Goal: Task Accomplishment & Management: Manage account settings

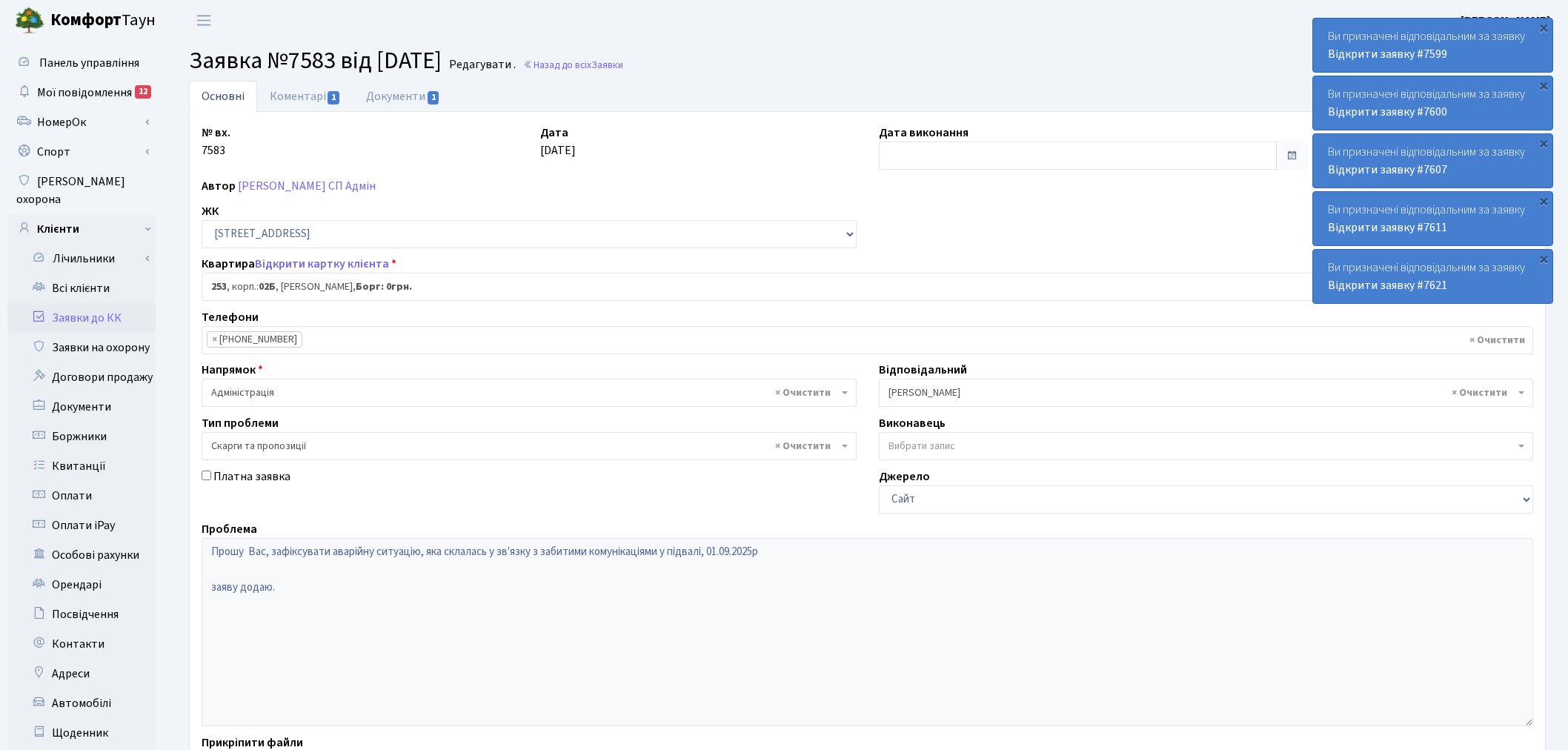
select select "20503"
select select "55"
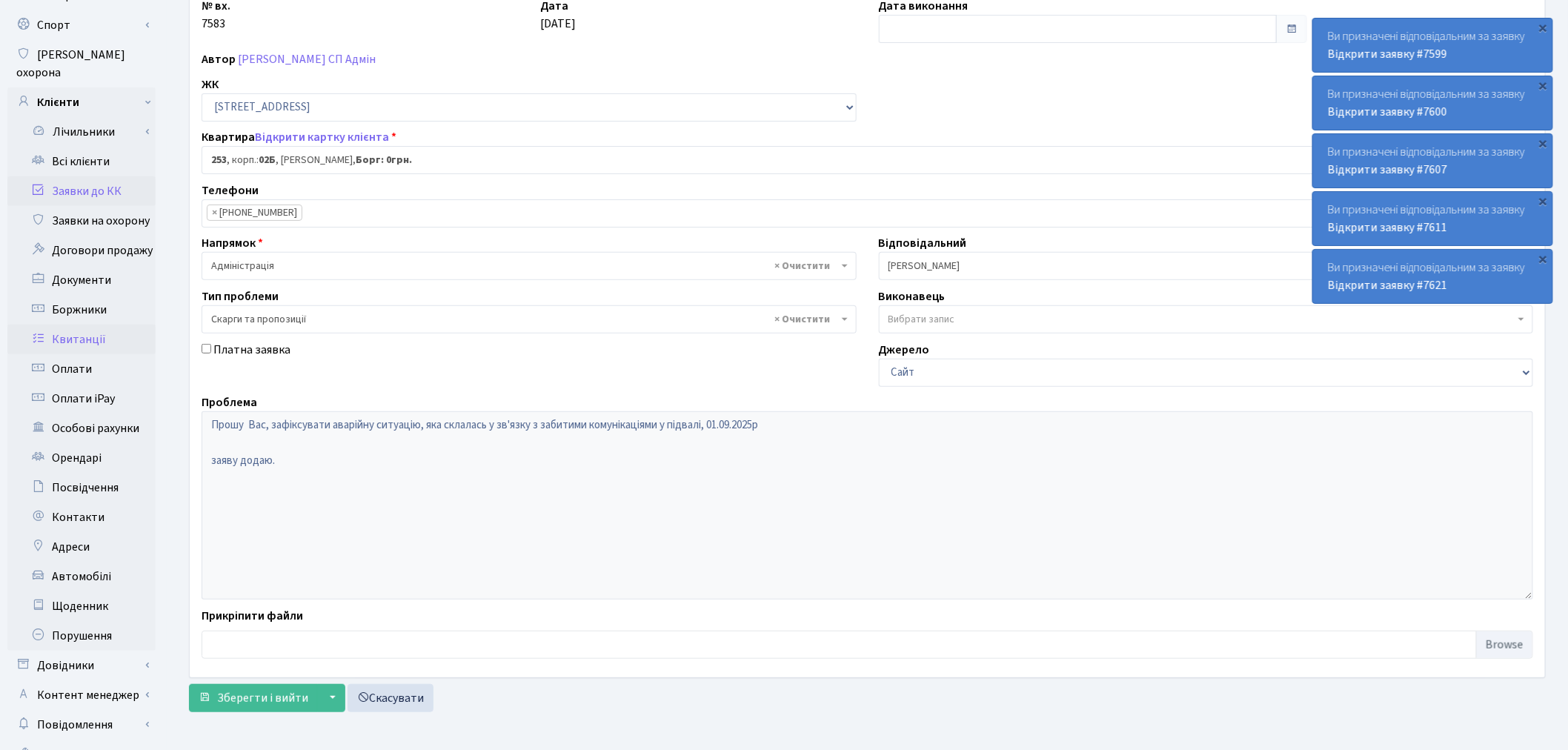
scroll to position [165, 0]
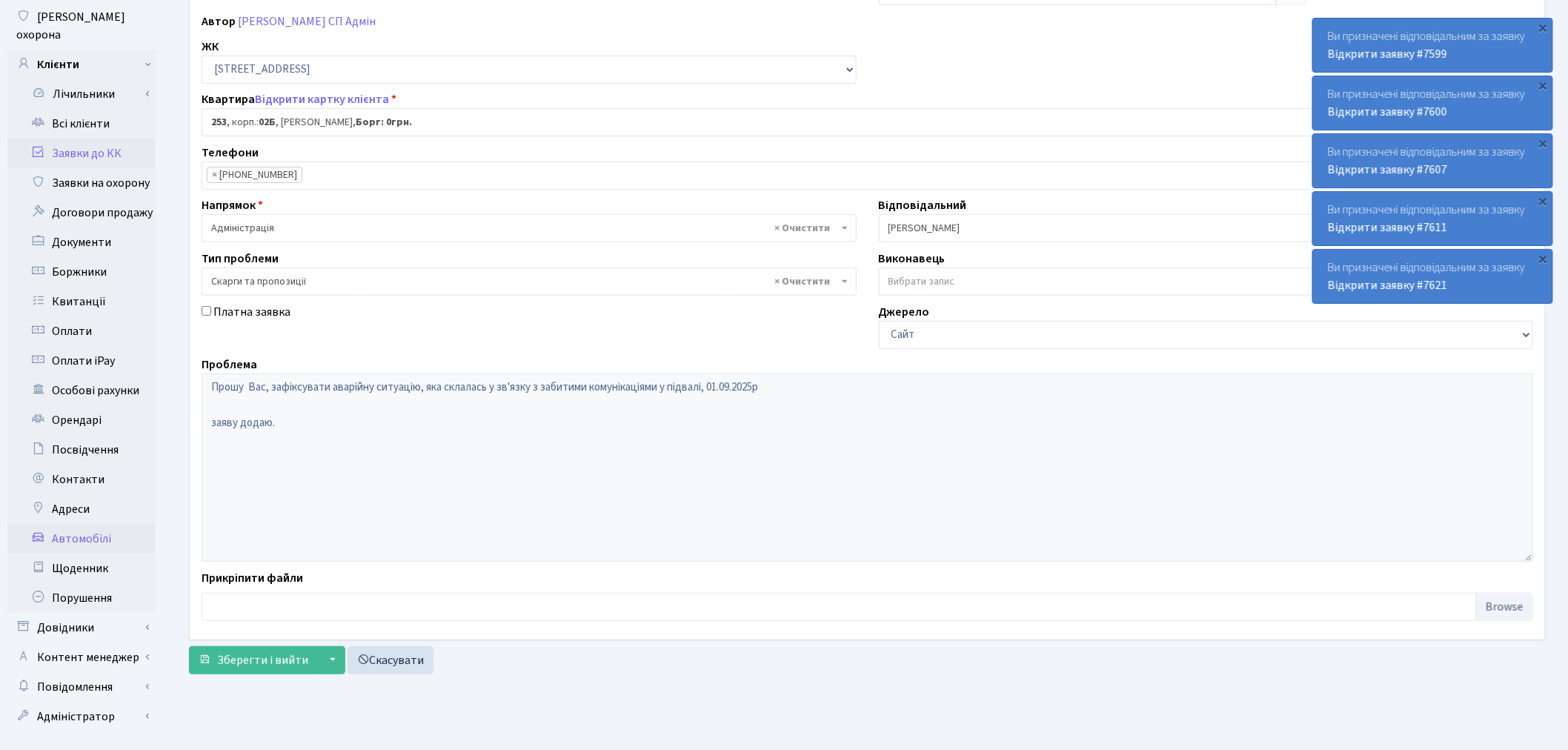
click at [105, 524] on link "Автомобілі" at bounding box center [81, 539] width 149 height 30
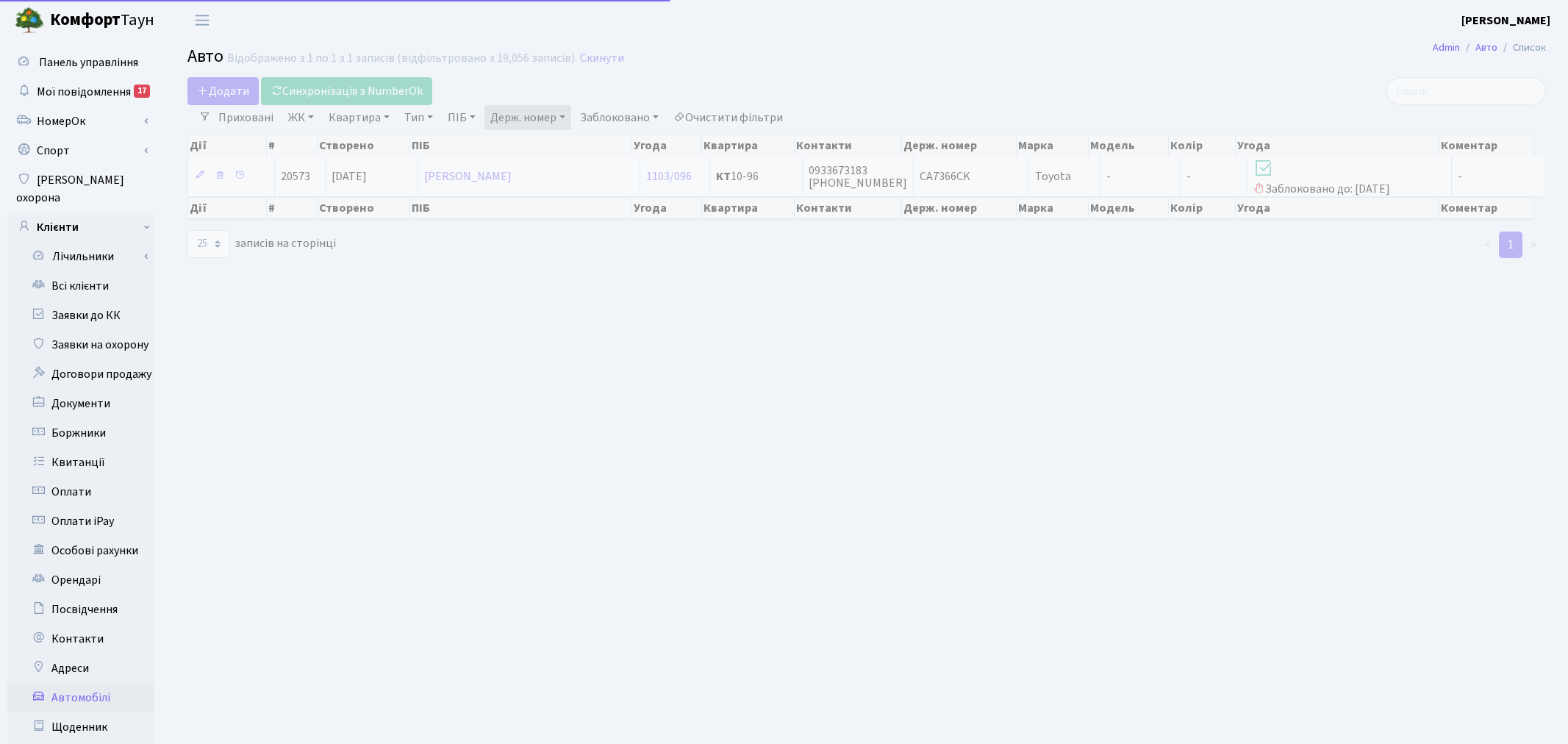
select select "25"
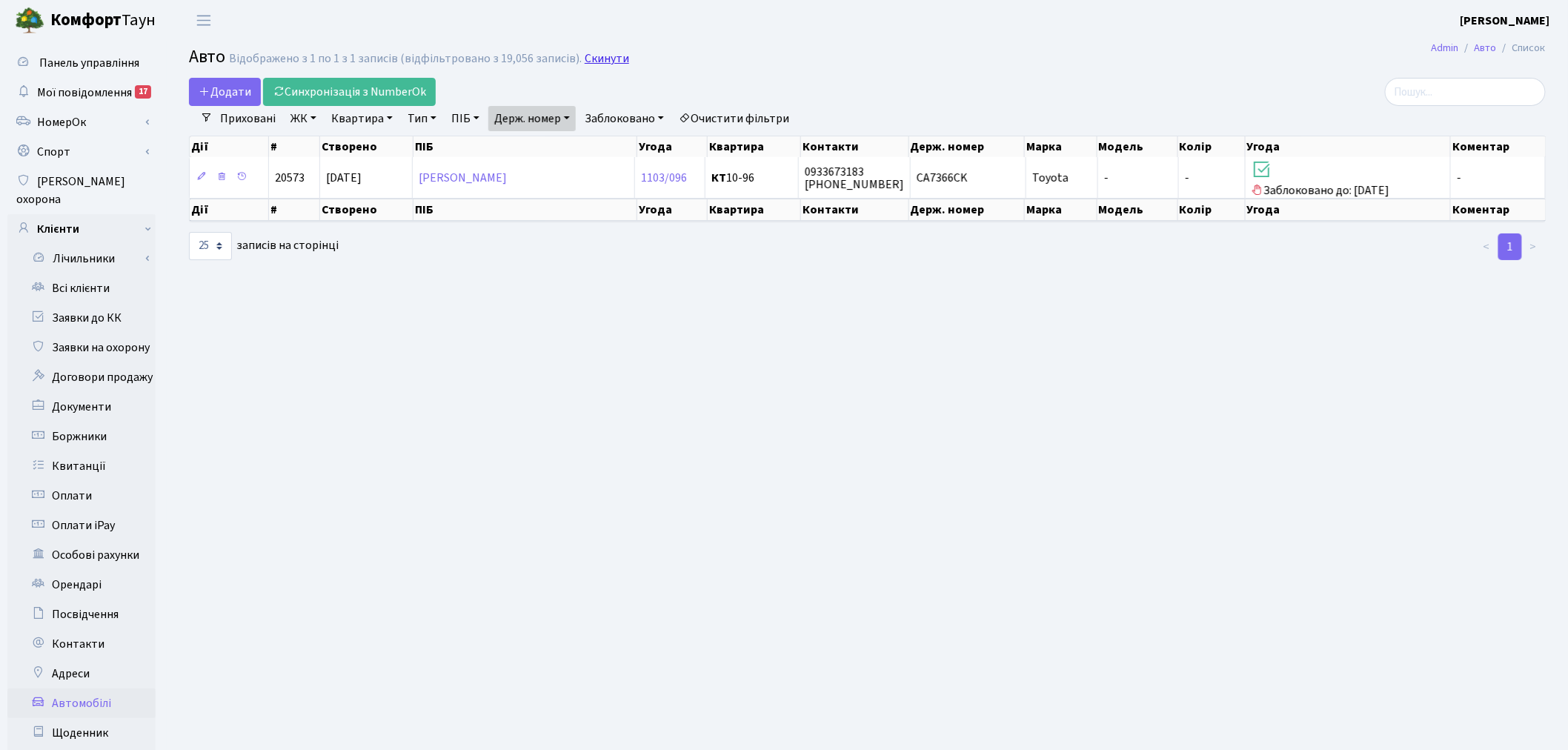
click at [595, 63] on link "Скинути" at bounding box center [607, 58] width 45 height 14
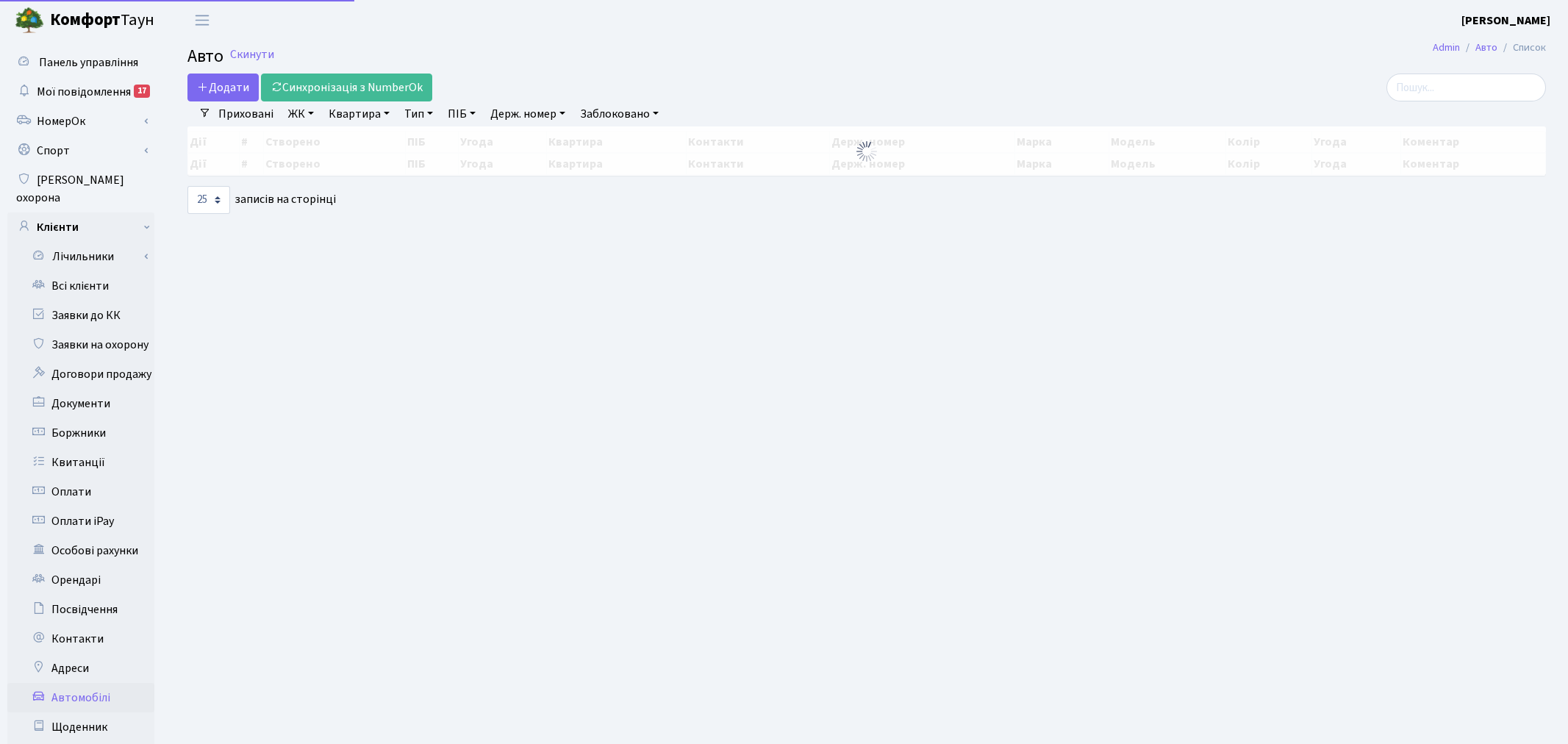
select select "25"
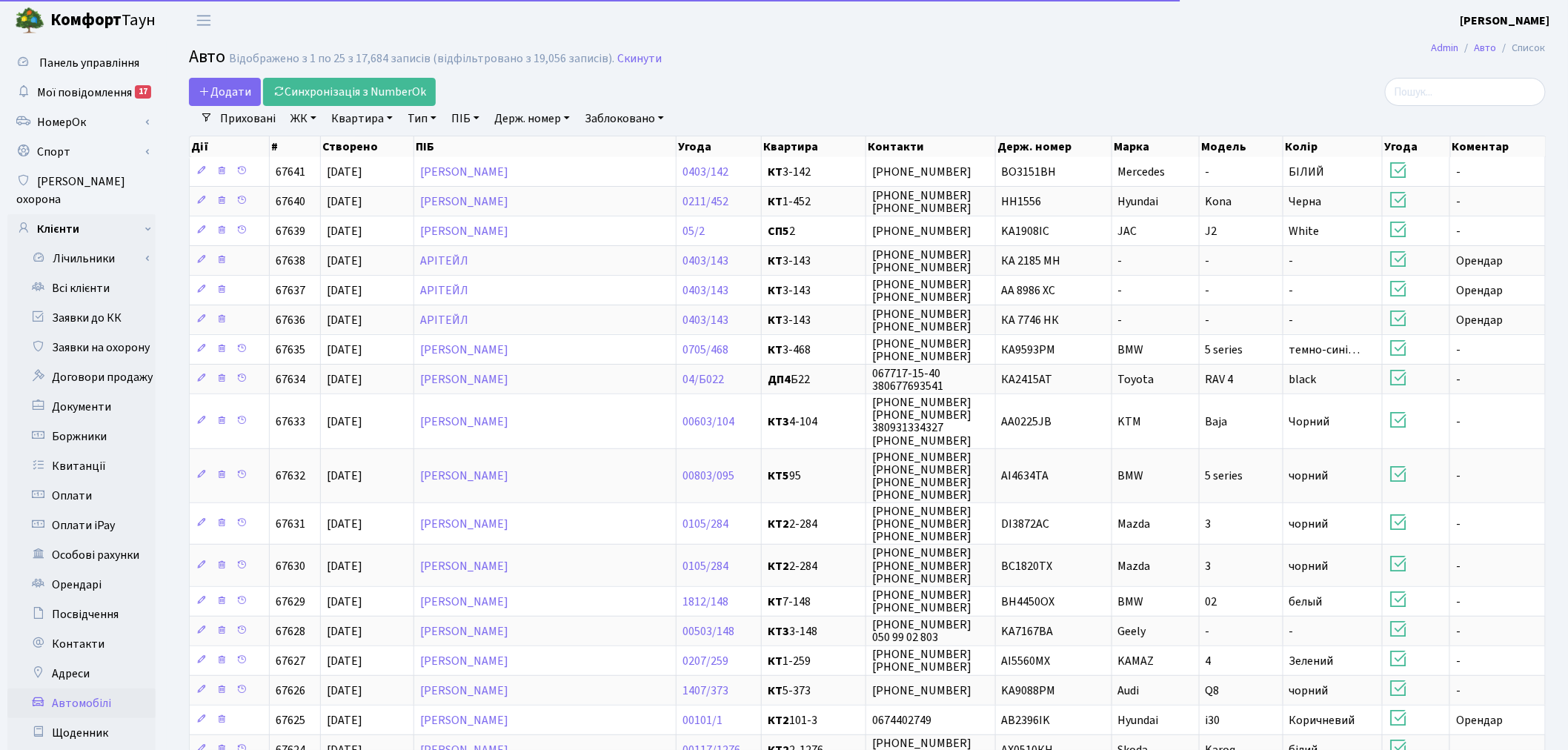
click at [528, 125] on link "Держ. номер" at bounding box center [532, 118] width 87 height 26
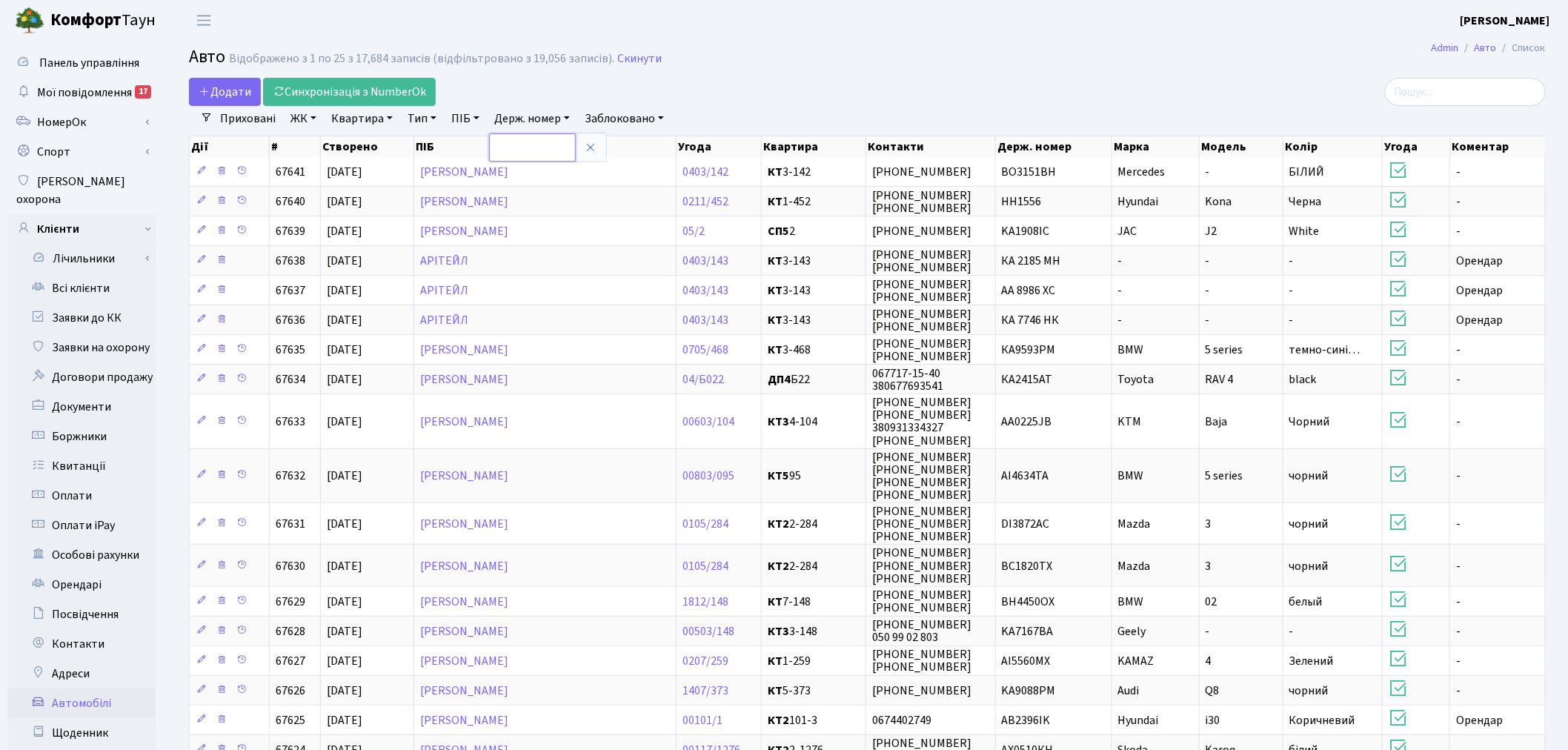
click at [529, 143] on input "text" at bounding box center [532, 147] width 87 height 28
type input "2101"
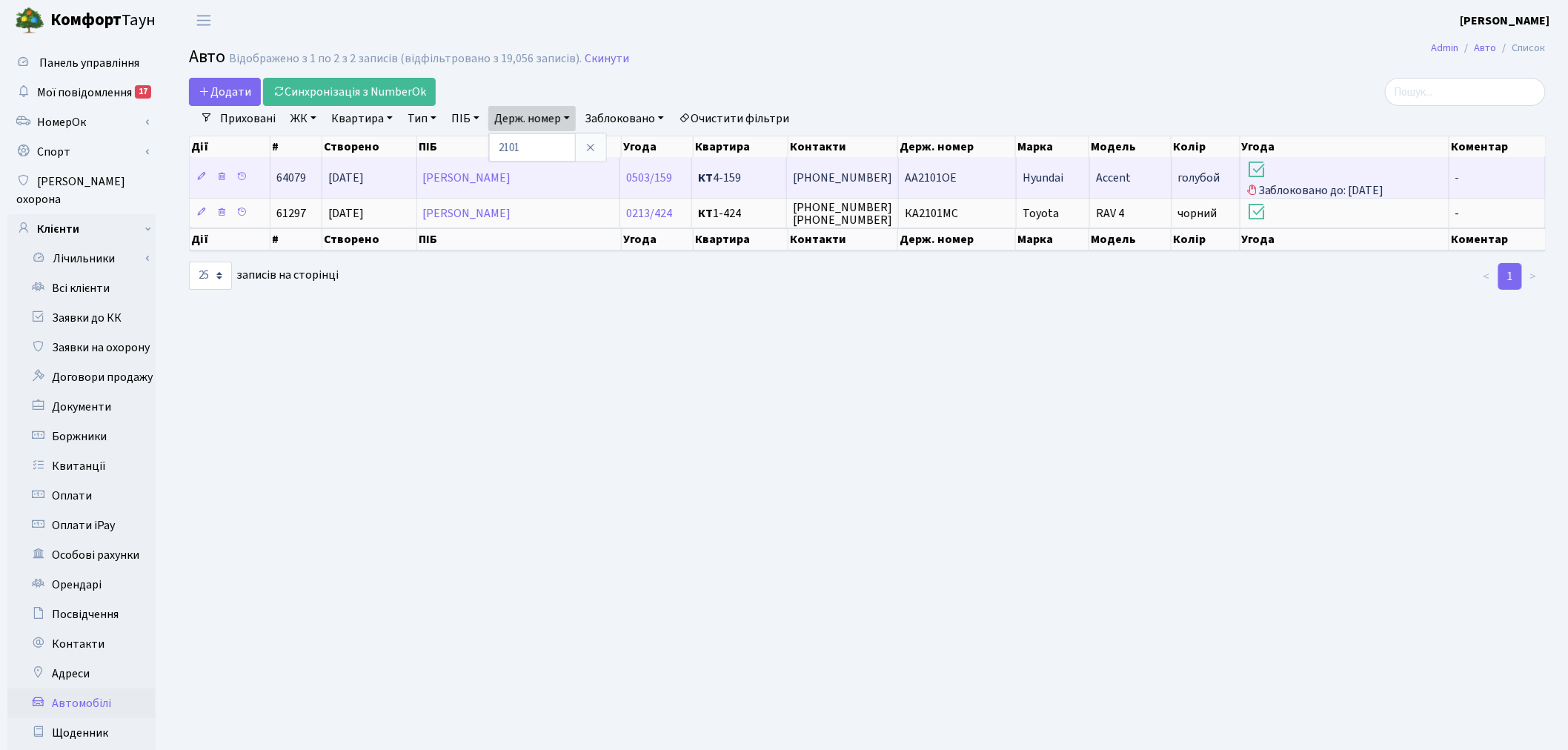
click at [956, 179] on td "АА2101ОЕ" at bounding box center [957, 177] width 118 height 41
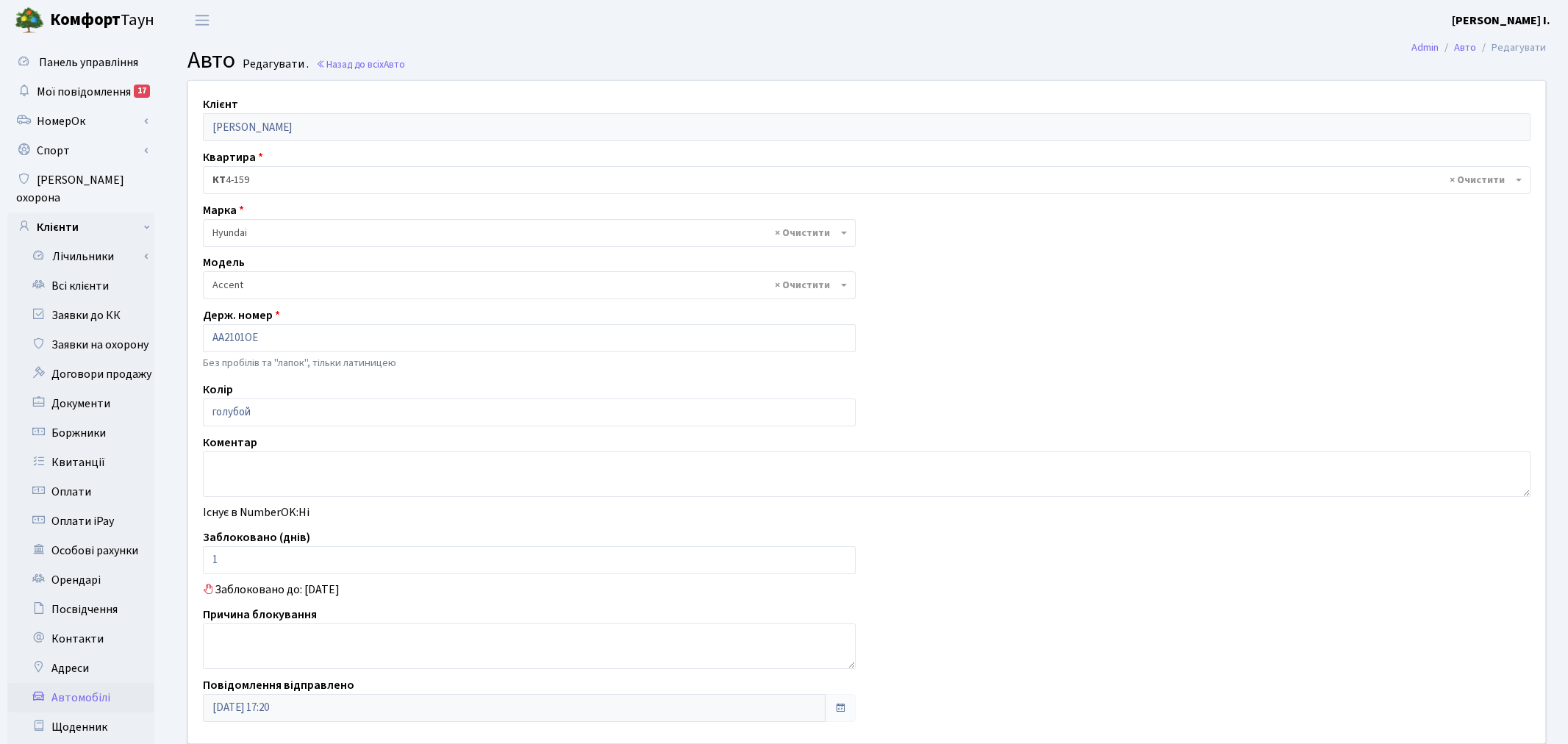
select select "989"
drag, startPoint x: 248, startPoint y: 561, endPoint x: 202, endPoint y: 557, distance: 46.2
click at [202, 557] on input "1" at bounding box center [526, 560] width 647 height 28
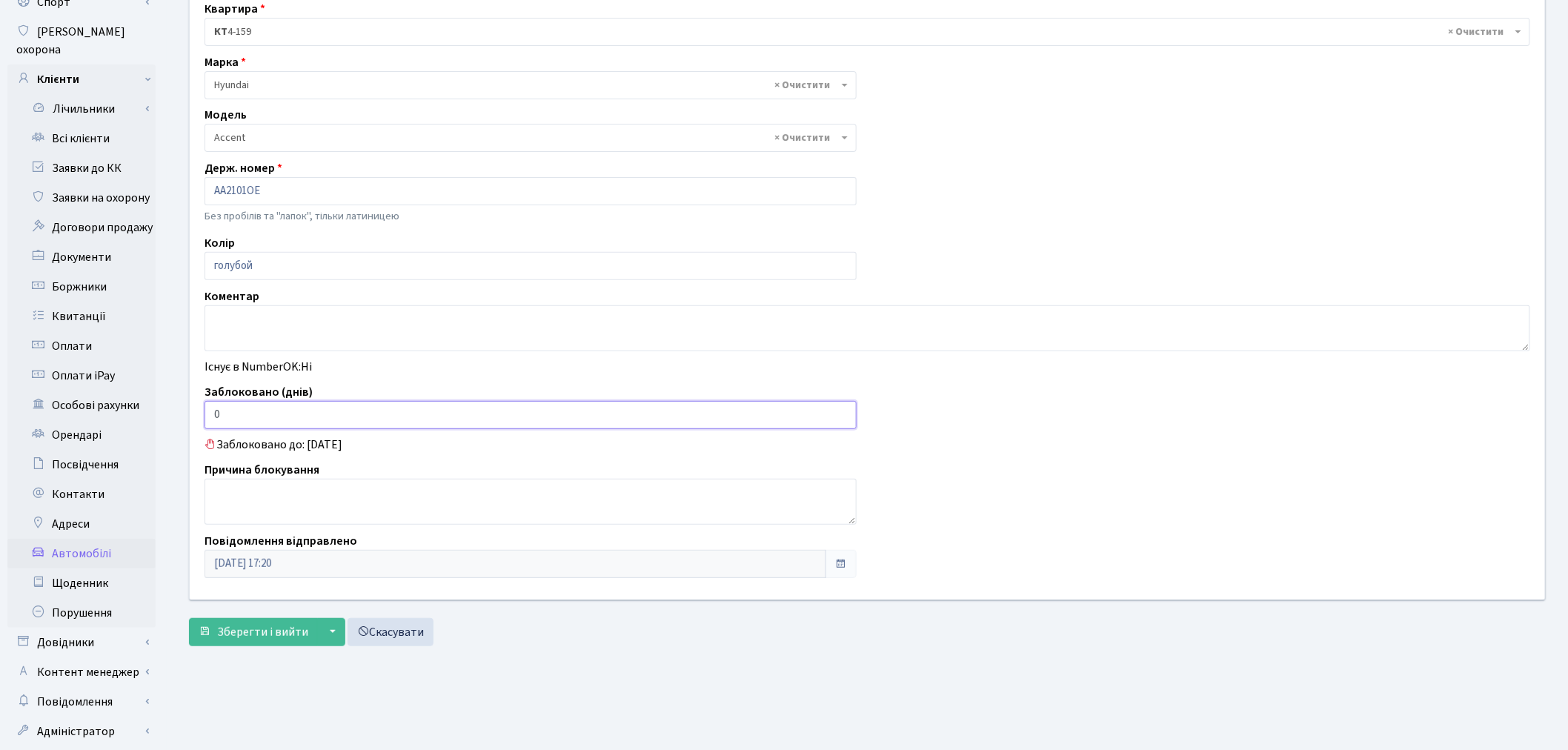
scroll to position [172, 0]
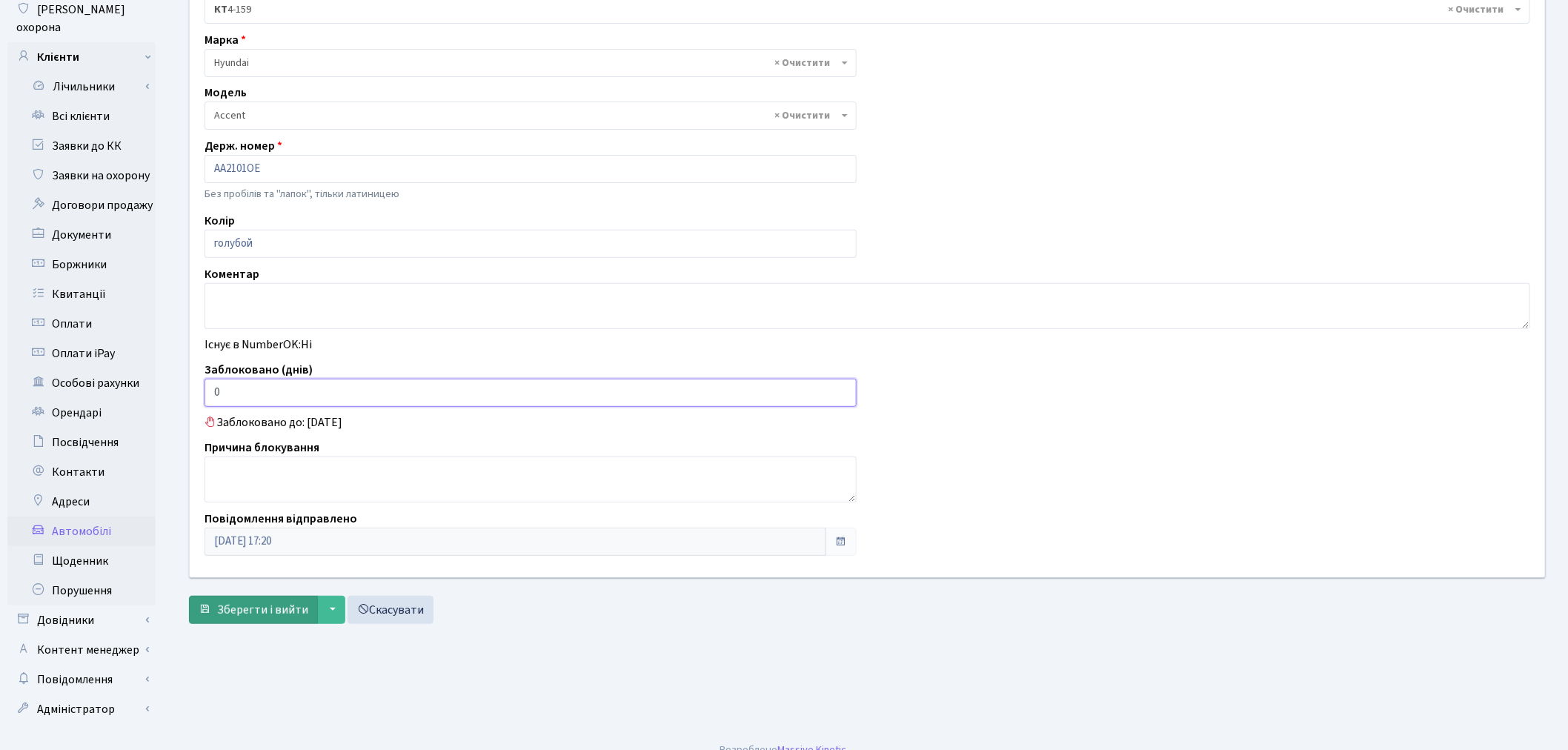
type input "0"
click at [248, 615] on span "Зберегти і вийти" at bounding box center [262, 610] width 91 height 16
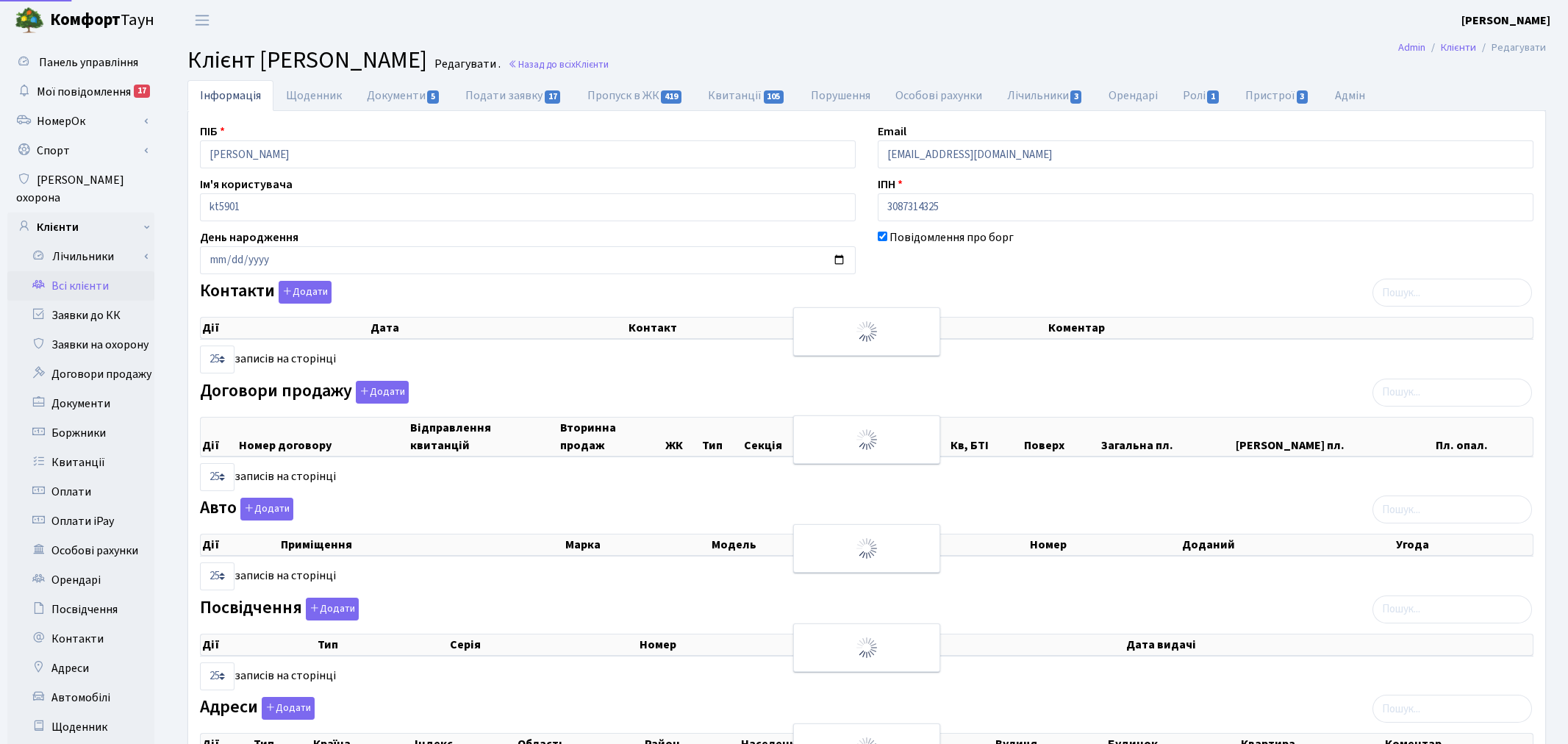
select select "25"
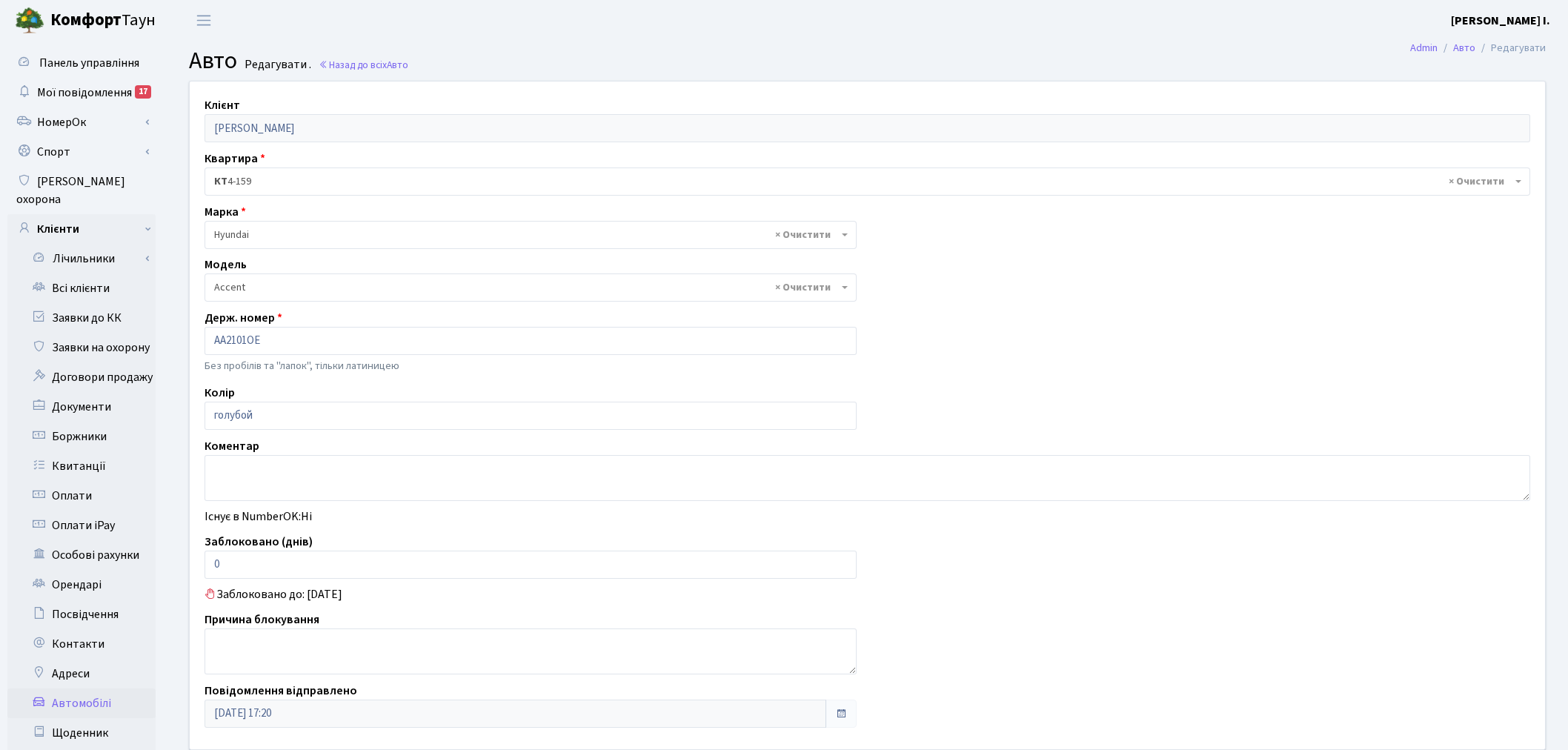
select select "989"
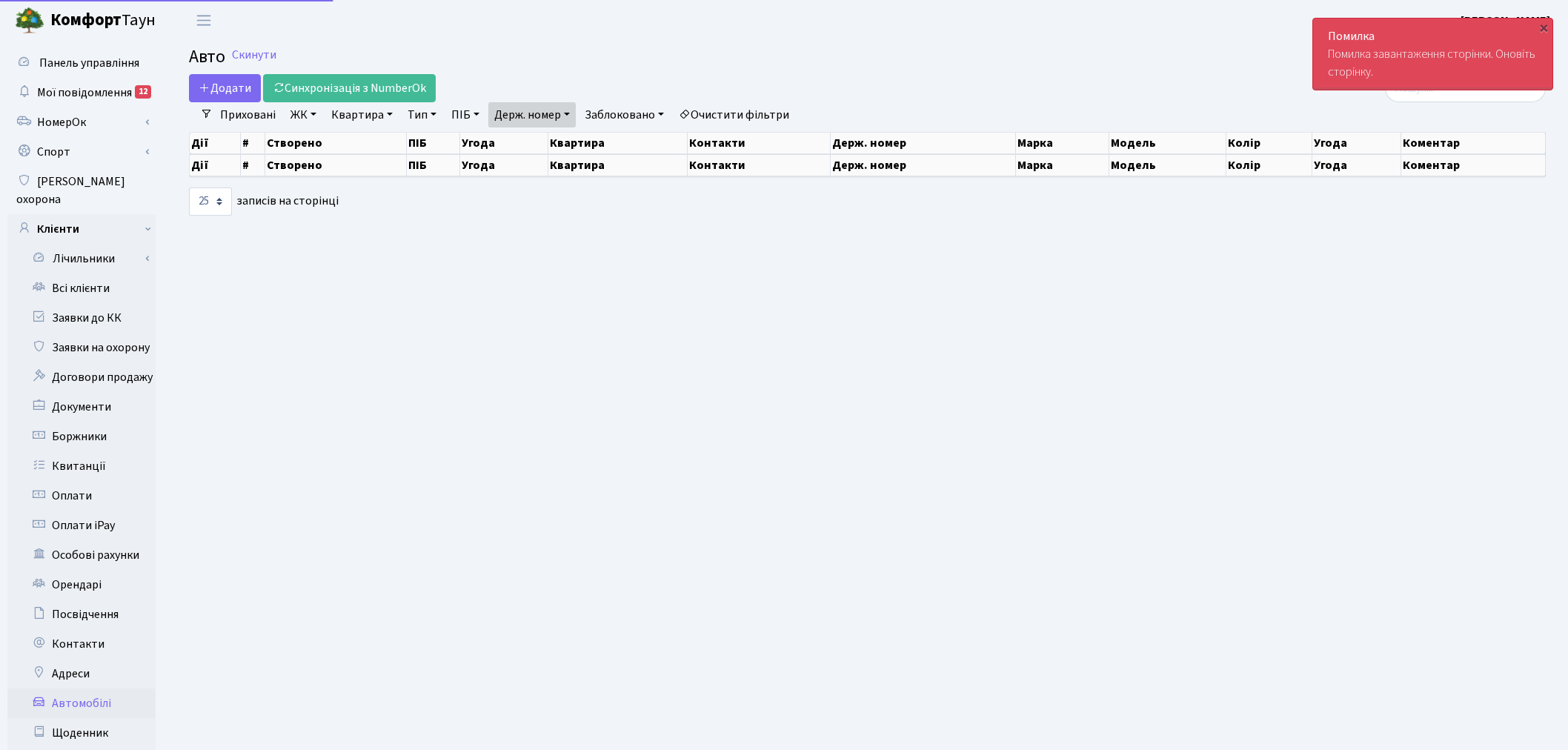
select select "25"
click at [561, 113] on link "Держ. номер" at bounding box center [532, 115] width 87 height 26
click at [566, 137] on input "2101" at bounding box center [532, 143] width 87 height 28
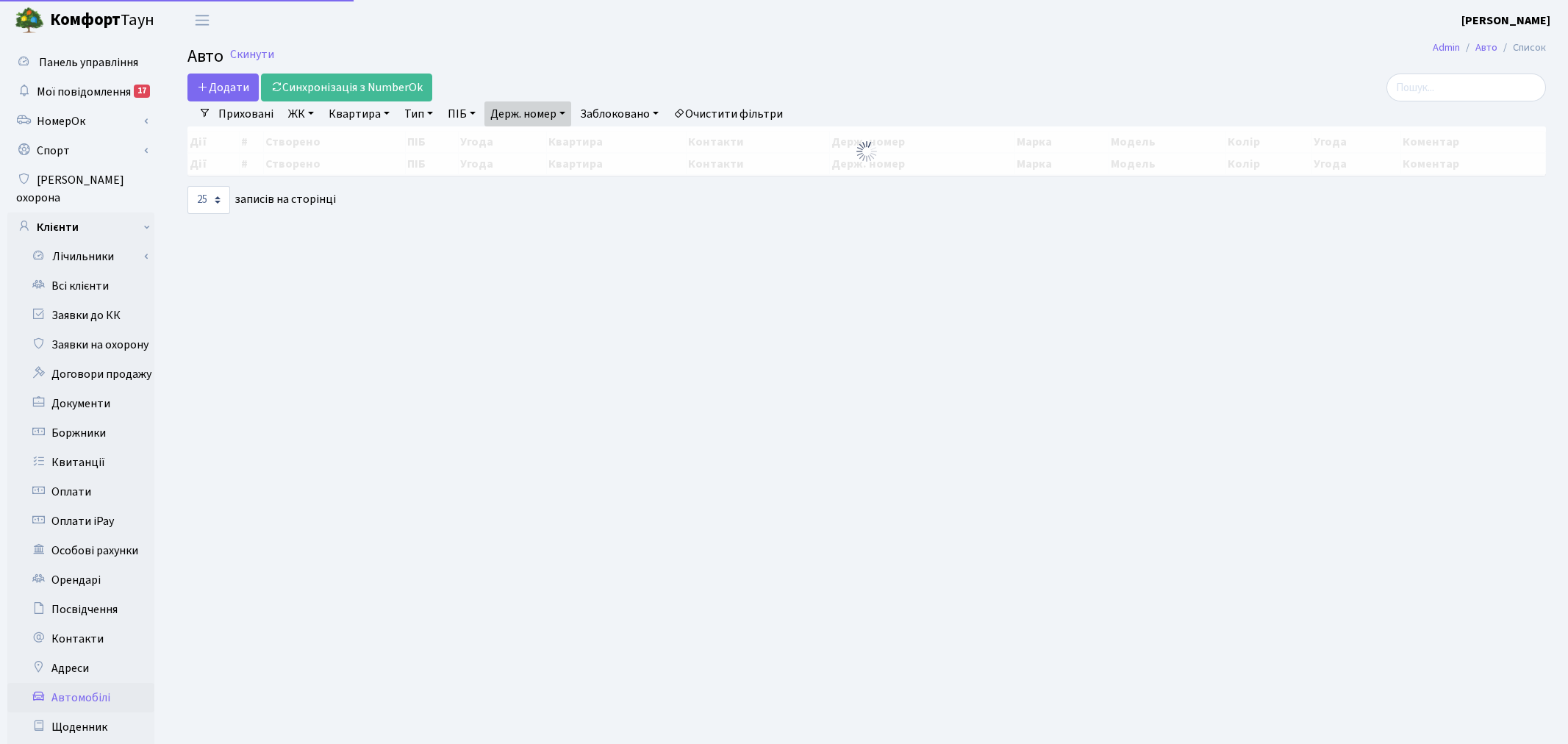
select select "25"
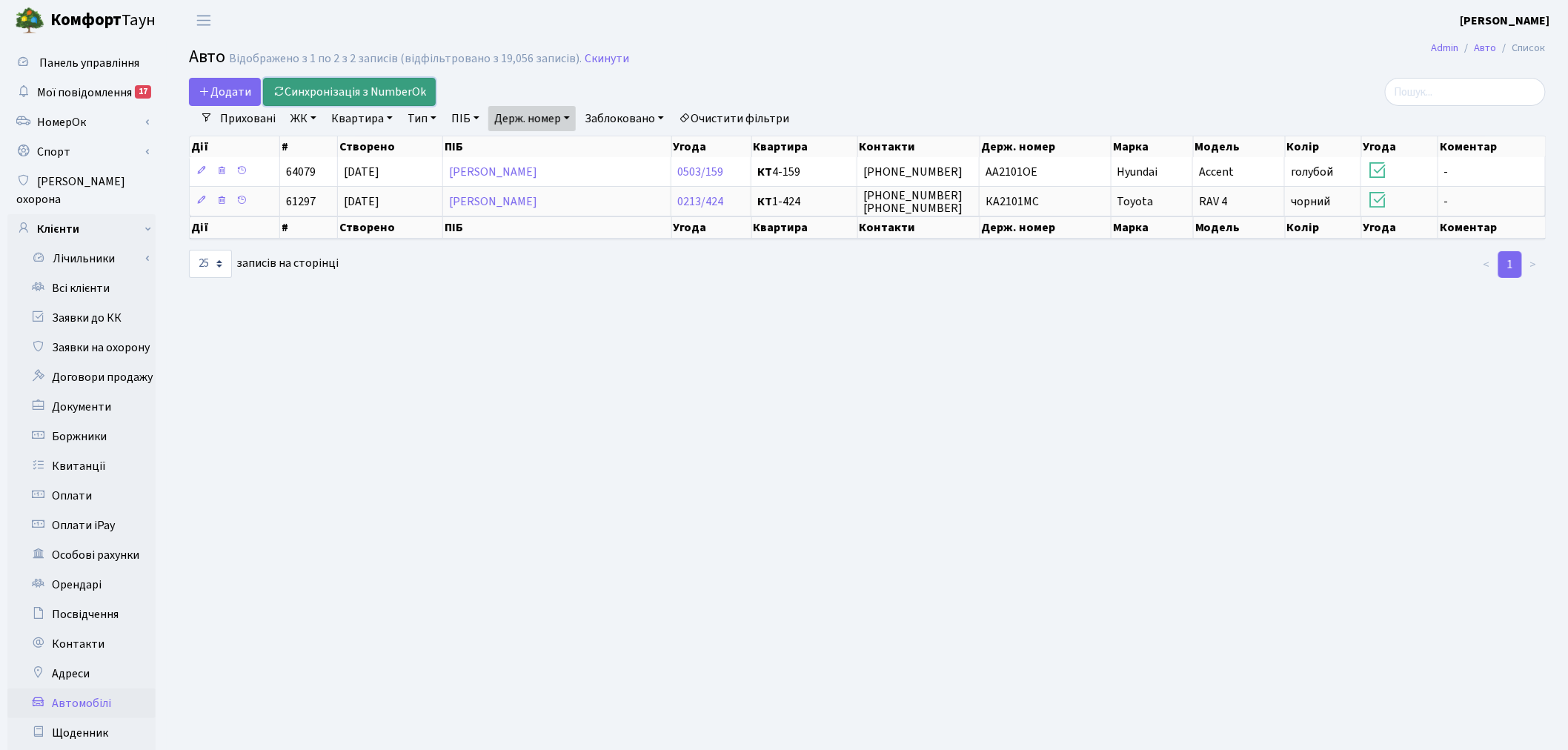
click at [384, 91] on link "Синхронізація з NumberOk" at bounding box center [349, 91] width 172 height 28
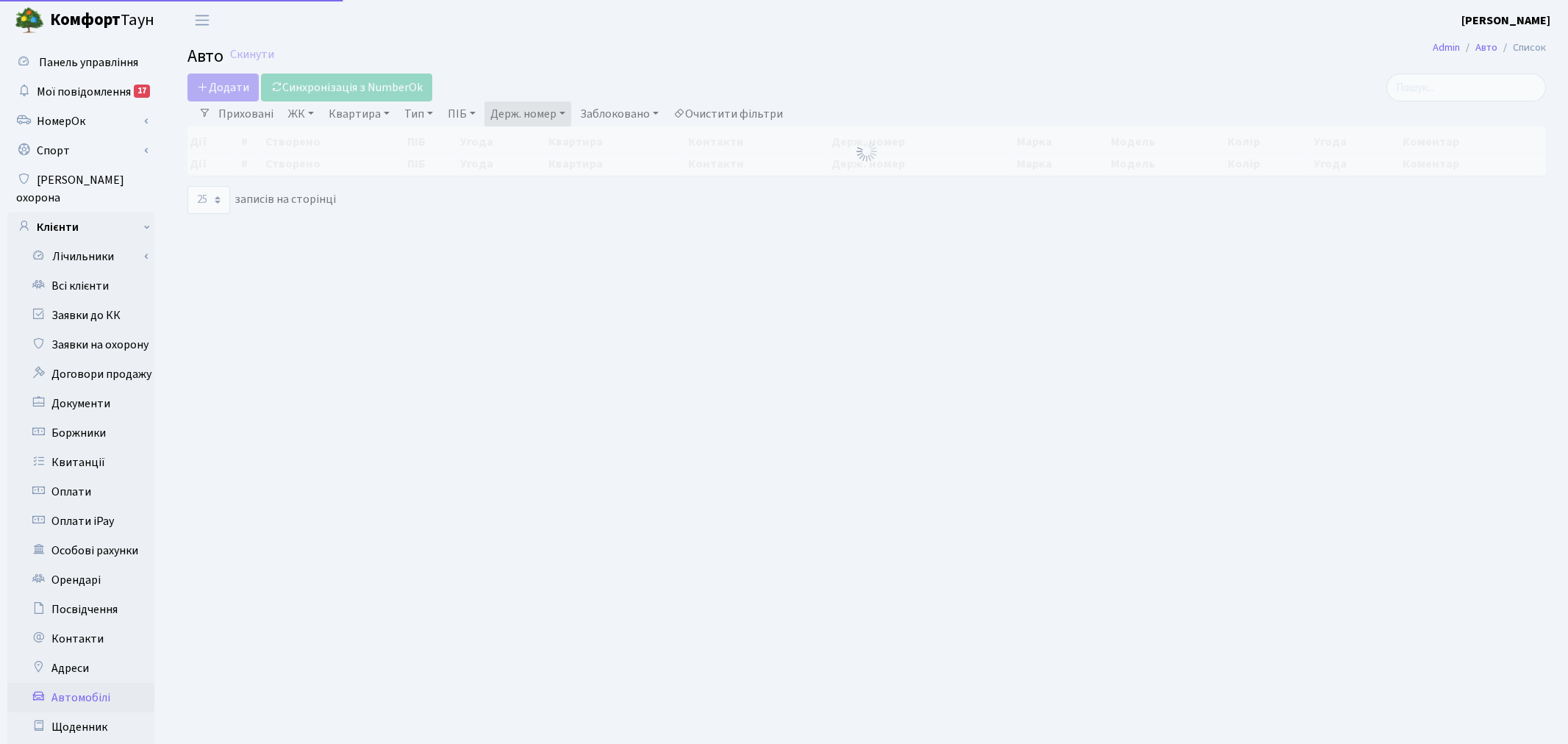
select select "25"
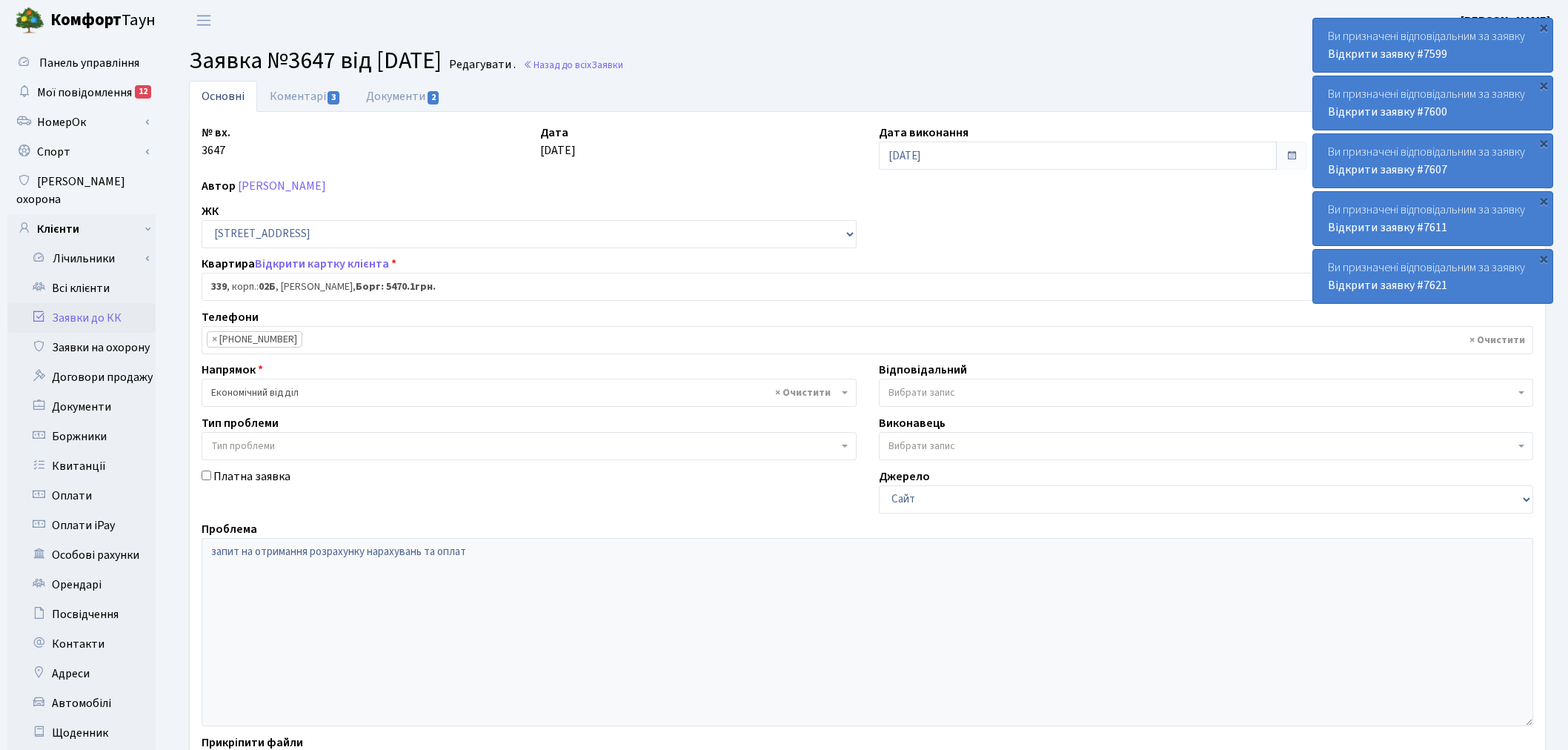
select select "20589"
click at [120, 303] on link "Заявки до КК" at bounding box center [81, 318] width 149 height 30
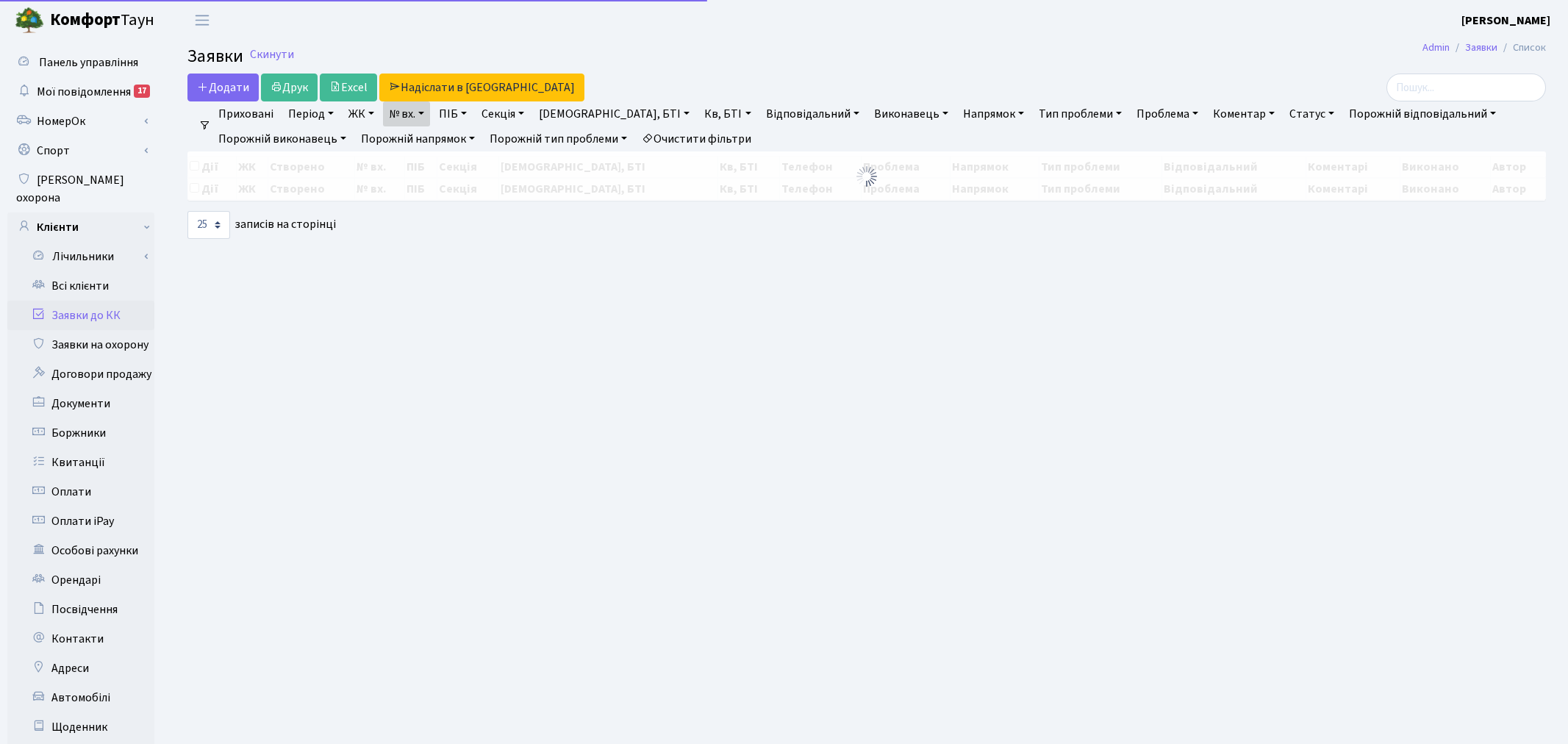
select select "25"
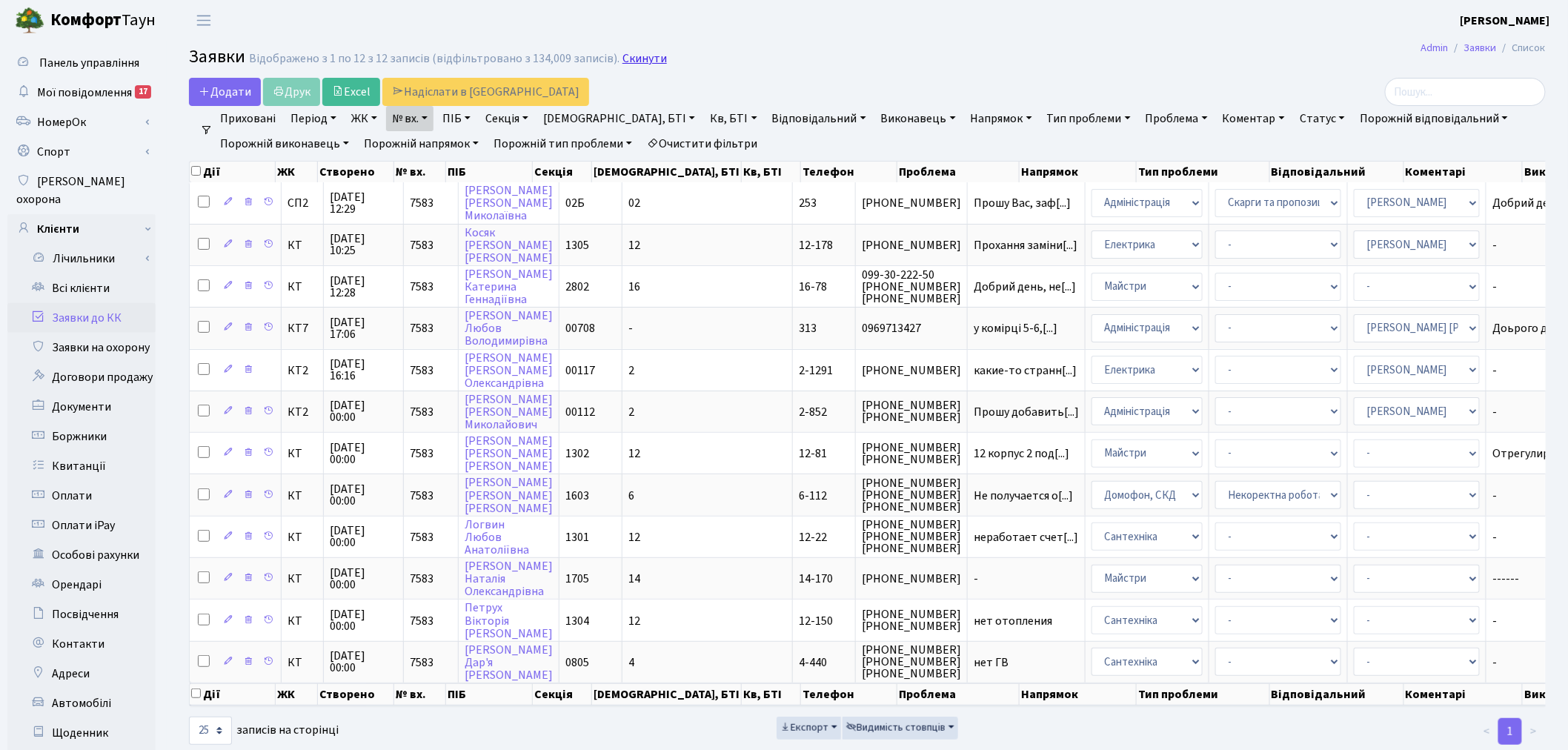
click at [639, 54] on link "Скинути" at bounding box center [644, 58] width 45 height 14
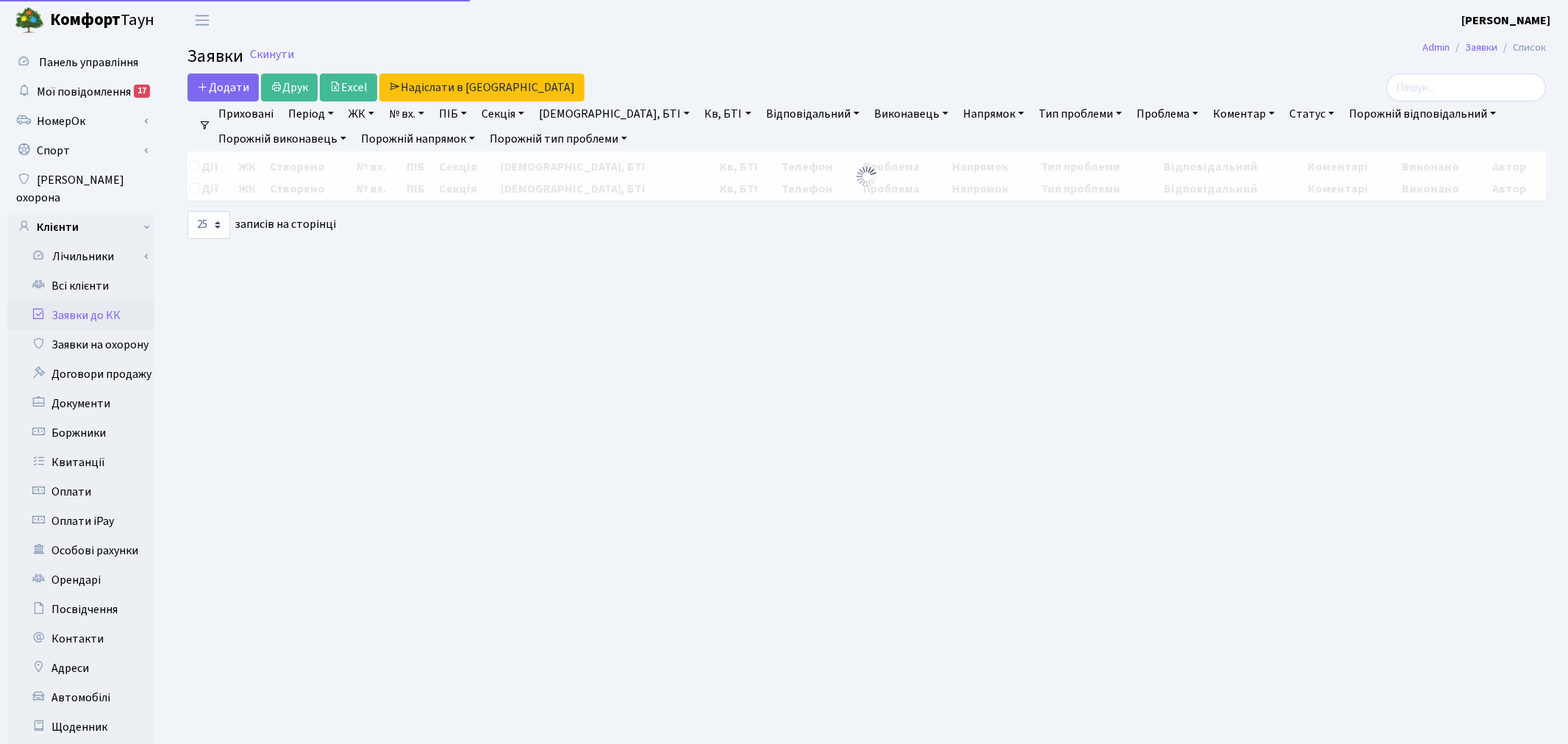
select select "25"
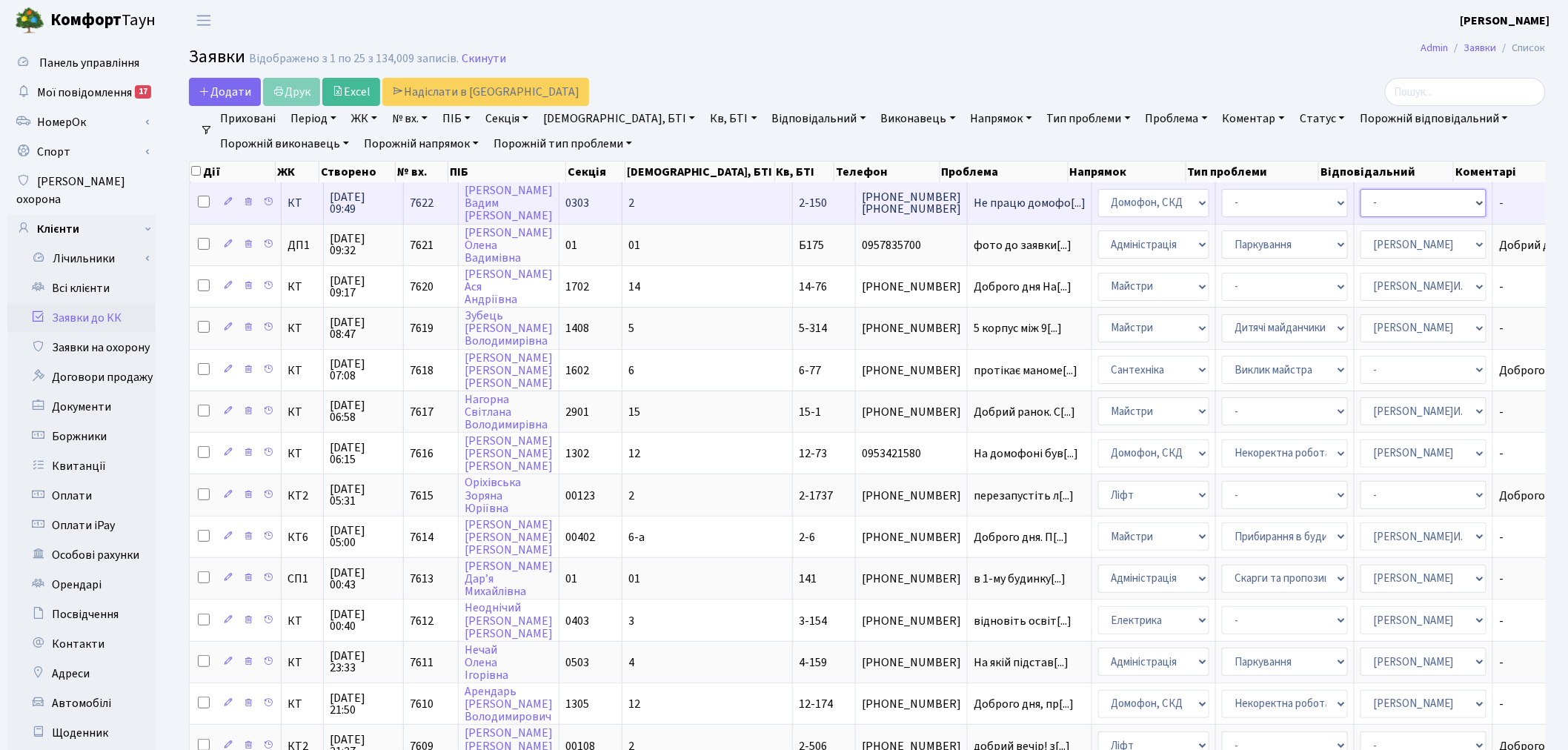
click at [1360, 202] on select "- Адміністратор ЖК КТ Вижул В. В. Гордієнко Н.В. Дядюшкін Д.Ю. Кипчук Т. А. Кла…" at bounding box center [1423, 202] width 126 height 28
select select "22"
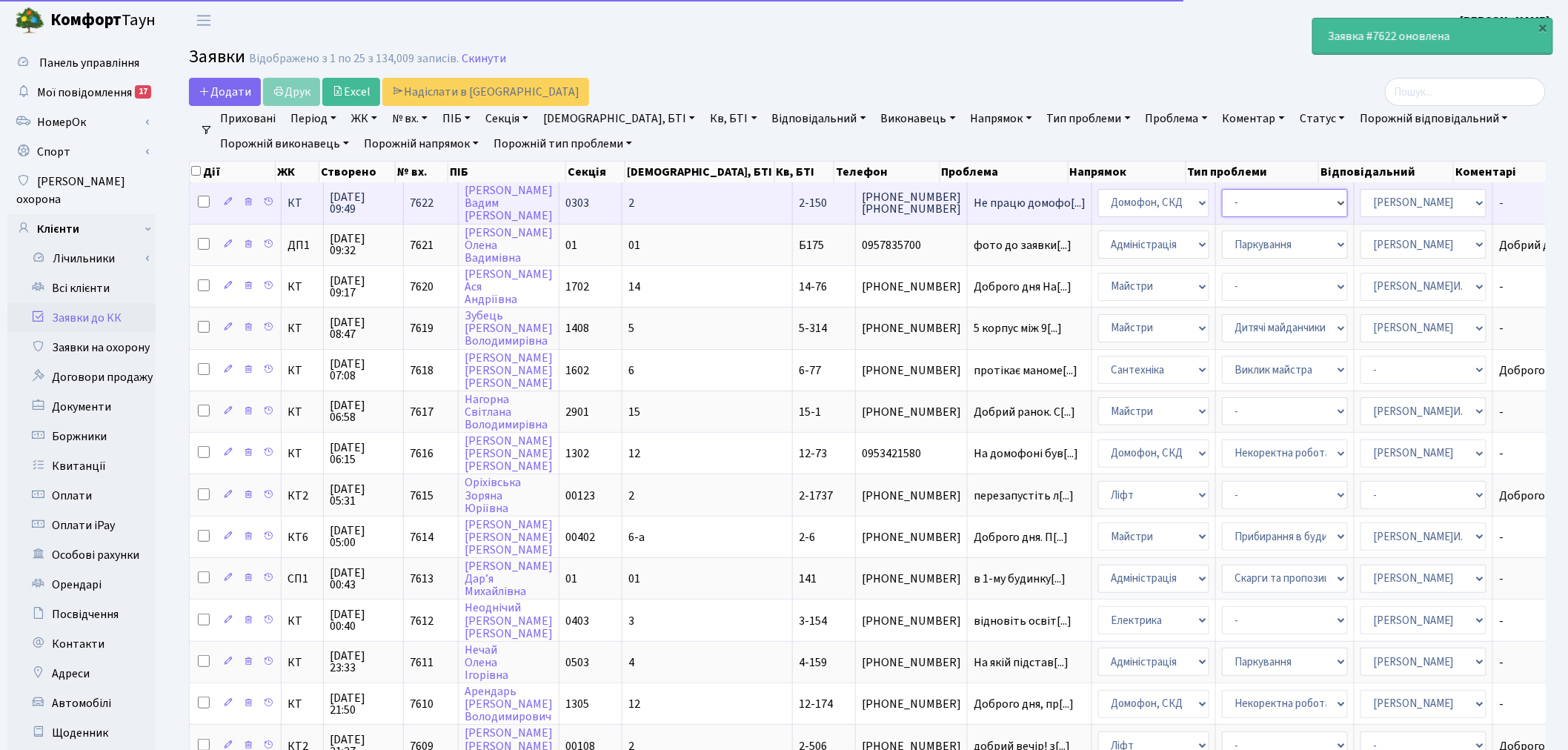
click at [1222, 209] on select "- Некоректна робота домофону Встановлення трубки домофону" at bounding box center [1285, 202] width 126 height 28
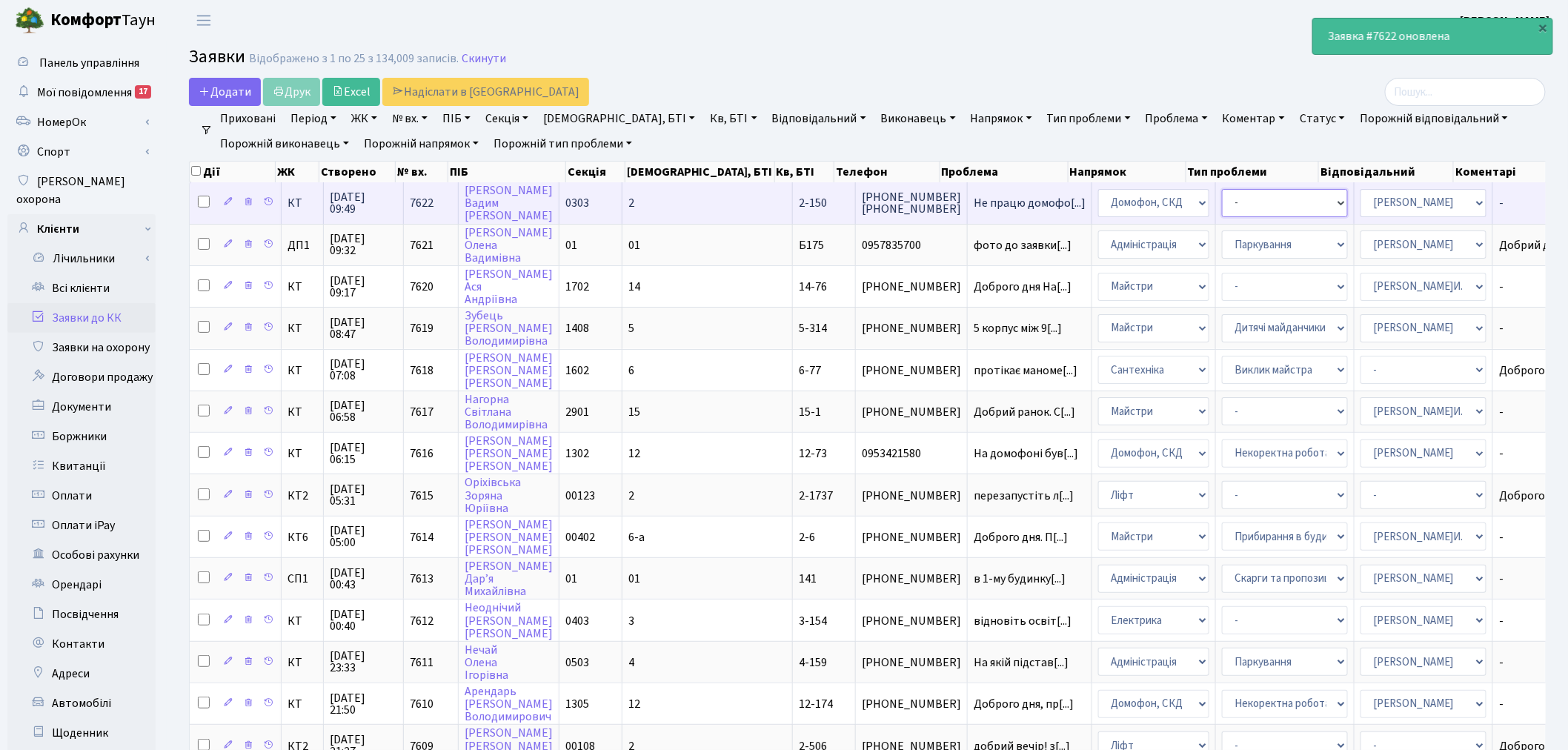
select select "38"
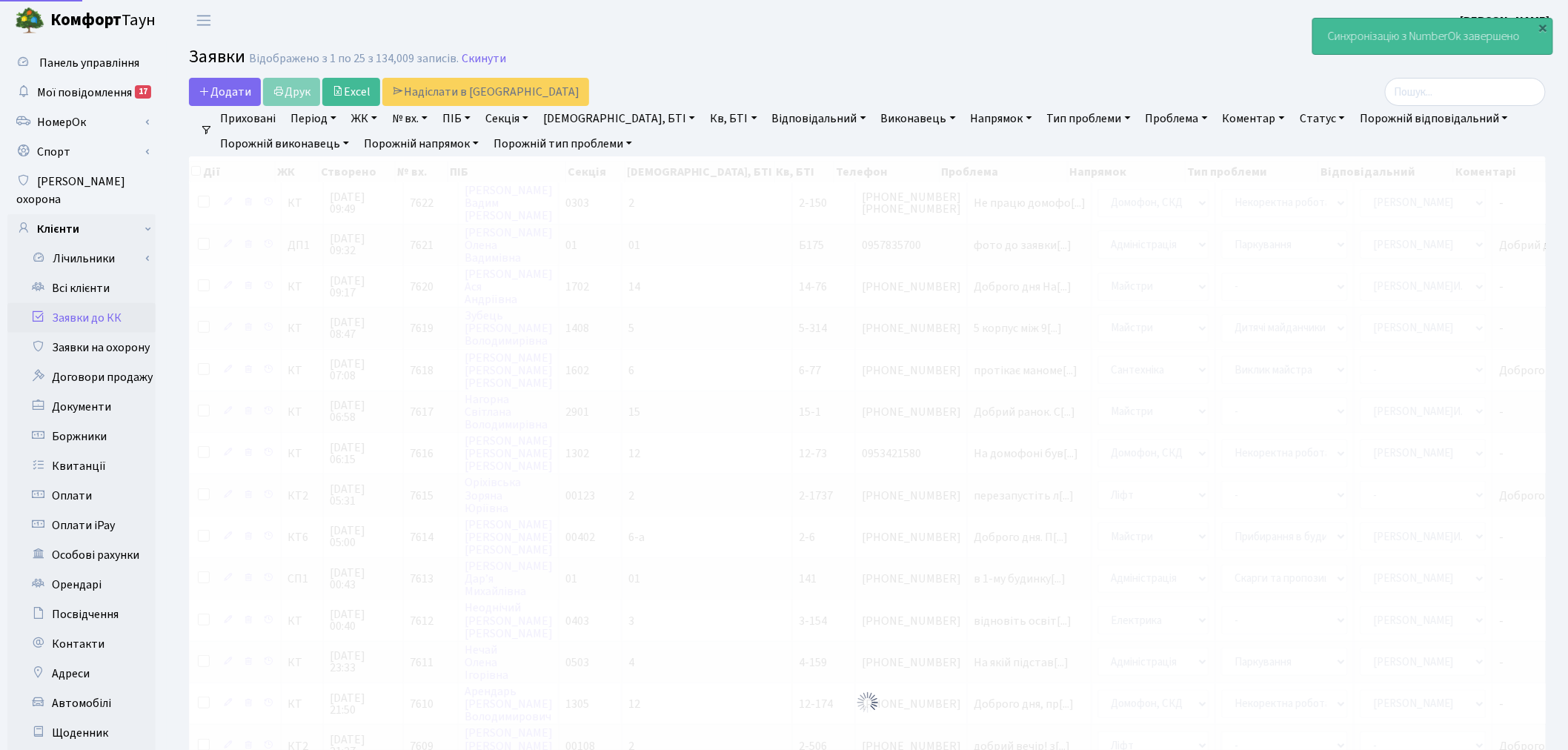
click at [1344, 241] on div at bounding box center [866, 703] width 1357 height 1093
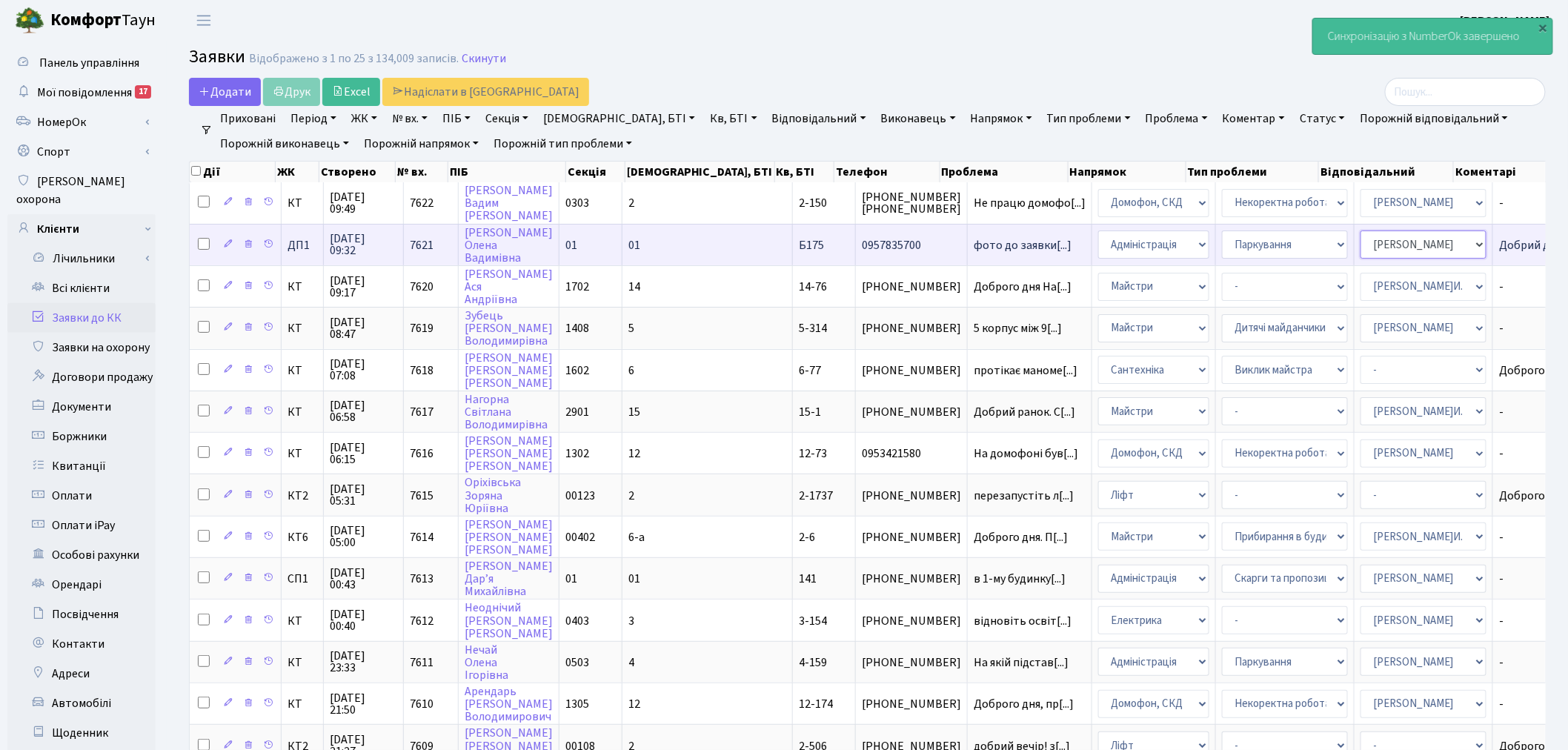
click at [1360, 244] on select "- Адміністратор ЖК КТ Вижул В. В. Гордієнко Н.В. Дядюшкін Д.Ю. Кипчук Т. А. Кла…" at bounding box center [1423, 244] width 126 height 28
select select "94"
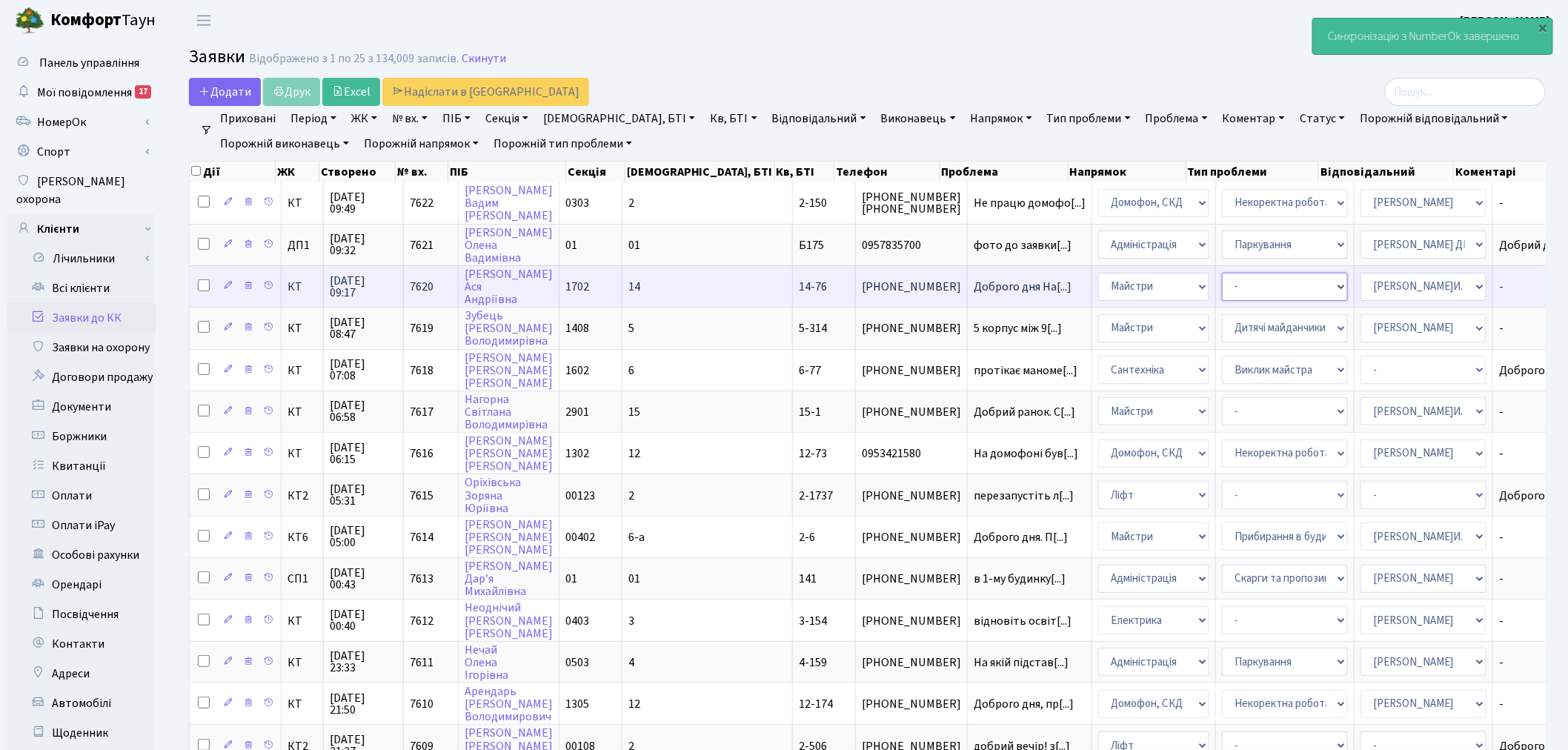
click at [1222, 285] on select "- Замовлення плану комунікацій Дитячі майданчики Озеленення Прибирання в будинк…" at bounding box center [1285, 286] width 126 height 28
select select "62"
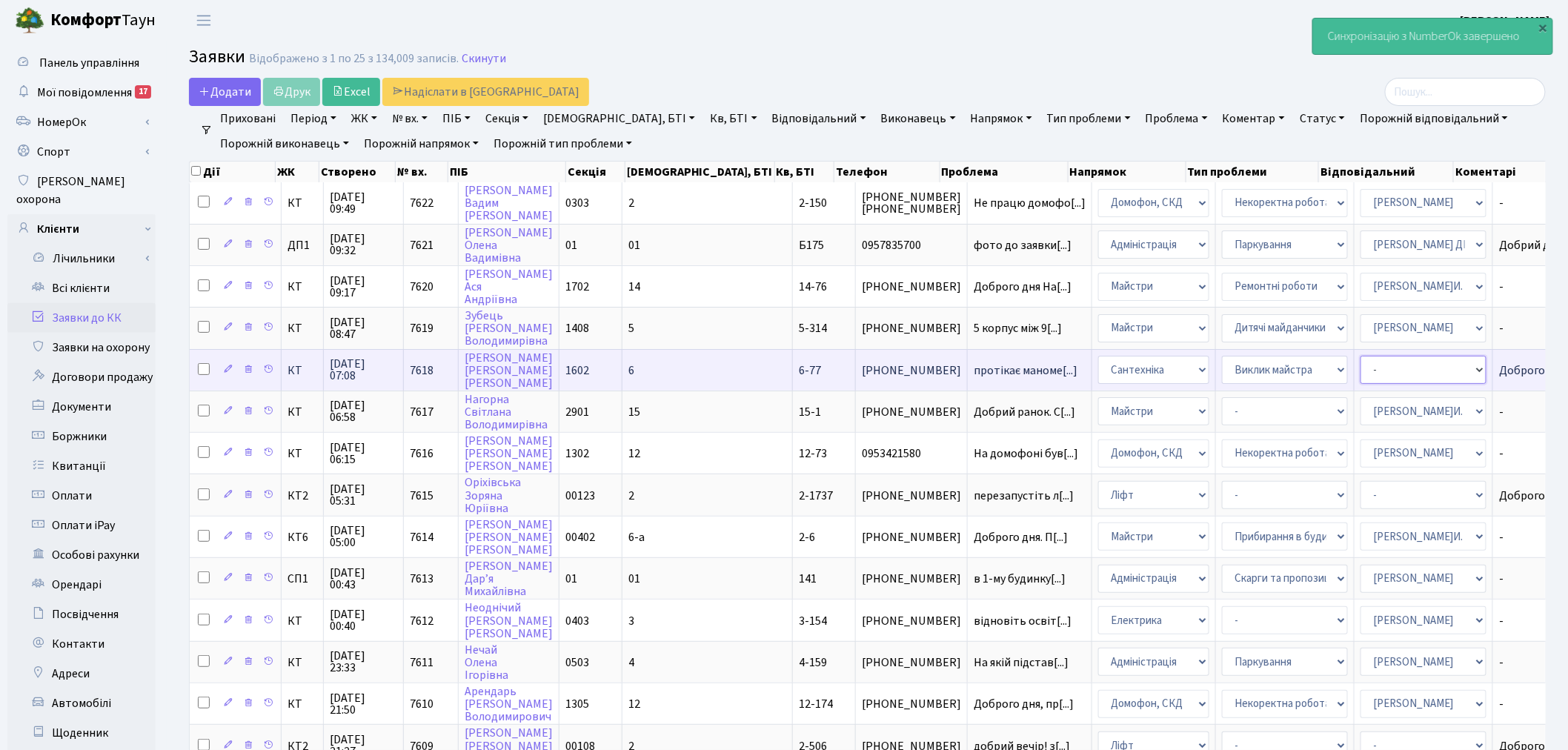
click at [1360, 368] on select "- Адміністратор ЖК КТ Вижул В. В. Гордієнко Н.В. Дядюшкін Д.Ю. Кипчук Т. А. Кла…" at bounding box center [1423, 369] width 126 height 28
select select "67"
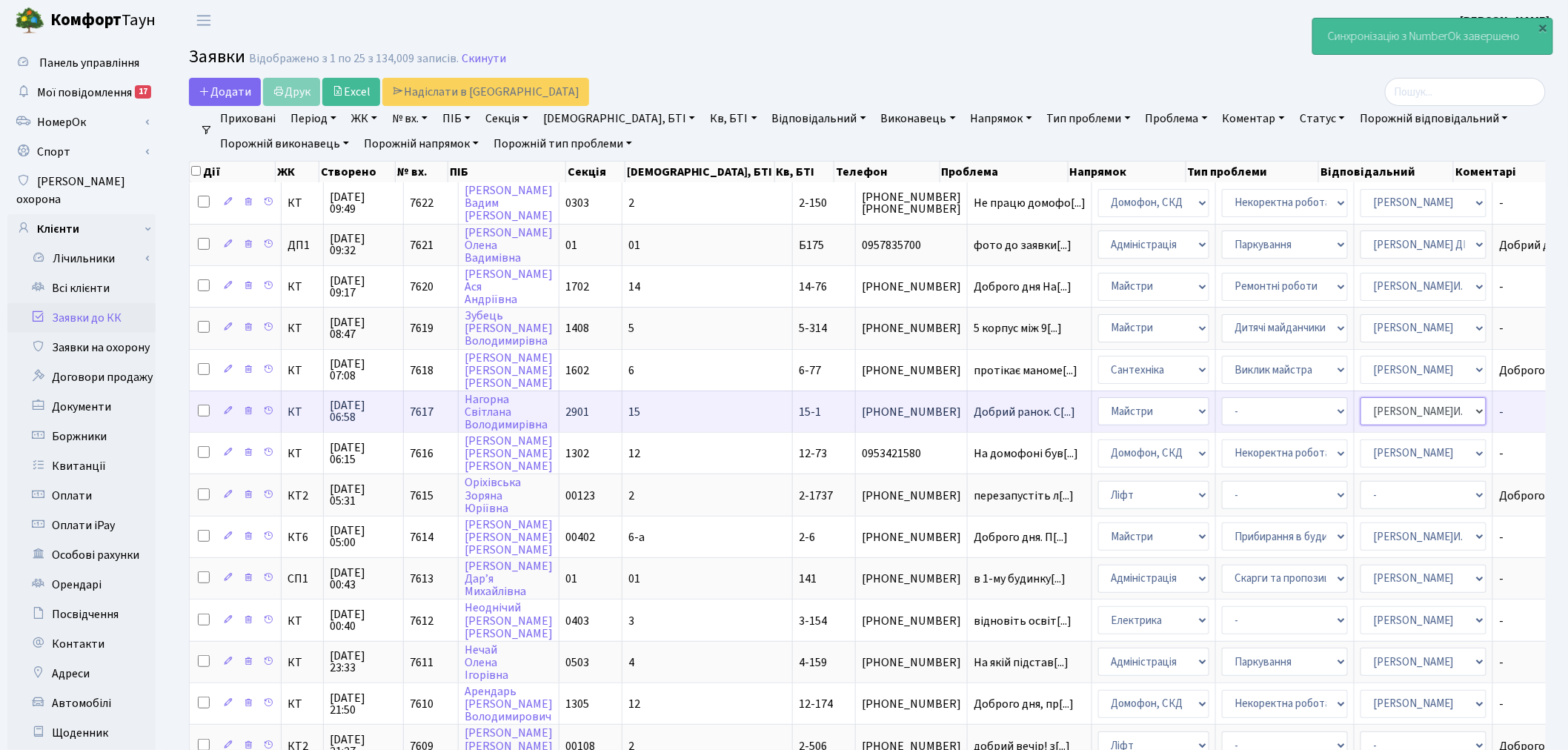
click at [1374, 407] on select "- Адміністратор ЖК КТ Вижул В. В. Гордієнко Н.В. Дядюшкін Д.Ю. Кипчук Т. А. Кла…" at bounding box center [1423, 411] width 126 height 28
click at [1252, 400] on select "- Замовлення плану комунікацій Дитячі майданчики Озеленення Прибирання в будинк…" at bounding box center [1285, 411] width 126 height 28
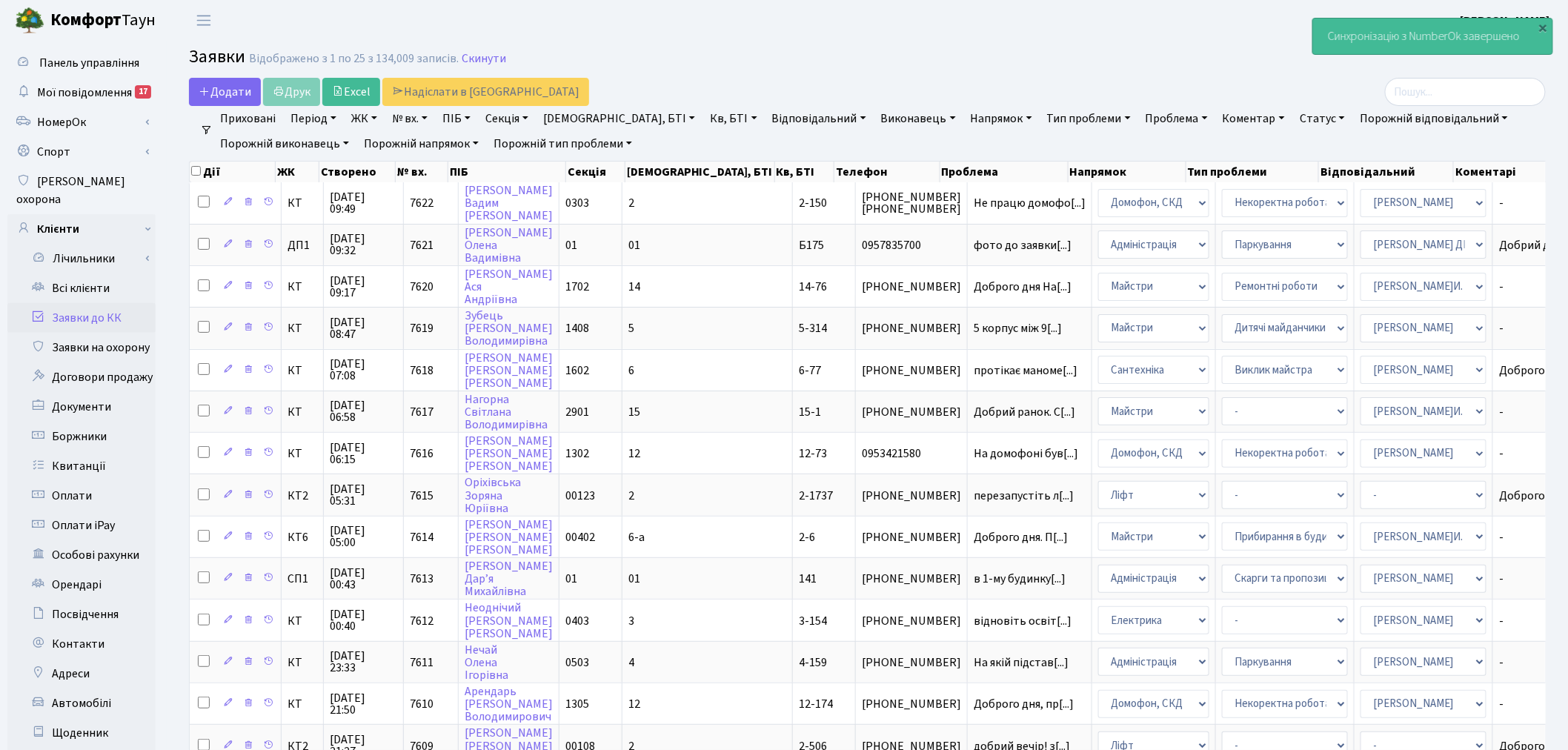
drag, startPoint x: 1049, startPoint y: 54, endPoint x: 1065, endPoint y: 77, distance: 28.0
click at [1050, 54] on h2 "Заявки Відображено з 1 по 25 з 134,009 записів. Скинути" at bounding box center [866, 59] width 1357 height 26
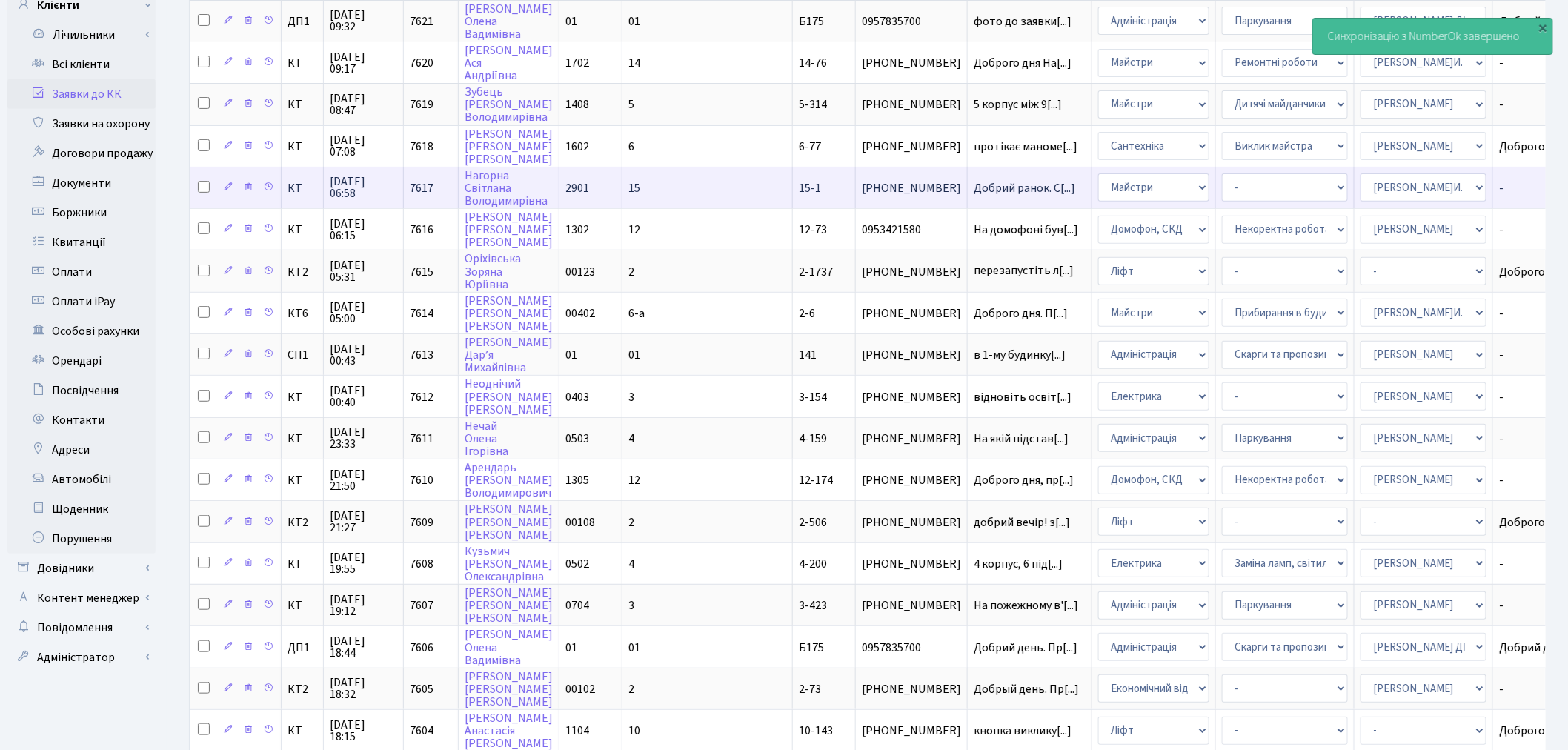
scroll to position [247, 0]
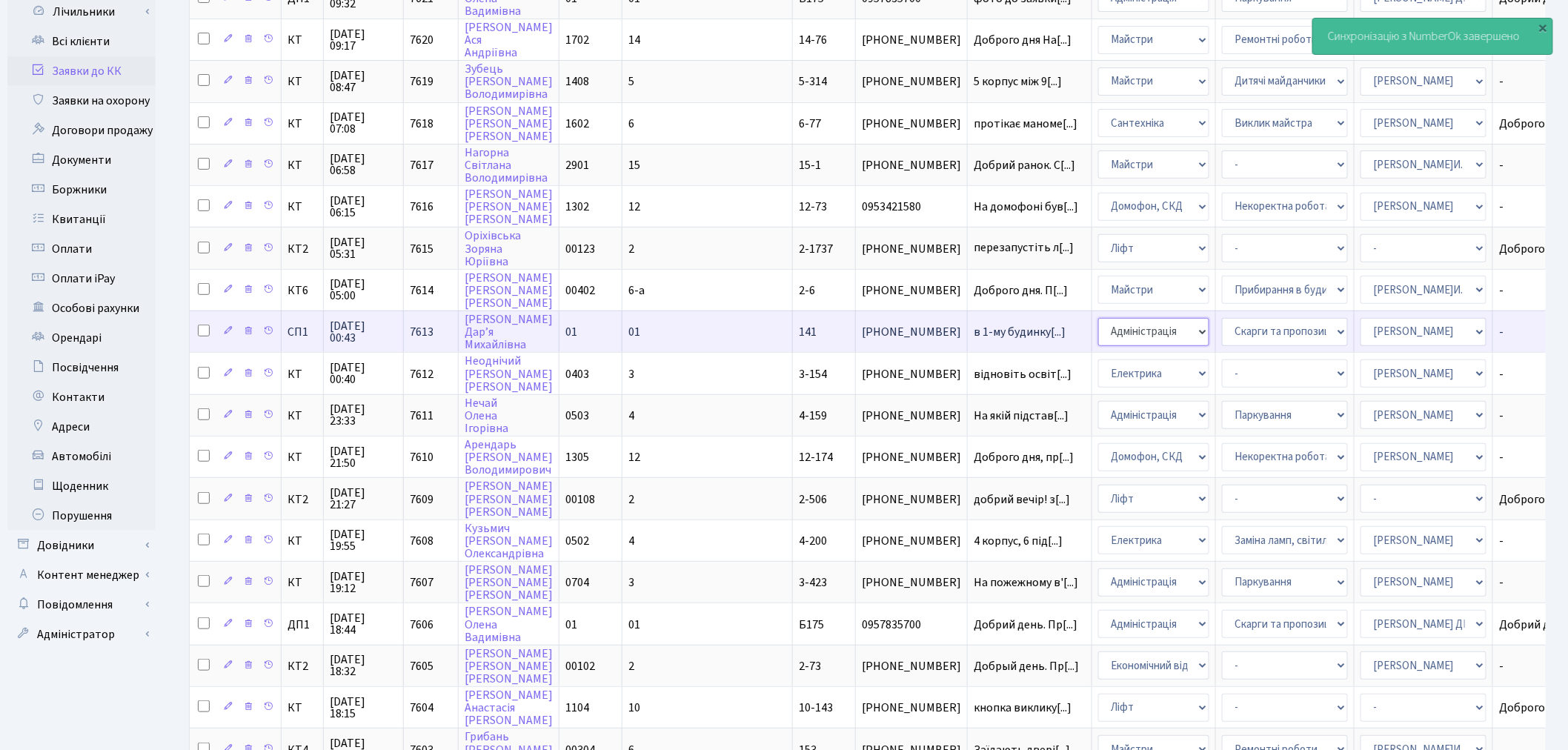
click at [1098, 319] on select "- Адміністрація Домофон, СКД Ліфт Майстри Сантехніка Економічний відділ Електри…" at bounding box center [1153, 332] width 111 height 28
select select "16"
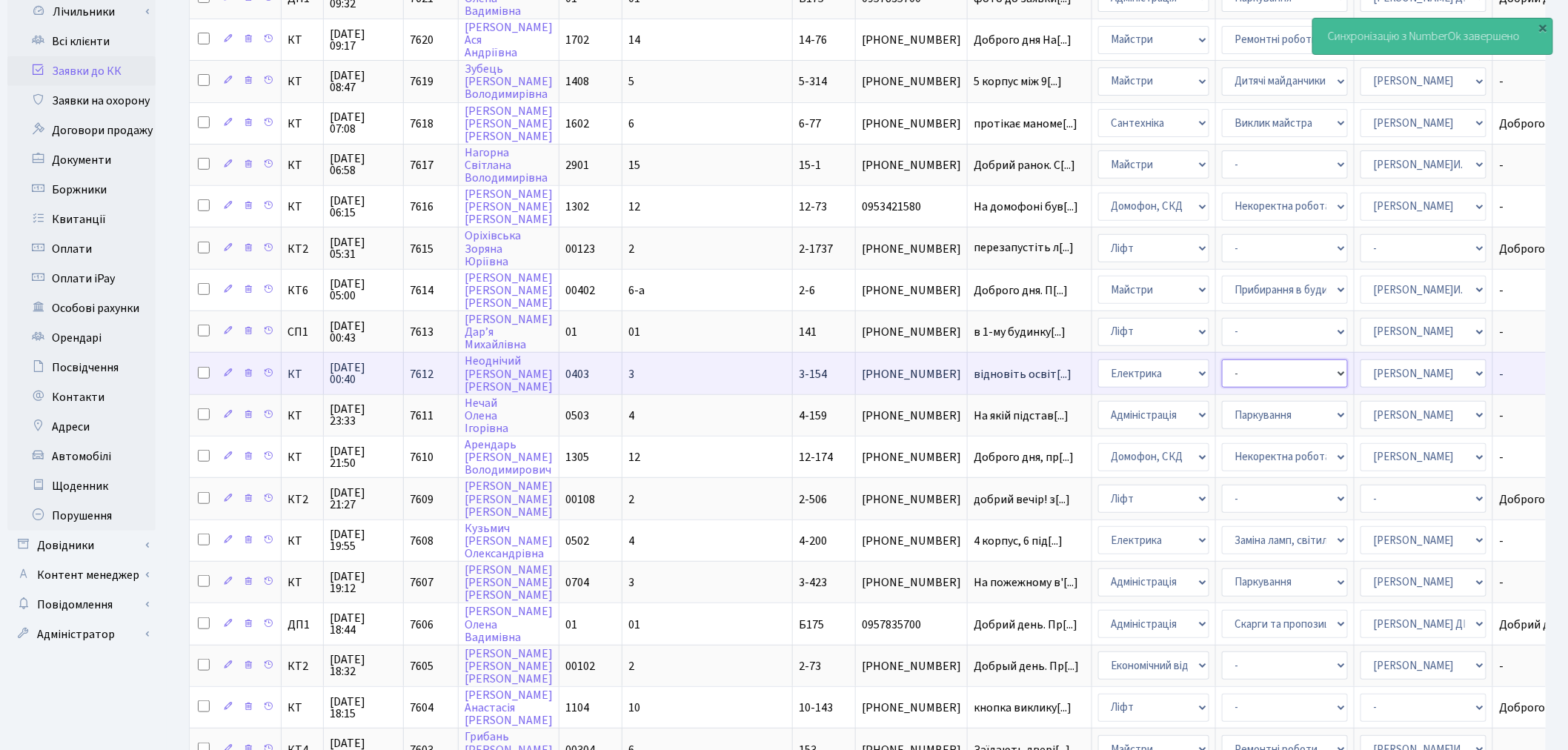
click at [1222, 365] on select "- Виклик майстра Монтаж/демонтаж електролічильника Опломбування\розпломбування …" at bounding box center [1285, 373] width 126 height 28
select select "40"
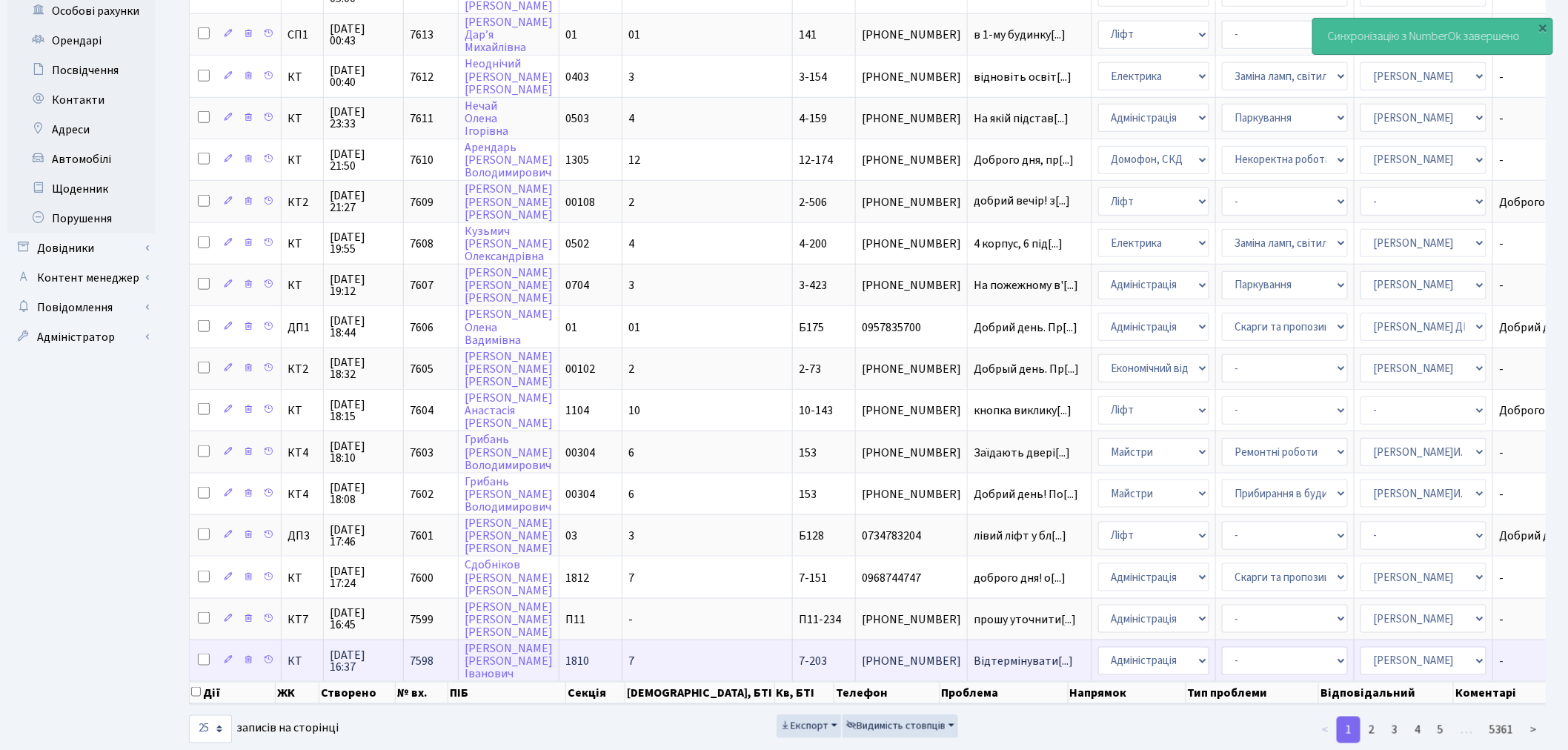
scroll to position [547, 0]
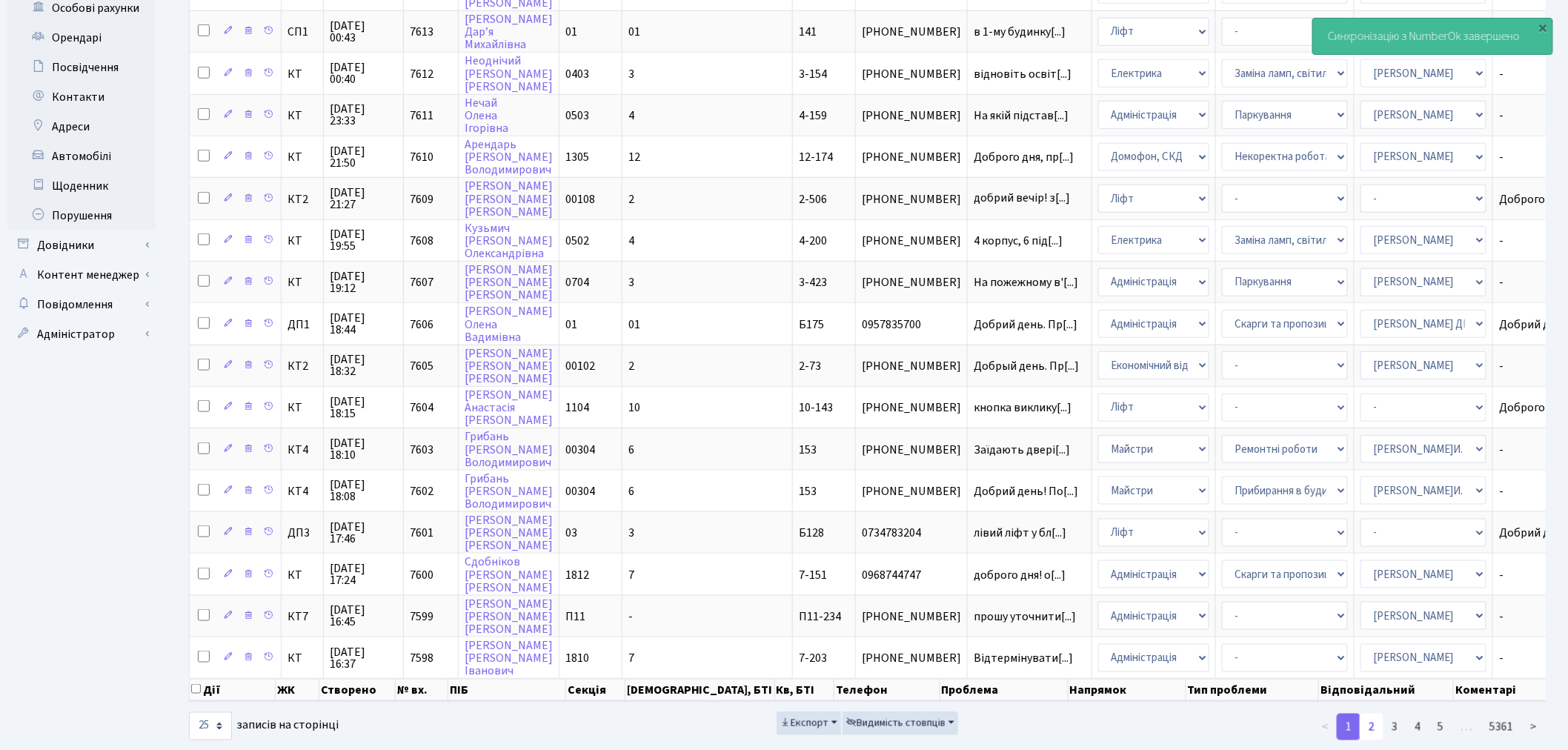
click at [1374, 714] on link "2" at bounding box center [1371, 726] width 24 height 26
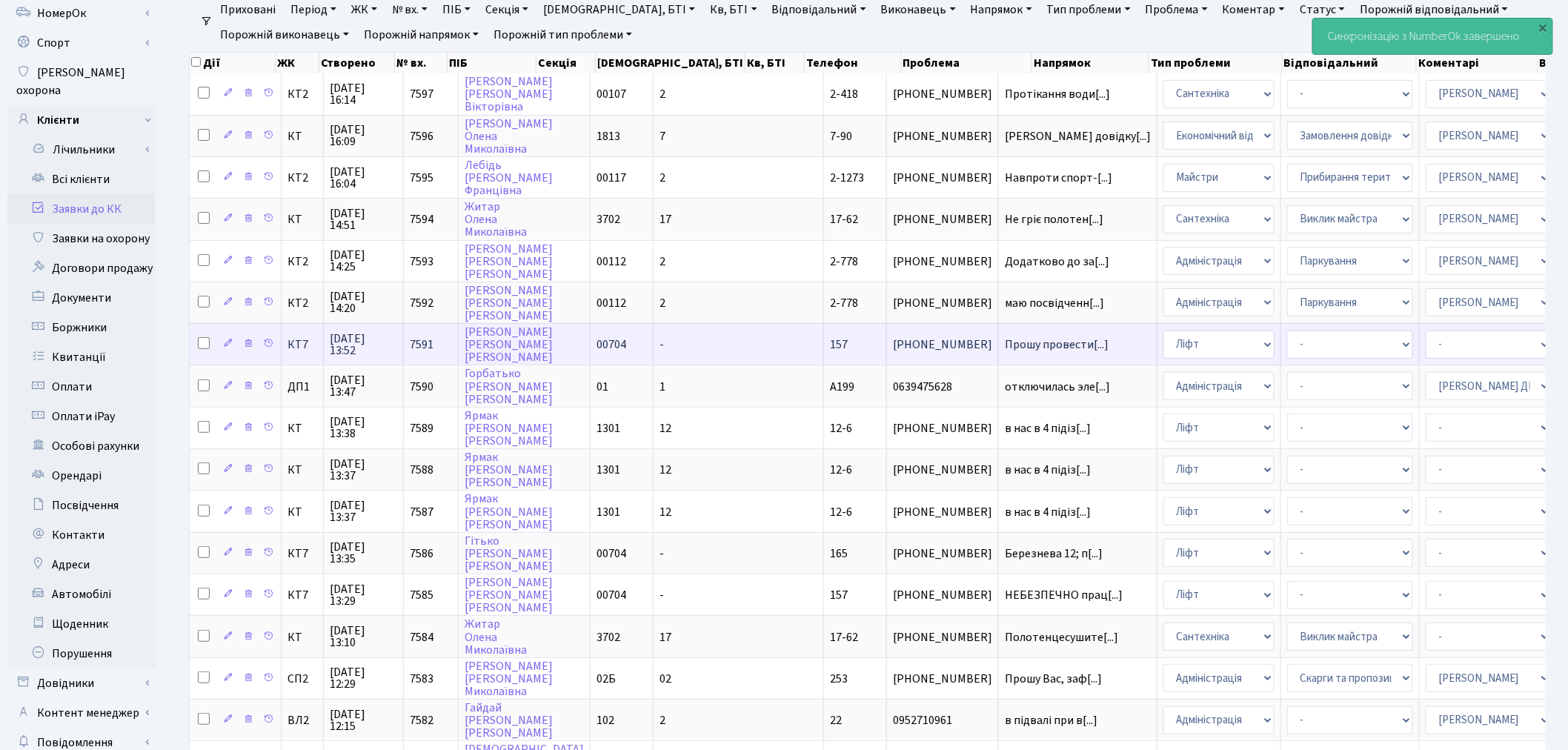
scroll to position [54, 0]
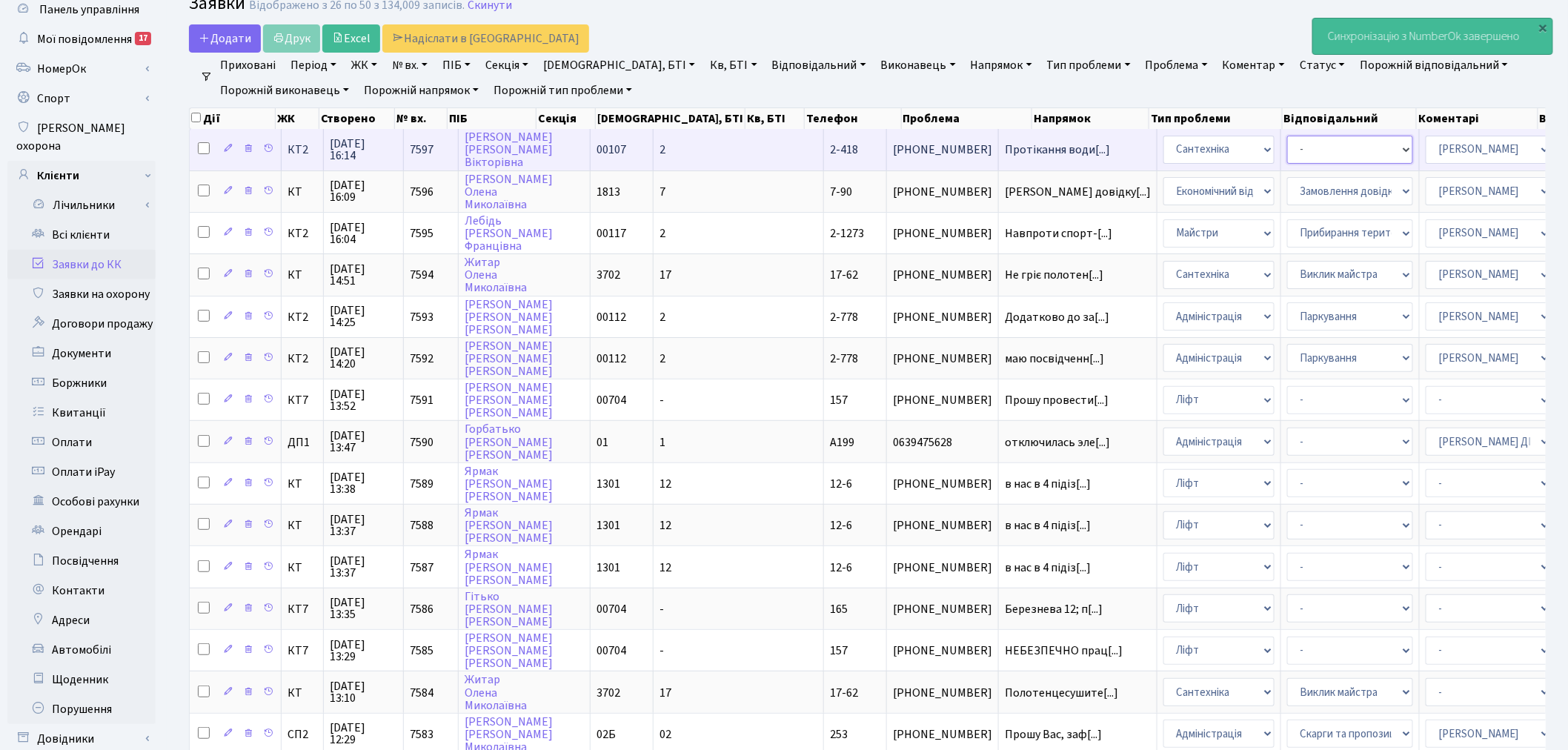
click at [1286, 147] on select "- Виклик майстра Замовлення технічних умов Заміна елементу інженерного вузла те…" at bounding box center [1349, 149] width 126 height 28
select select "32"
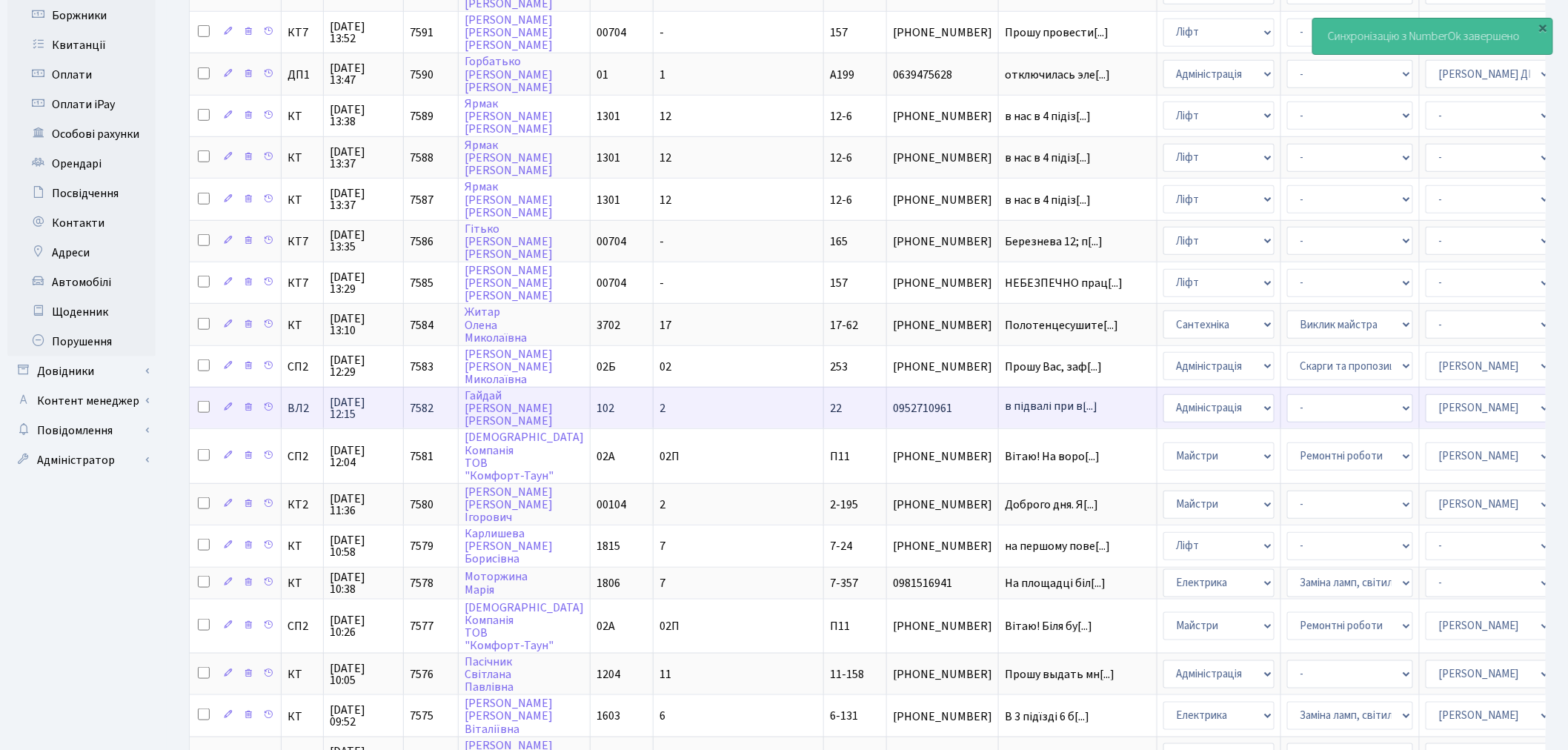
scroll to position [465, 0]
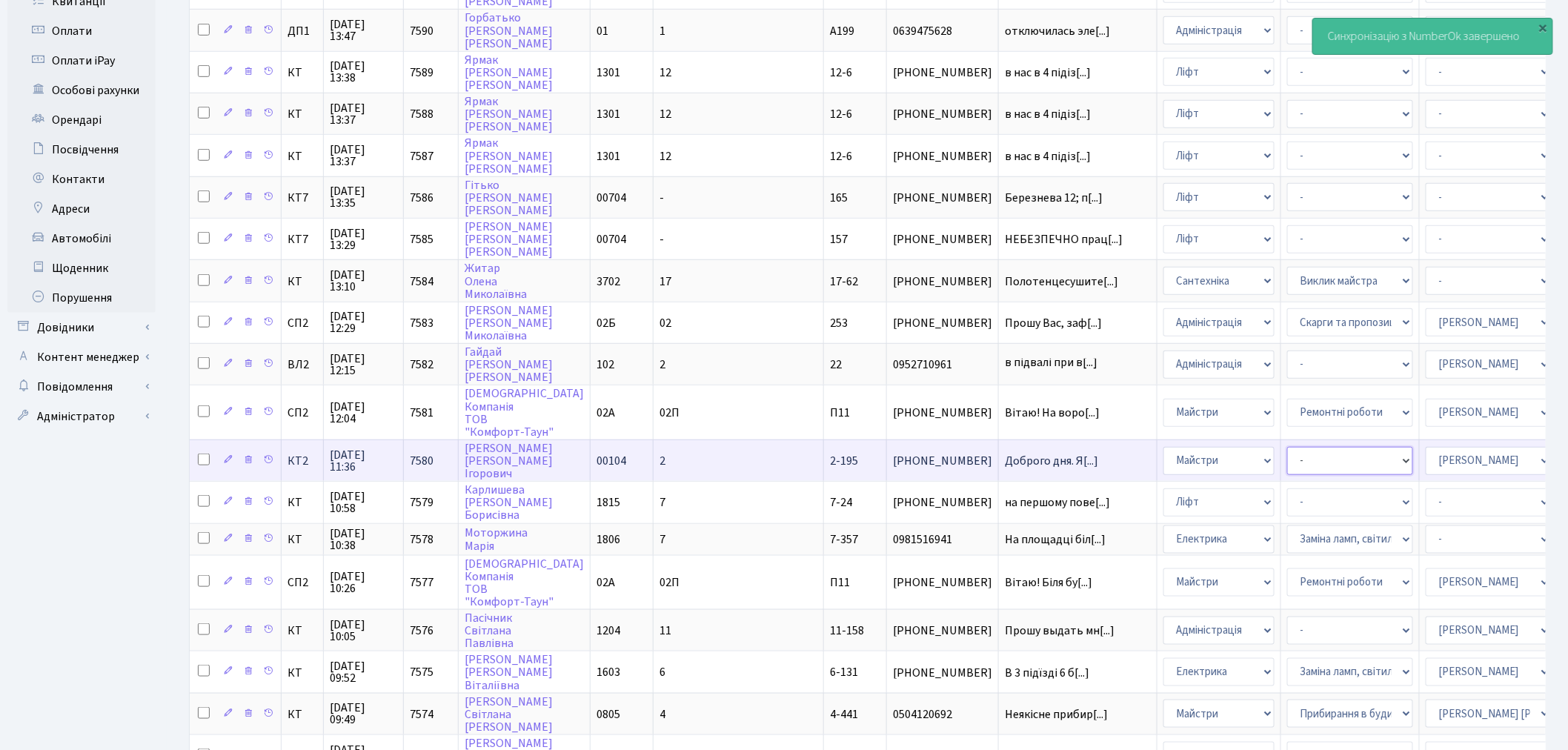
click at [1286, 447] on select "- Замовлення плану комунікацій Дитячі майданчики Озеленення Прибирання в будинк…" at bounding box center [1349, 460] width 126 height 28
select select "58"
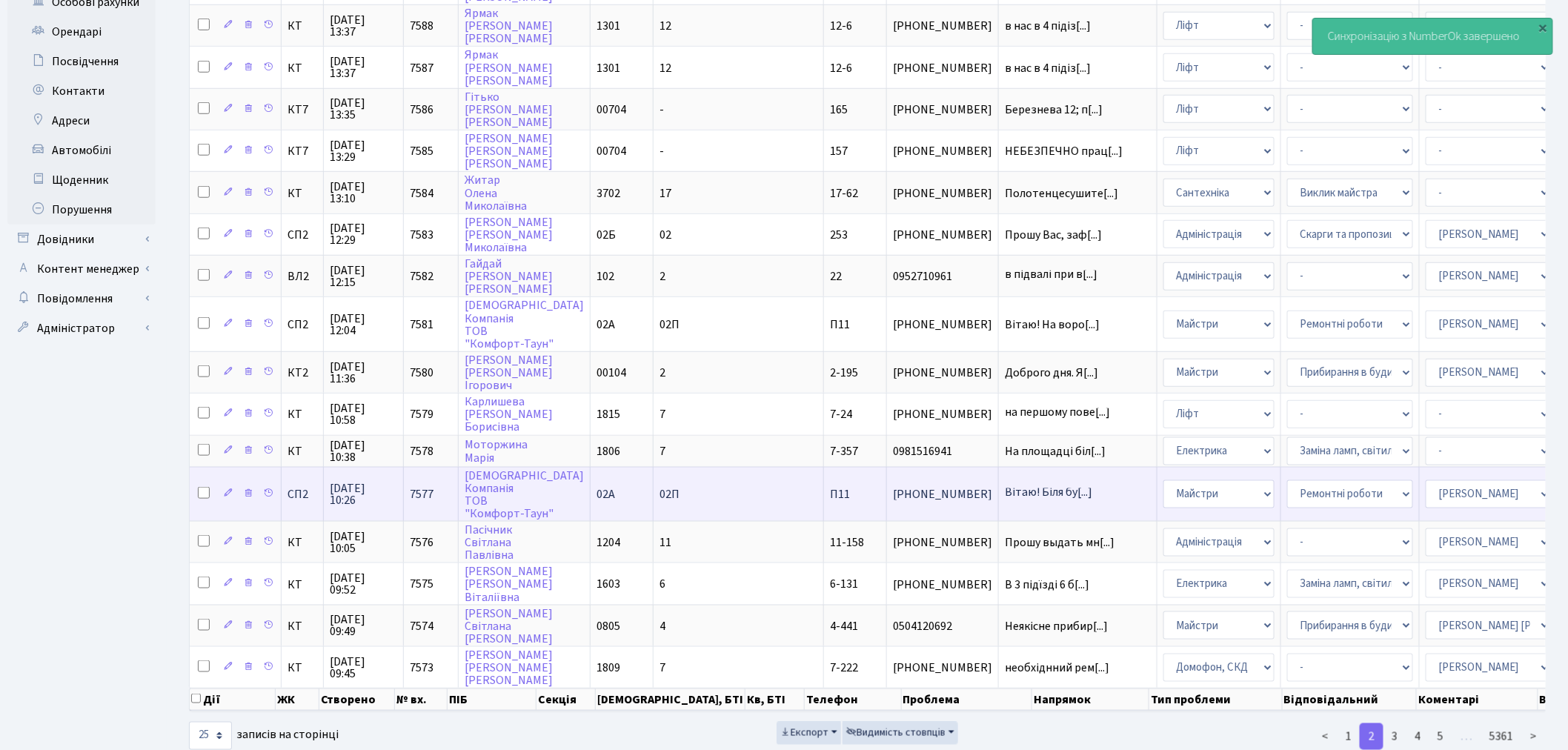
scroll to position [563, 0]
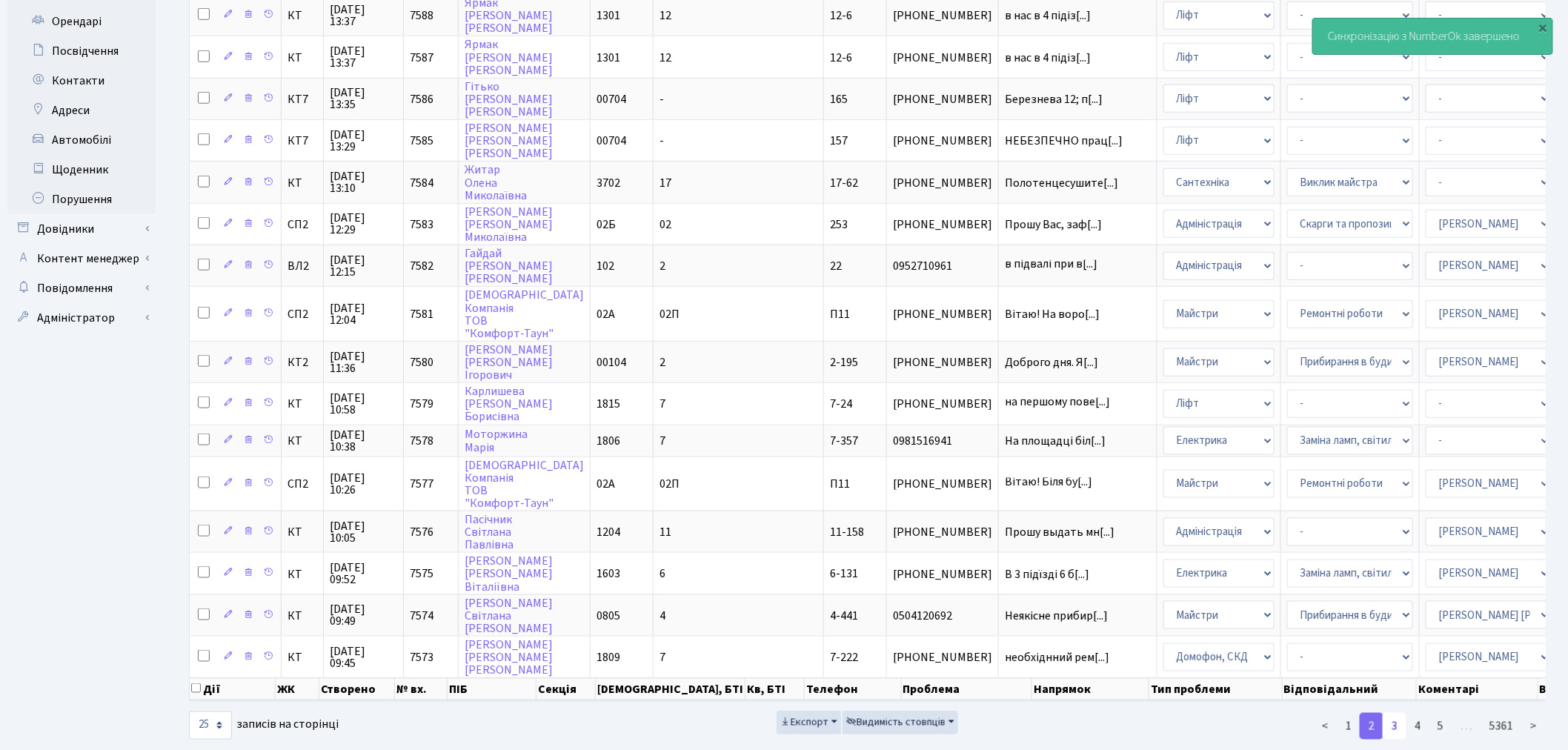
click at [1391, 713] on link "3" at bounding box center [1394, 725] width 24 height 26
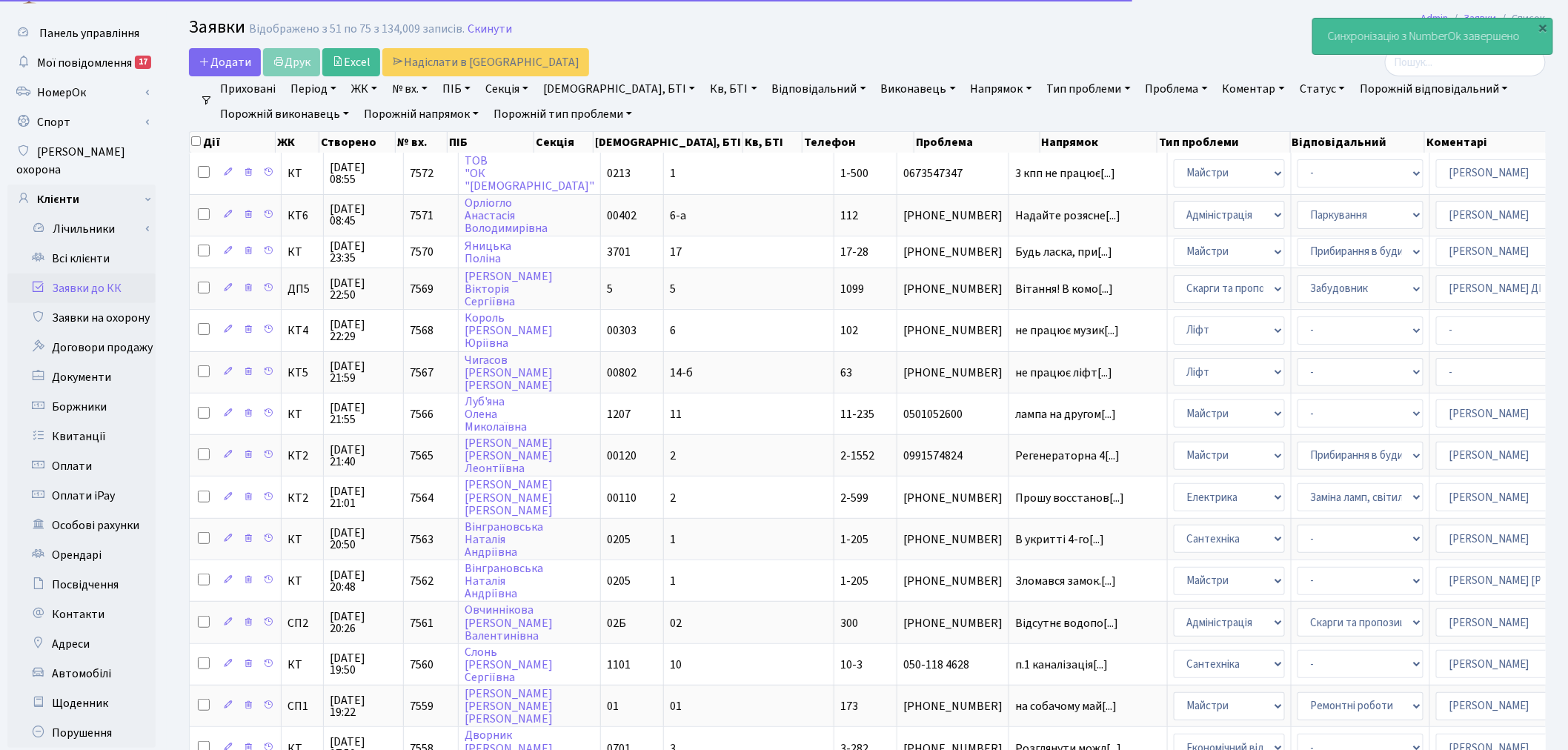
scroll to position [0, 0]
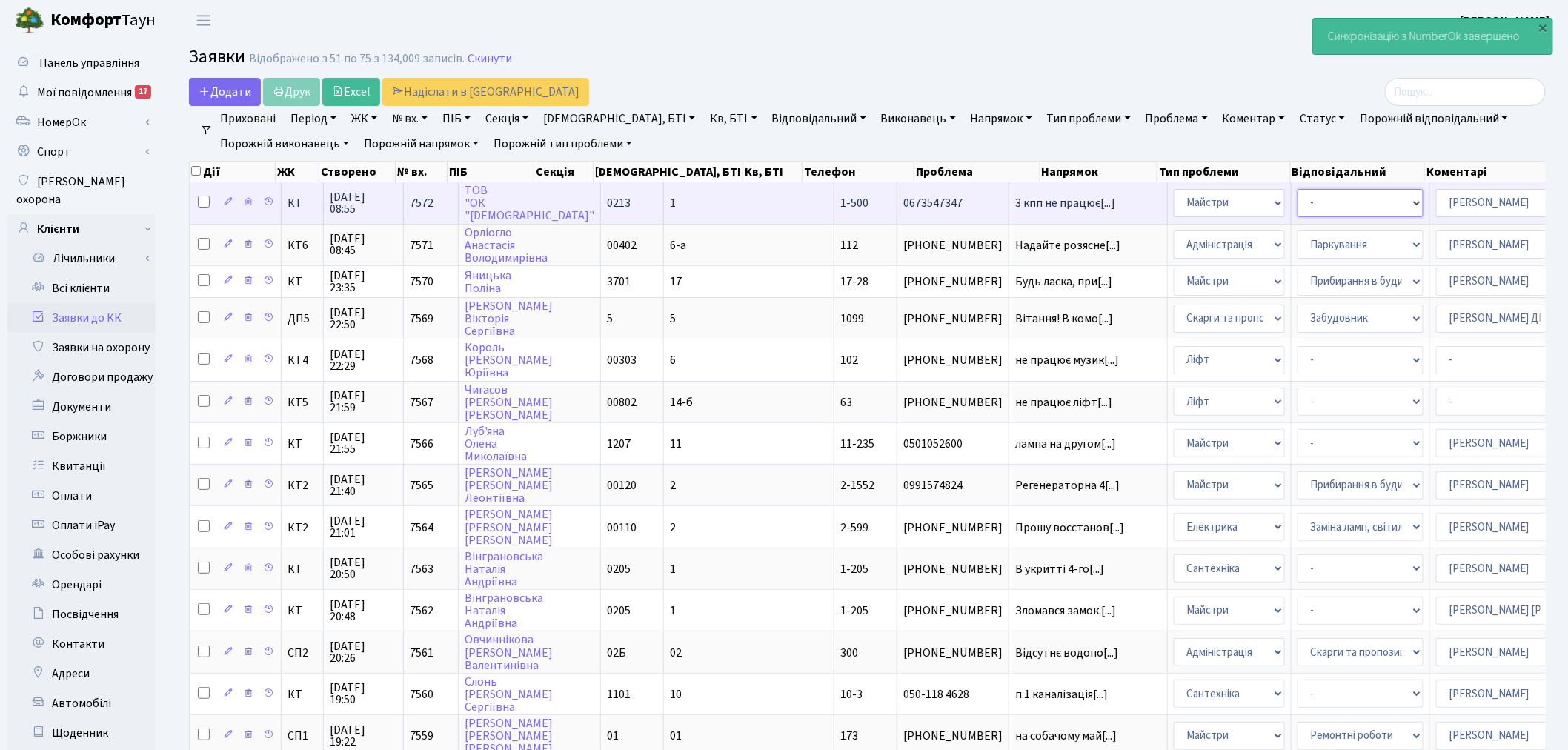
click at [1297, 199] on select "- Замовлення плану комунікацій Дитячі майданчики Озеленення Прибирання в будинк…" at bounding box center [1360, 202] width 126 height 28
click at [1173, 200] on select "- Адміністрація Домофон, СКД Ліфт Майстри Сантехніка Економічний відділ Електри…" at bounding box center [1229, 202] width 111 height 28
select select "4"
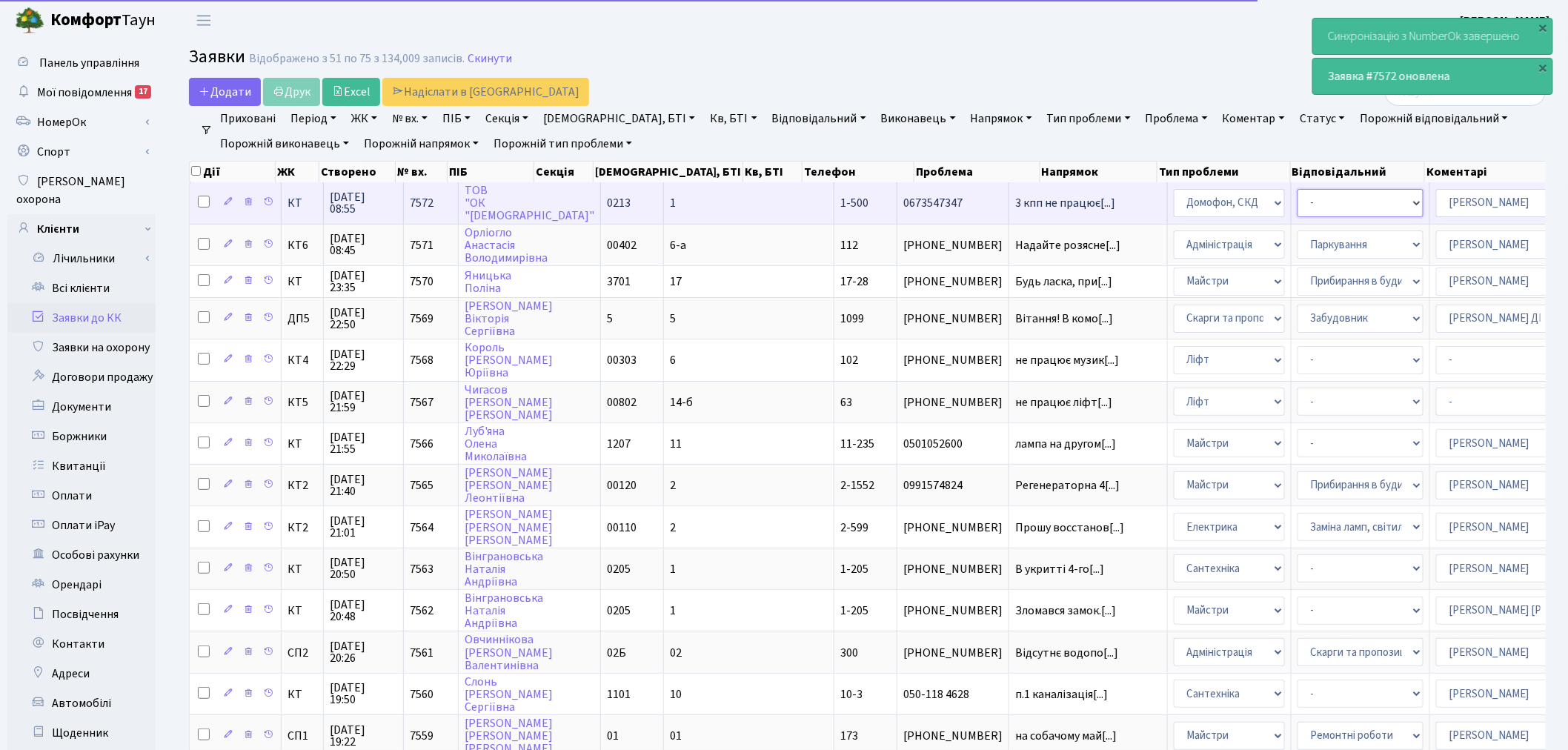
click at [1297, 200] on select "- Встановлення трубки домофону Некоректна робота домофону" at bounding box center [1360, 202] width 126 height 28
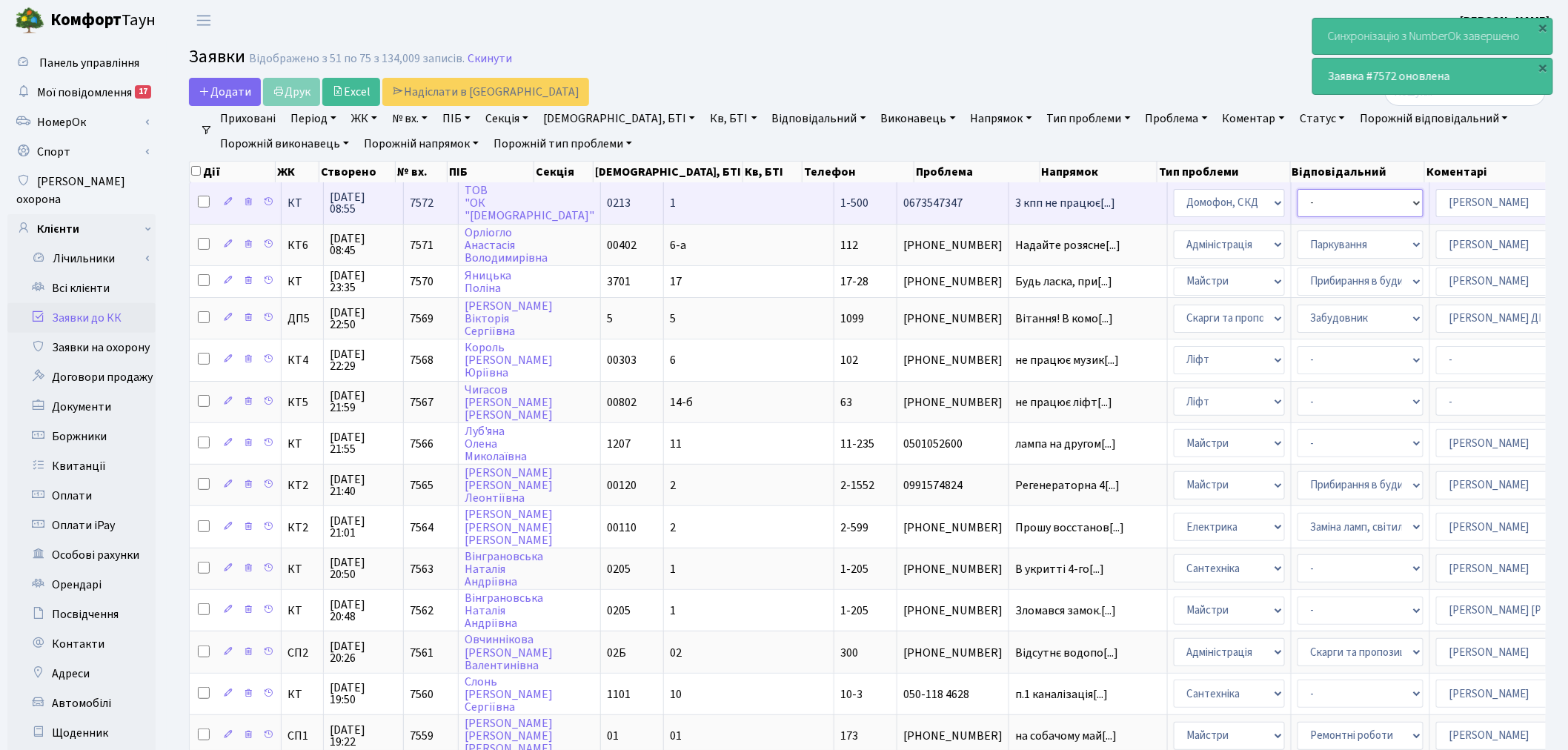
select select "38"
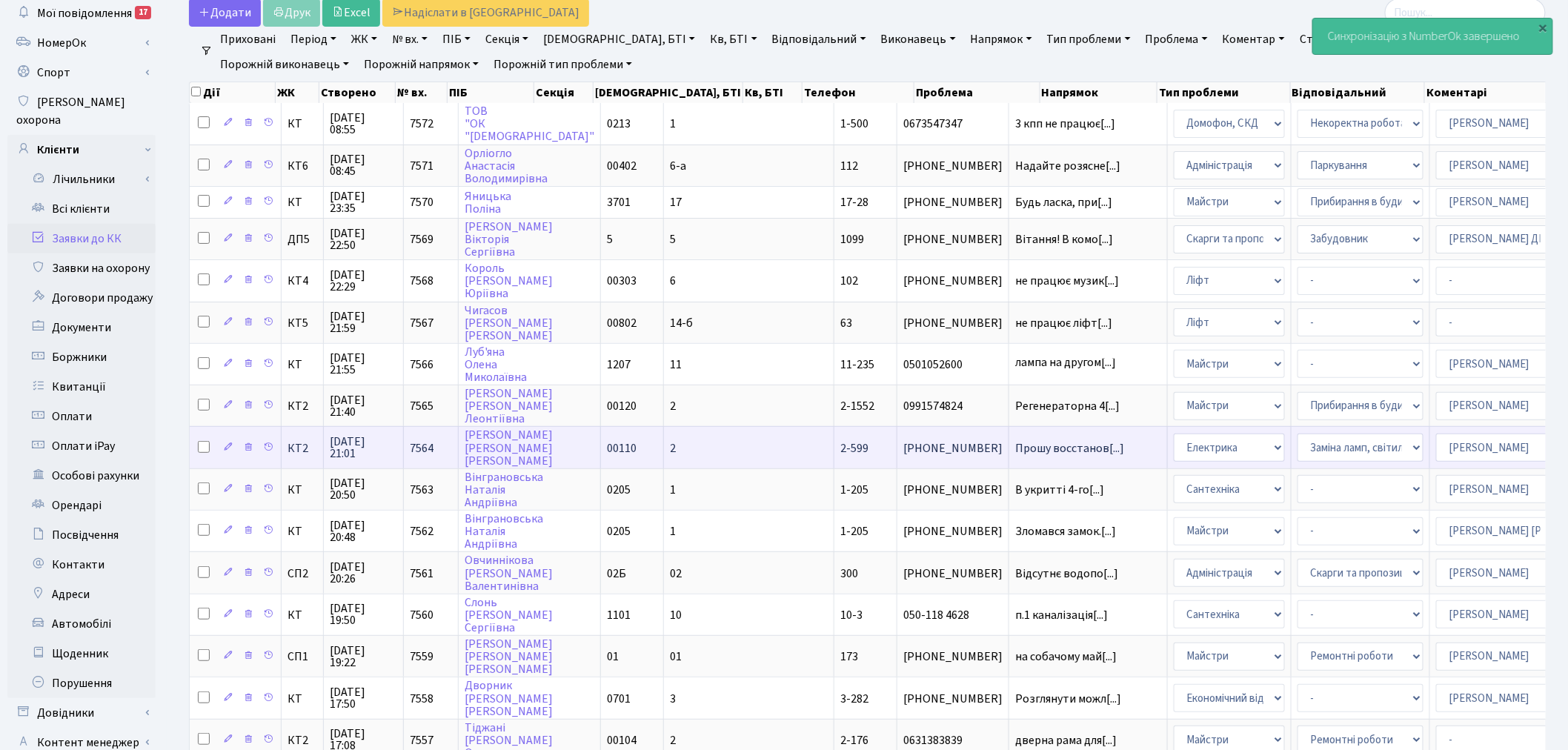
scroll to position [82, 0]
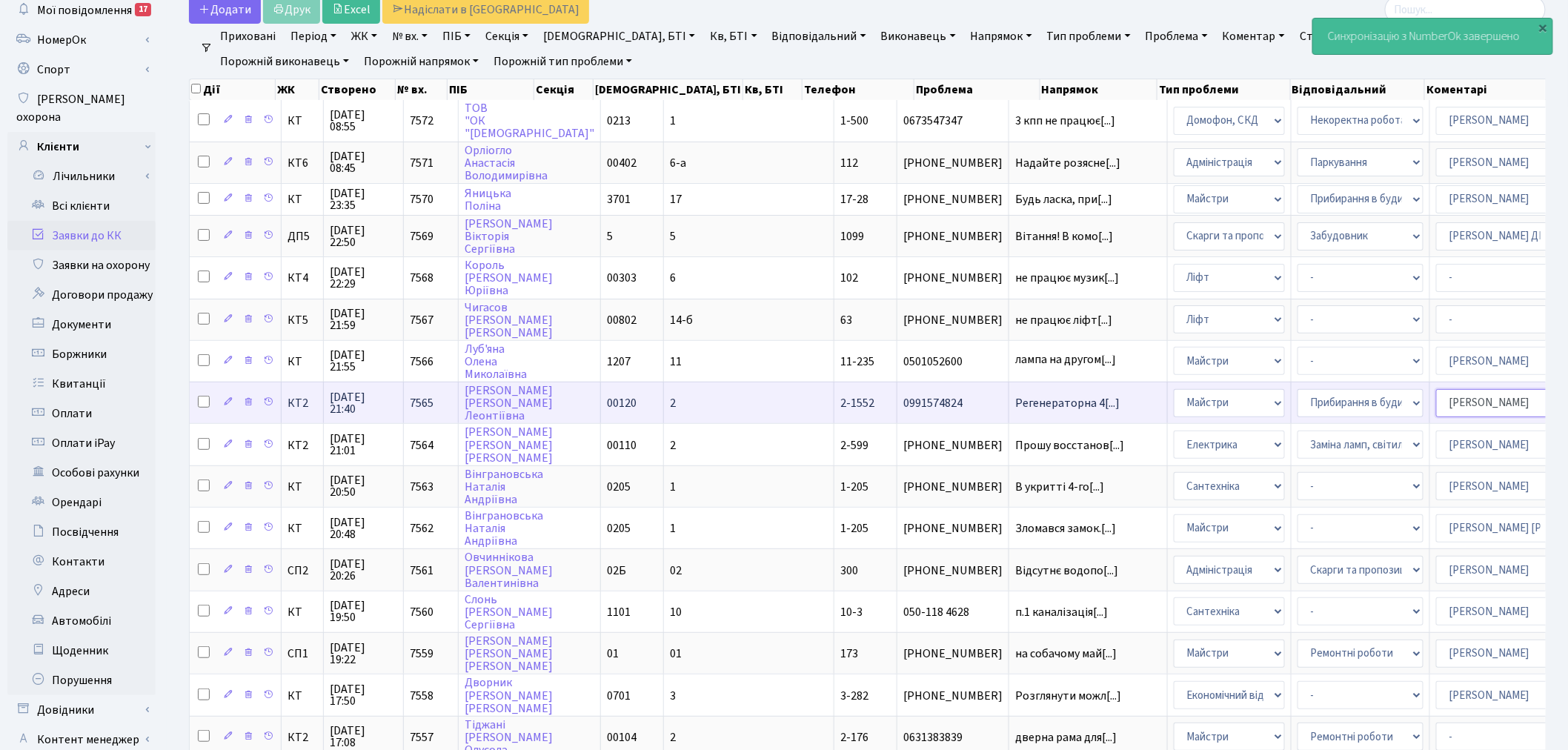
click at [1436, 395] on select "- Адміністратор ЖК КТ Вижул В. В. Гордієнко Н.В. Дядюшкін Д.Ю. Кипчук Т. А. Кла…" at bounding box center [1499, 403] width 126 height 28
select select "42"
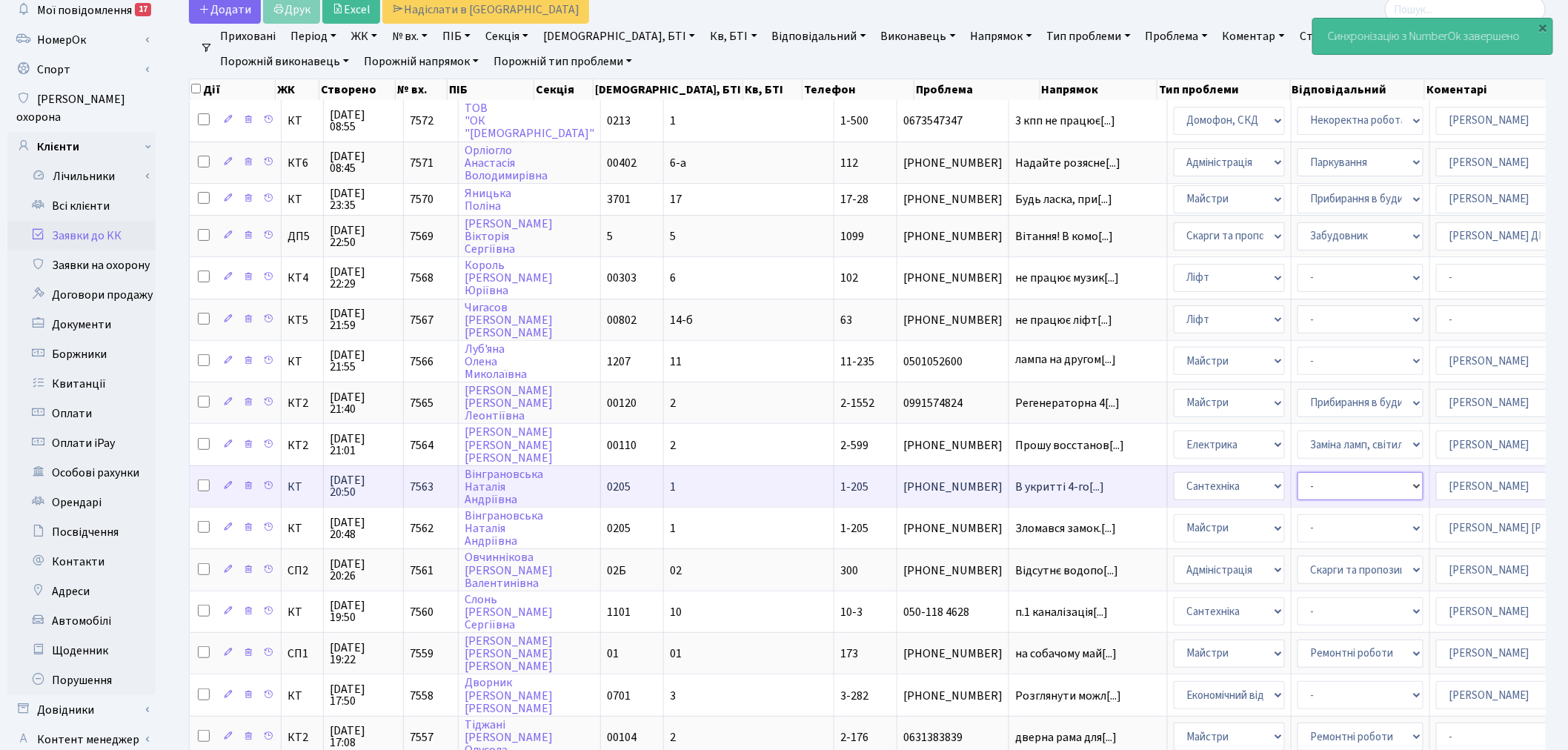
click at [1297, 478] on select "- Виклик майстра Замовлення технічних умов Заміна елементу інженерного вузла те…" at bounding box center [1360, 486] width 126 height 28
select select "32"
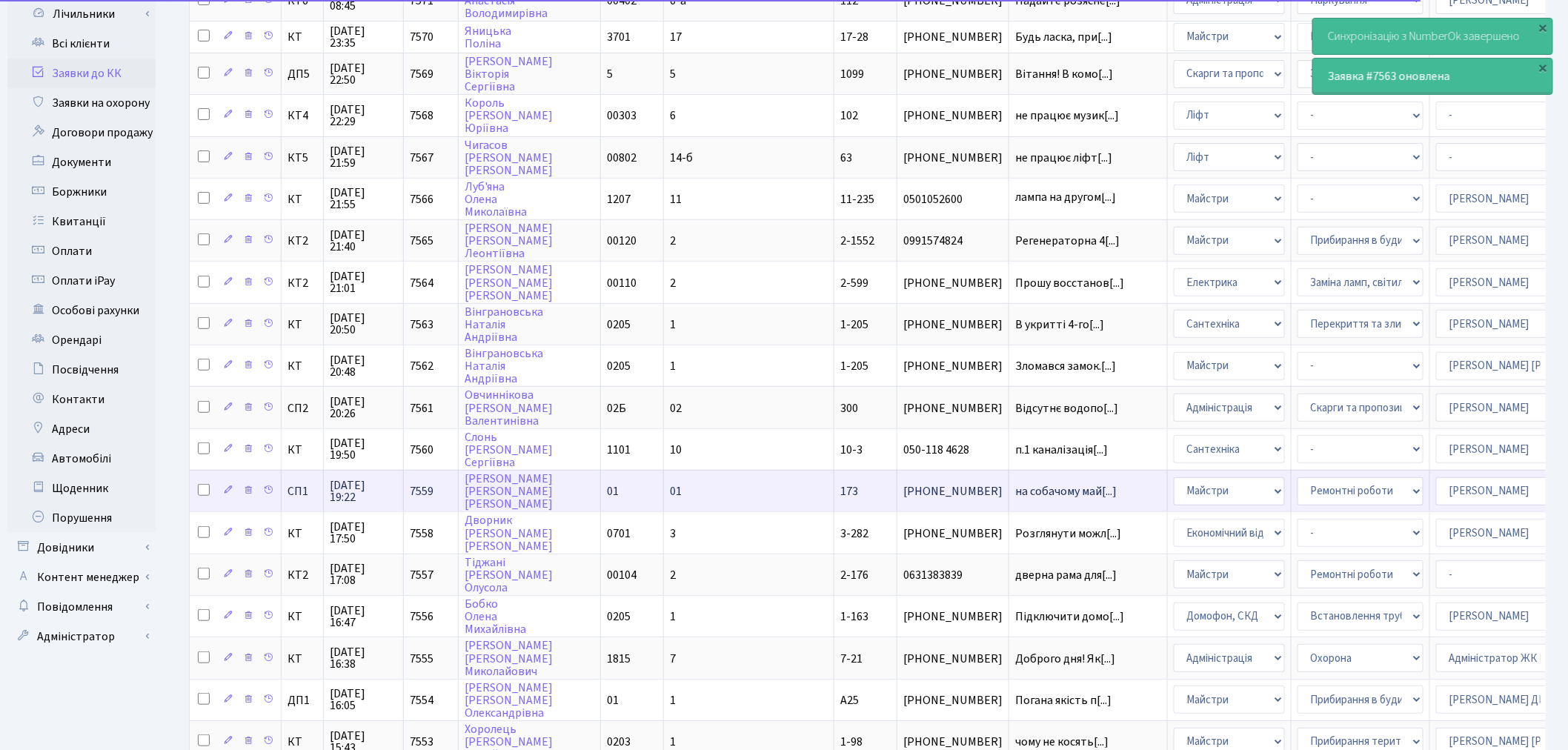
scroll to position [247, 0]
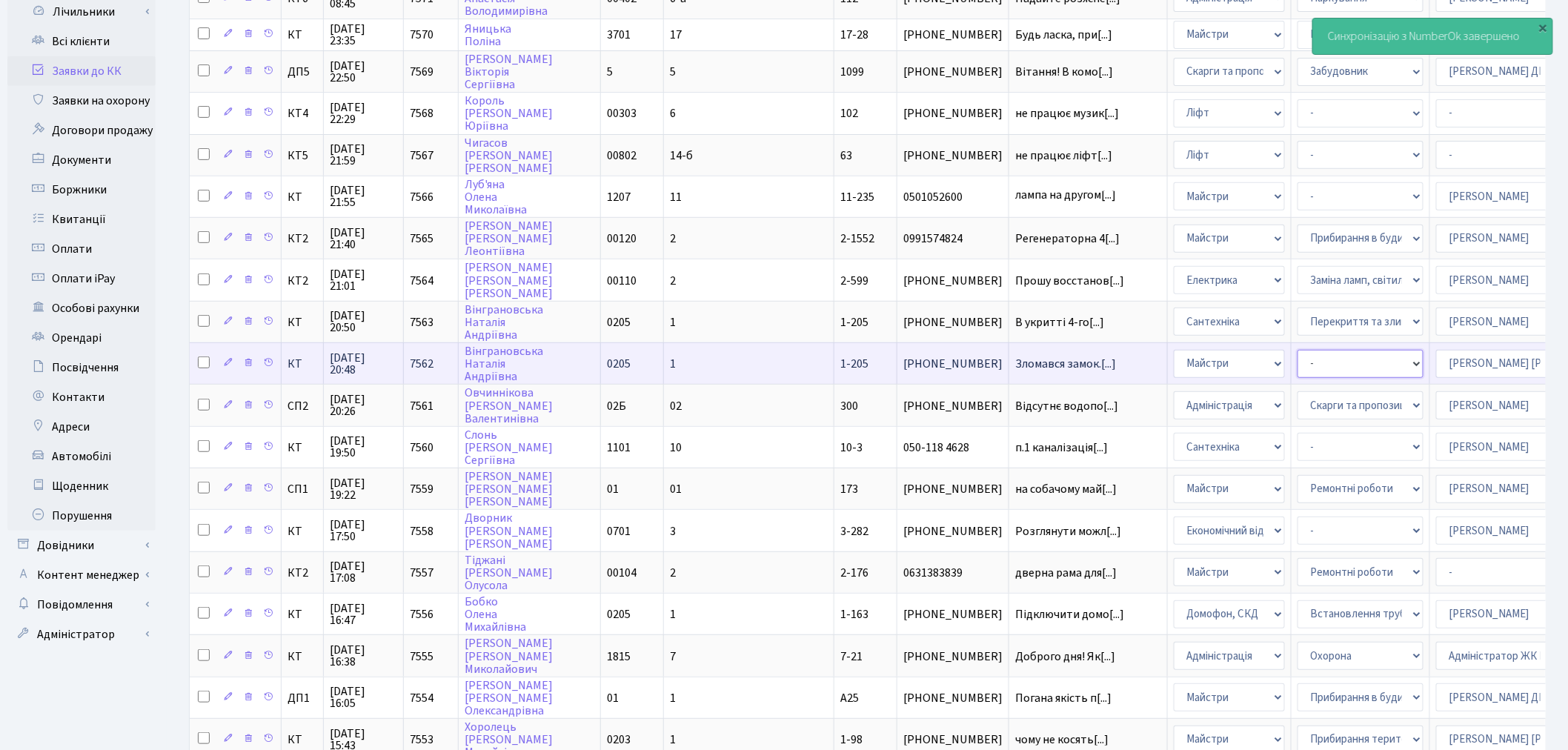
click at [1297, 352] on select "- Замовлення плану комунікацій Дитячі майданчики Озеленення Прибирання в будинк…" at bounding box center [1360, 364] width 126 height 28
select select "62"
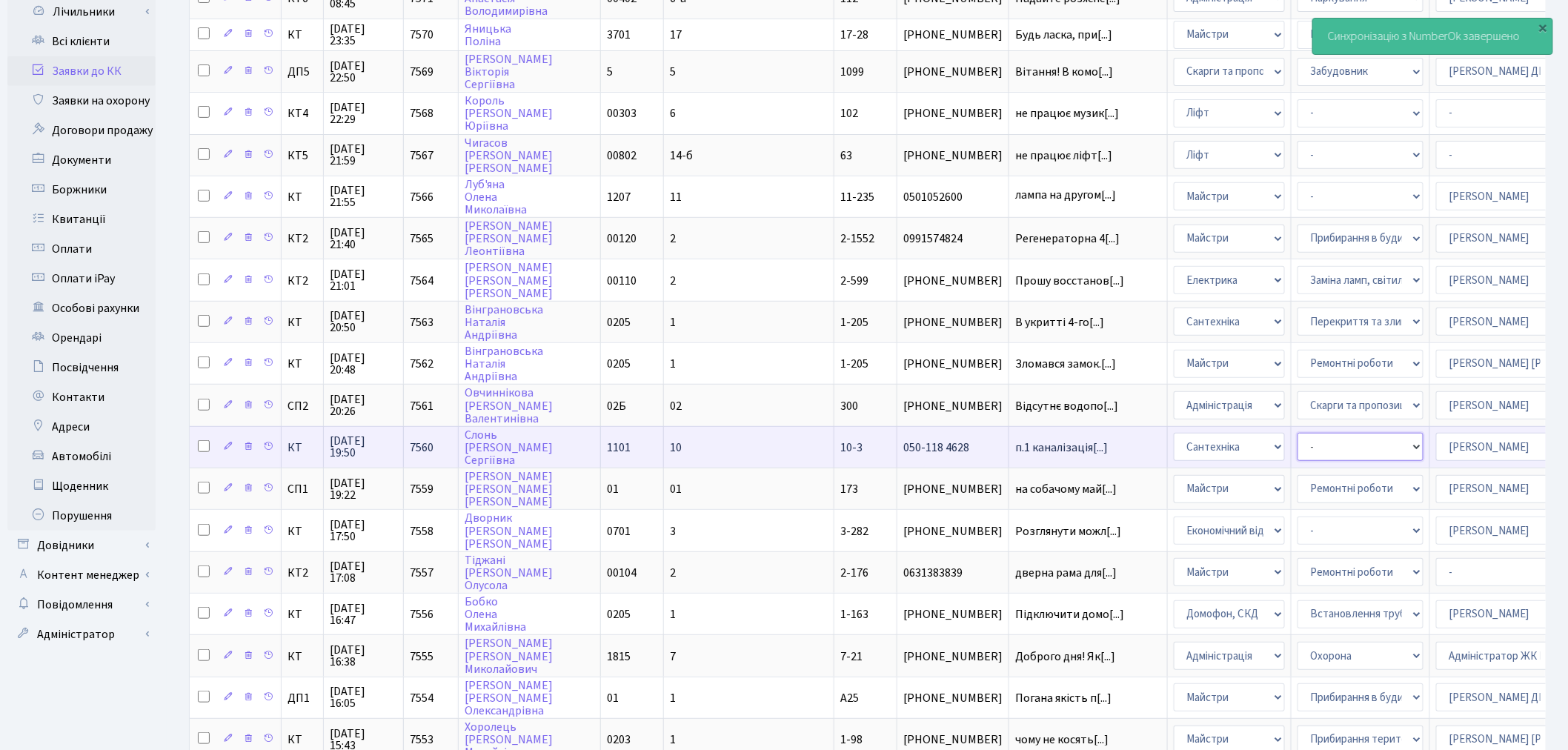
click at [1297, 433] on select "- Виклик майстра Замовлення технічних умов Заміна елементу інженерного вузла те…" at bounding box center [1360, 447] width 126 height 28
select select "32"
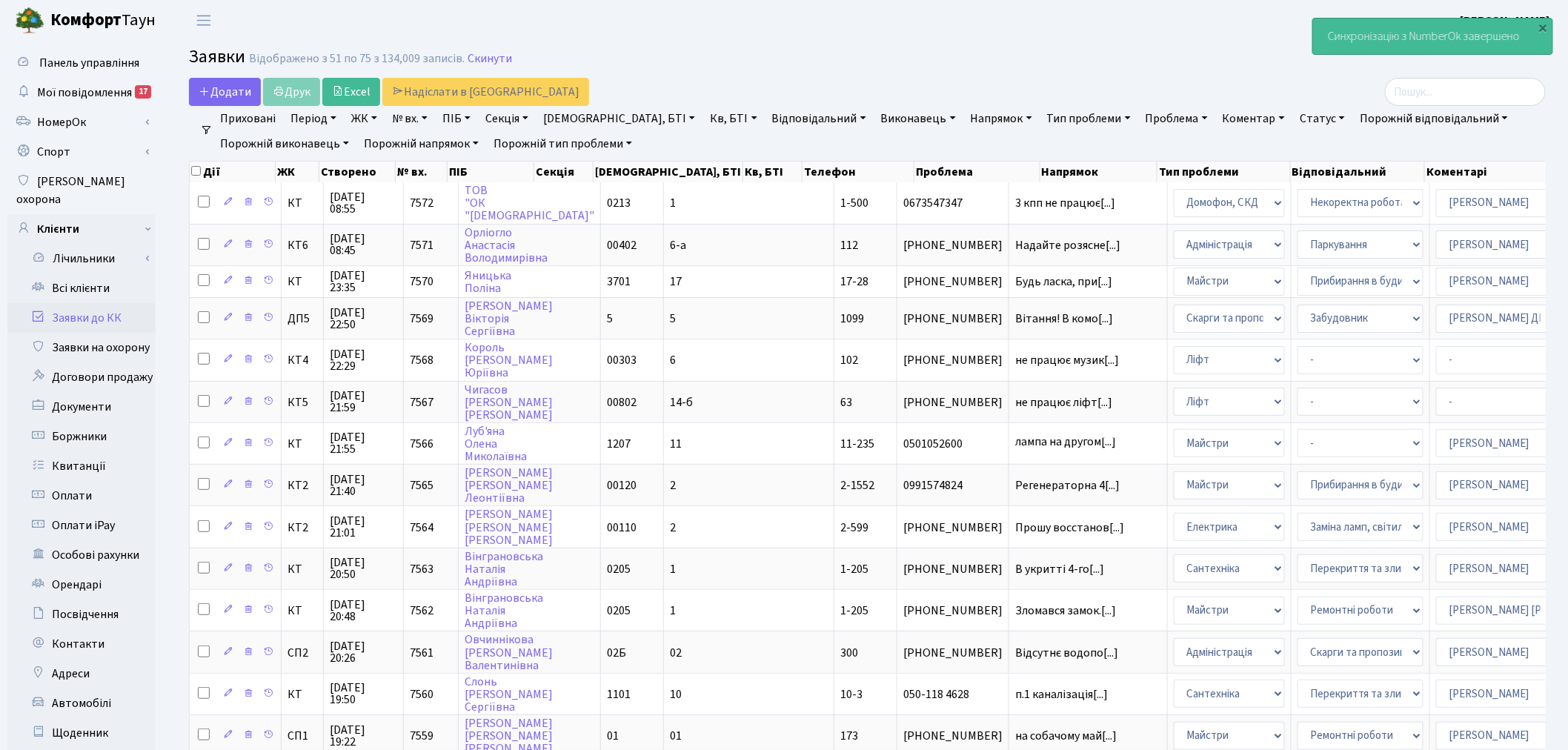
scroll to position [539, 0]
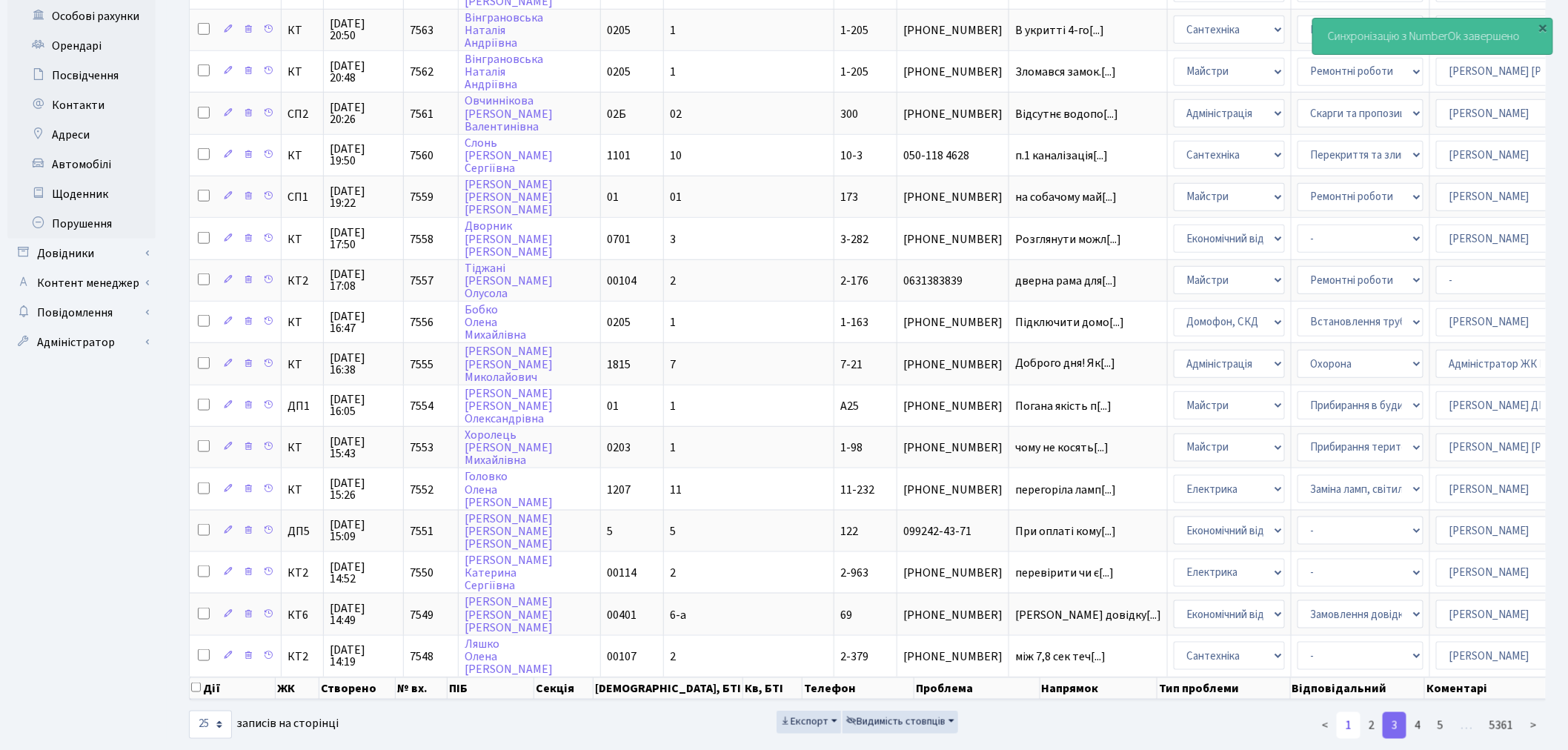
click at [1343, 712] on link "1" at bounding box center [1348, 724] width 24 height 26
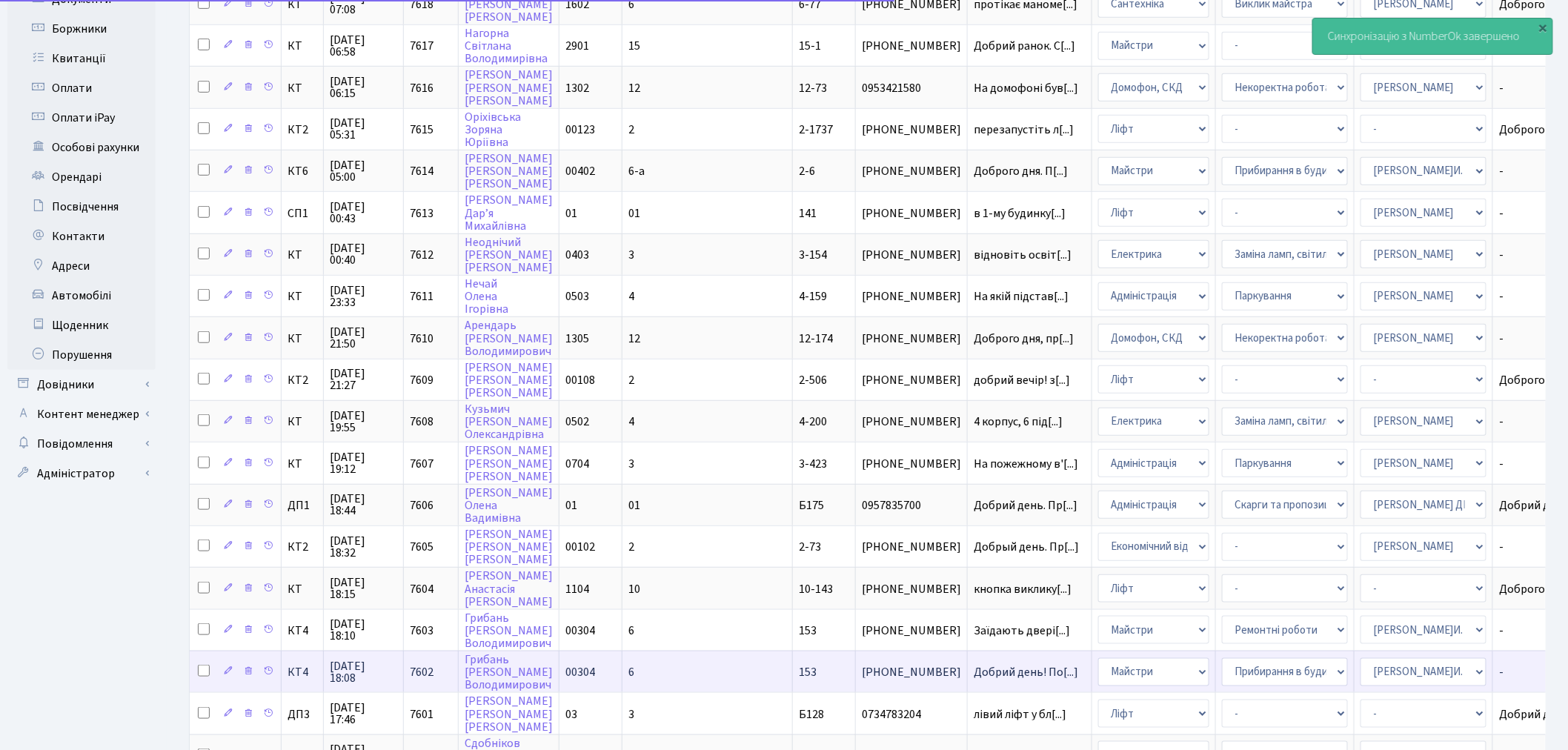
scroll to position [0, 0]
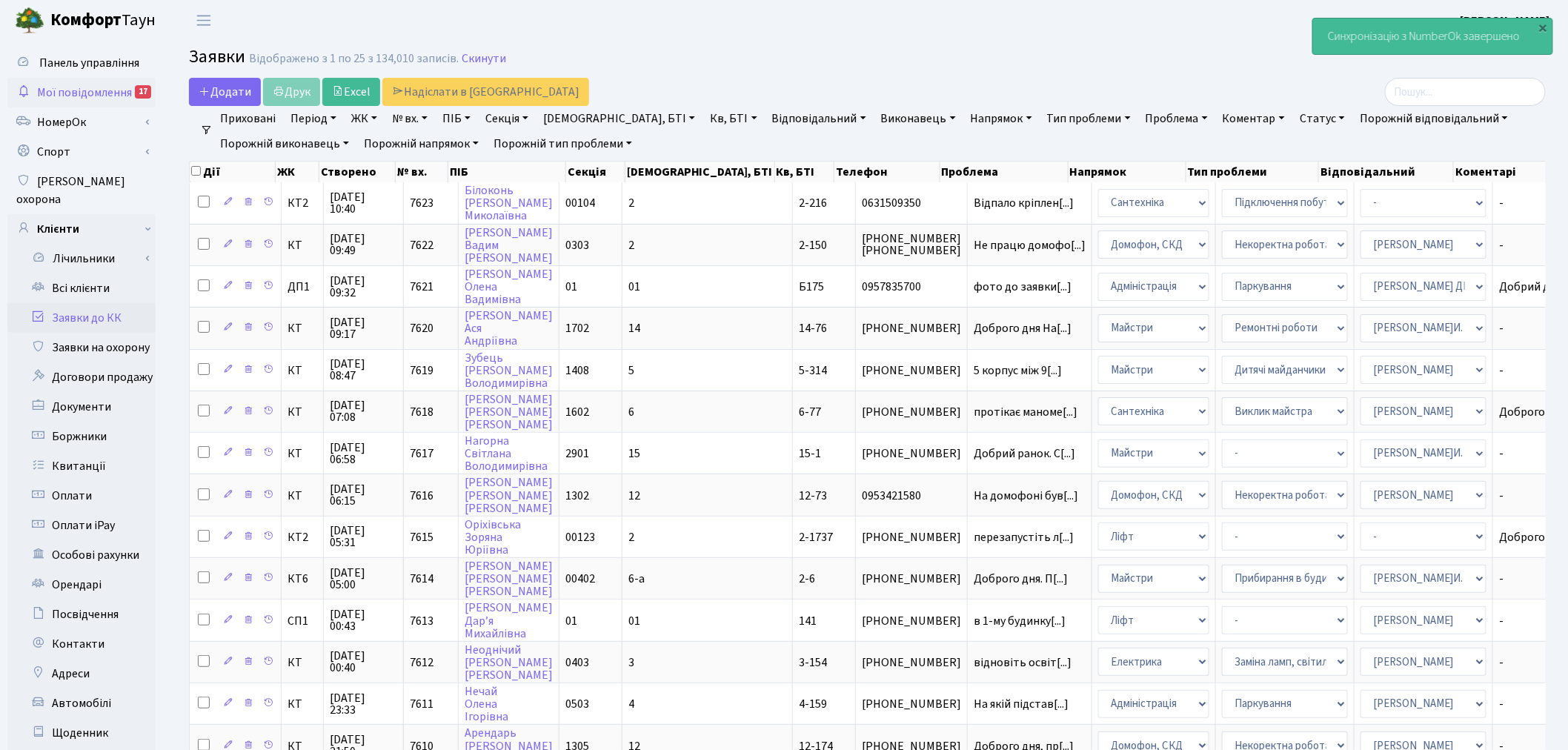
click at [106, 87] on span "Мої повідомлення" at bounding box center [85, 93] width 95 height 16
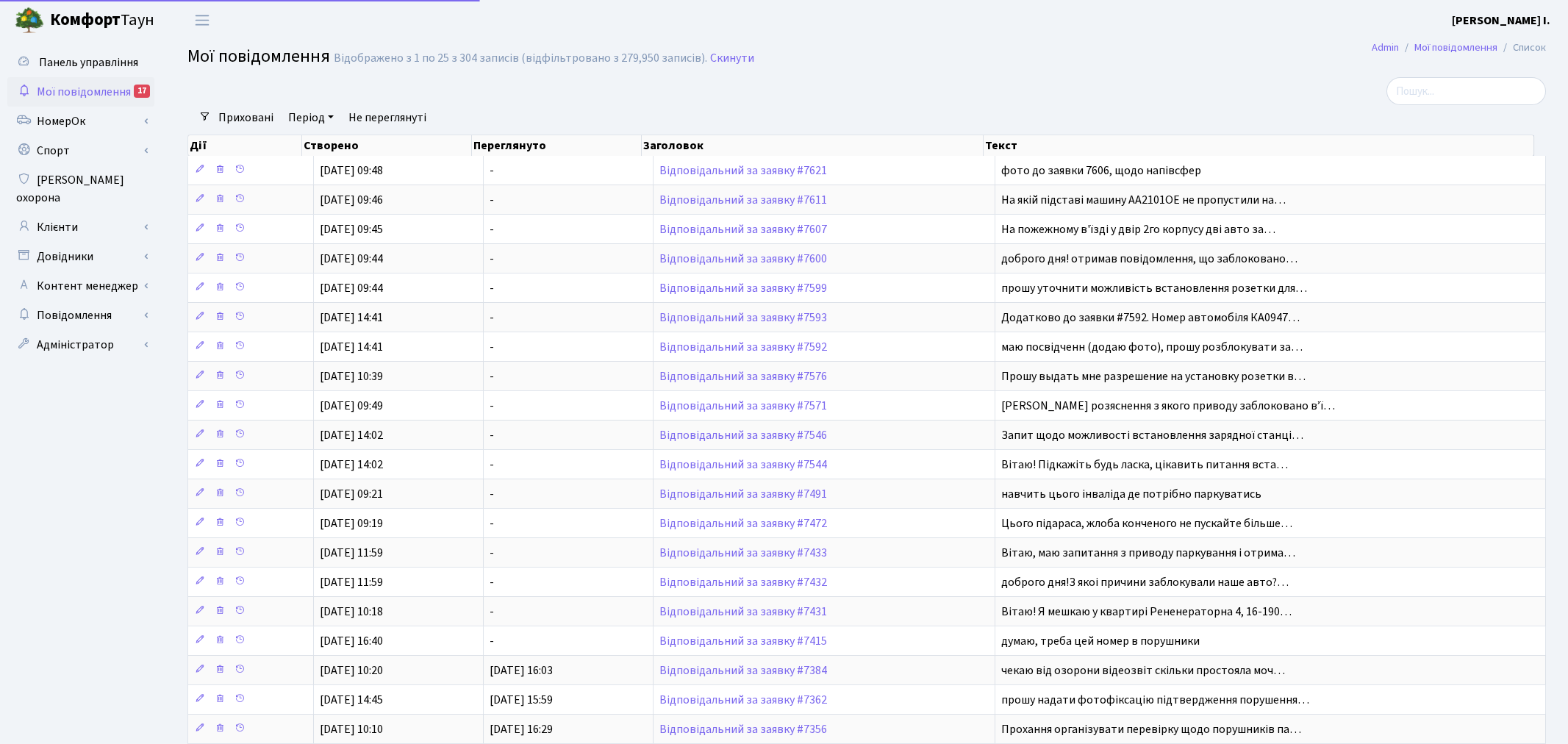
select select "25"
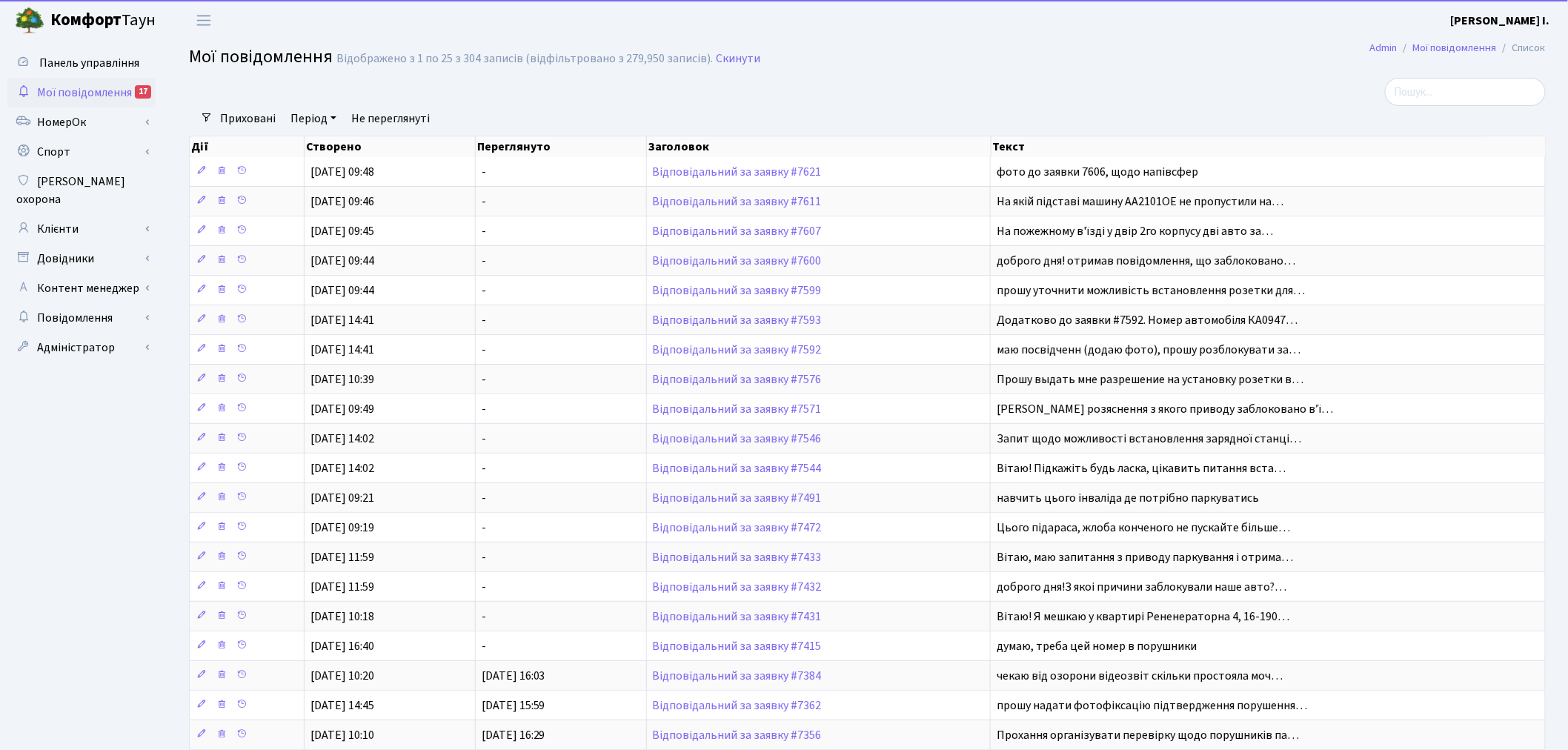
click at [382, 113] on link "Не переглянуті" at bounding box center [390, 118] width 90 height 26
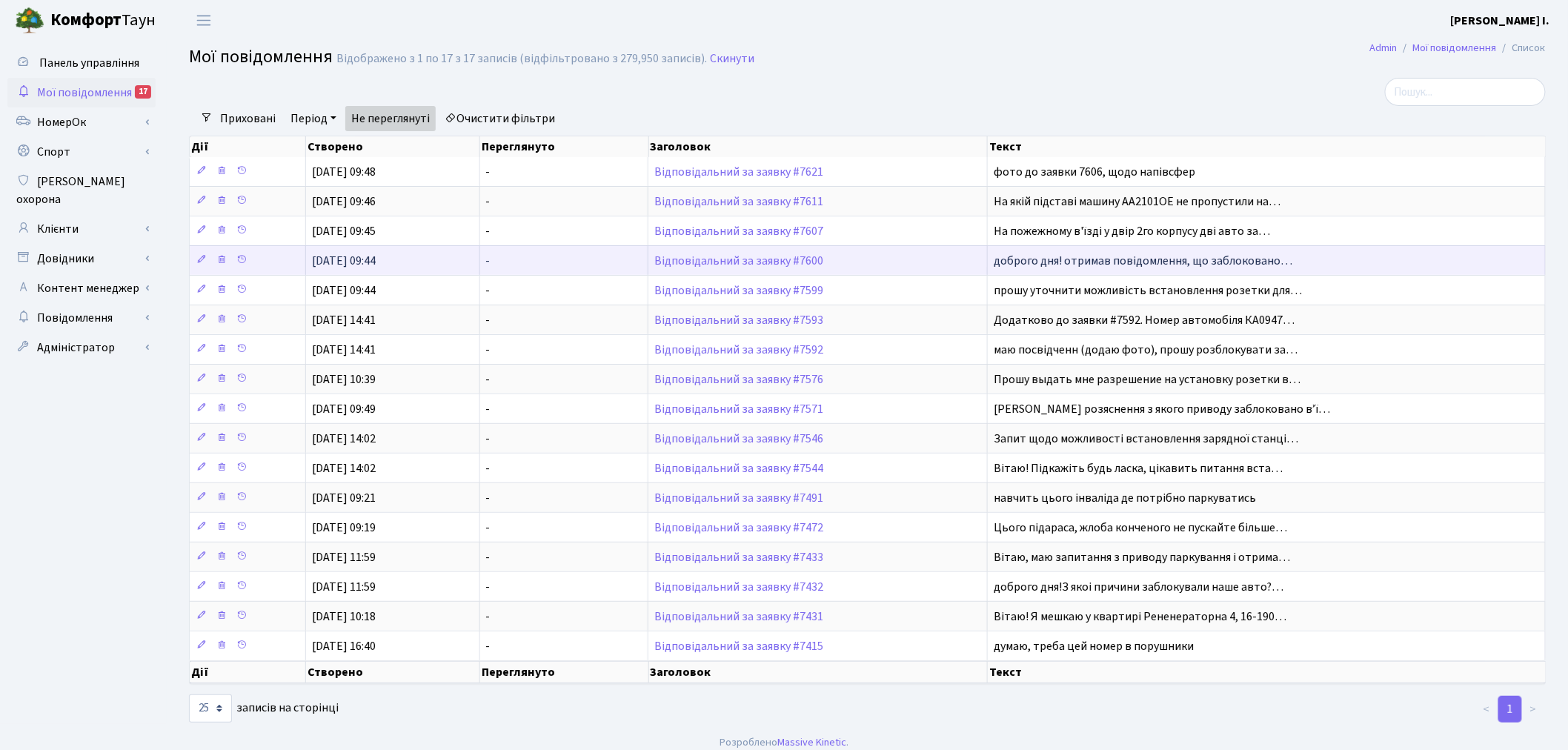
scroll to position [15, 0]
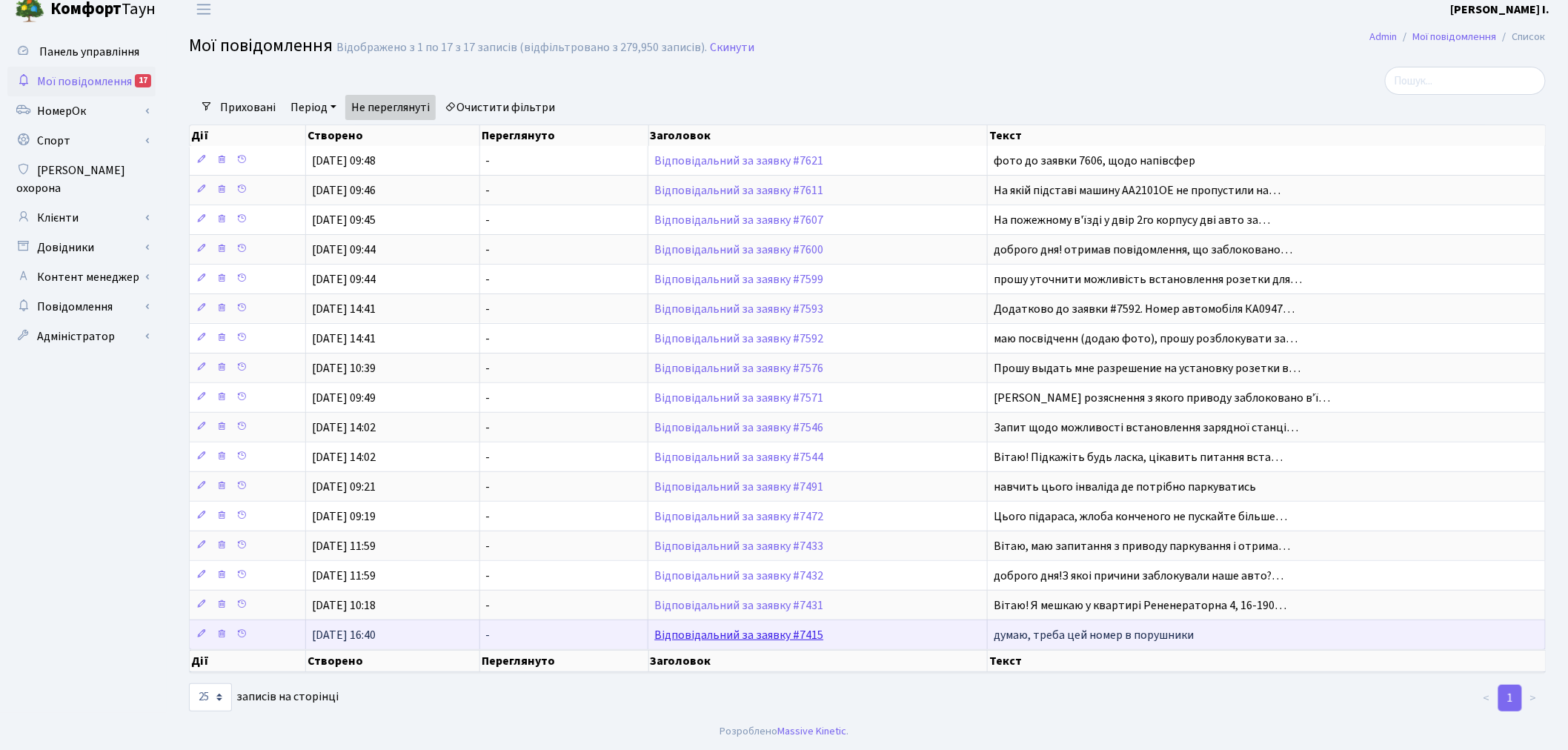
click at [759, 633] on link "Відповідальний за заявку #7415" at bounding box center [738, 635] width 169 height 16
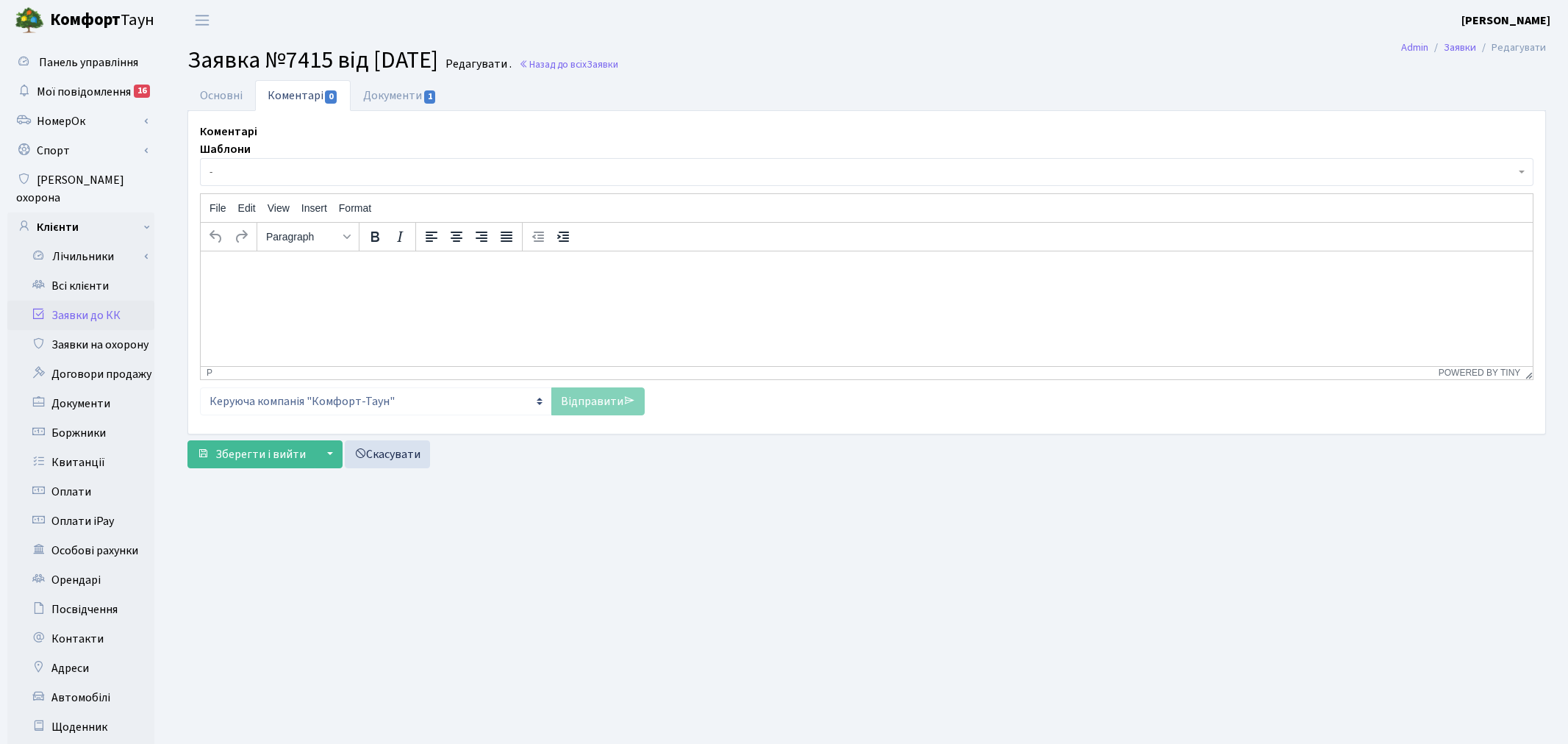
select select "7651"
select select "66"
click at [222, 104] on link "Основні" at bounding box center [221, 95] width 68 height 30
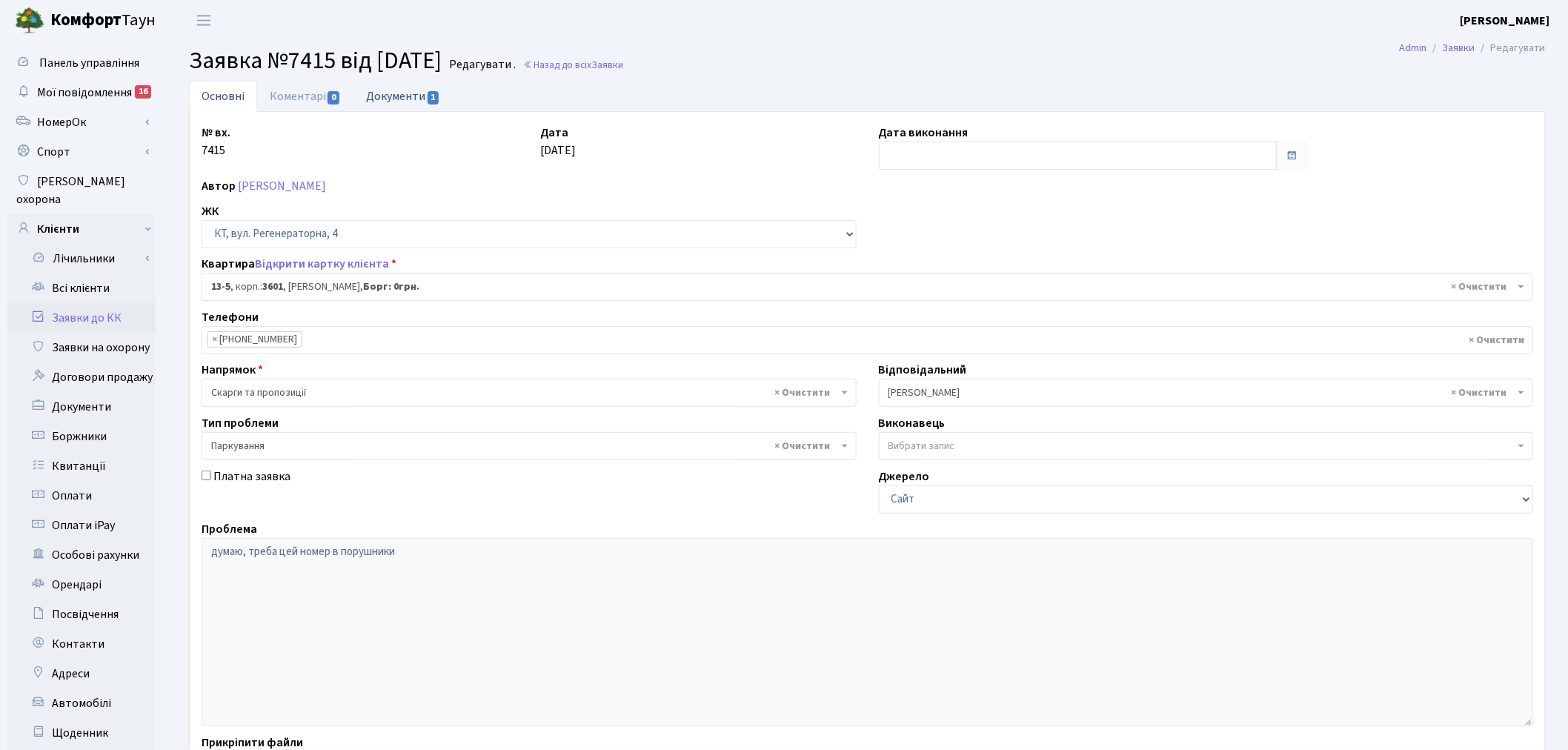
click at [415, 92] on link "Документи 1" at bounding box center [403, 96] width 99 height 30
select select "25"
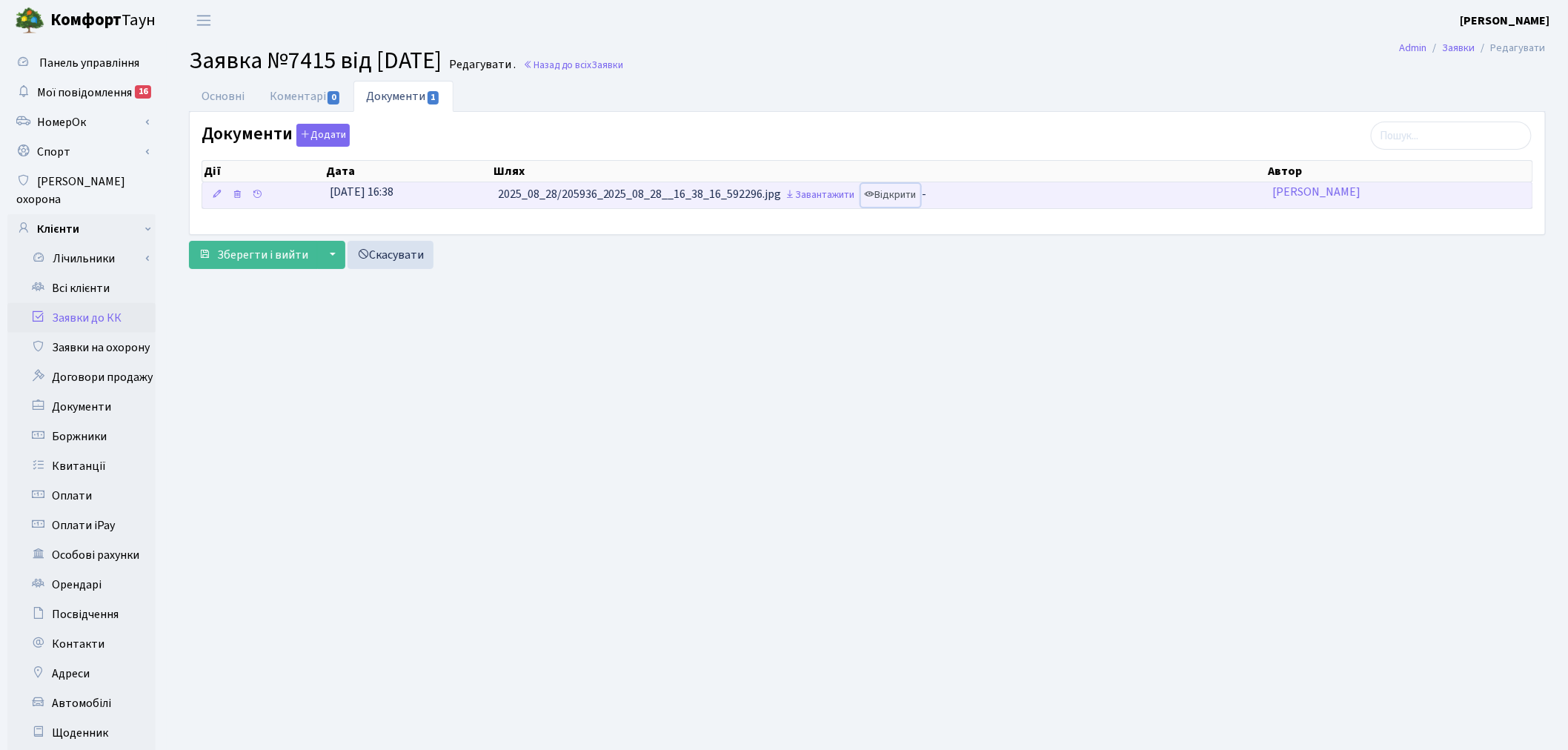
click at [906, 185] on link "Відкрити" at bounding box center [890, 195] width 59 height 23
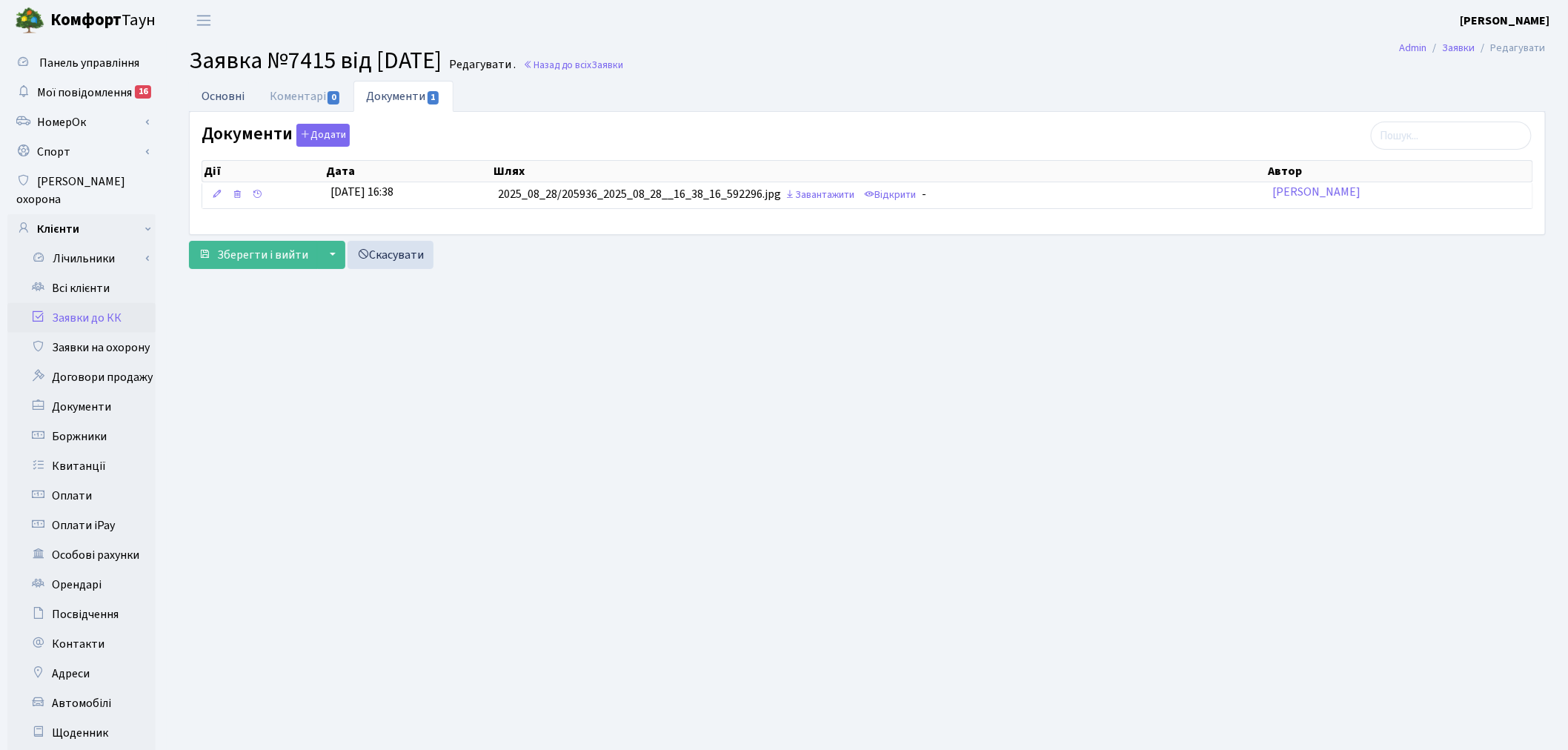
click at [242, 82] on link "Основні" at bounding box center [222, 96] width 68 height 30
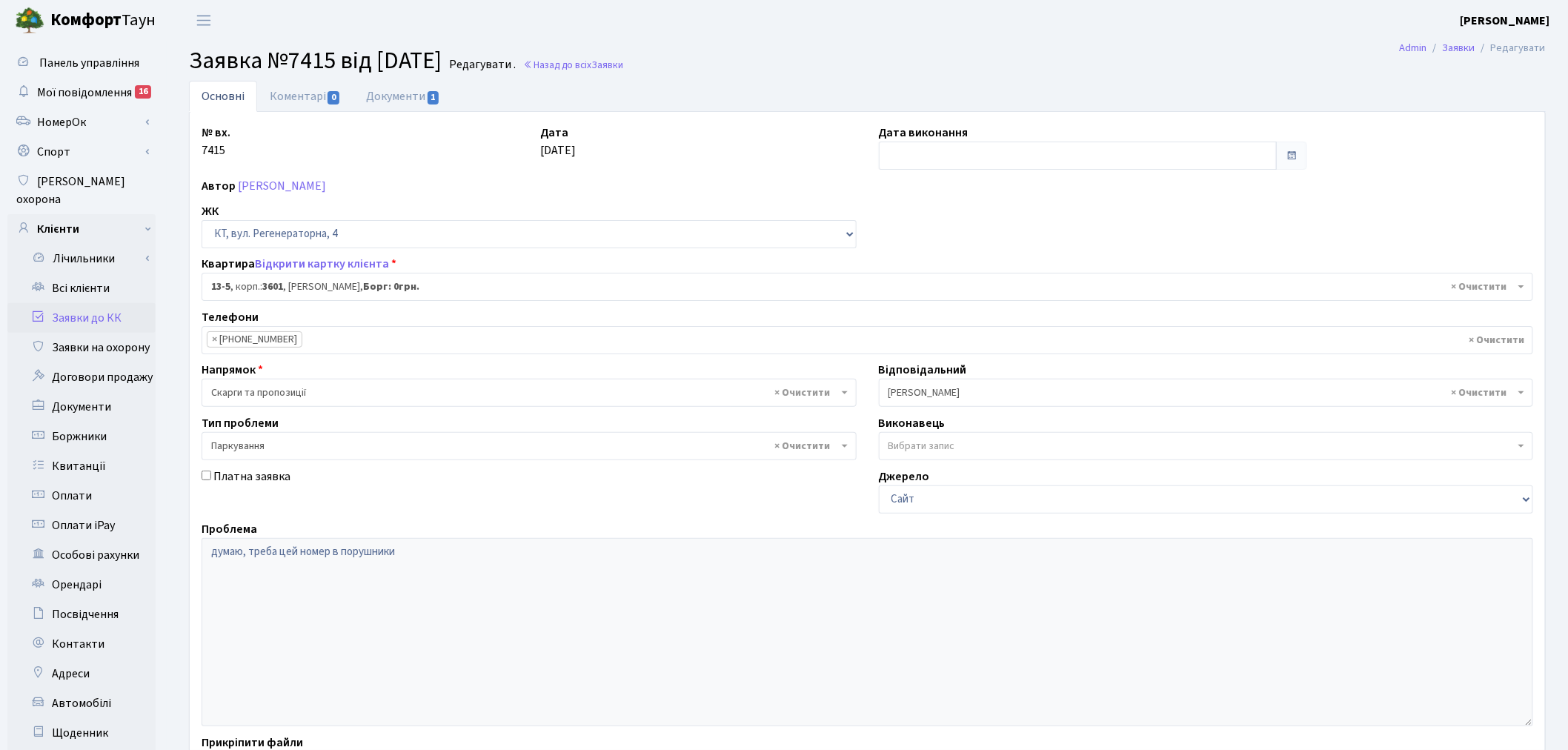
click at [197, 558] on div "Проблема думаю, треба цей номер в порушники" at bounding box center [867, 623] width 1354 height 206
click at [313, 97] on link "Коментарі 0" at bounding box center [305, 96] width 97 height 30
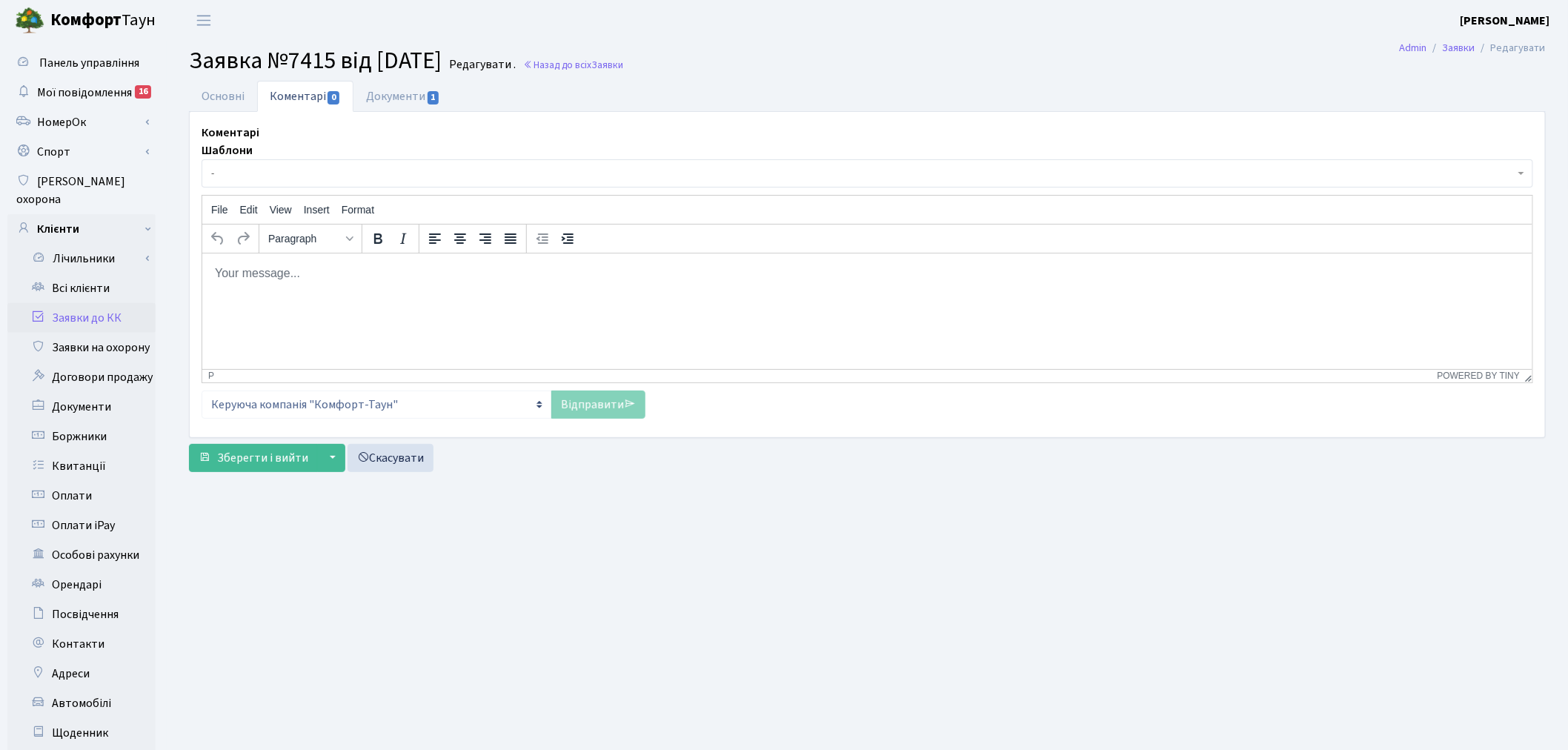
click at [350, 272] on p "Rich Text Area. Press ALT-0 for help." at bounding box center [866, 272] width 1307 height 16
paste body "Rich Text Area. Press ALT-0 for help."
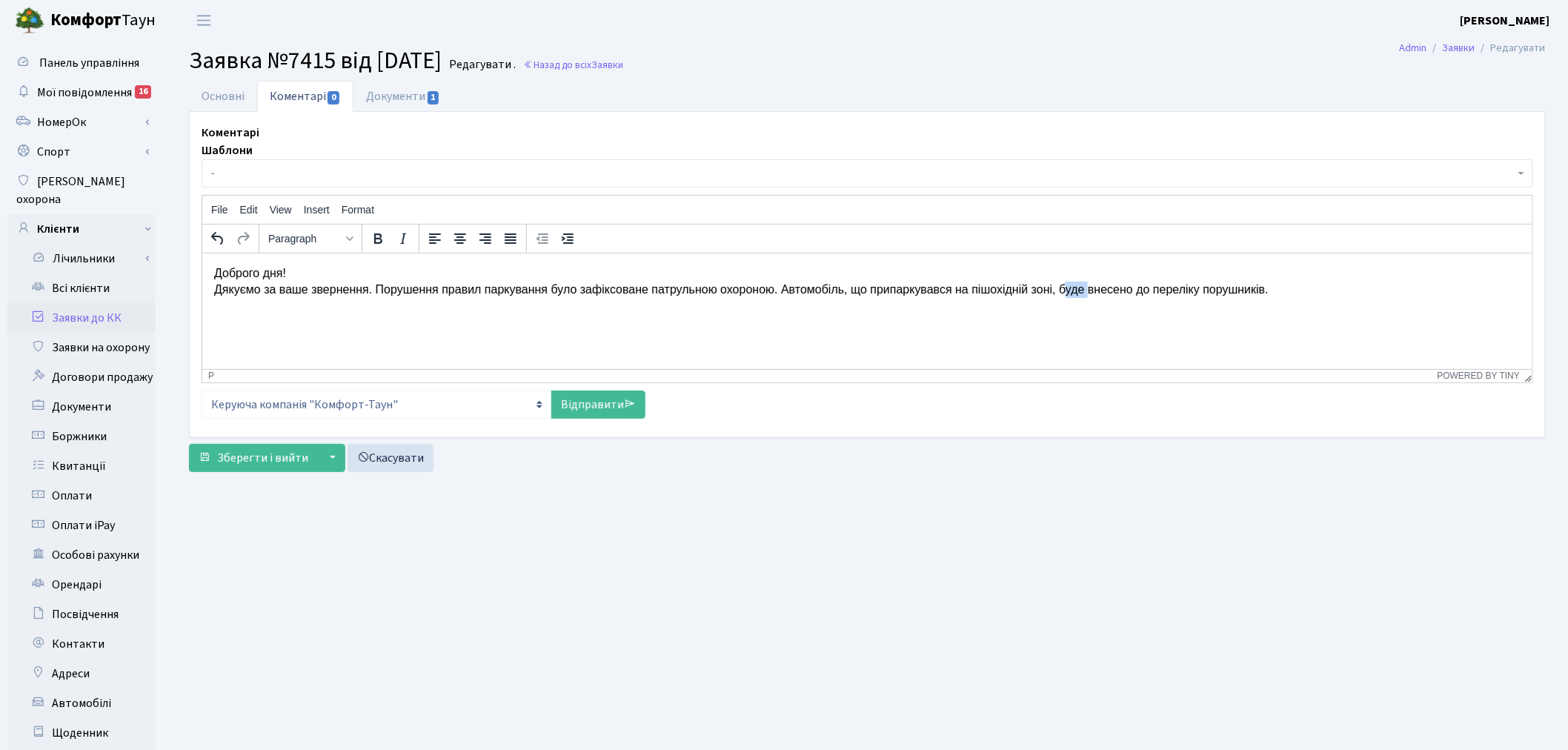
drag, startPoint x: 1081, startPoint y: 289, endPoint x: 1058, endPoint y: 288, distance: 23.0
click at [1058, 288] on p "Доброго дня! Дякуємо за ваше звернення. Порушення правил паркування було зафікс…" at bounding box center [866, 281] width 1307 height 34
click at [599, 400] on link "Відправити" at bounding box center [598, 405] width 94 height 28
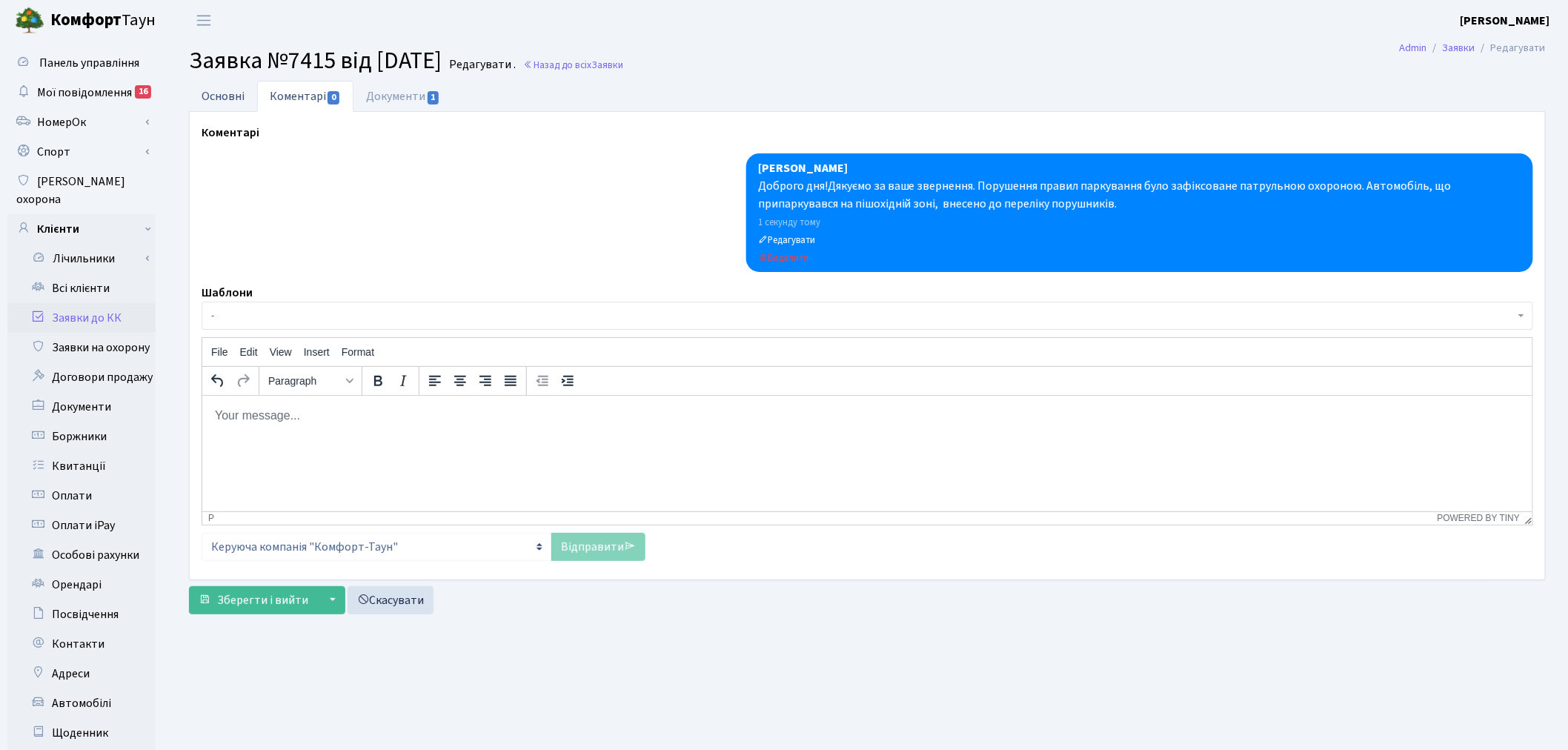
click at [220, 98] on link "Основні" at bounding box center [222, 96] width 68 height 30
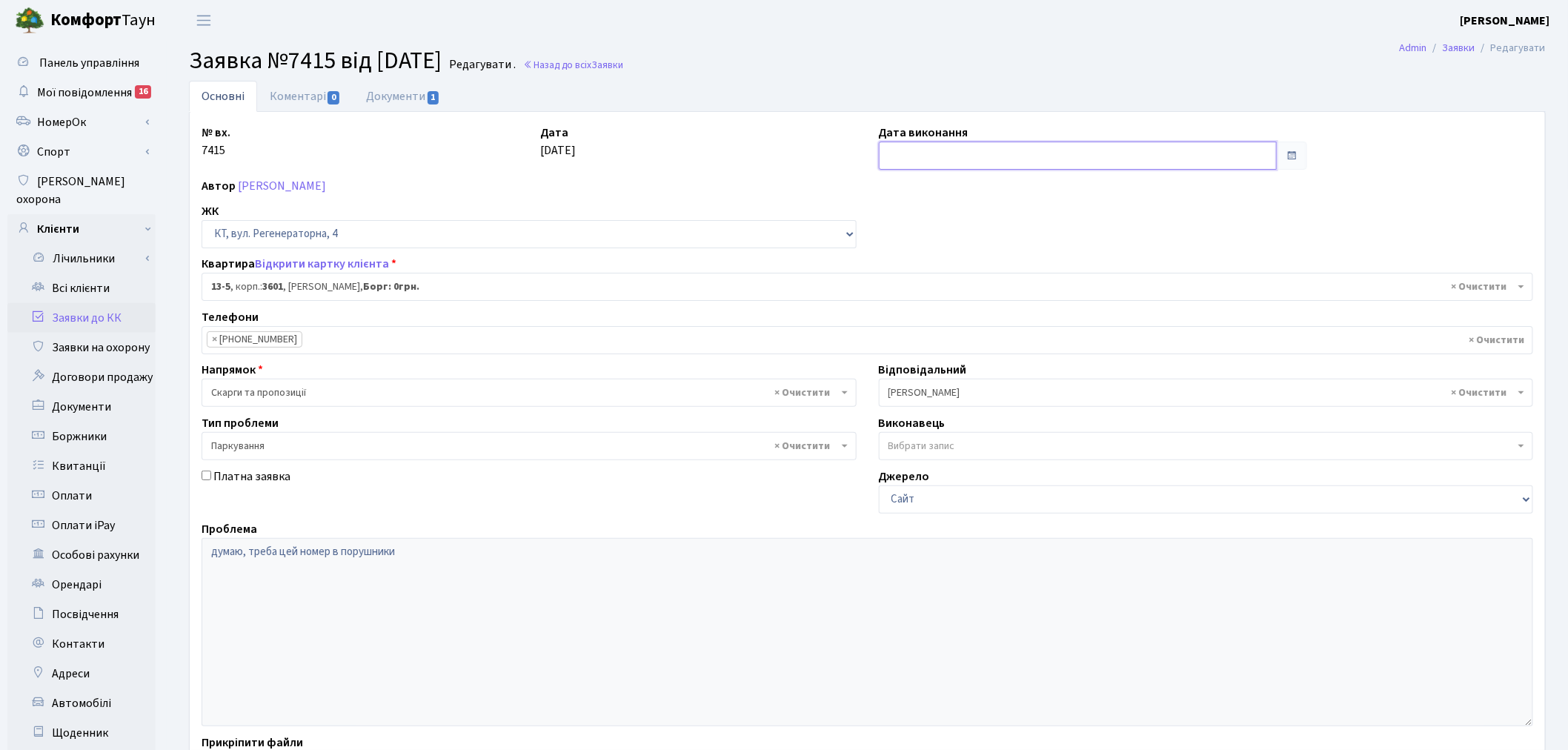
click at [963, 147] on input "text" at bounding box center [1077, 155] width 398 height 28
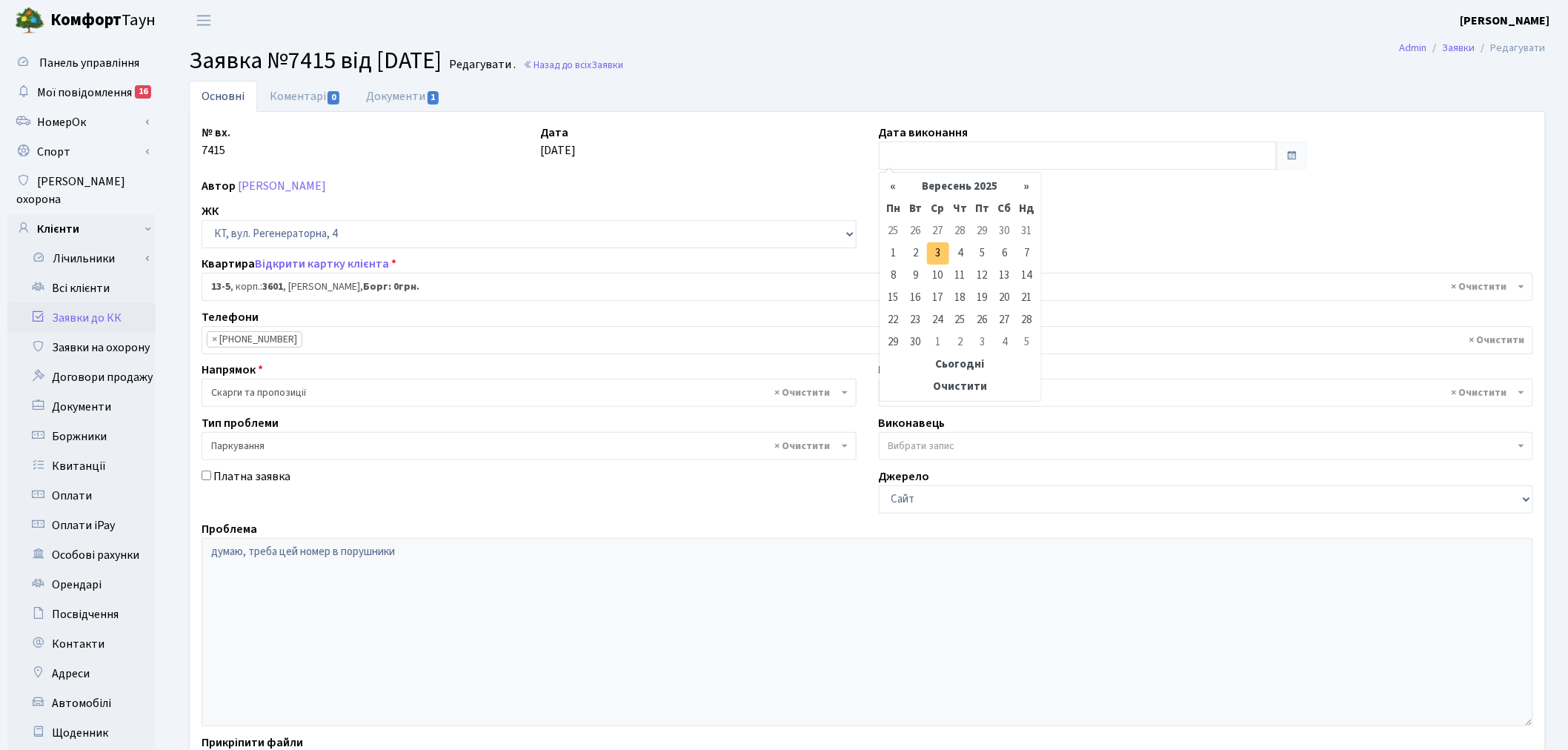
click at [934, 253] on td "3" at bounding box center [938, 253] width 22 height 22
type input "03.09.2025"
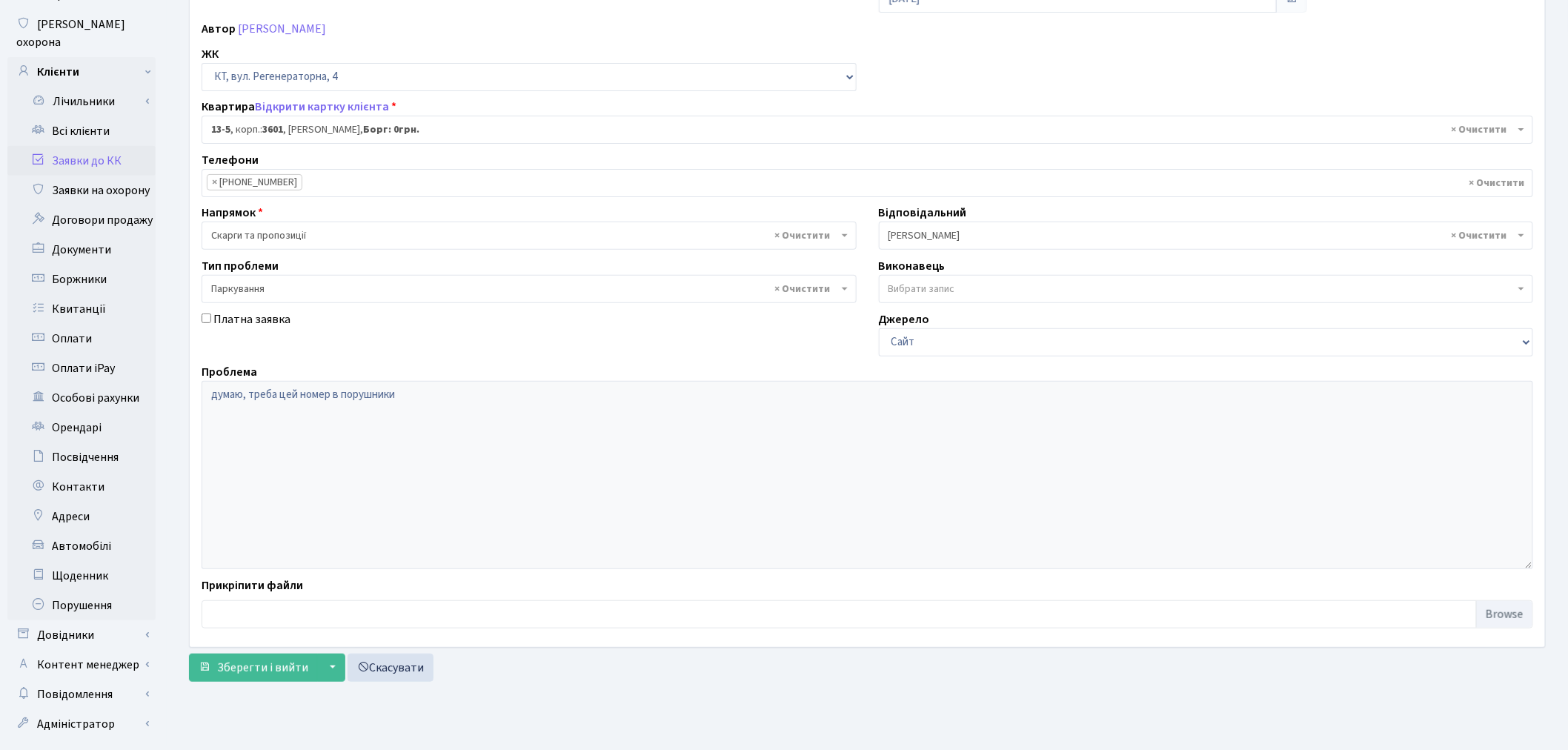
scroll to position [172, 0]
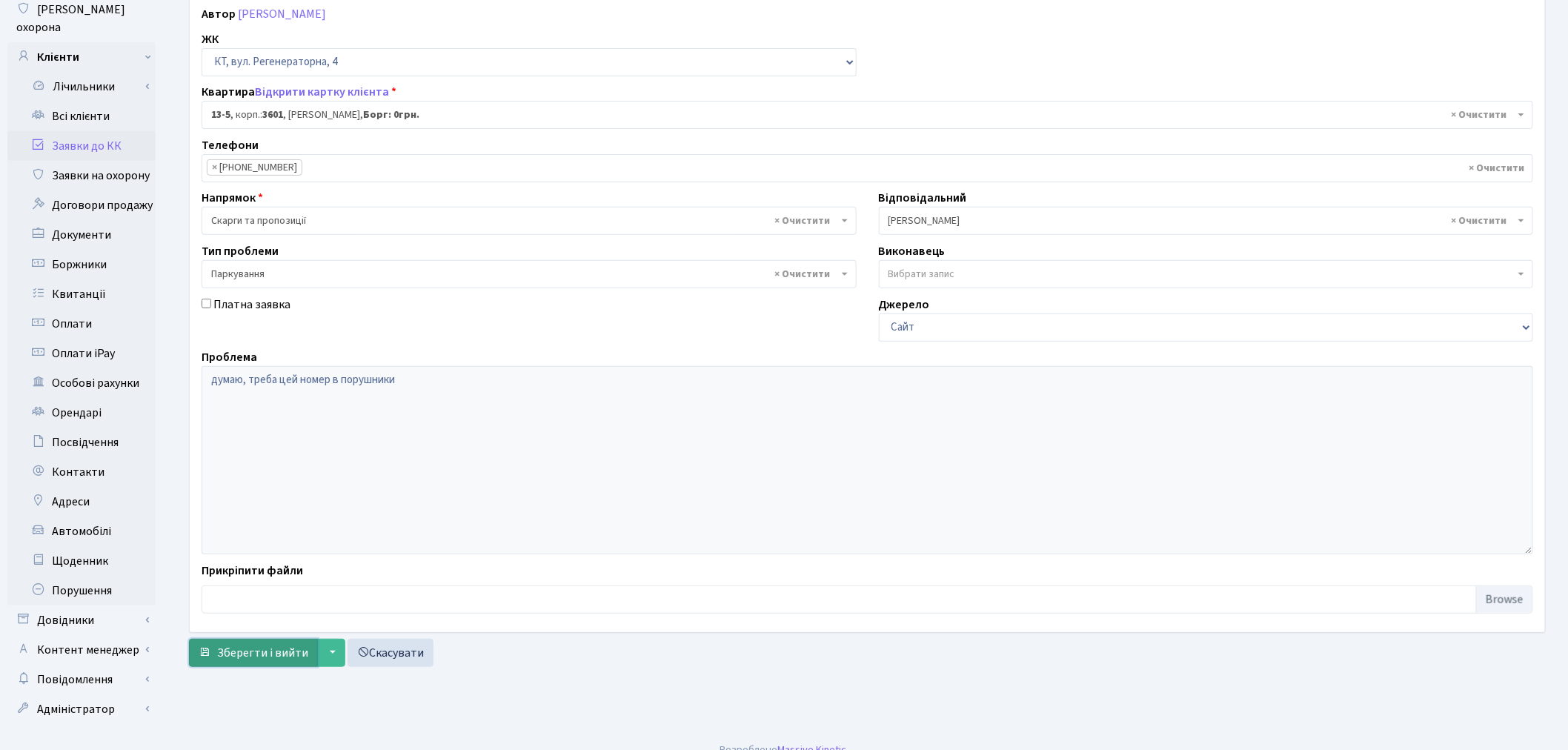
click at [236, 646] on span "Зберегти і вийти" at bounding box center [262, 652] width 91 height 16
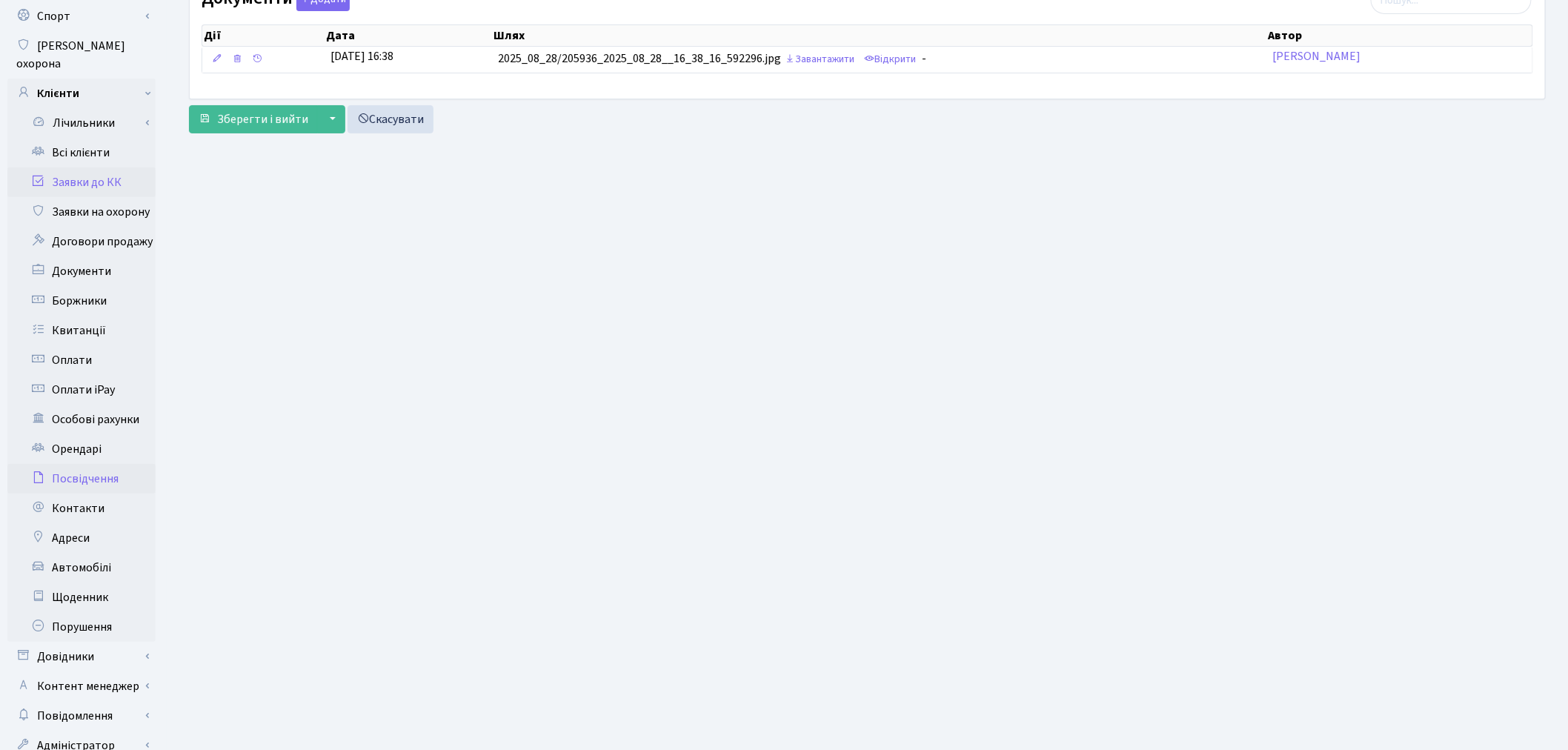
scroll to position [172, 0]
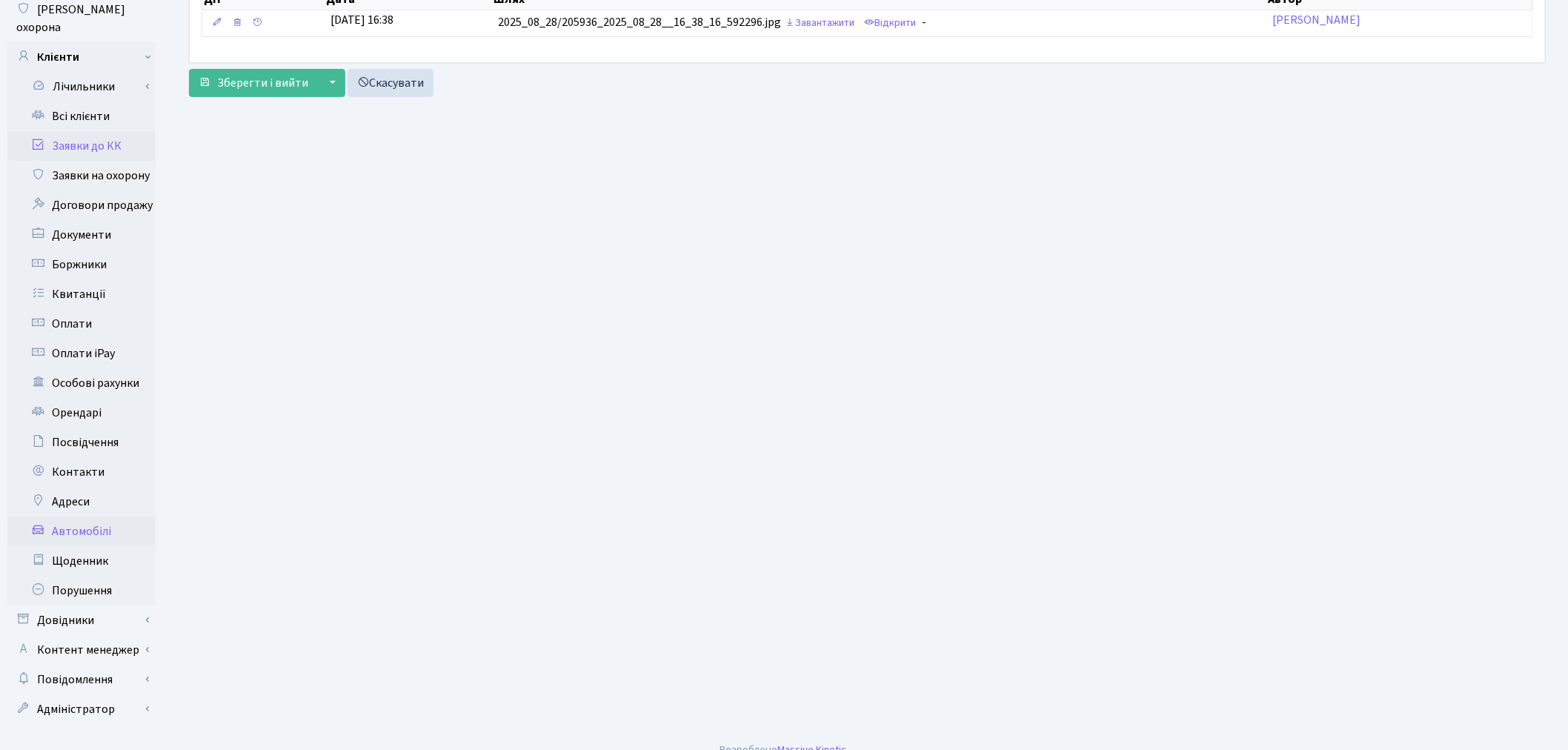
click at [86, 519] on link "Автомобілі" at bounding box center [81, 531] width 149 height 30
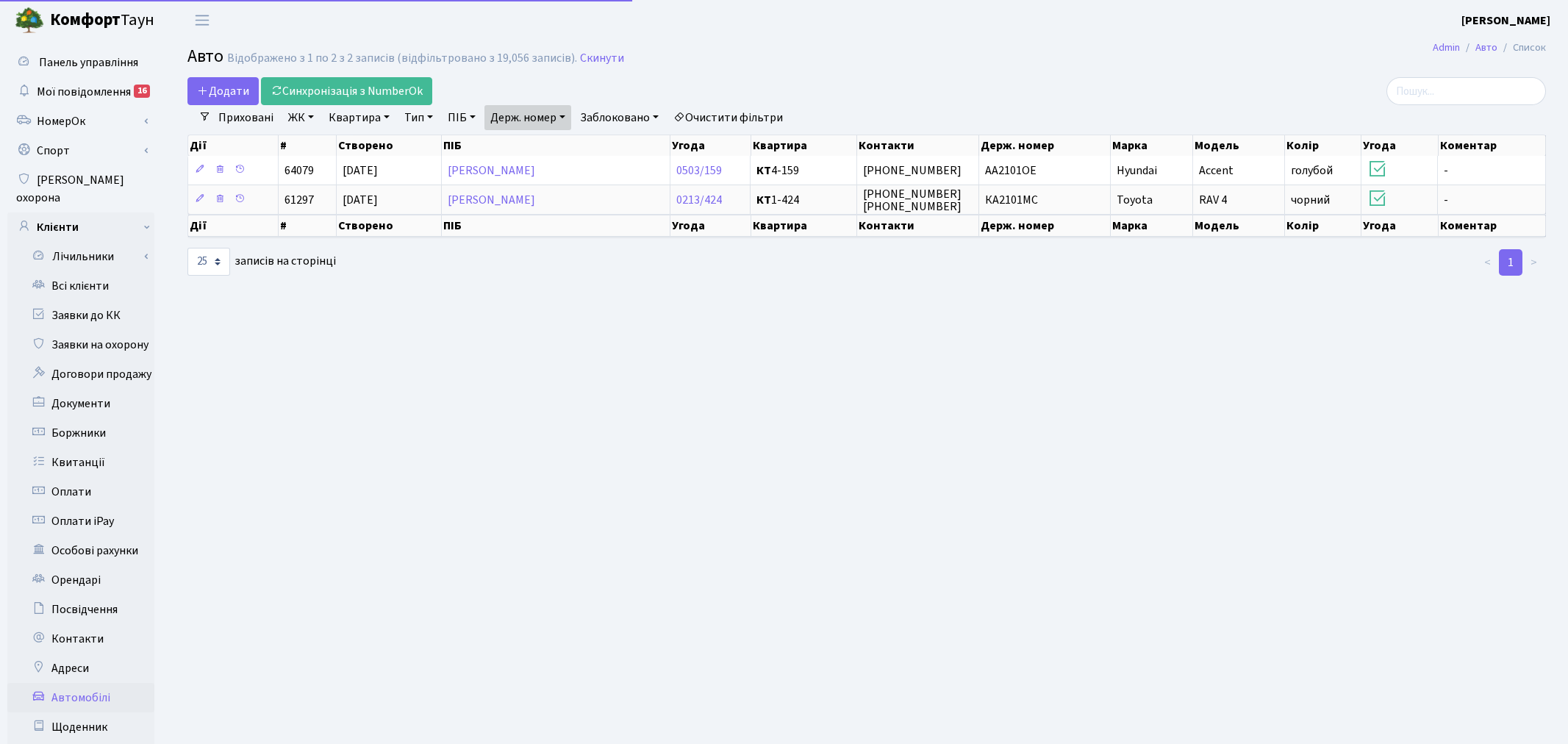
select select "25"
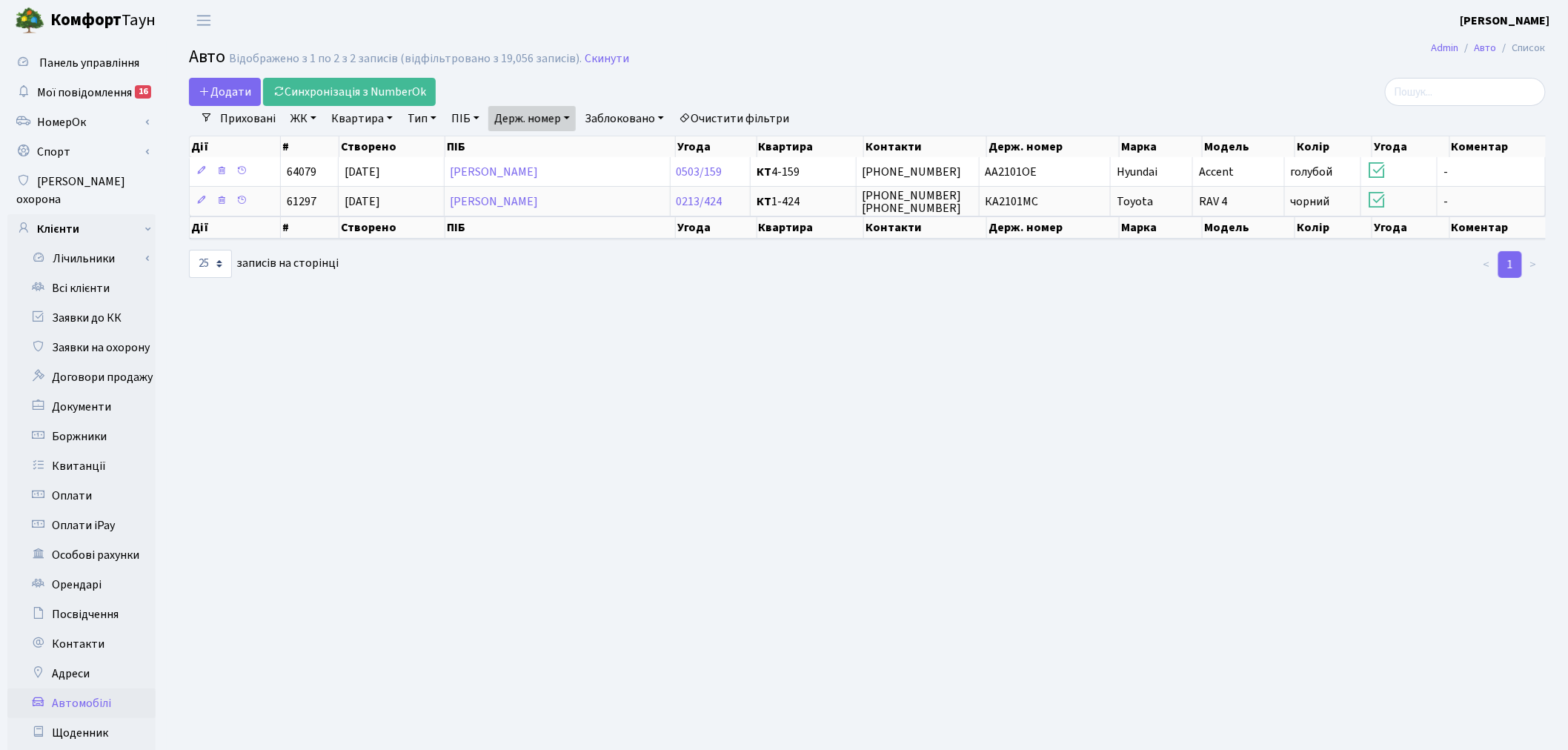
click at [538, 111] on link "Держ. номер" at bounding box center [532, 118] width 87 height 26
click at [557, 139] on input "2101" at bounding box center [532, 147] width 87 height 28
type input "6349"
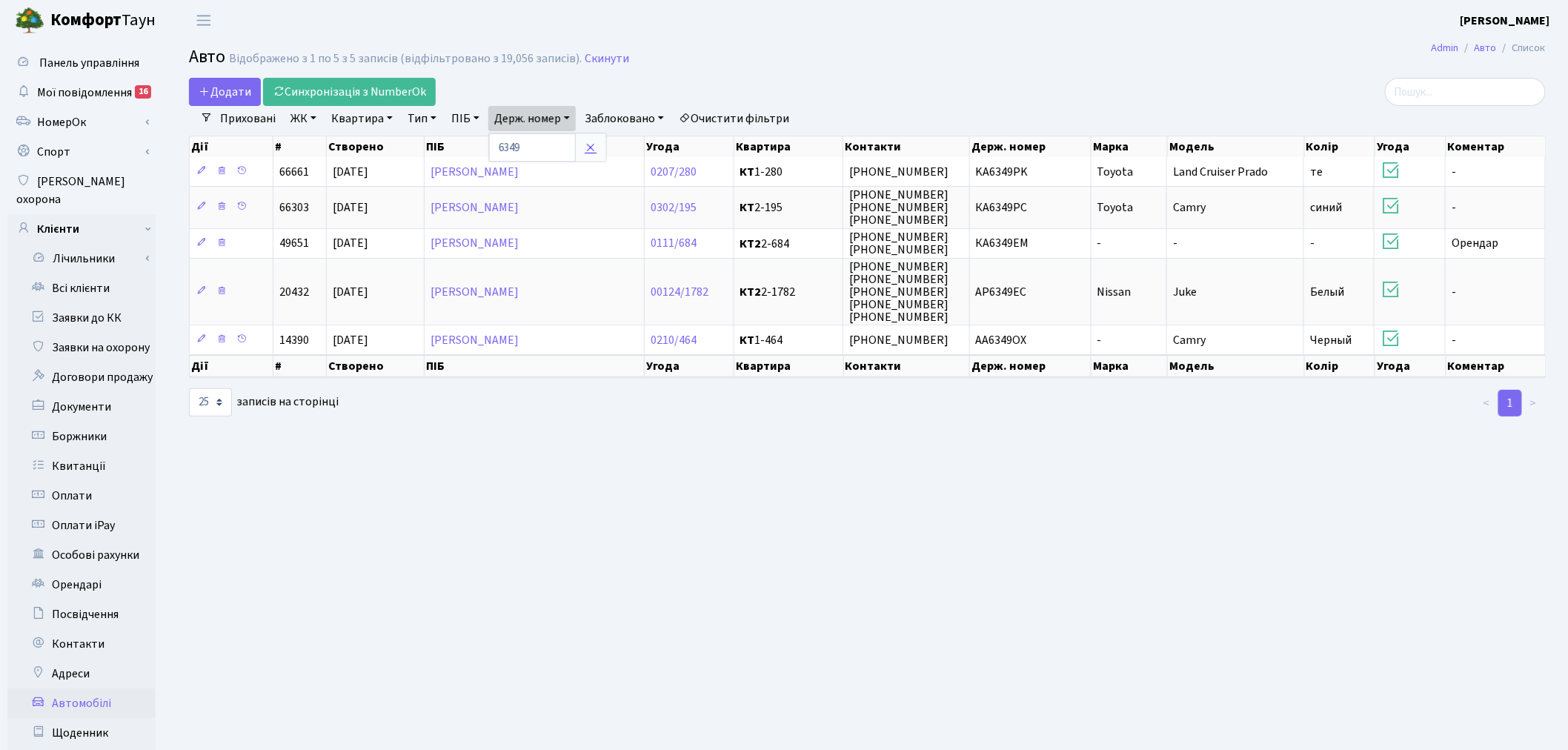
click at [600, 139] on link at bounding box center [590, 147] width 31 height 28
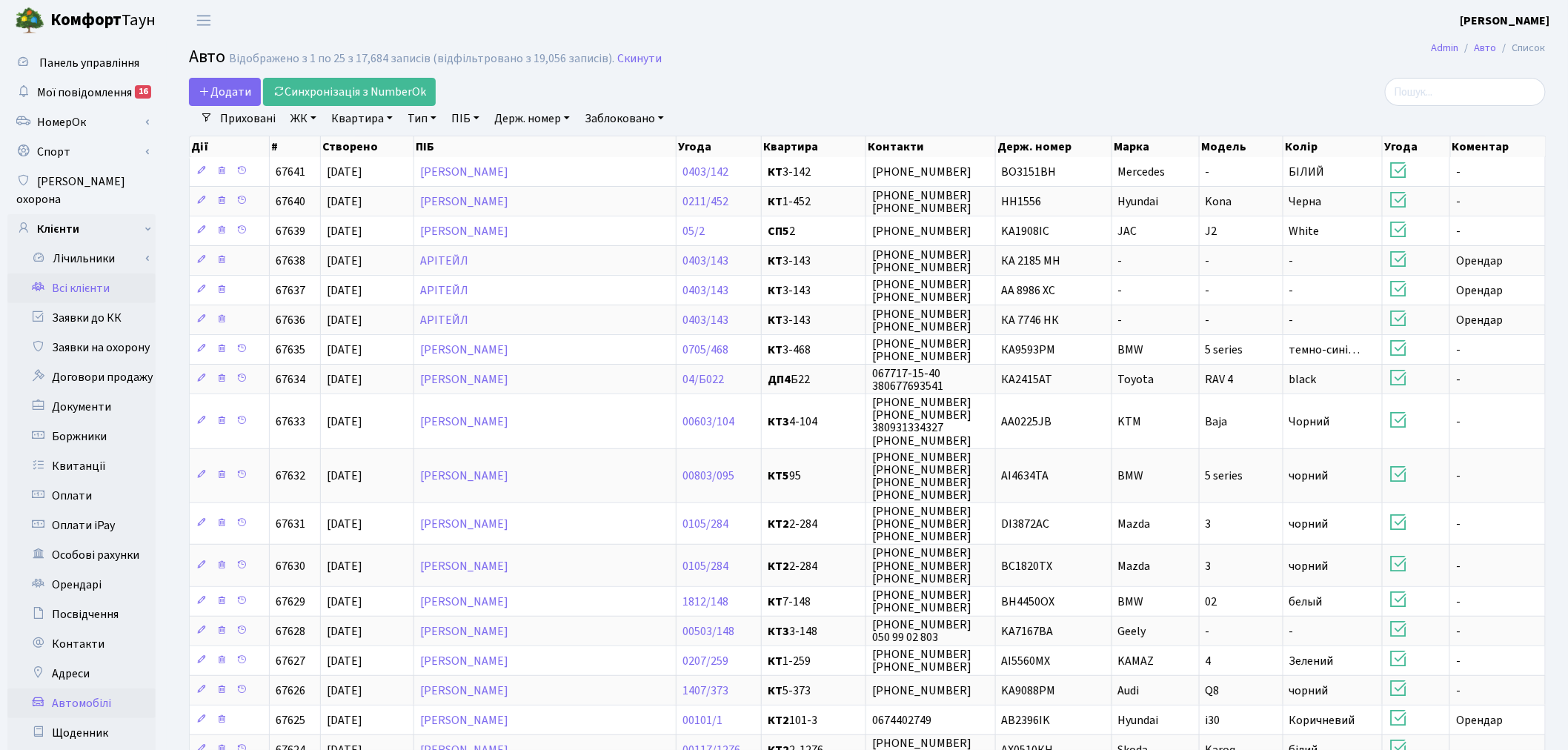
click at [113, 273] on link "Всі клієнти" at bounding box center [81, 288] width 149 height 30
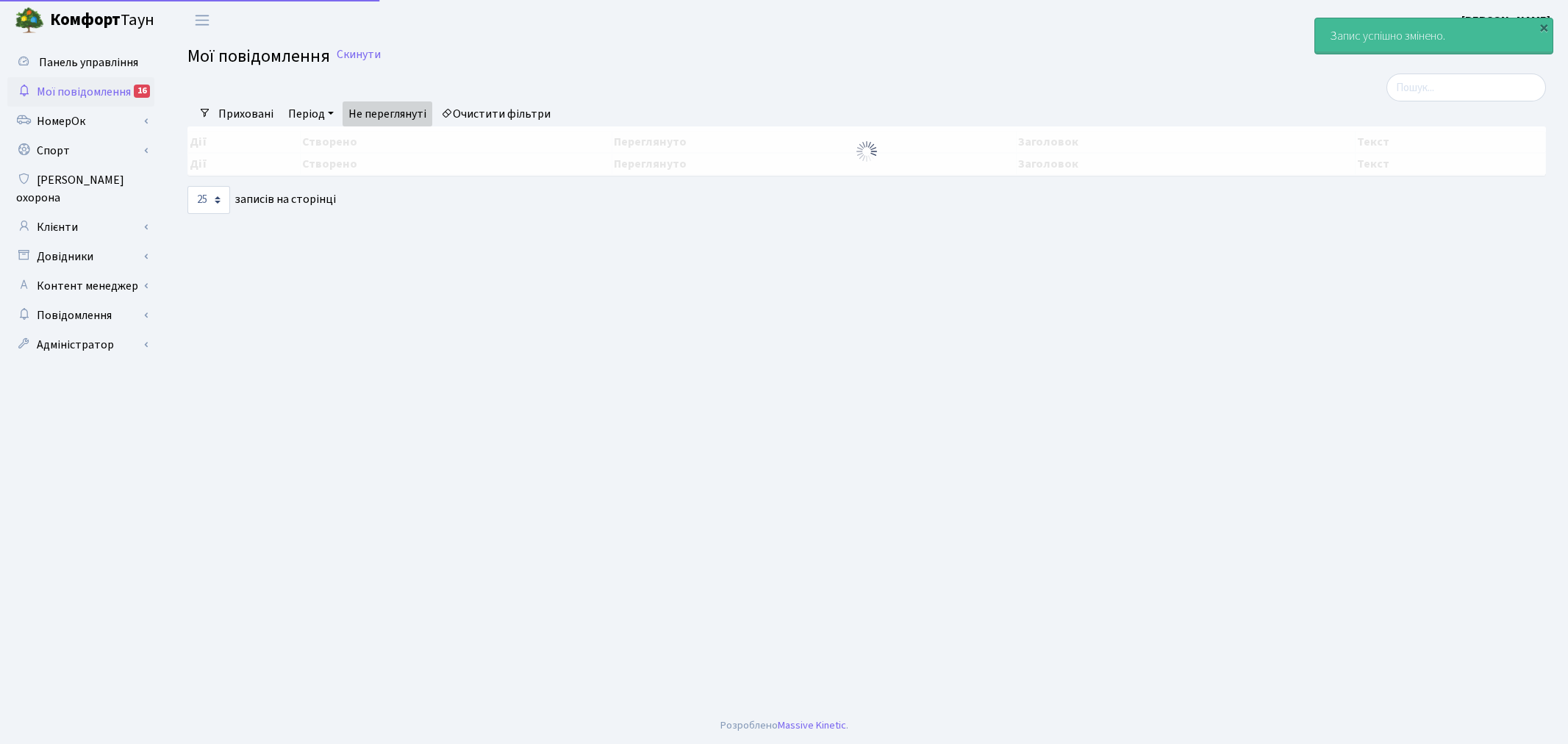
select select "25"
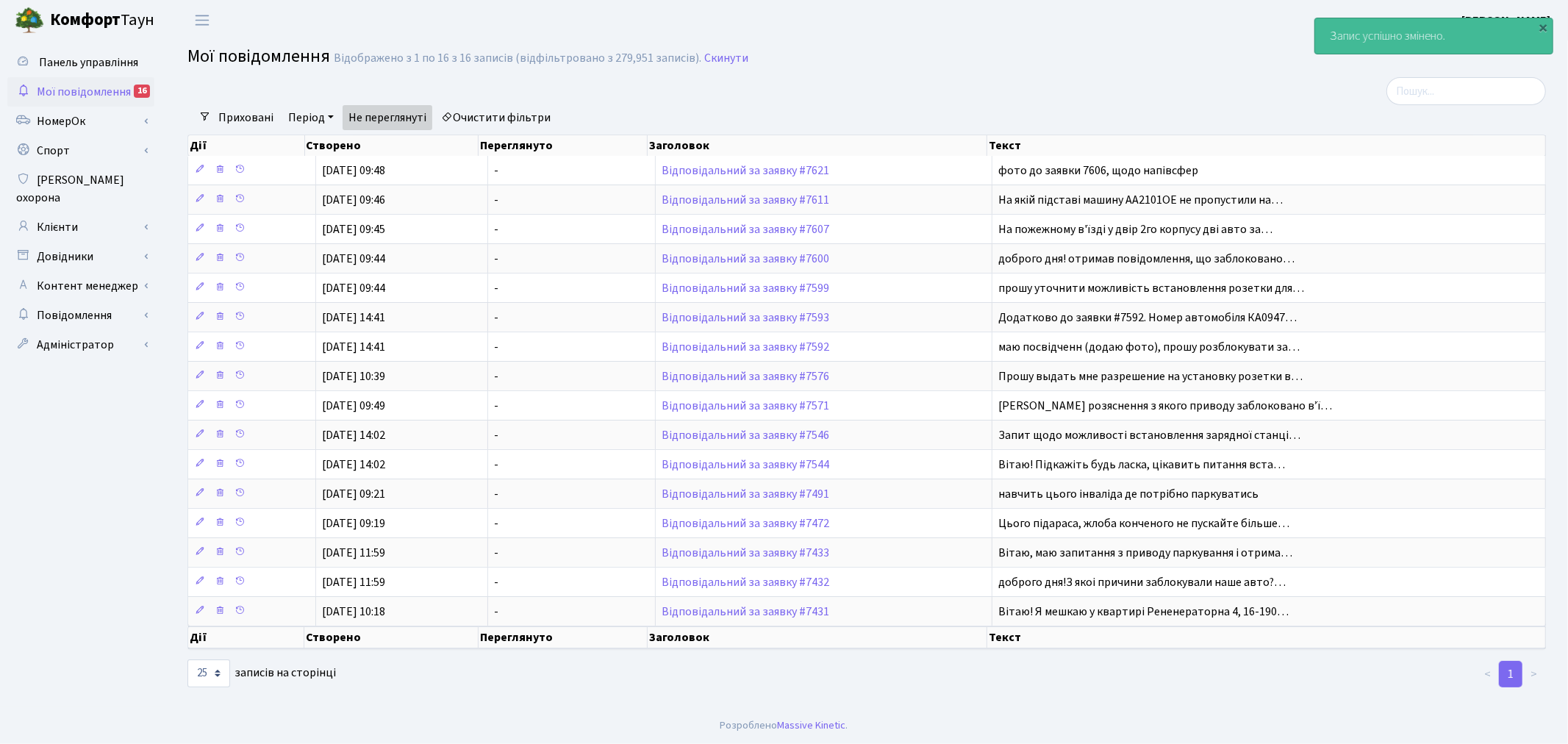
click at [96, 90] on span "Мої повідомлення" at bounding box center [84, 92] width 94 height 16
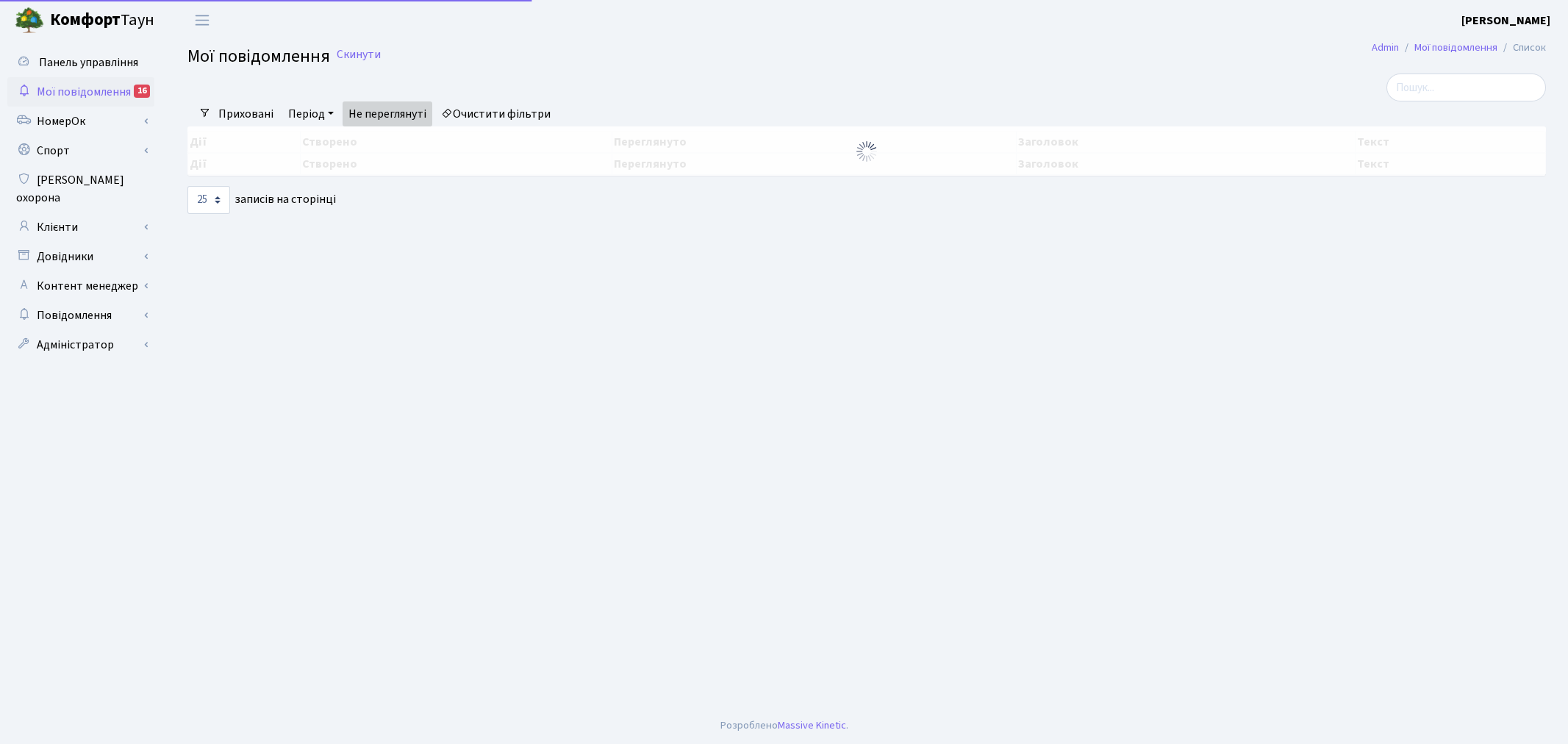
select select "25"
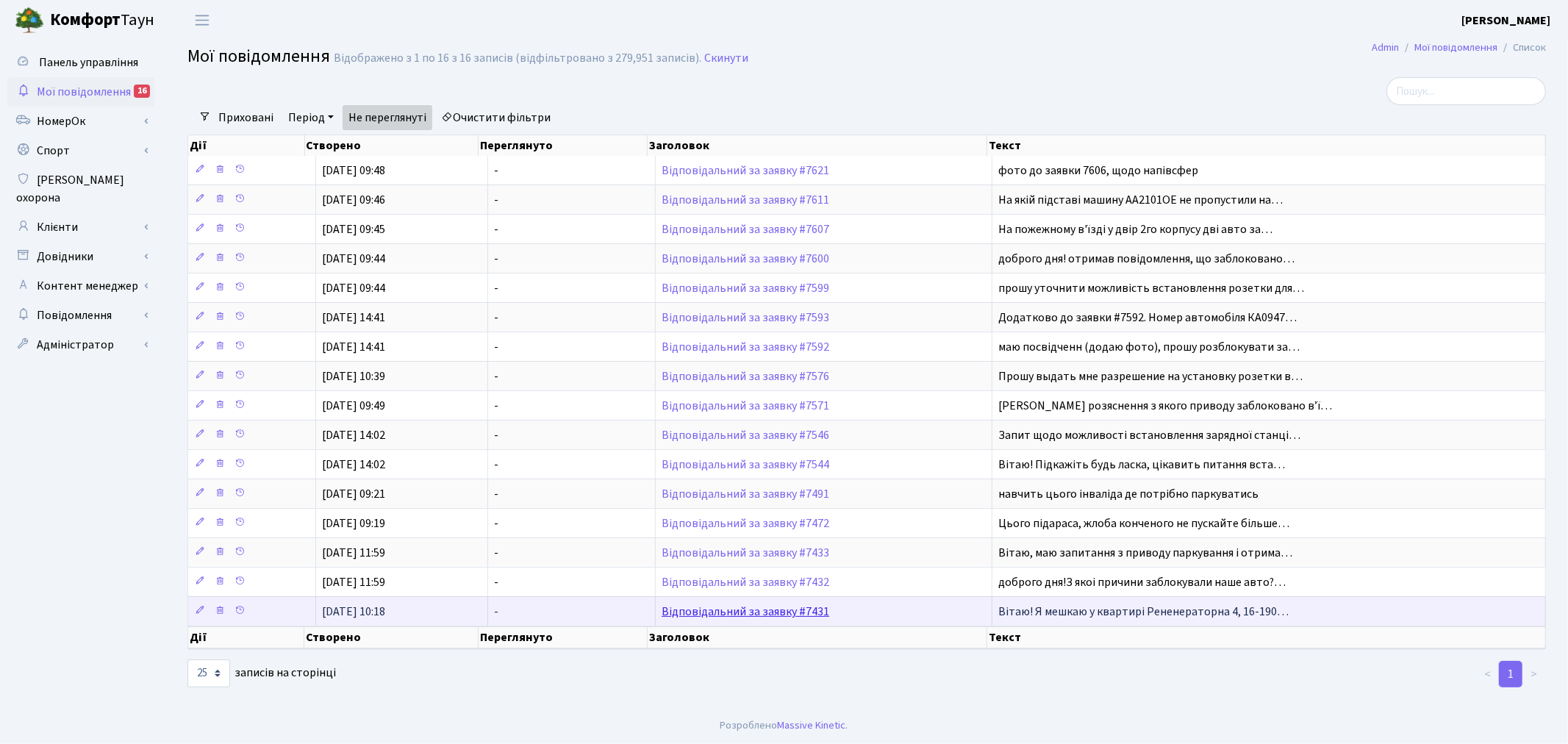
click at [812, 615] on link "Відповідальний за заявку #7431" at bounding box center [745, 612] width 167 height 16
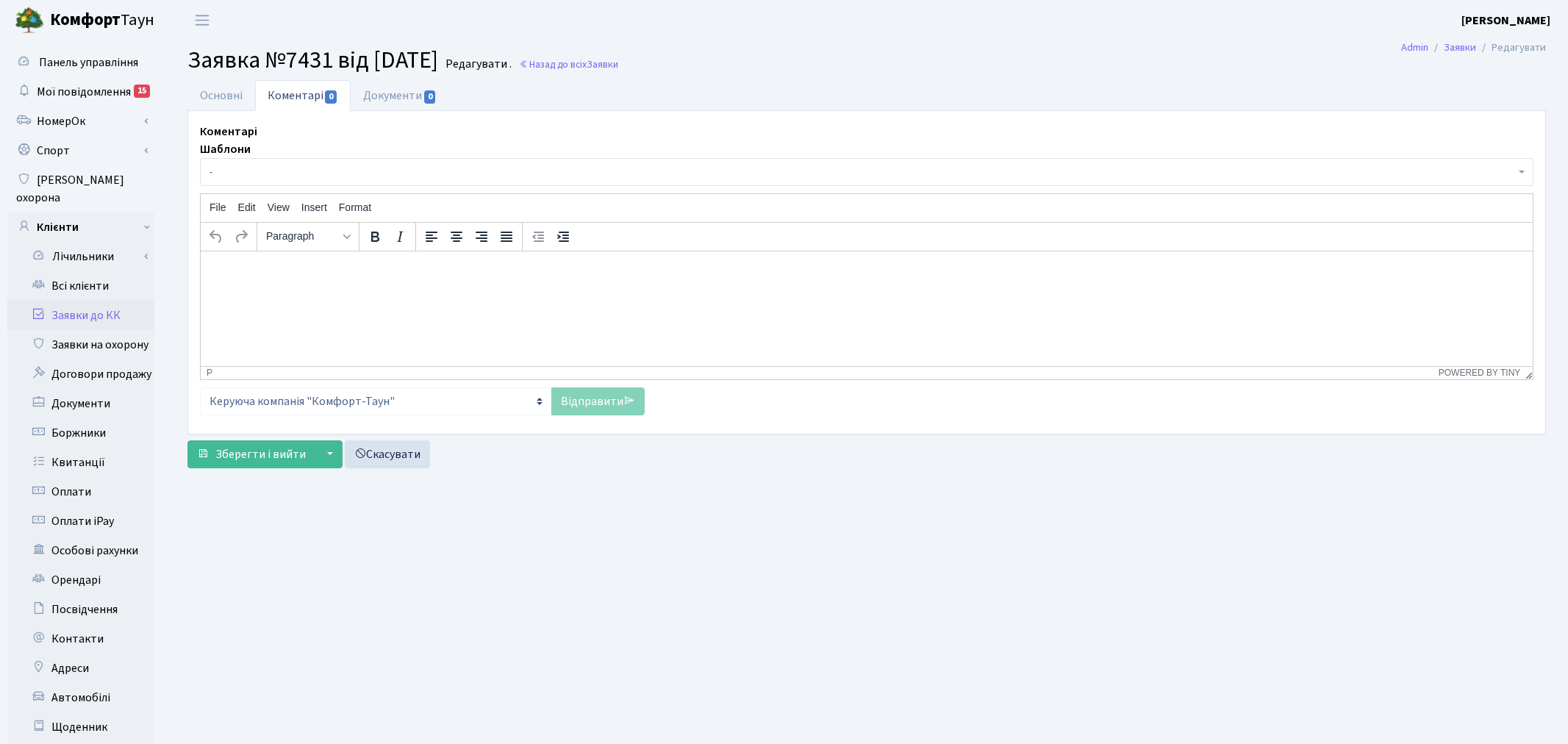
select select "8751"
select select "69"
click at [244, 87] on link "Основні" at bounding box center [221, 95] width 68 height 30
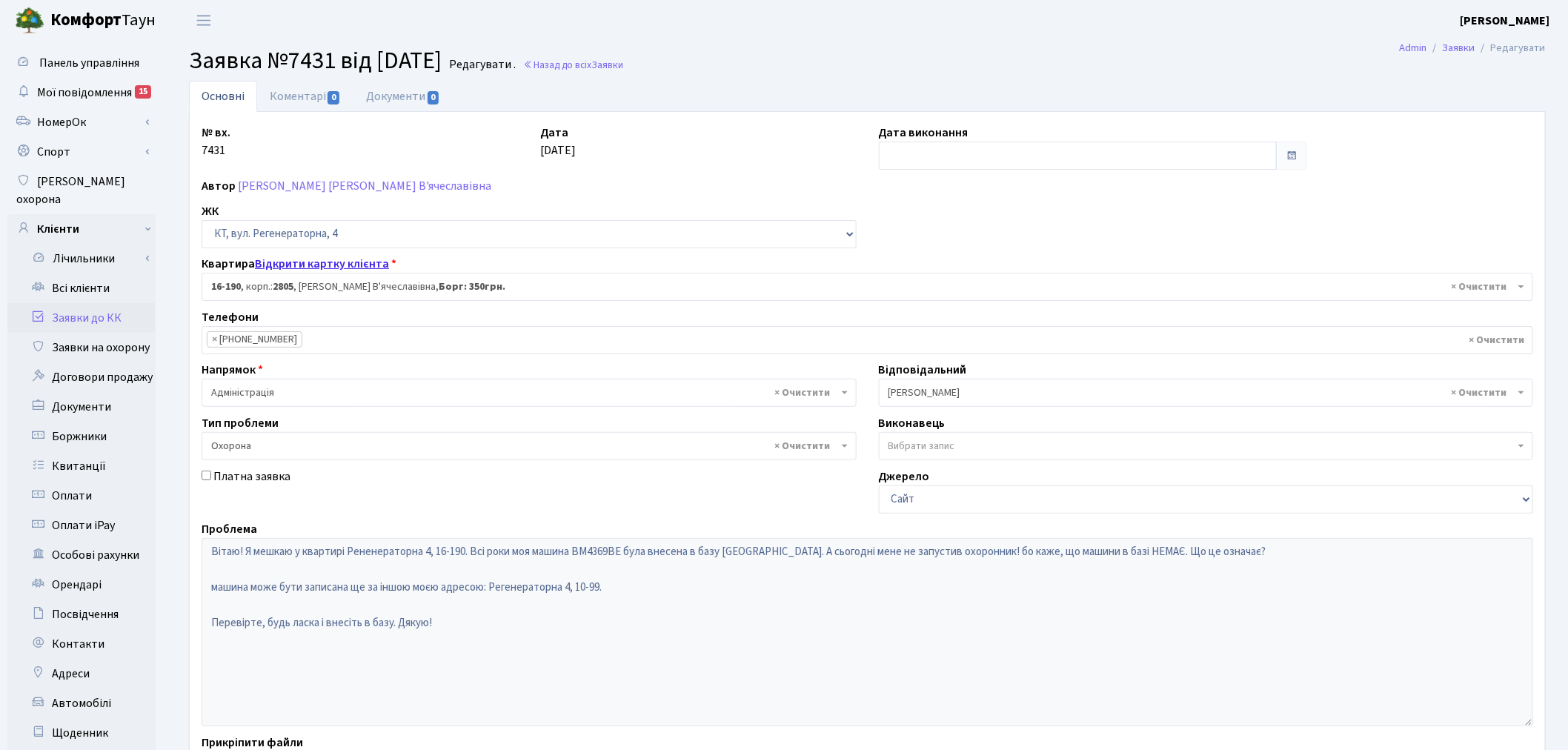
click at [361, 263] on link "Відкрити картку клієнта" at bounding box center [322, 264] width 134 height 16
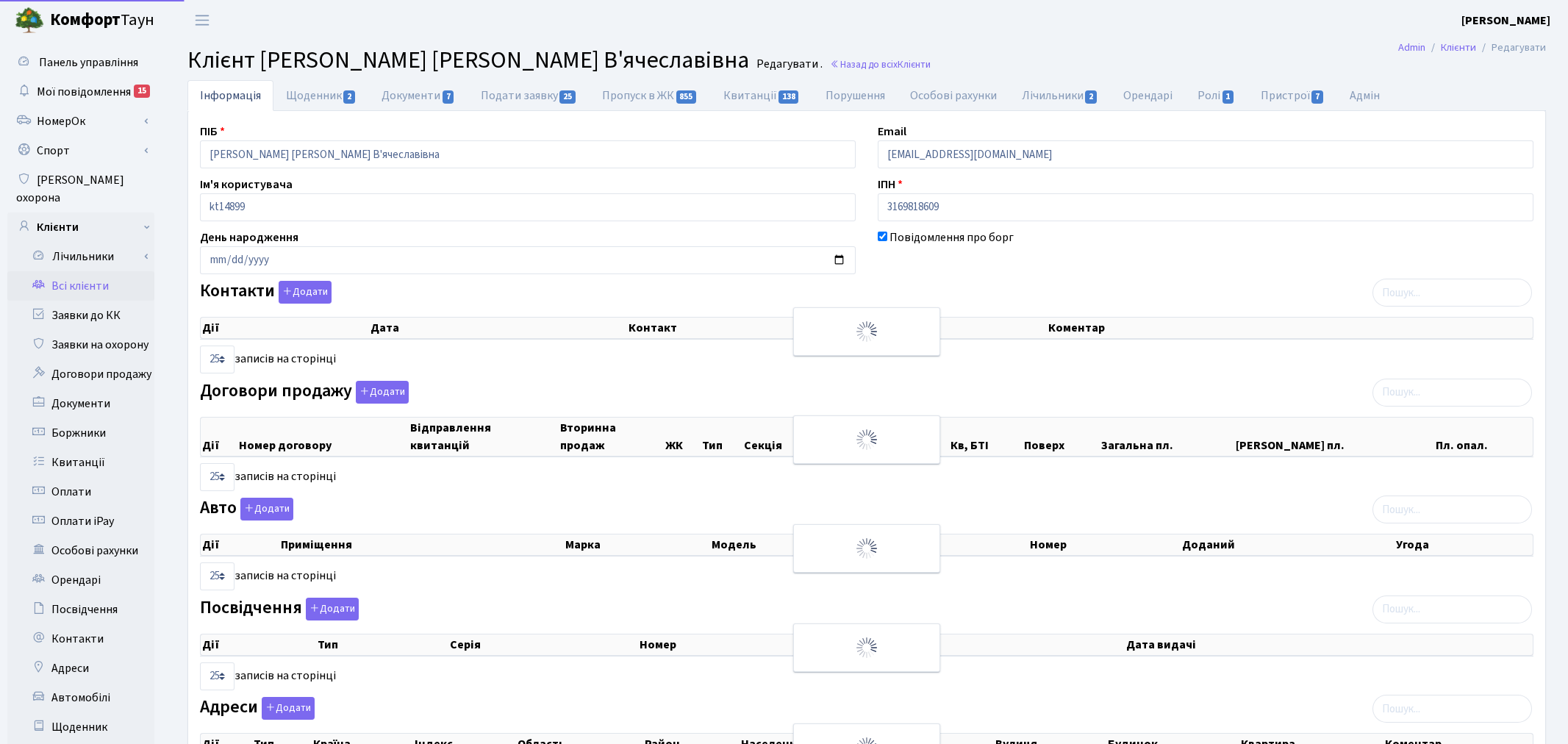
select select "25"
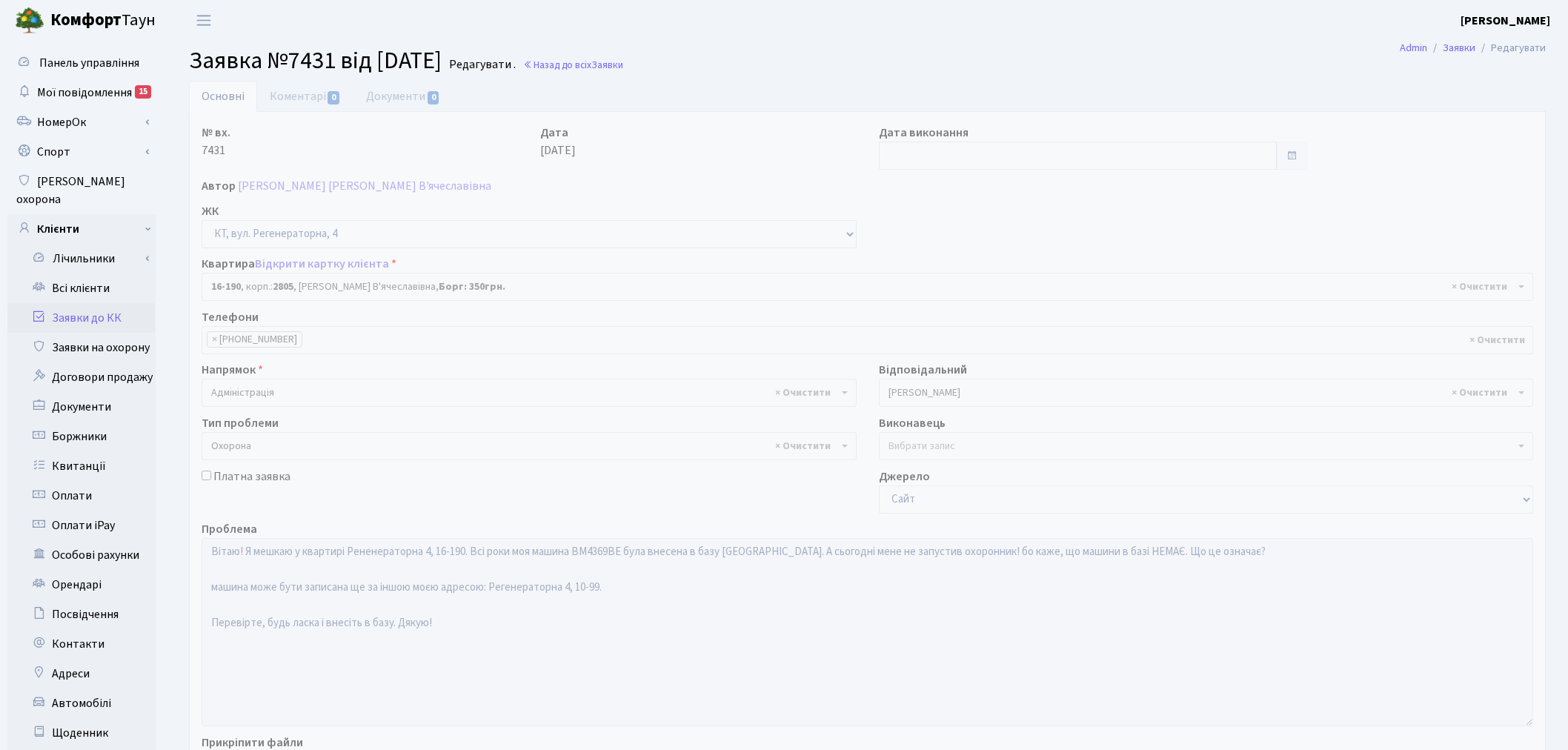
select select "8751"
select select "69"
click at [191, 539] on div "Проблема Вітаю! Я мешкаю у квартирі Рененераторна 4, 16-190. Всі роки моя машин…" at bounding box center [867, 623] width 1354 height 206
drag, startPoint x: 395, startPoint y: 331, endPoint x: 379, endPoint y: 197, distance: 135.0
click at [395, 331] on input "search" at bounding box center [376, 340] width 149 height 26
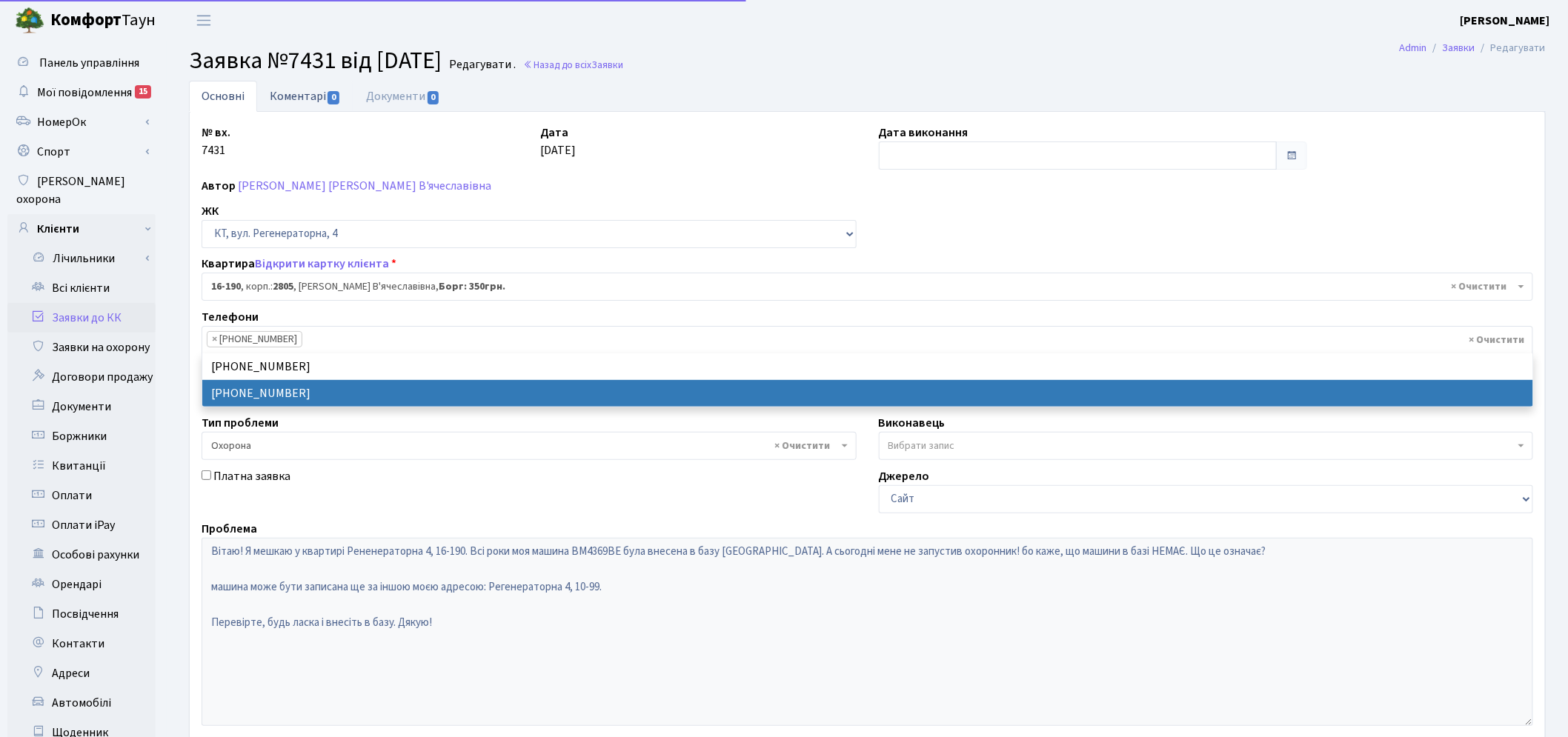
click at [324, 97] on link "Коментарі 0" at bounding box center [305, 96] width 97 height 30
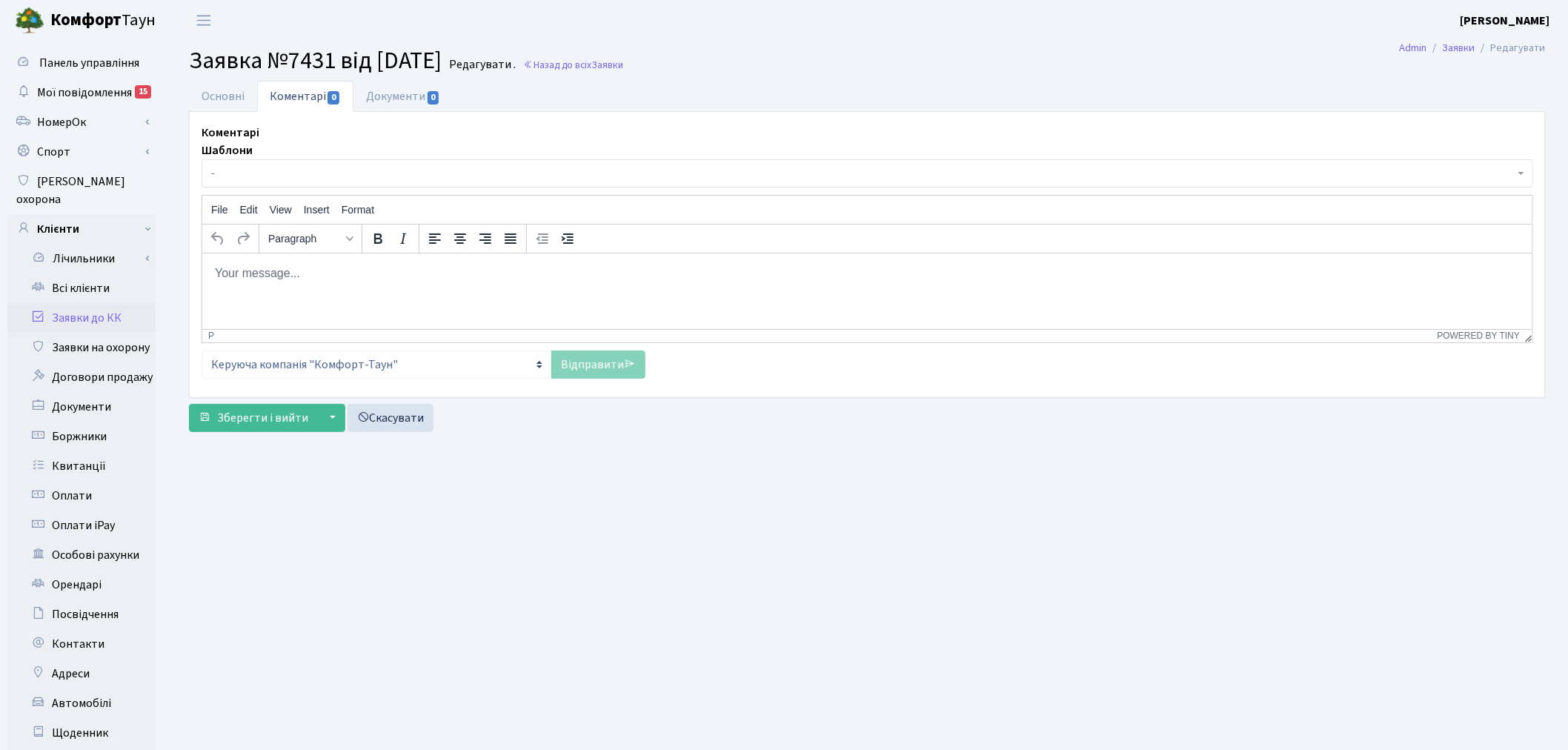
click at [312, 293] on html at bounding box center [866, 272] width 1330 height 40
paste body "Rich Text Area. Press ALT-0 for help."
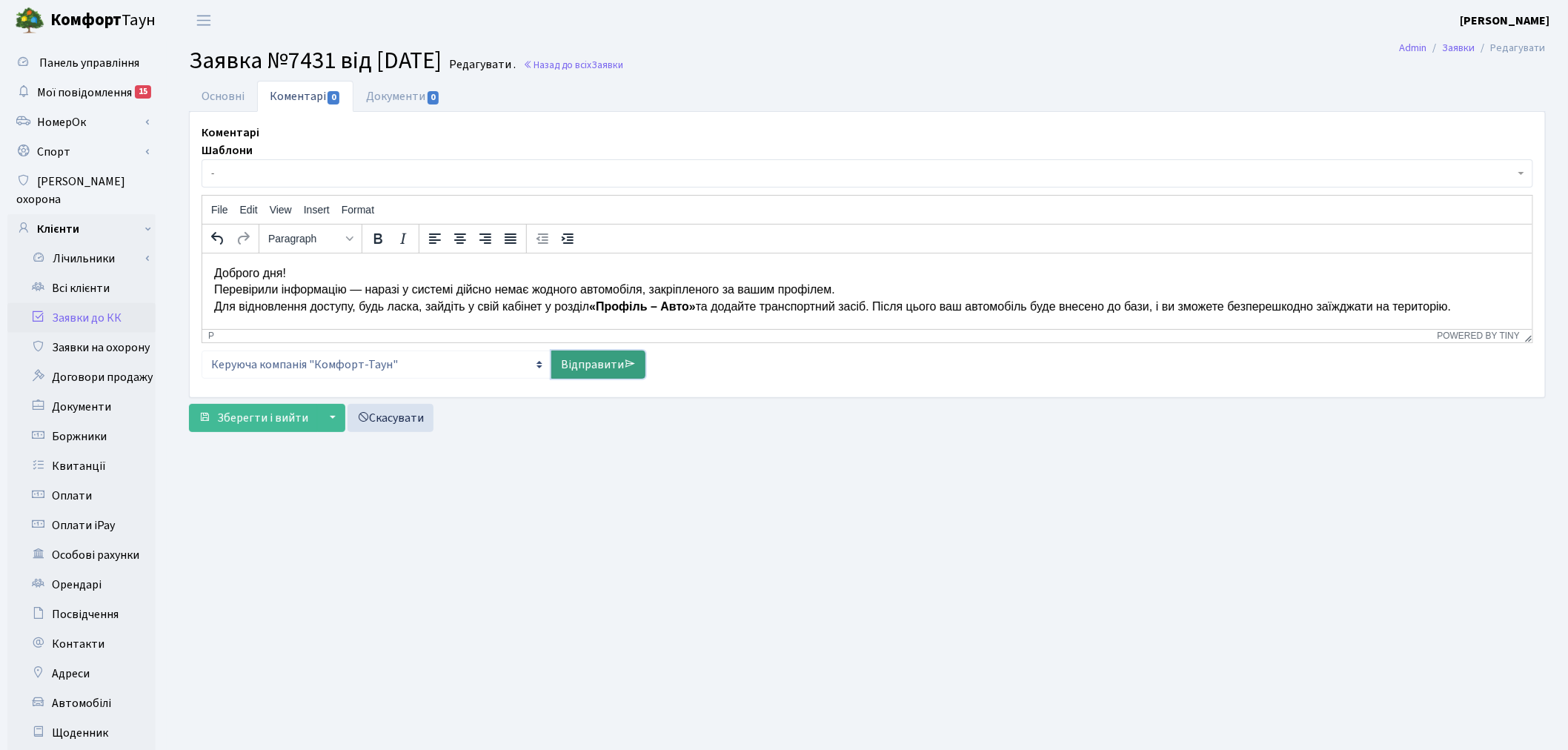
click at [587, 366] on link "Відправити" at bounding box center [598, 365] width 94 height 28
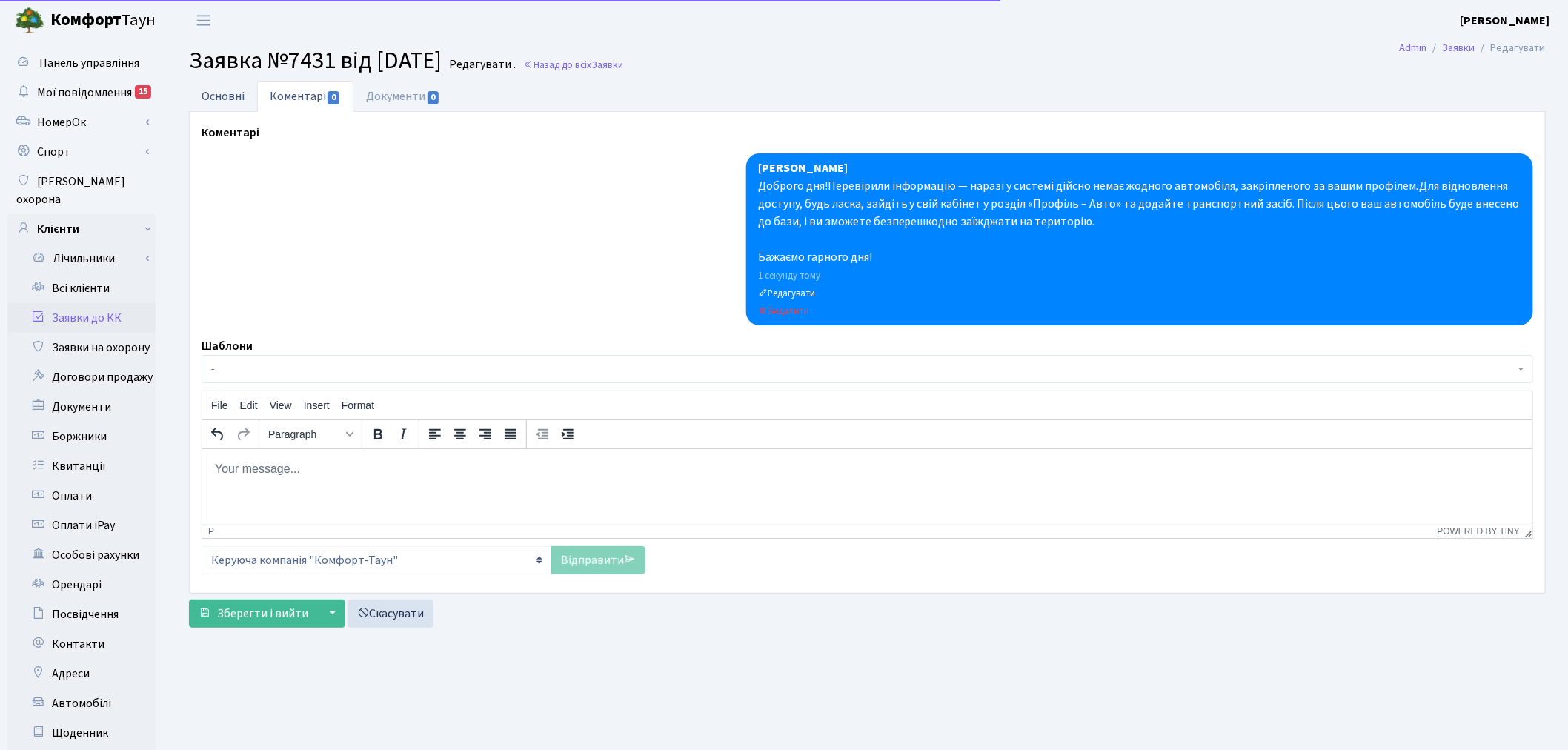
click at [231, 102] on link "Основні" at bounding box center [222, 96] width 68 height 30
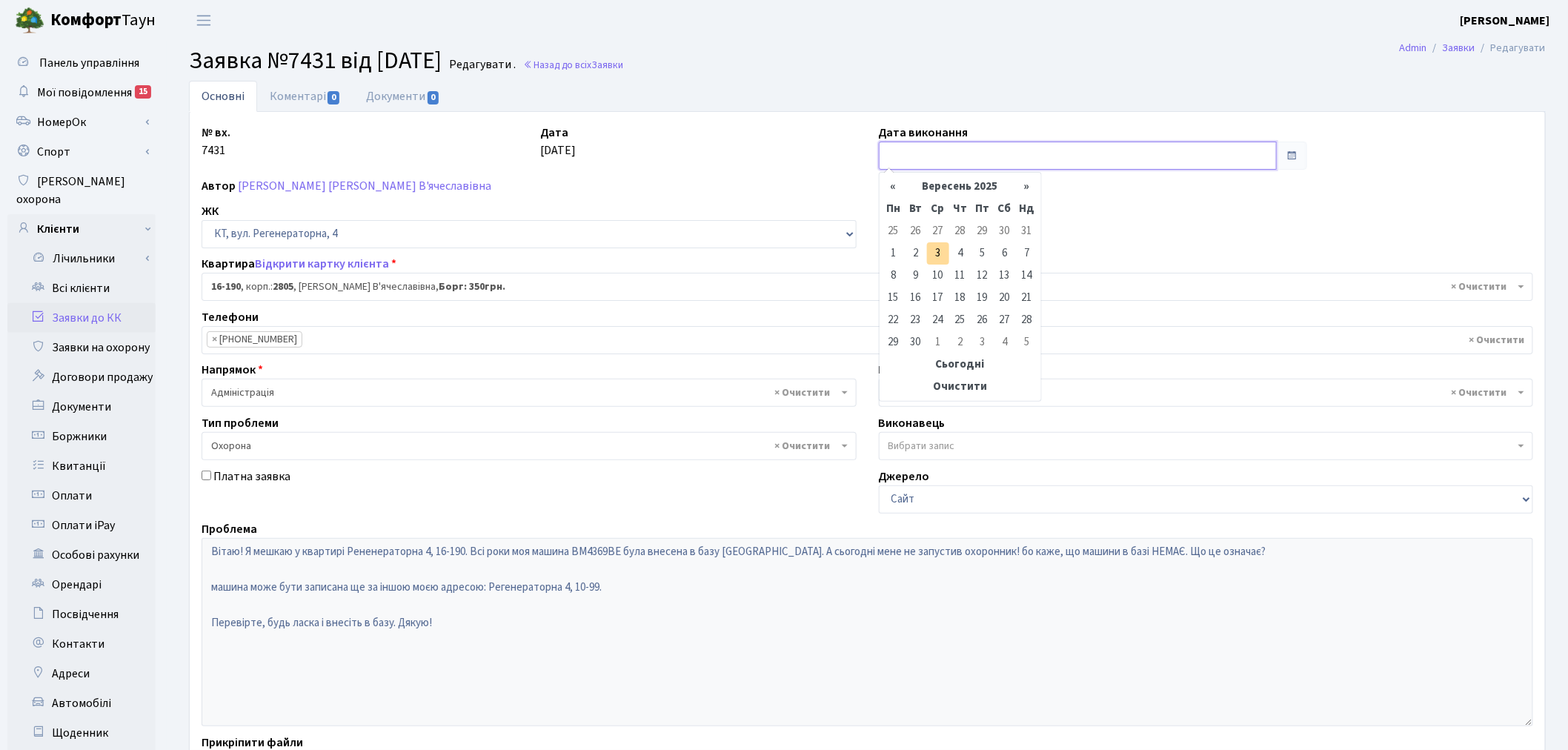
click at [977, 149] on input "text" at bounding box center [1077, 155] width 398 height 28
click at [938, 250] on td "3" at bounding box center [938, 253] width 22 height 22
type input "03.09.2025"
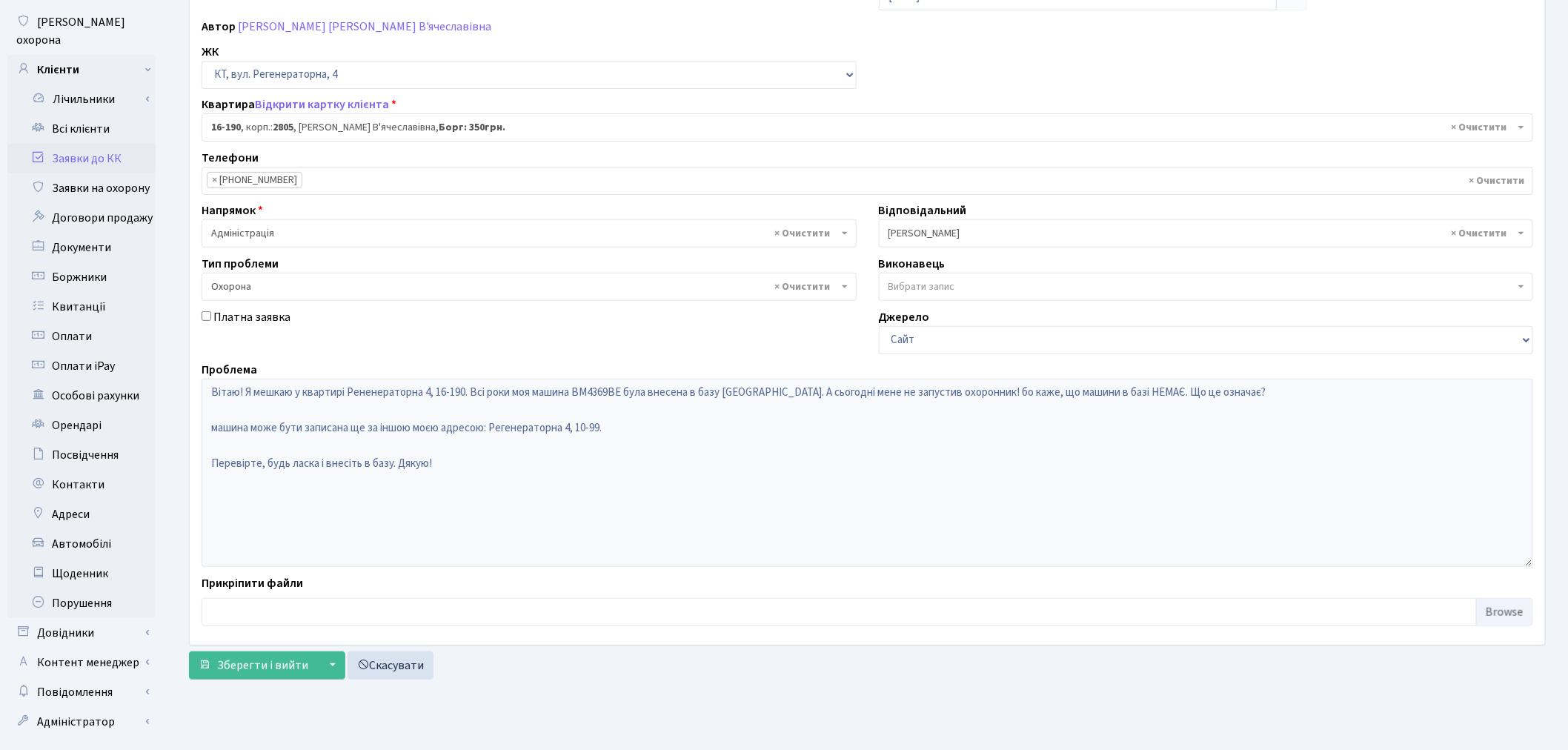
scroll to position [172, 0]
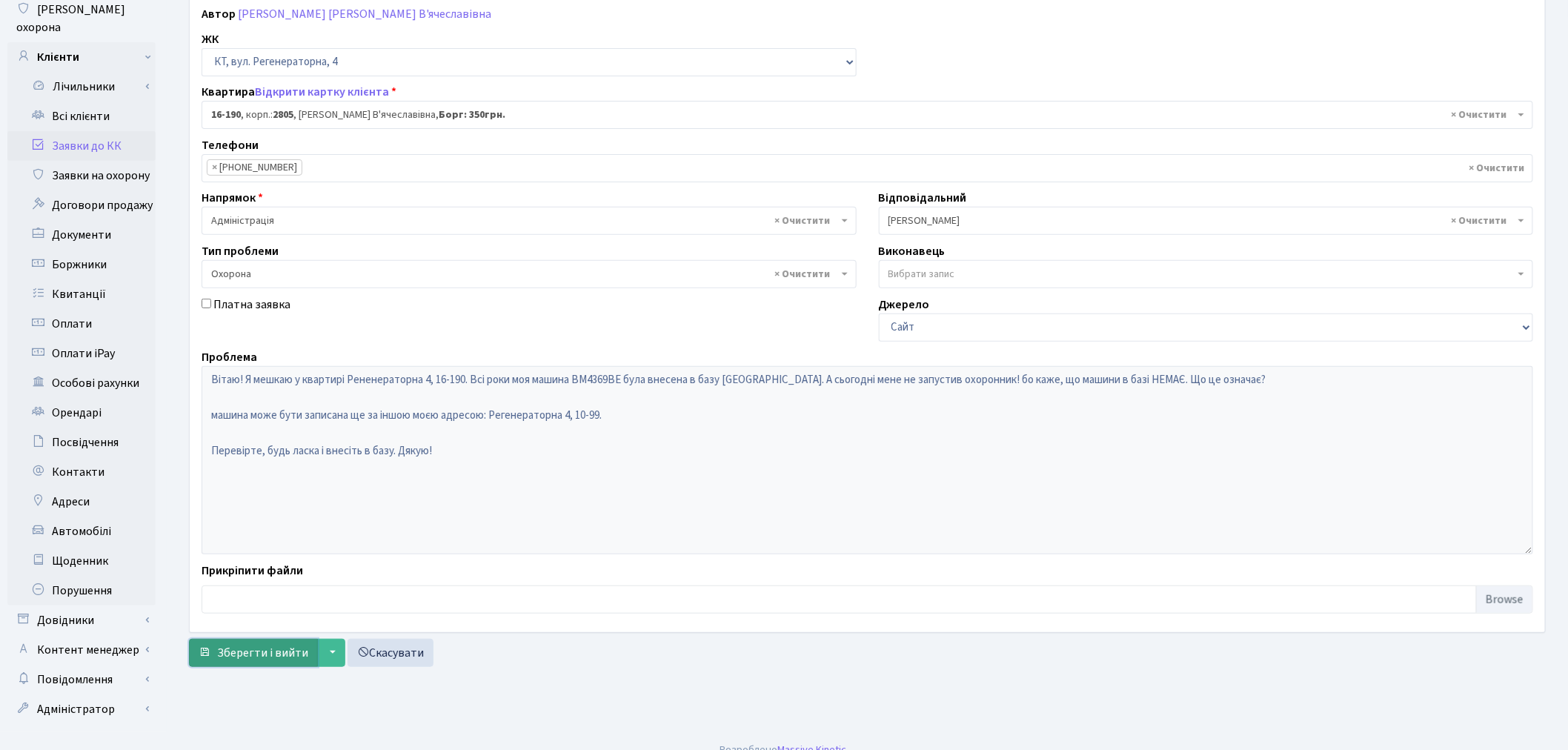
click at [272, 653] on span "Зберегти і вийти" at bounding box center [262, 652] width 91 height 16
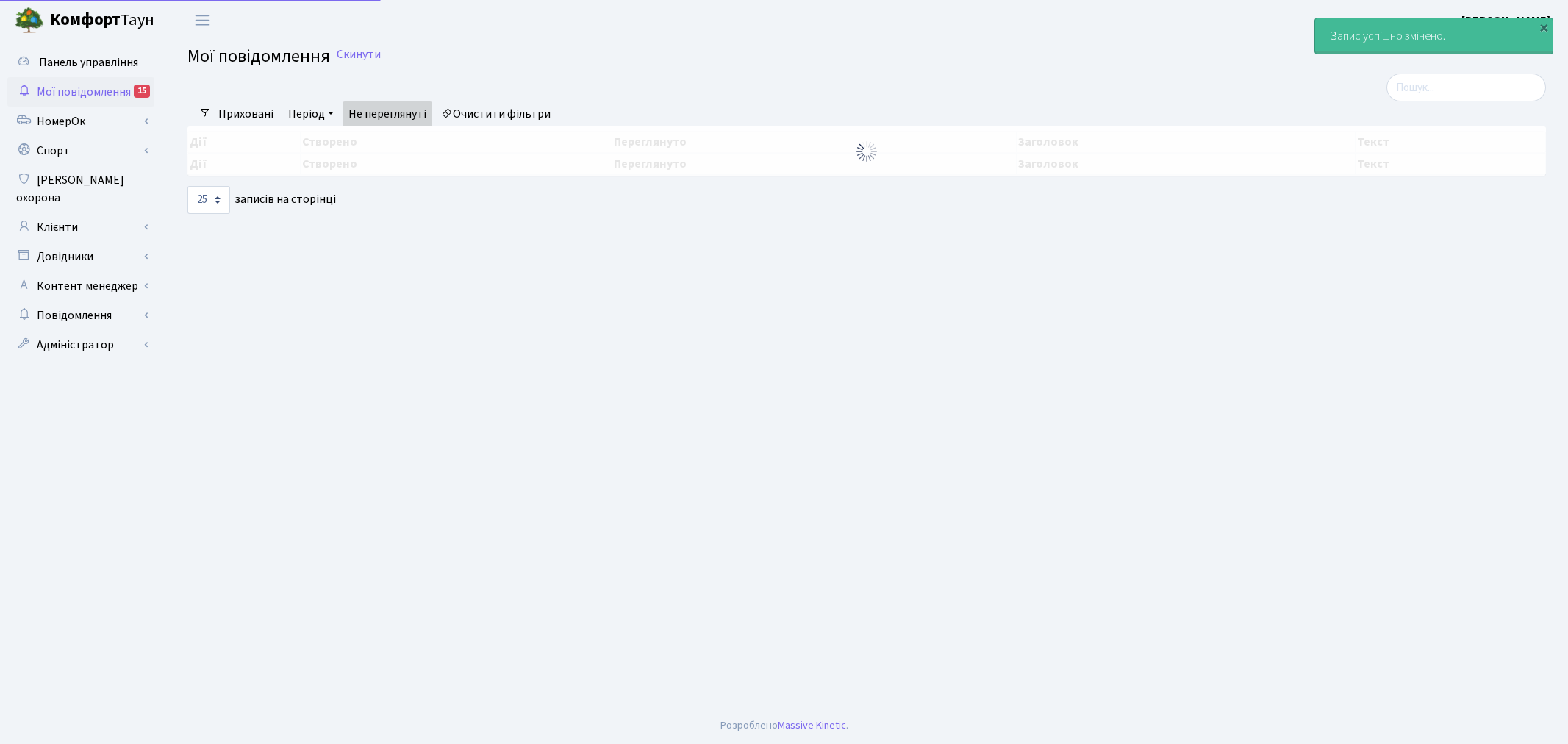
select select "25"
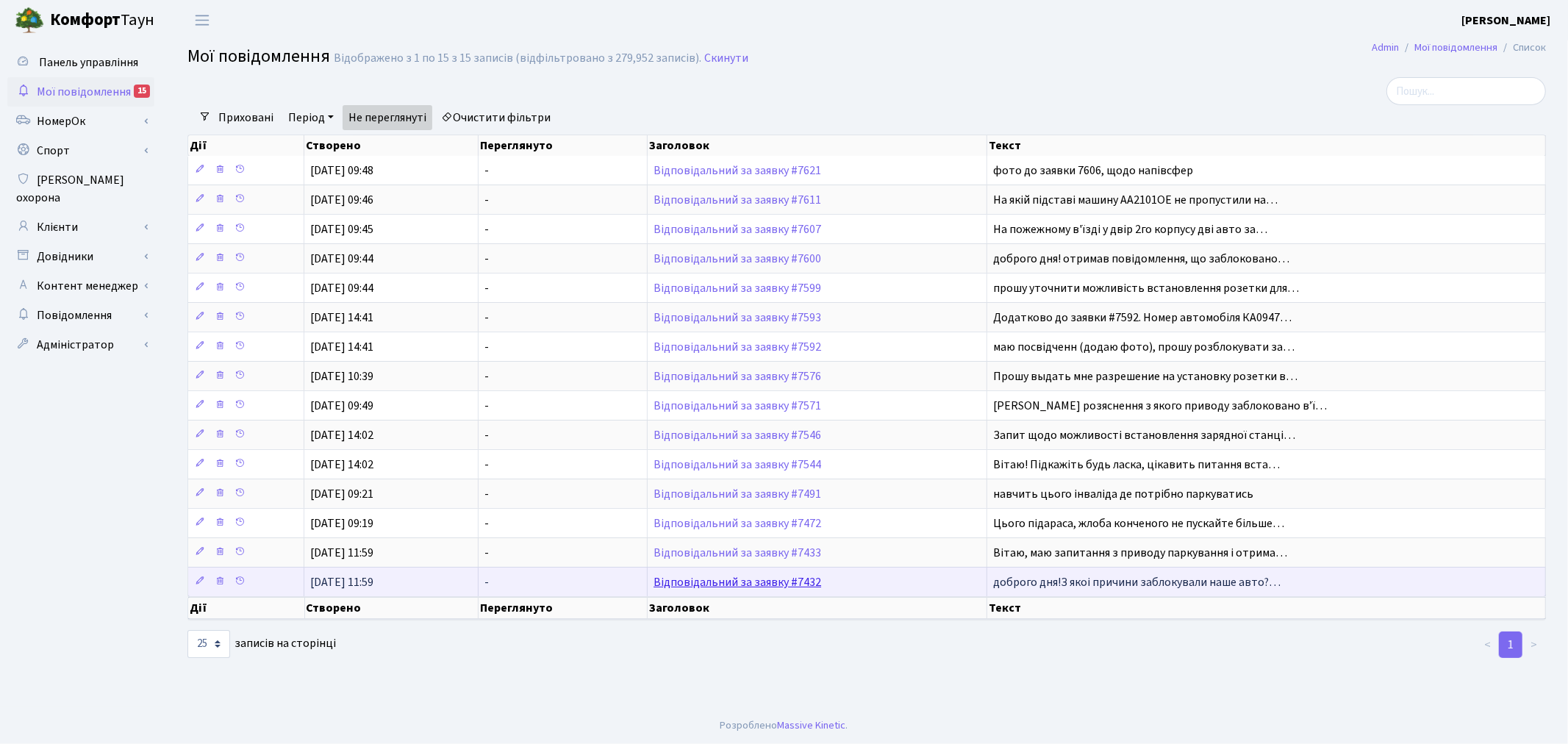
click at [745, 589] on link "Відповідальний за заявку #7432" at bounding box center [737, 582] width 167 height 16
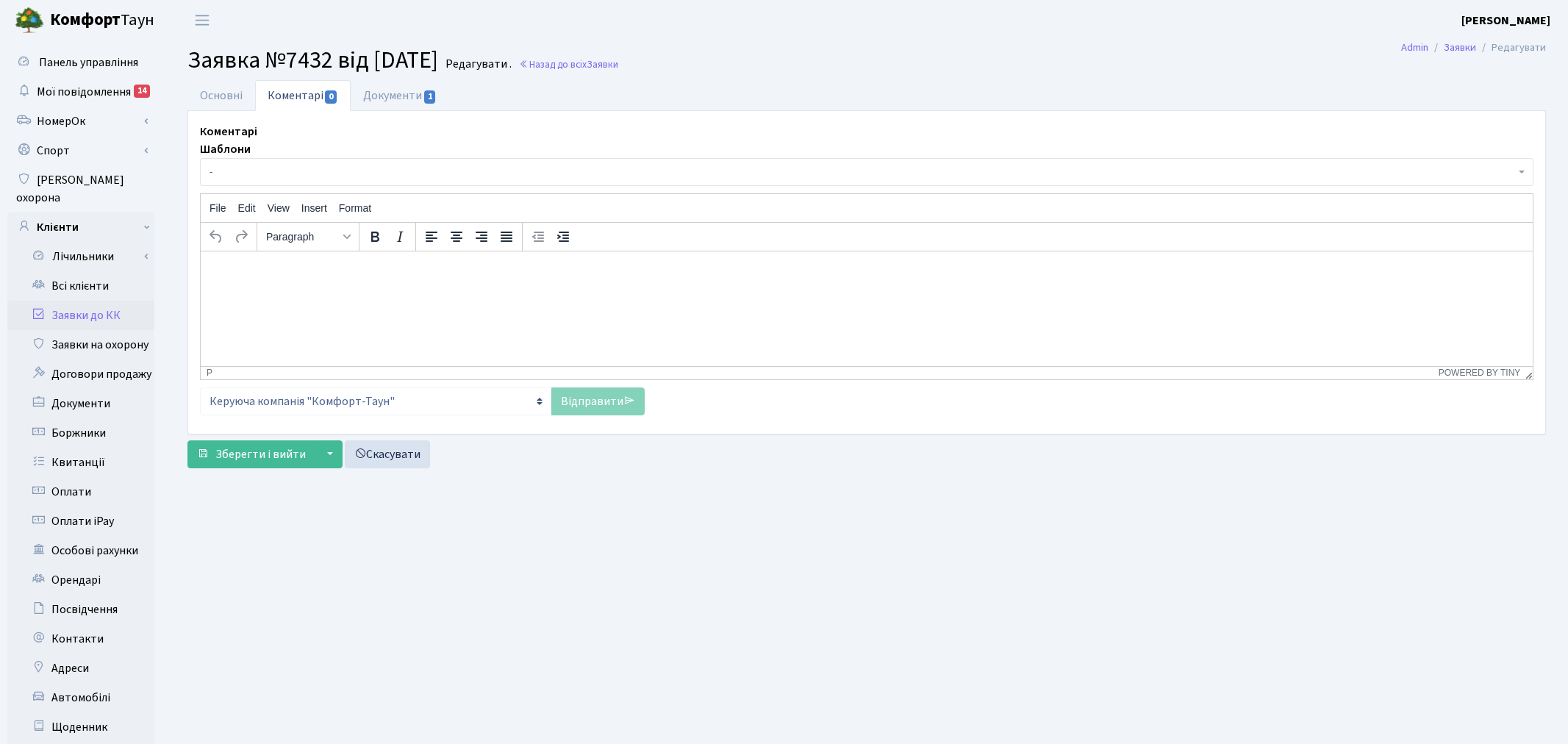
select select "7342"
select select "66"
click at [230, 82] on link "Основні" at bounding box center [221, 95] width 68 height 30
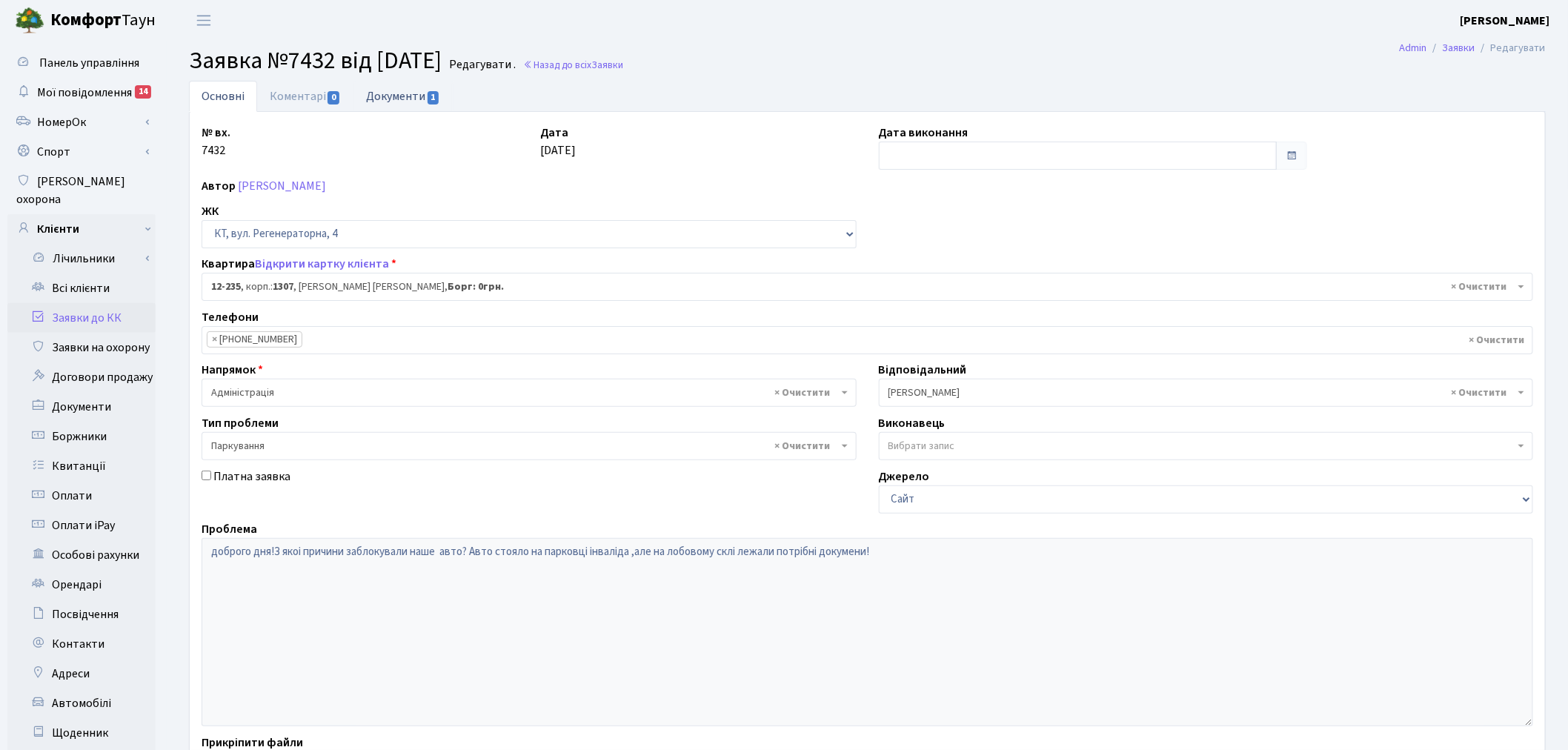
click at [430, 99] on span "1" at bounding box center [433, 98] width 12 height 14
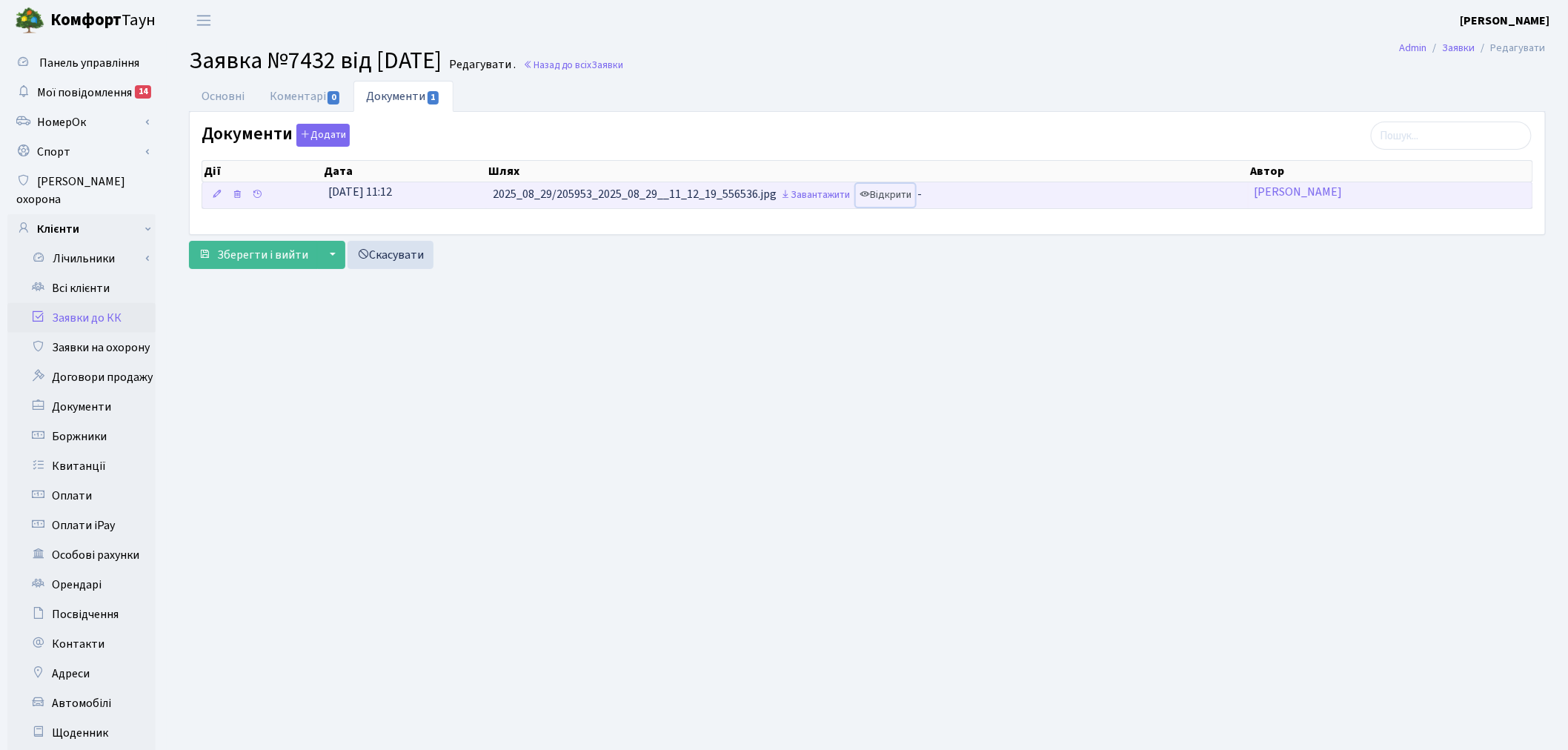
click at [886, 197] on link "Відкрити" at bounding box center [885, 195] width 59 height 23
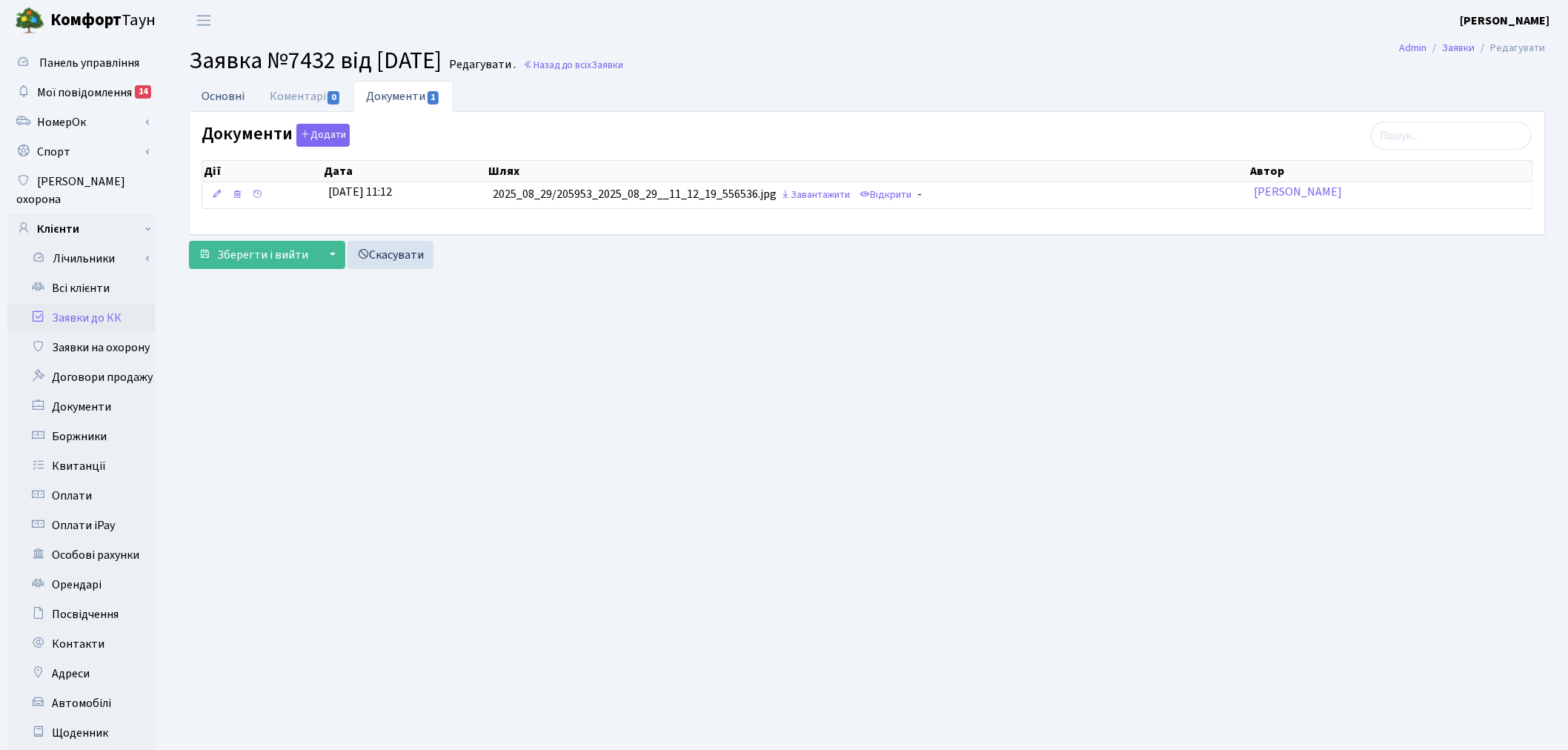
click at [223, 98] on link "Основні" at bounding box center [222, 96] width 68 height 30
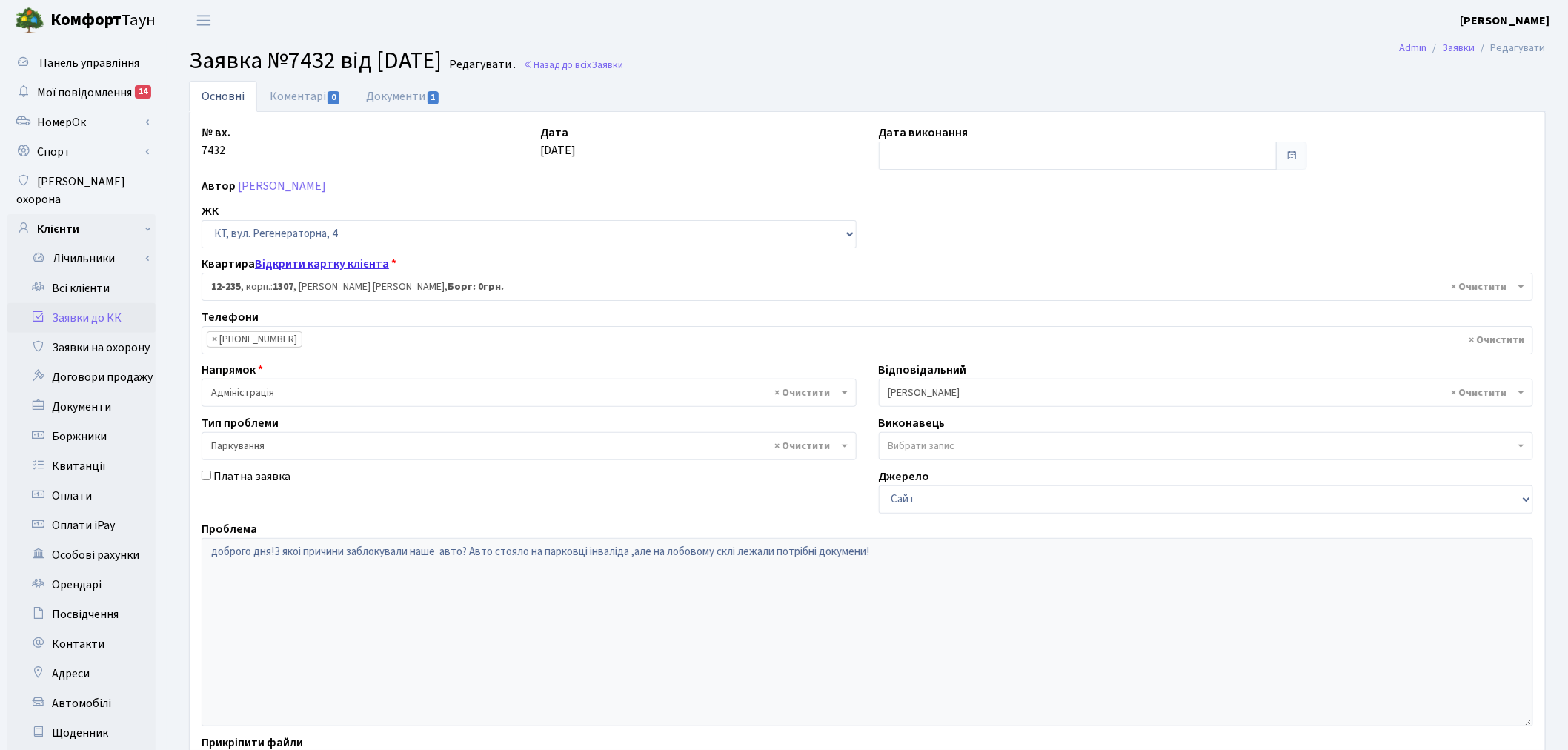
click at [328, 263] on link "Відкрити картку клієнта" at bounding box center [322, 264] width 134 height 16
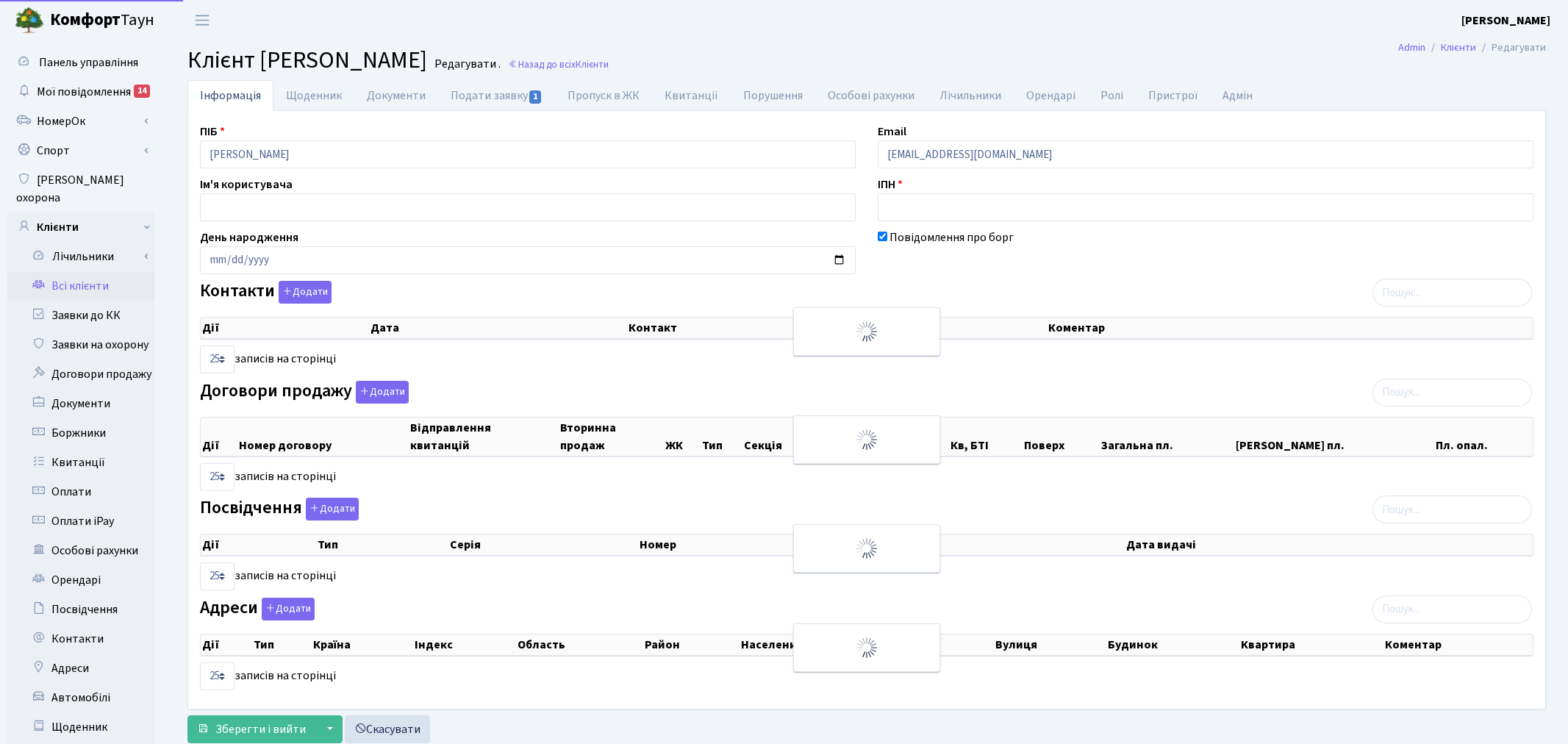
select select "25"
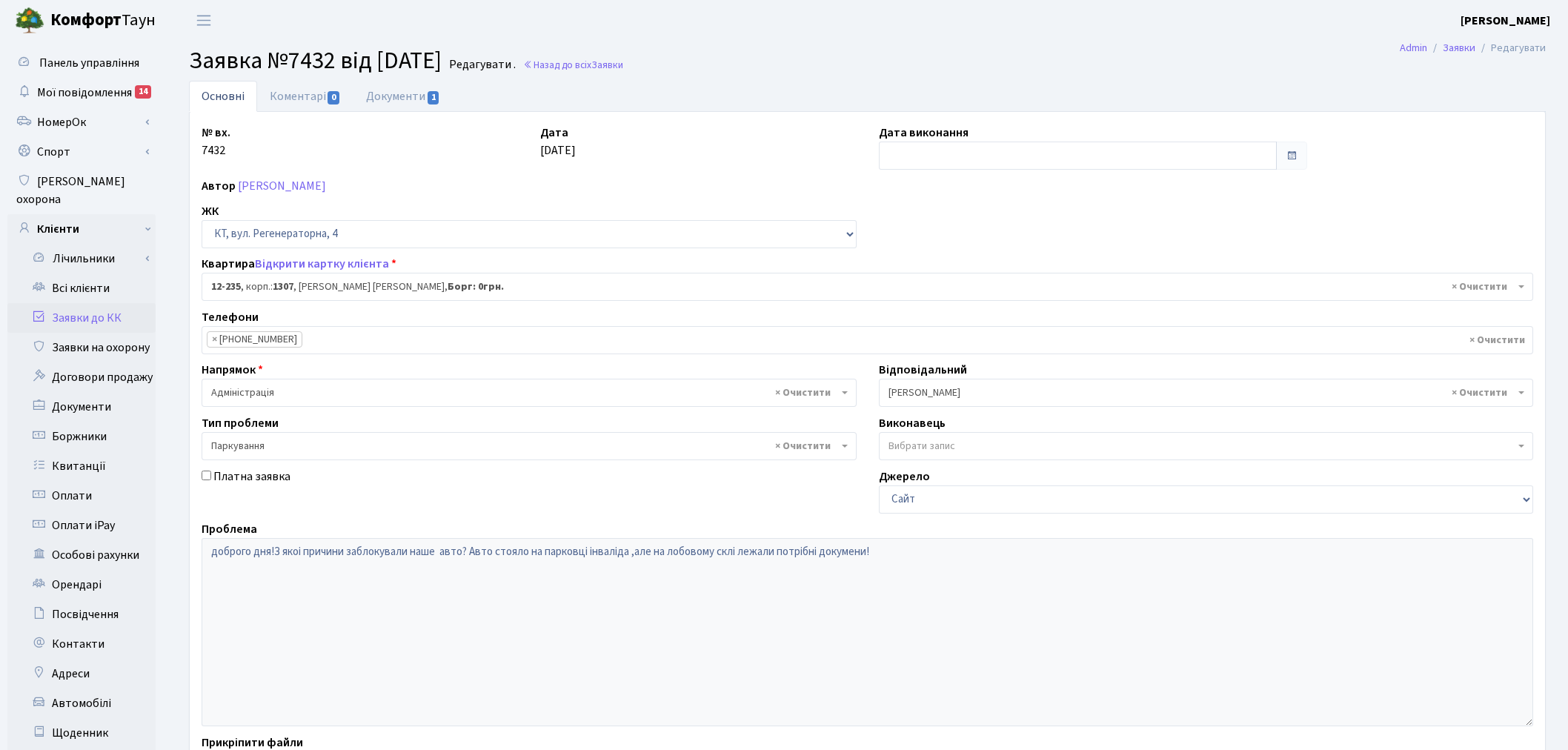
select select "7342"
select select "66"
click at [312, 268] on link "Відкрити картку клієнта" at bounding box center [322, 264] width 134 height 16
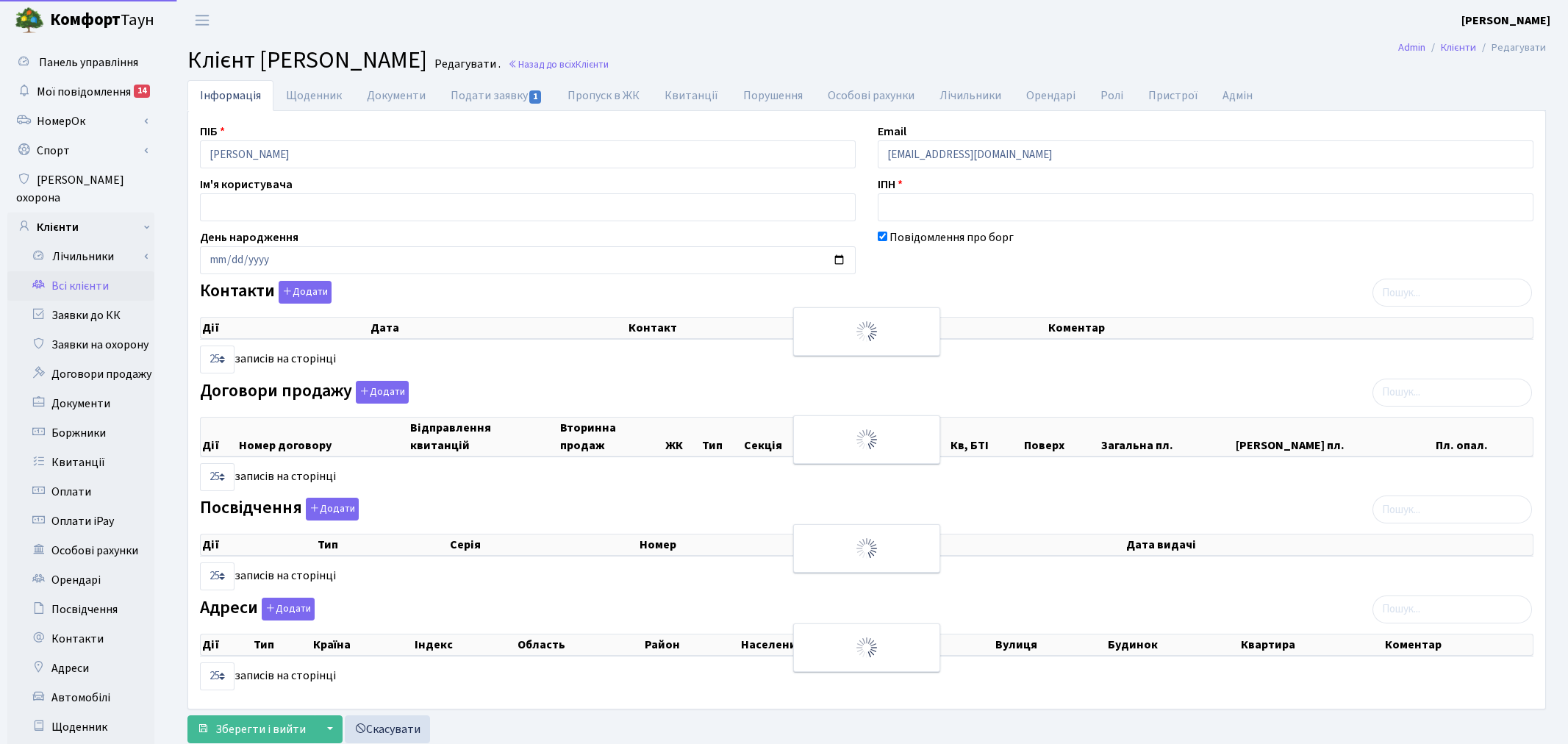
select select "25"
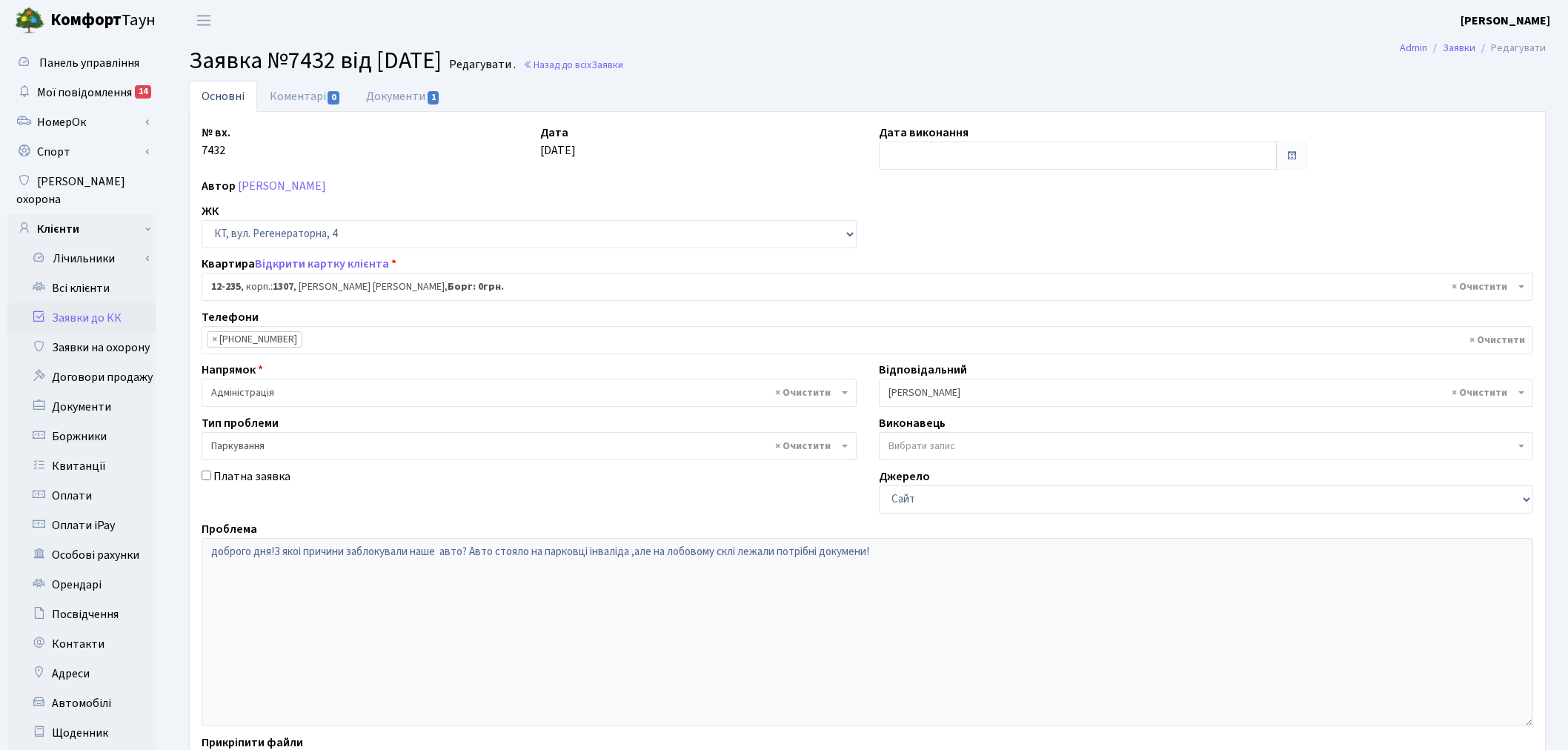
select select "7342"
select select "66"
click at [334, 101] on span "0" at bounding box center [333, 98] width 12 height 14
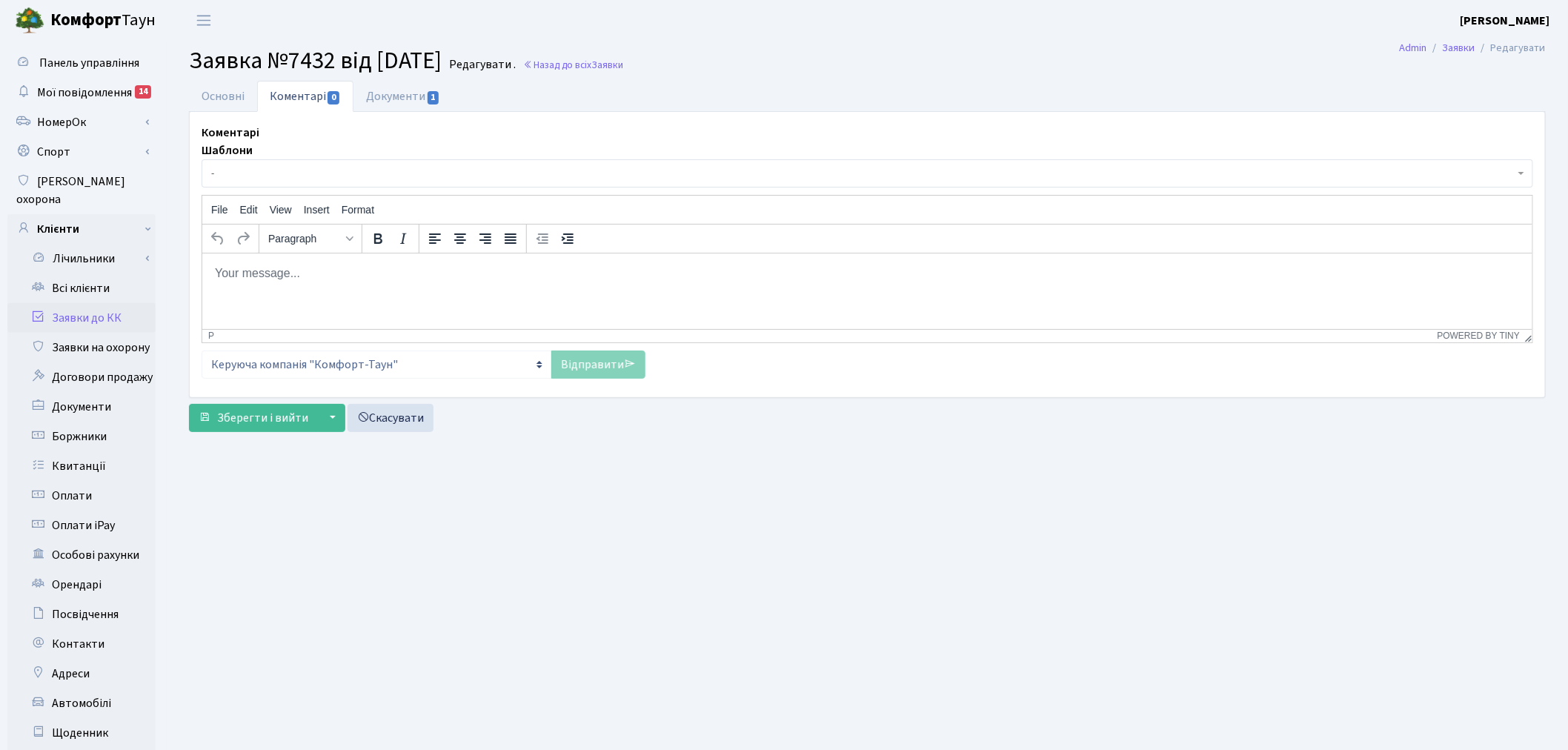
click at [383, 261] on html at bounding box center [866, 272] width 1330 height 40
click at [343, 272] on p "Rich Text Area. Press ALT-0 for help." at bounding box center [866, 272] width 1307 height 16
paste body "Rich Text Area. Press ALT-0 for help."
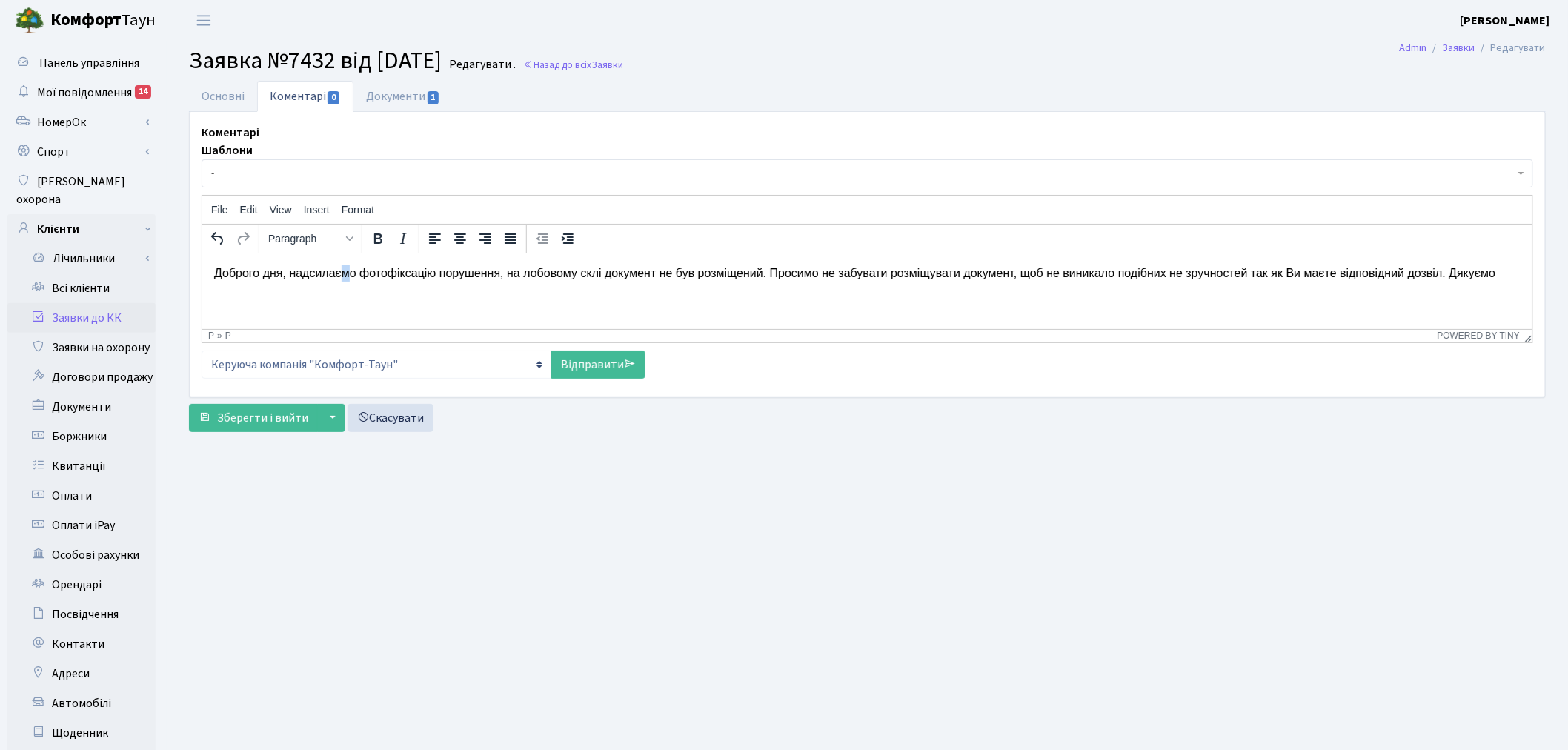
drag, startPoint x: 350, startPoint y: 275, endPoint x: 337, endPoint y: 275, distance: 13.0
click at [337, 275] on p "Доброго дня, надсилаємо фотофіксацію порушення, на лобовому склі документ не бу…" at bounding box center [866, 272] width 1307 height 16
click at [351, 278] on p "Доброго дня, надсилаємо фотофіксацію порушення, на лобовому склі документ не бу…" at bounding box center [866, 272] width 1307 height 16
drag, startPoint x: 352, startPoint y: 273, endPoint x: 310, endPoint y: 272, distance: 42.0
click at [310, 272] on p "Доброго дня, надсилаємо фотофіксацію порушення, на лобовому склі документ не бу…" at bounding box center [866, 272] width 1307 height 16
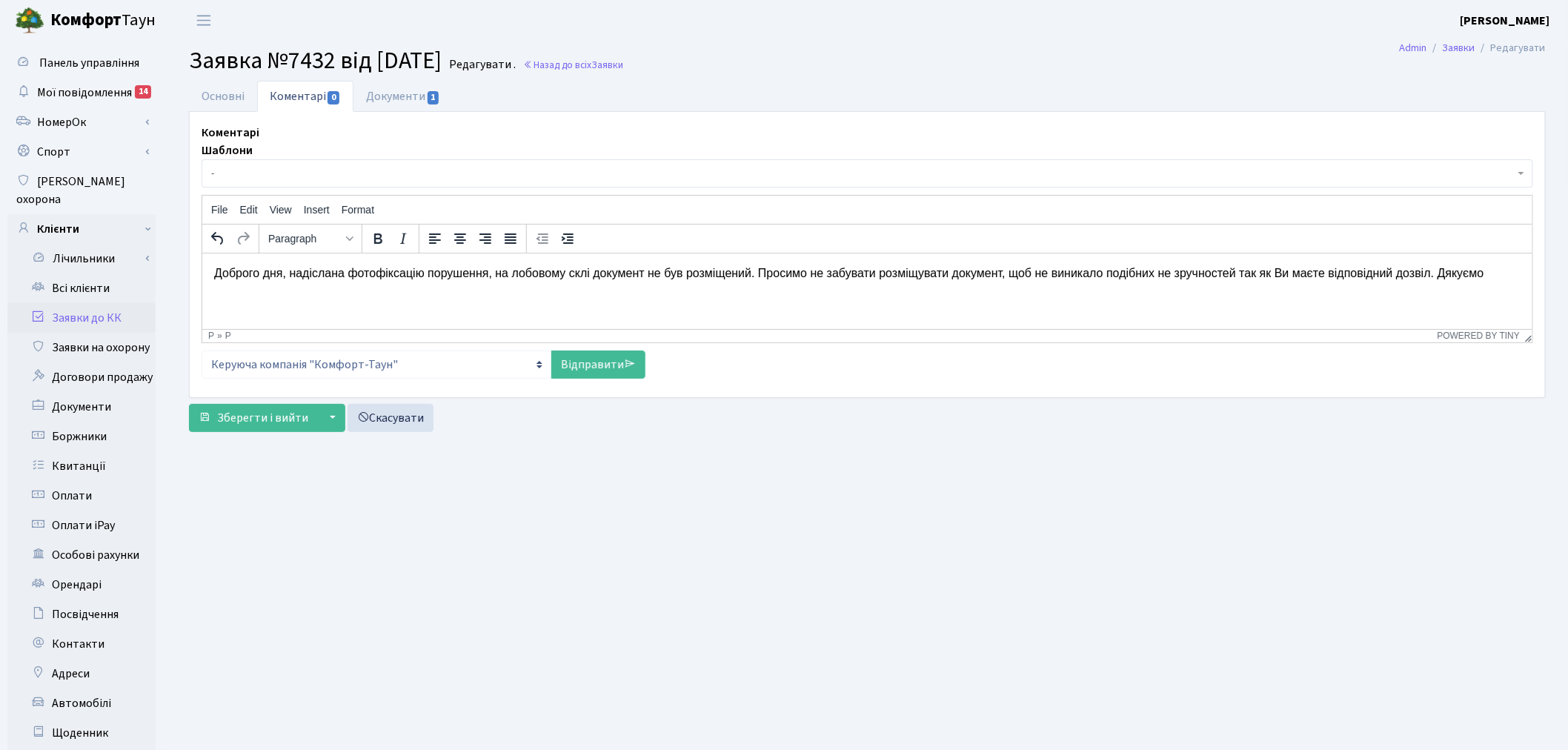
click at [416, 269] on p "Доброго дня, надіслана фотофіксацію порушення, на лобовому склі документ не був…" at bounding box center [866, 272] width 1307 height 16
click at [478, 274] on p "Доброго дня, надіслана фотофіксація порушення, на лобовому склі документ не був…" at bounding box center [866, 272] width 1307 height 16
click at [578, 364] on link "Відправити" at bounding box center [598, 365] width 94 height 28
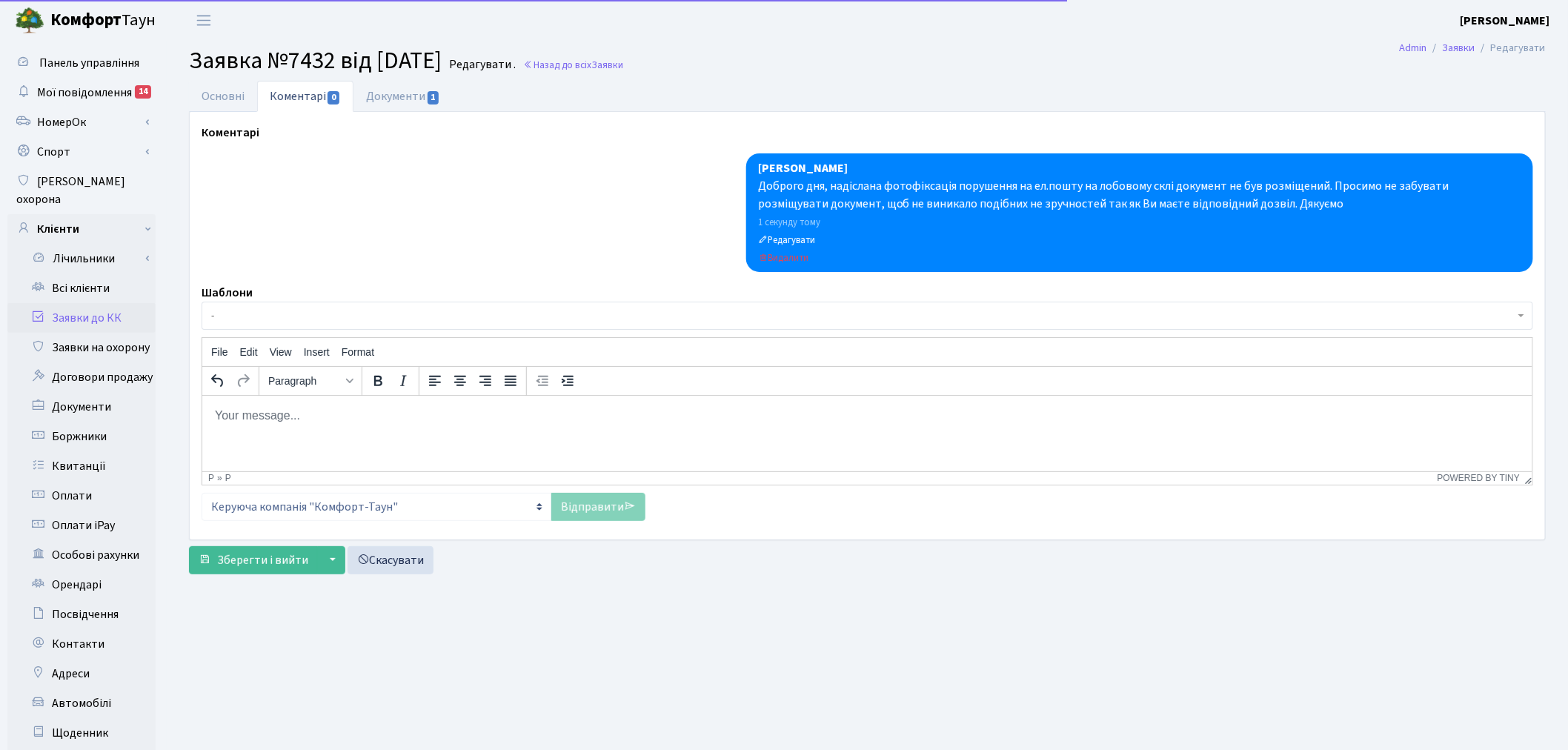
drag, startPoint x: 199, startPoint y: 90, endPoint x: 405, endPoint y: 120, distance: 208.2
click at [199, 89] on link "Основні" at bounding box center [222, 97] width 68 height 31
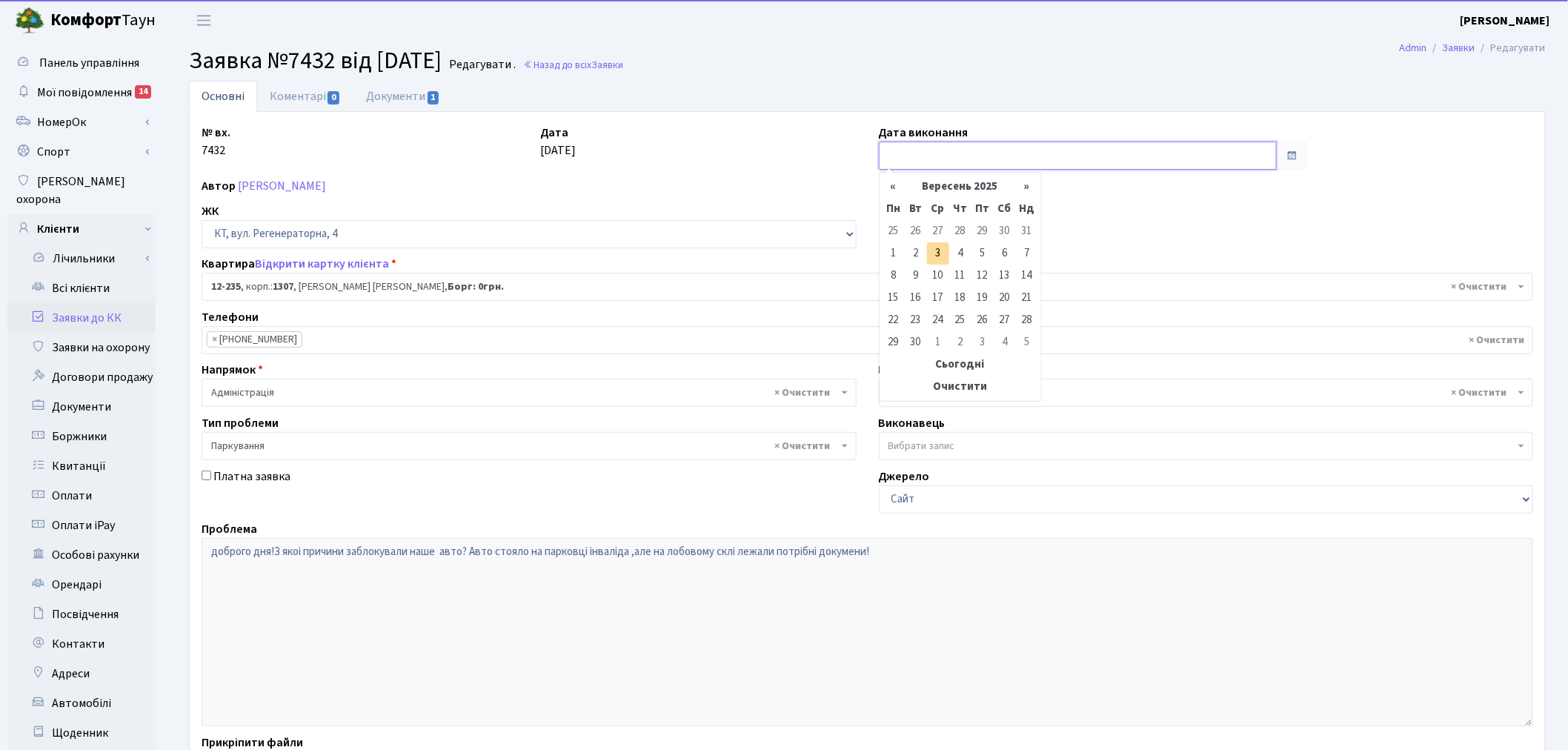
click at [967, 151] on input "text" at bounding box center [1077, 155] width 398 height 28
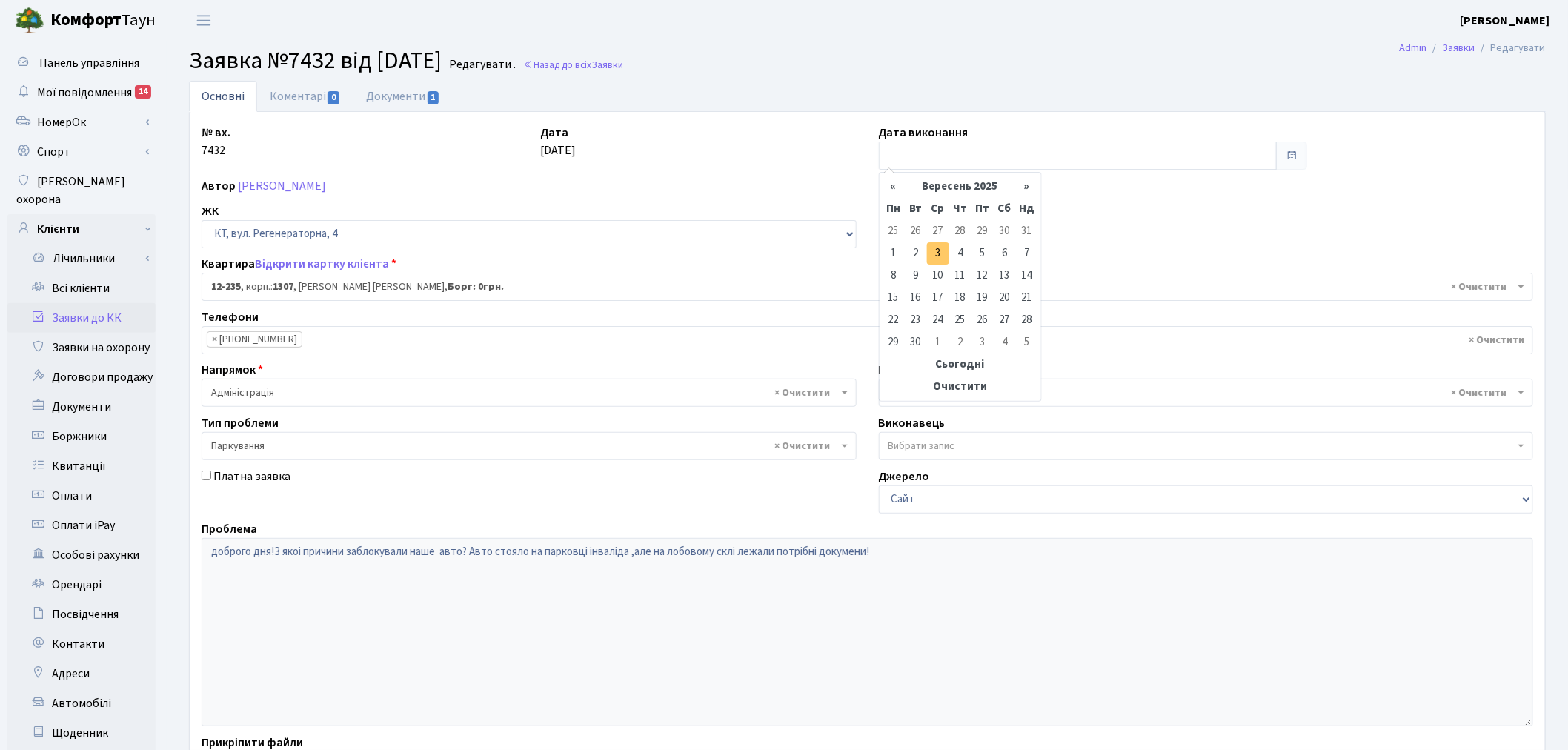
click at [941, 251] on td "3" at bounding box center [938, 253] width 22 height 22
type input "03.09.2025"
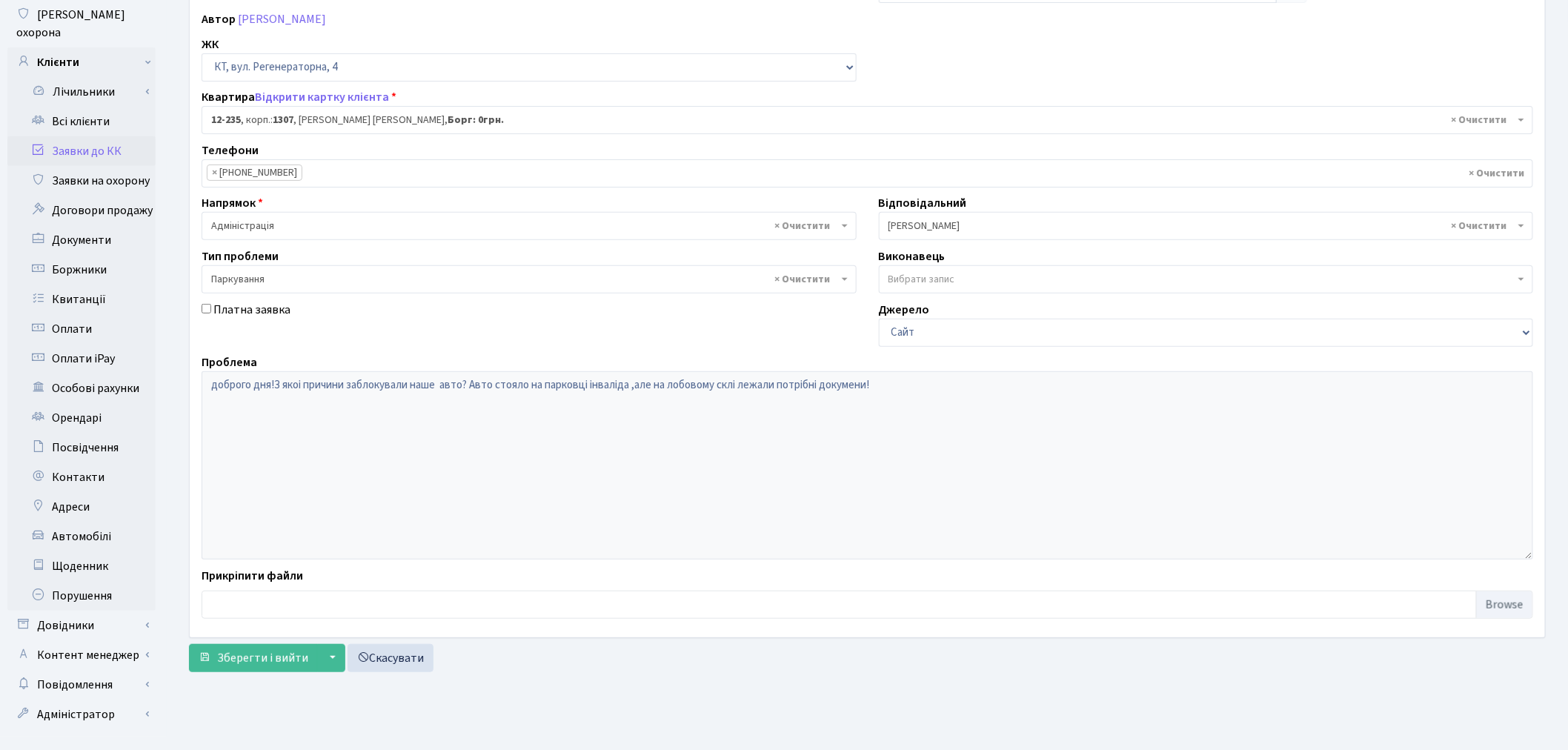
scroll to position [172, 0]
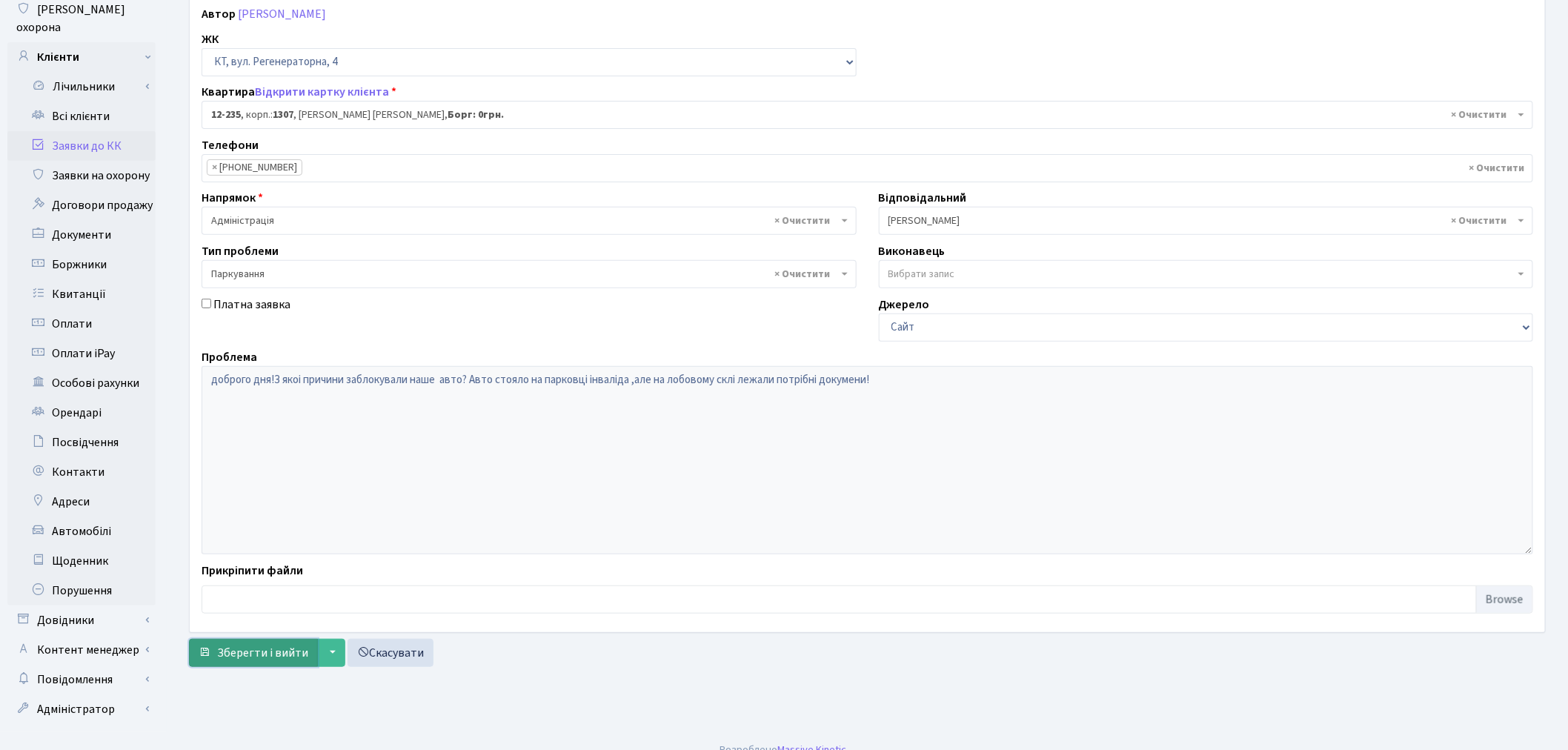
click at [261, 650] on span "Зберегти і вийти" at bounding box center [262, 652] width 91 height 16
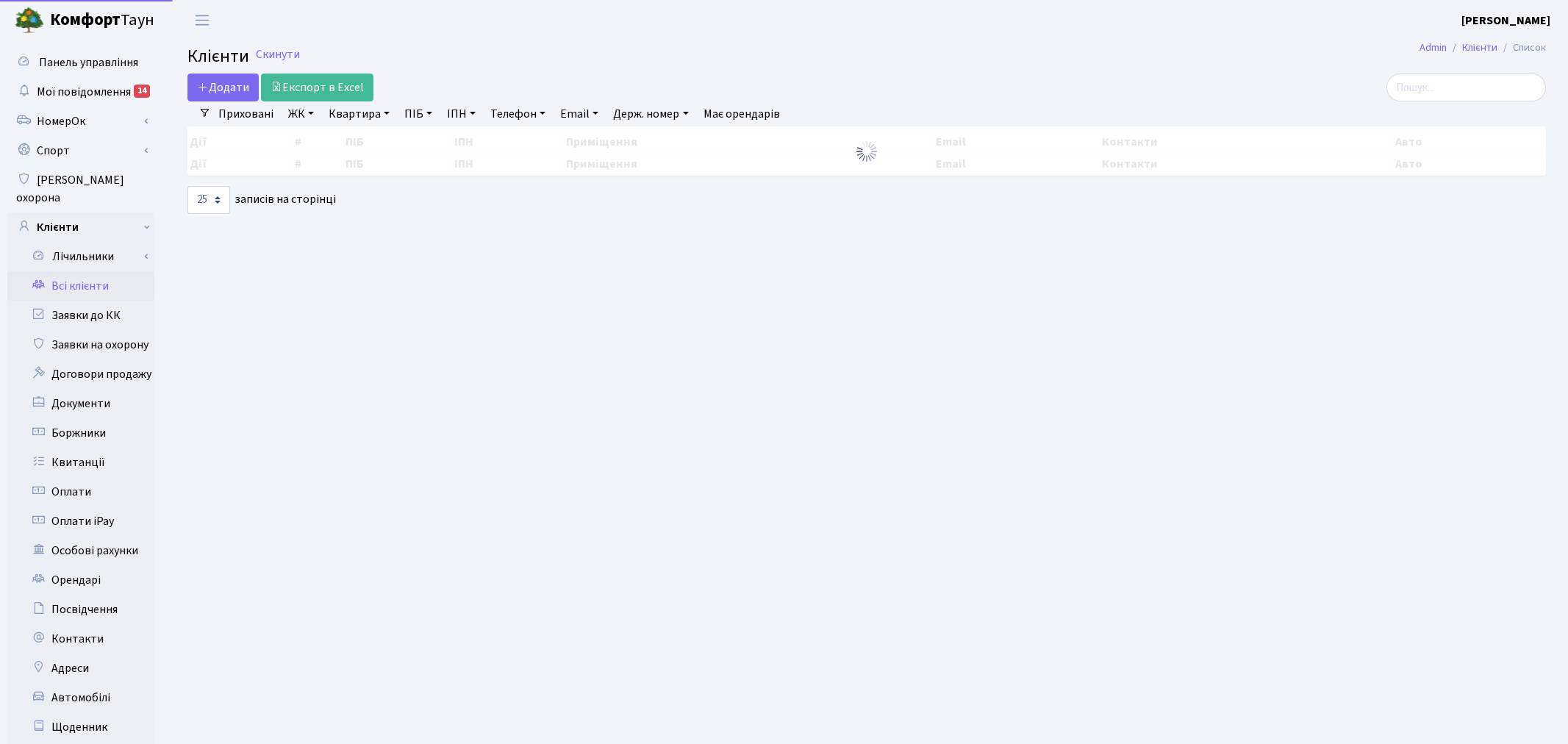
select select "25"
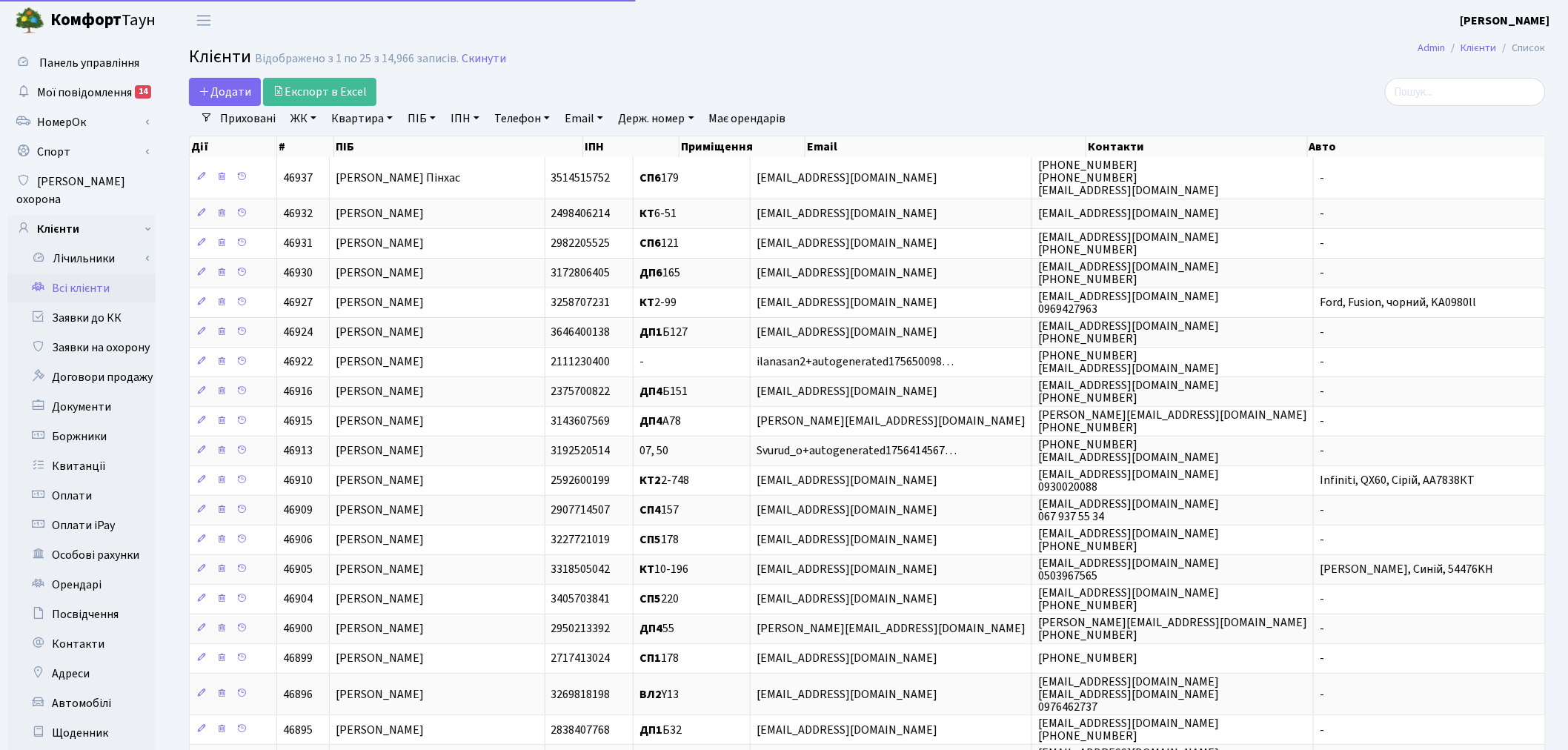
click at [1441, 77] on main "Admin Клієнти Список Клієнти Відображено з 1 по 25 з 14,966 записів. Скинути До…" at bounding box center [867, 519] width 1401 height 957
click at [1446, 87] on input "search" at bounding box center [1465, 91] width 160 height 28
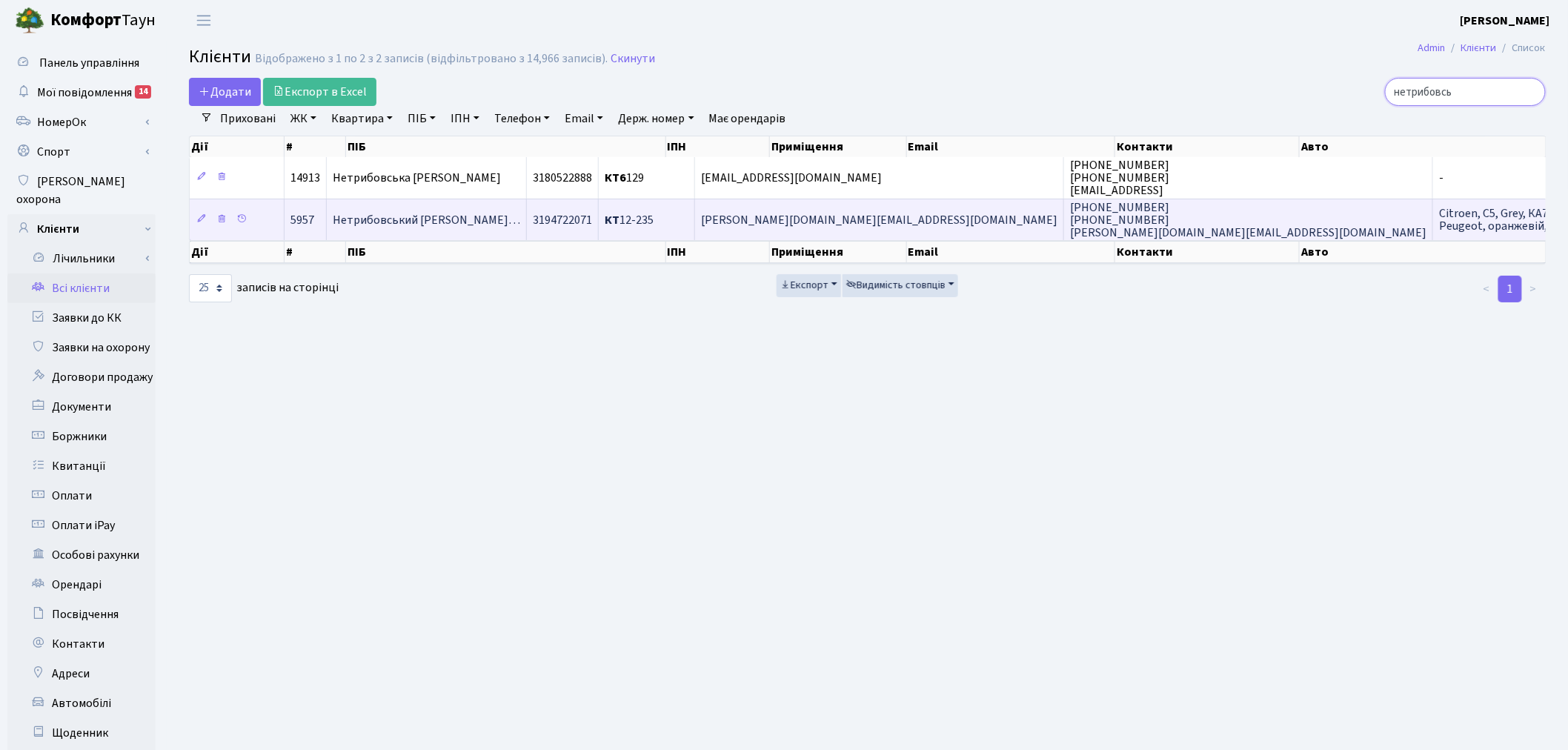
type input "нетрибовсь"
click at [926, 223] on span "[PERSON_NAME][DOMAIN_NAME][EMAIL_ADDRESS][DOMAIN_NAME]" at bounding box center [878, 221] width 356 height 16
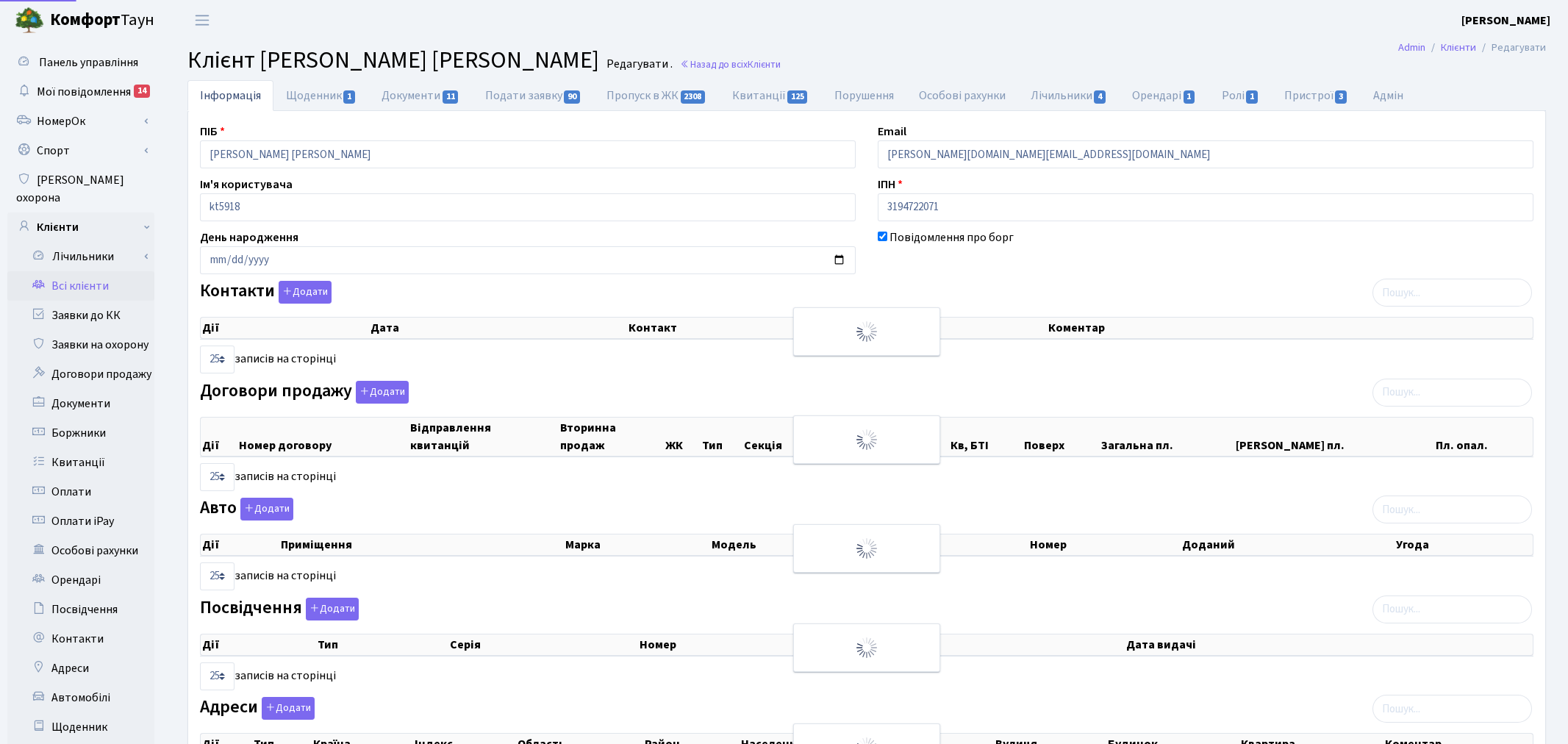
select select "25"
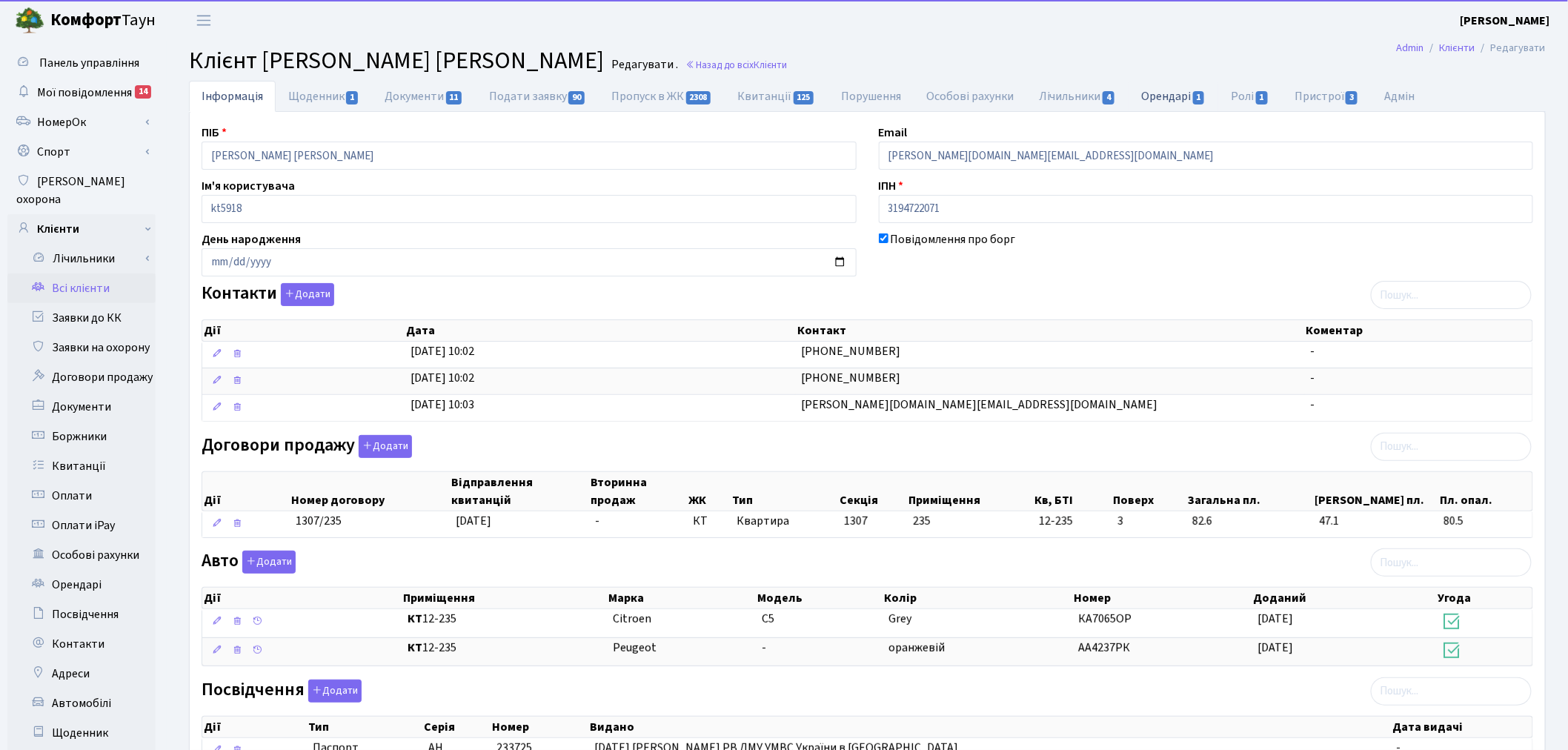
click at [1204, 93] on span "1" at bounding box center [1198, 98] width 12 height 14
select select "25"
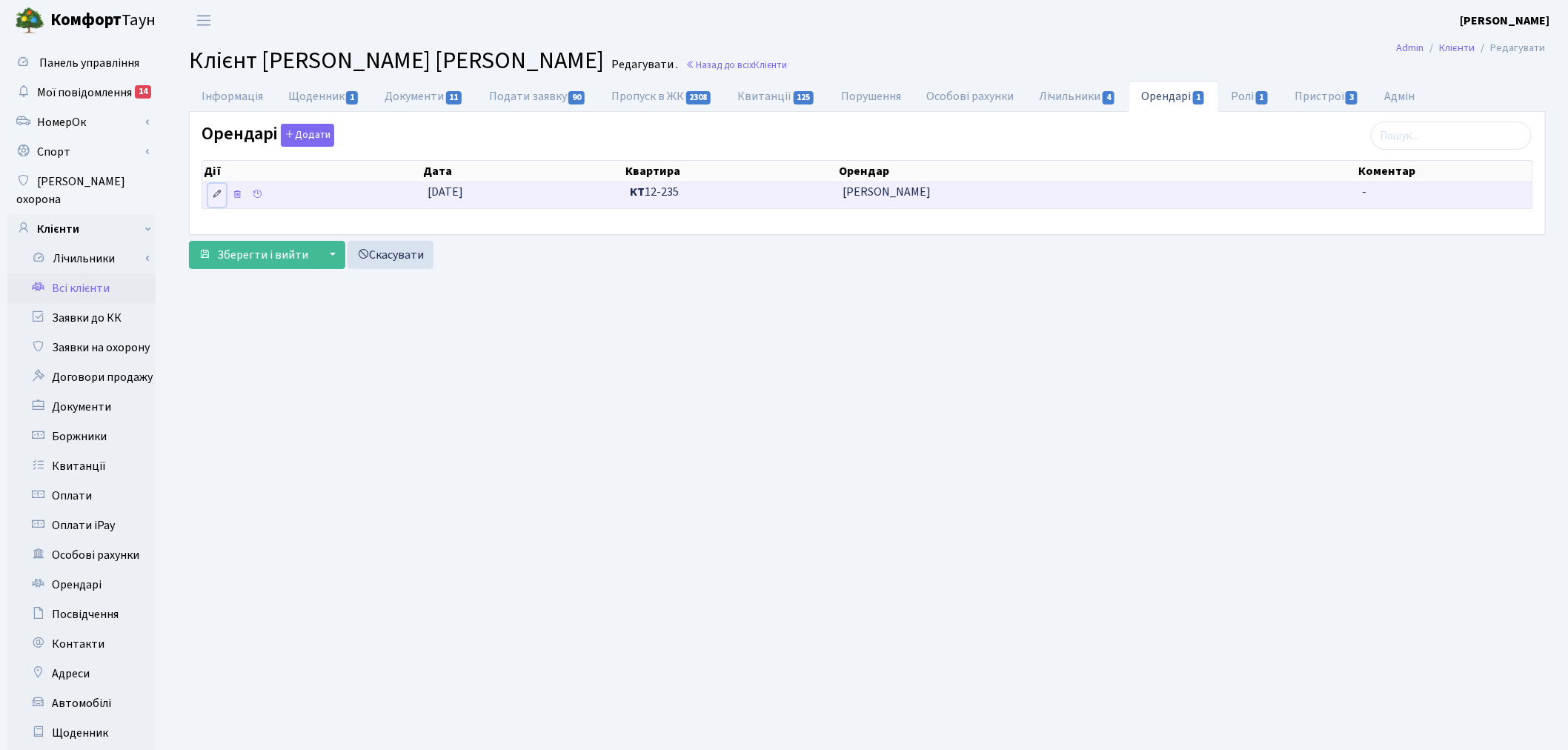
click at [213, 195] on icon at bounding box center [217, 193] width 10 height 10
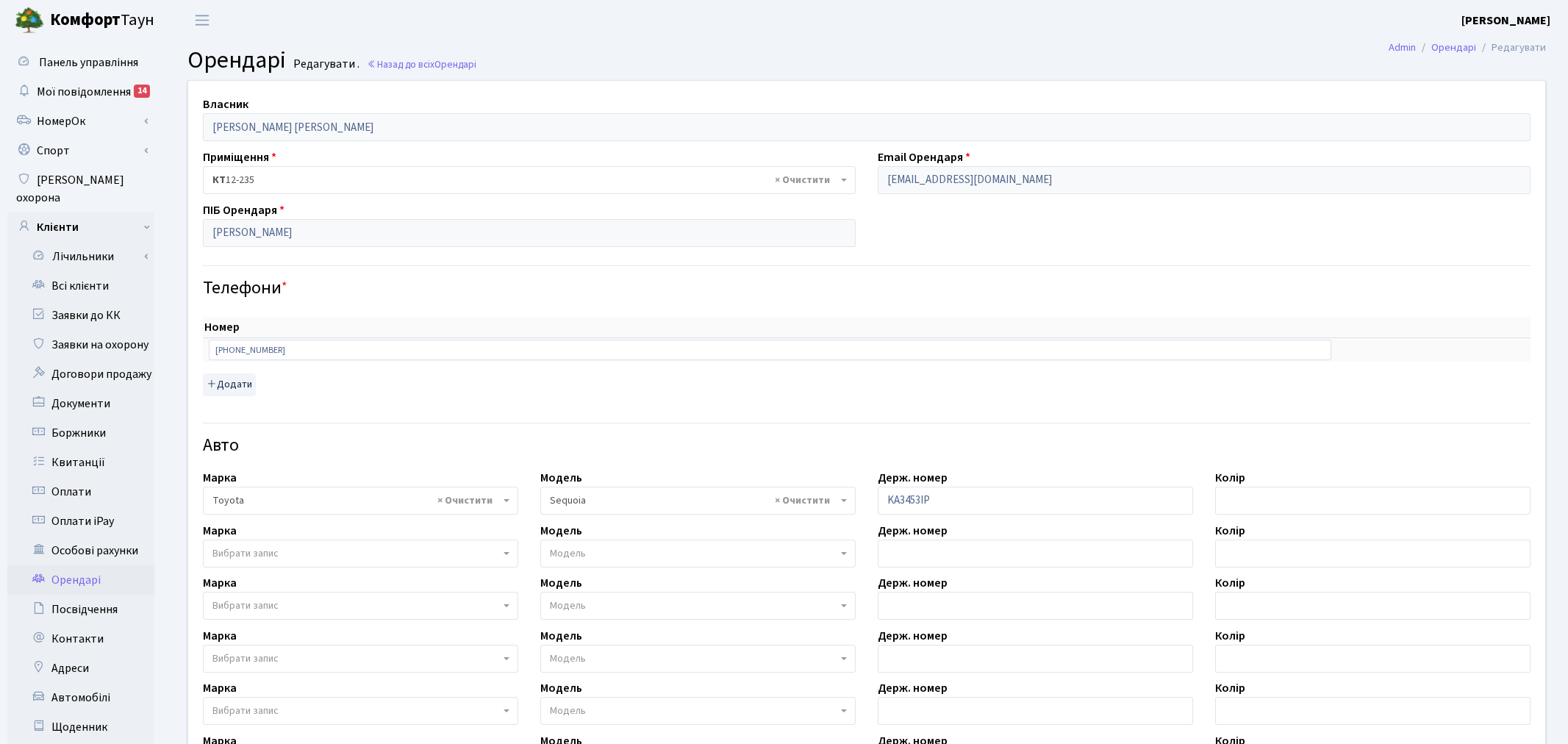
select select "2371"
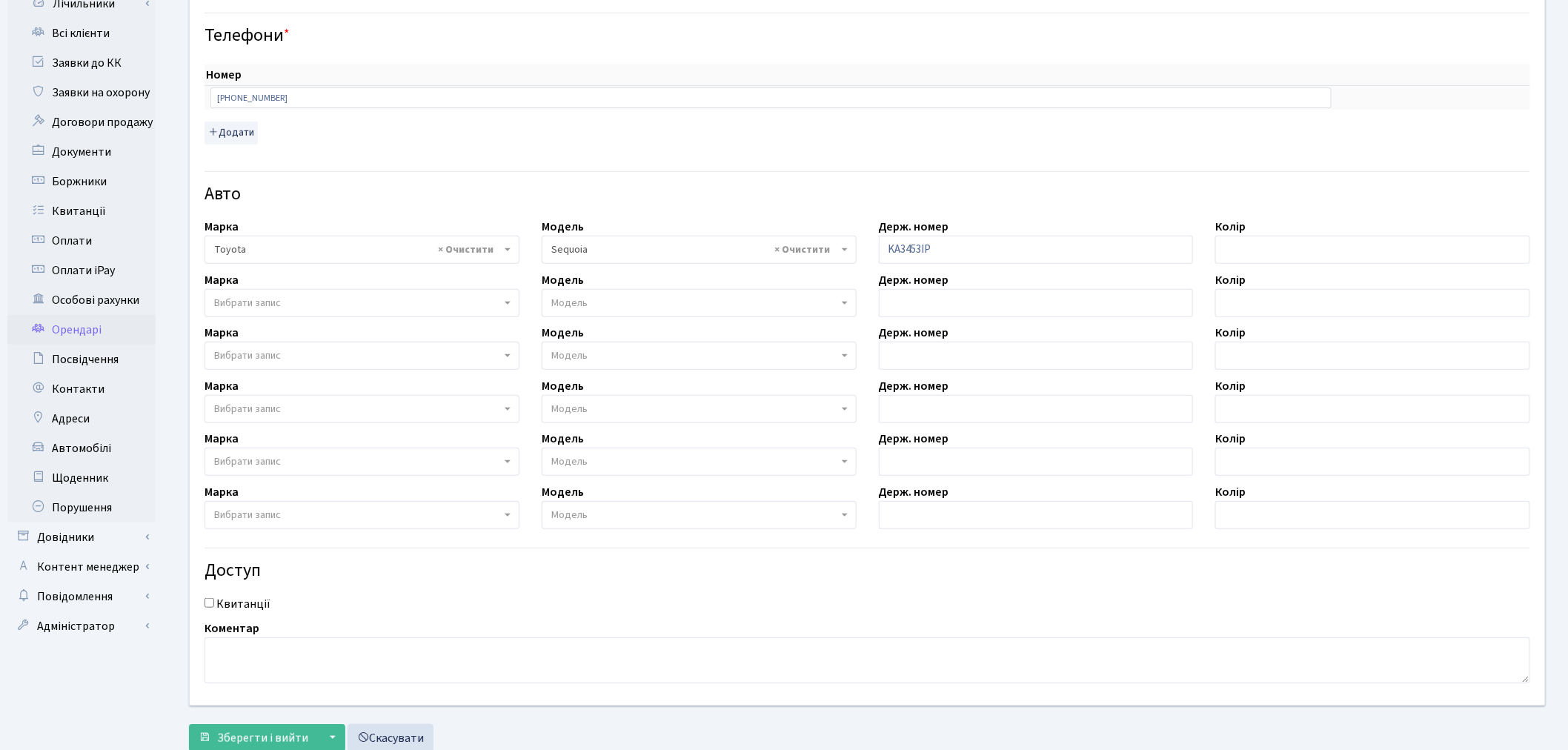
scroll to position [302, 0]
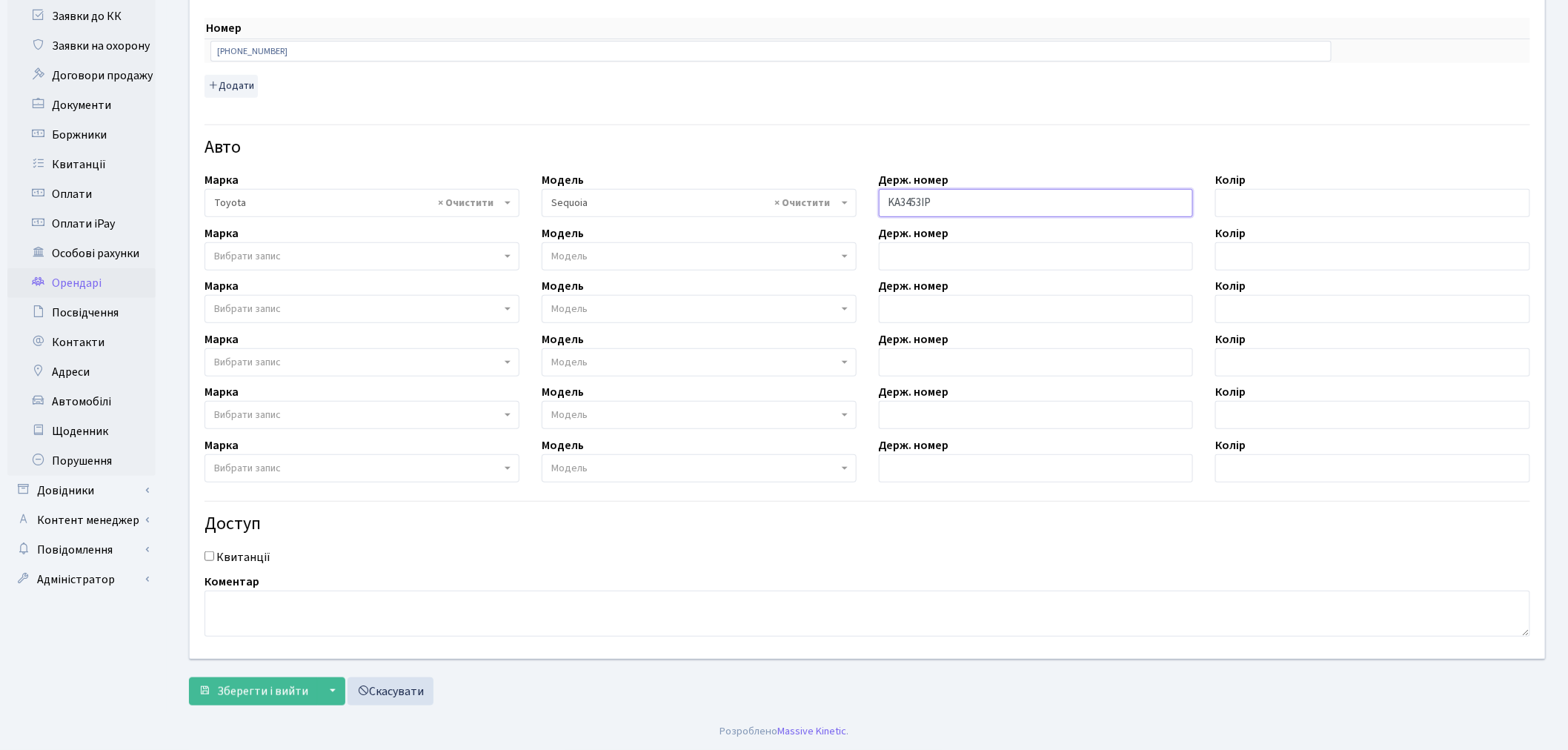
drag, startPoint x: 892, startPoint y: 197, endPoint x: 870, endPoint y: 196, distance: 22.0
click at [870, 196] on div "Держ. номер KA3453IP" at bounding box center [1036, 194] width 337 height 46
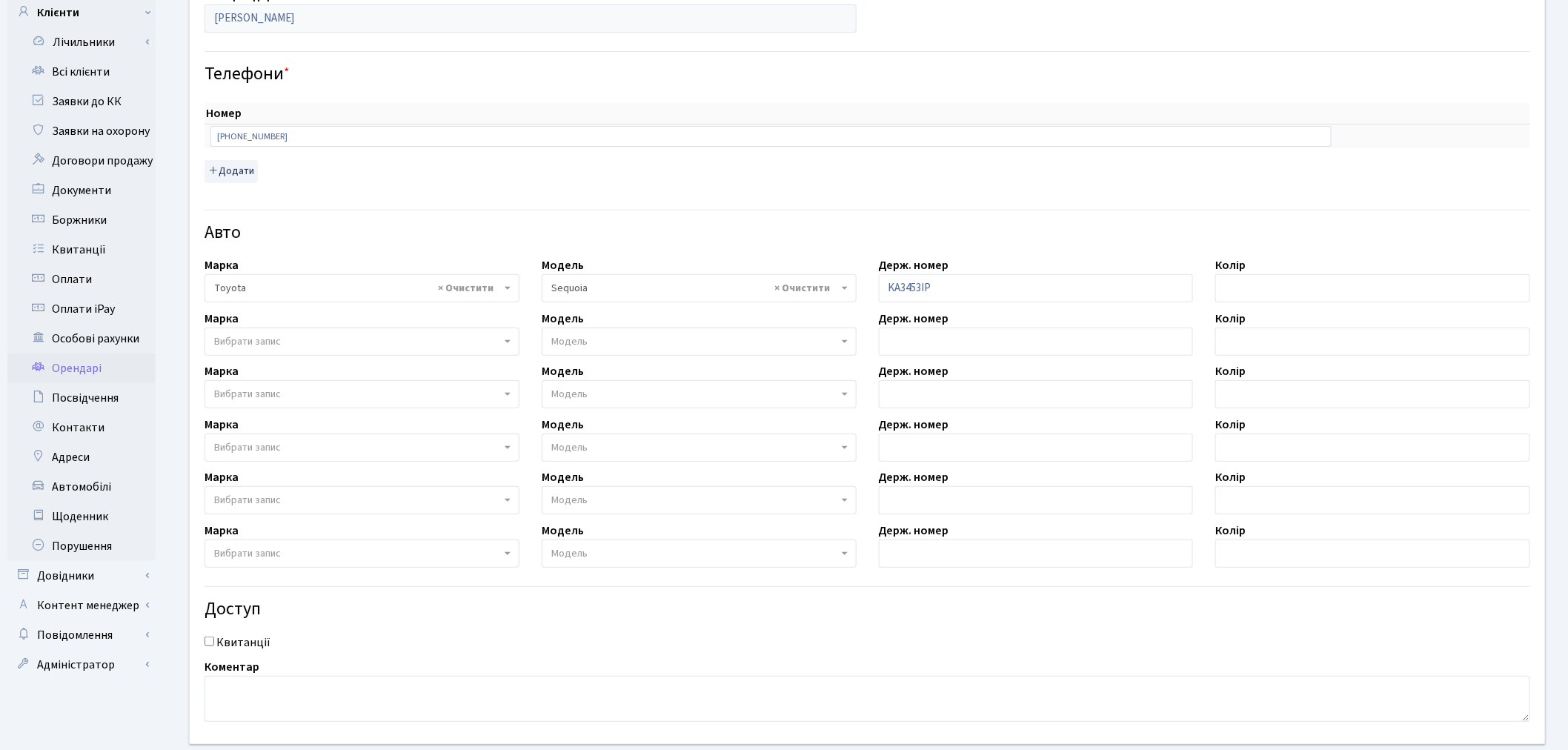
scroll to position [0, 0]
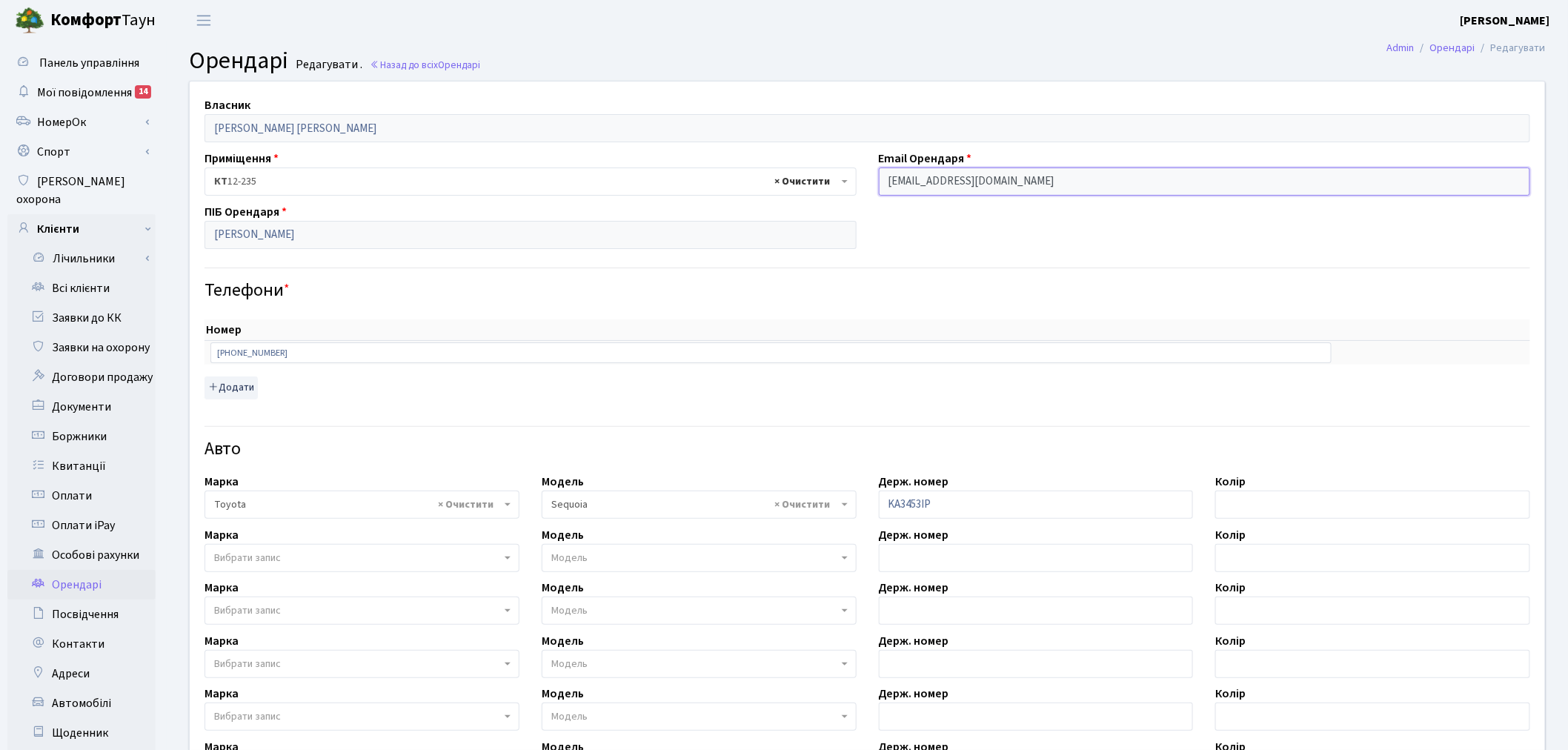
drag, startPoint x: 1026, startPoint y: 171, endPoint x: 823, endPoint y: 174, distance: 203.0
click at [823, 174] on div "Власник Нетрибовський Дмитро Олександрович Приміщення - <b>КТ</b>&nbsp;&nbsp;&n…" at bounding box center [867, 520] width 1378 height 878
select select "2371"
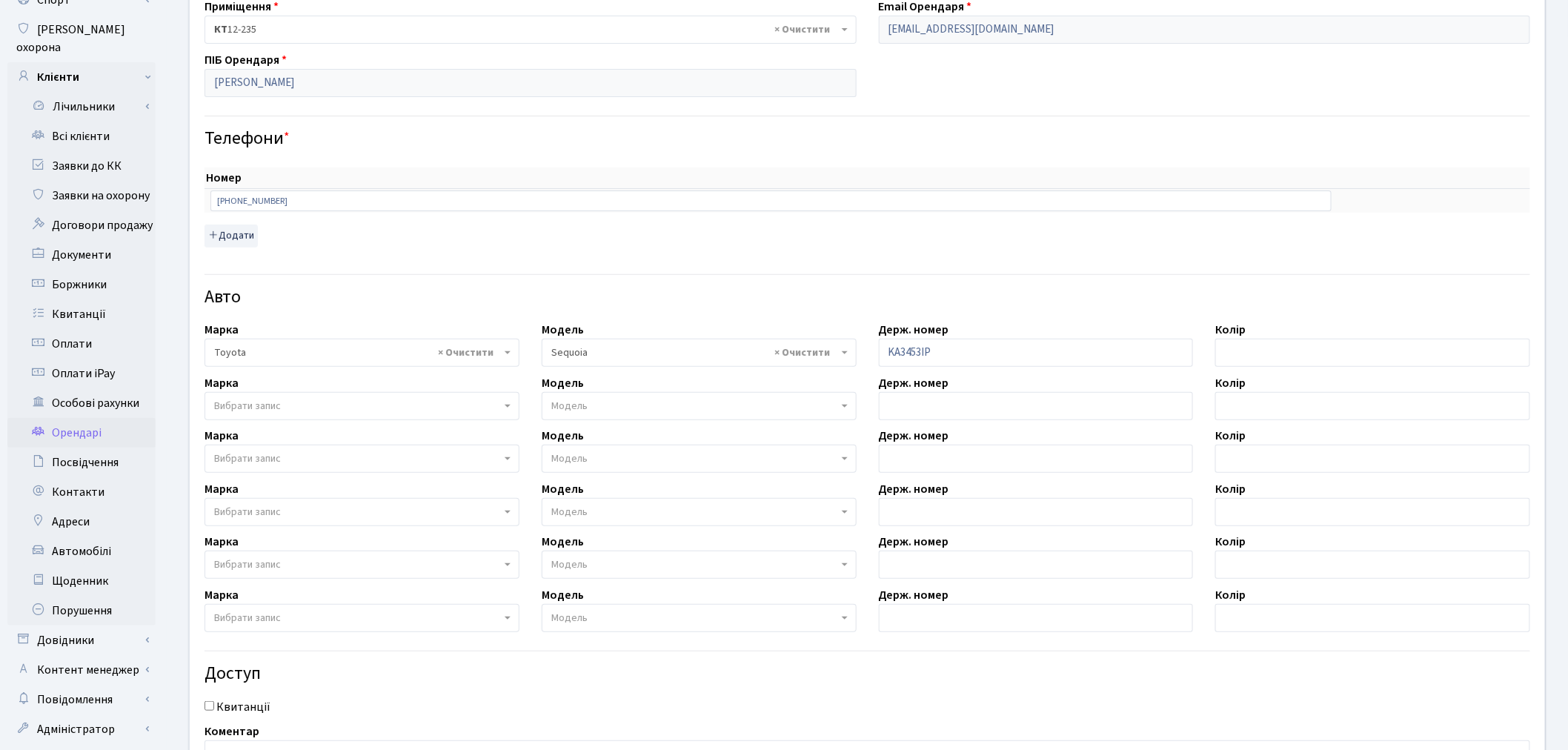
scroll to position [165, 0]
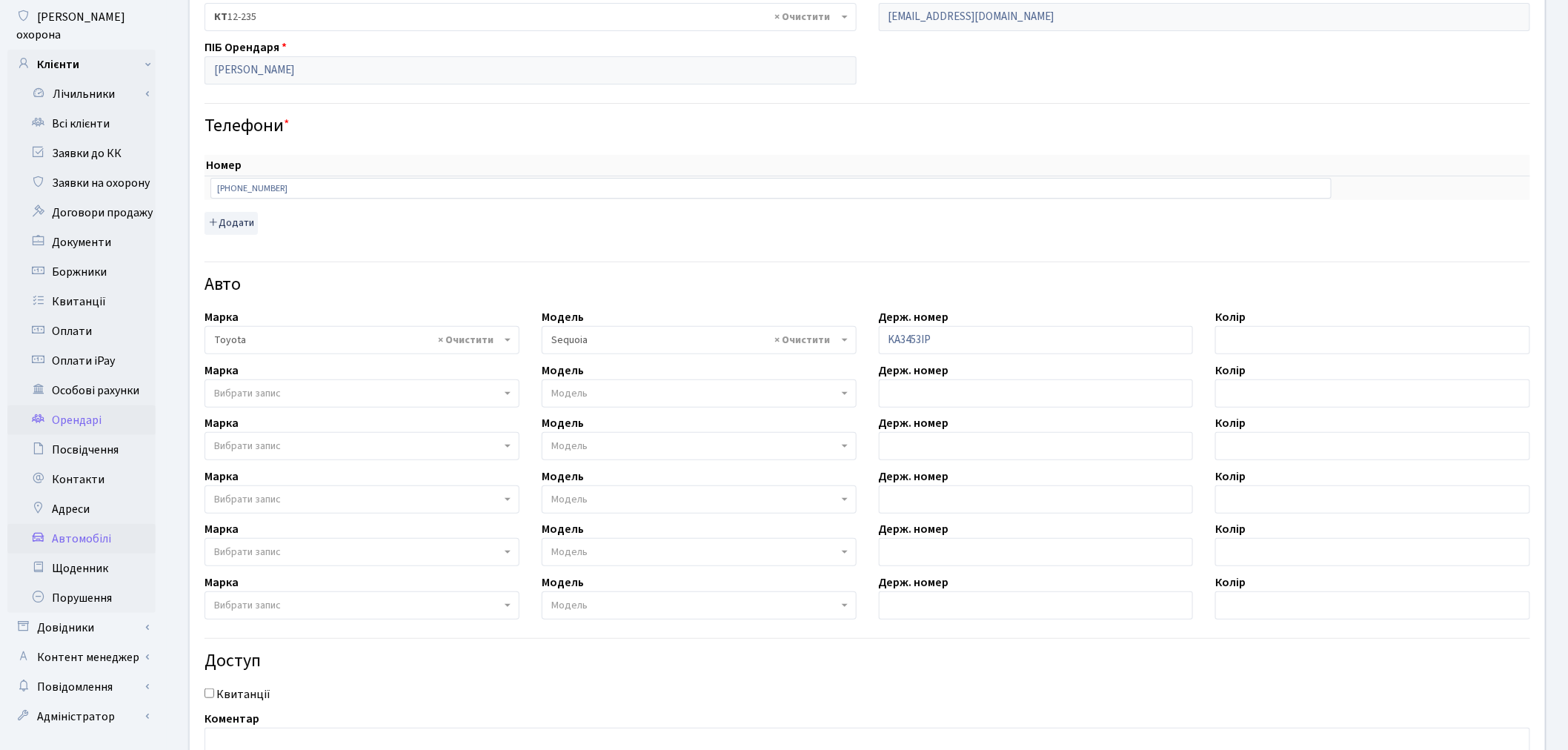
click at [105, 524] on link "Автомобілі" at bounding box center [81, 539] width 149 height 30
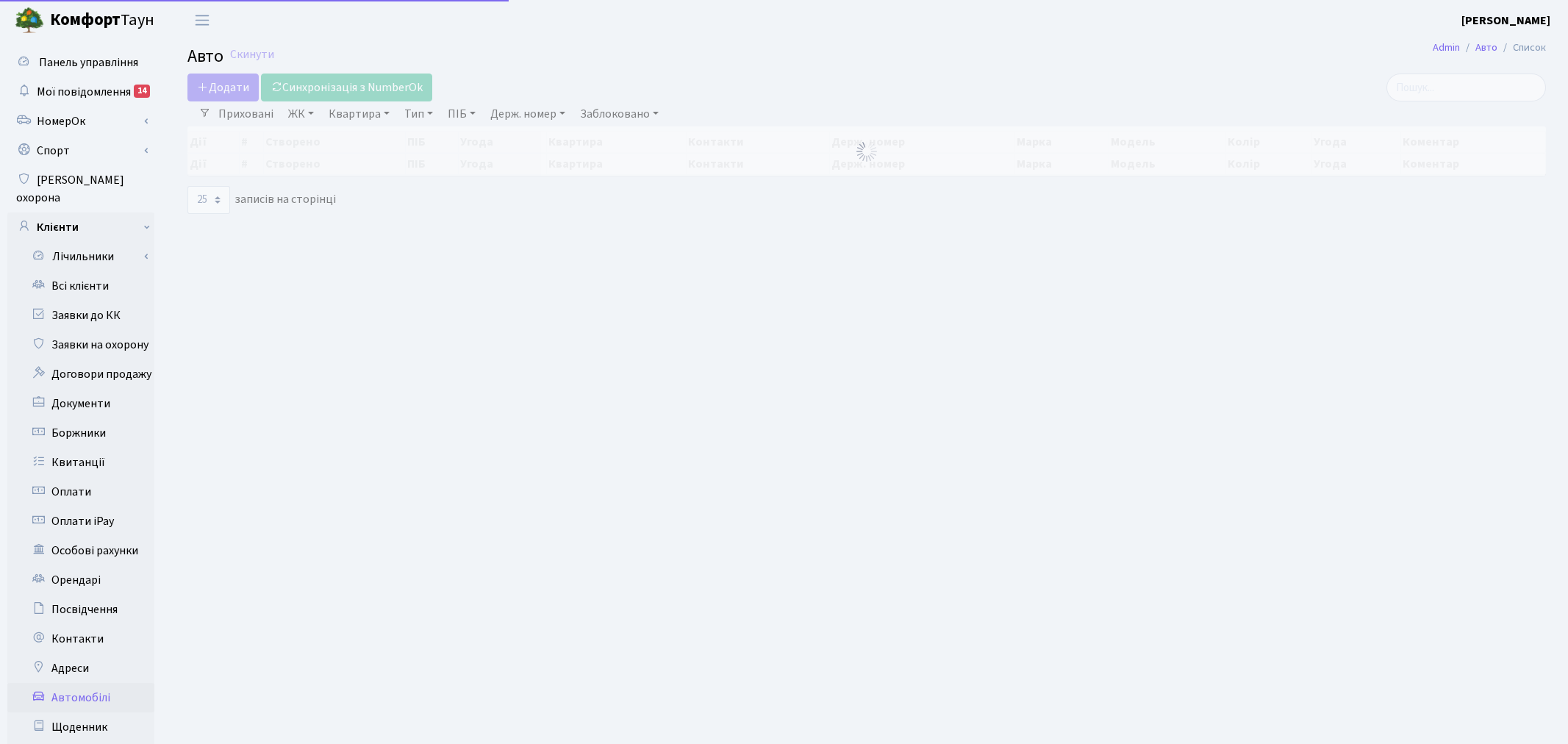
select select "25"
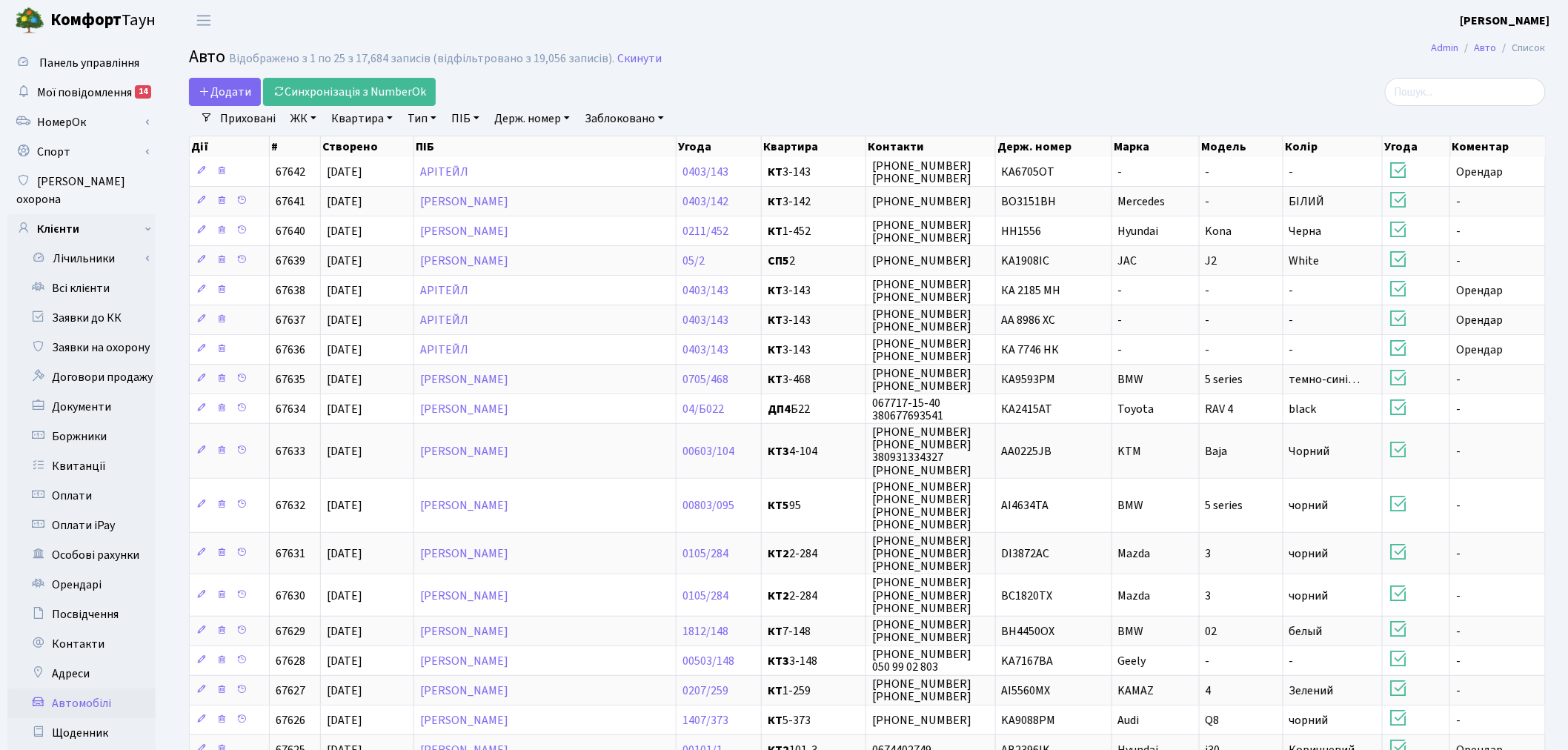
click at [506, 115] on link "Держ. номер" at bounding box center [532, 118] width 87 height 26
click at [529, 139] on input "text" at bounding box center [532, 147] width 87 height 28
type input "3453"
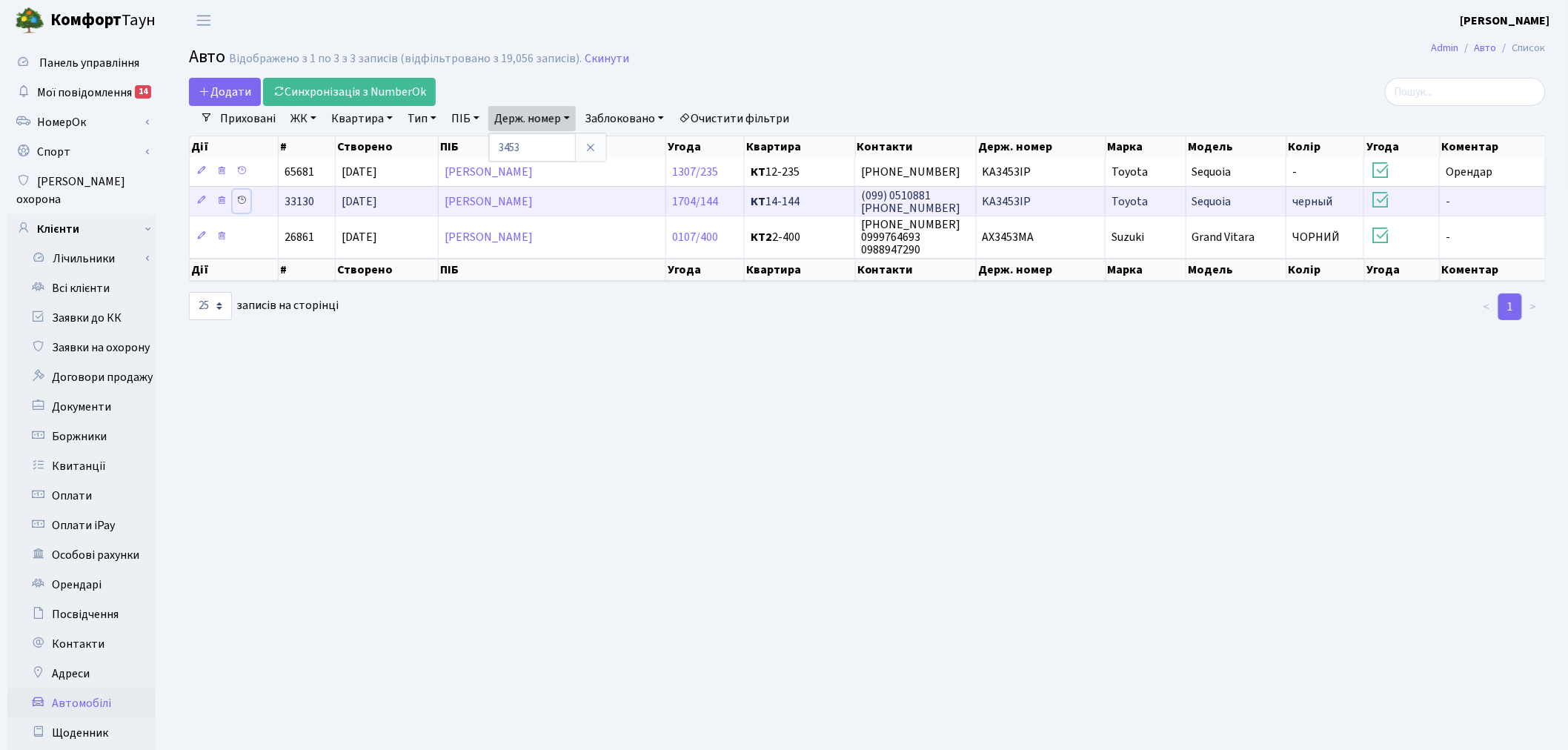
click at [243, 198] on icon at bounding box center [241, 200] width 10 height 10
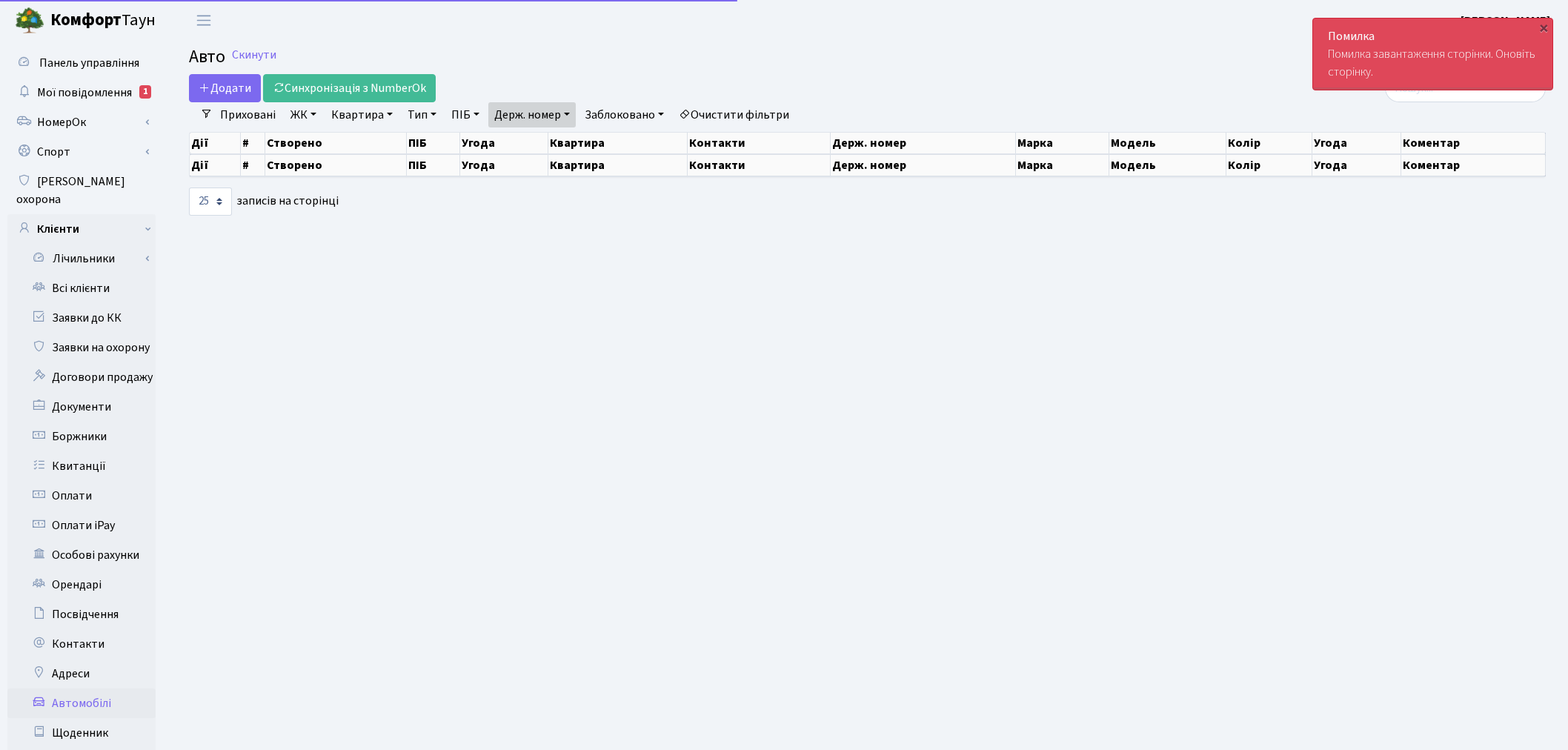
select select "25"
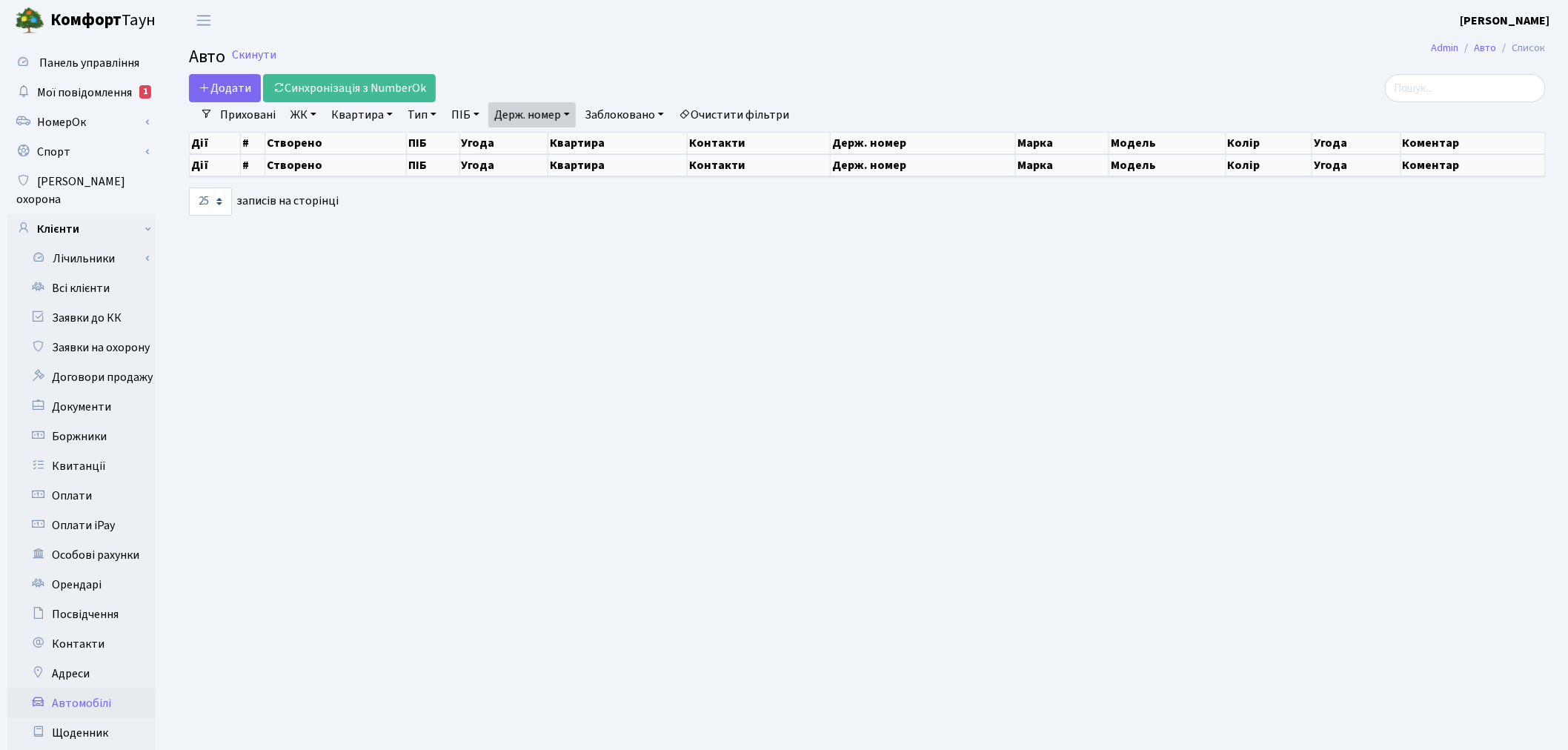
click at [574, 108] on link "Держ. номер" at bounding box center [532, 115] width 87 height 26
click at [597, 142] on icon at bounding box center [590, 143] width 12 height 12
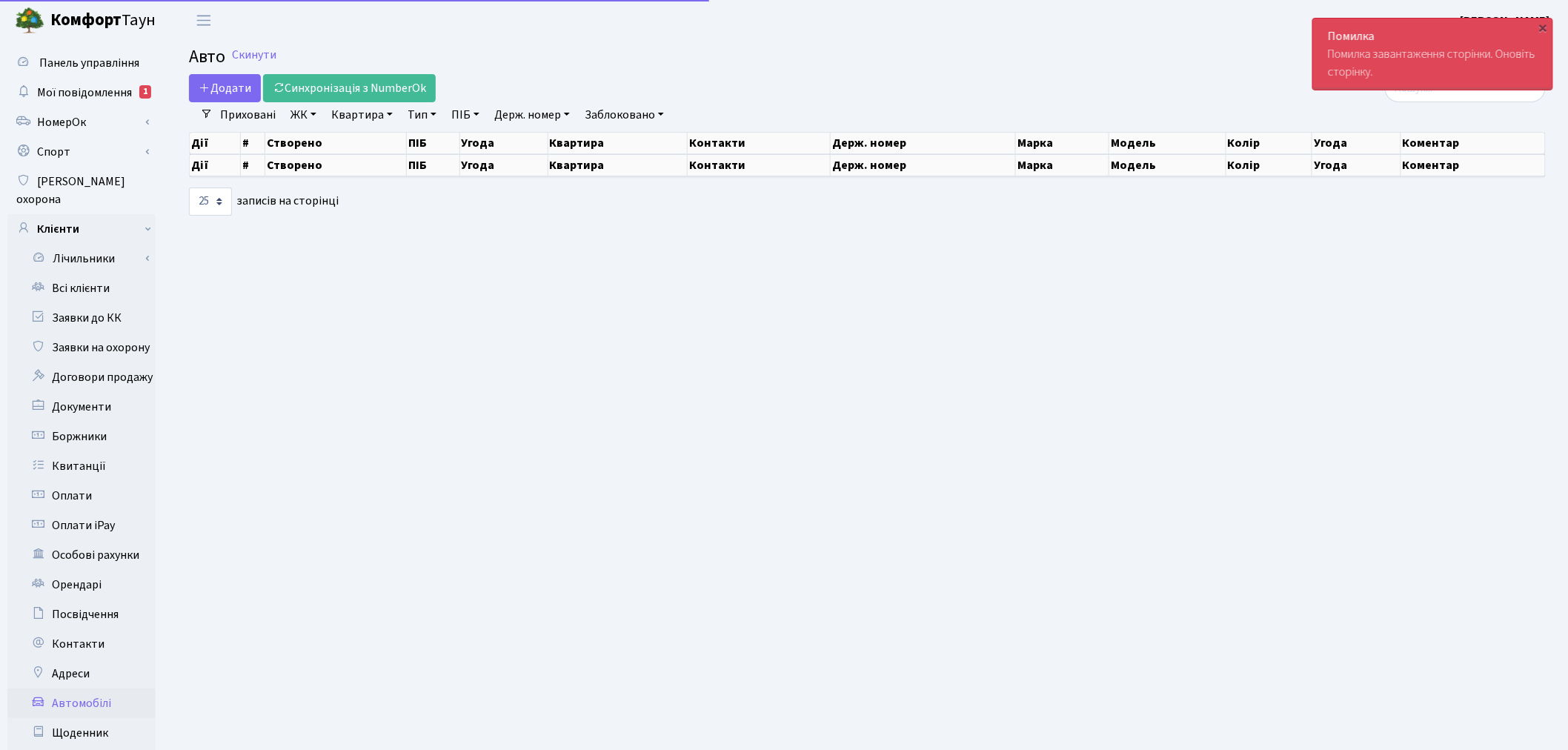
click at [548, 122] on link "Держ. номер" at bounding box center [532, 115] width 87 height 26
click at [549, 130] on input "text" at bounding box center [532, 143] width 87 height 28
paste input "ВН2730СЕ"
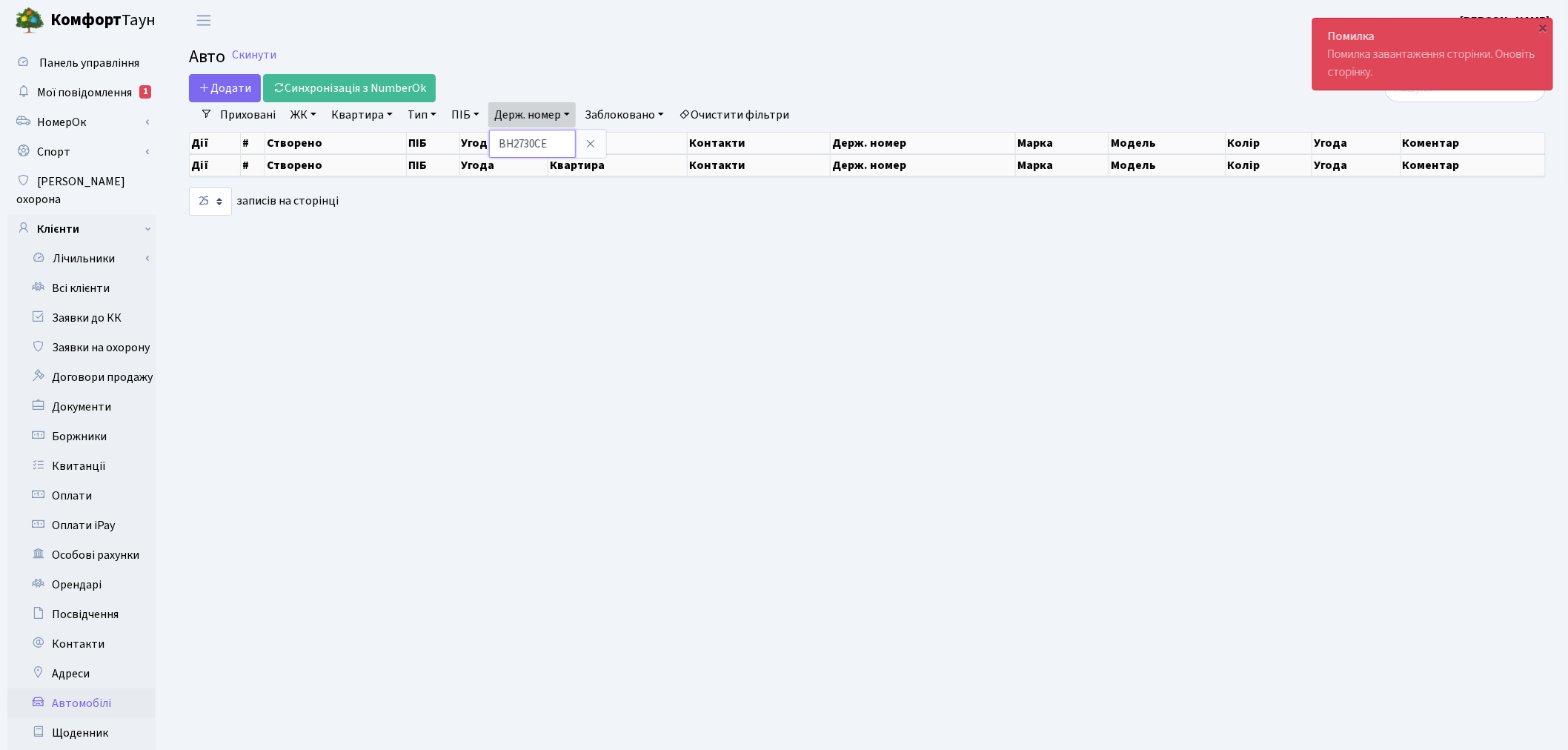
click at [514, 142] on input "ВН2730СЕ" at bounding box center [532, 143] width 87 height 28
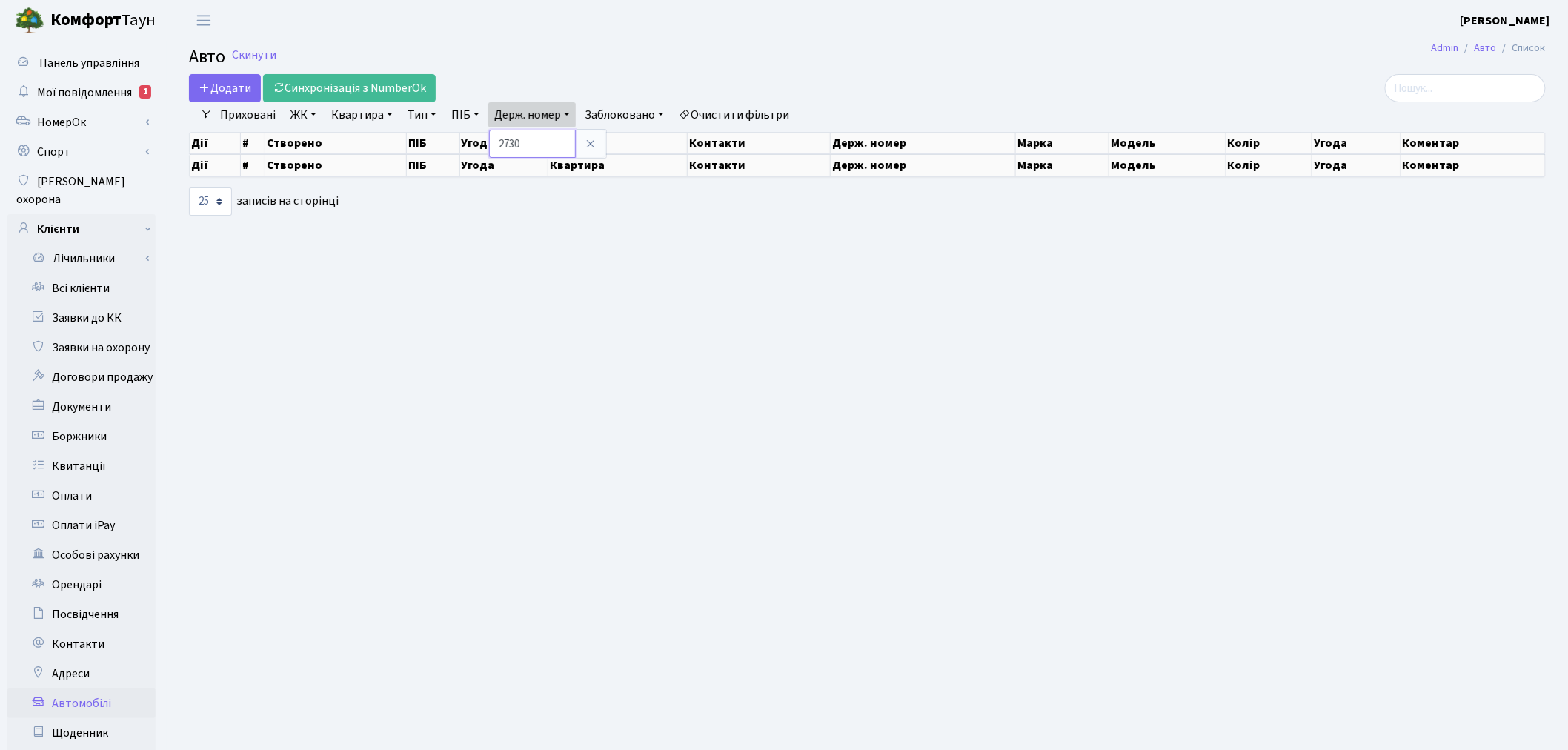
type input "2730"
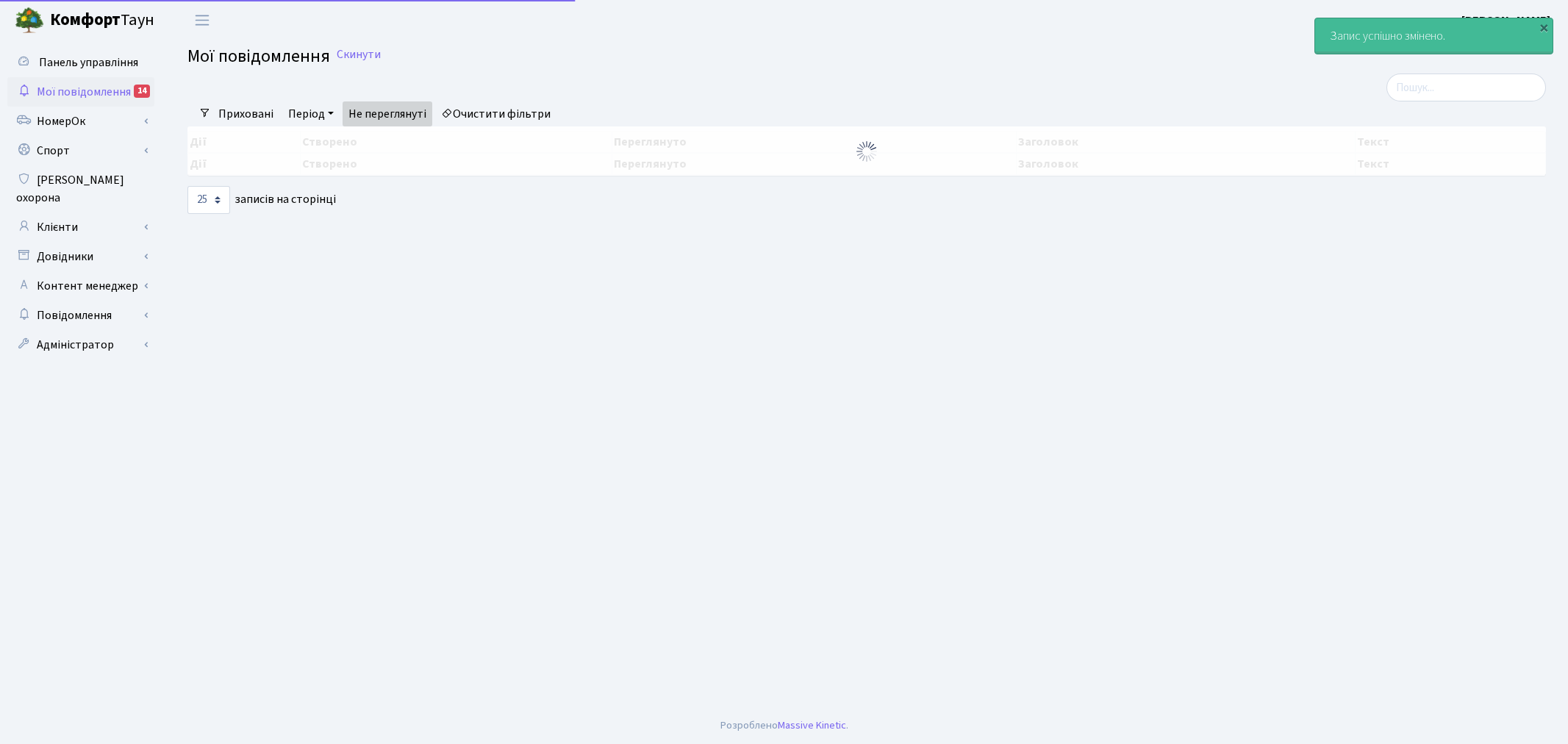
select select "25"
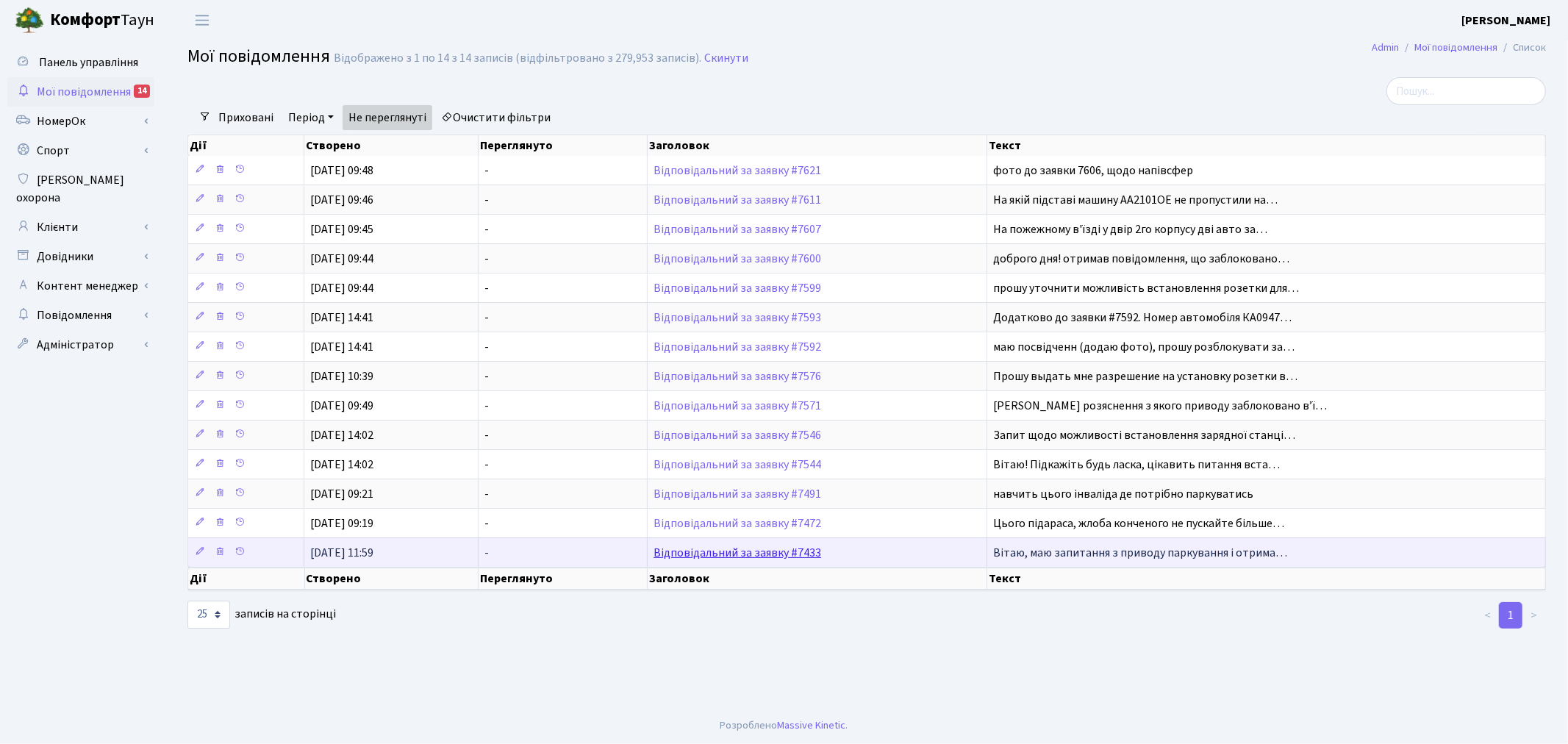
click at [728, 550] on link "Відповідальний за заявку #7433" at bounding box center [737, 553] width 167 height 16
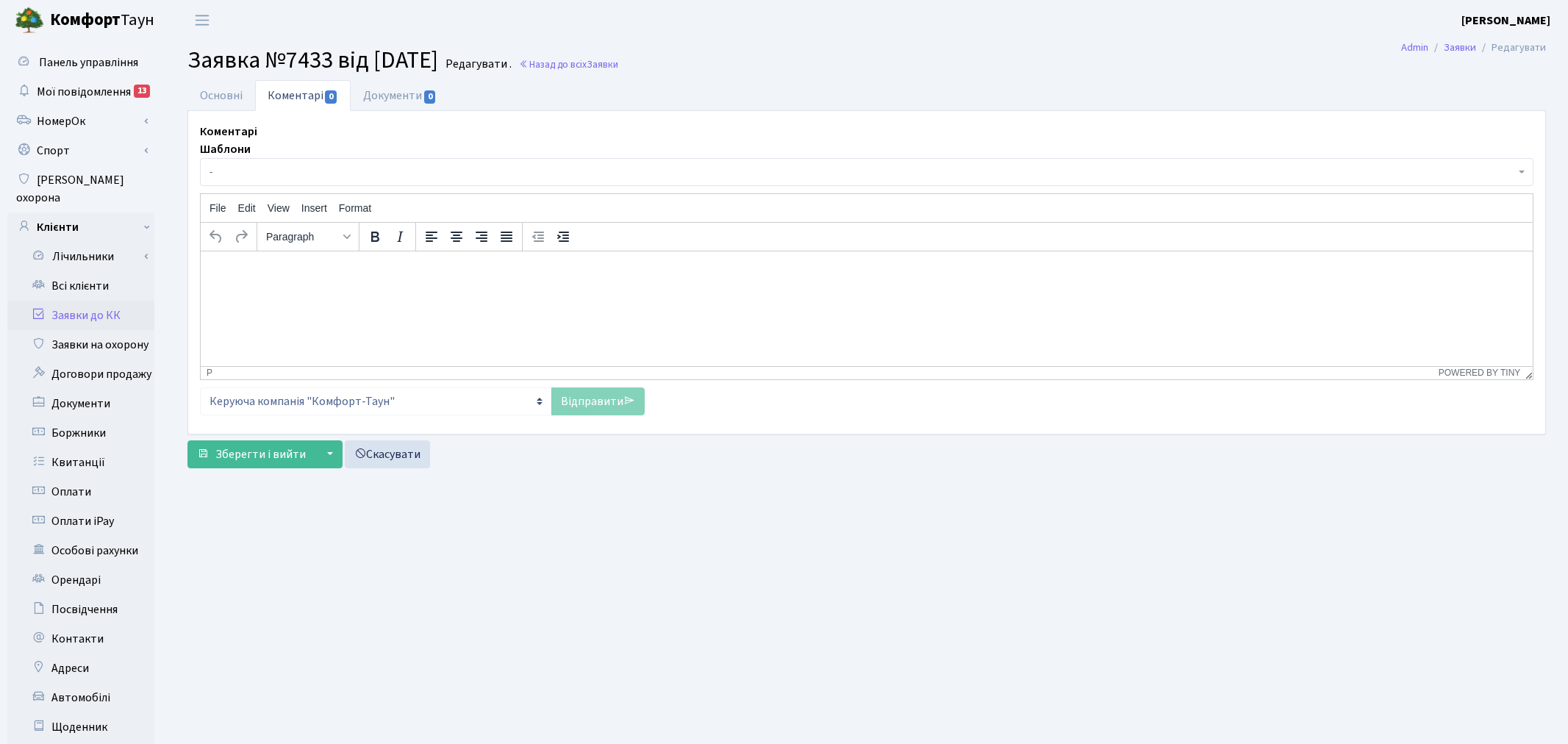
select select "15083"
select select "66"
click at [236, 98] on link "Основні" at bounding box center [221, 95] width 68 height 30
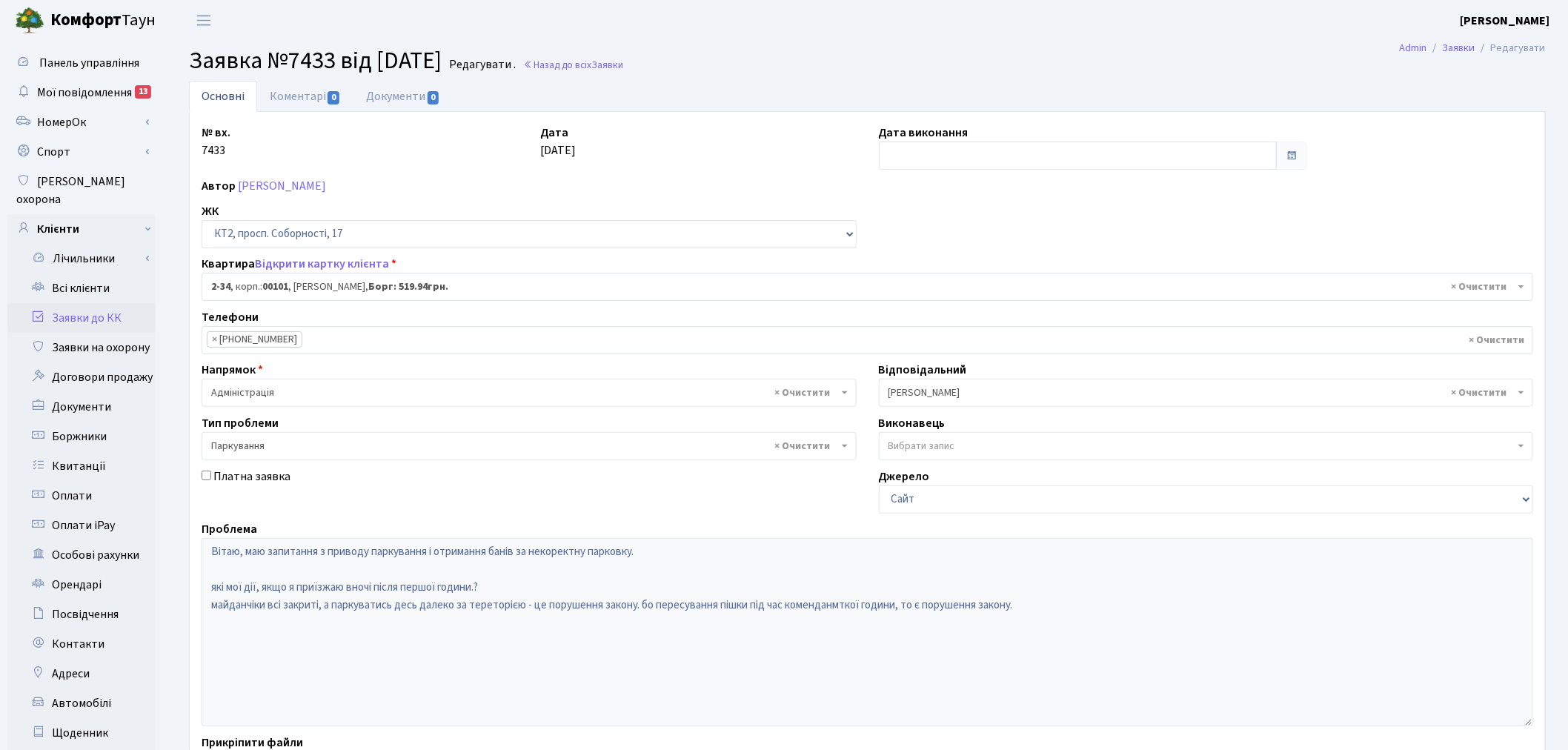
click at [196, 553] on div "Проблема Вітаю, маю запитання з приводу паркування і отримання банів за некорек…" at bounding box center [867, 623] width 1354 height 206
drag, startPoint x: 305, startPoint y: 89, endPoint x: 307, endPoint y: 98, distance: 9.2
click at [305, 90] on link "Коментарі 0" at bounding box center [305, 96] width 97 height 30
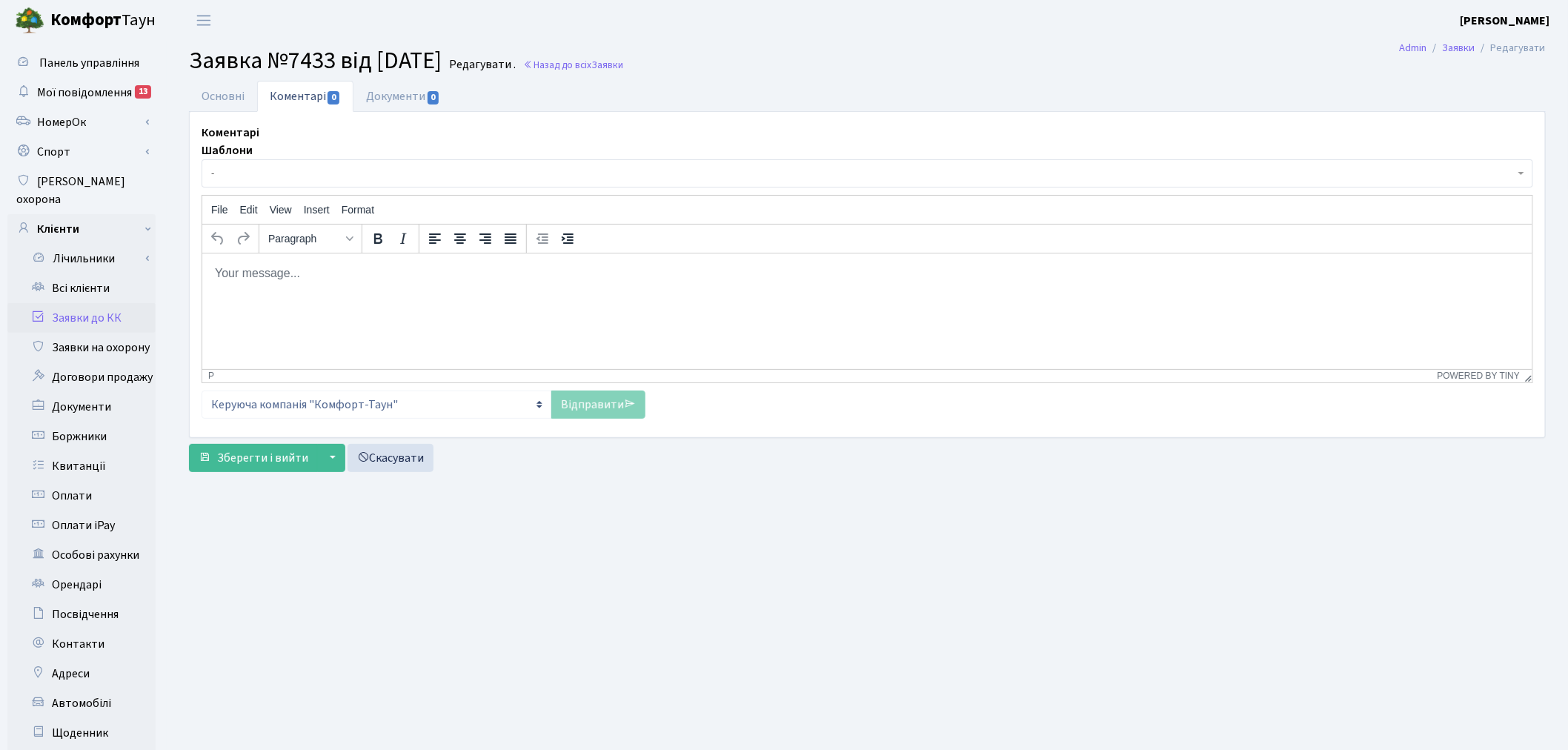
click at [374, 293] on html at bounding box center [866, 272] width 1330 height 40
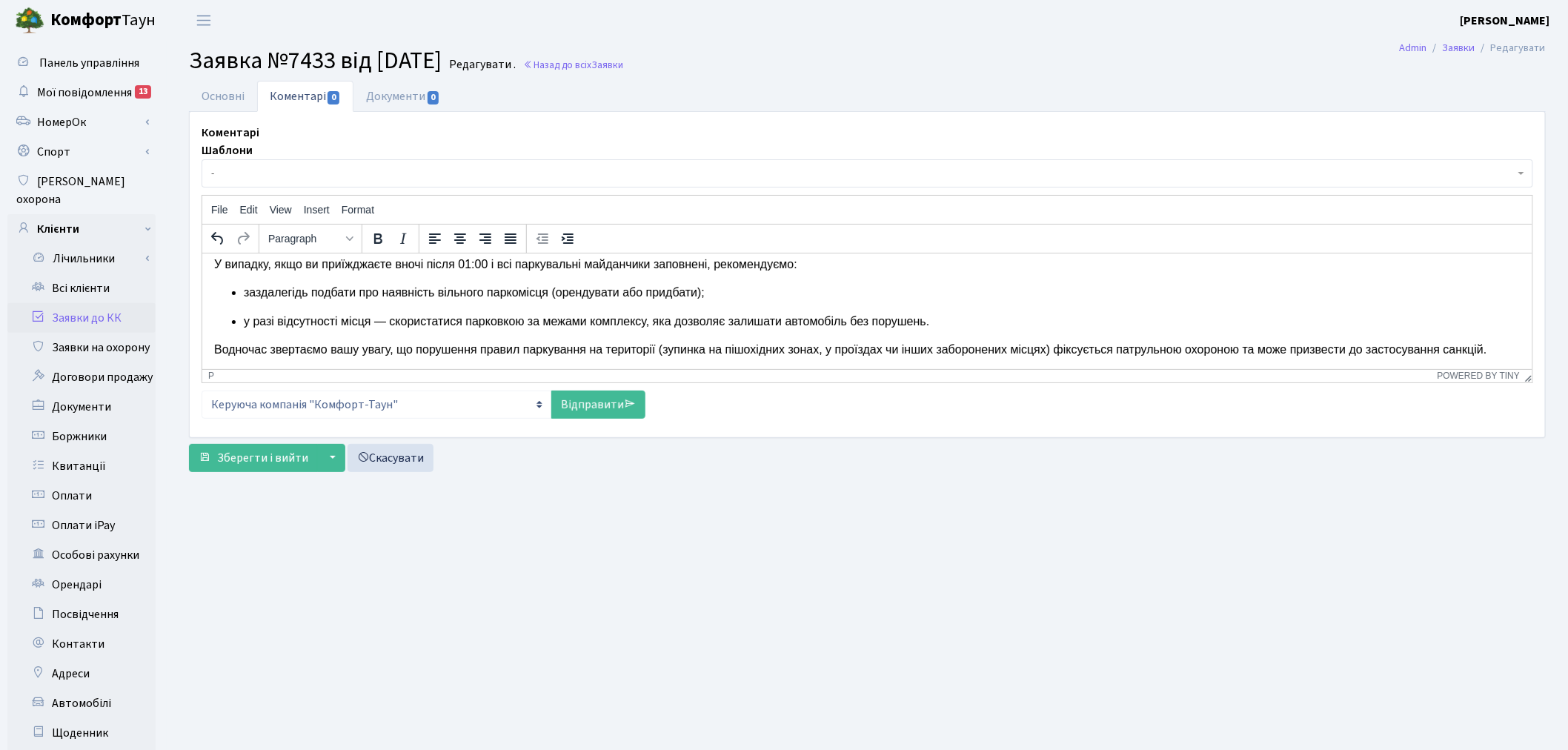
scroll to position [55, 0]
click at [617, 401] on link "Відправити" at bounding box center [598, 405] width 94 height 28
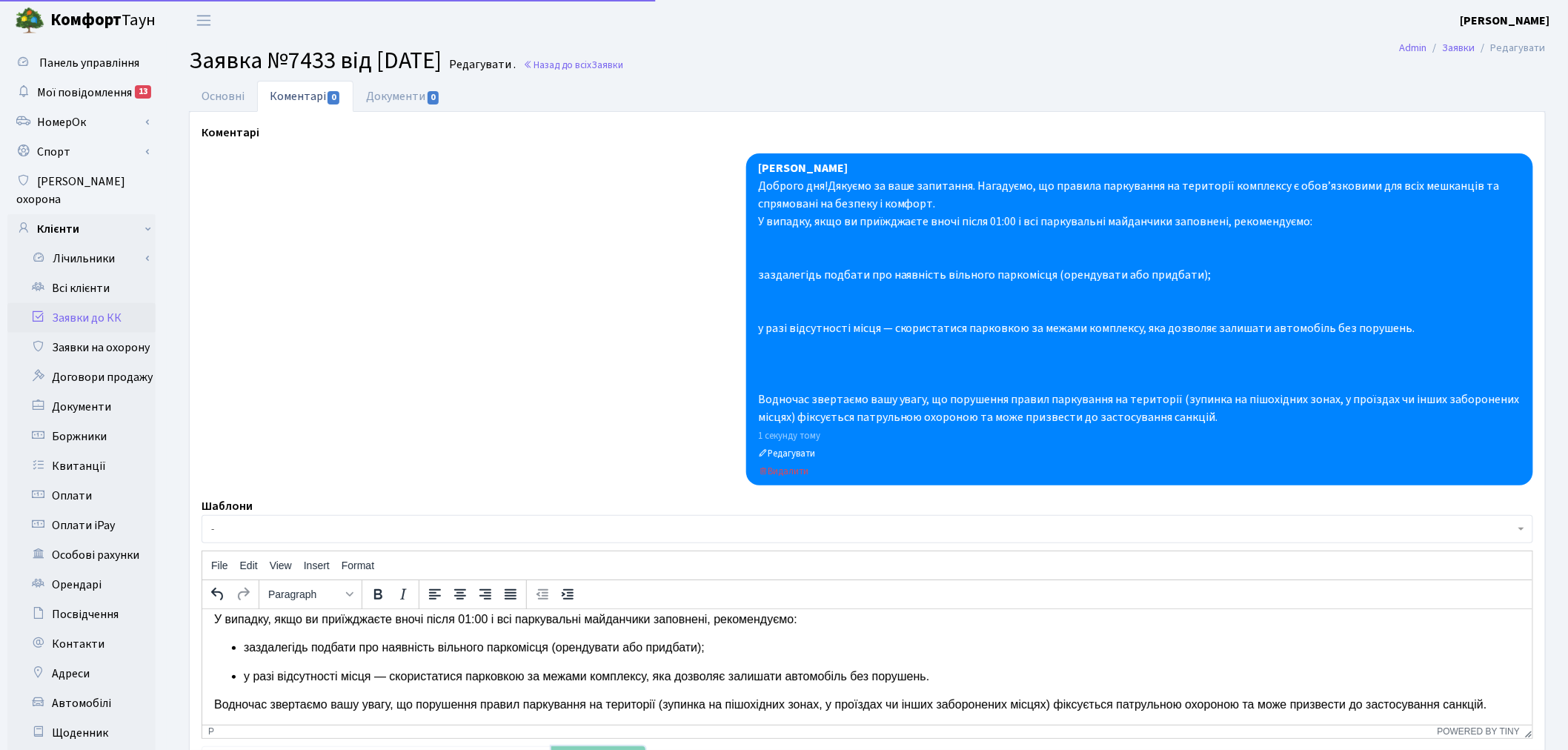
scroll to position [0, 0]
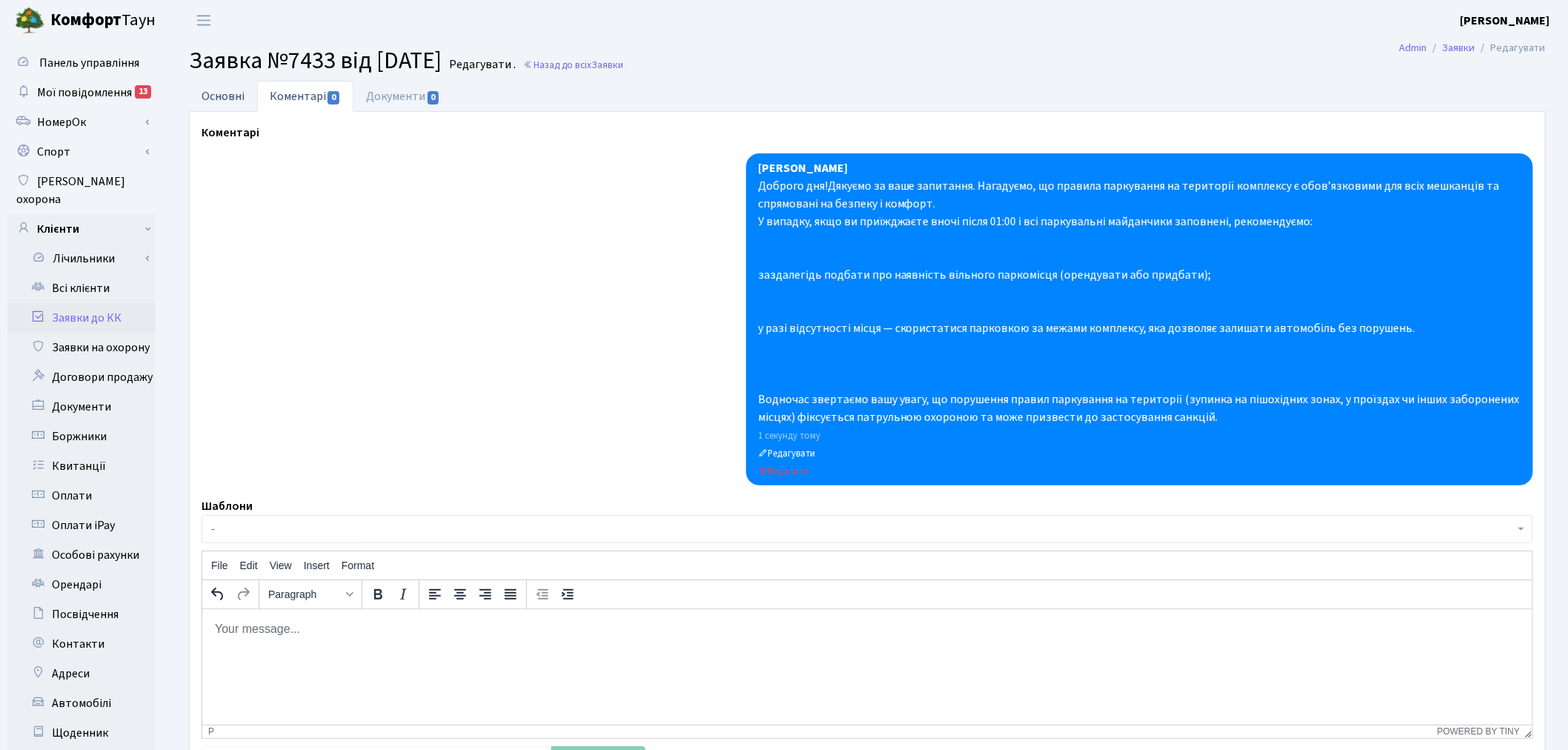
click at [236, 93] on link "Основні" at bounding box center [222, 96] width 68 height 30
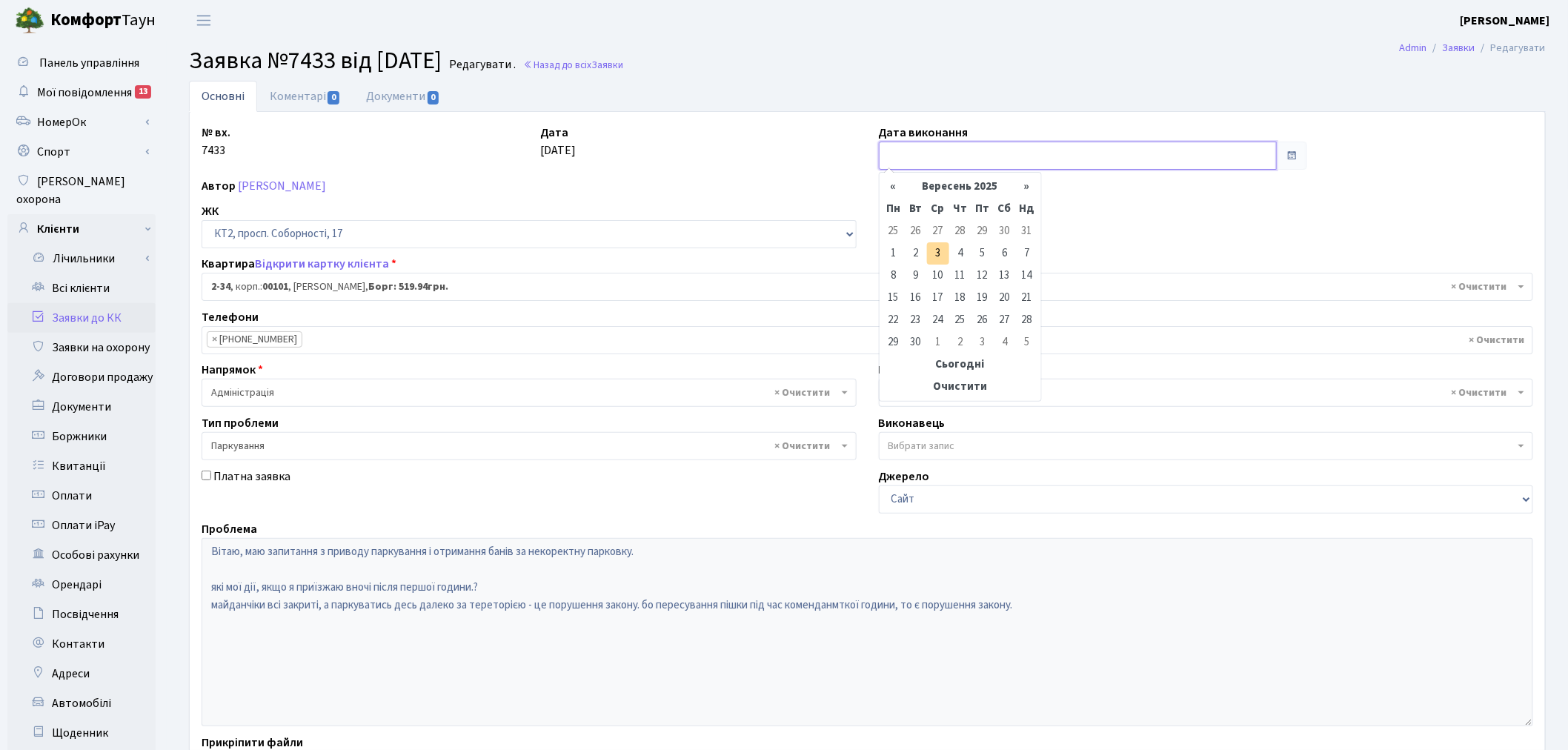
click at [917, 156] on input "text" at bounding box center [1077, 155] width 398 height 28
click at [934, 249] on td "3" at bounding box center [938, 253] width 22 height 22
type input "03.09.2025"
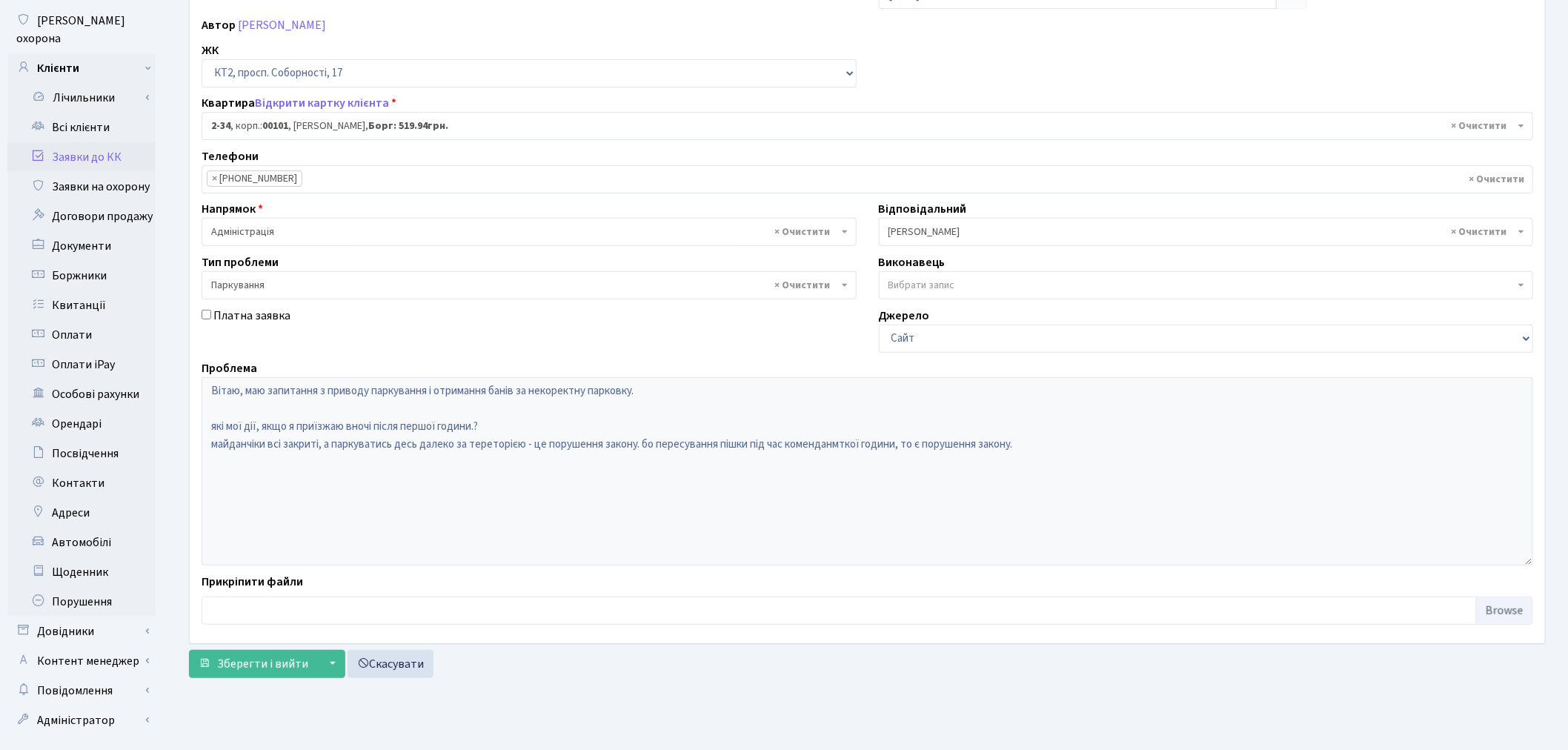
scroll to position [172, 0]
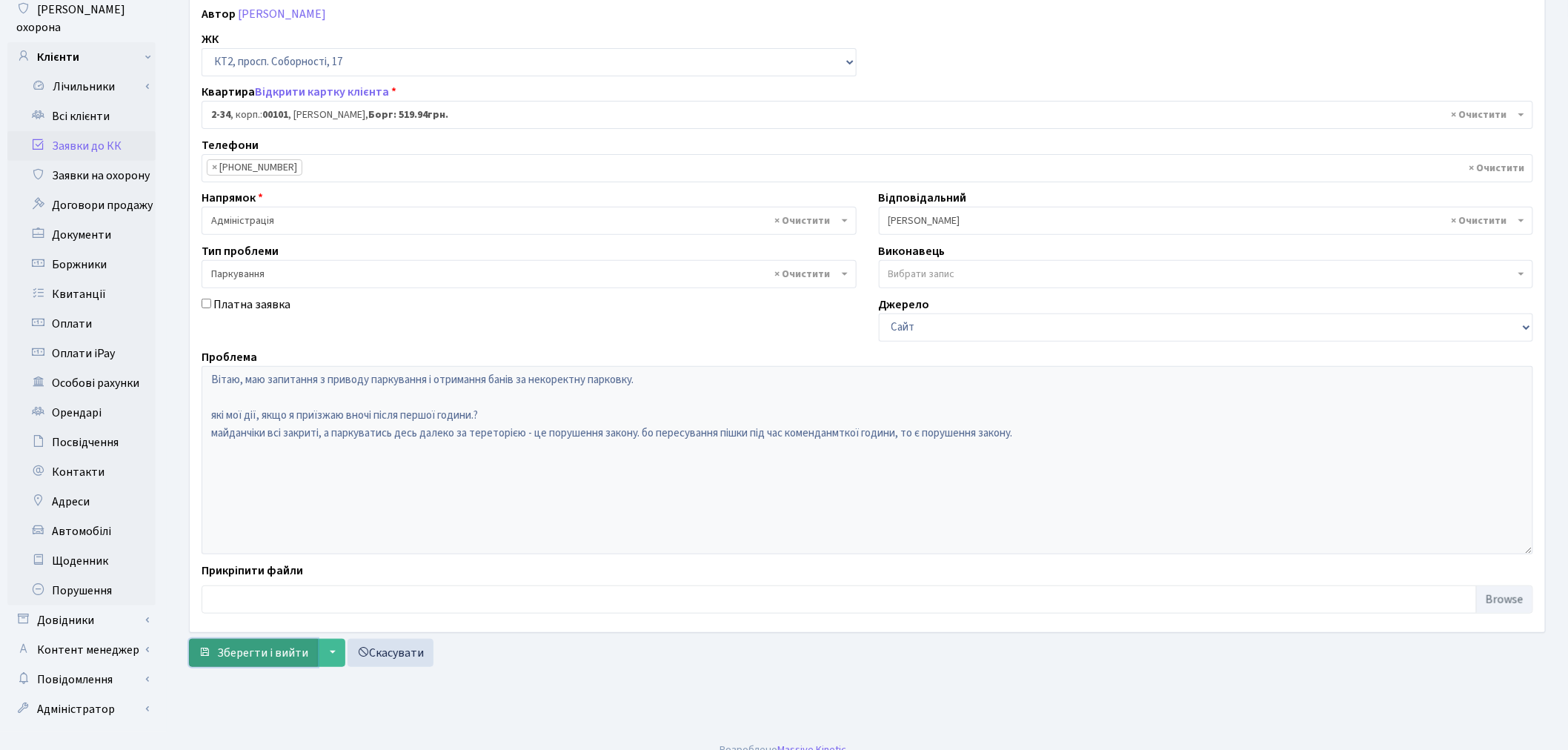
click at [260, 657] on span "Зберегти і вийти" at bounding box center [262, 652] width 91 height 16
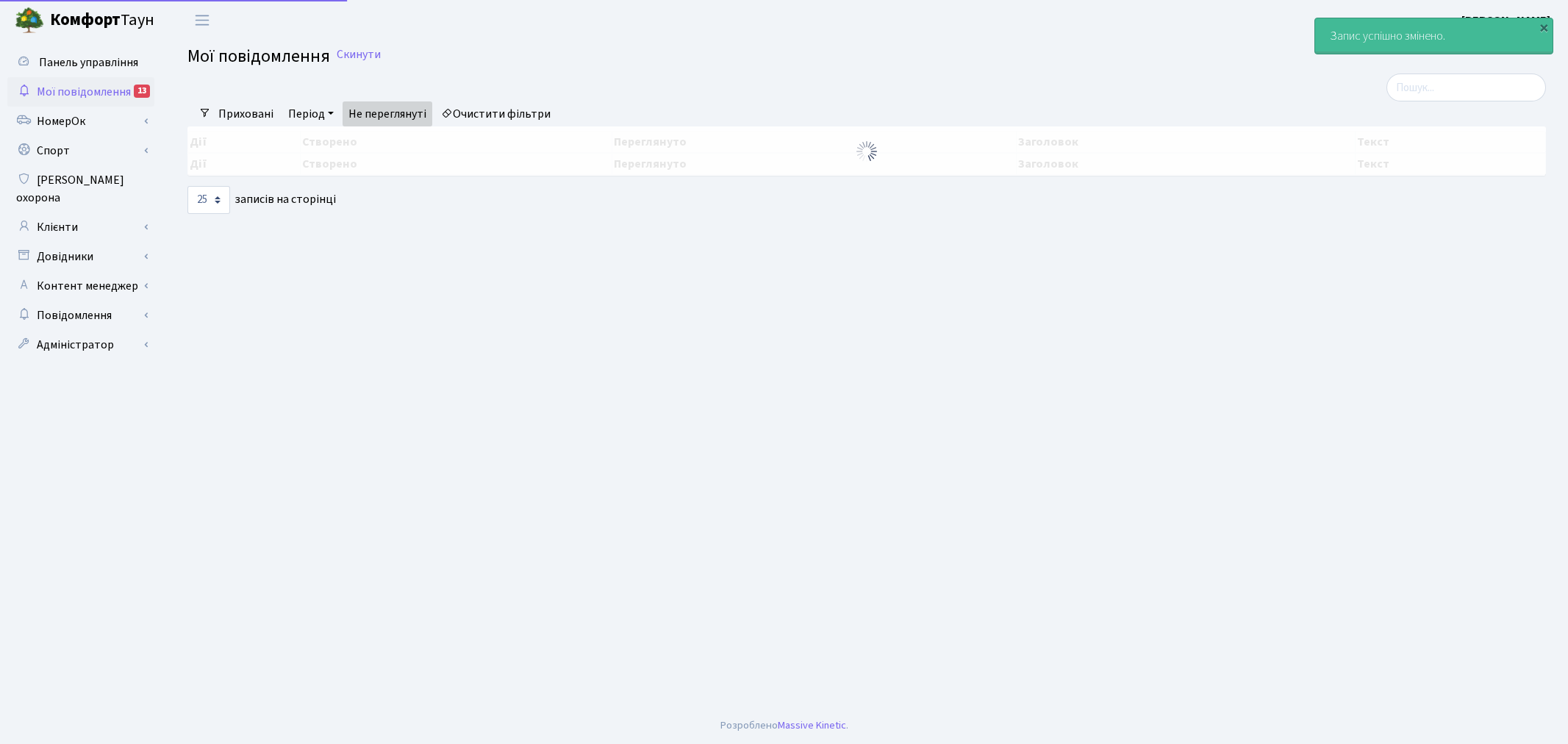
select select "25"
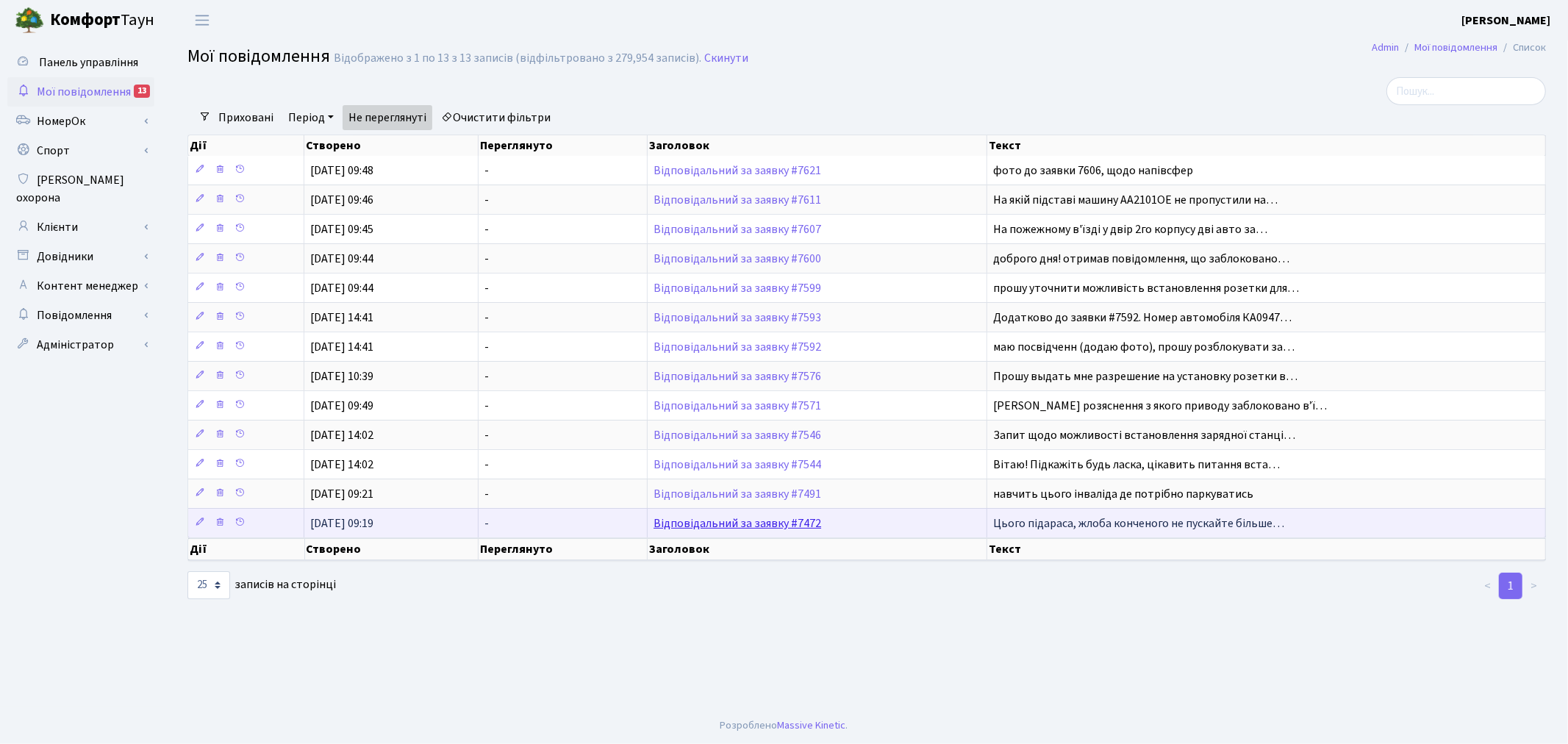
click at [750, 526] on link "Відповідальний за заявку #7472" at bounding box center [737, 523] width 167 height 16
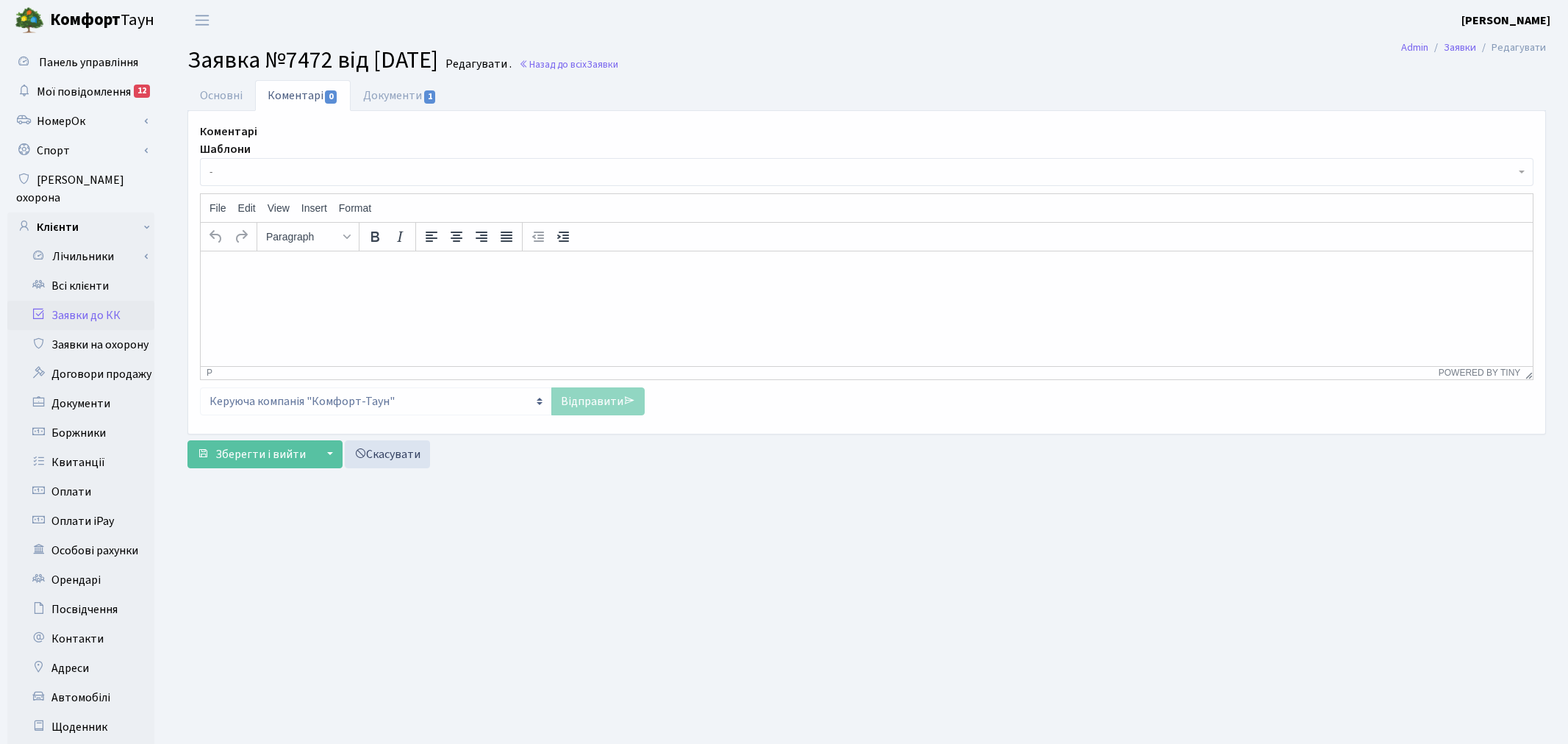
select select "17159"
select select "66"
click at [231, 98] on link "Основні" at bounding box center [221, 95] width 68 height 30
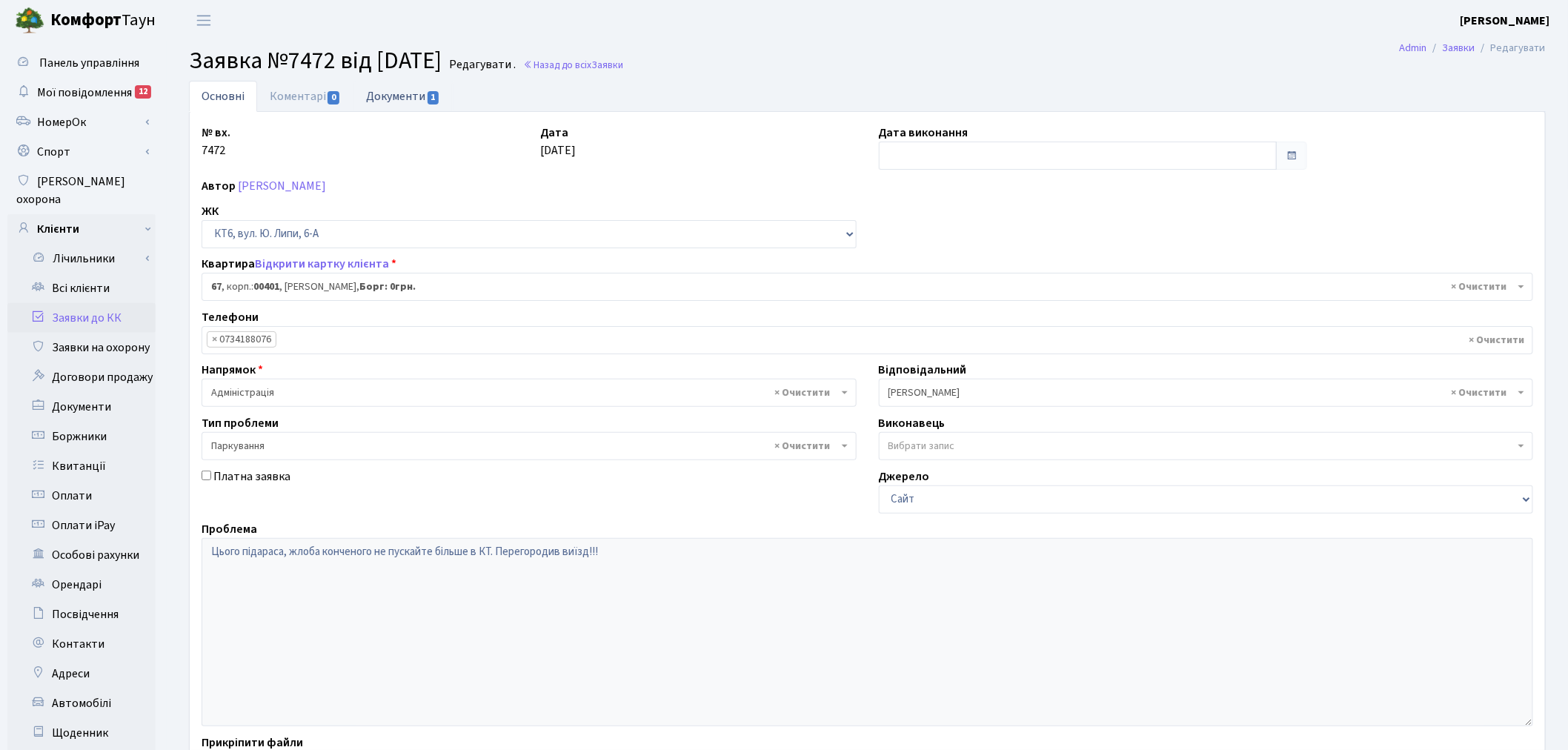
click at [436, 95] on span "1" at bounding box center [433, 98] width 12 height 14
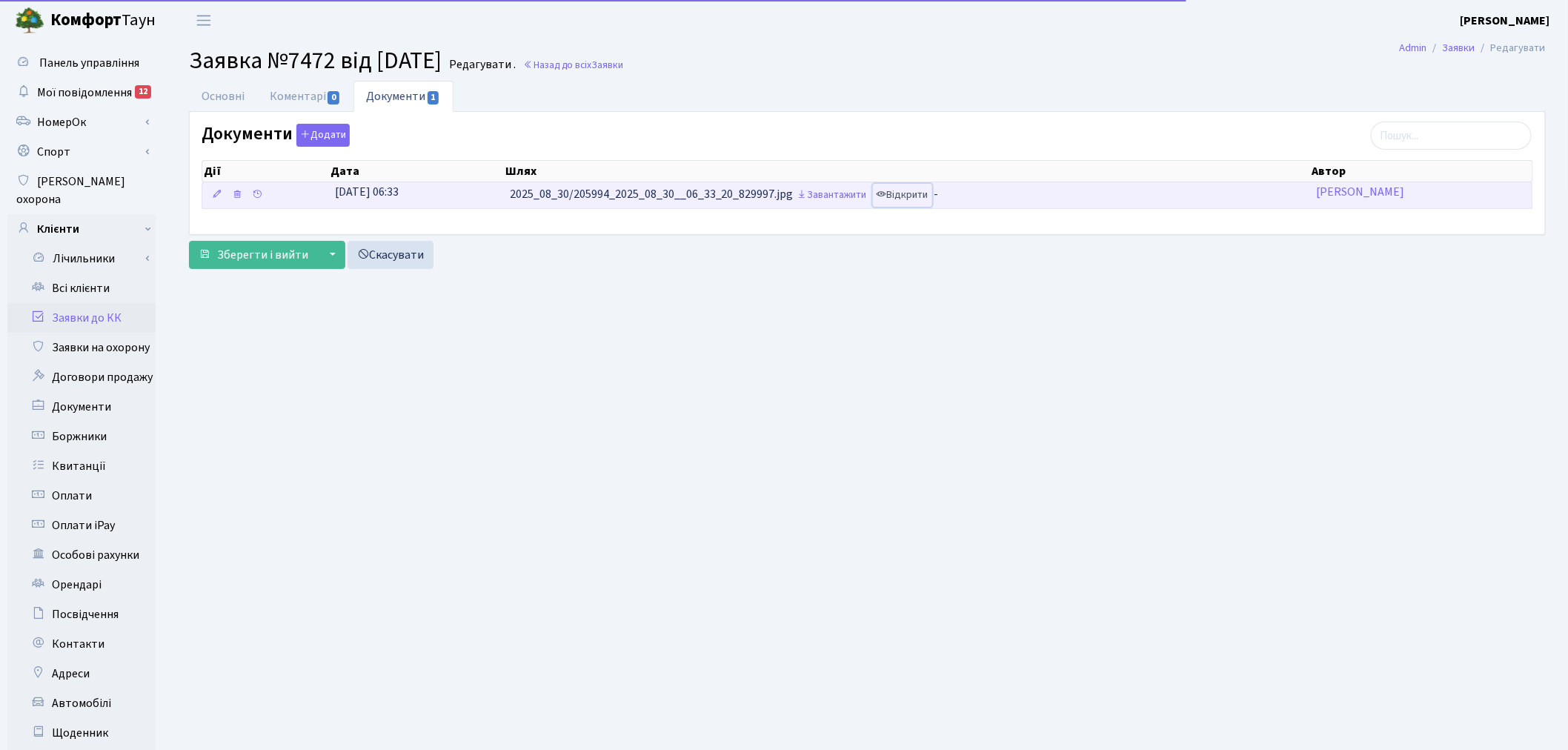
click at [900, 196] on link "Відкрити" at bounding box center [902, 195] width 59 height 23
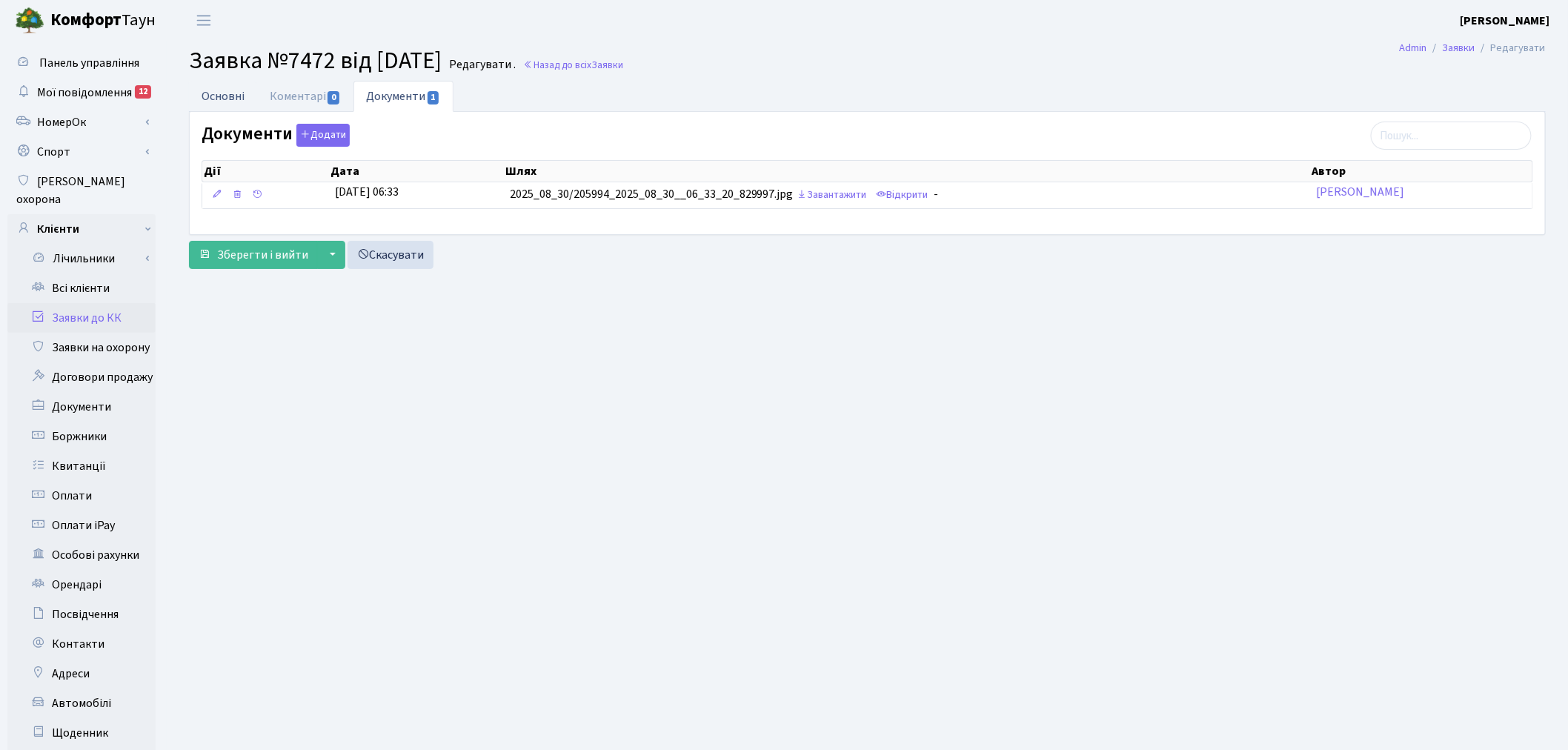
click at [220, 99] on link "Основні" at bounding box center [222, 96] width 68 height 30
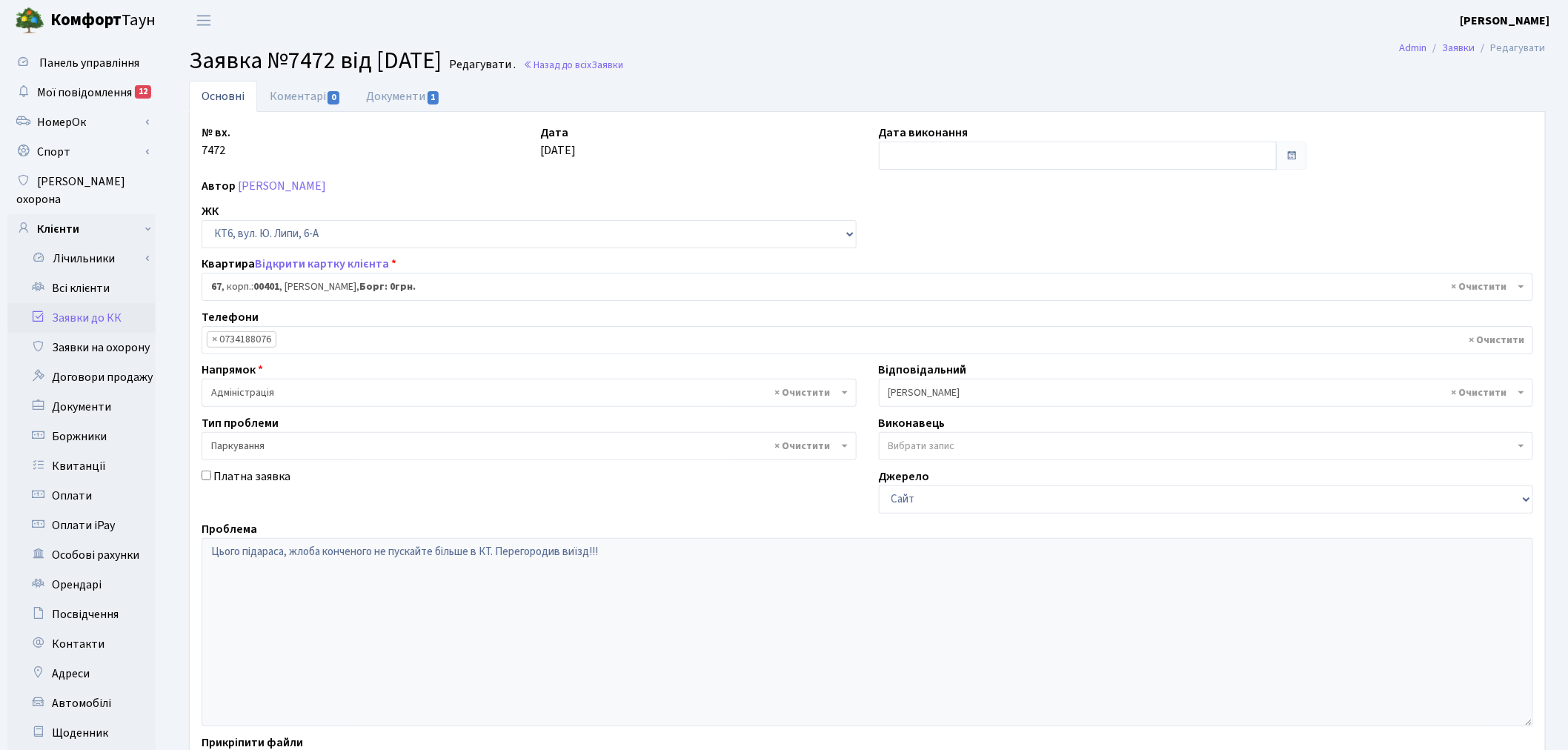
click at [177, 537] on div "Основні Коментарі 0 Документи 1 № вх. 7472 Дата 30.08.2025 Дата виконання Автор…" at bounding box center [867, 464] width 1401 height 765
click at [300, 87] on link "Коментарі 0" at bounding box center [305, 96] width 97 height 30
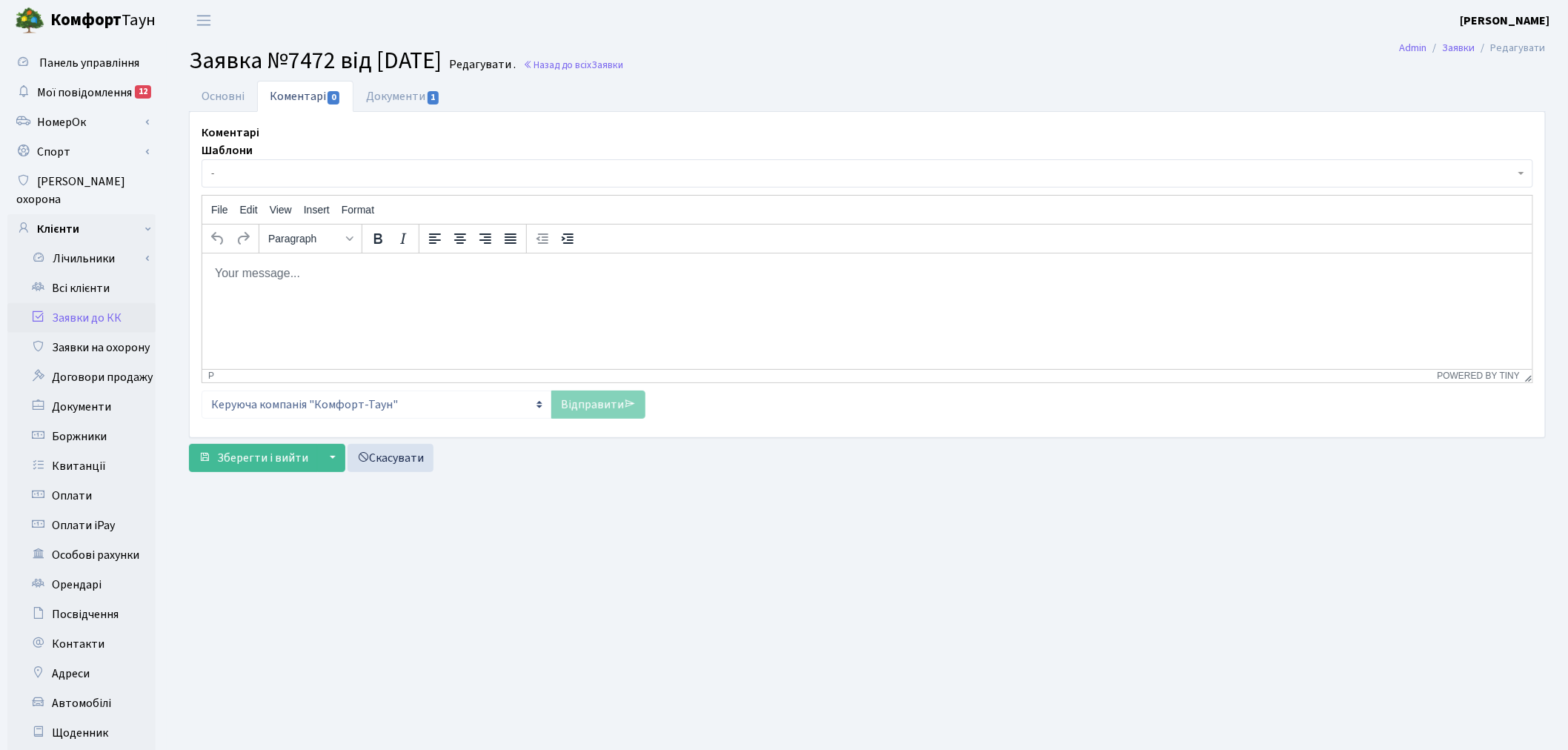
click at [396, 274] on p "Rich Text Area. Press ALT-0 for help." at bounding box center [866, 272] width 1307 height 16
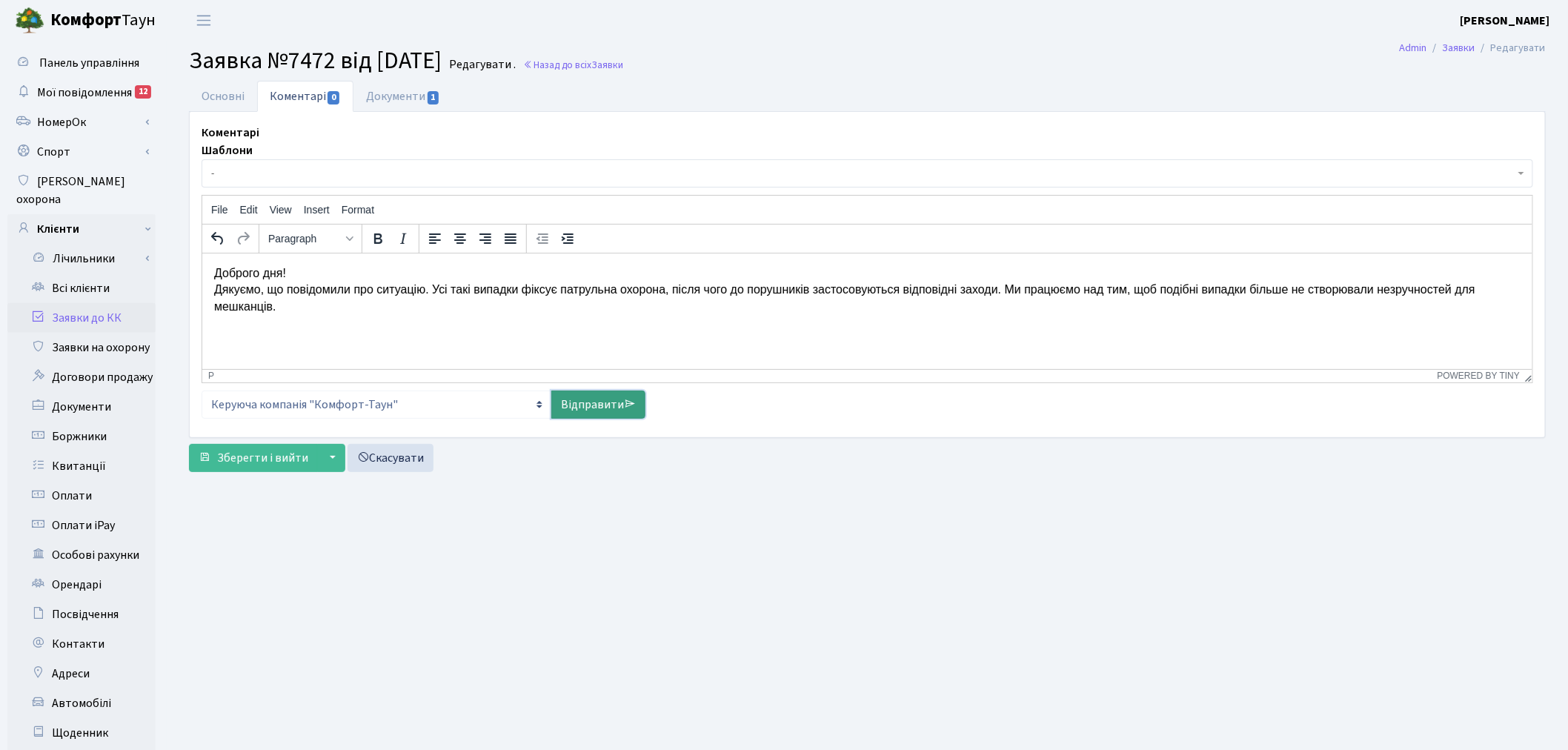
click at [619, 406] on link "Відправити" at bounding box center [598, 405] width 94 height 28
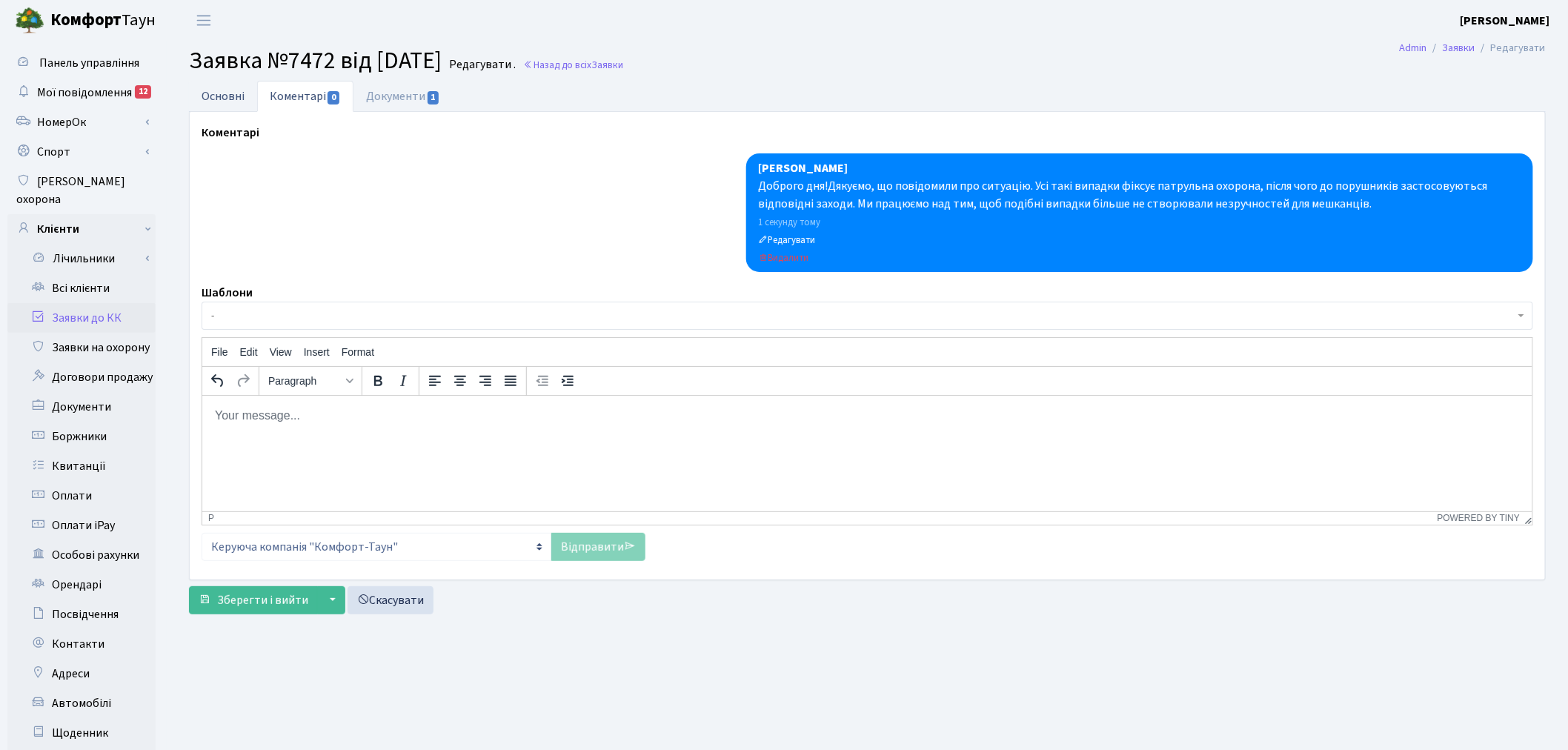
click at [251, 99] on link "Основні" at bounding box center [222, 96] width 68 height 30
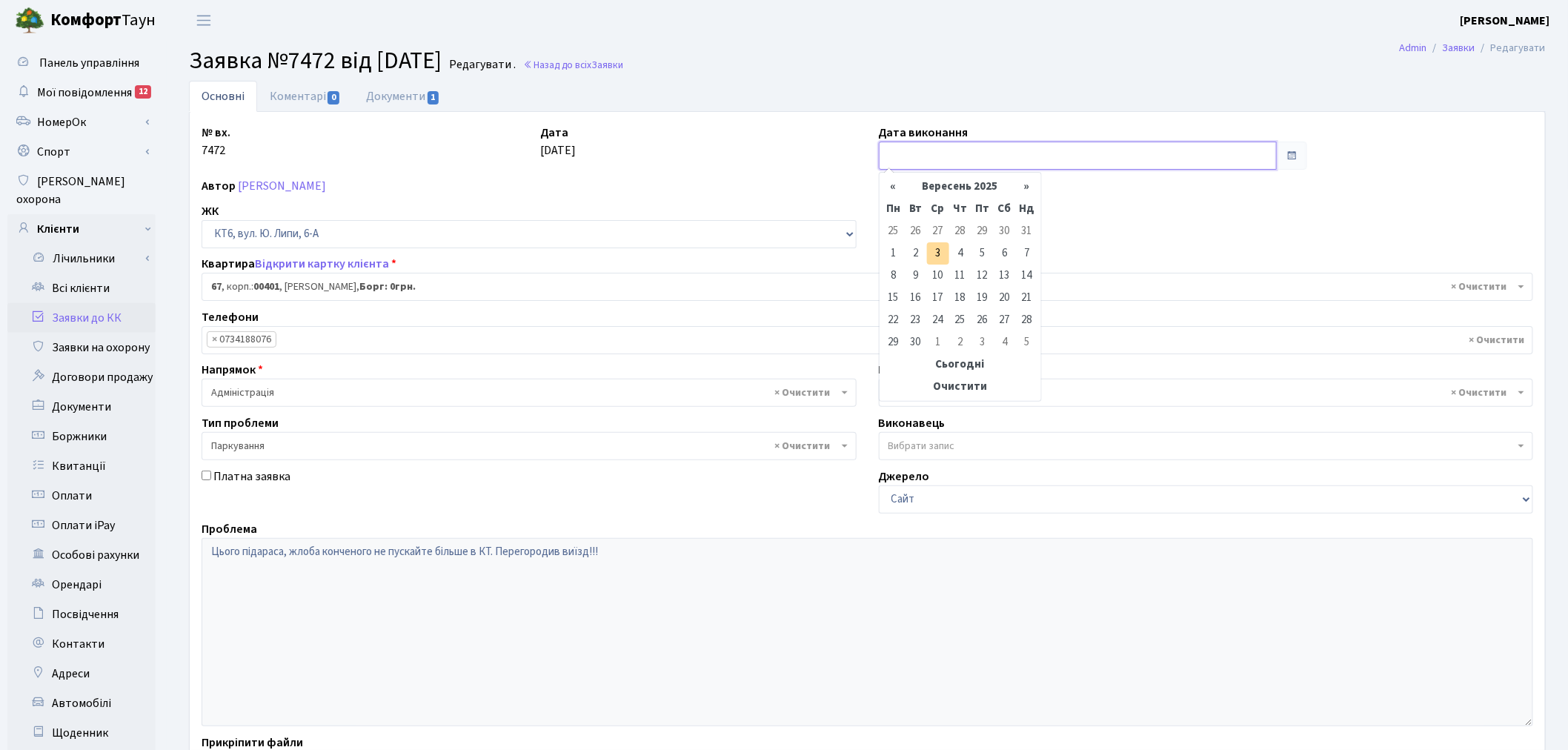
click at [913, 159] on input "text" at bounding box center [1077, 155] width 398 height 28
click at [936, 247] on td "3" at bounding box center [938, 253] width 22 height 22
type input "03.09.2025"
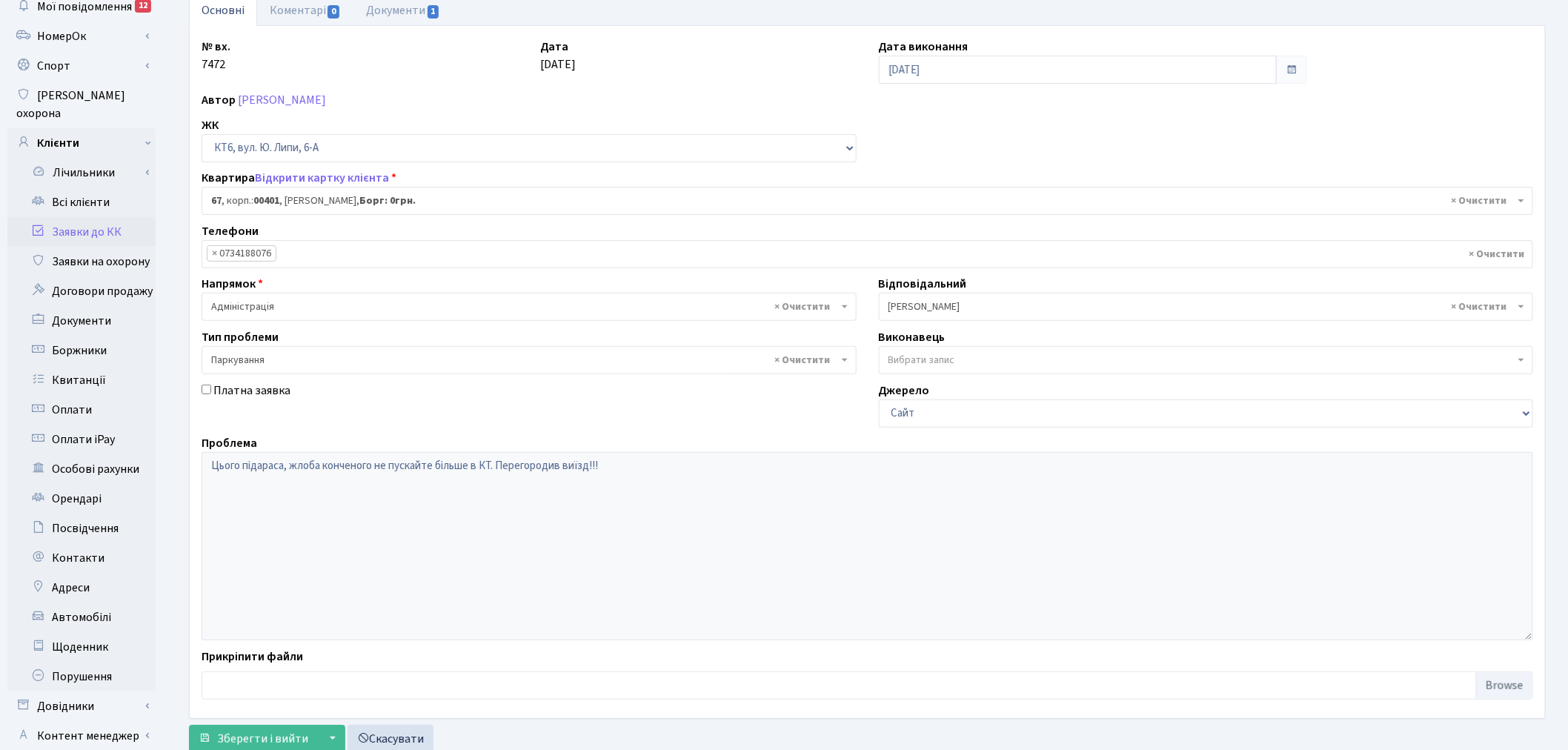
scroll to position [172, 0]
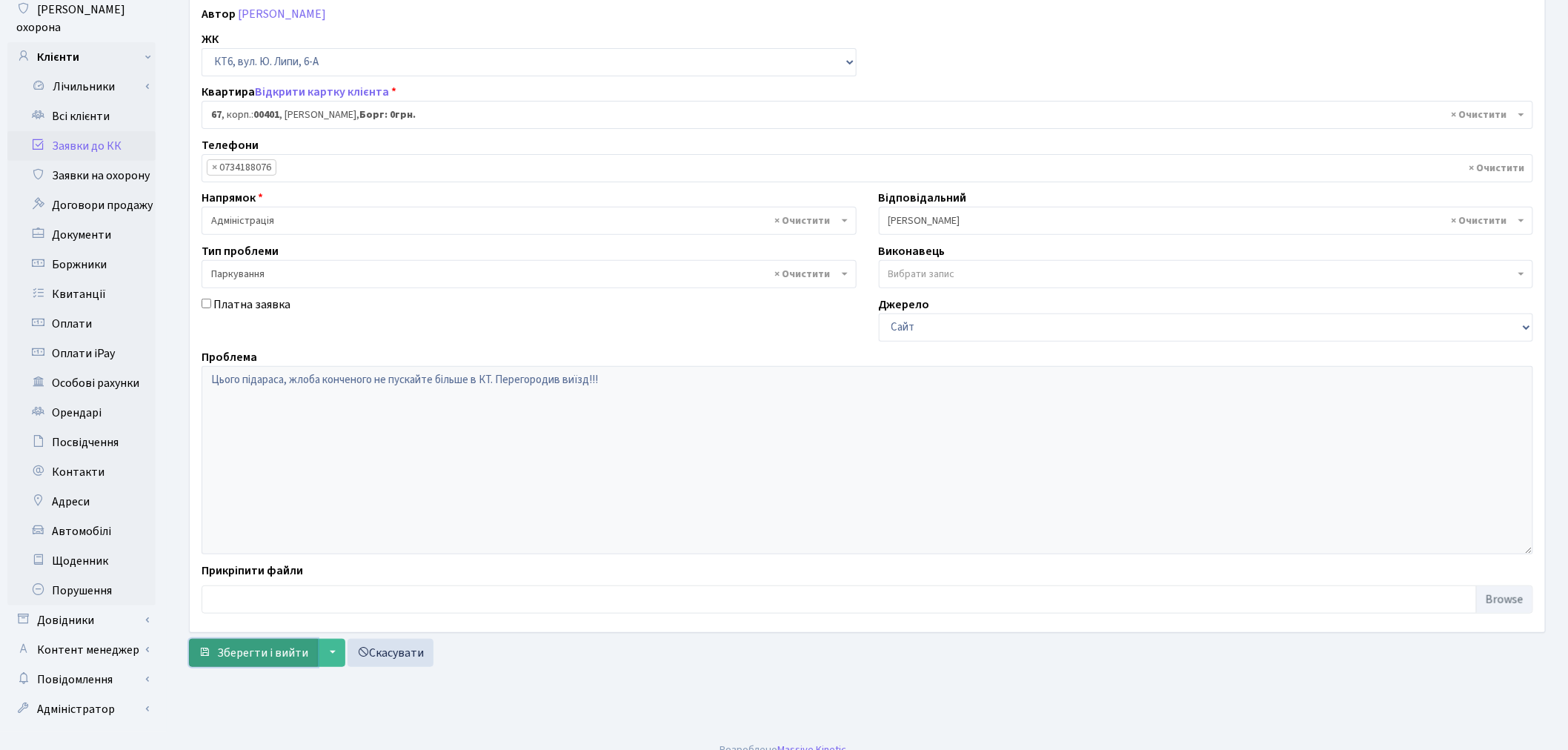
click at [264, 656] on span "Зберегти і вийти" at bounding box center [262, 652] width 91 height 16
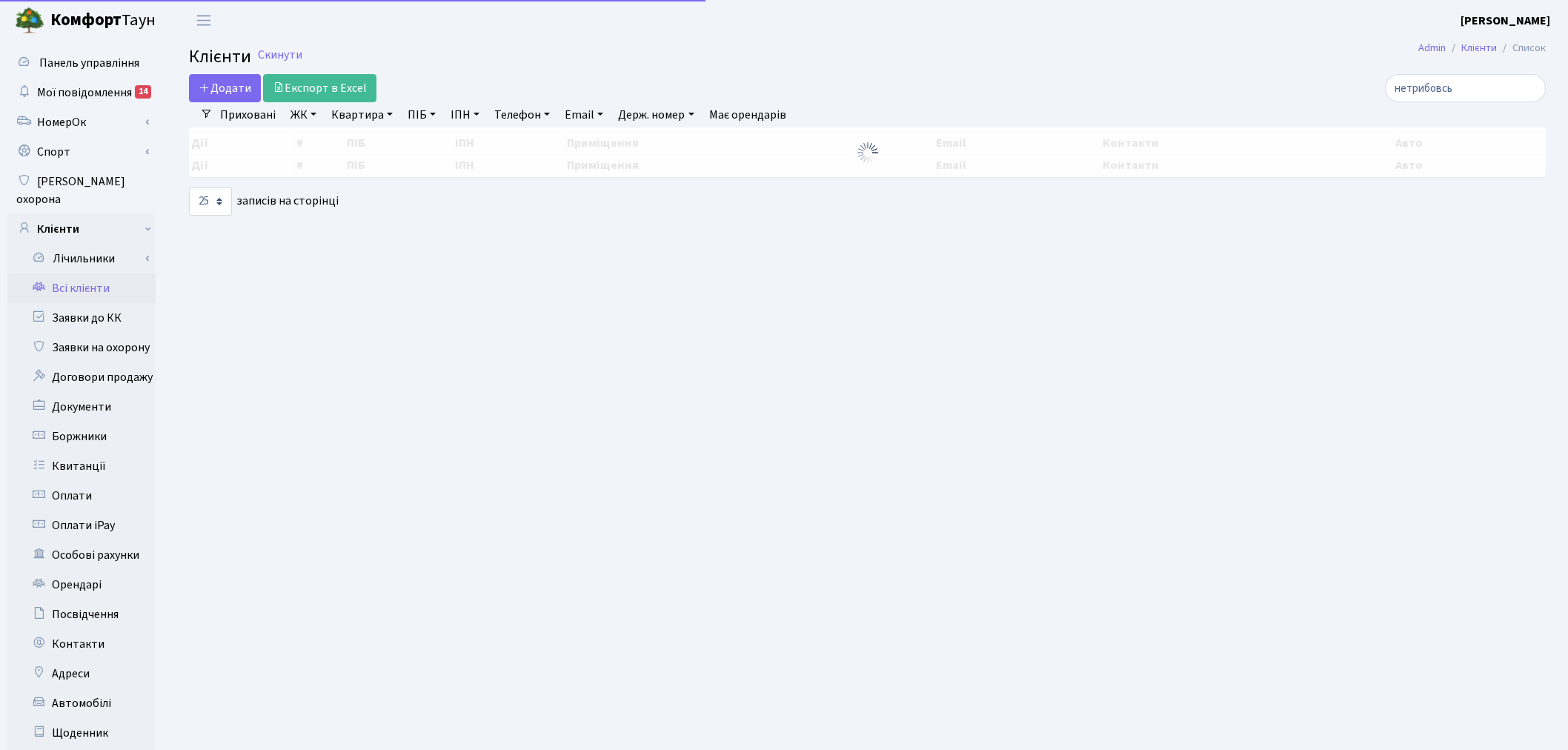
select select "25"
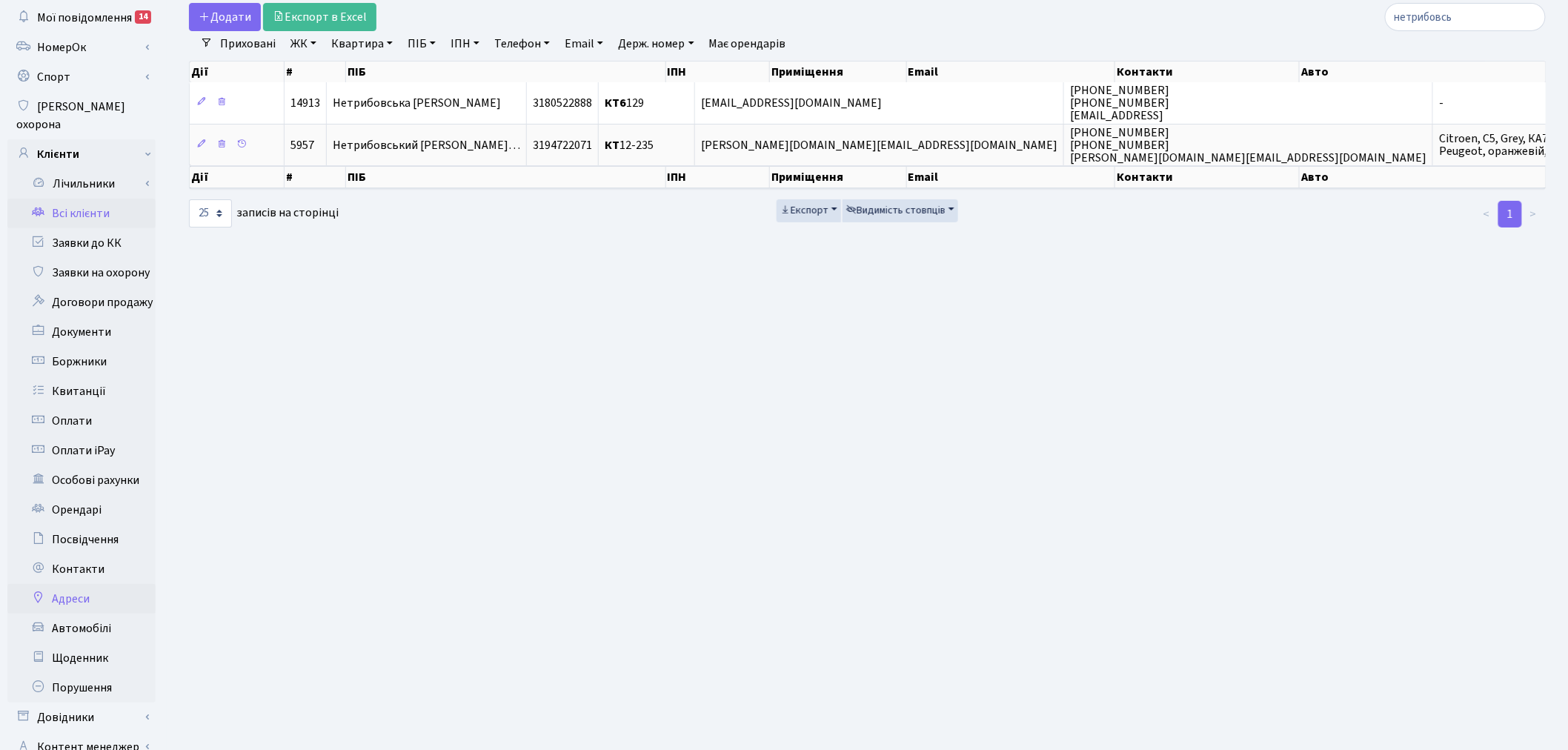
scroll to position [172, 0]
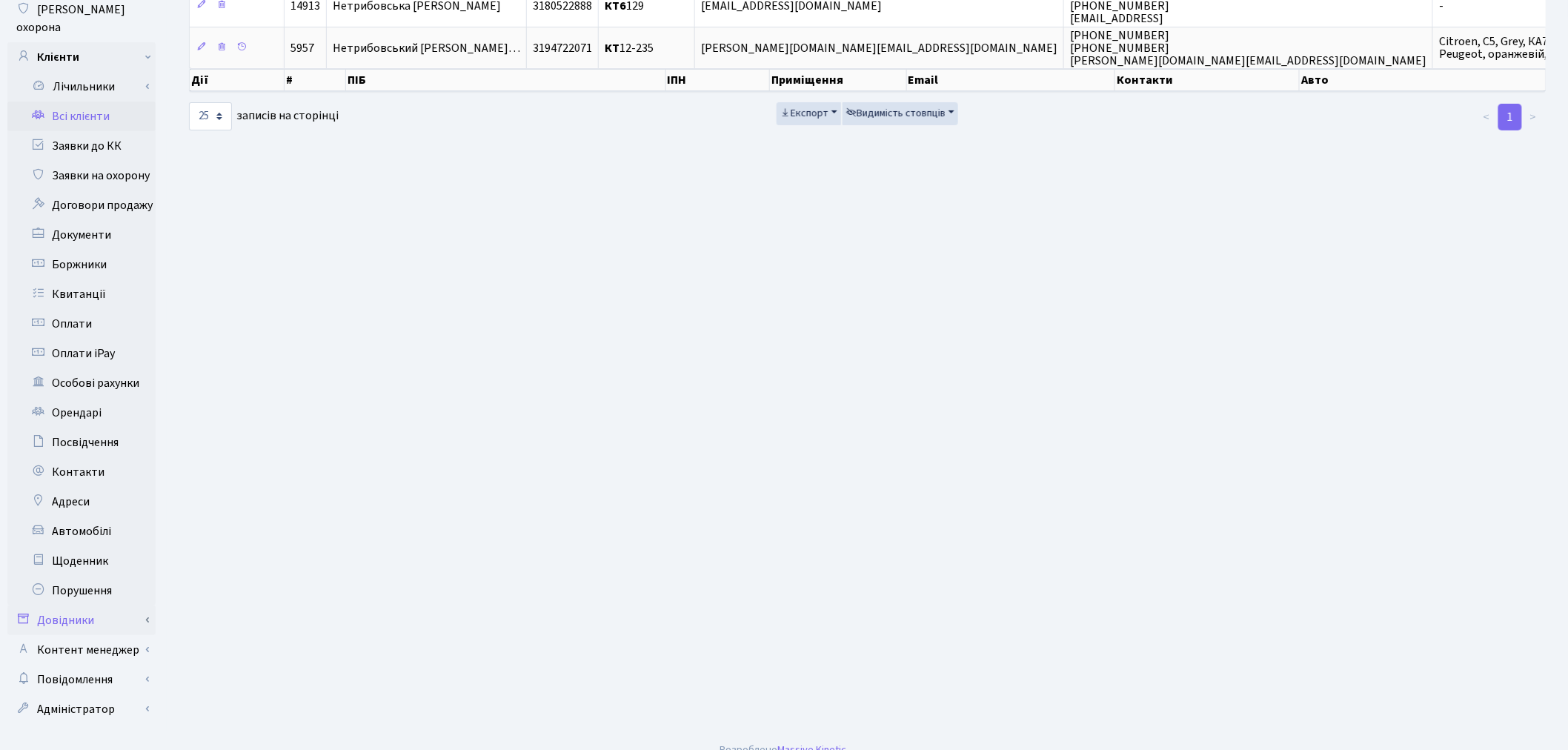
click at [144, 605] on link "Довідники" at bounding box center [81, 620] width 149 height 30
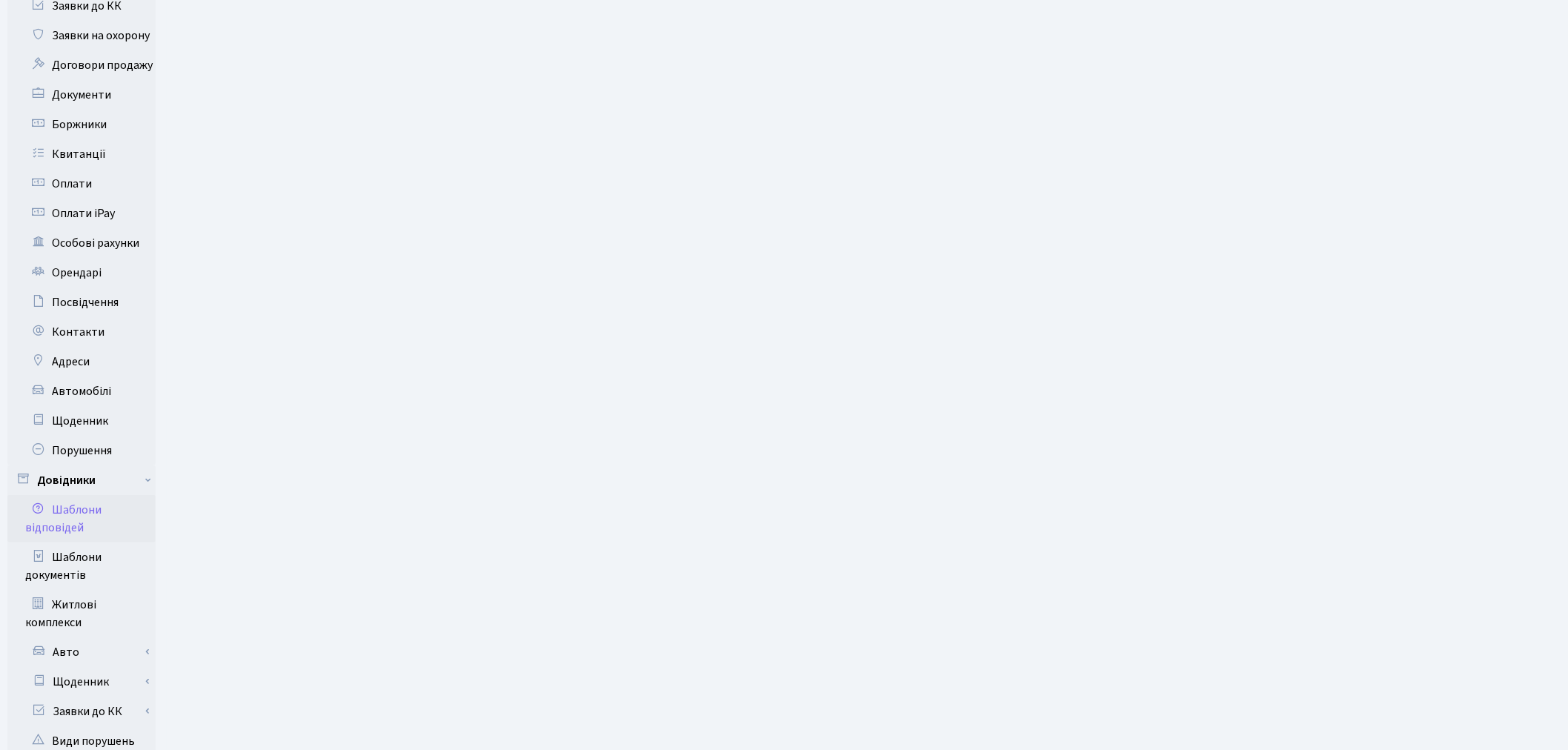
scroll to position [336, 0]
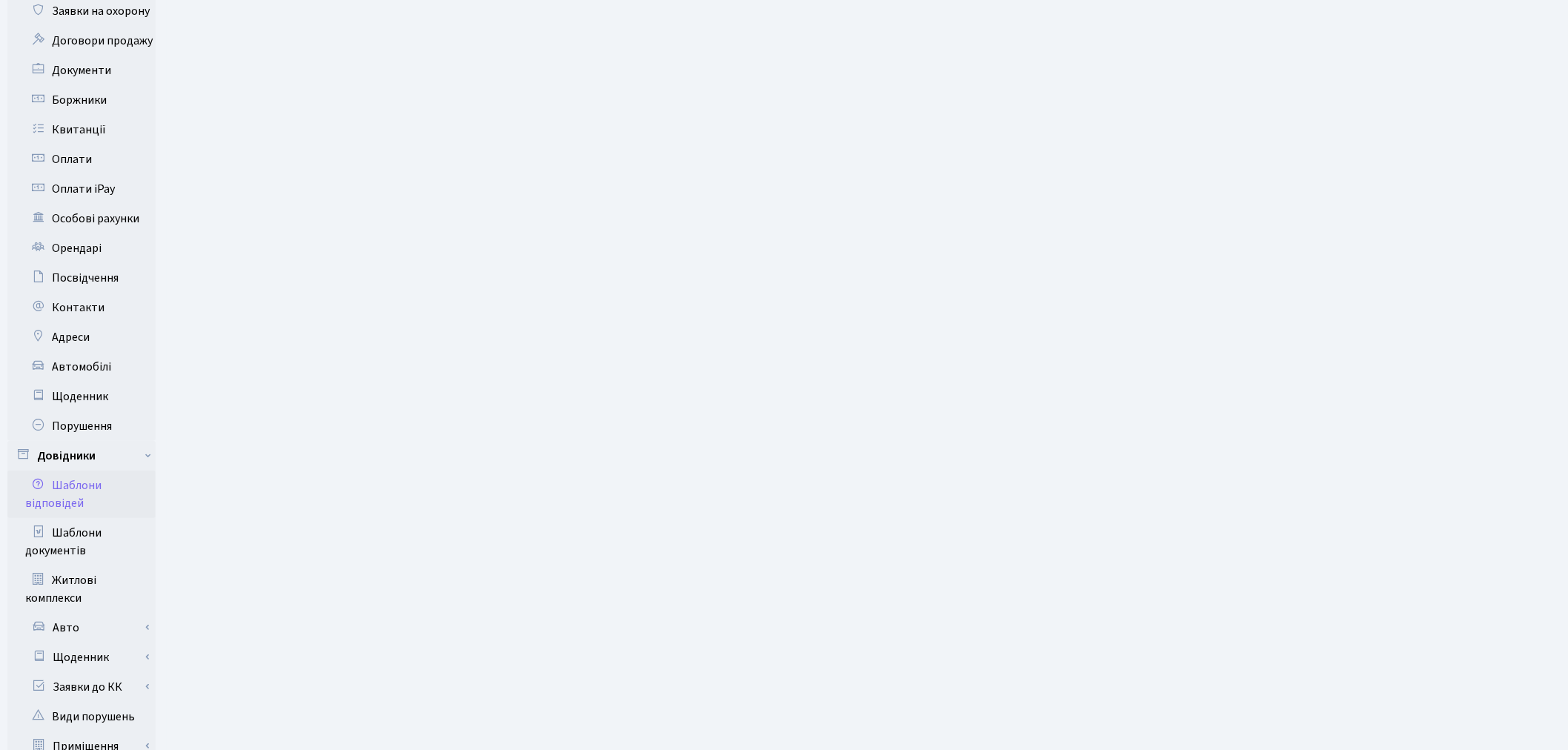
click at [123, 477] on link "Шаблони відповідей" at bounding box center [81, 494] width 149 height 47
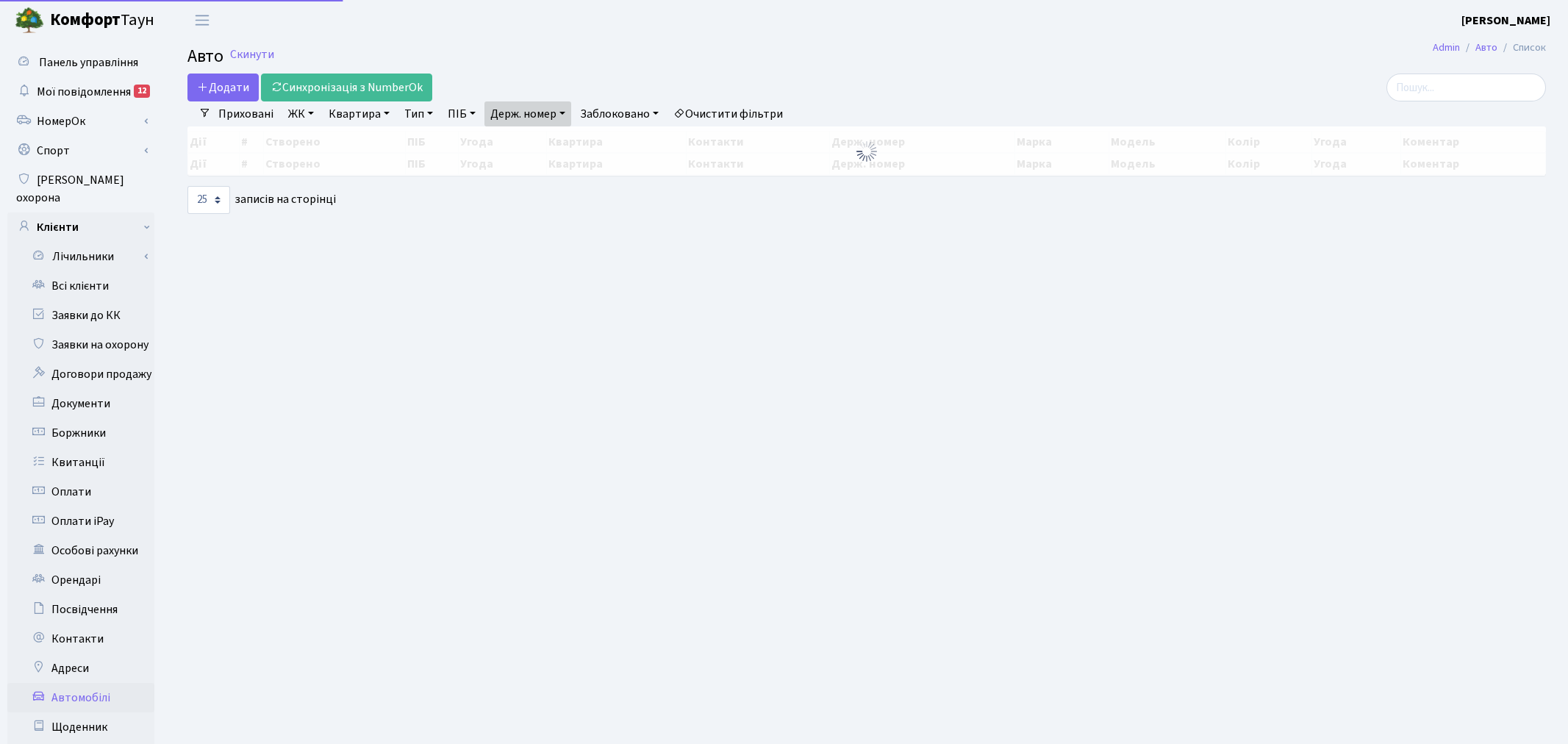
select select "25"
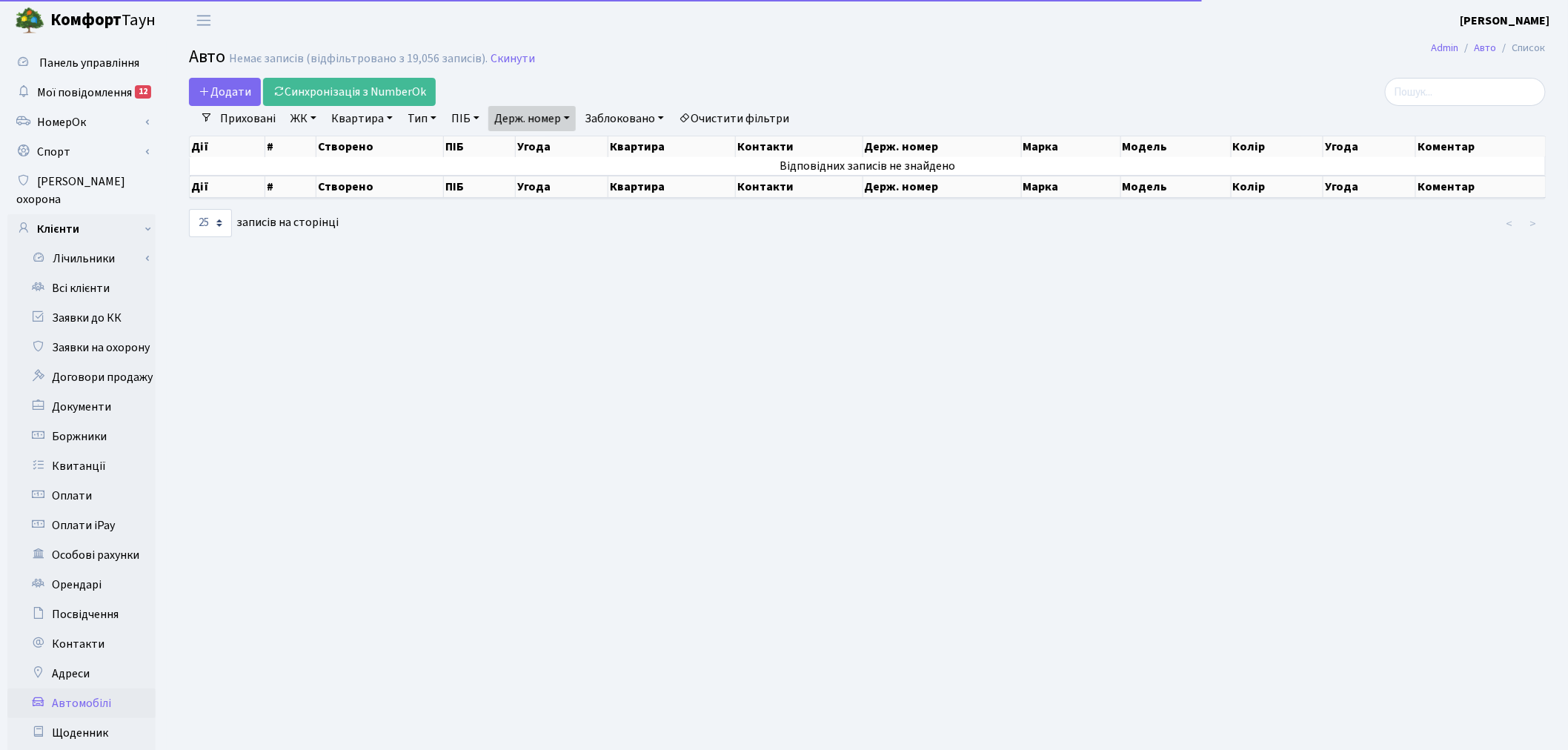
click at [538, 121] on link "Держ. номер" at bounding box center [532, 118] width 87 height 26
click at [544, 146] on input "2730" at bounding box center [532, 147] width 87 height 28
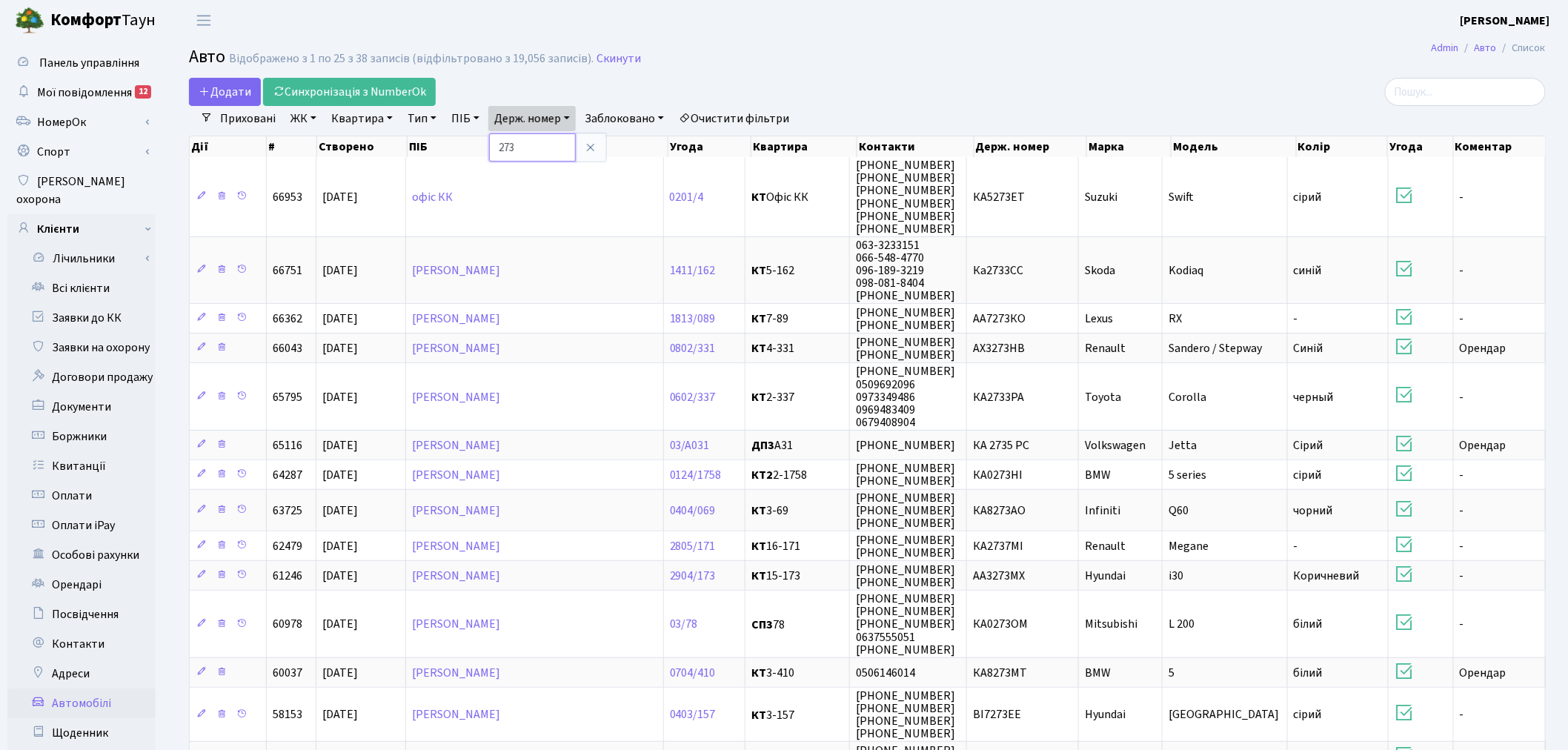
click at [529, 141] on input "273" at bounding box center [532, 147] width 87 height 28
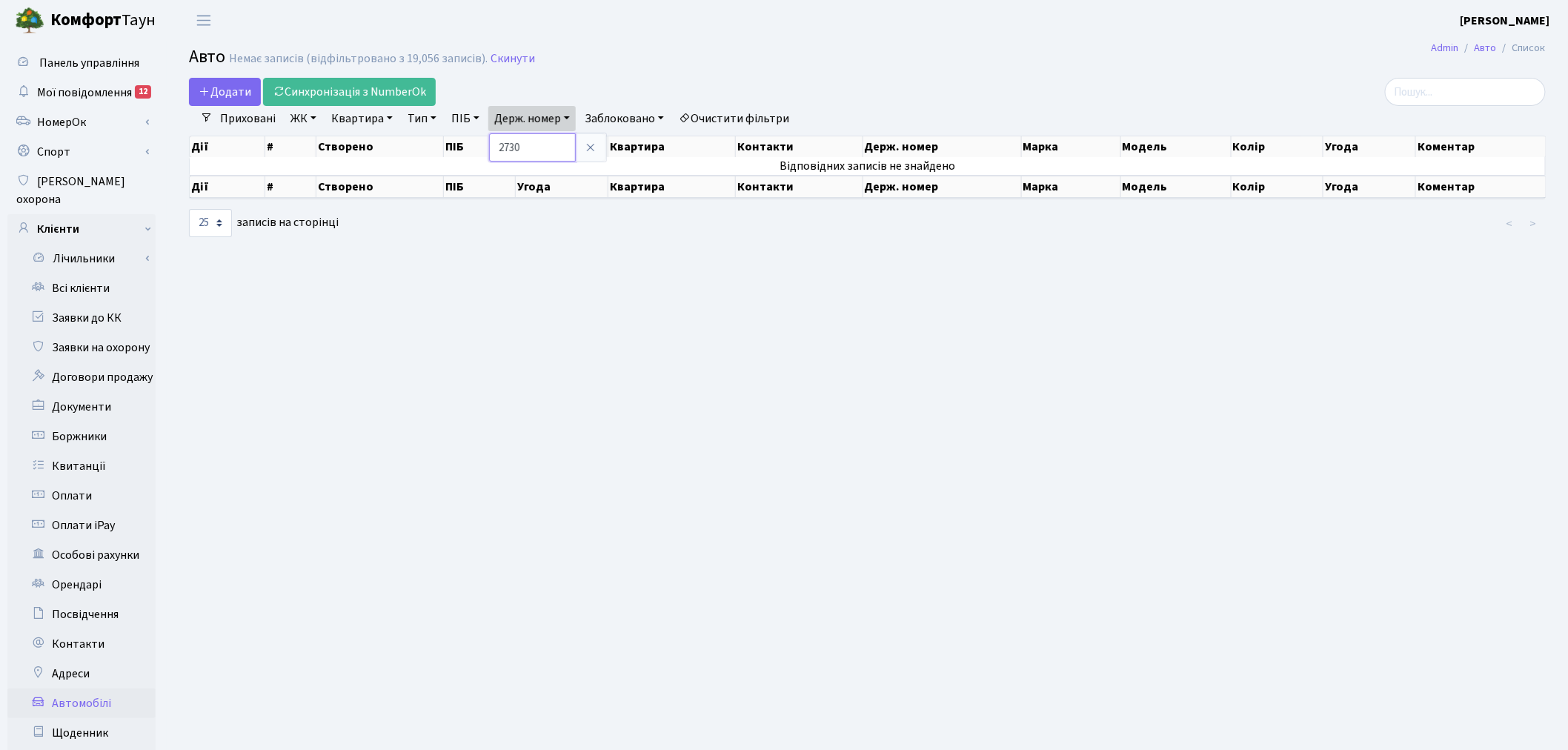
drag, startPoint x: 529, startPoint y: 143, endPoint x: 478, endPoint y: 142, distance: 51.0
click at [478, 142] on div "Додати Синхронізація з NumberOk Фільтри Приховані ЖК - ТХ, вул. [PERSON_NAME], …" at bounding box center [866, 158] width 1378 height 160
click at [576, 115] on link "Держ. номер" at bounding box center [532, 118] width 87 height 26
click at [566, 137] on input "2730" at bounding box center [532, 147] width 87 height 28
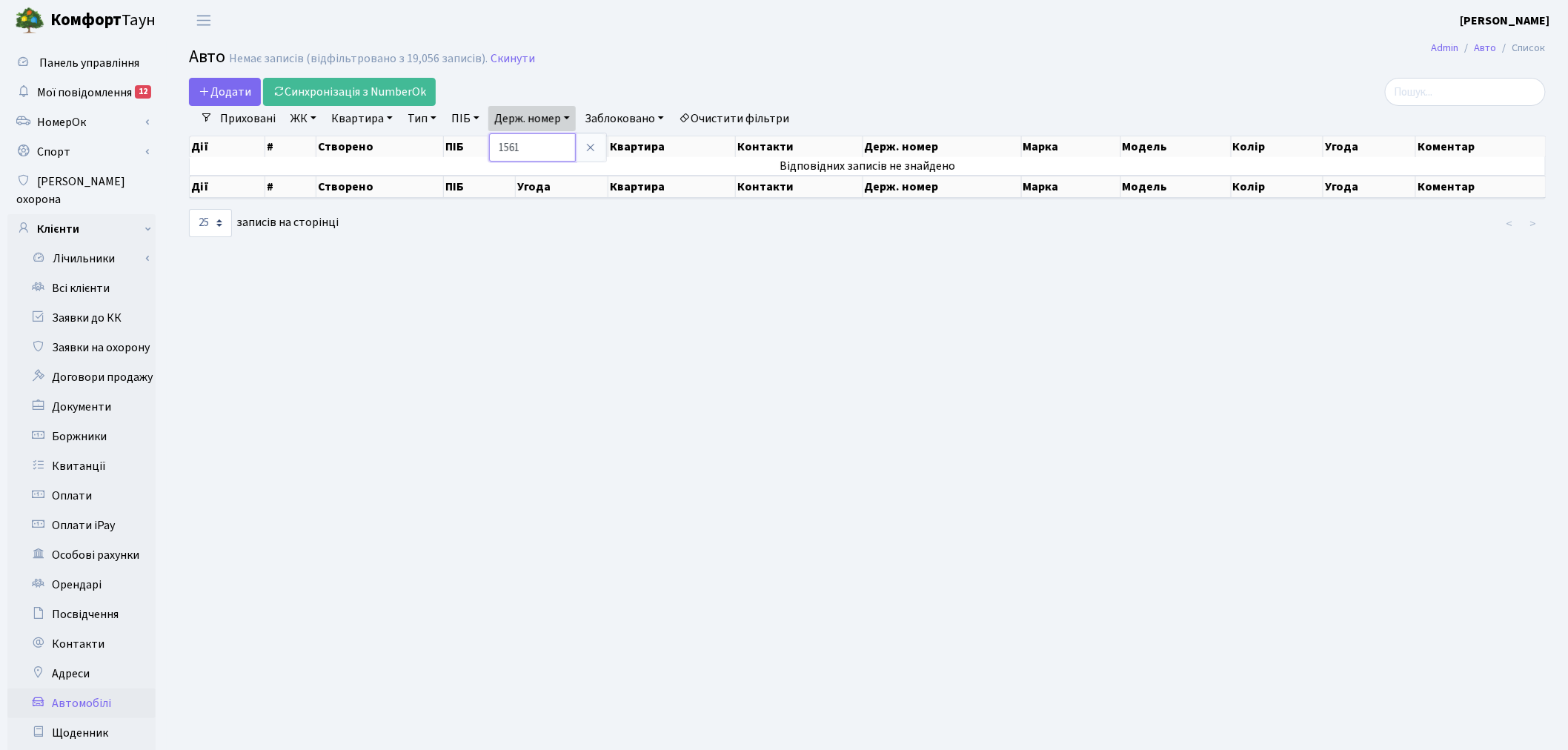
type input "1561"
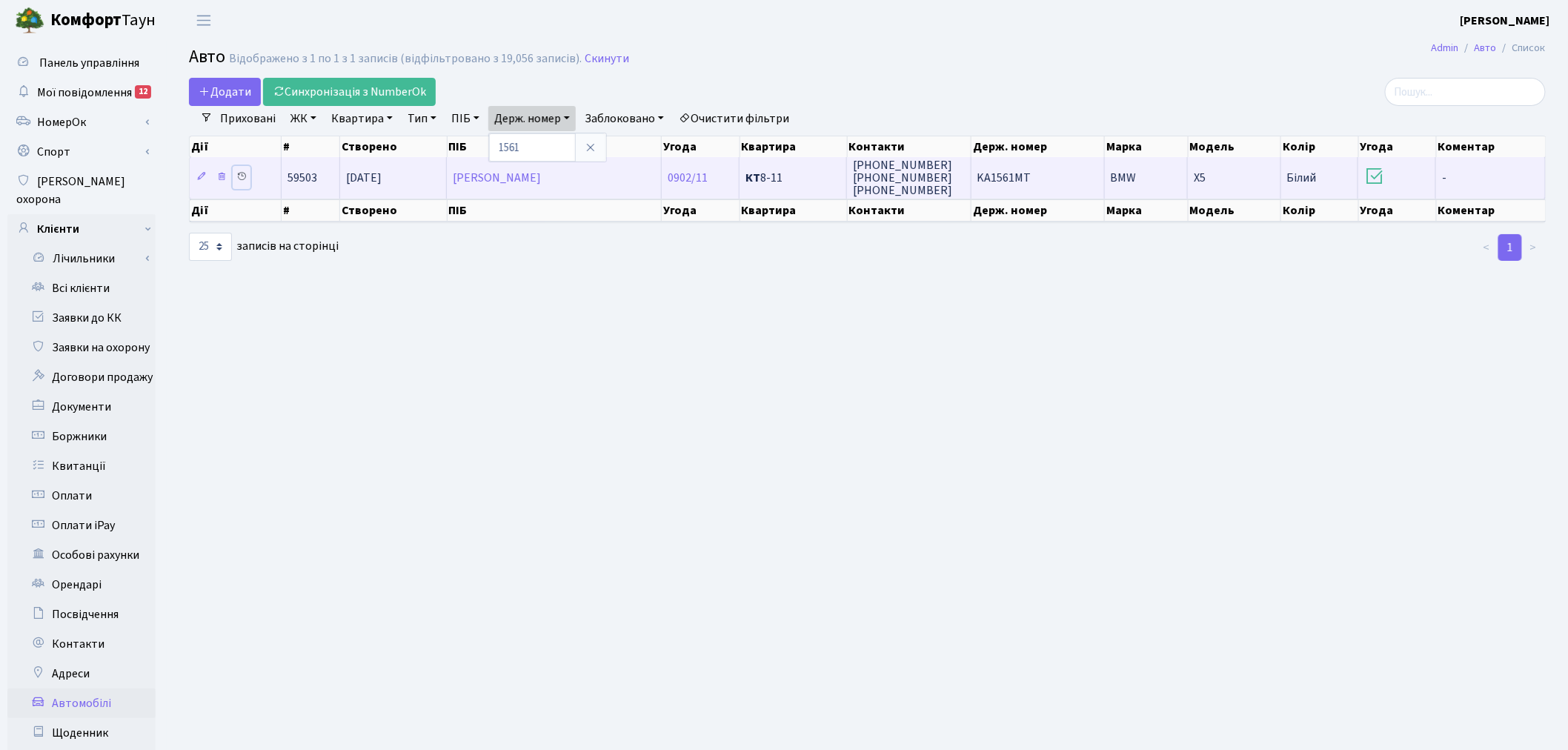
click at [245, 172] on icon at bounding box center [241, 176] width 10 height 10
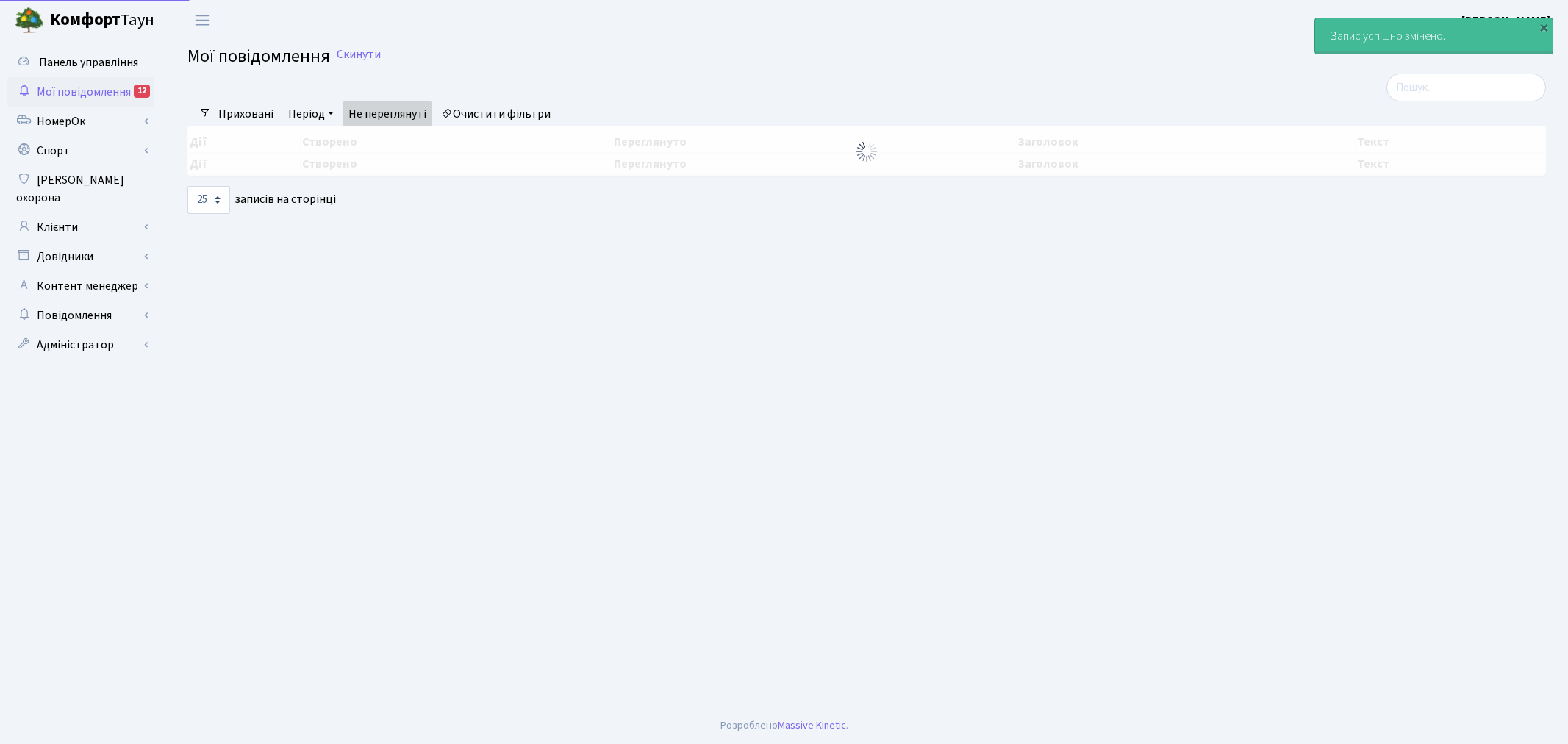
select select "25"
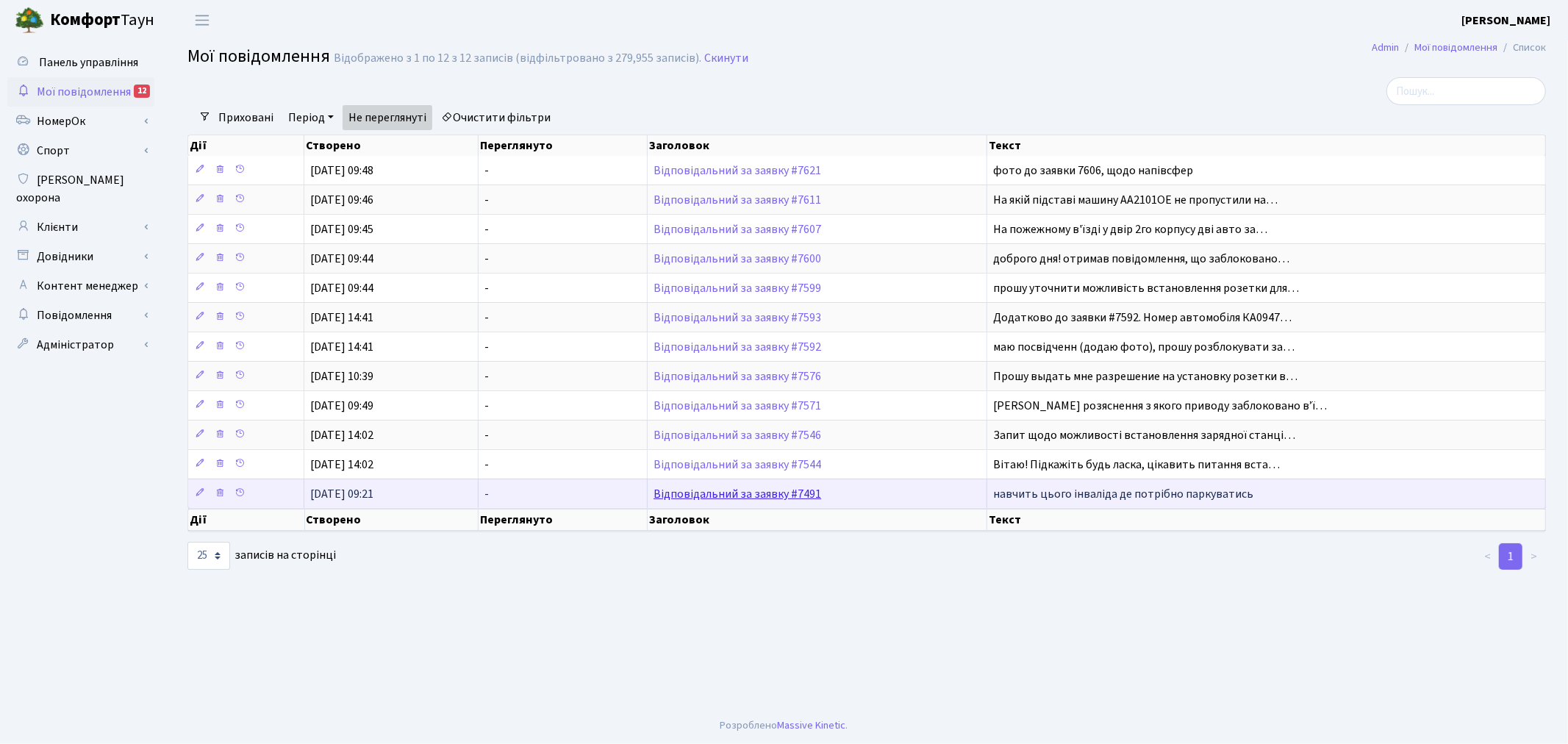
click at [757, 502] on link "Відповідальний за заявку #7491" at bounding box center [737, 494] width 167 height 16
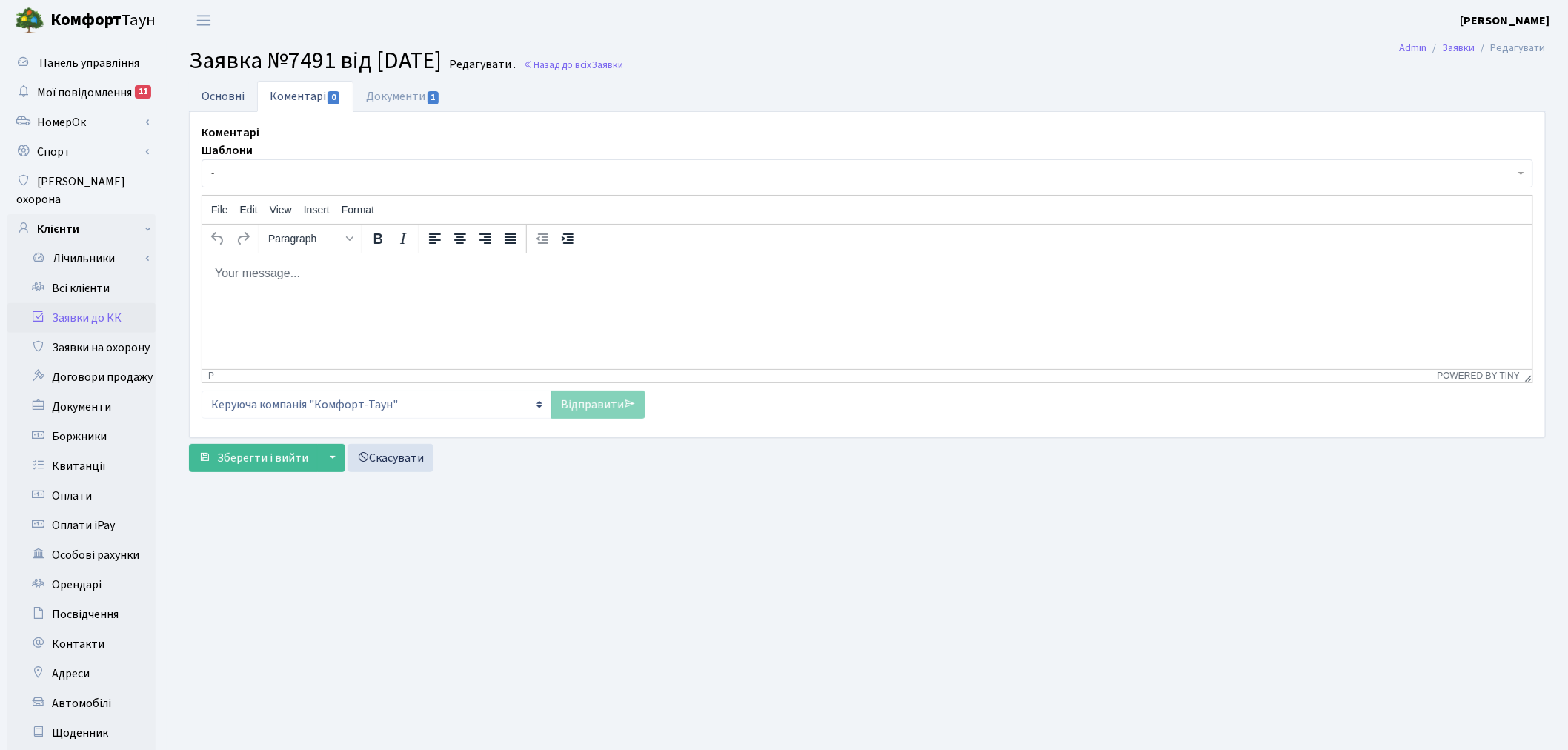
click at [240, 93] on link "Основні" at bounding box center [222, 96] width 68 height 30
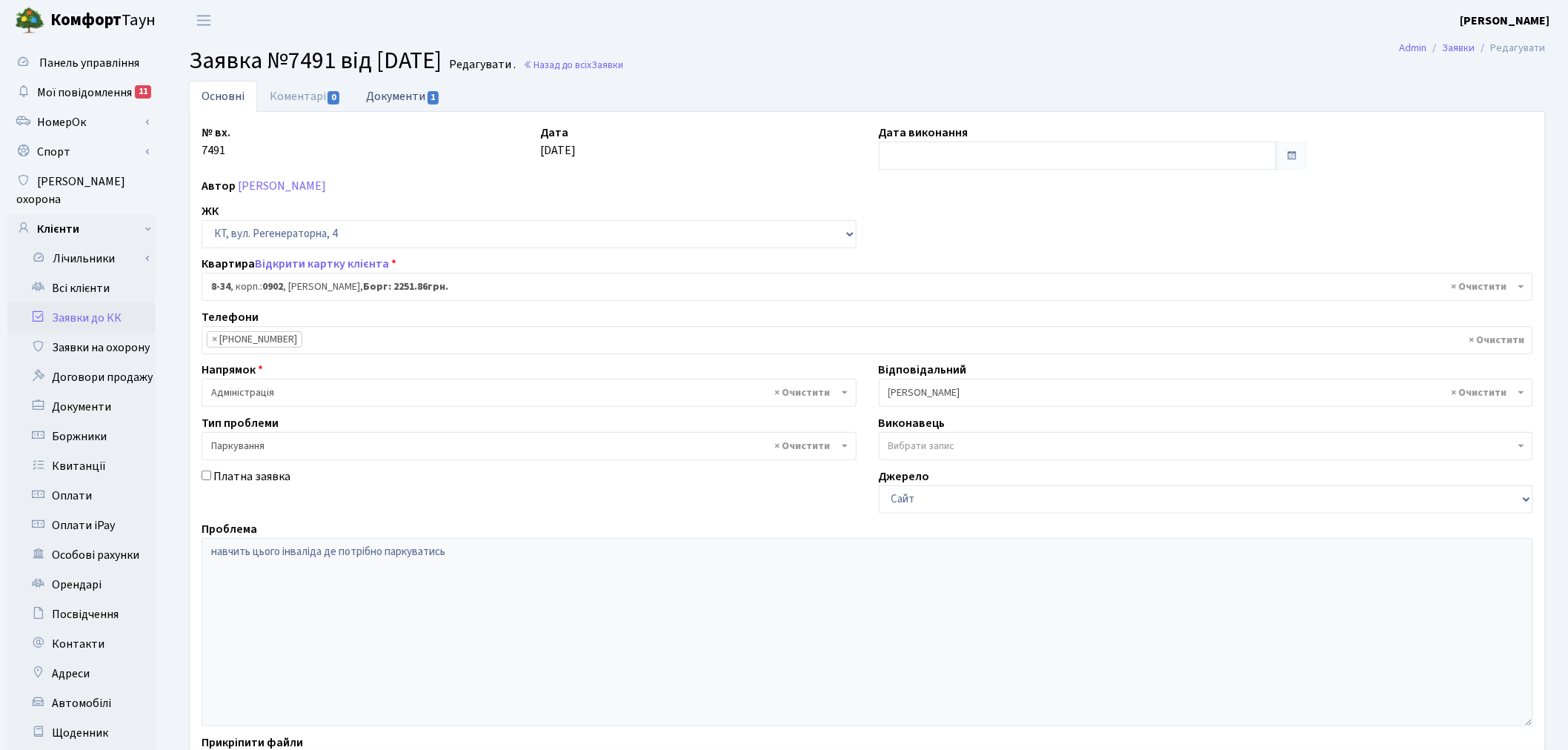
click at [436, 104] on span "1" at bounding box center [433, 98] width 12 height 14
select select "25"
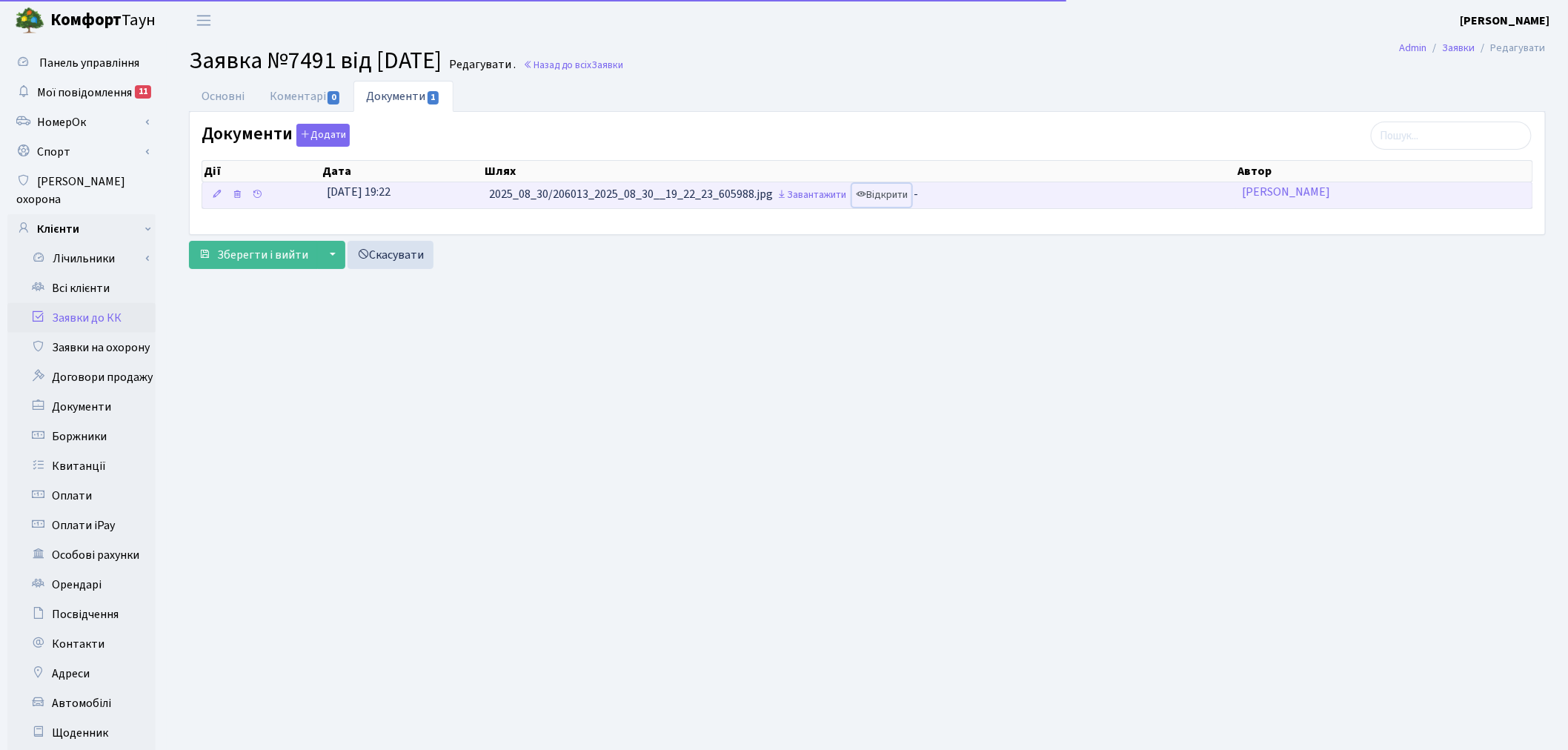
click at [905, 192] on link "Відкрити" at bounding box center [881, 195] width 59 height 23
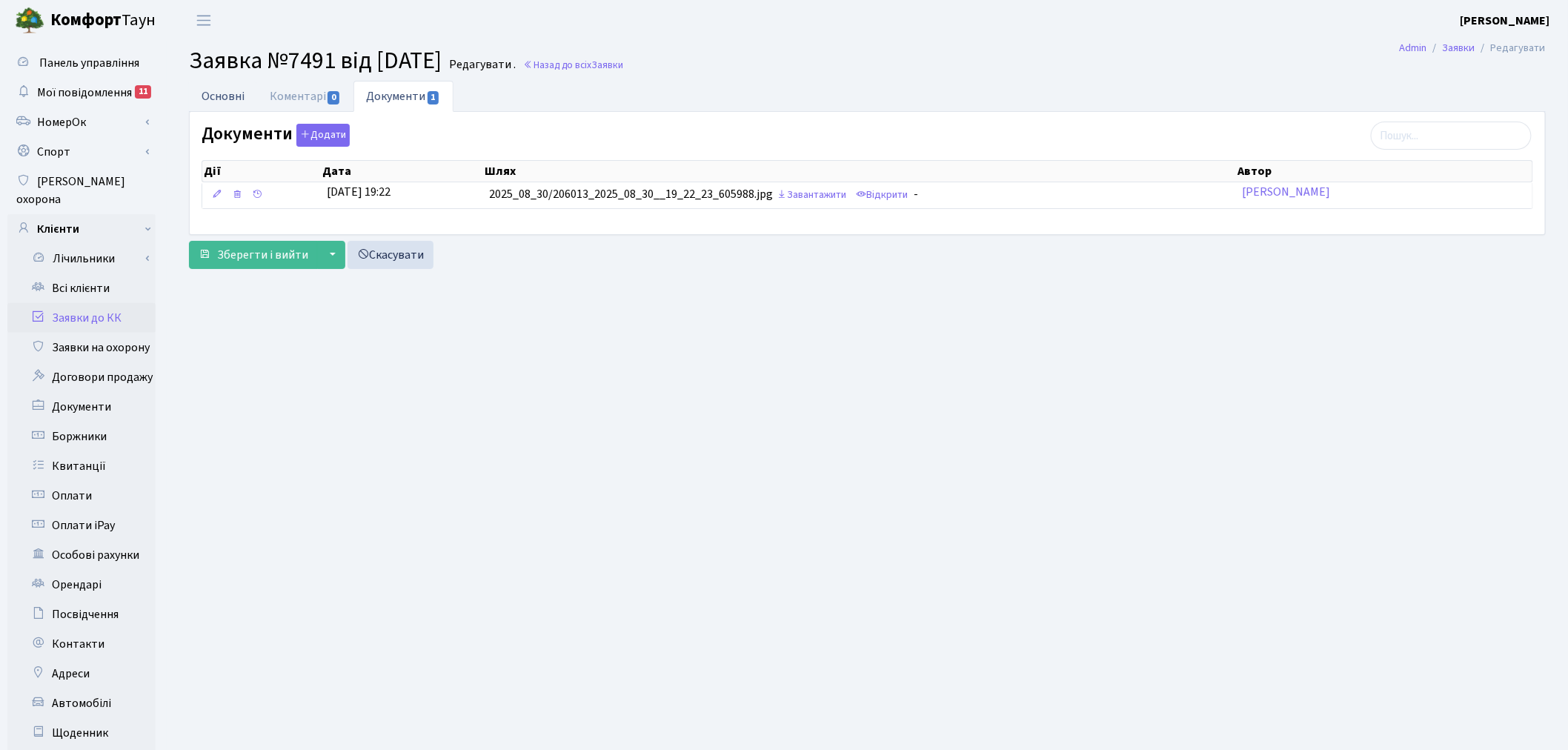
click at [223, 94] on link "Основні" at bounding box center [222, 96] width 68 height 30
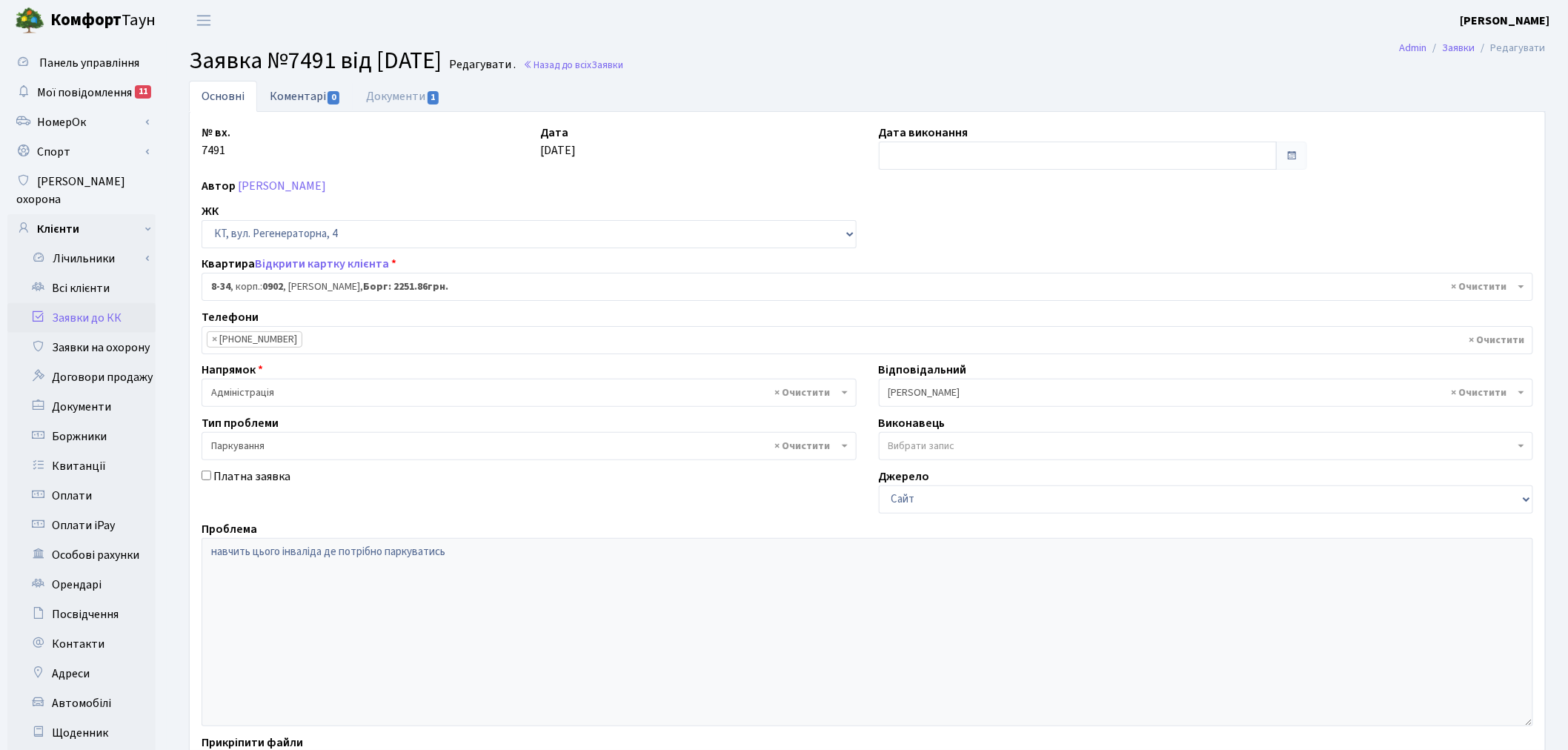
click at [310, 97] on link "Коментарі 0" at bounding box center [305, 96] width 97 height 30
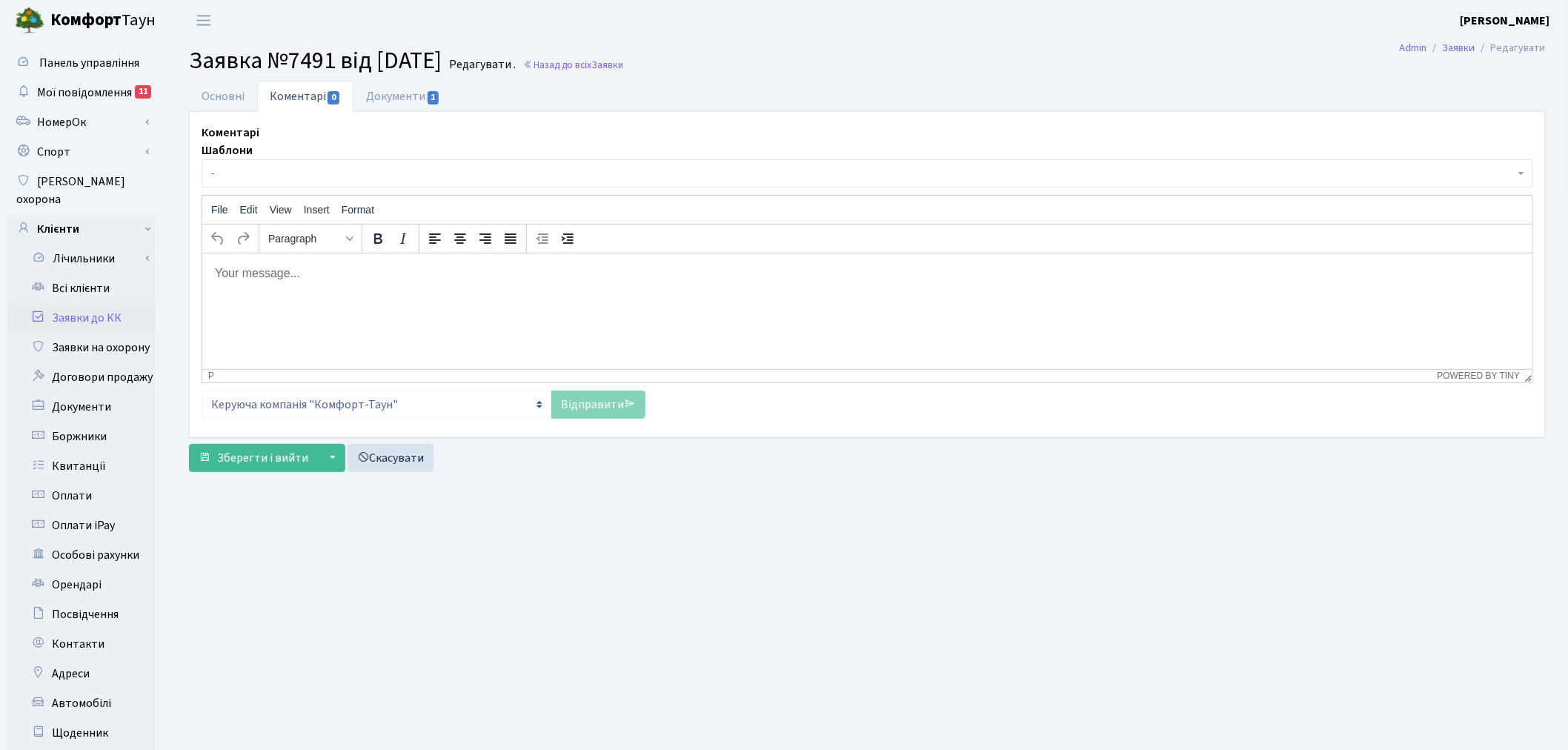
click at [386, 271] on p "Rich Text Area. Press ALT-0 for help." at bounding box center [866, 272] width 1307 height 16
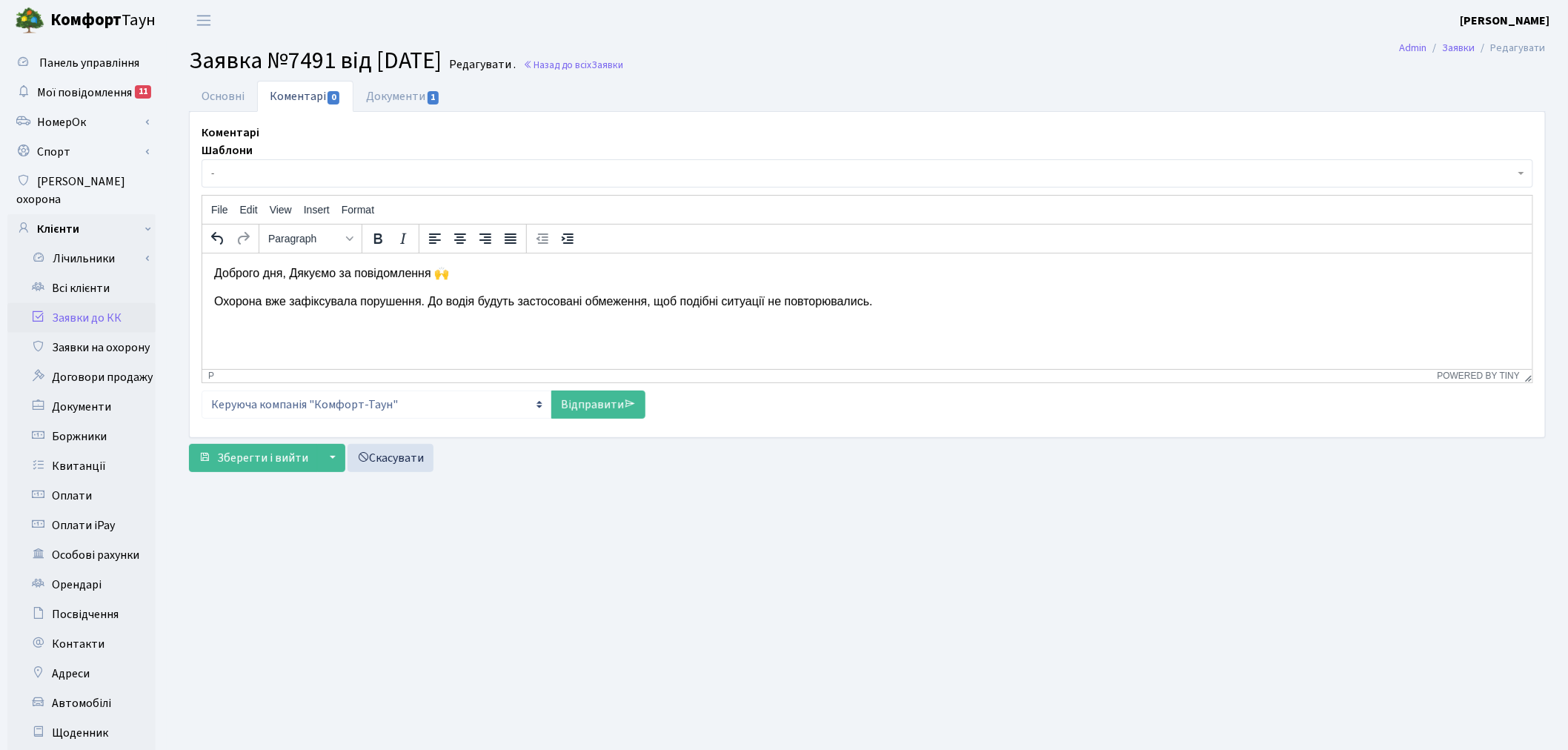
click at [294, 269] on p "Доброго дня, Дякуємо за повідомлення 🙌" at bounding box center [866, 272] width 1307 height 16
click at [462, 276] on p "Доброго дня, дякуємо за повідомлення 🙌" at bounding box center [866, 272] width 1307 height 16
drag, startPoint x: 509, startPoint y: 303, endPoint x: 476, endPoint y: 299, distance: 33.2
click at [476, 299] on p "Охорона вже зафіксувала порушення. До водія будуть застосовані обмеження, щоб п…" at bounding box center [866, 301] width 1307 height 16
click at [604, 402] on link "Відправити" at bounding box center [598, 405] width 94 height 28
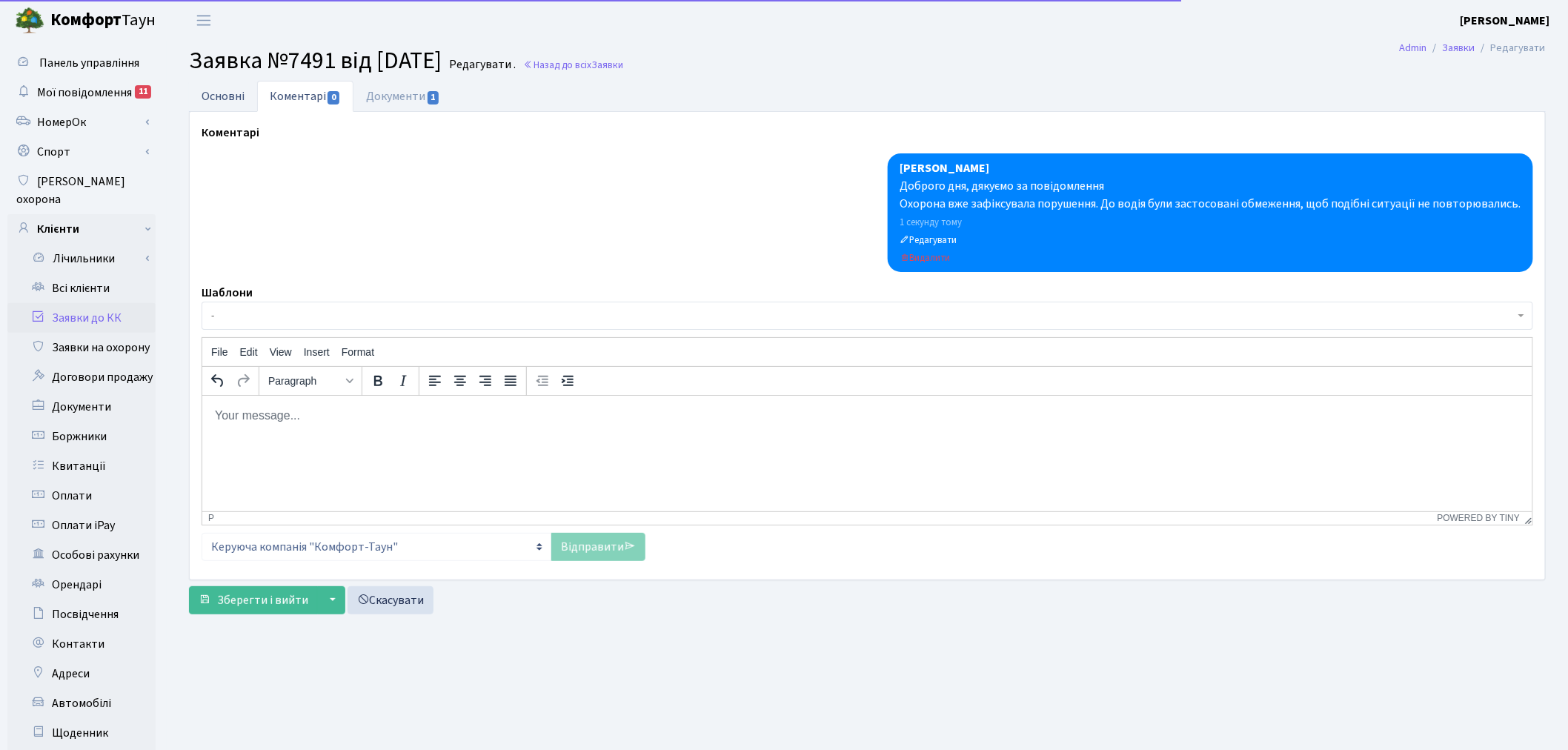
click at [197, 98] on link "Основні" at bounding box center [222, 96] width 68 height 30
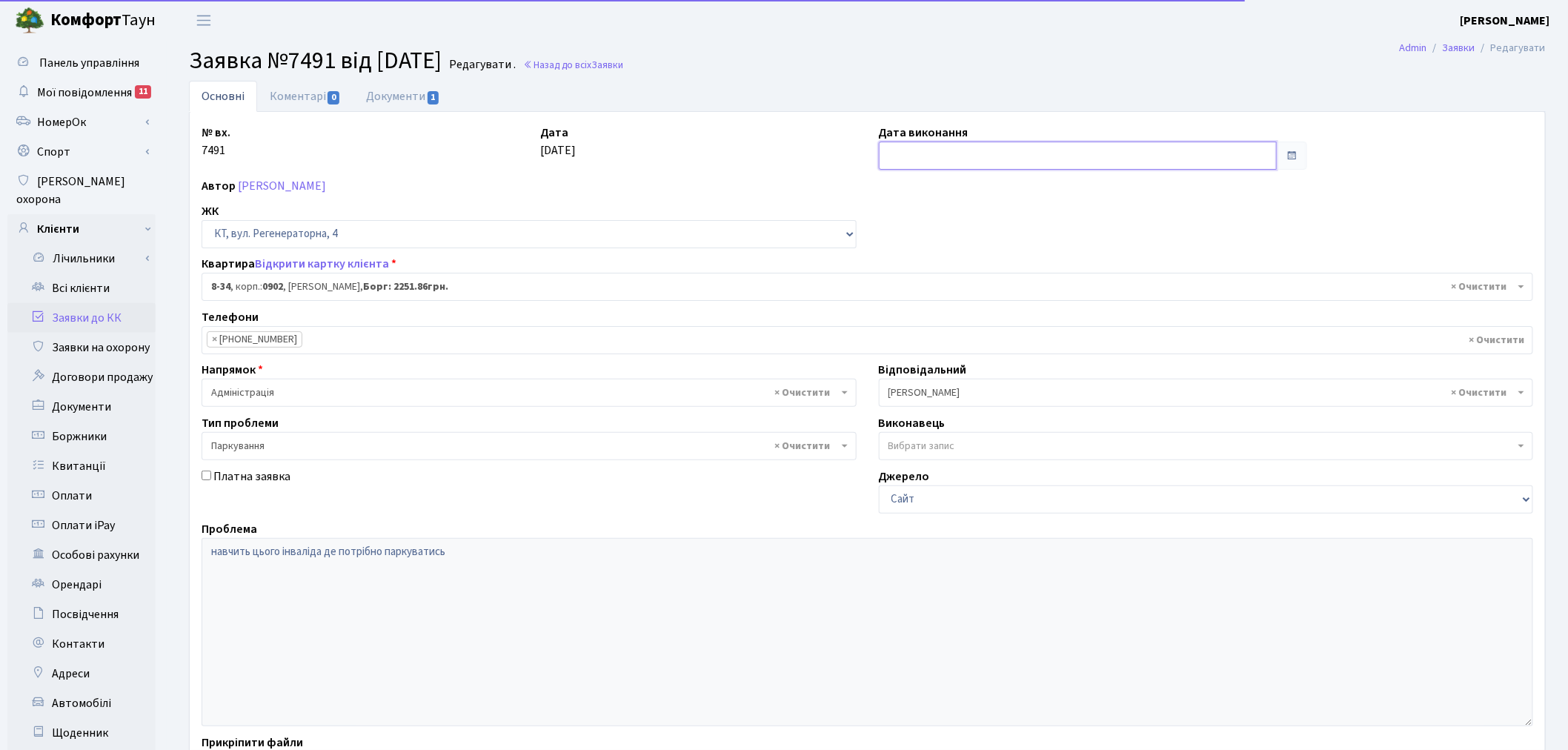
click at [898, 149] on input "text" at bounding box center [1077, 155] width 398 height 28
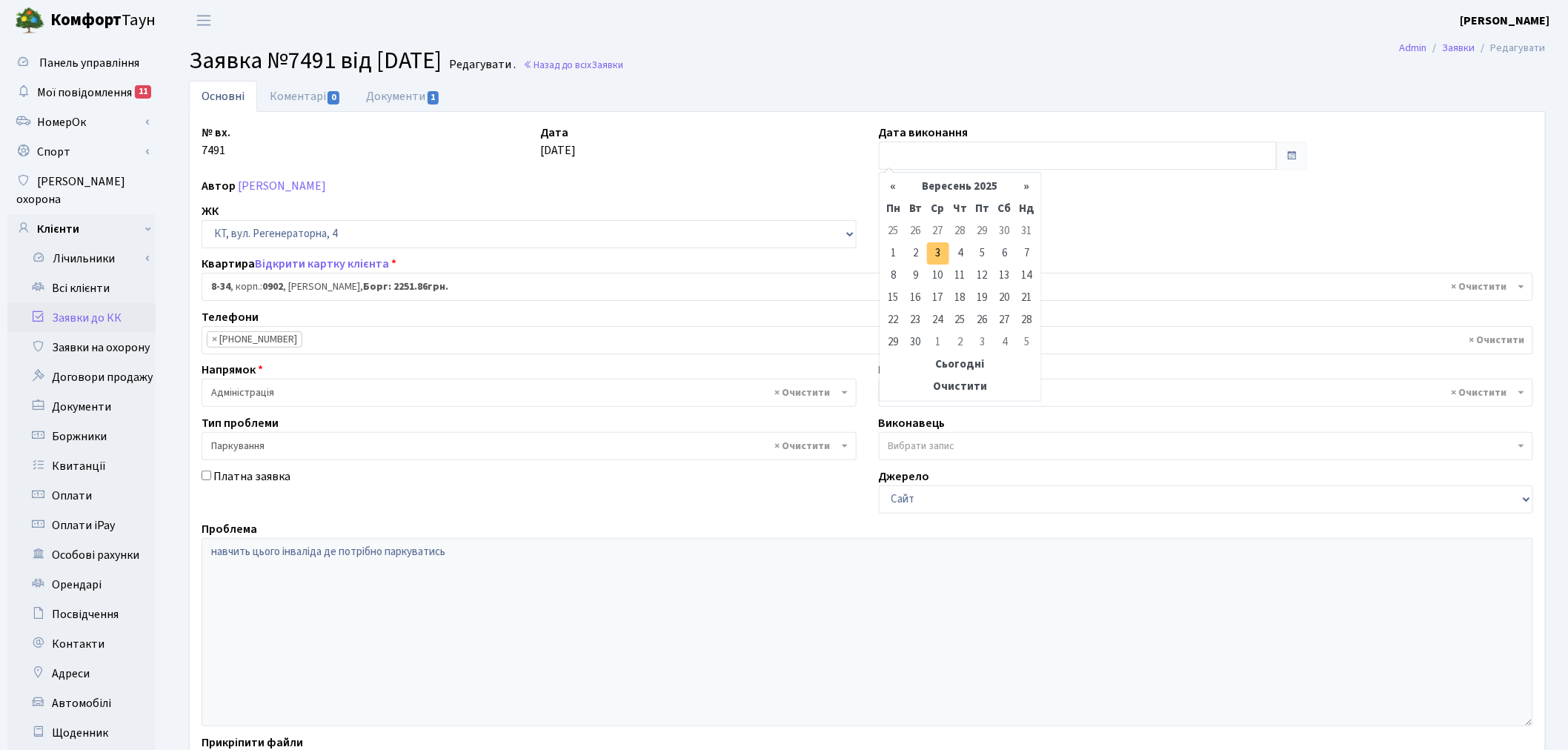
click at [934, 255] on td "3" at bounding box center [938, 253] width 22 height 22
type input "03.09.2025"
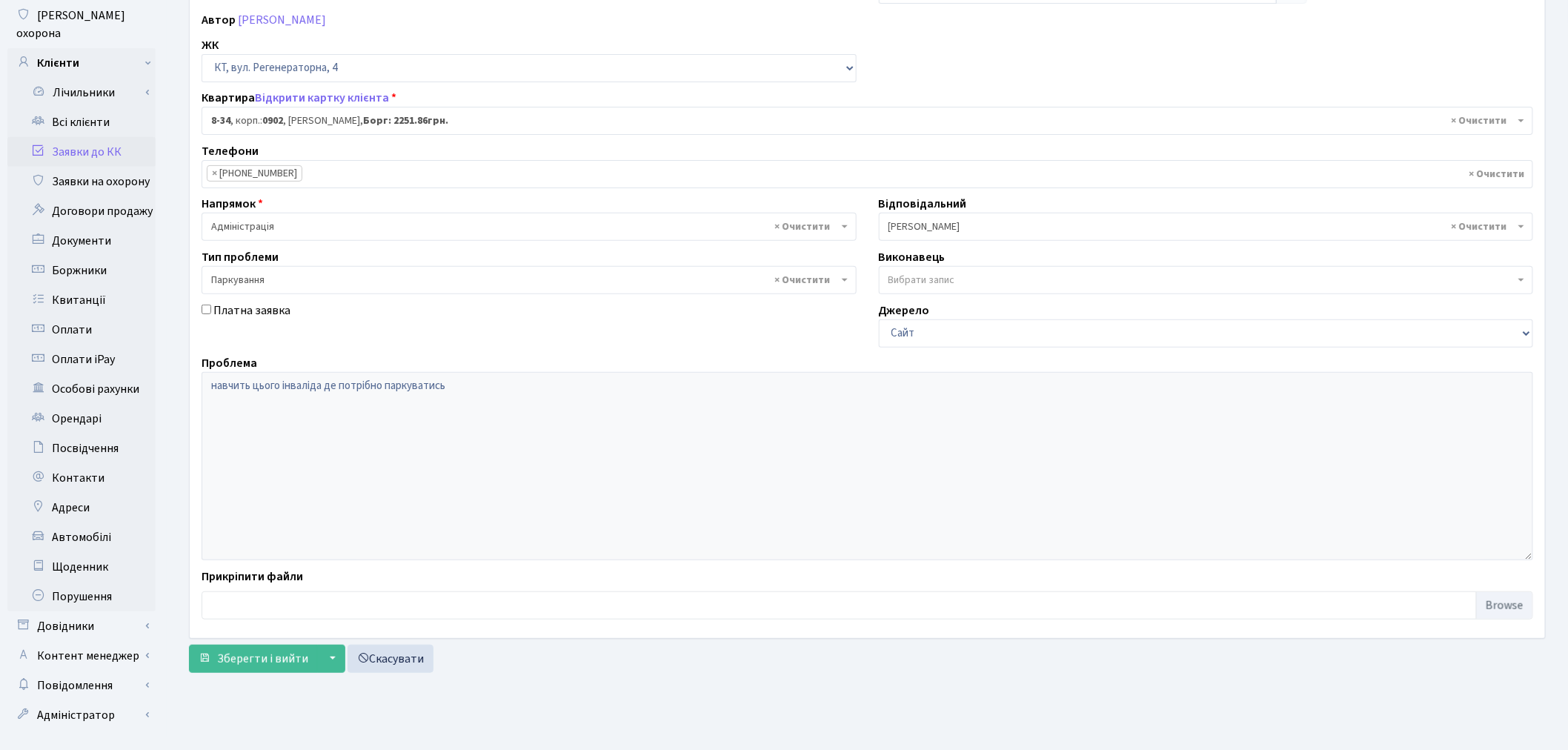
scroll to position [172, 0]
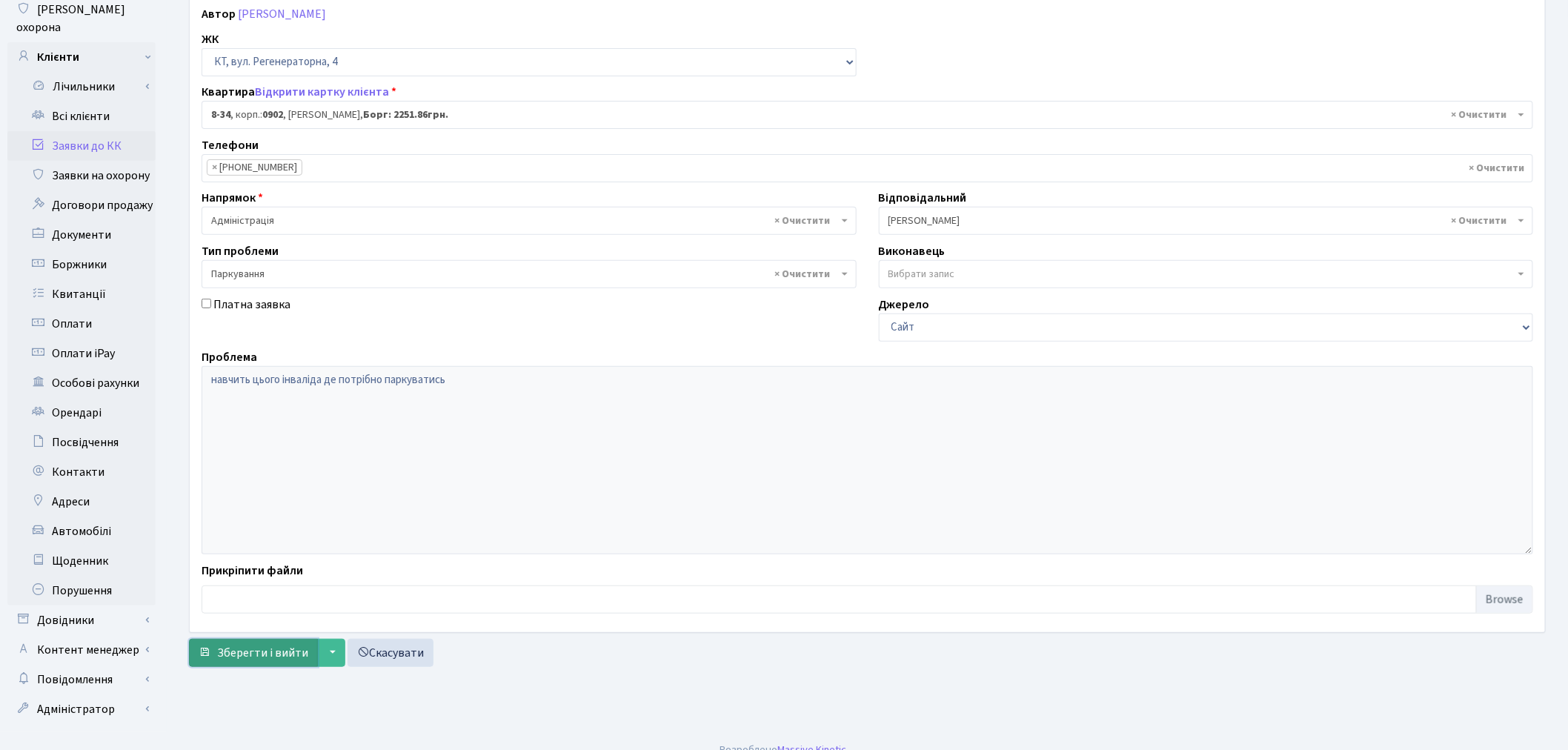
click at [224, 649] on span "Зберегти і вийти" at bounding box center [262, 652] width 91 height 16
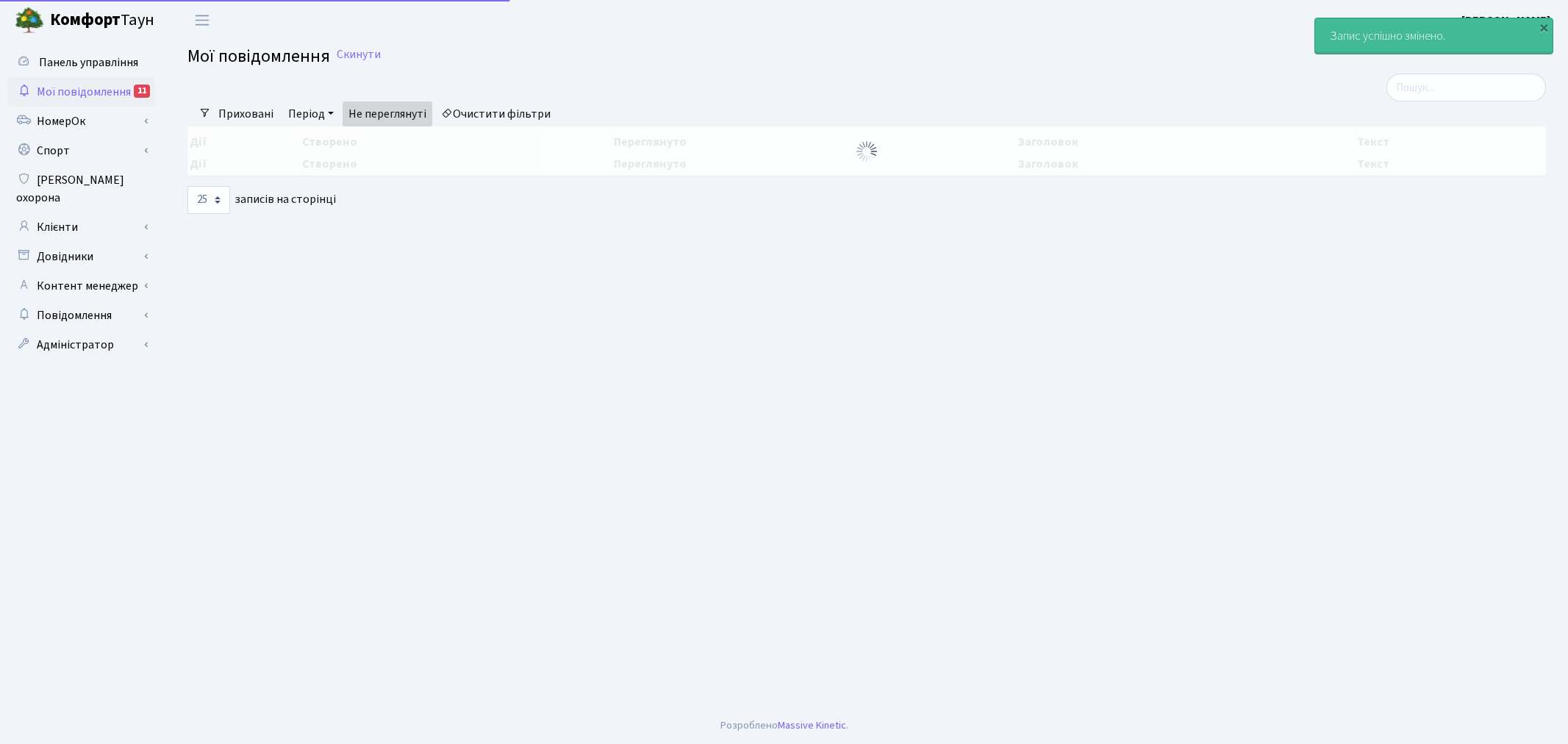
select select "25"
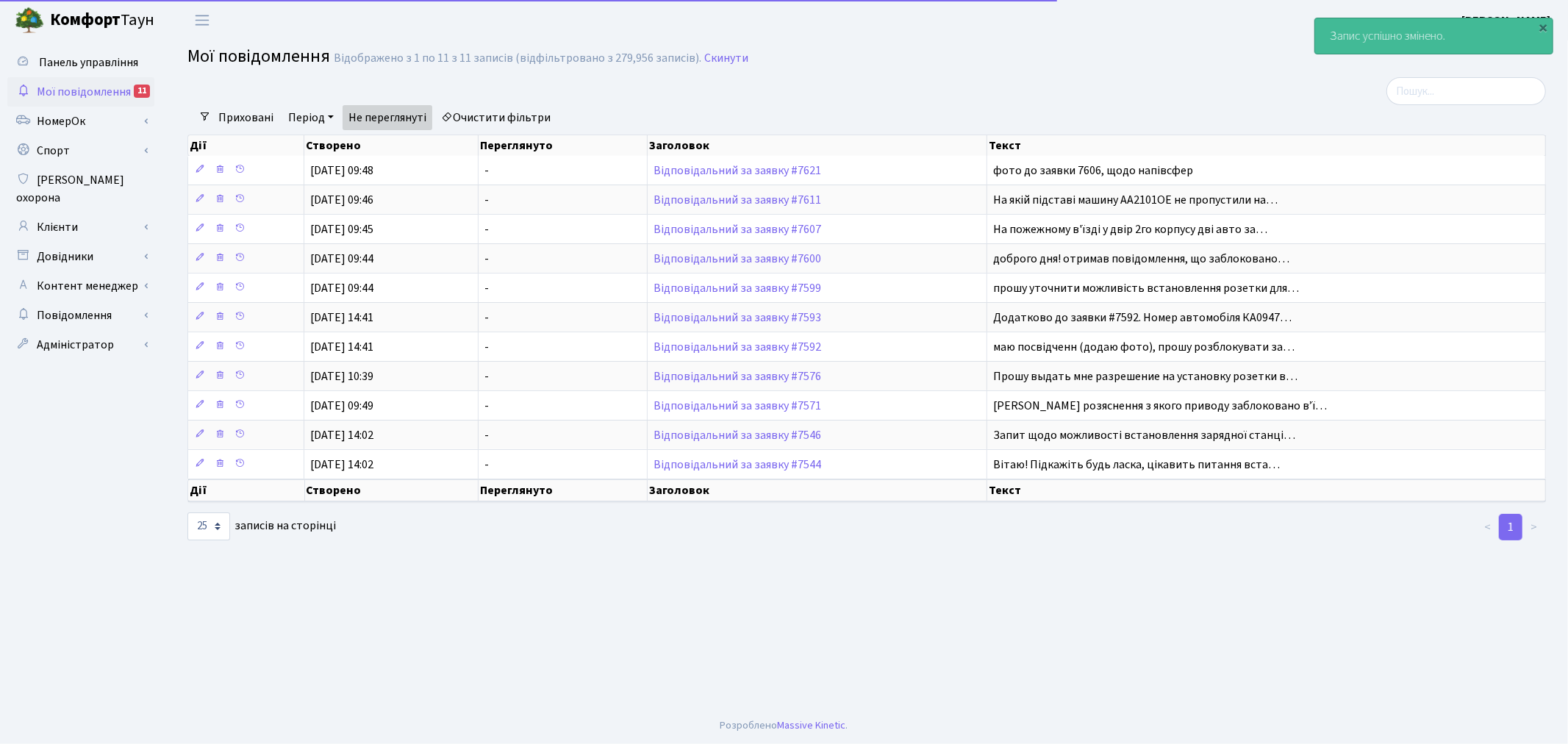
click at [129, 78] on link "Мої повідомлення 11" at bounding box center [80, 91] width 147 height 30
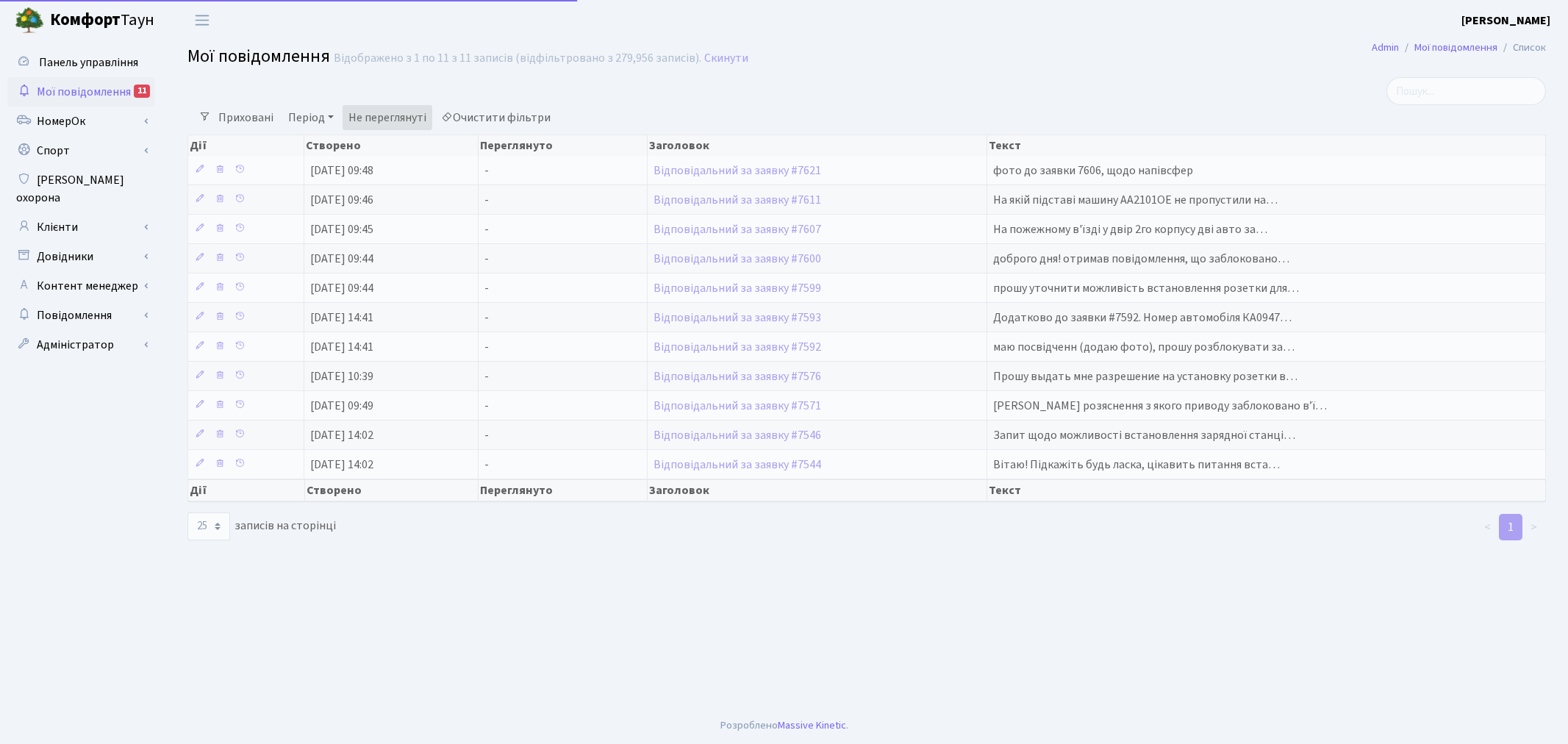
select select "25"
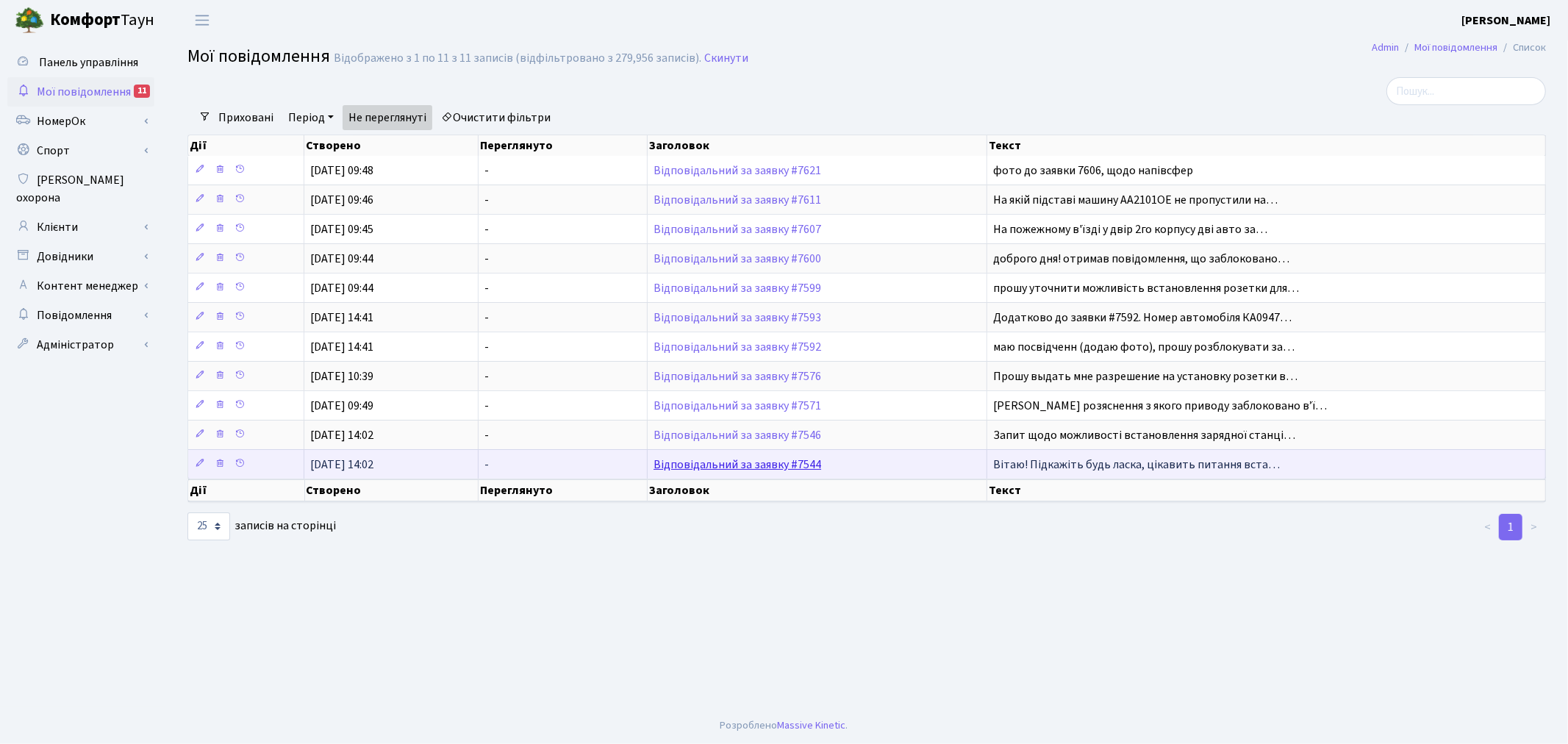
click at [756, 465] on link "Відповідальний за заявку #7544" at bounding box center [737, 465] width 167 height 16
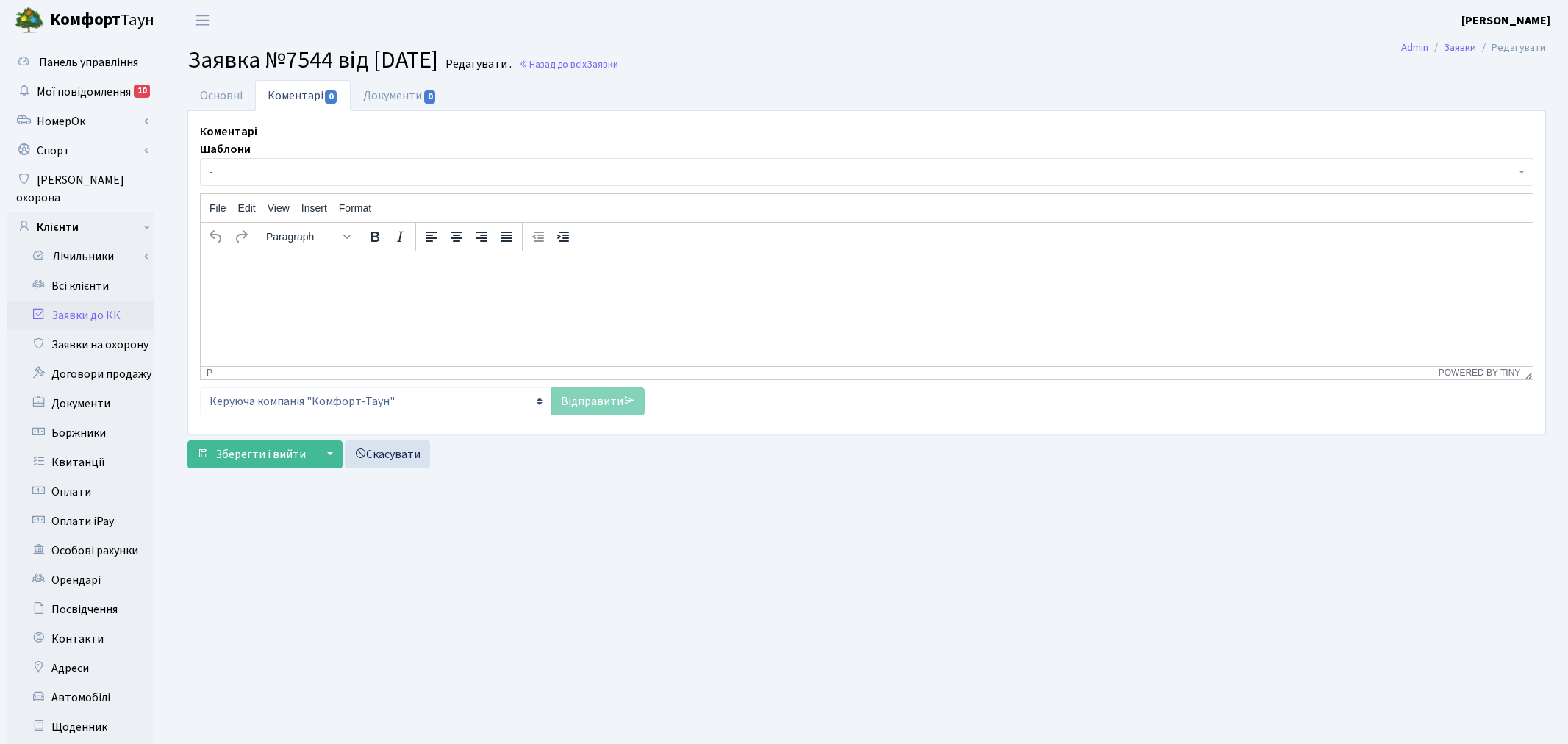
select select "864"
click at [235, 98] on link "Основні" at bounding box center [221, 95] width 68 height 30
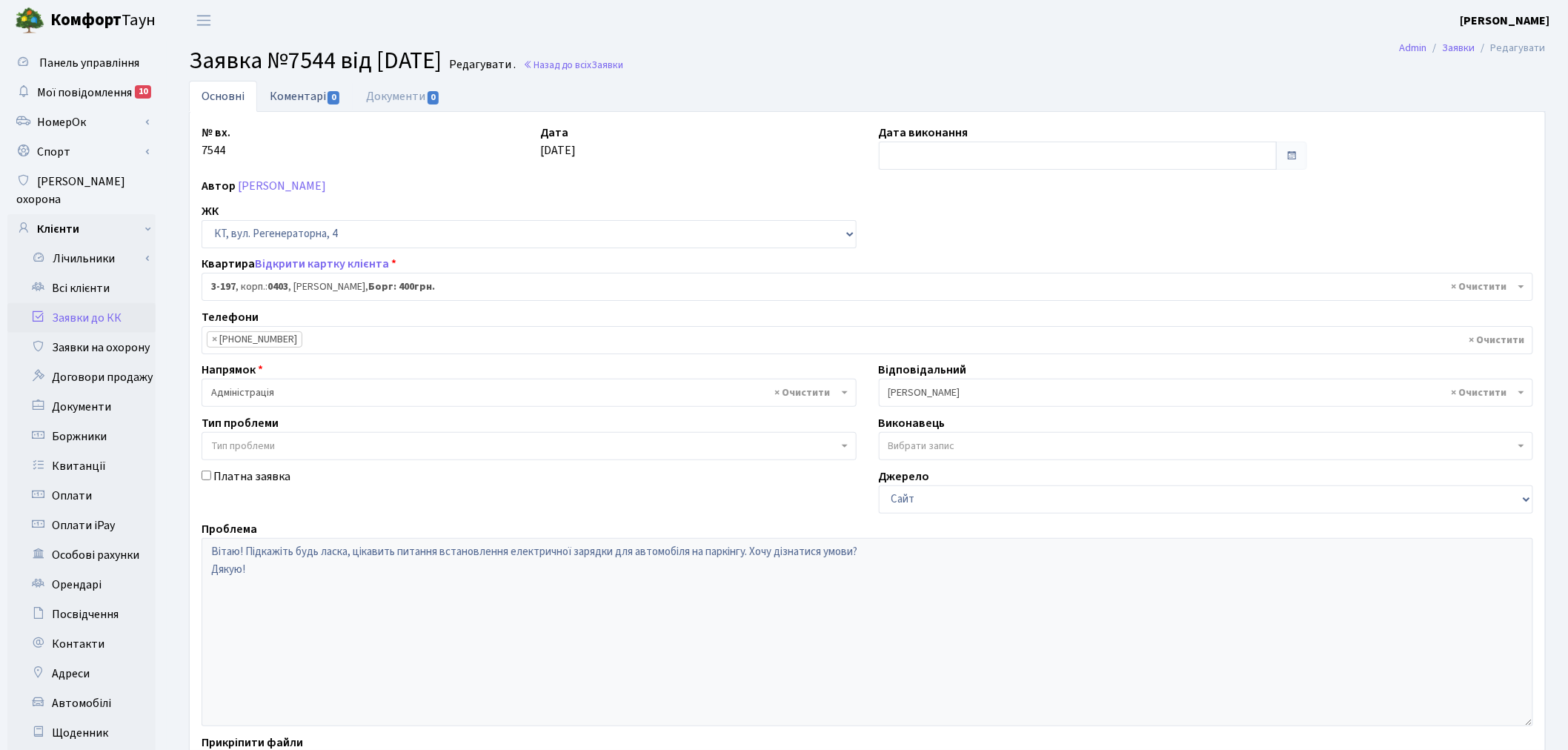
click at [336, 91] on span "0" at bounding box center [333, 98] width 12 height 14
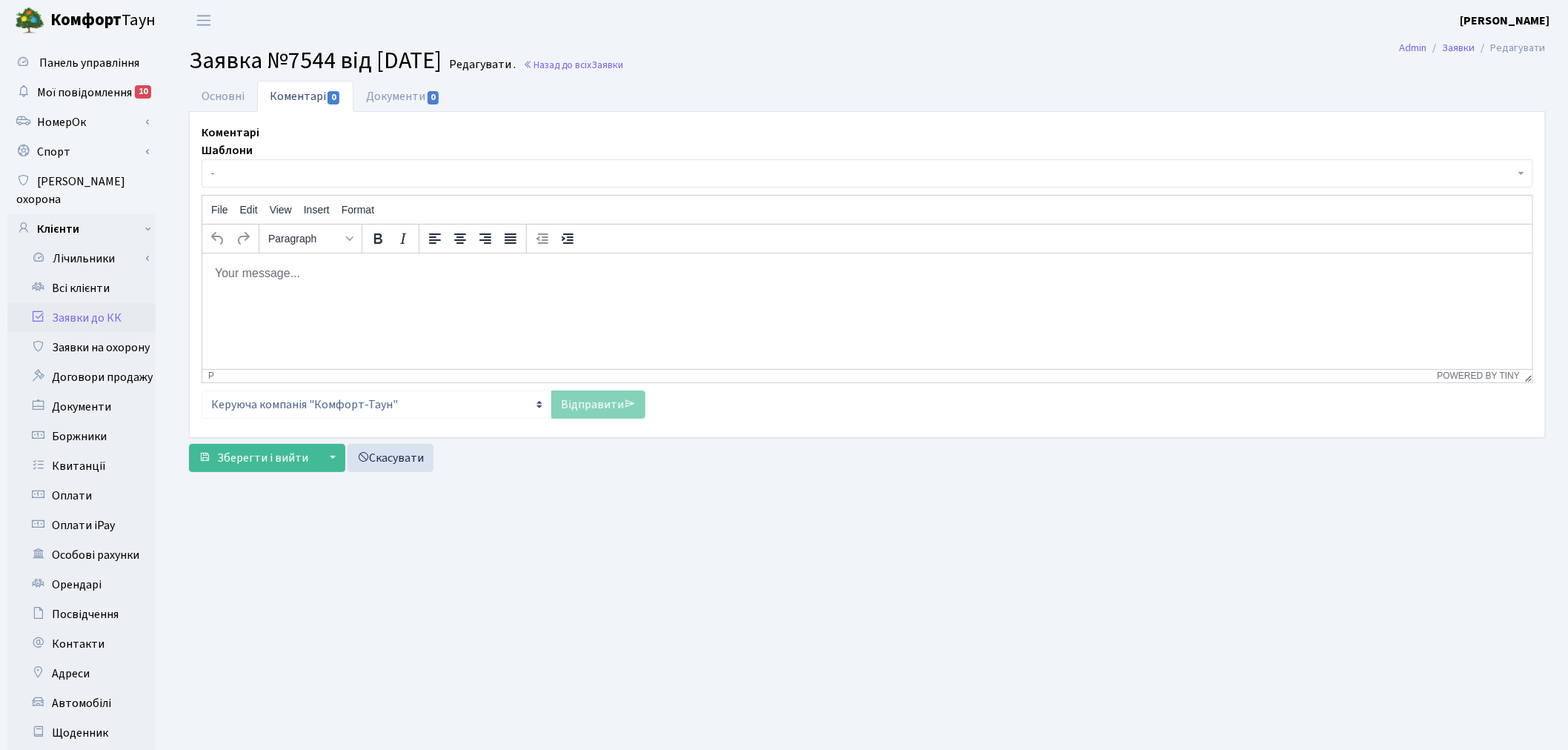
click at [376, 289] on html at bounding box center [866, 272] width 1330 height 40
click at [565, 406] on link "Відправити" at bounding box center [598, 405] width 94 height 28
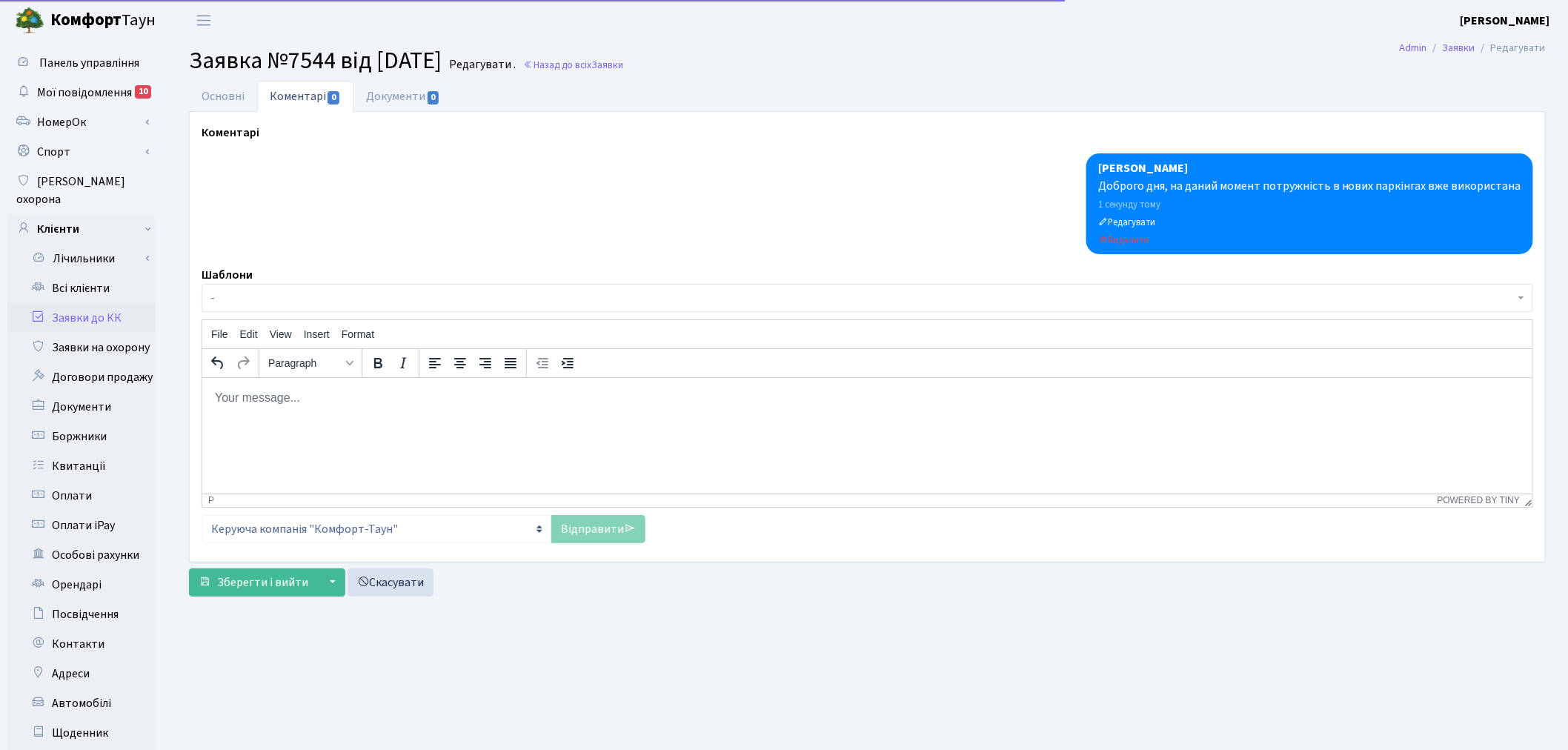
drag, startPoint x: 256, startPoint y: 97, endPoint x: 284, endPoint y: 98, distance: 28.0
click at [255, 97] on ul "Основні Коментарі 0 Документи 0" at bounding box center [866, 97] width 1357 height 31
click at [220, 98] on link "Основні" at bounding box center [222, 96] width 68 height 30
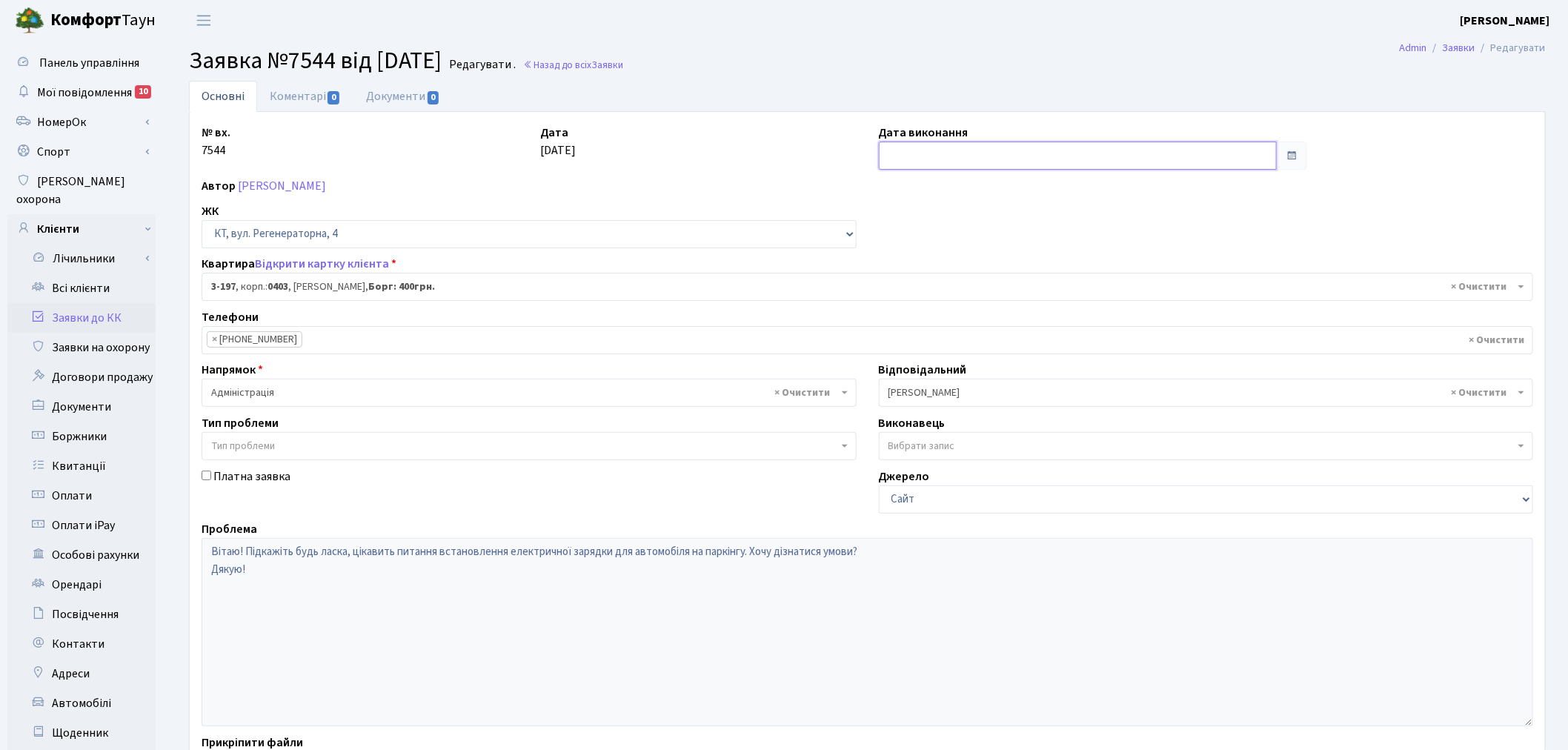
click at [982, 160] on input "text" at bounding box center [1077, 155] width 398 height 28
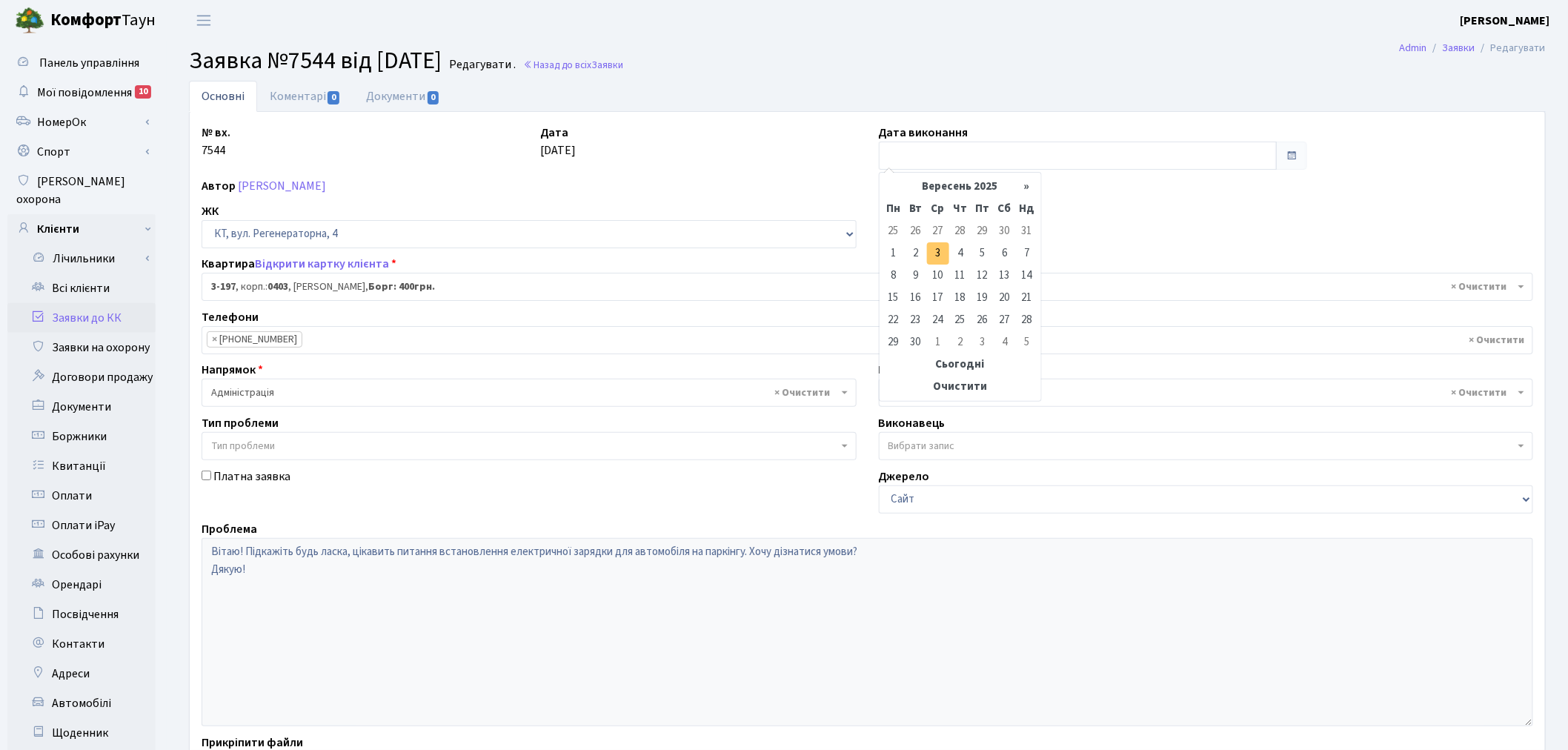
click at [935, 251] on td "3" at bounding box center [938, 253] width 22 height 22
type input "[DATE]"
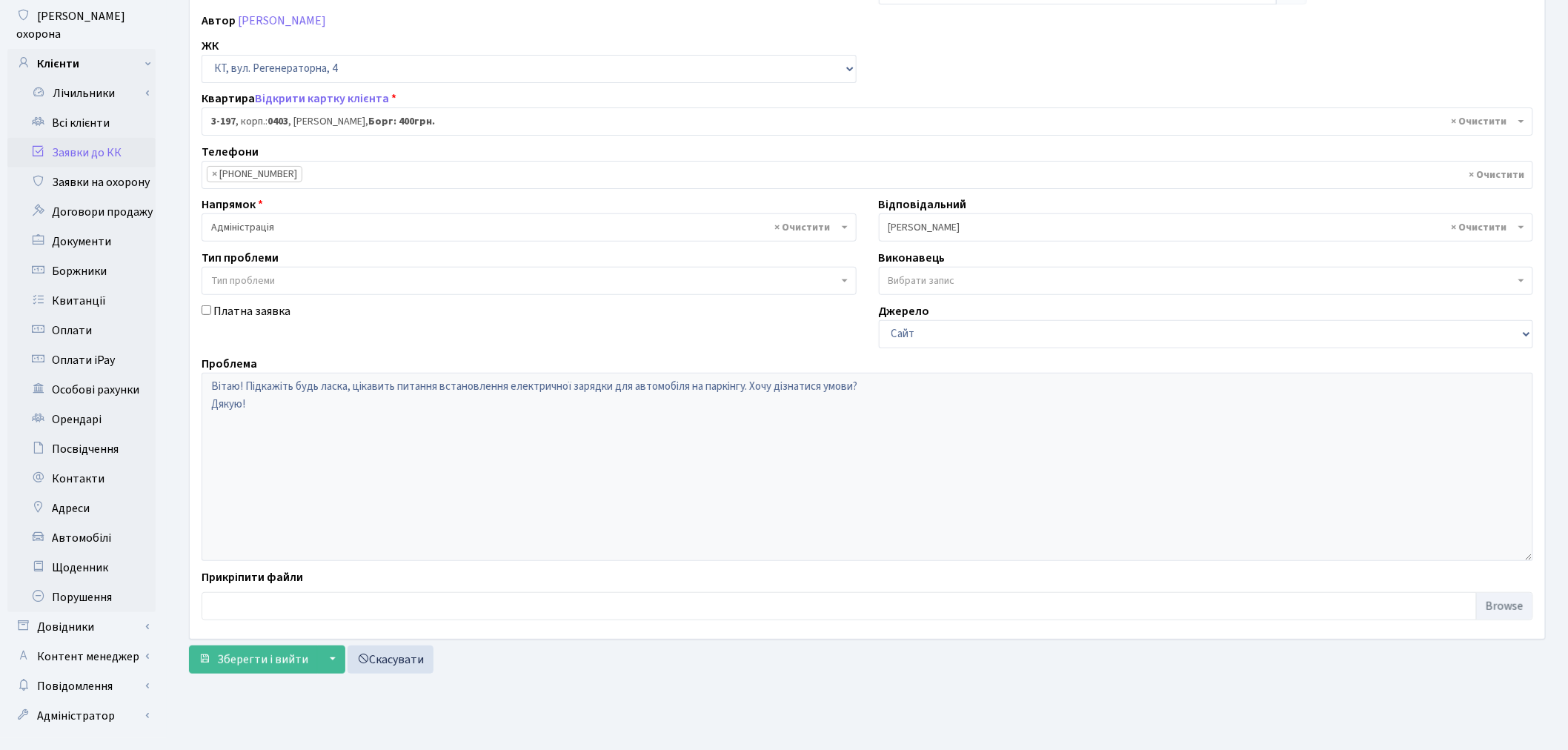
scroll to position [172, 0]
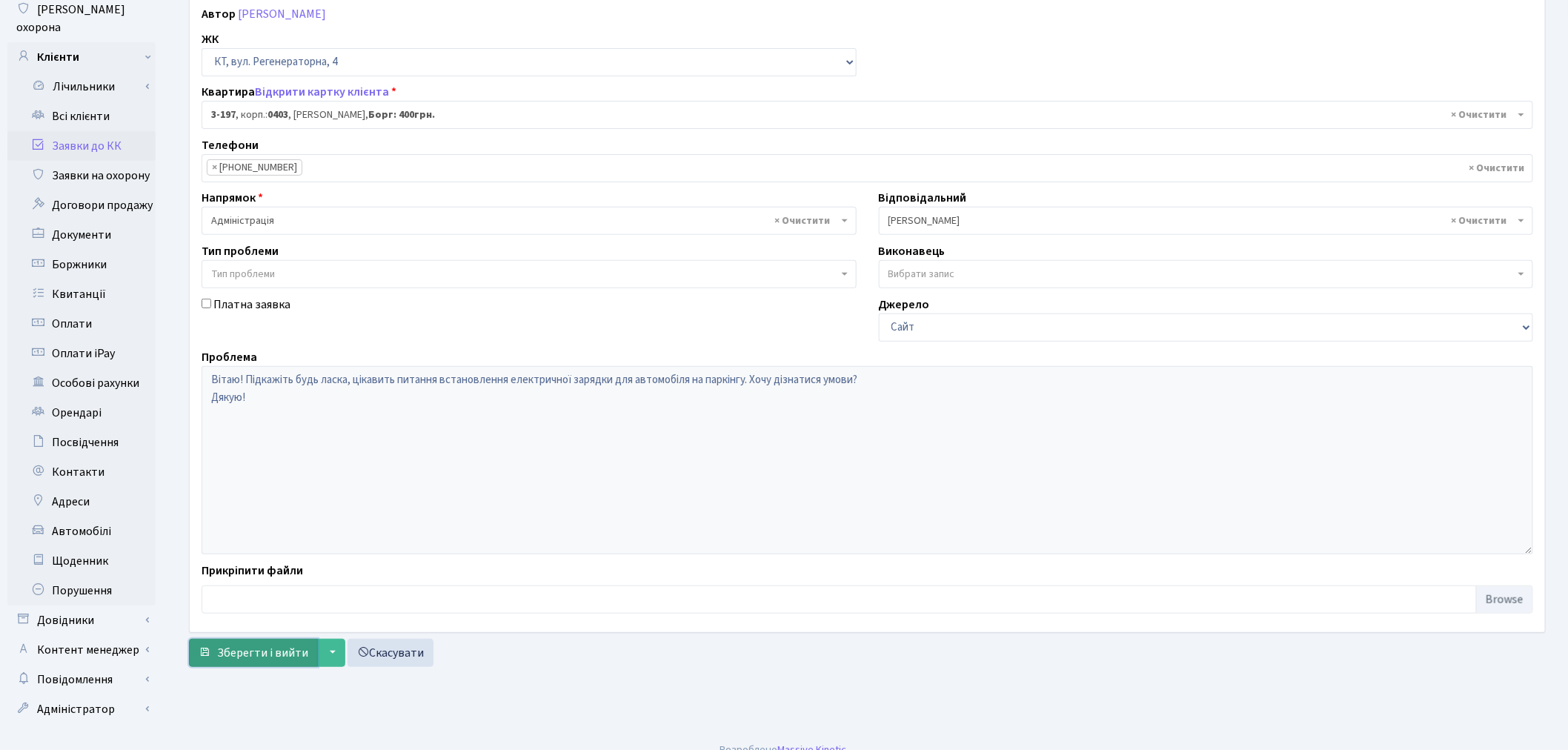
click at [263, 642] on button "Зберегти і вийти" at bounding box center [252, 652] width 128 height 28
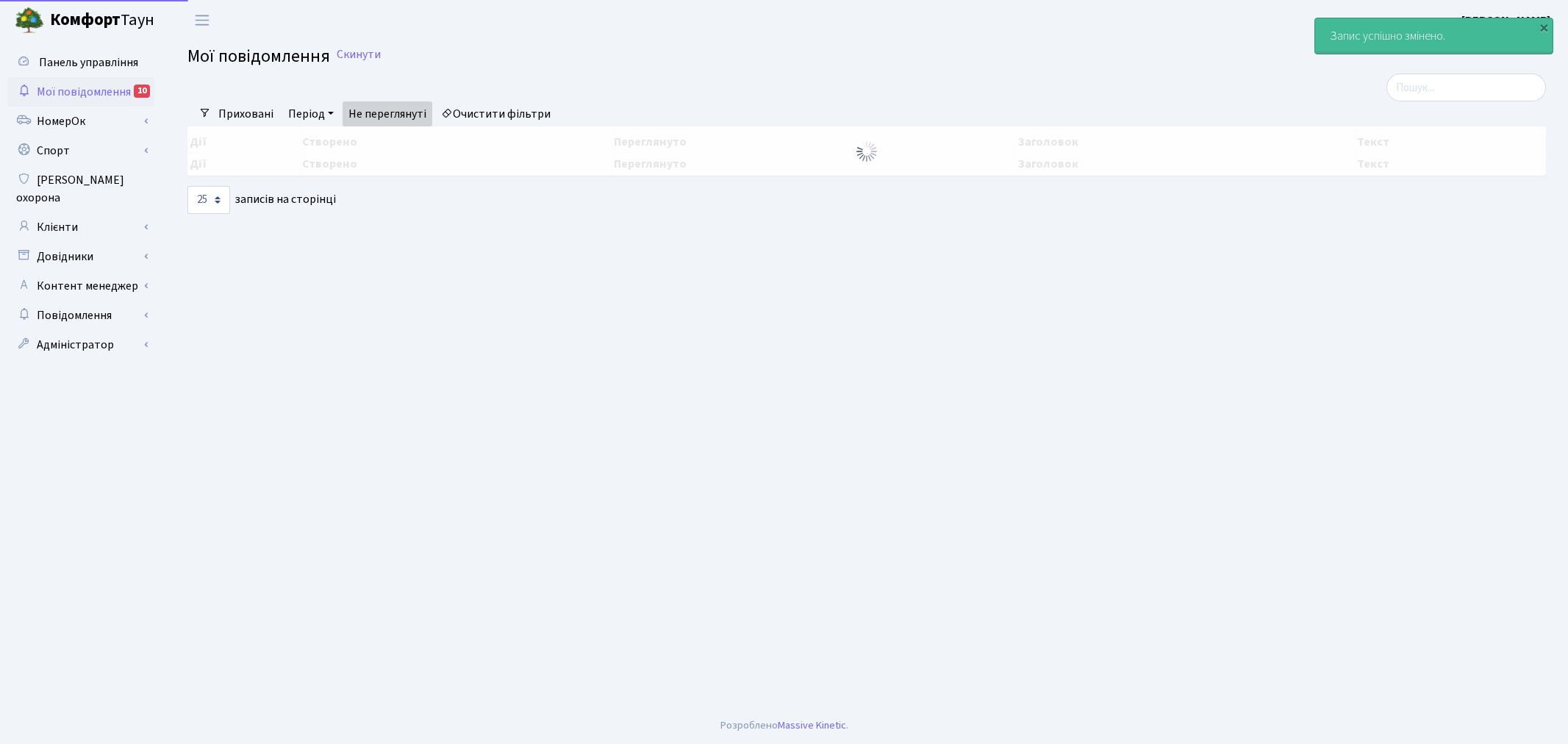
select select "25"
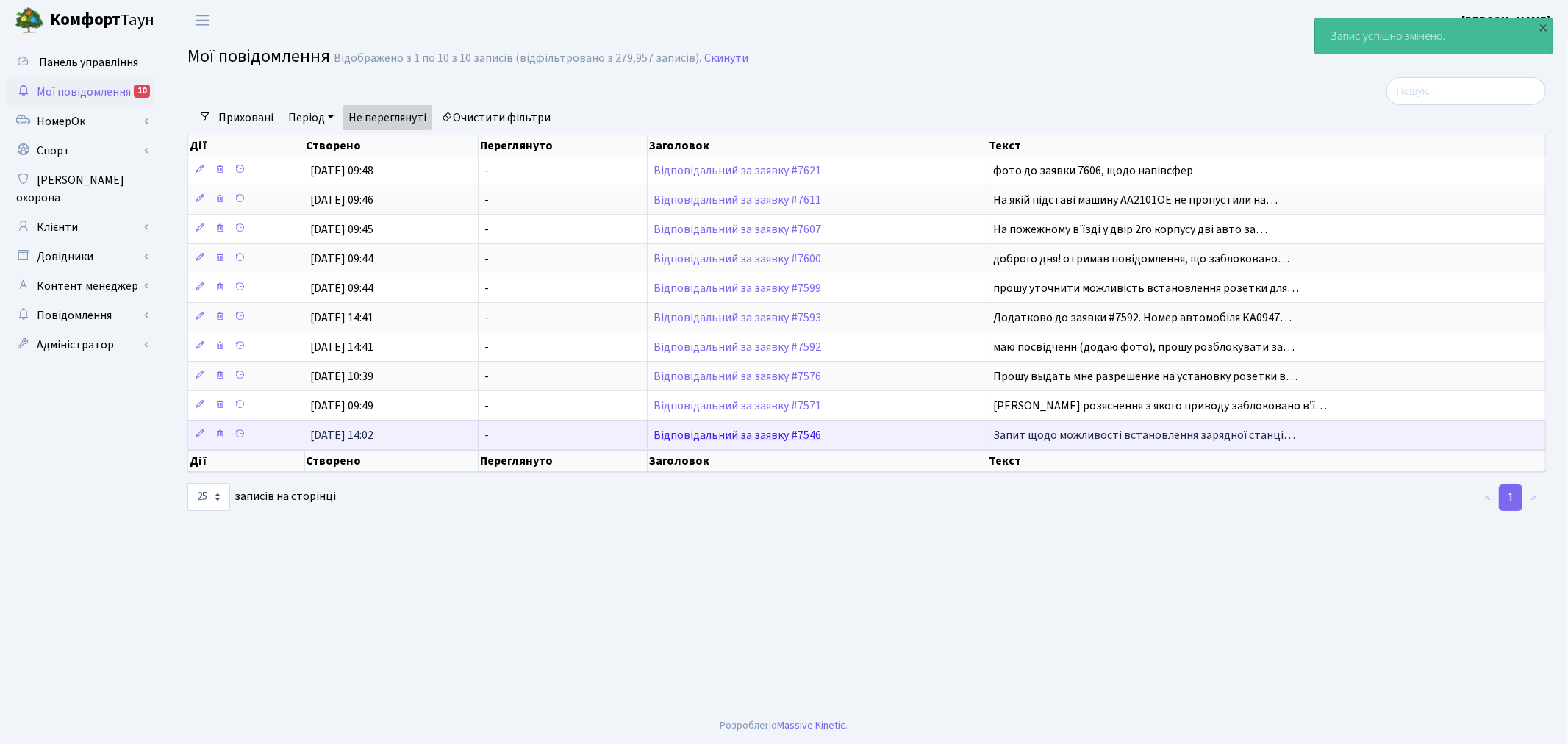
click at [784, 436] on link "Відповідальний за заявку #7546" at bounding box center [737, 435] width 167 height 16
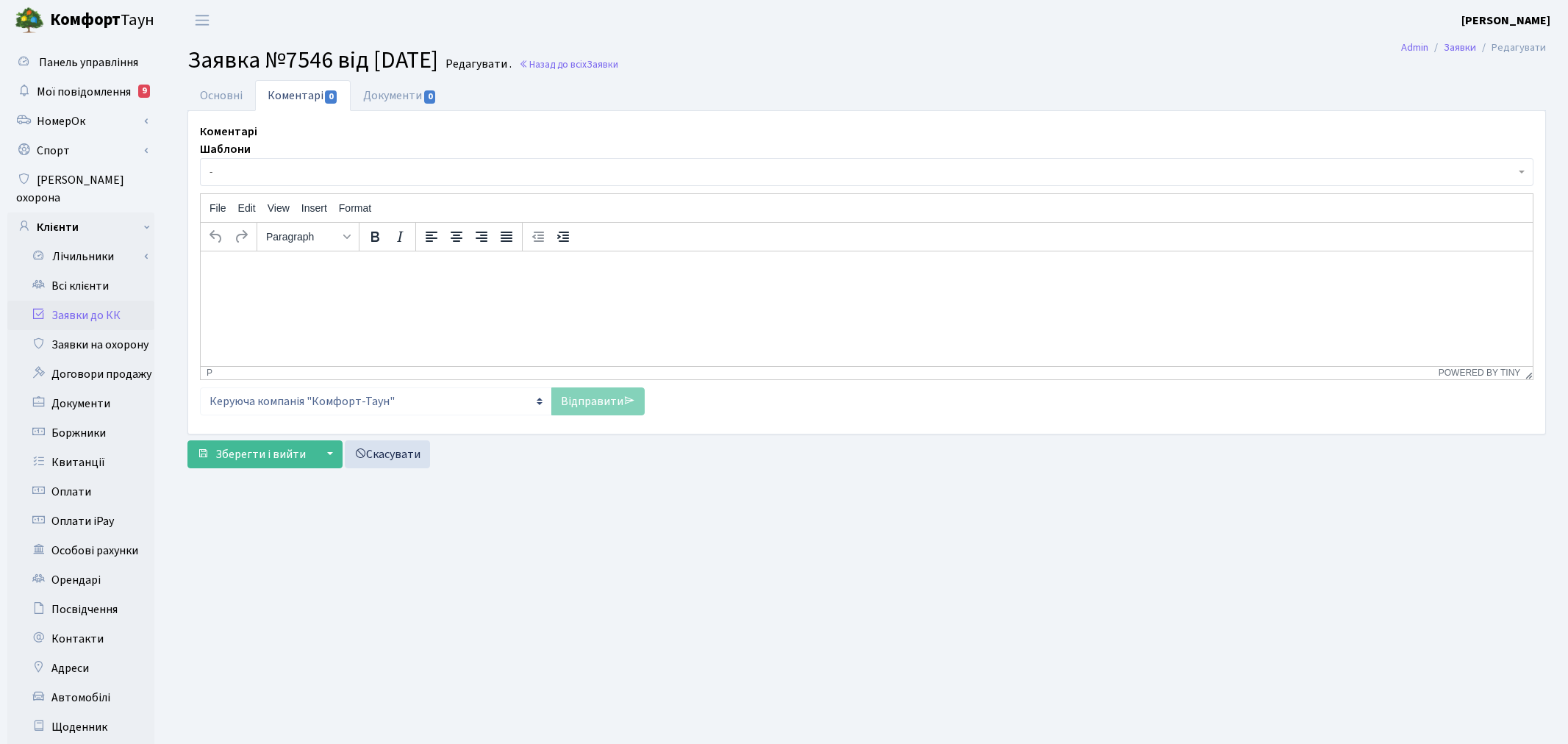
select select "7975"
select select "68"
click at [230, 92] on link "Основні" at bounding box center [221, 95] width 68 height 30
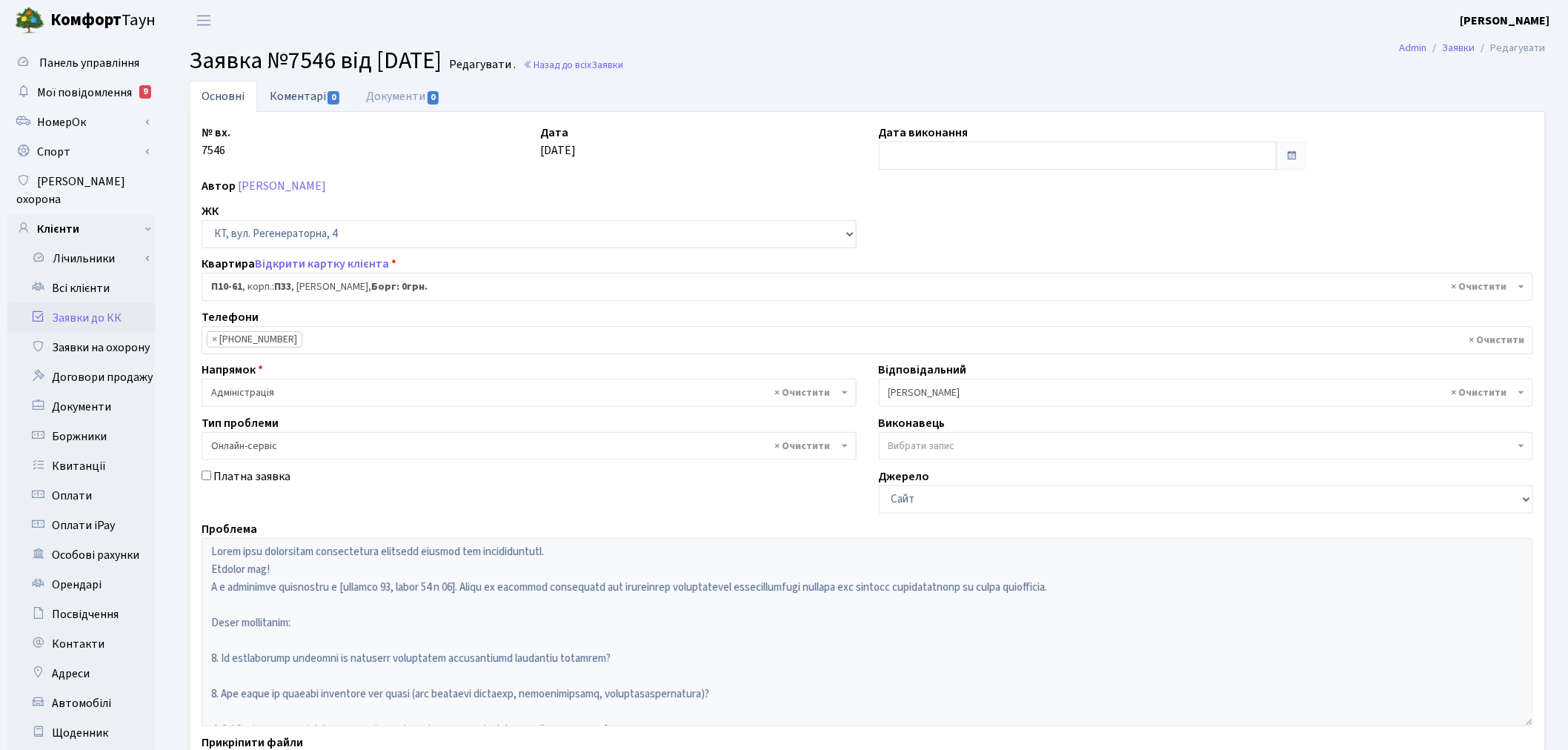
click at [302, 102] on link "Коментарі 0" at bounding box center [305, 96] width 97 height 30
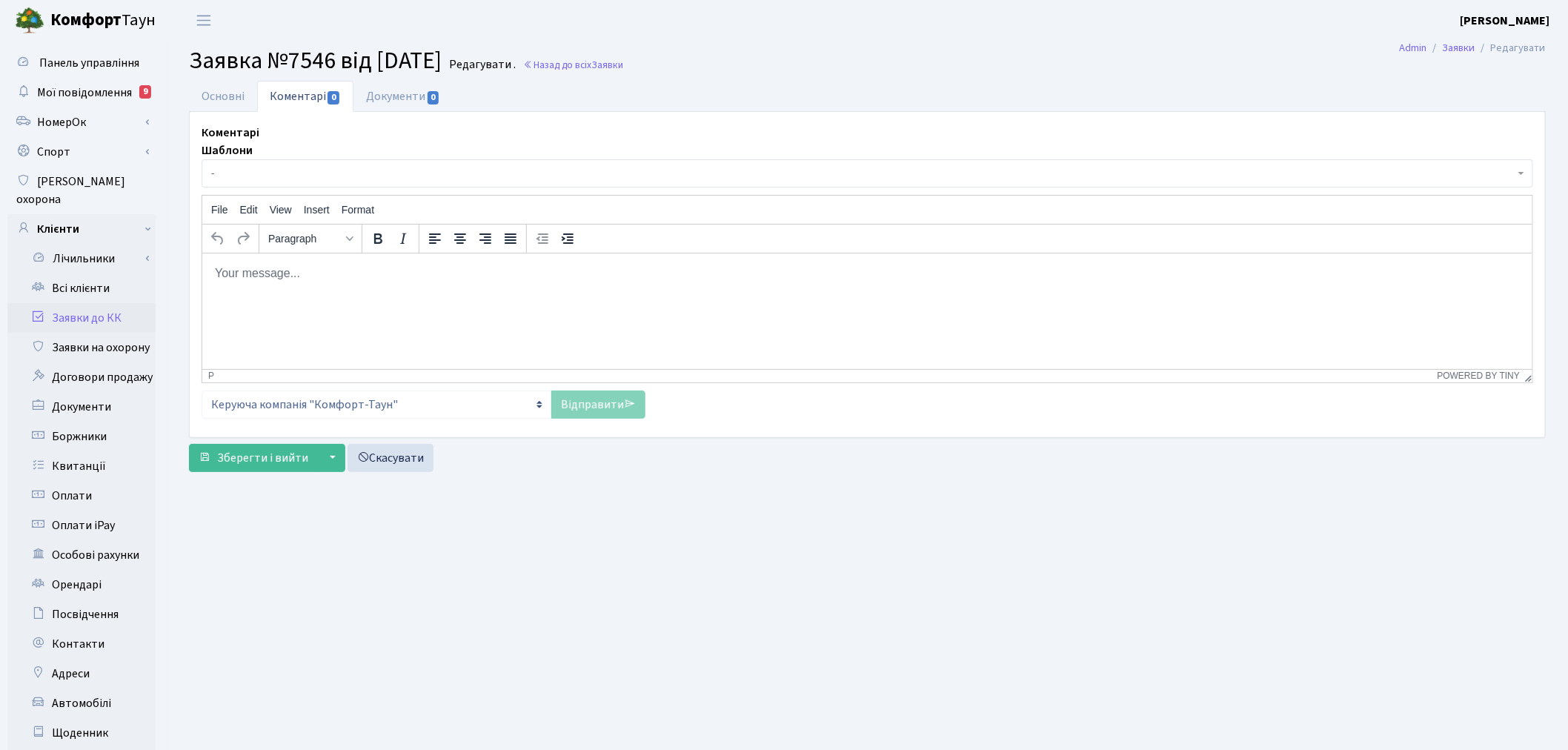
click at [345, 272] on p "Rich Text Area. Press ALT-0 for help." at bounding box center [866, 272] width 1307 height 16
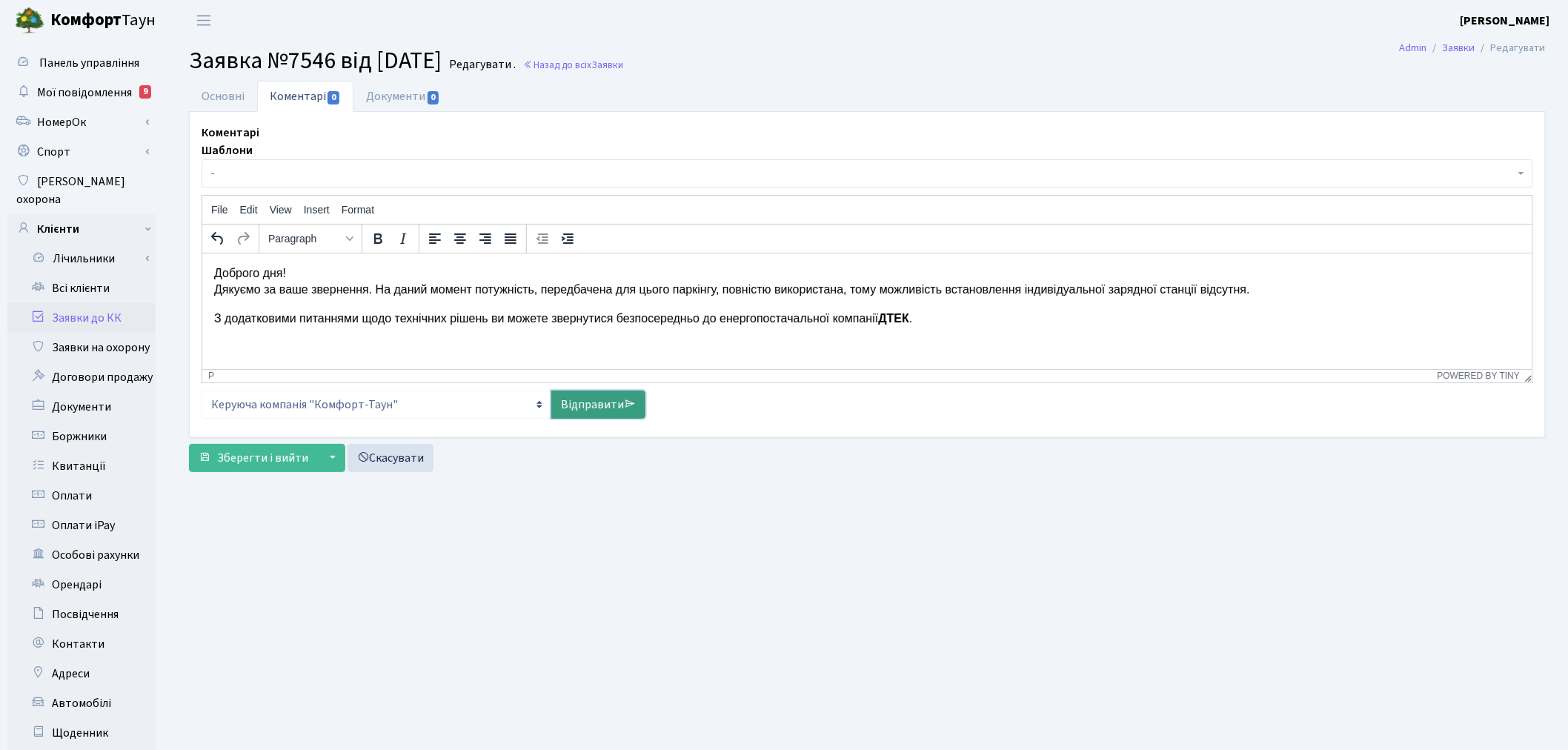
click at [587, 403] on link "Відправити" at bounding box center [598, 405] width 94 height 28
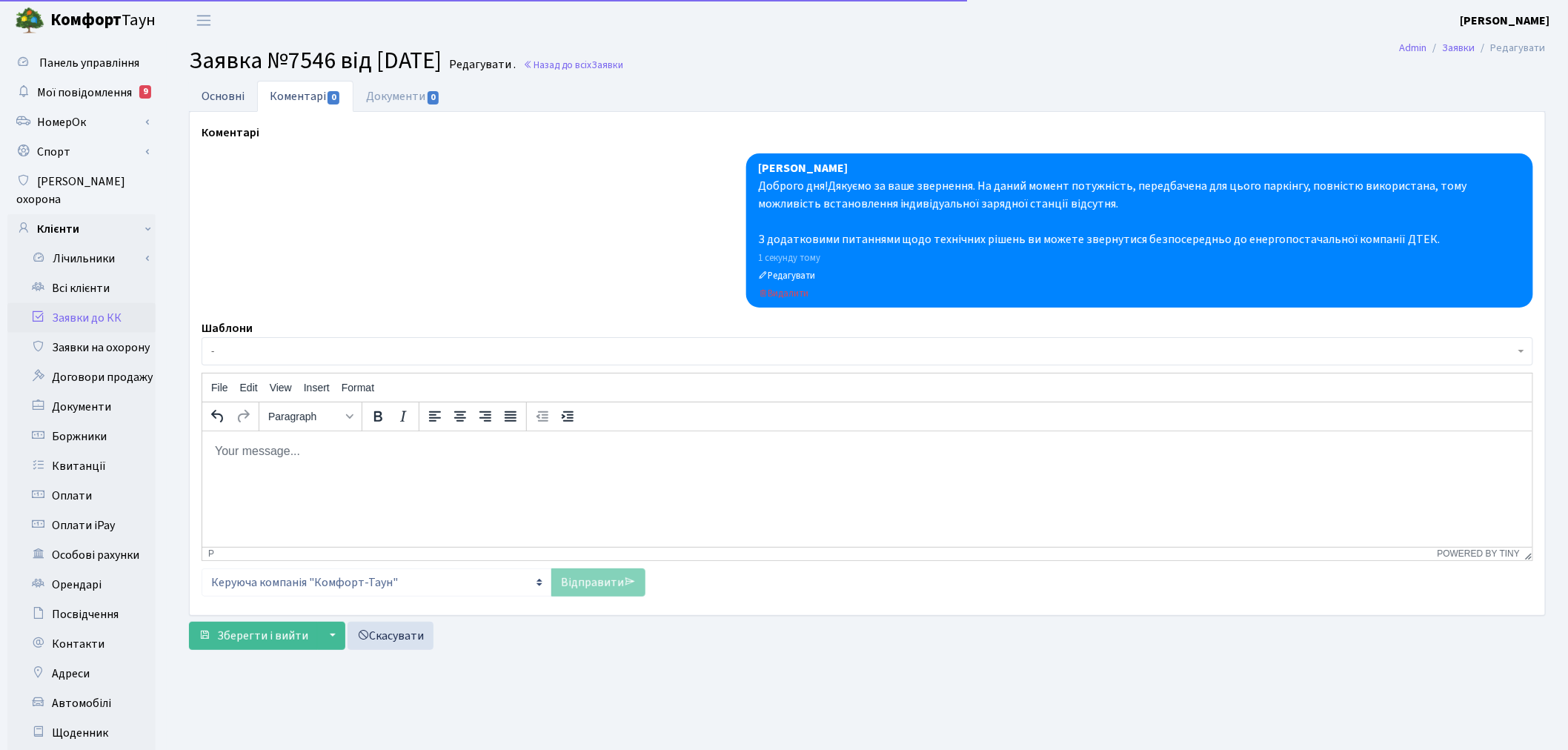
click at [236, 98] on link "Основні" at bounding box center [222, 96] width 68 height 30
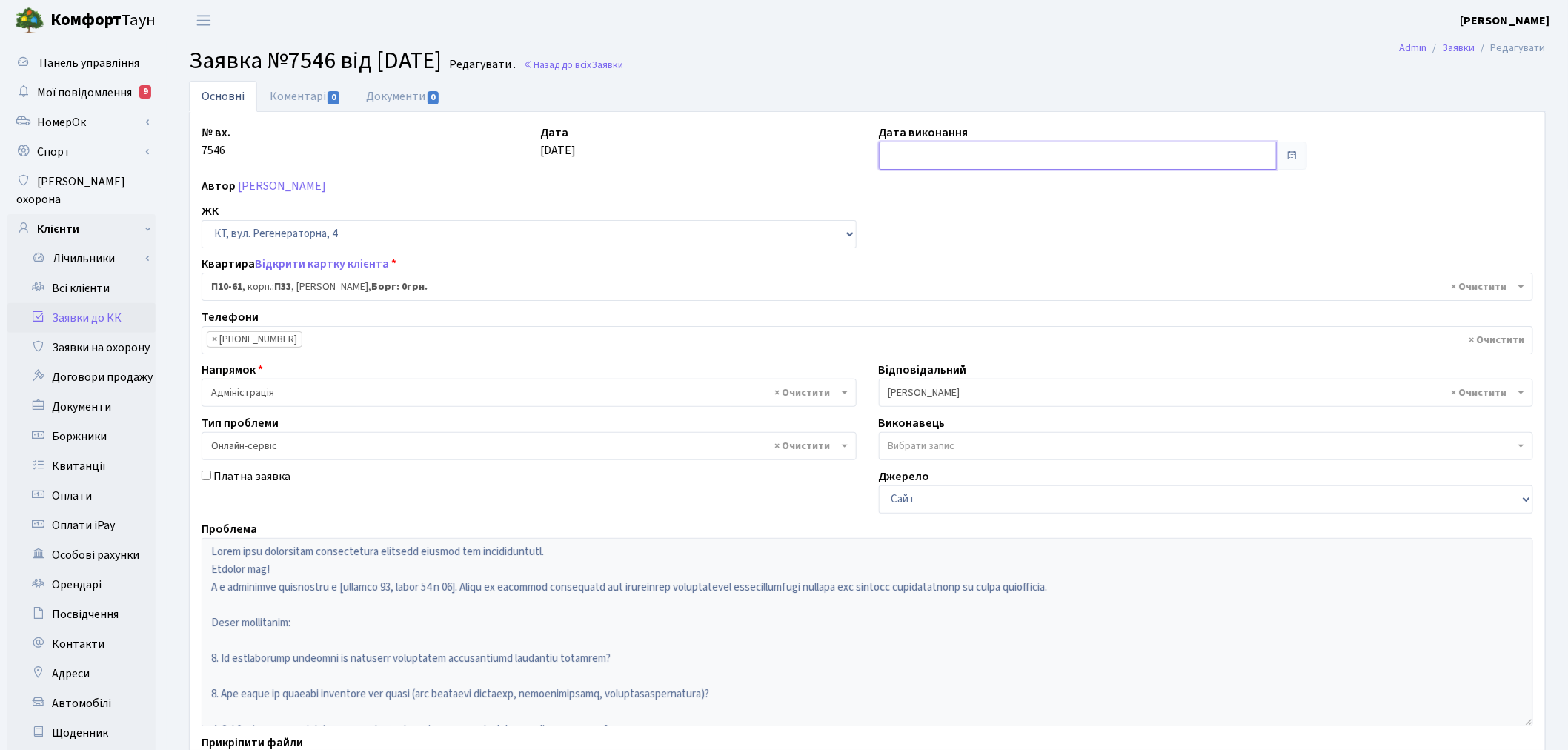
click at [919, 157] on input "text" at bounding box center [1077, 155] width 398 height 28
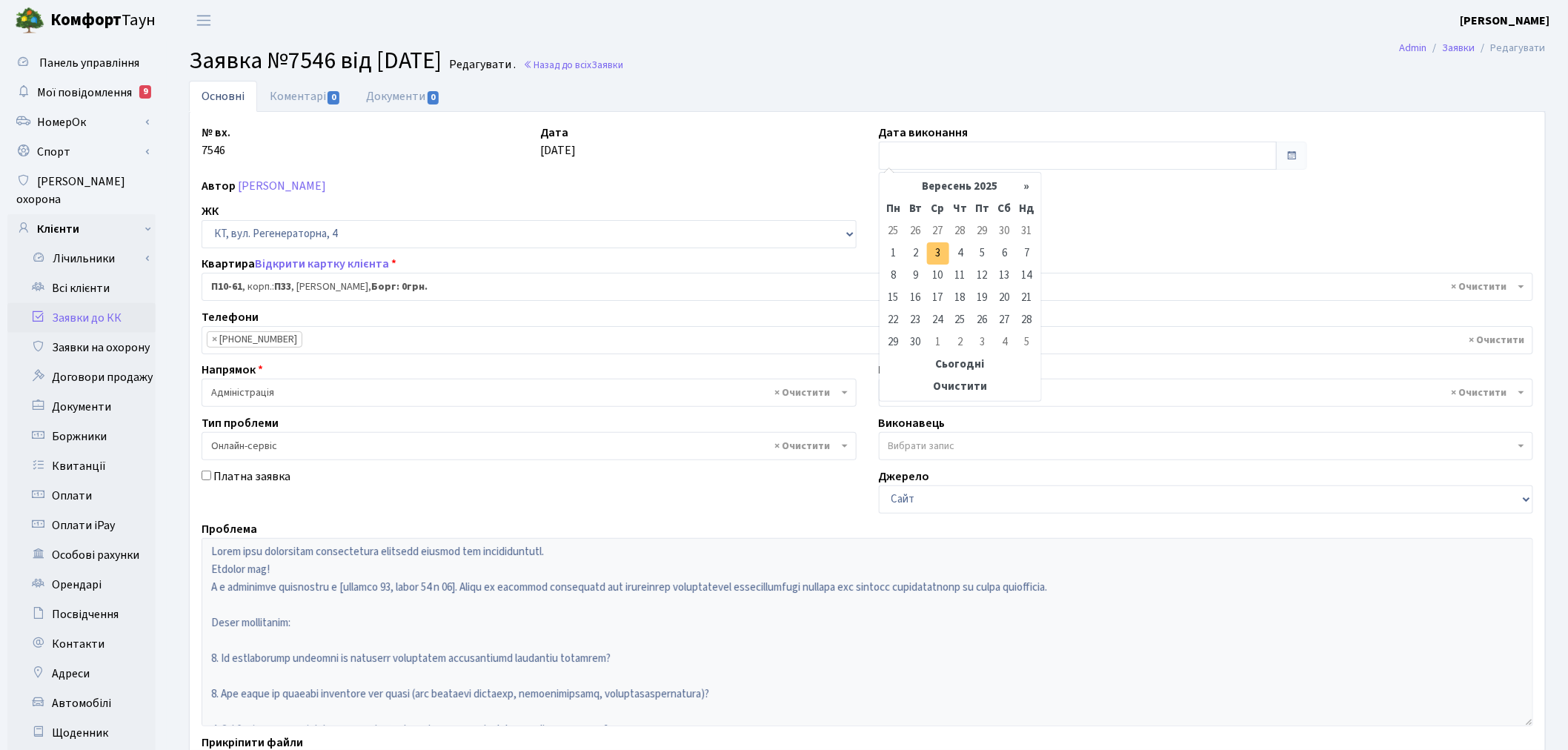
click at [938, 252] on td "3" at bounding box center [938, 253] width 22 height 22
type input "03.09.2025"
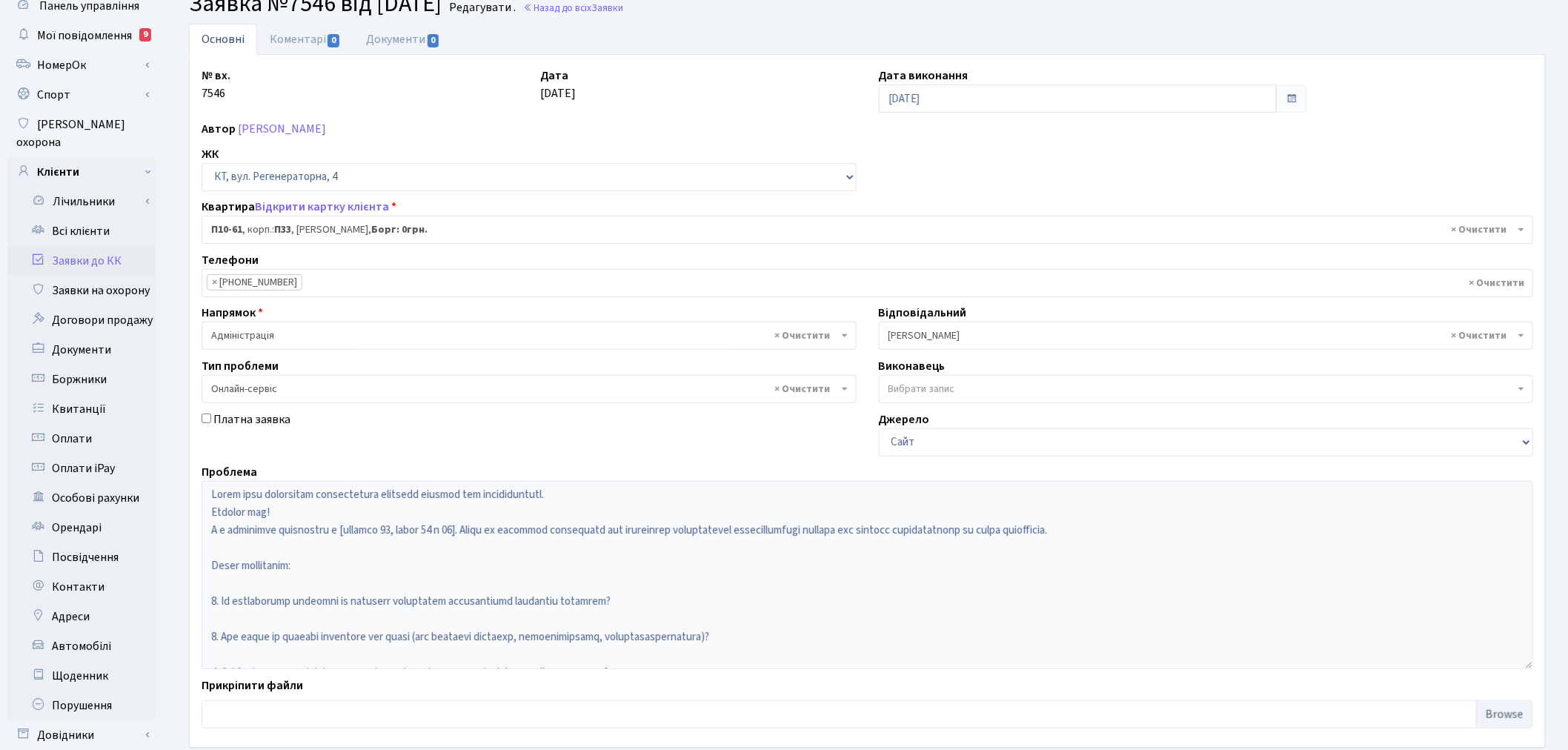
scroll to position [172, 0]
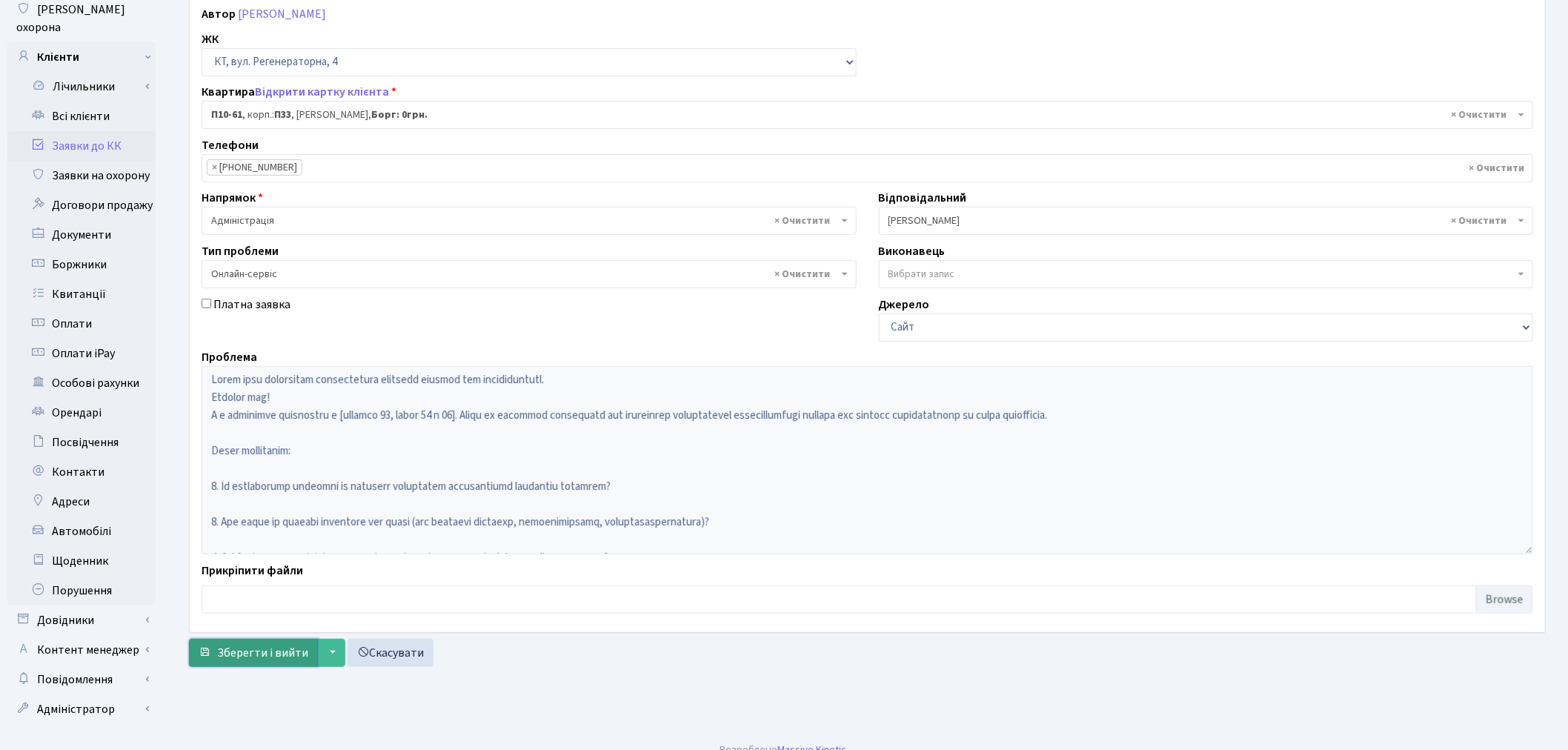
click at [258, 644] on span "Зберегти і вийти" at bounding box center [262, 652] width 91 height 16
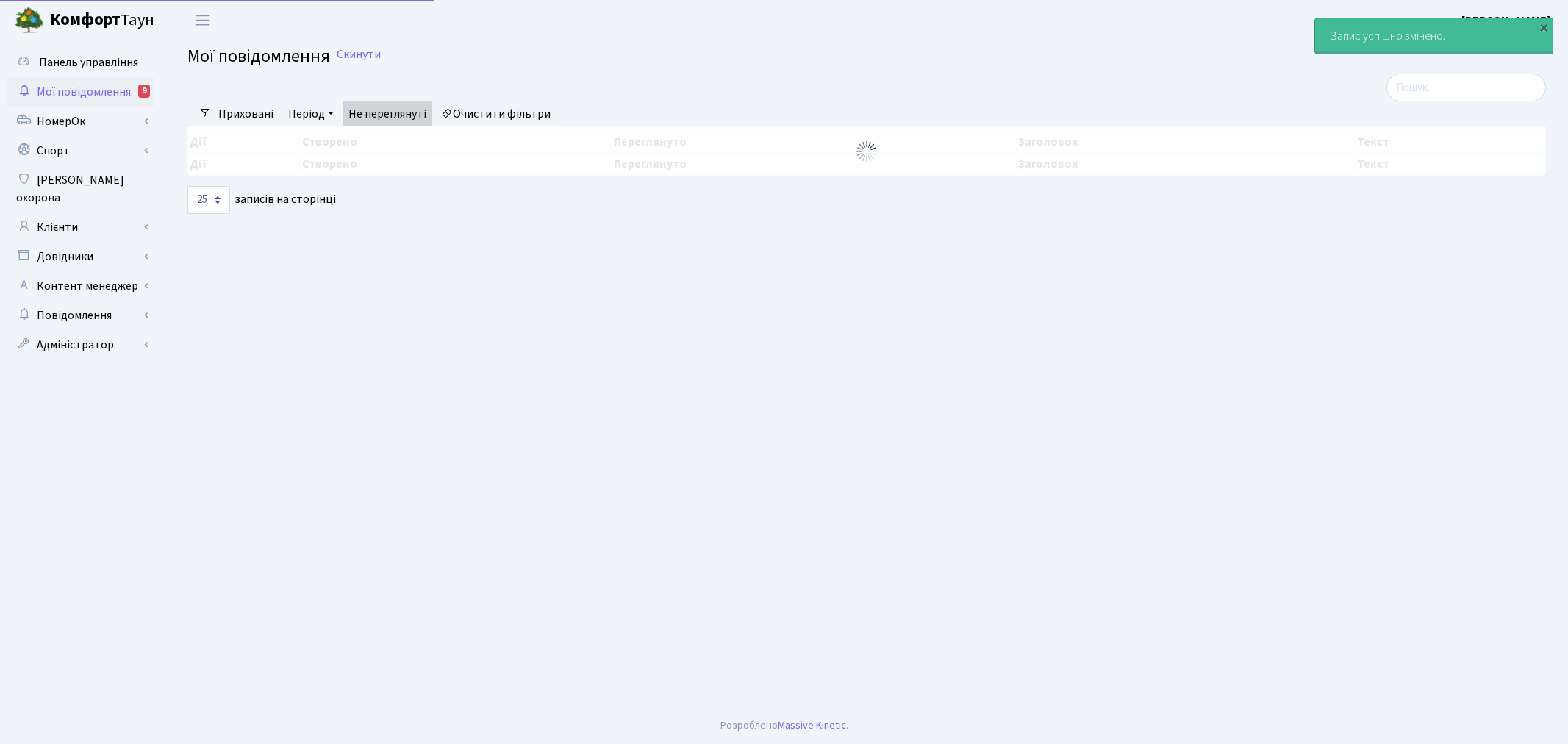
select select "25"
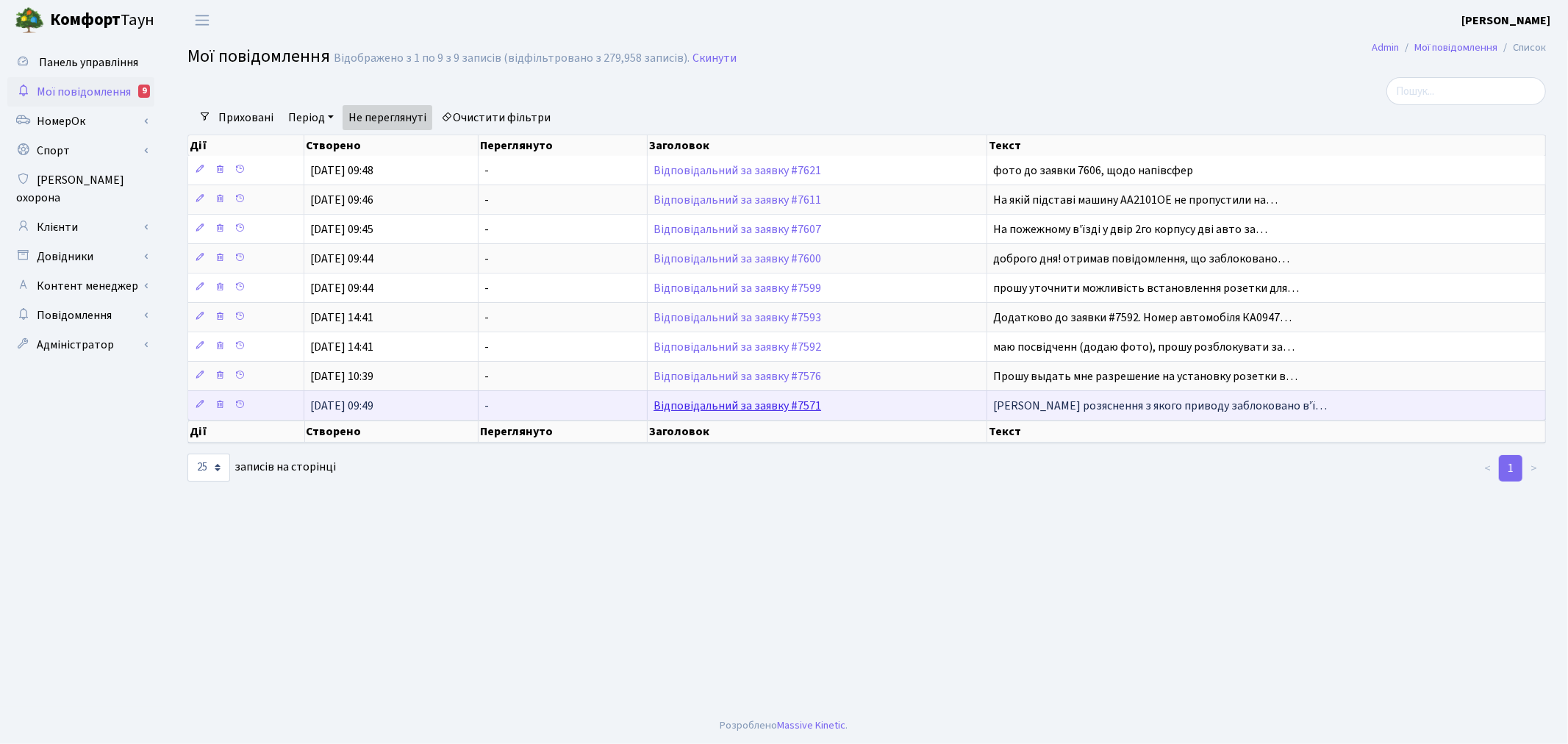
click at [779, 404] on link "Відповідальний за заявку #7571" at bounding box center [737, 406] width 167 height 16
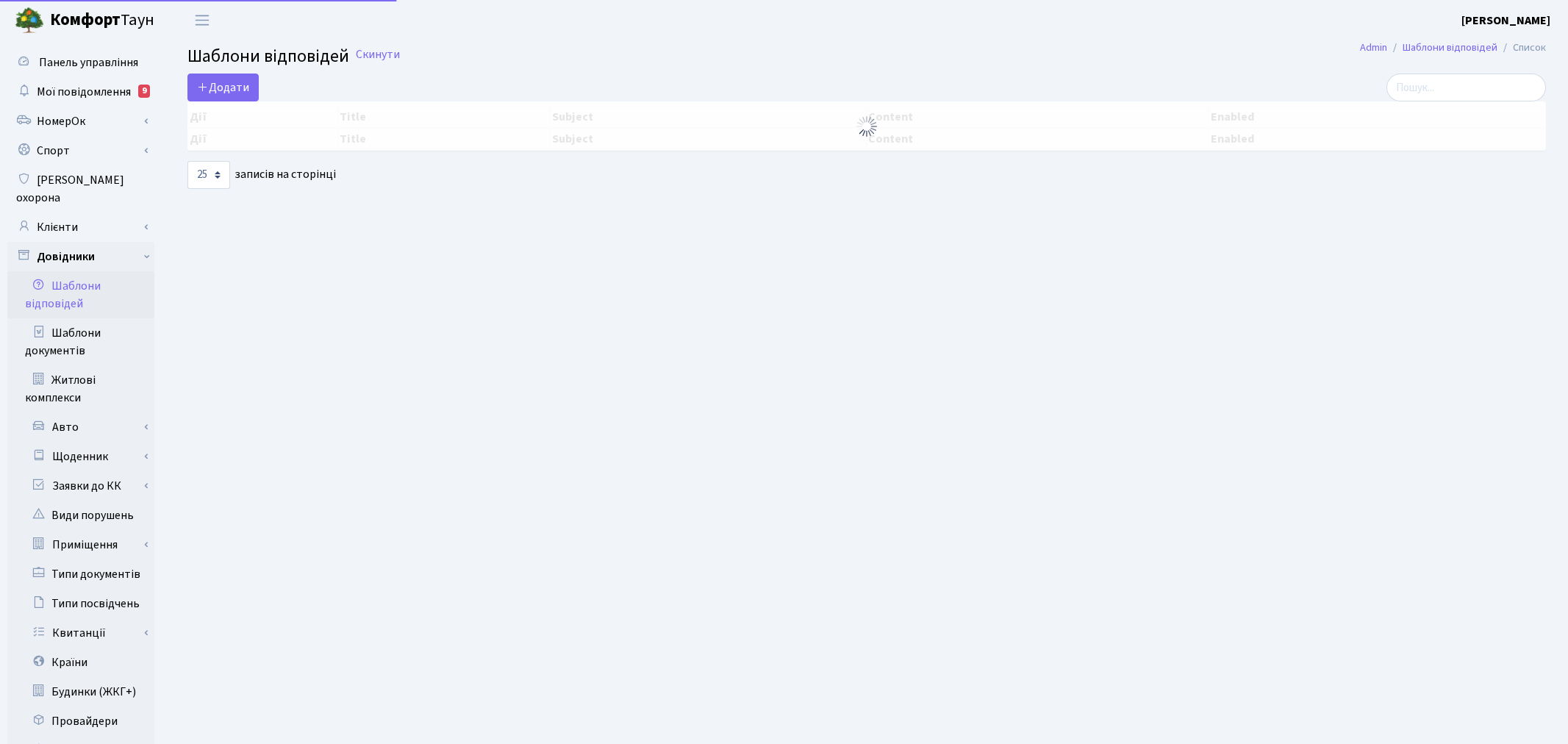
select select "25"
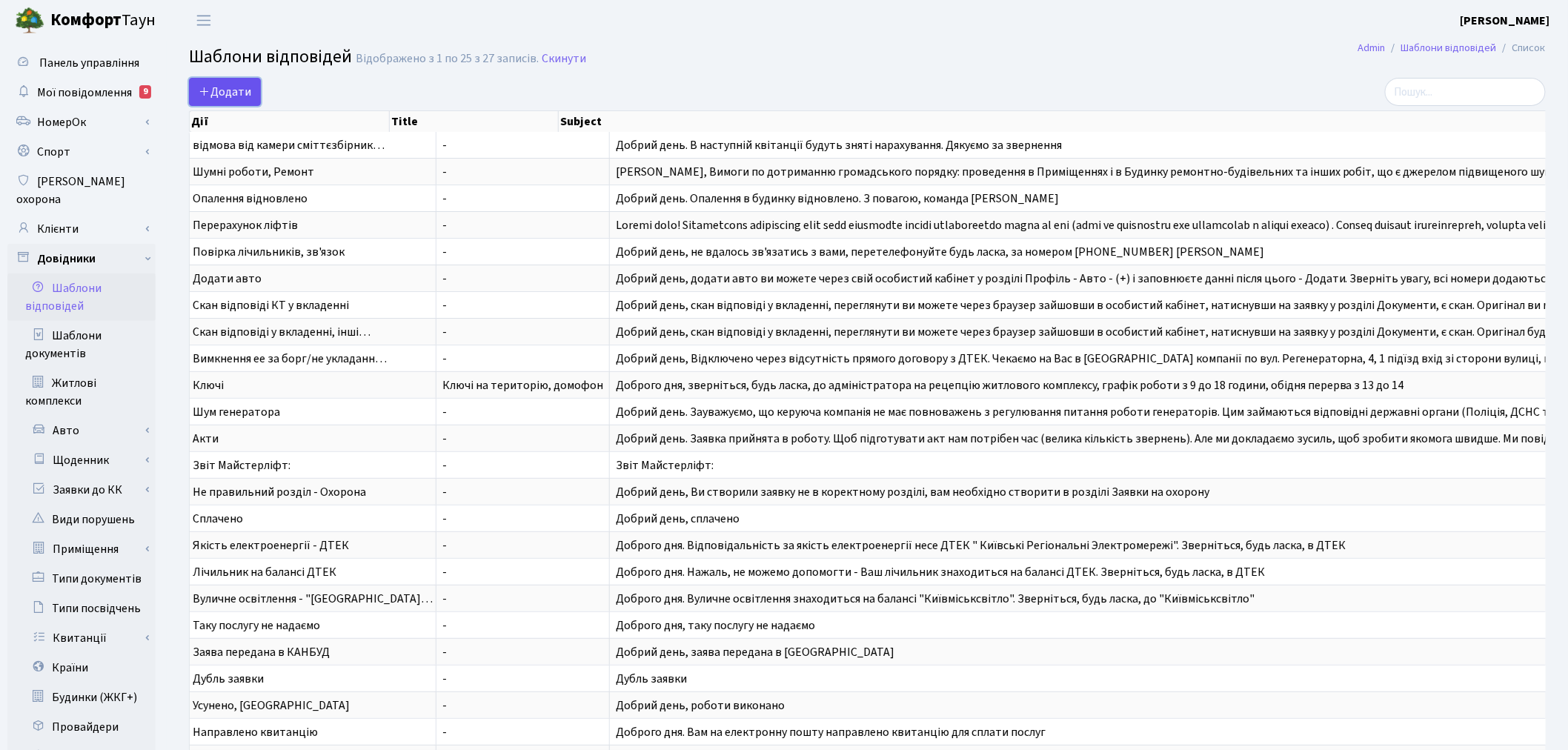
click at [241, 91] on span "Додати" at bounding box center [225, 92] width 53 height 16
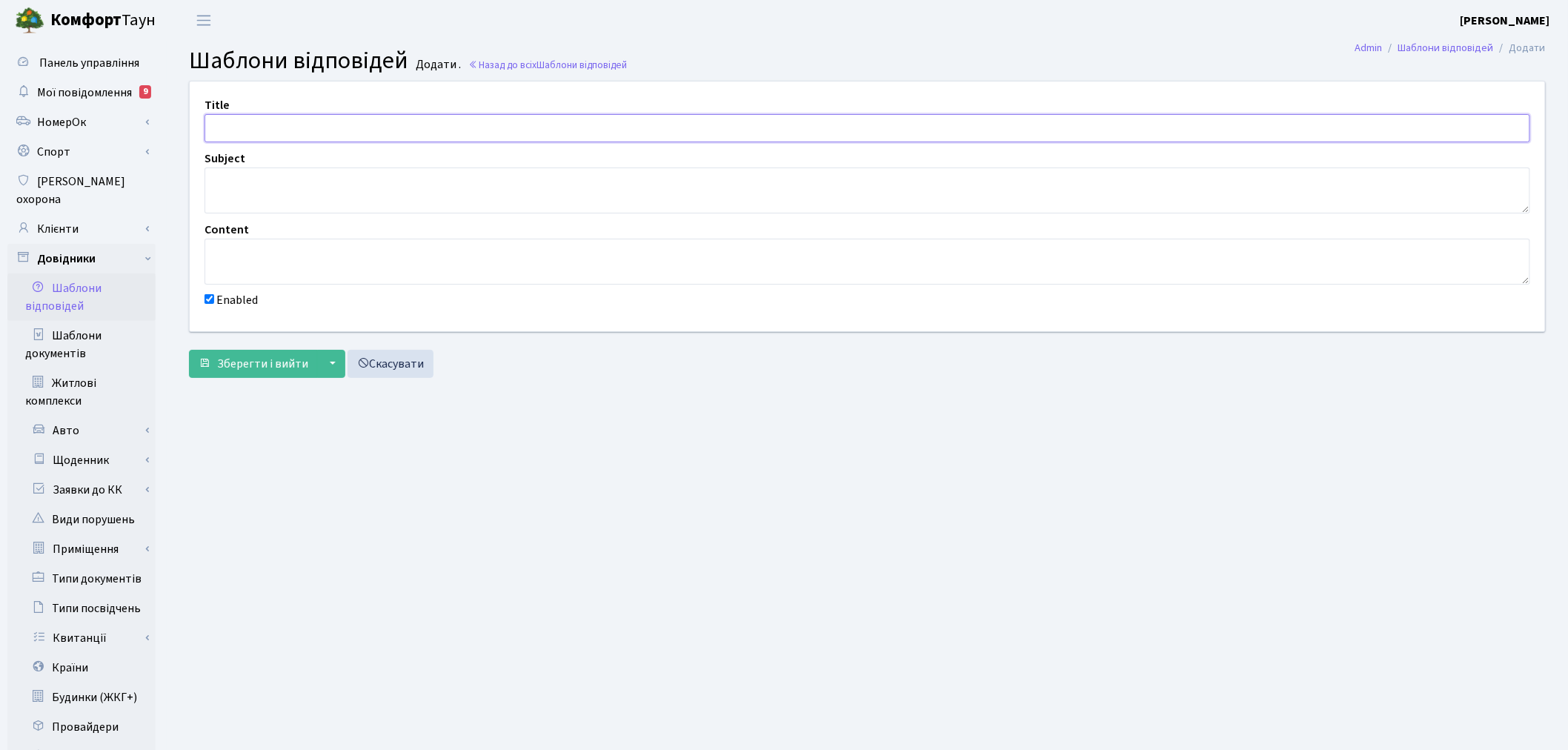
click at [283, 129] on input "text" at bounding box center [866, 128] width 1326 height 28
type input "Потужність паркінг"
click at [284, 181] on textarea at bounding box center [866, 190] width 1326 height 46
click at [261, 272] on textarea at bounding box center [866, 262] width 1326 height 46
paste textarea "Доброго дня! Дякуємо за ваше звернення. На даний момент потужність, передбачена…"
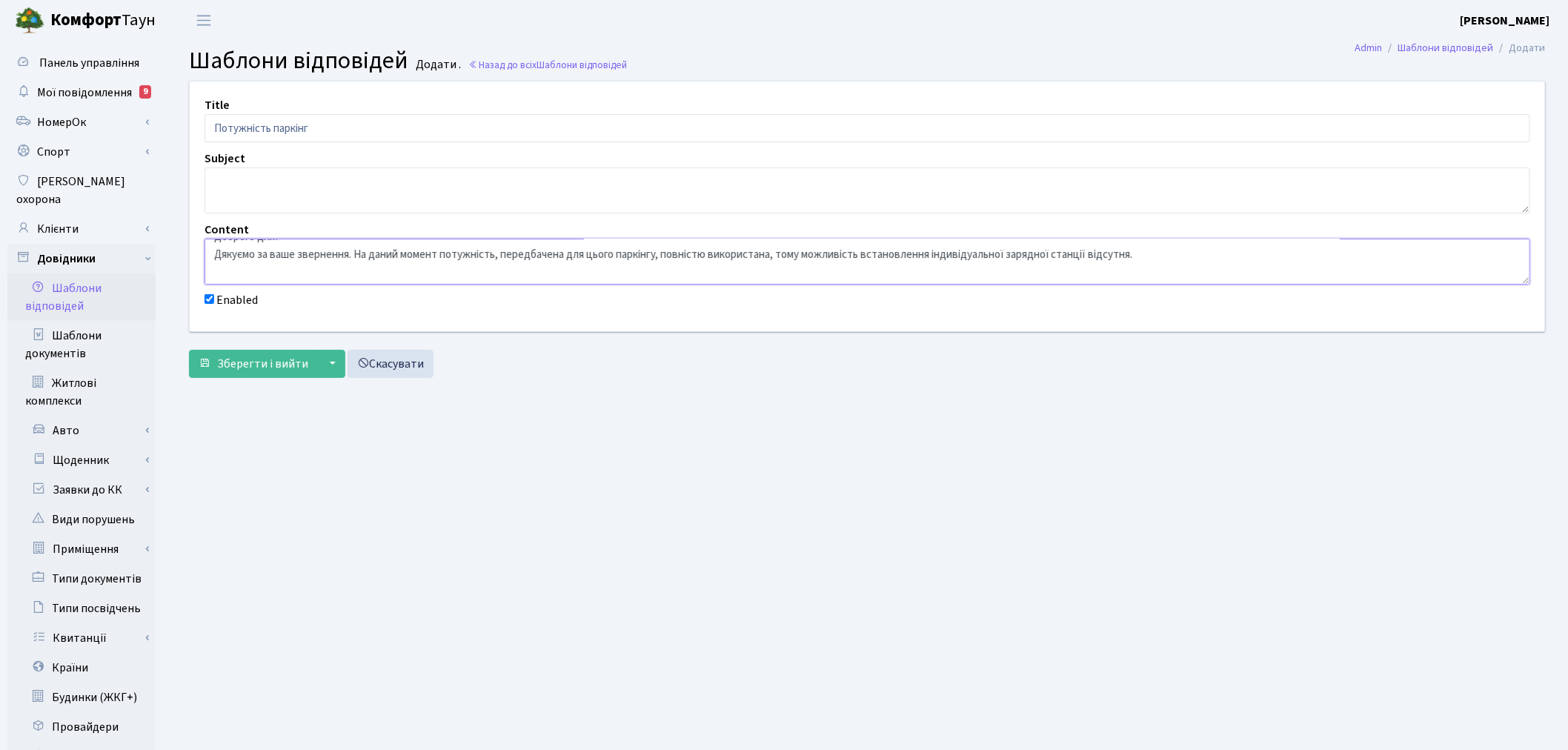
scroll to position [35, 0]
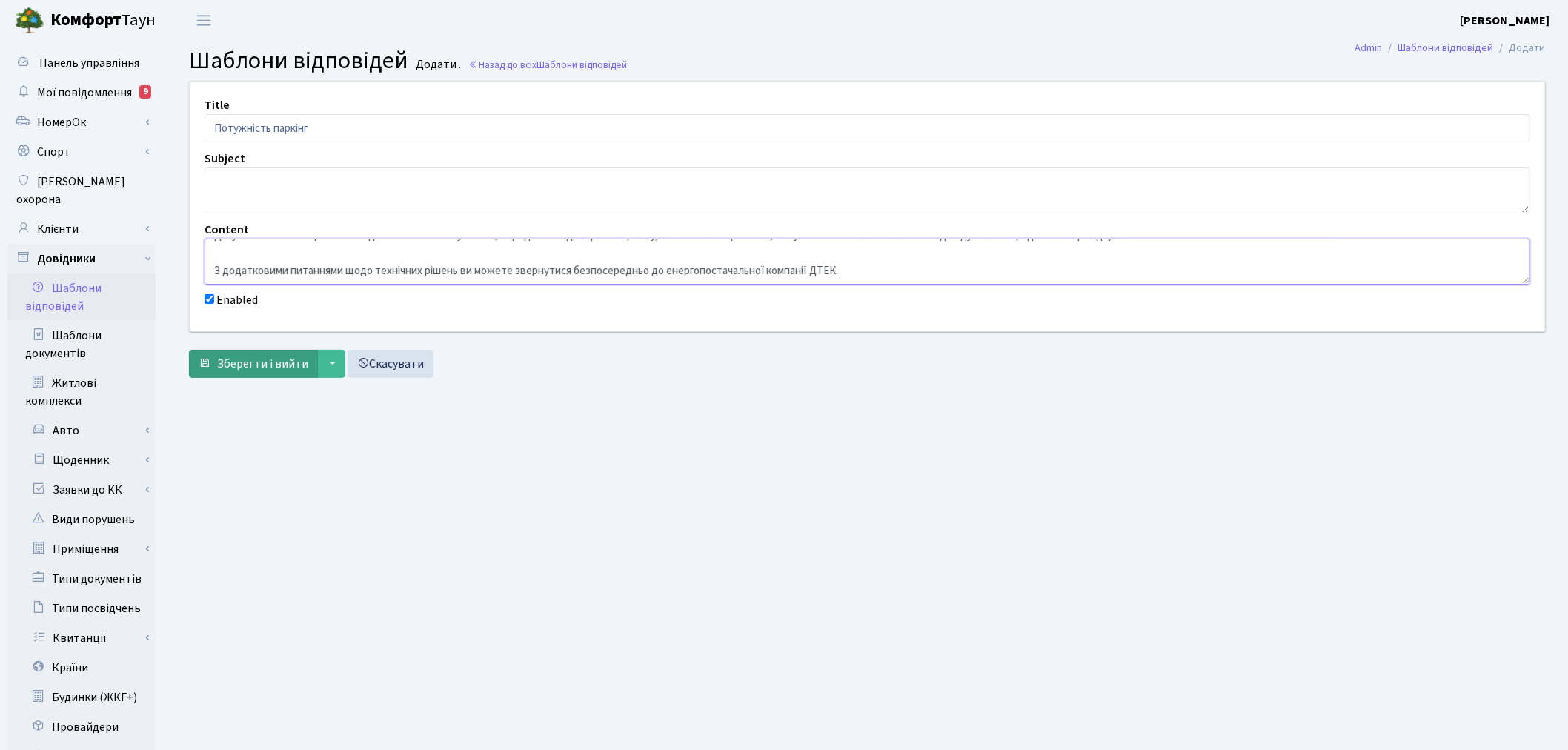
type textarea "Доброго дня! Дякуємо за ваше звернення. На даний момент потужність, передбачена…"
click at [272, 359] on span "Зберегти і вийти" at bounding box center [262, 364] width 91 height 16
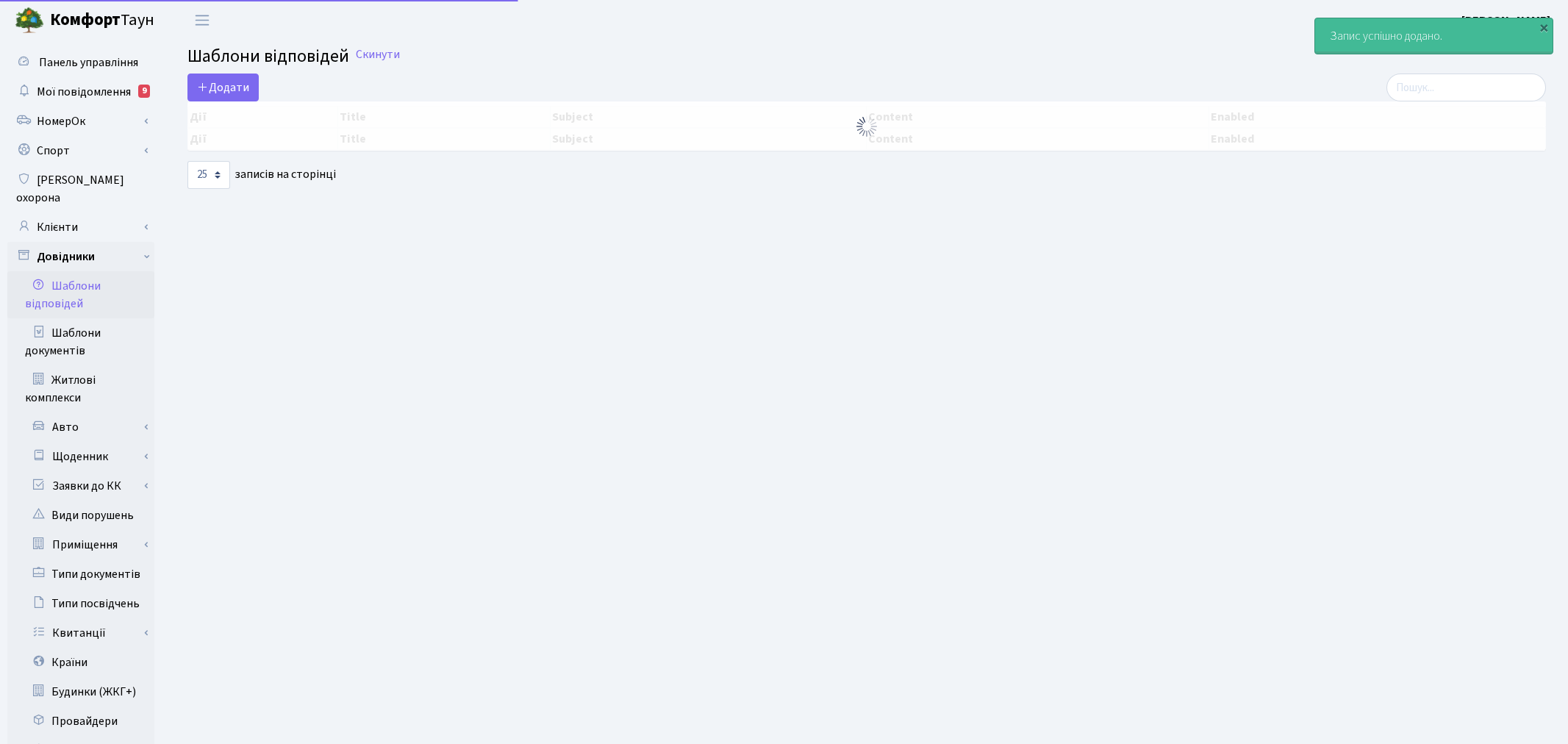
select select "25"
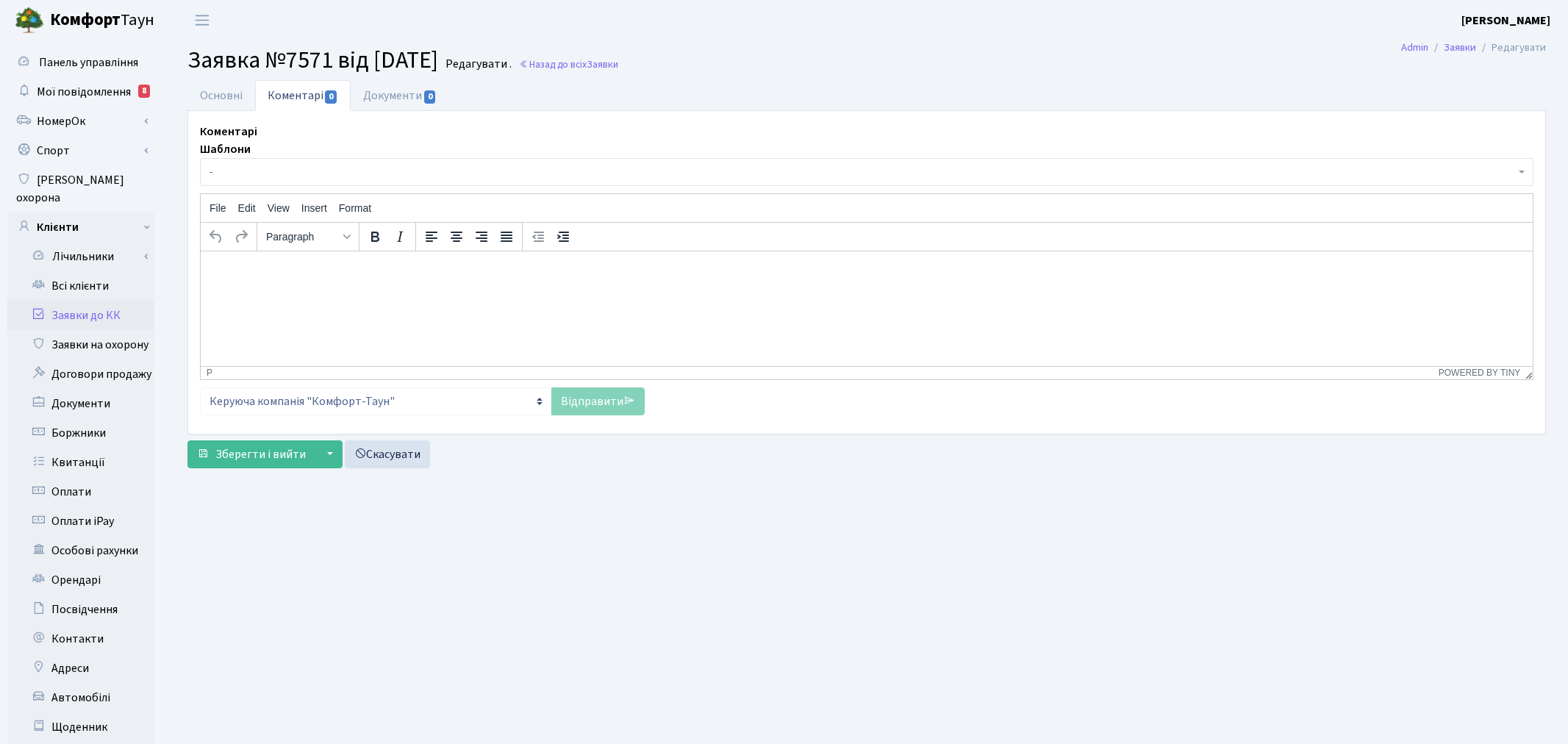
select select "17204"
select select "66"
click at [217, 96] on link "Основні" at bounding box center [221, 95] width 68 height 30
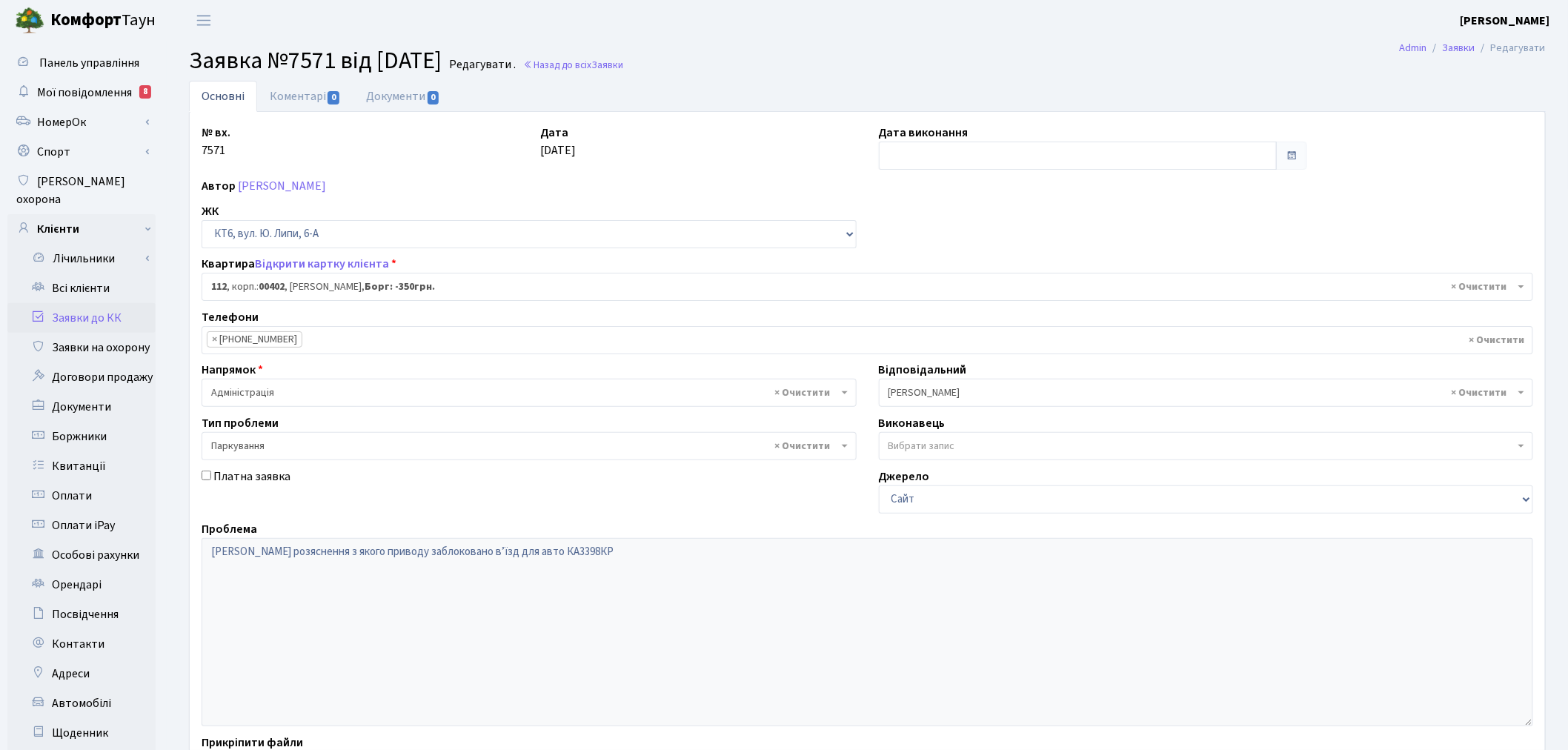
click at [196, 560] on div "Проблема Надайте розяснення з якого приводу заблоковано вʼїзд для авто КА3398КР" at bounding box center [867, 623] width 1354 height 206
click at [286, 68] on span "Заявка №7571 від 02.09.2025" at bounding box center [314, 60] width 252 height 34
click at [290, 91] on link "Коментарі 0" at bounding box center [305, 96] width 97 height 30
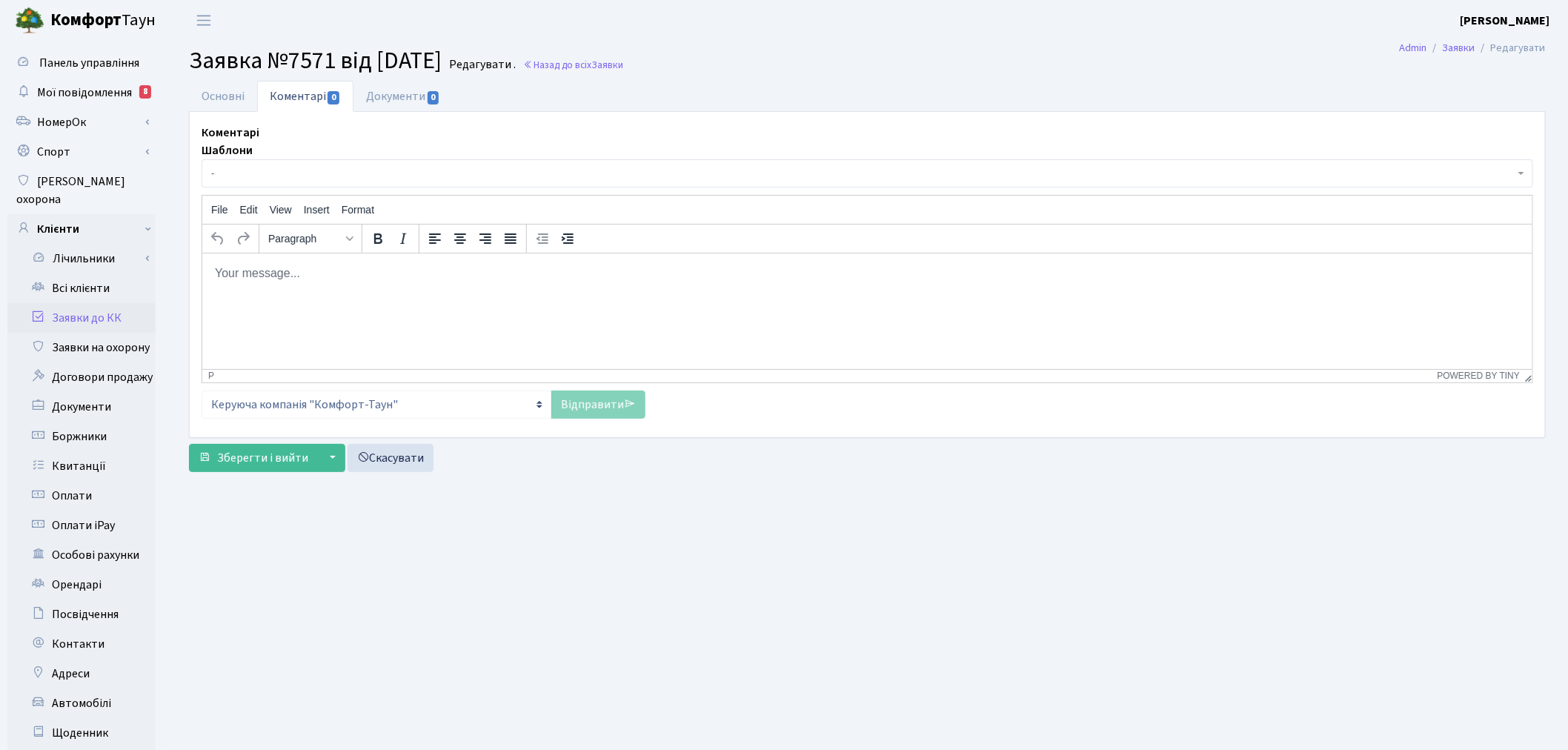
click at [375, 272] on p "Rich Text Area. Press ALT-0 for help." at bounding box center [866, 272] width 1307 height 16
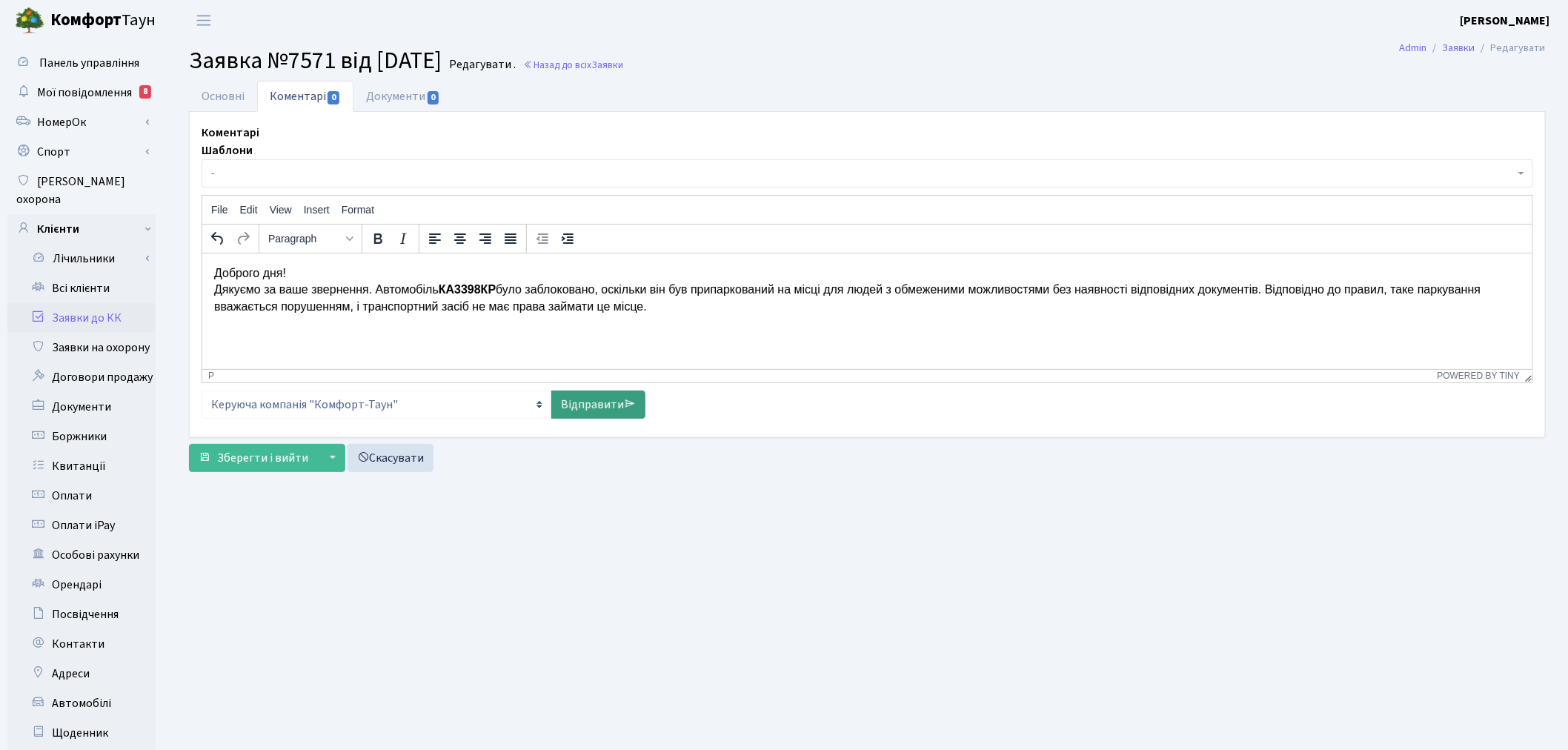
click at [626, 411] on link "Відправити" at bounding box center [598, 405] width 94 height 28
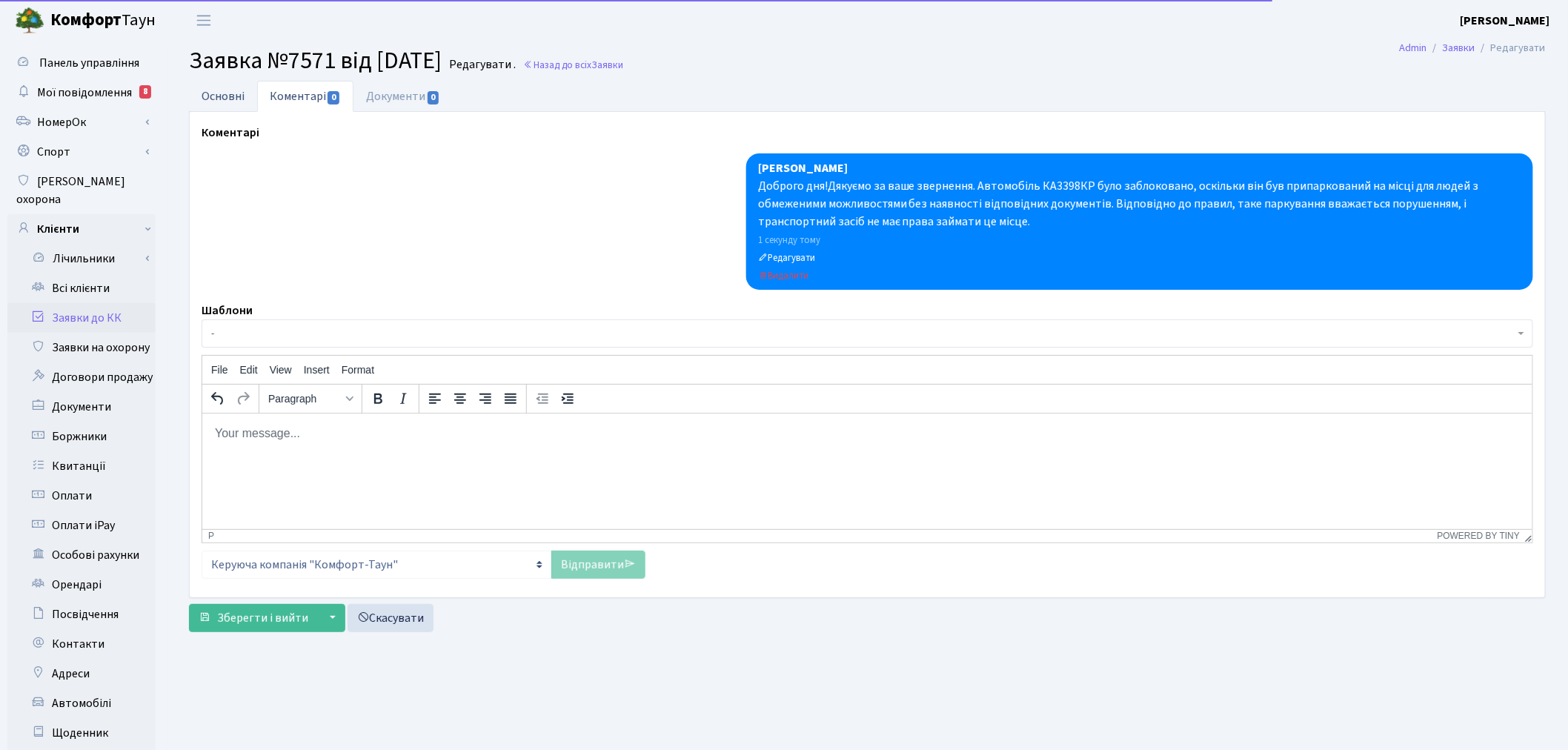
click at [234, 89] on link "Основні" at bounding box center [222, 96] width 68 height 30
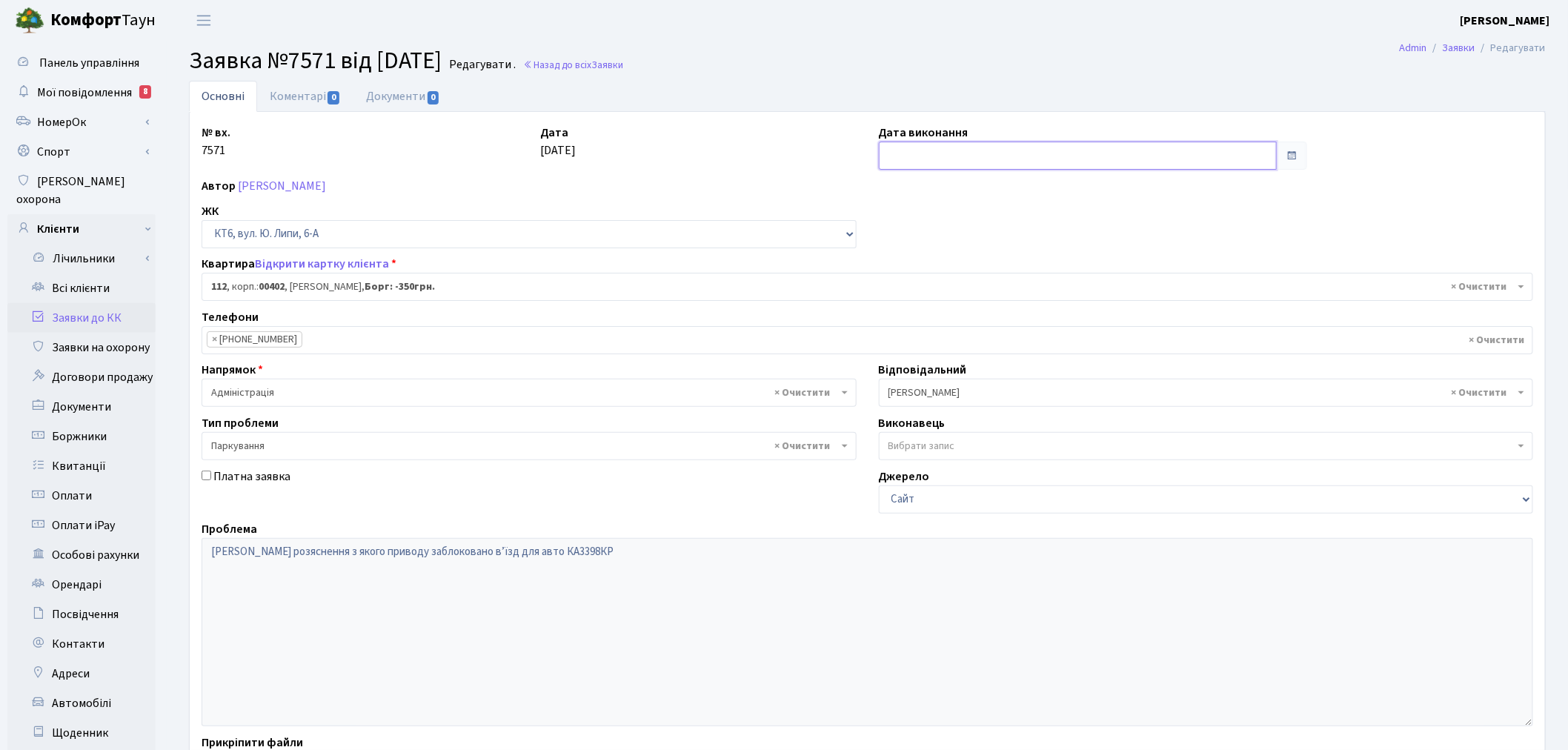
click at [890, 165] on input "text" at bounding box center [1077, 155] width 398 height 28
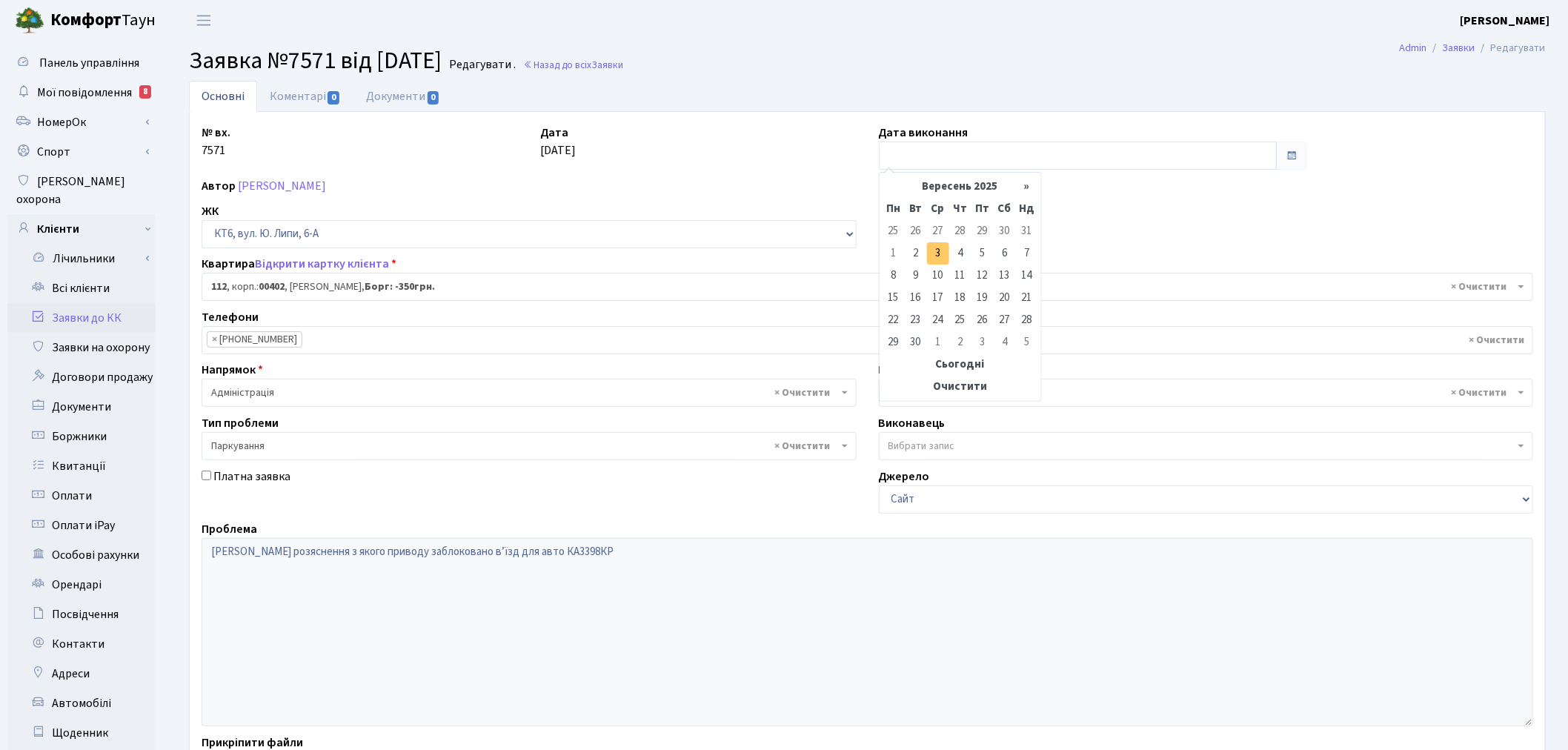
click at [929, 251] on td "3" at bounding box center [938, 253] width 22 height 22
type input "03.09.2025"
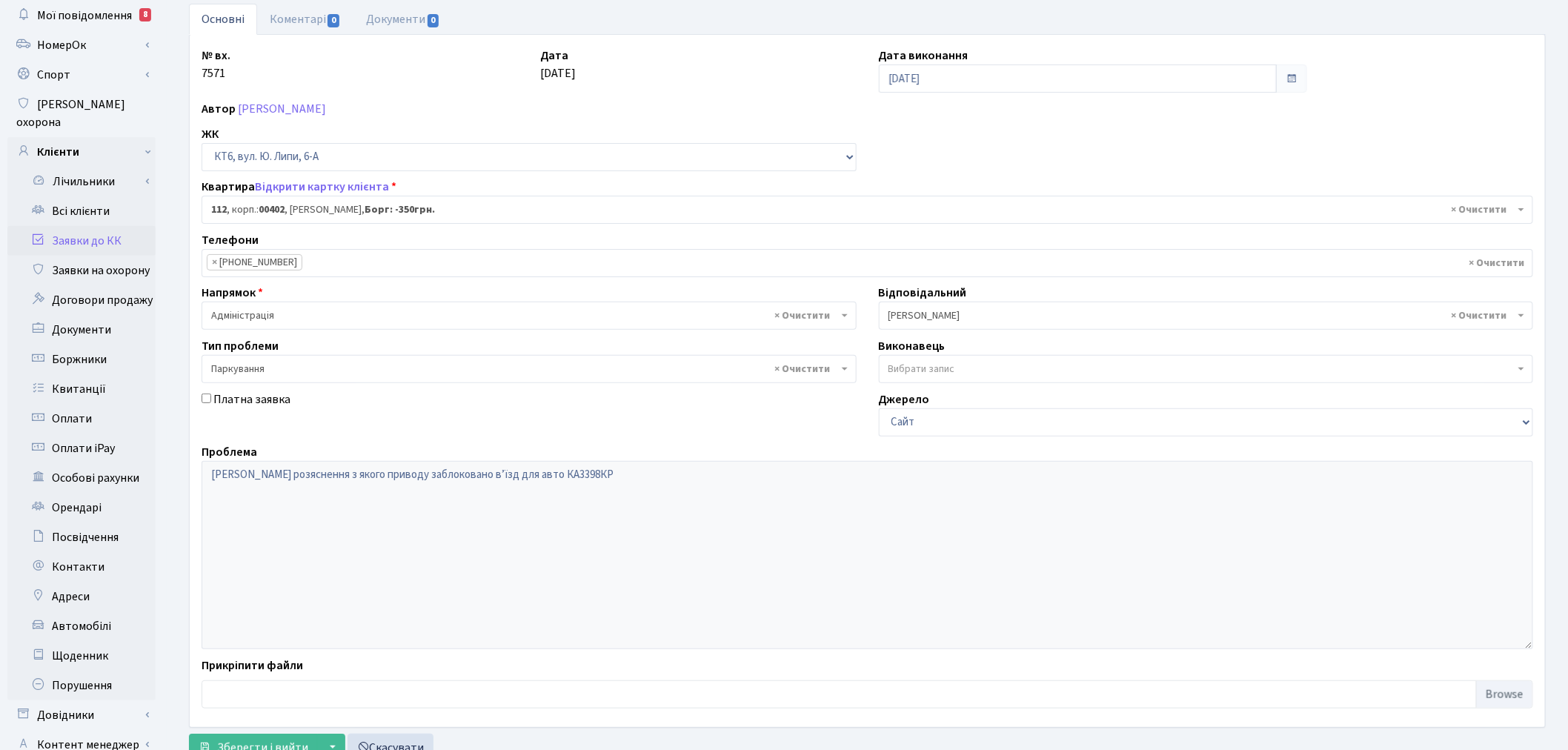
scroll to position [172, 0]
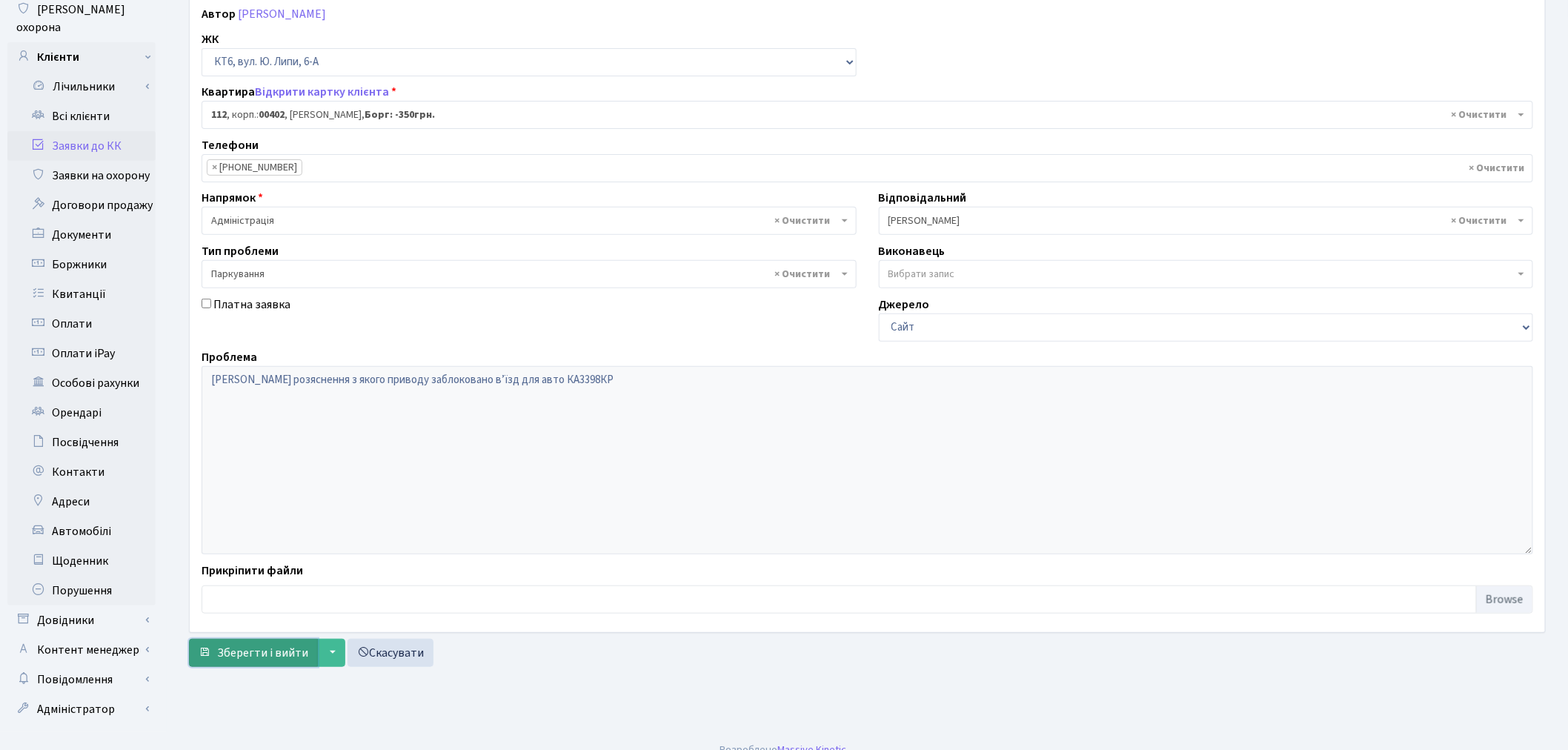
click at [256, 652] on span "Зберегти і вийти" at bounding box center [262, 652] width 91 height 16
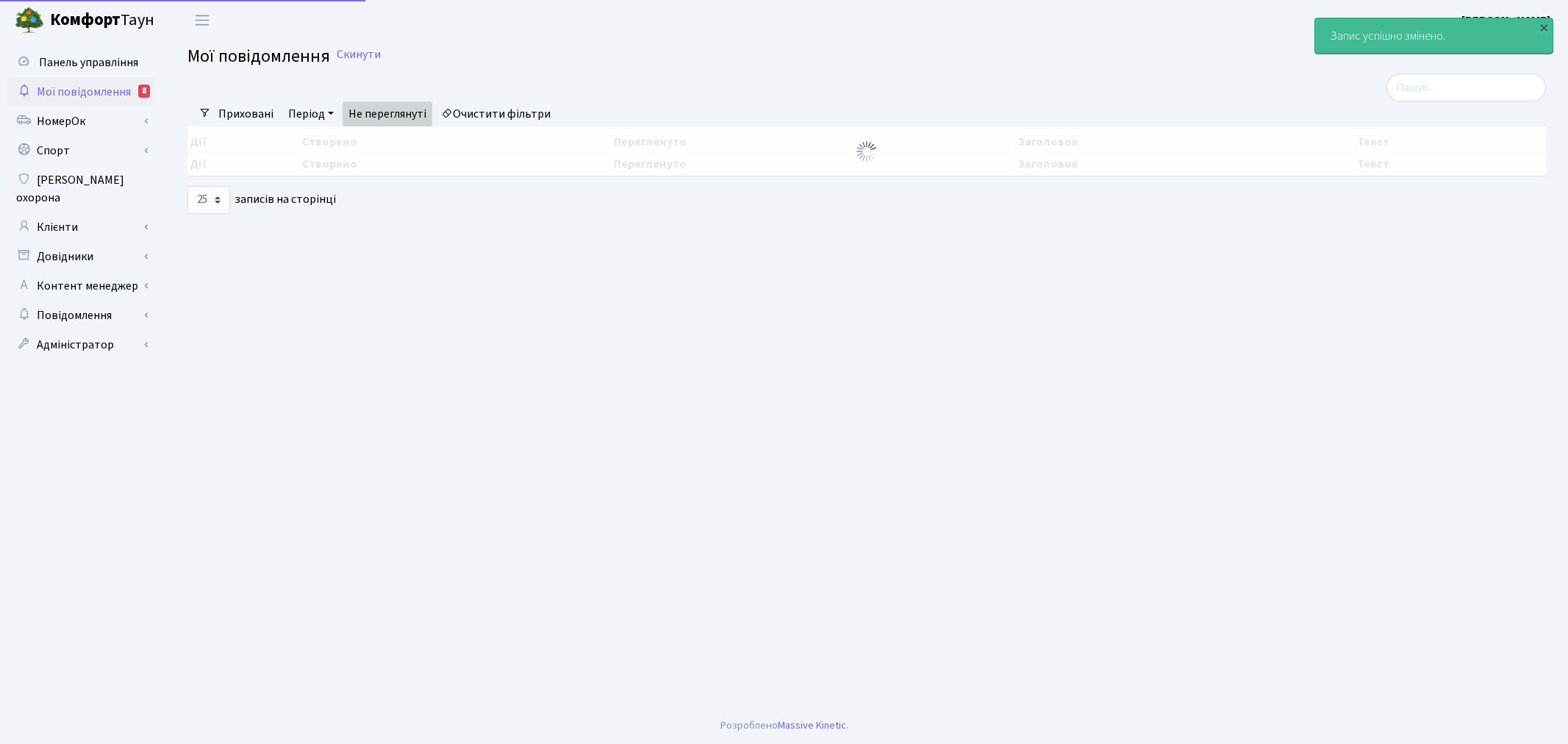
select select "25"
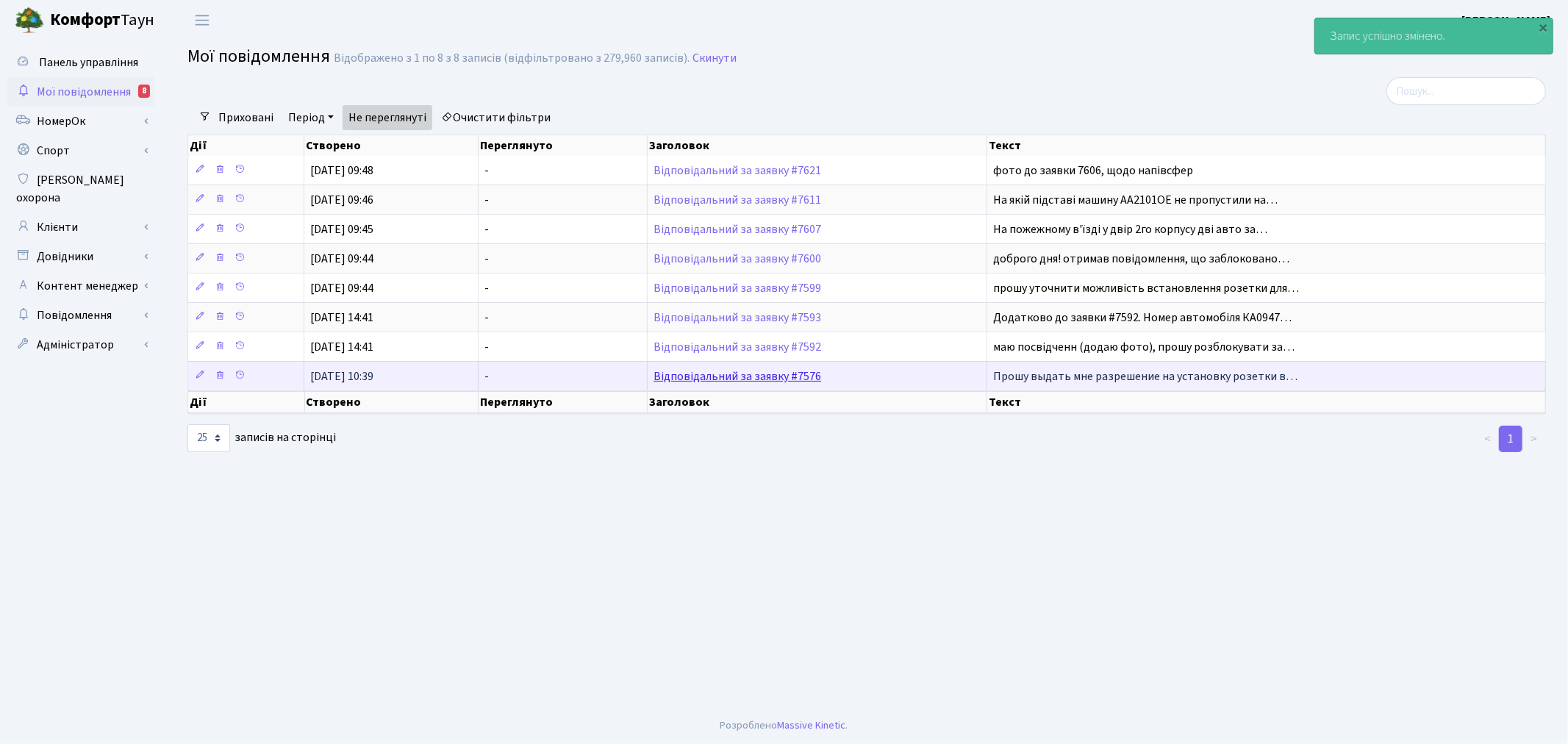
click at [784, 378] on link "Відповідальний за заявку #7576" at bounding box center [737, 376] width 167 height 16
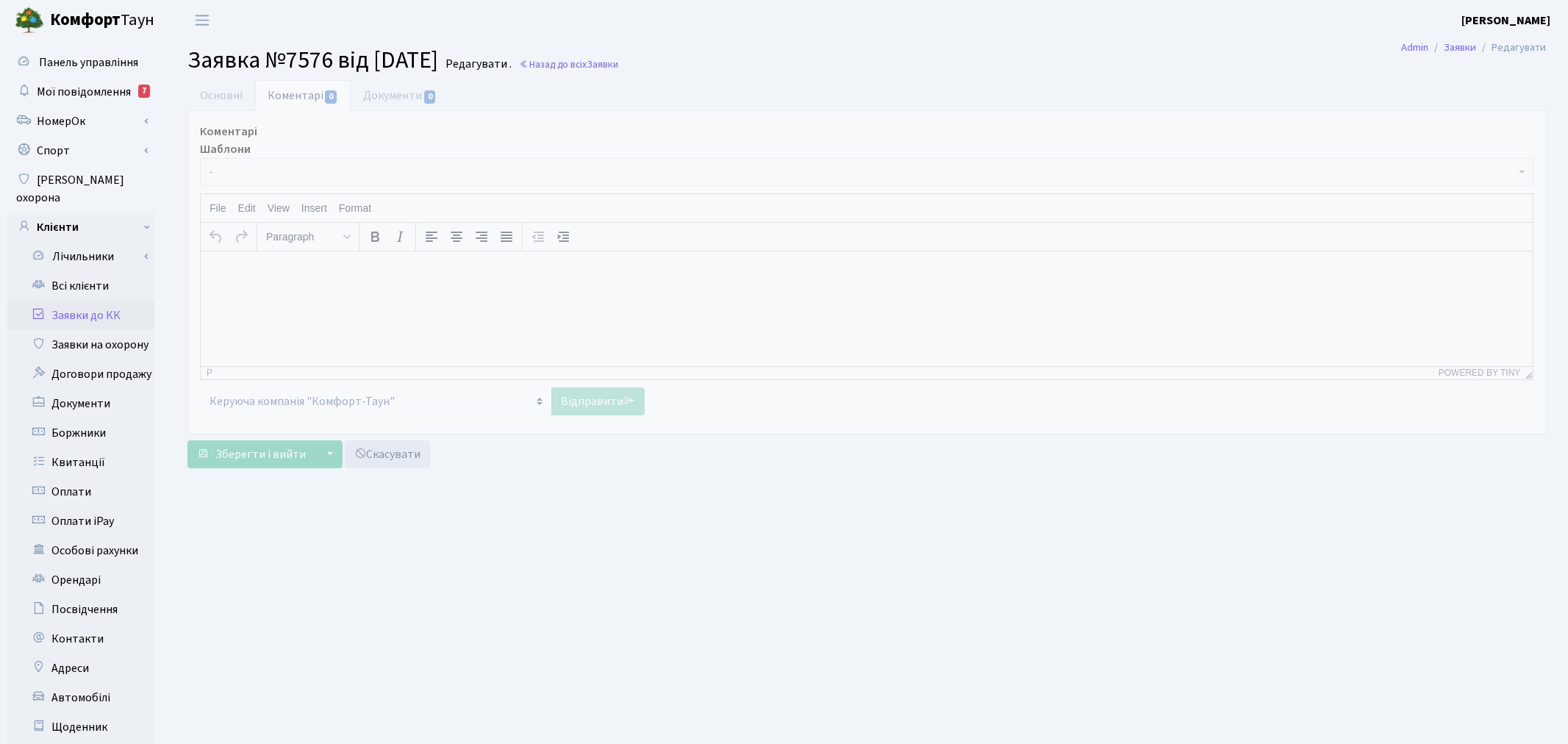
select select "6844"
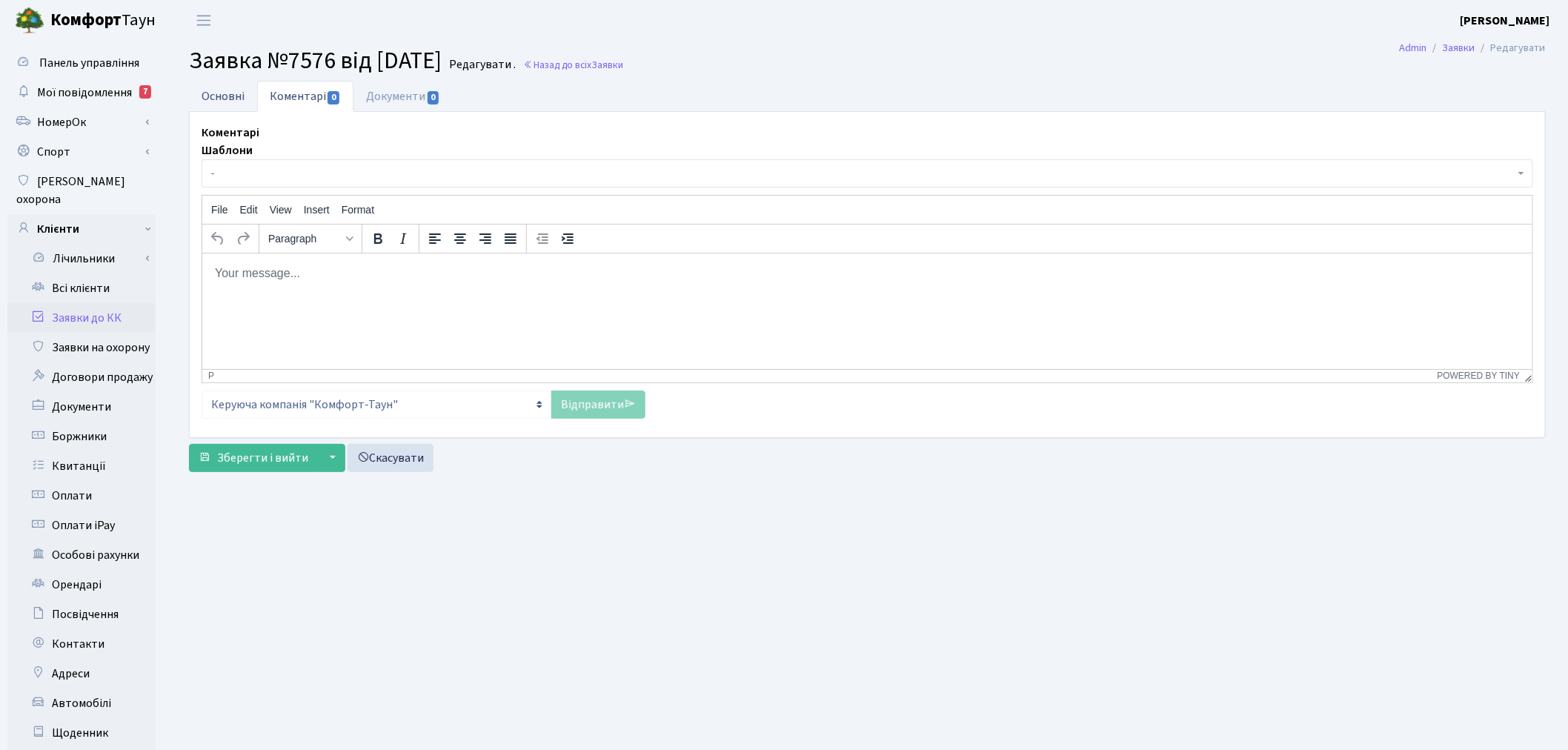
click at [251, 97] on link "Основні" at bounding box center [222, 96] width 68 height 30
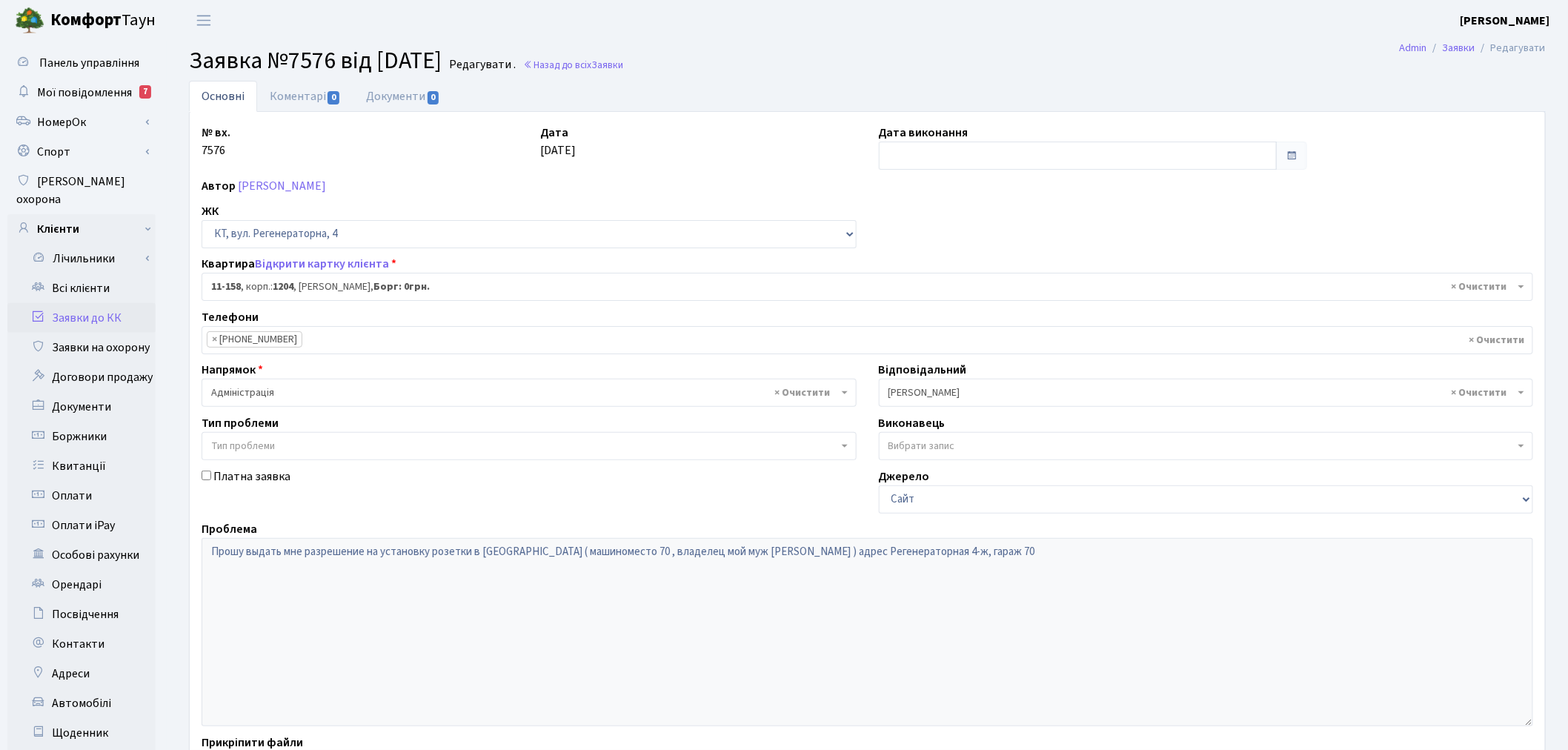
click at [108, 303] on link "Заявки до КК" at bounding box center [81, 318] width 149 height 30
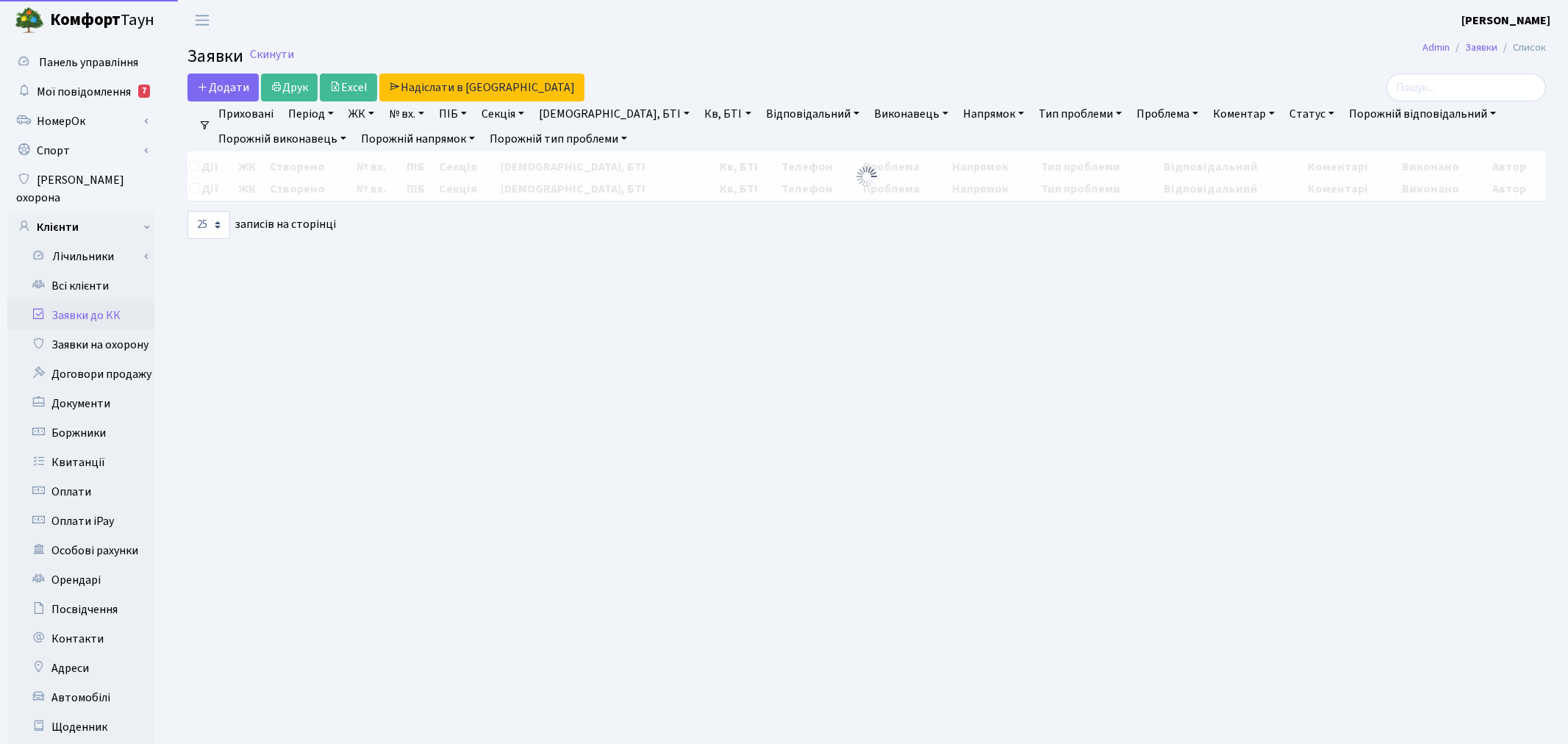
select select "25"
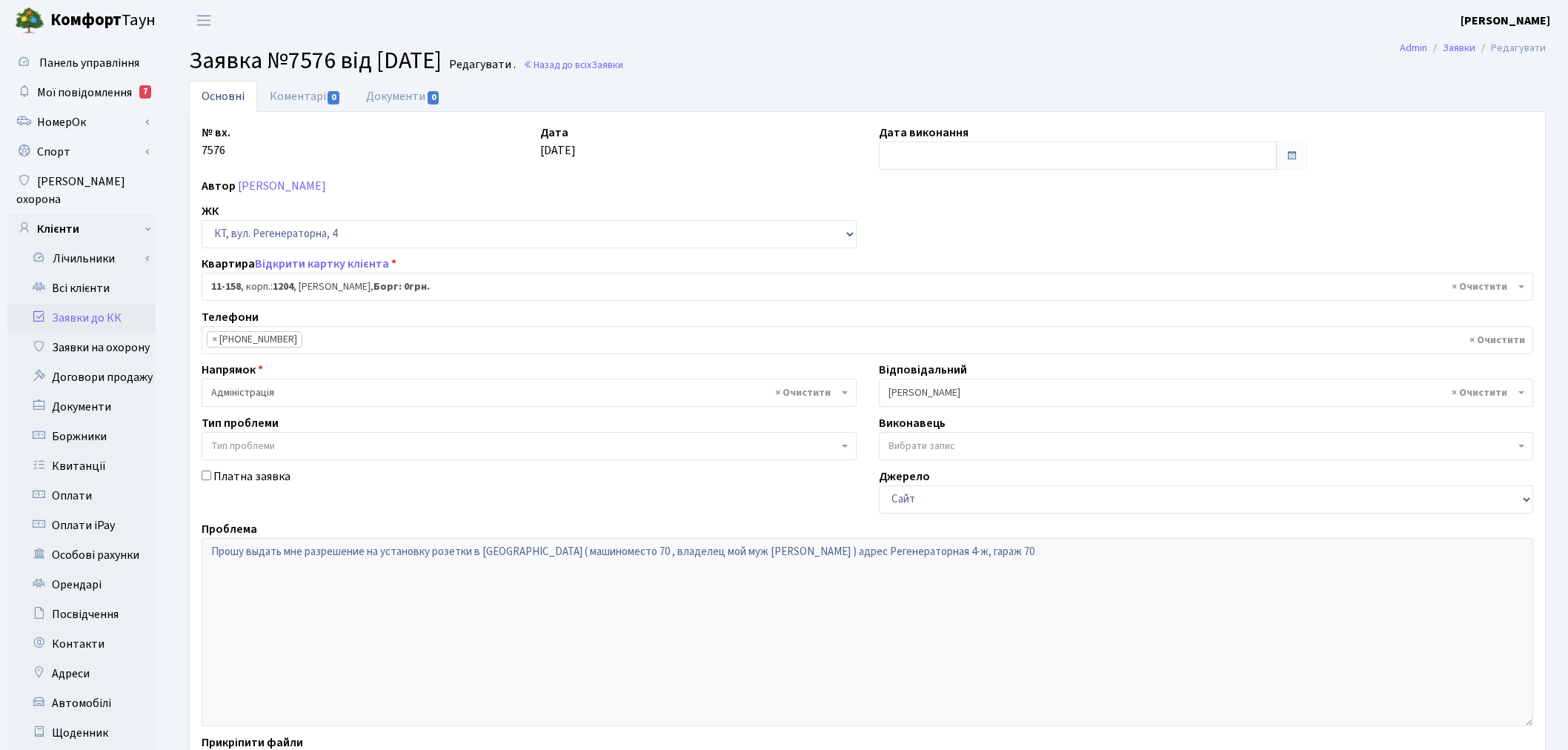
select select "6844"
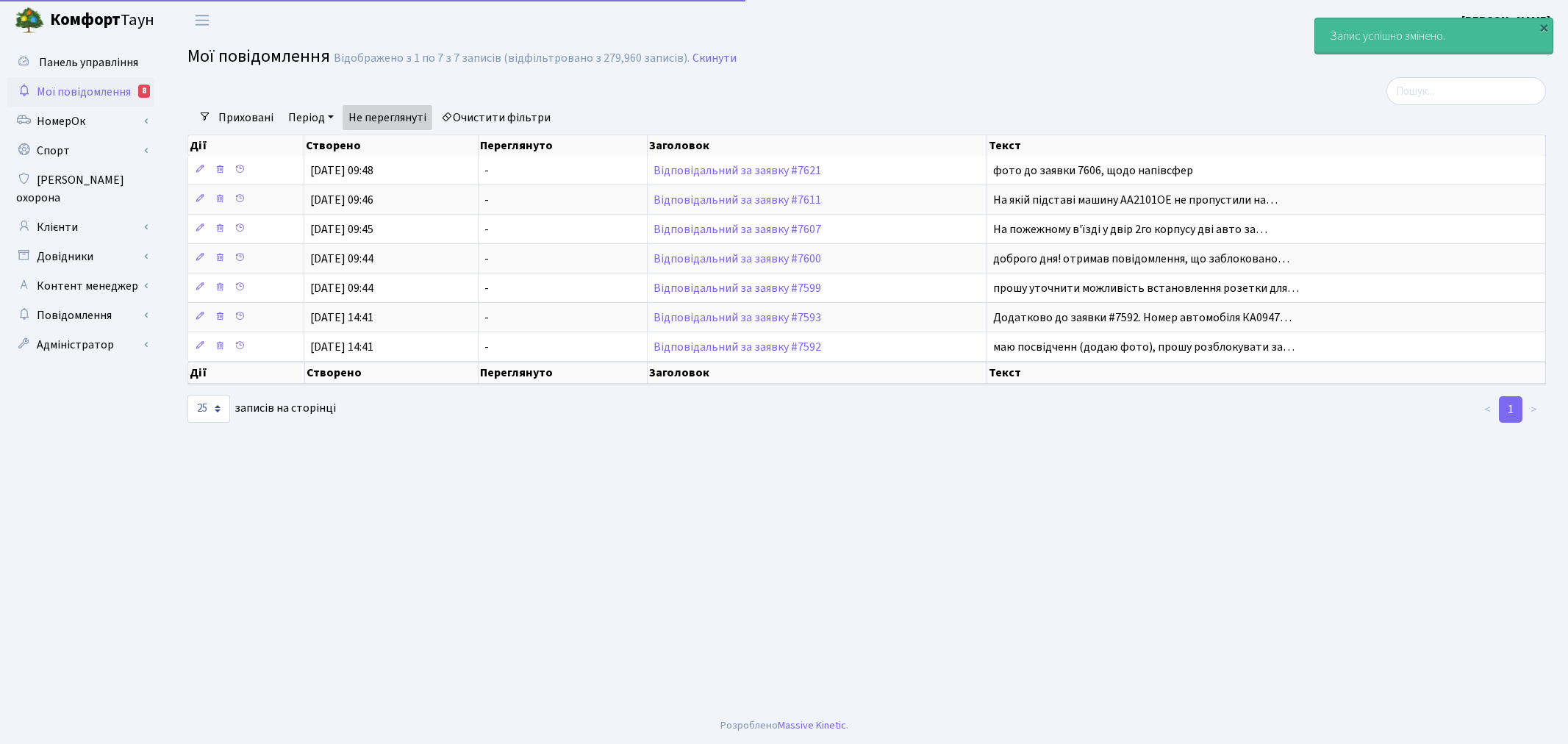
select select "25"
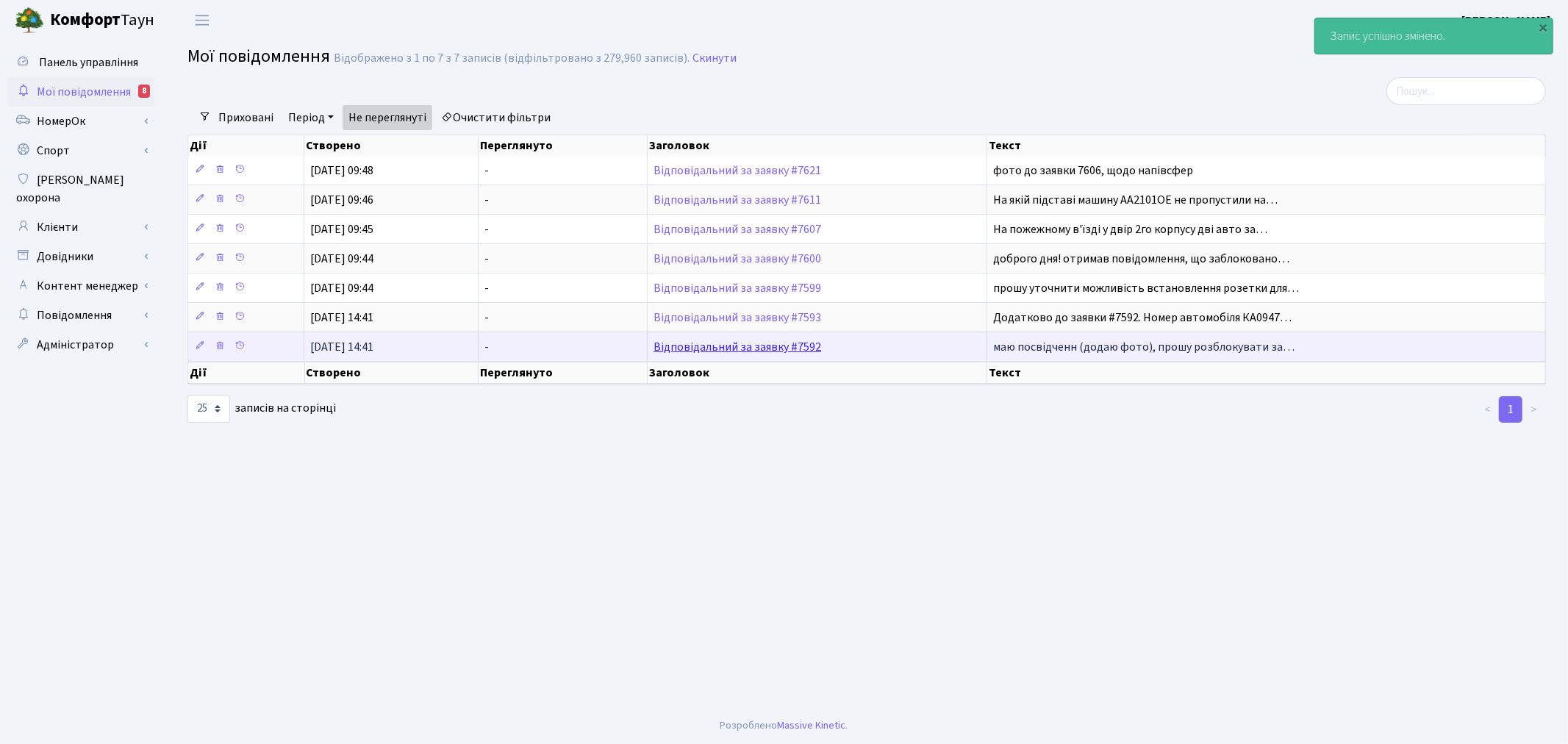
click at [788, 342] on link "Відповідальний за заявку #7592" at bounding box center [737, 347] width 167 height 16
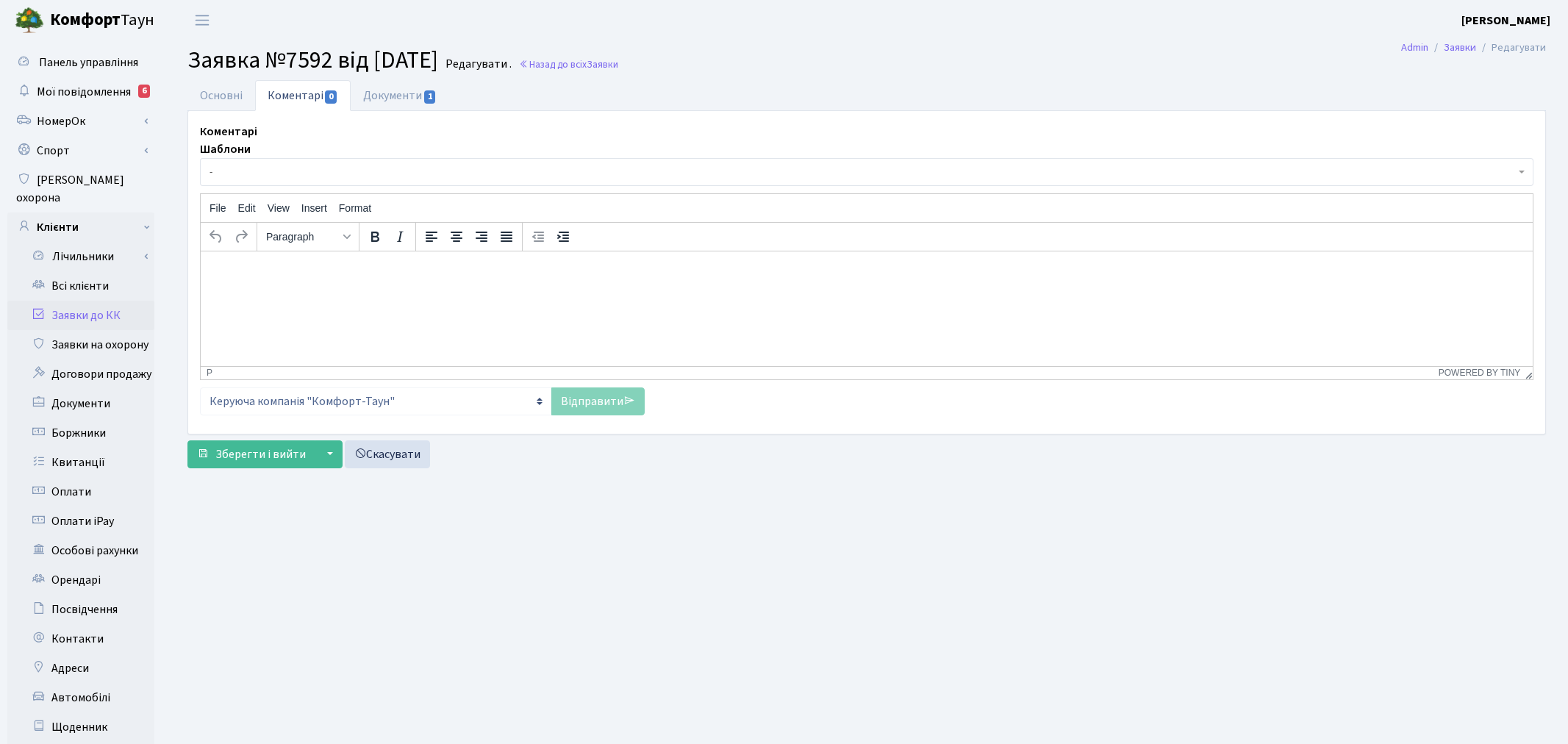
select select "15833"
select select "66"
click at [229, 89] on link "Основні" at bounding box center [221, 95] width 68 height 30
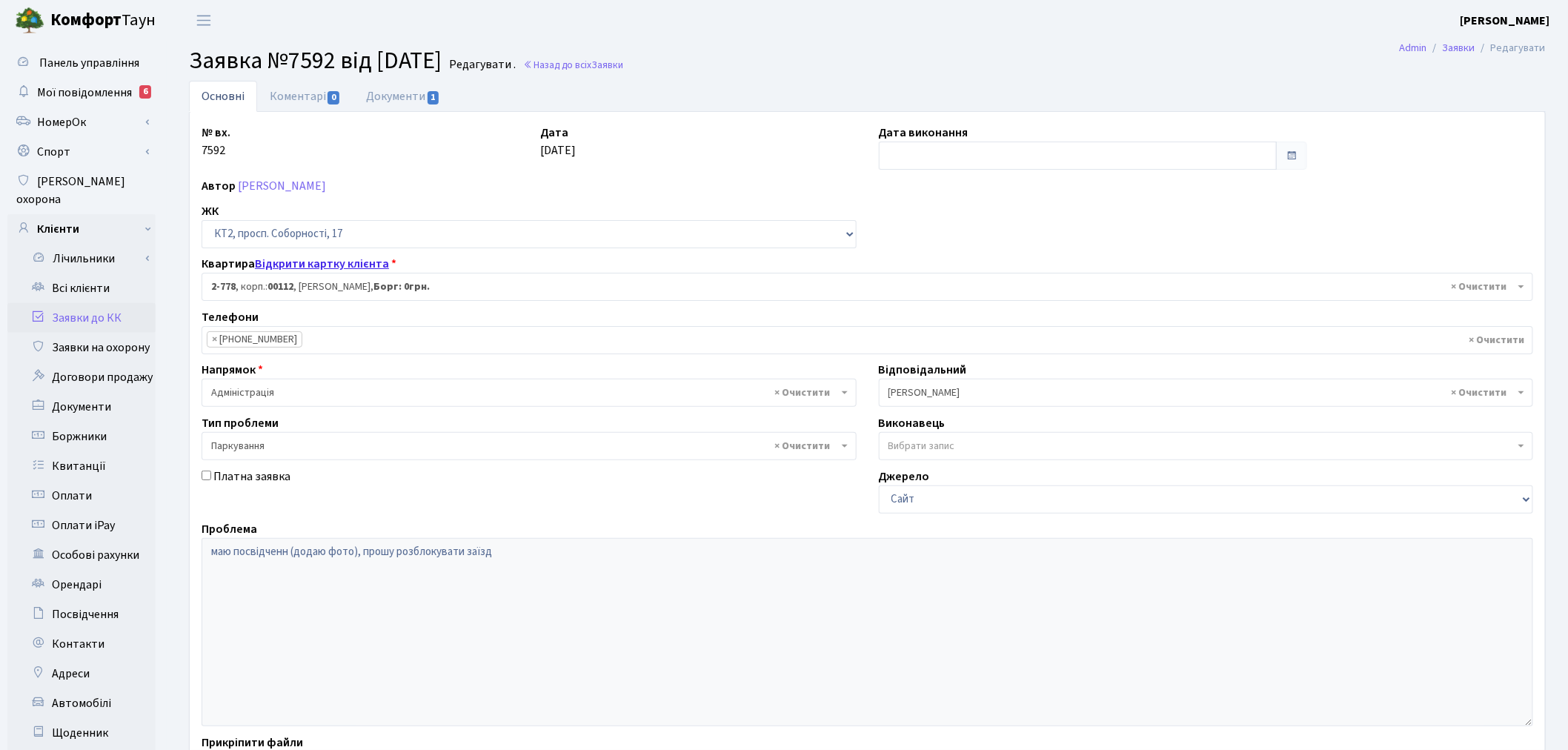
click at [362, 264] on link "Відкрити картку клієнта" at bounding box center [322, 264] width 134 height 16
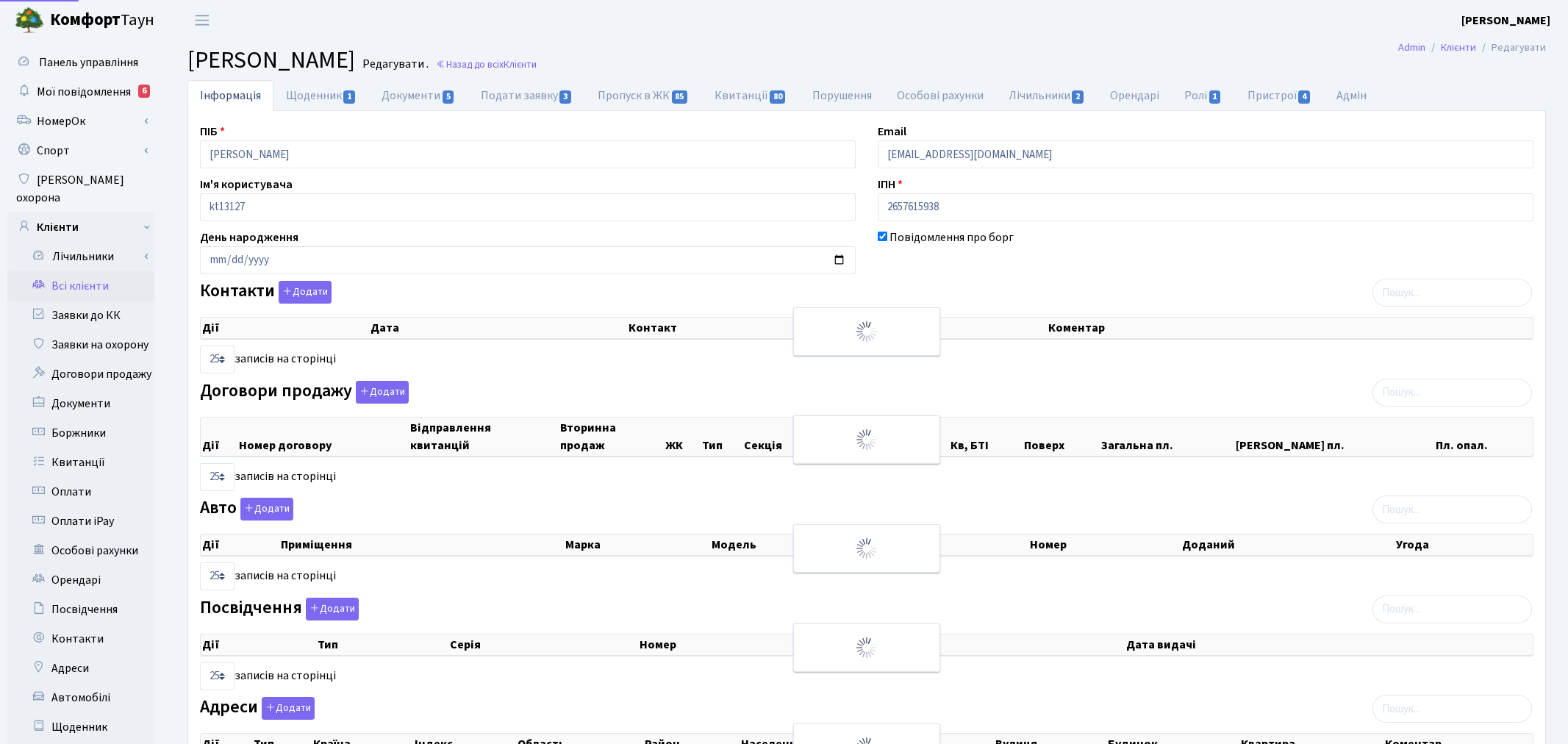
select select "25"
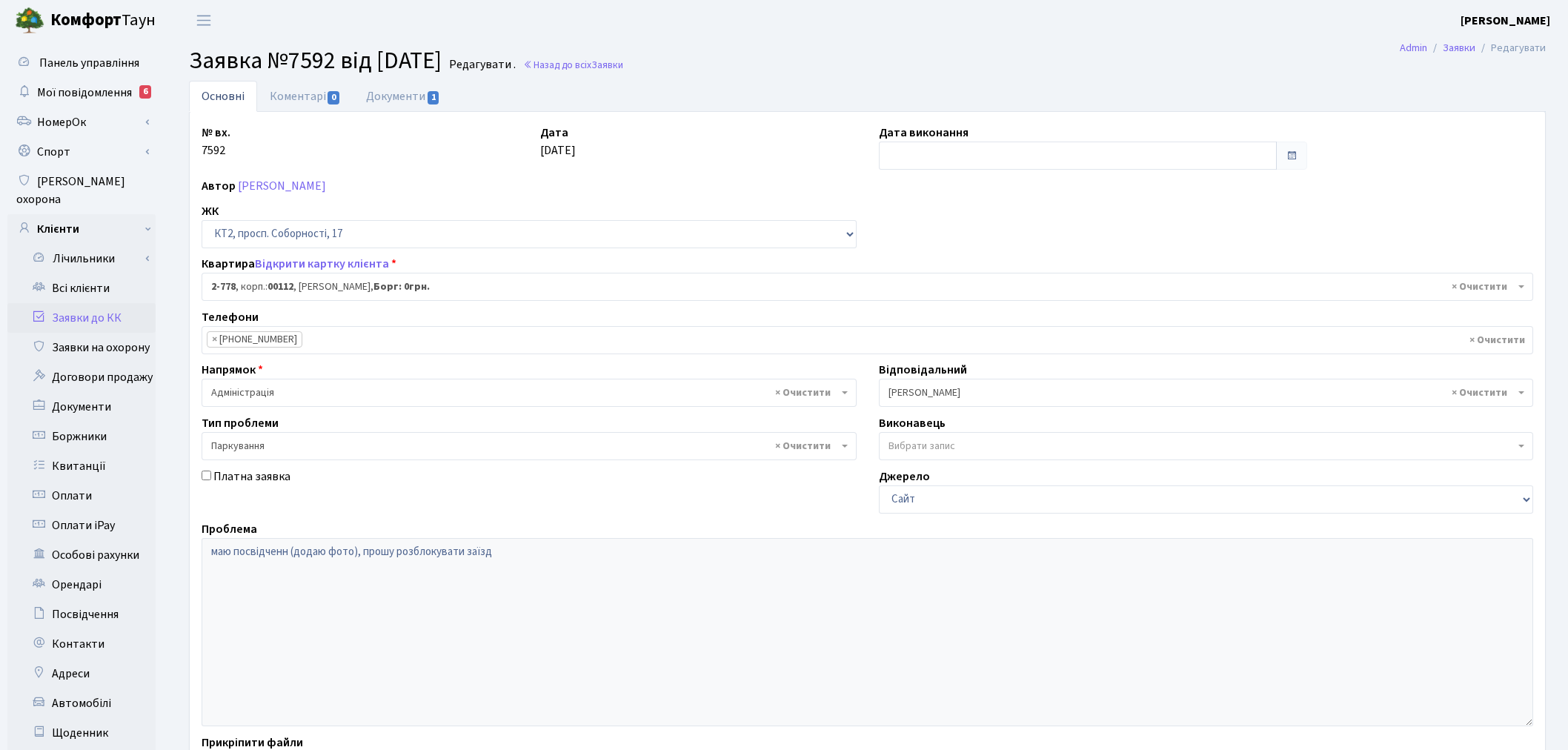
select select "15833"
select select "66"
drag, startPoint x: 421, startPoint y: 101, endPoint x: 643, endPoint y: 146, distance: 226.5
click at [423, 101] on link "Документи 1" at bounding box center [403, 97] width 99 height 31
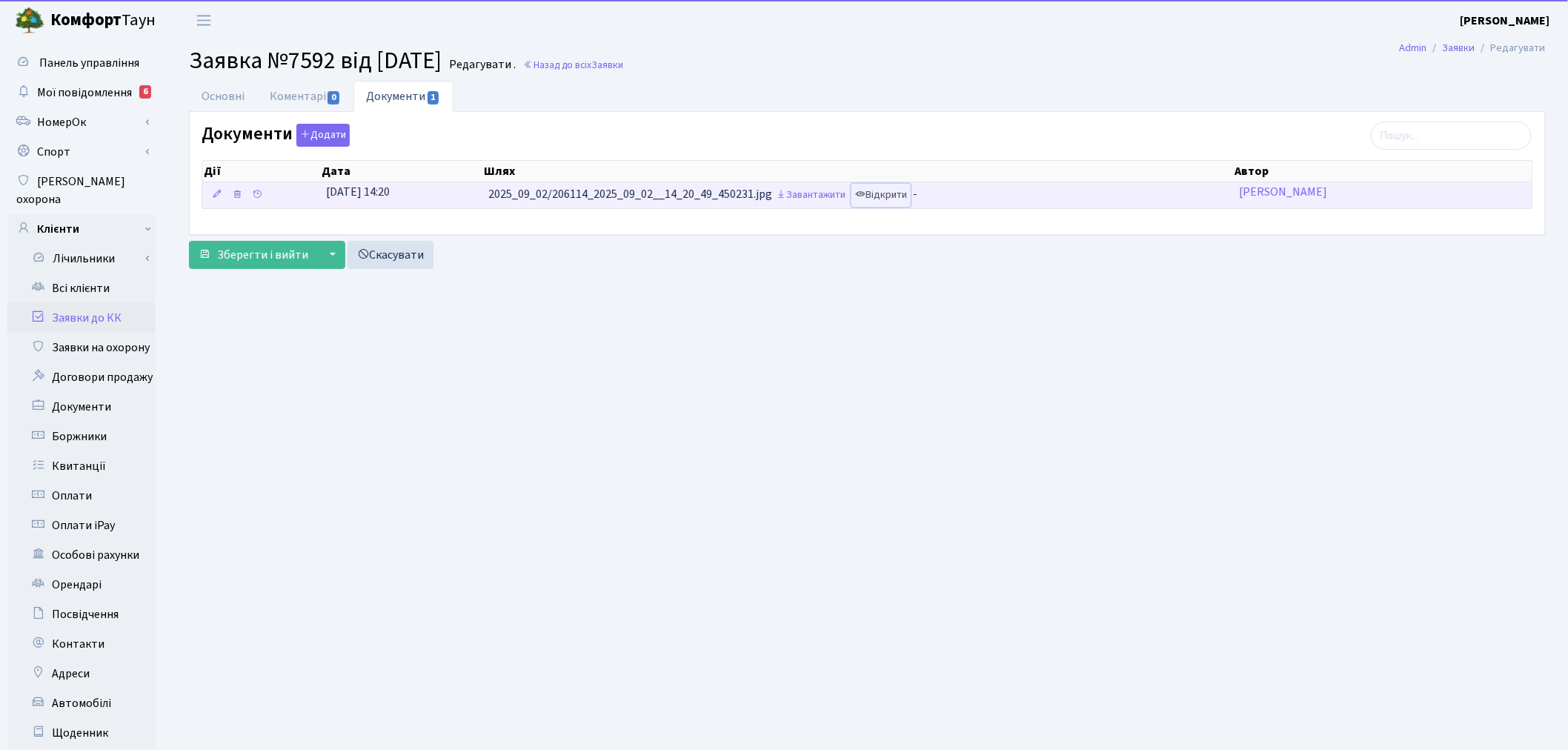
click at [897, 196] on link "Відкрити" at bounding box center [880, 195] width 59 height 23
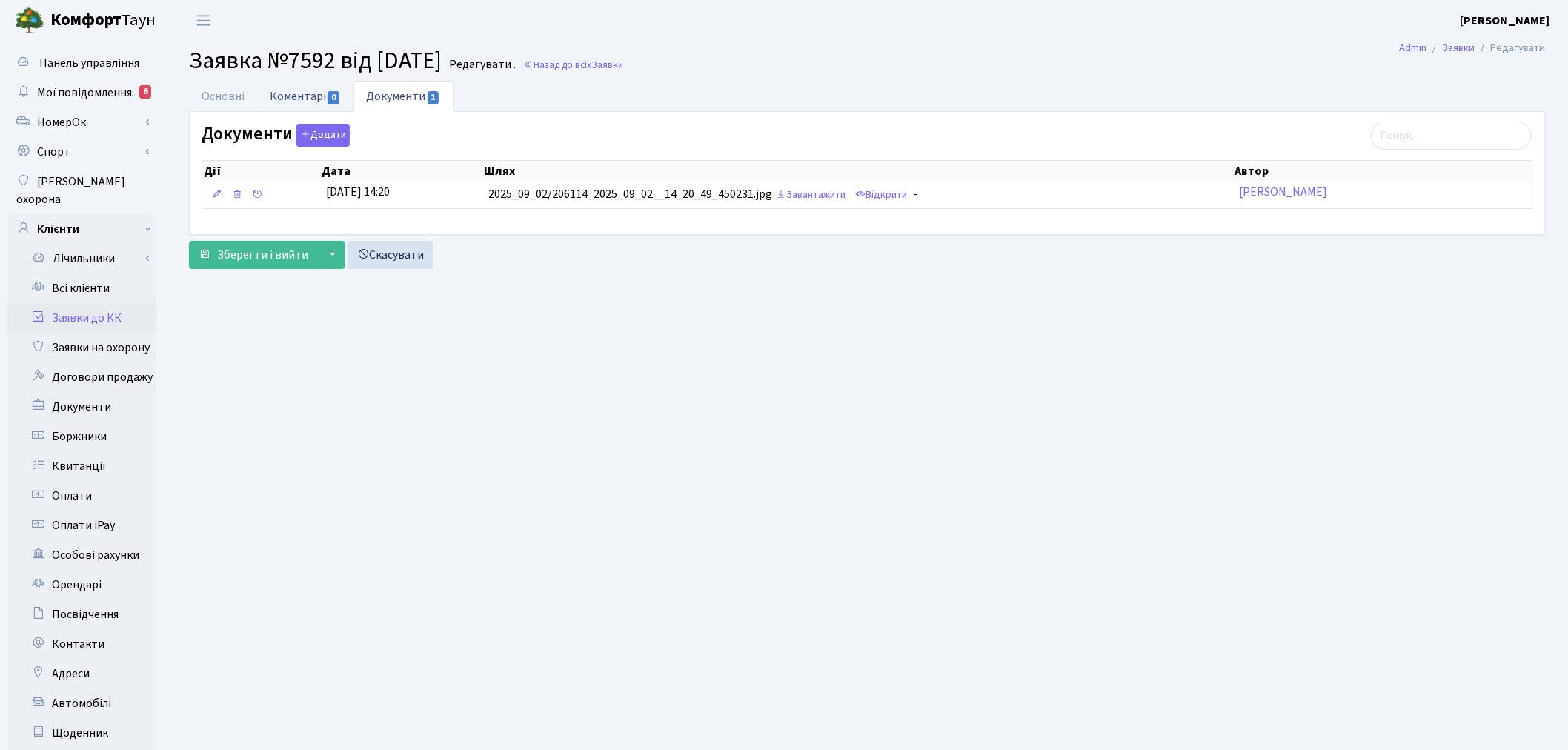
click at [322, 86] on link "Коментарі 0" at bounding box center [305, 96] width 97 height 30
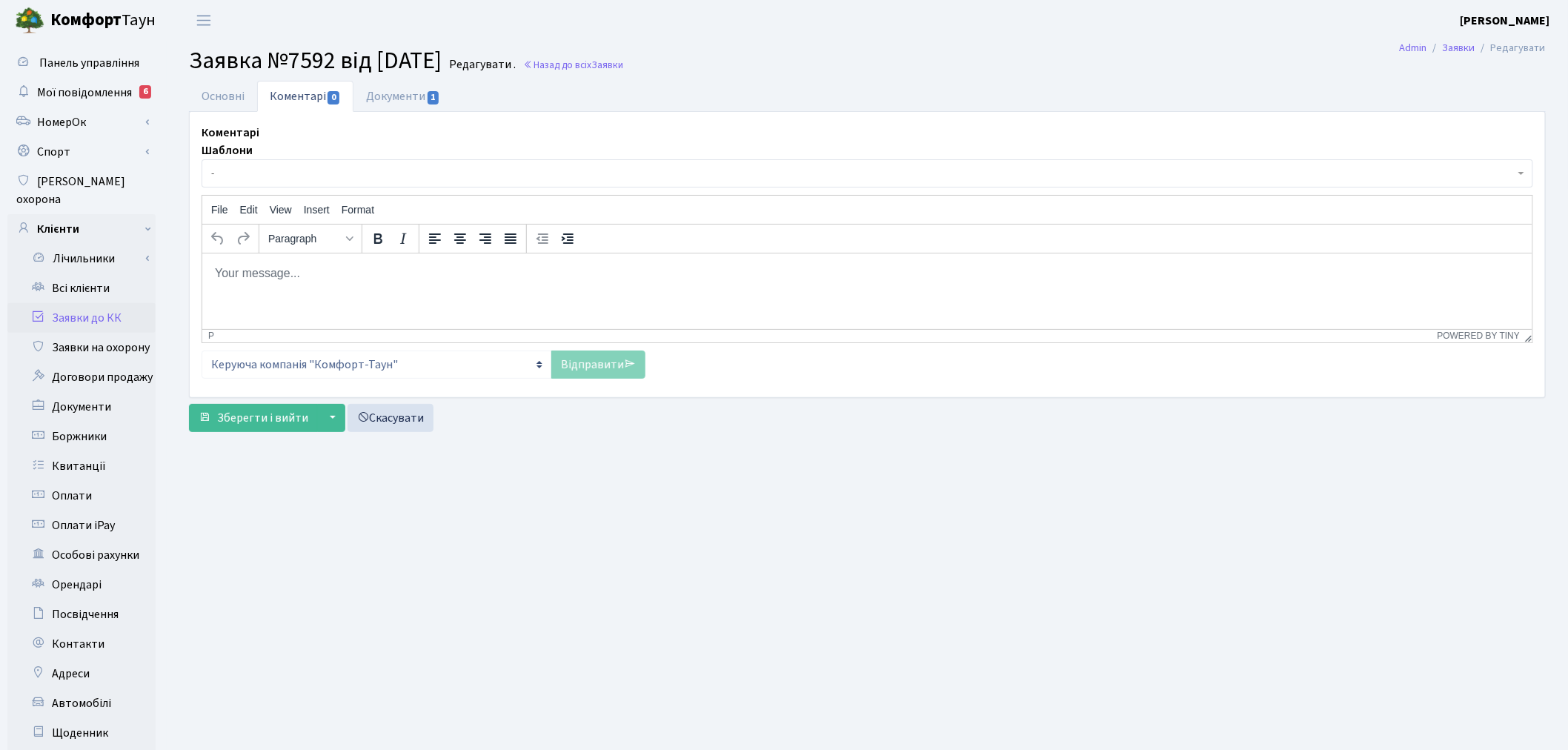
click at [352, 273] on p "Rich Text Area. Press ALT-0 for help." at bounding box center [866, 272] width 1307 height 16
click at [363, 283] on html at bounding box center [866, 272] width 1330 height 40
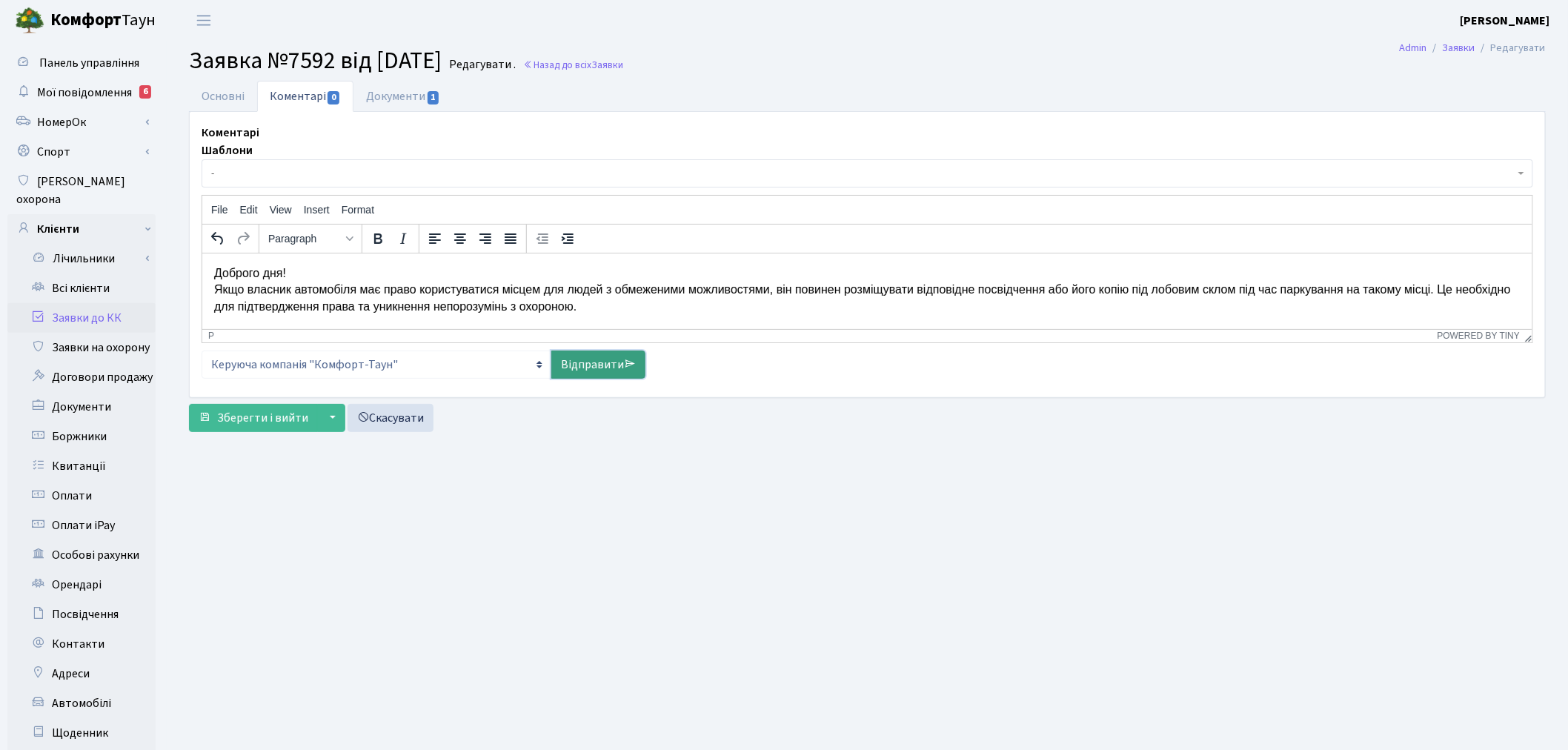
click at [625, 366] on icon at bounding box center [630, 364] width 12 height 12
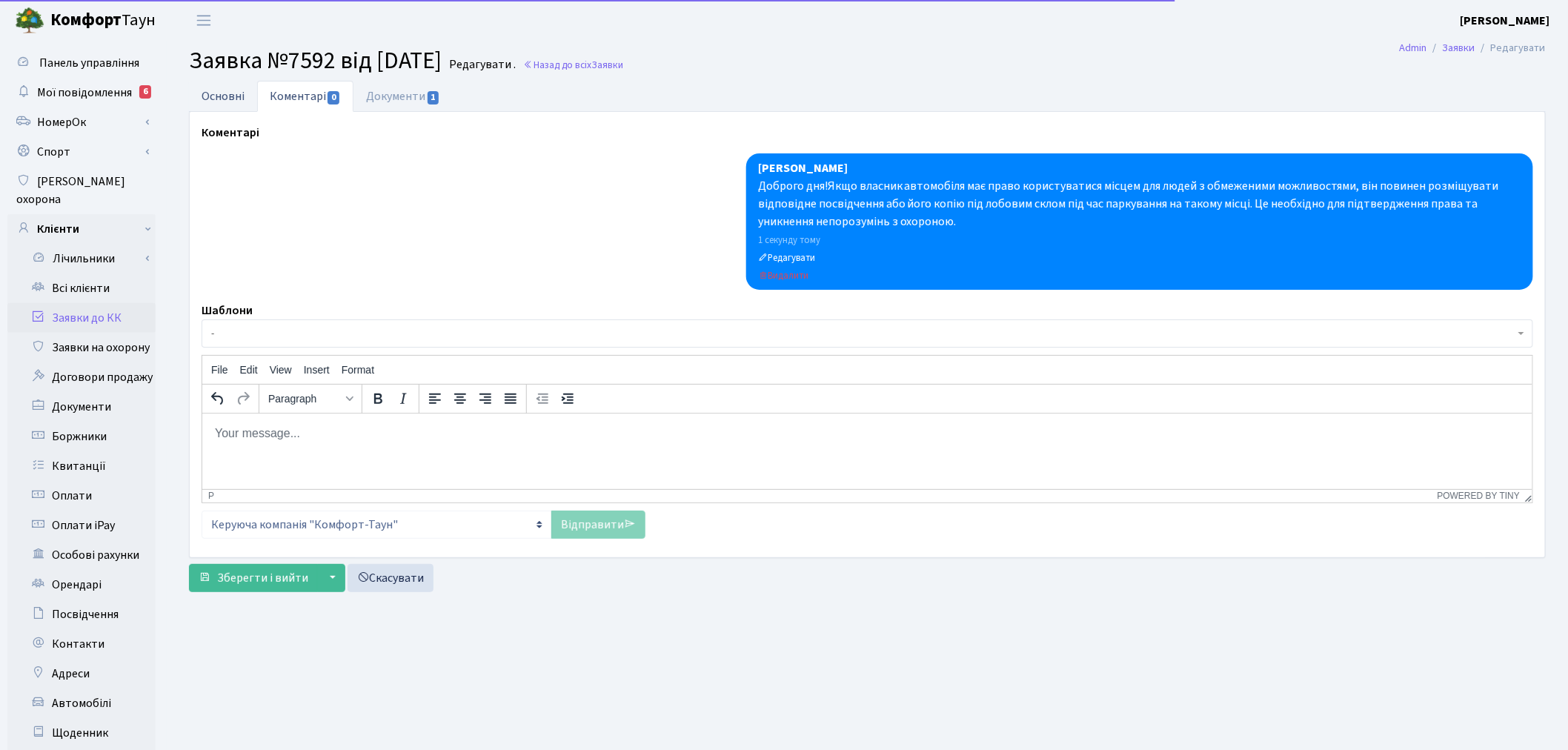
click at [223, 100] on link "Основні" at bounding box center [222, 96] width 68 height 30
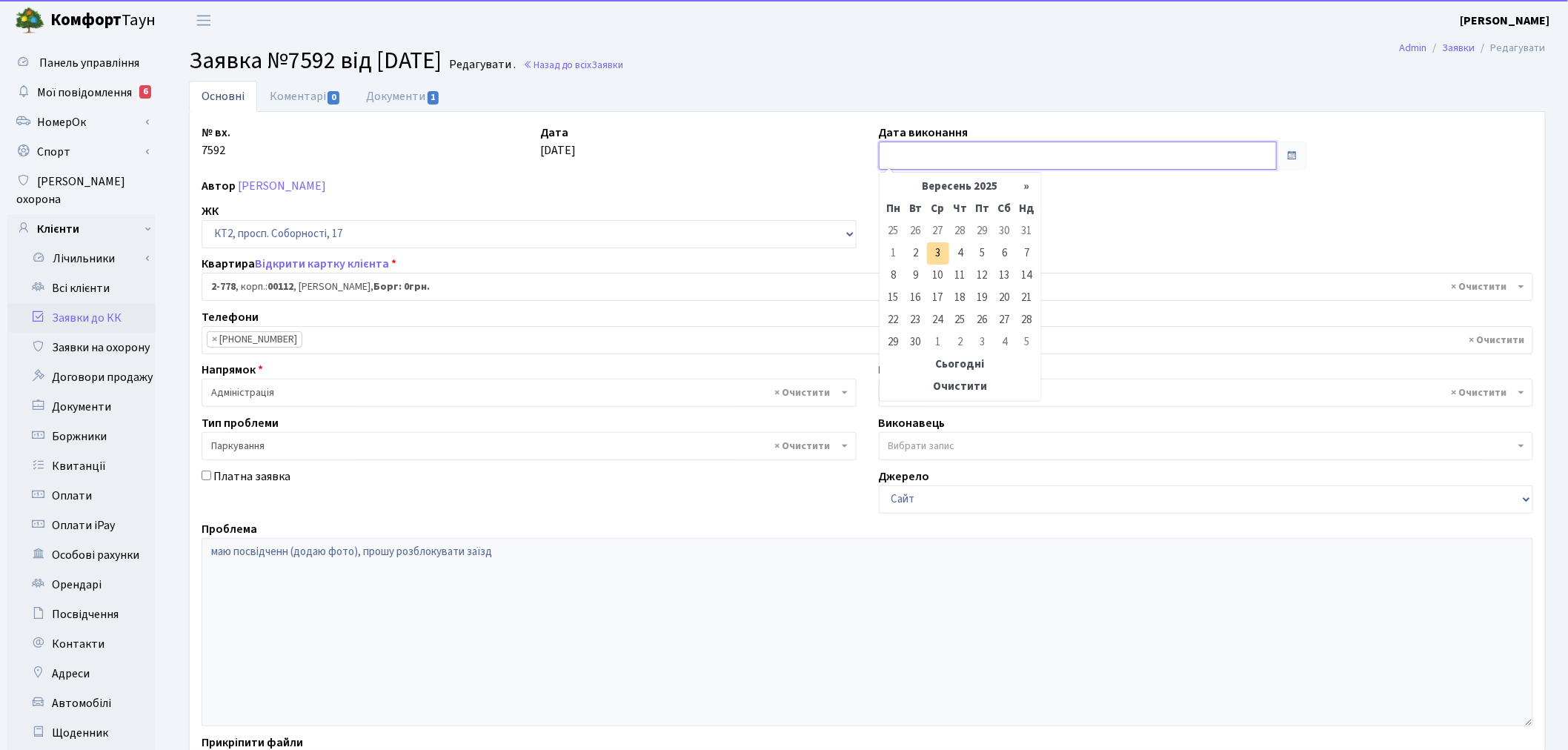
drag, startPoint x: 918, startPoint y: 150, endPoint x: 921, endPoint y: 197, distance: 47.1
click at [918, 150] on input "text" at bounding box center [1077, 155] width 398 height 28
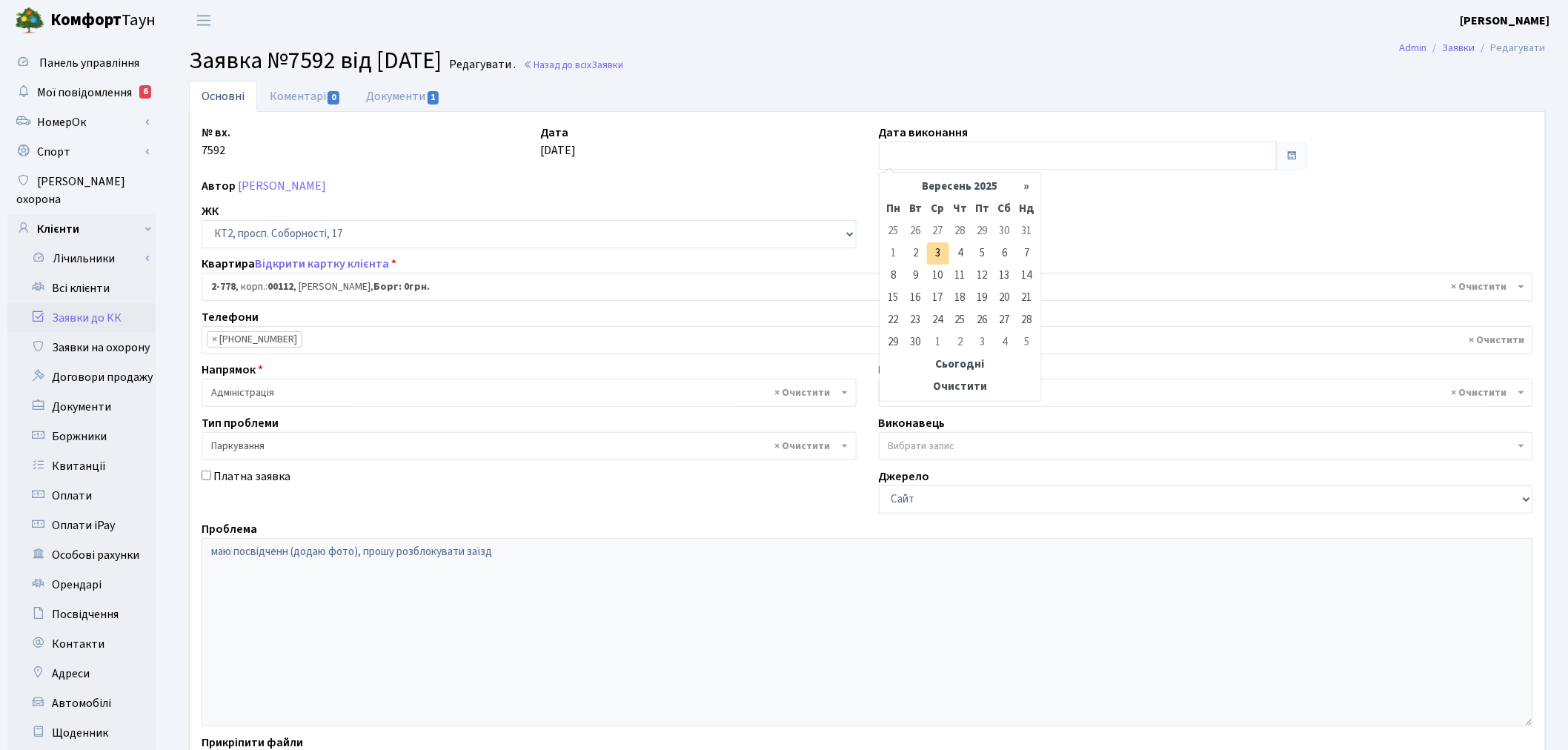
click at [938, 256] on td "3" at bounding box center [938, 253] width 22 height 22
type input "03.09.2025"
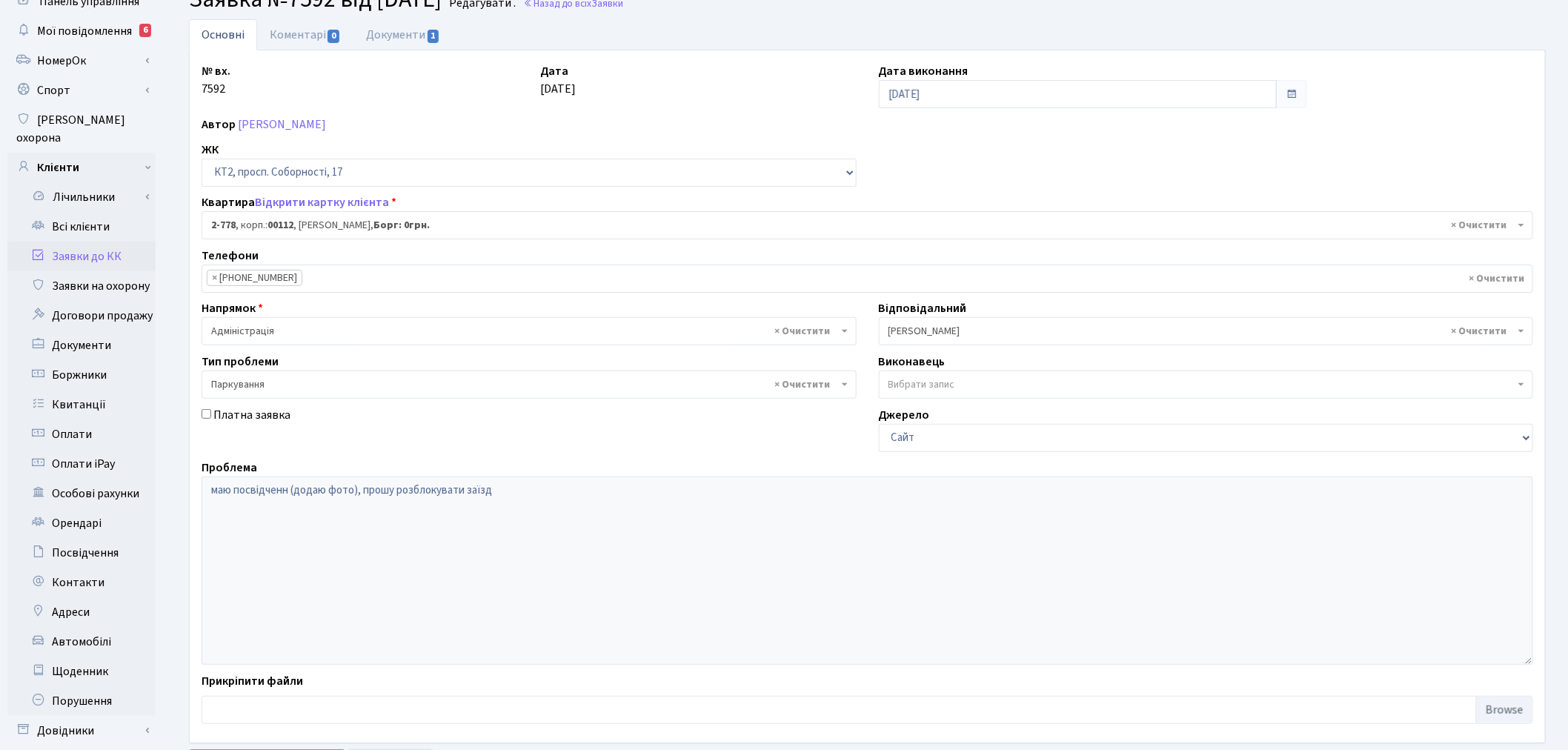
scroll to position [172, 0]
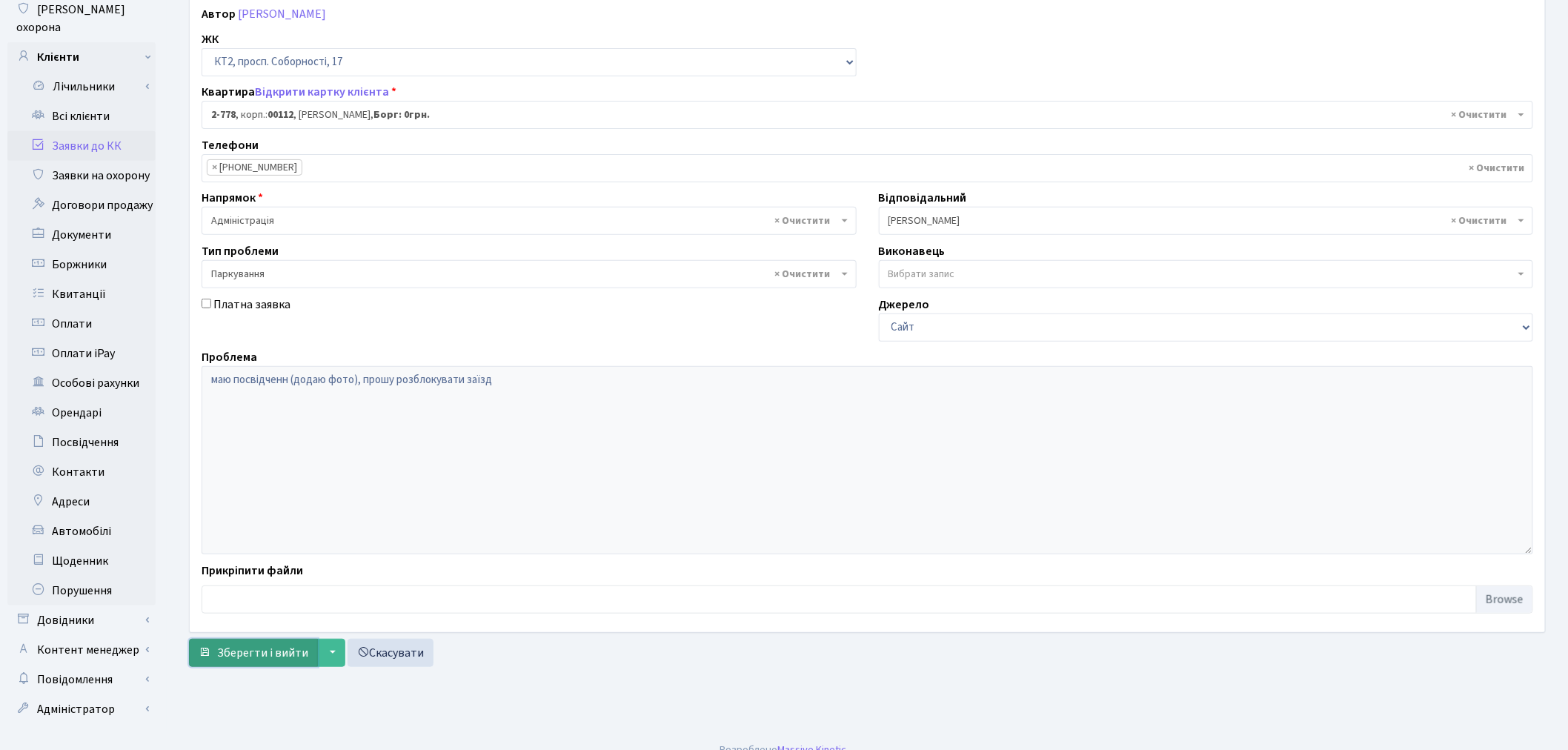
click at [250, 649] on span "Зберегти і вийти" at bounding box center [262, 652] width 91 height 16
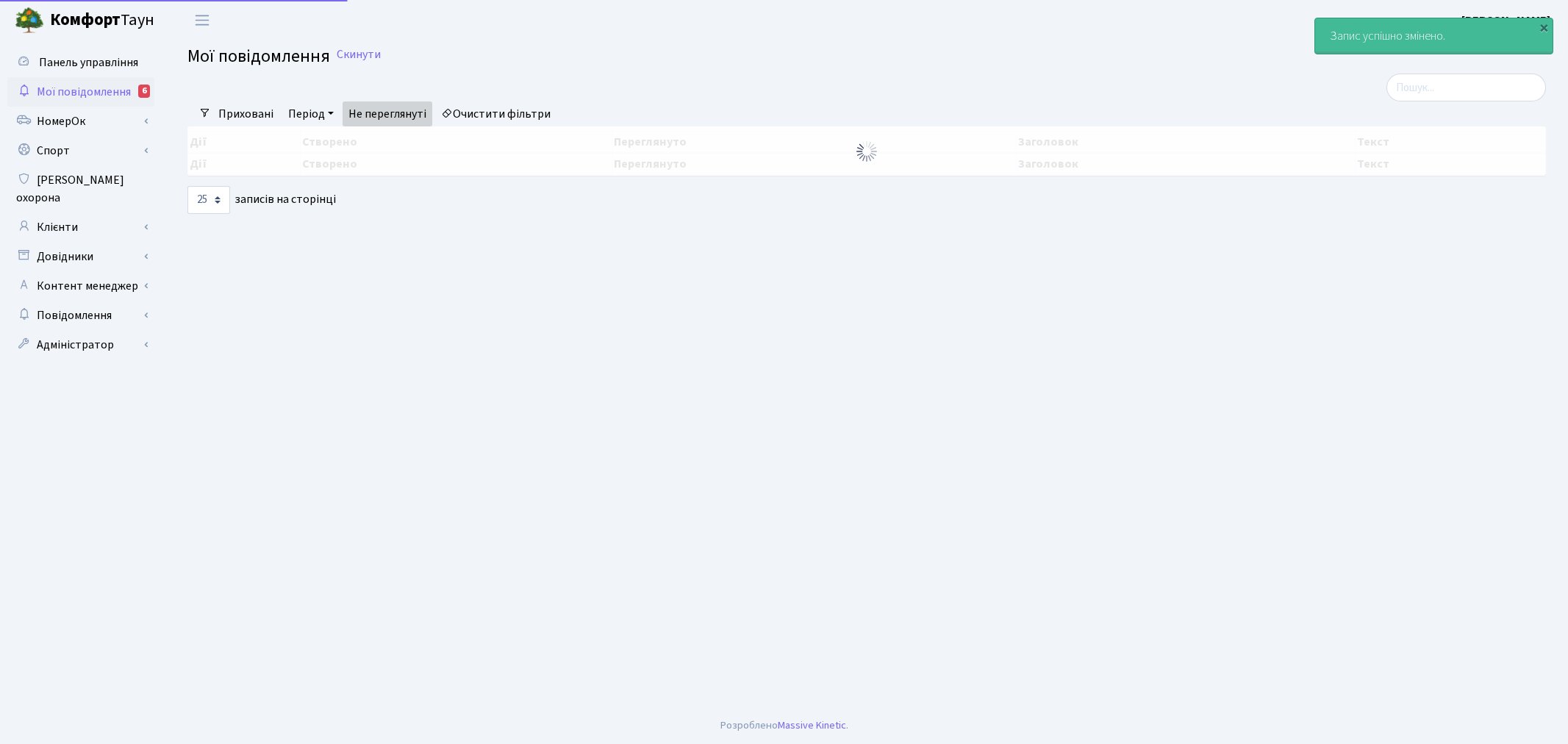
select select "25"
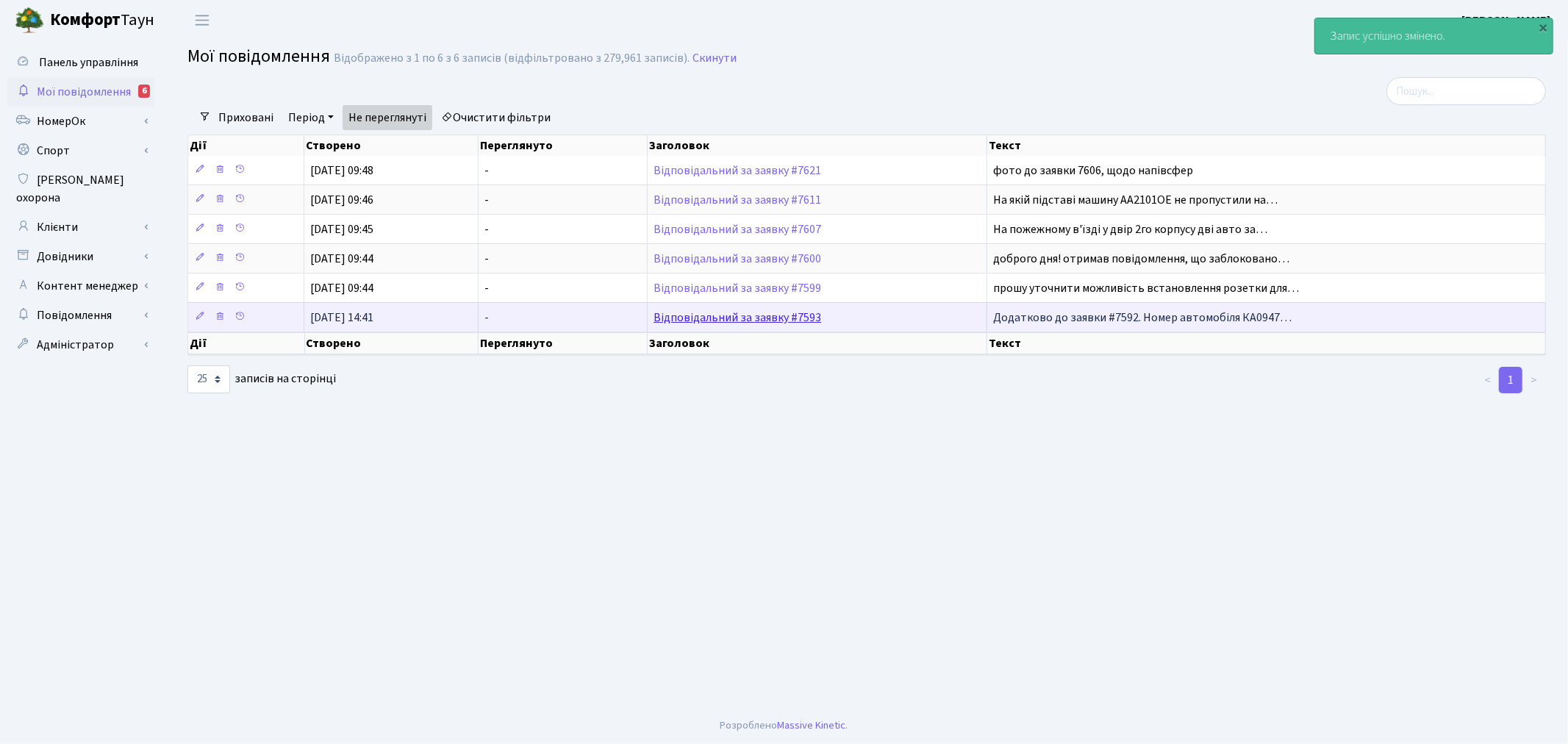
click at [770, 320] on link "Відповідальний за заявку #7593" at bounding box center [737, 317] width 167 height 16
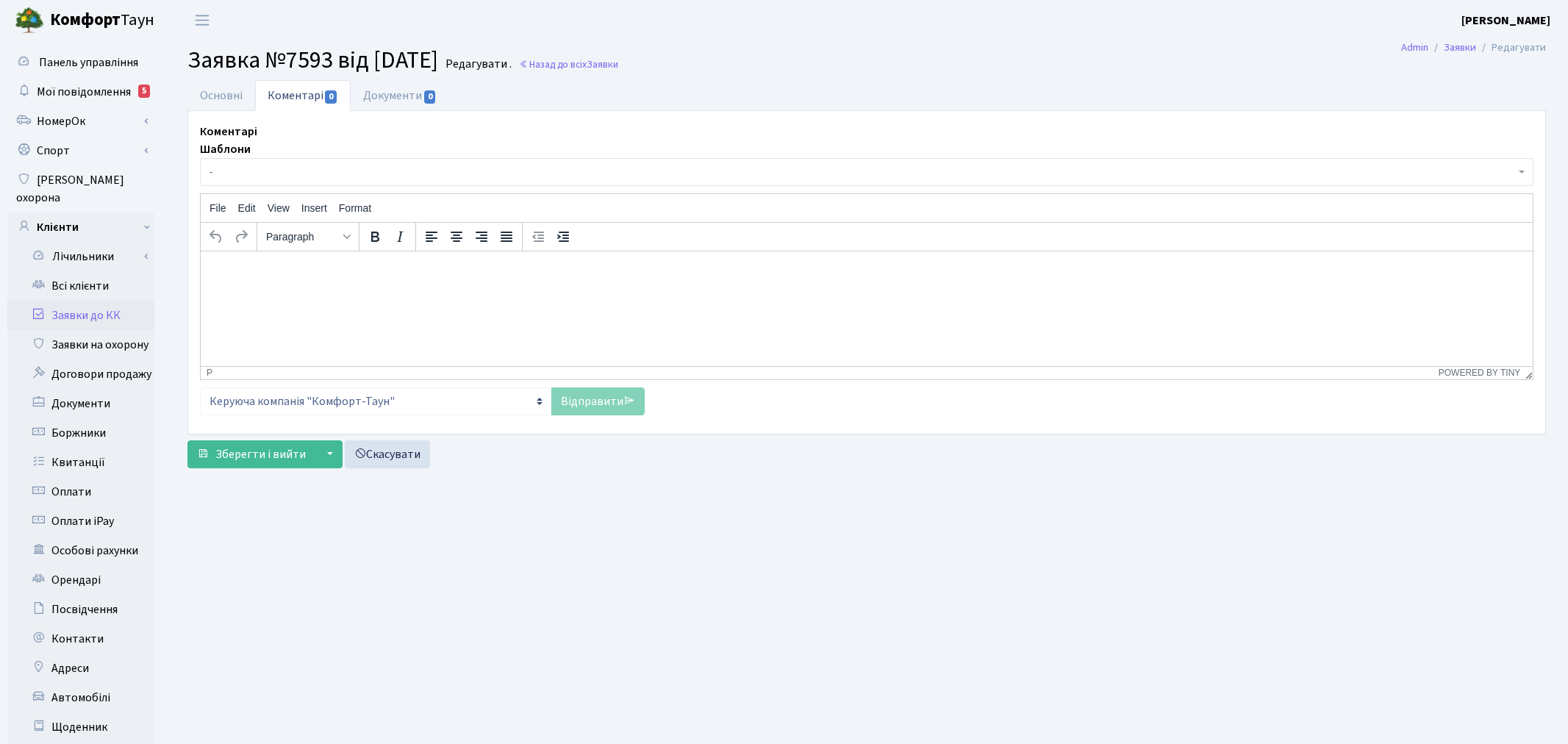
select select "15833"
select select "66"
click at [210, 101] on link "Основні" at bounding box center [221, 95] width 68 height 30
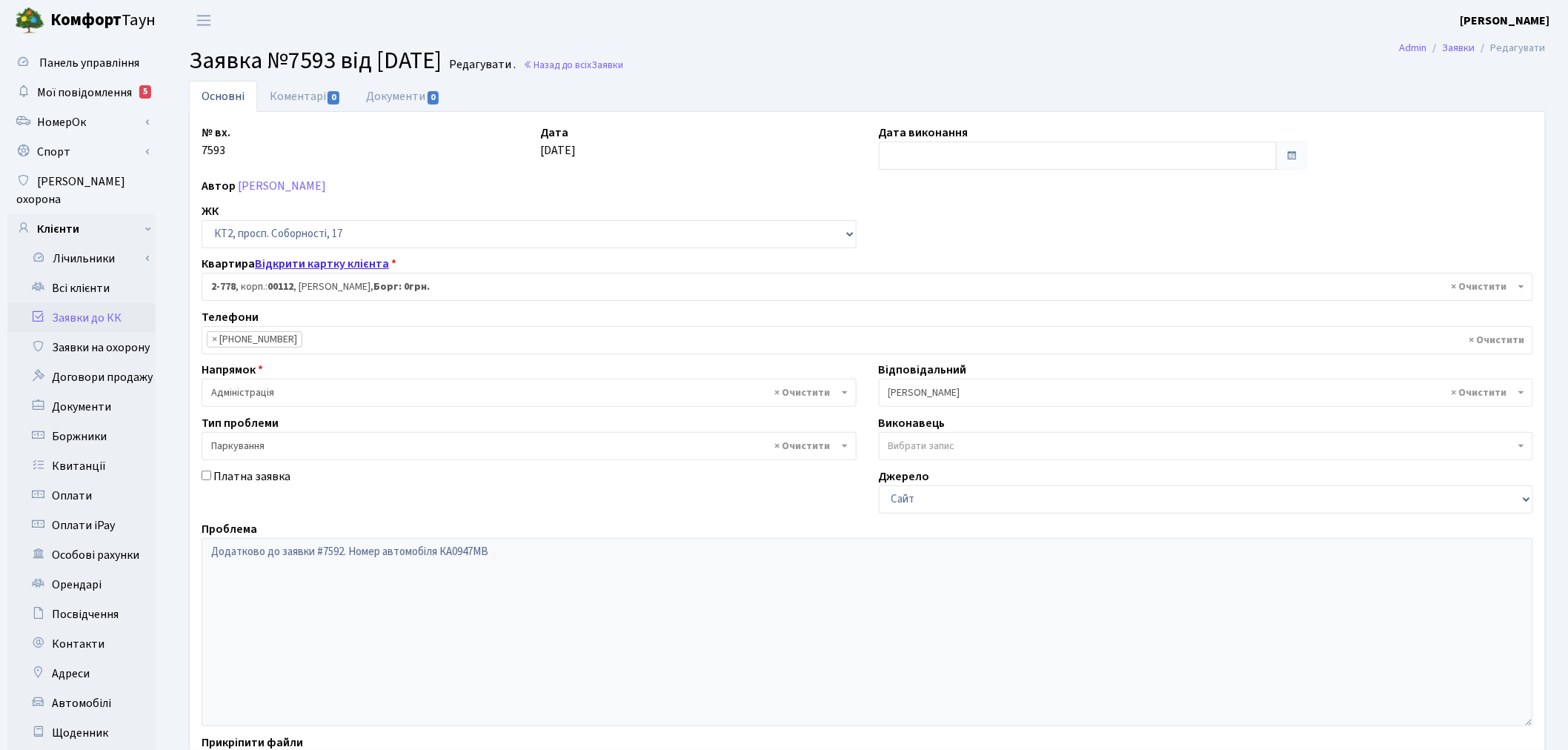
click at [336, 258] on link "Відкрити картку клієнта" at bounding box center [322, 264] width 134 height 16
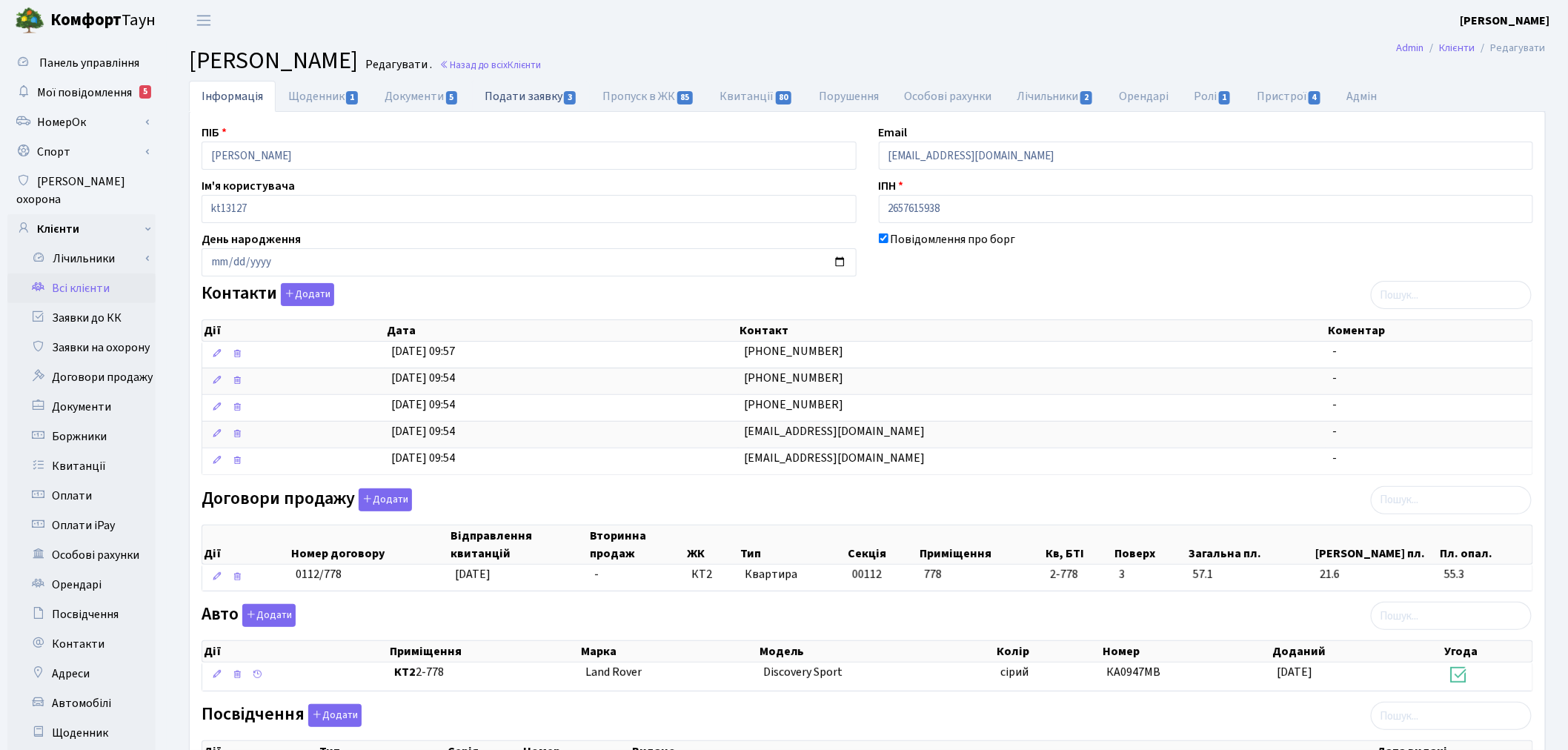
click at [508, 98] on link "Подати заявку 3" at bounding box center [530, 96] width 118 height 30
select select "25"
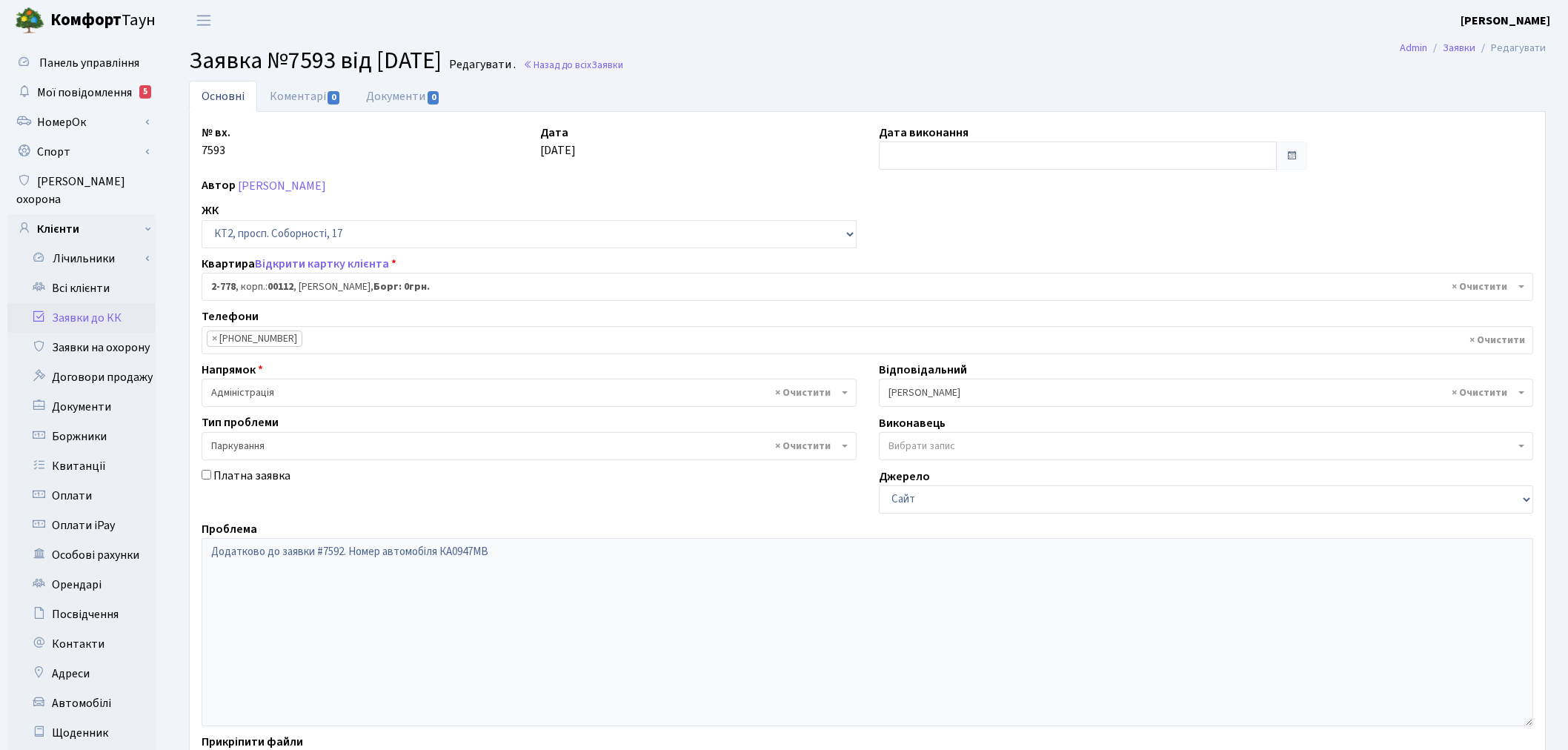
select select "15833"
select select "66"
click at [295, 97] on link "Коментарі 0" at bounding box center [305, 96] width 97 height 30
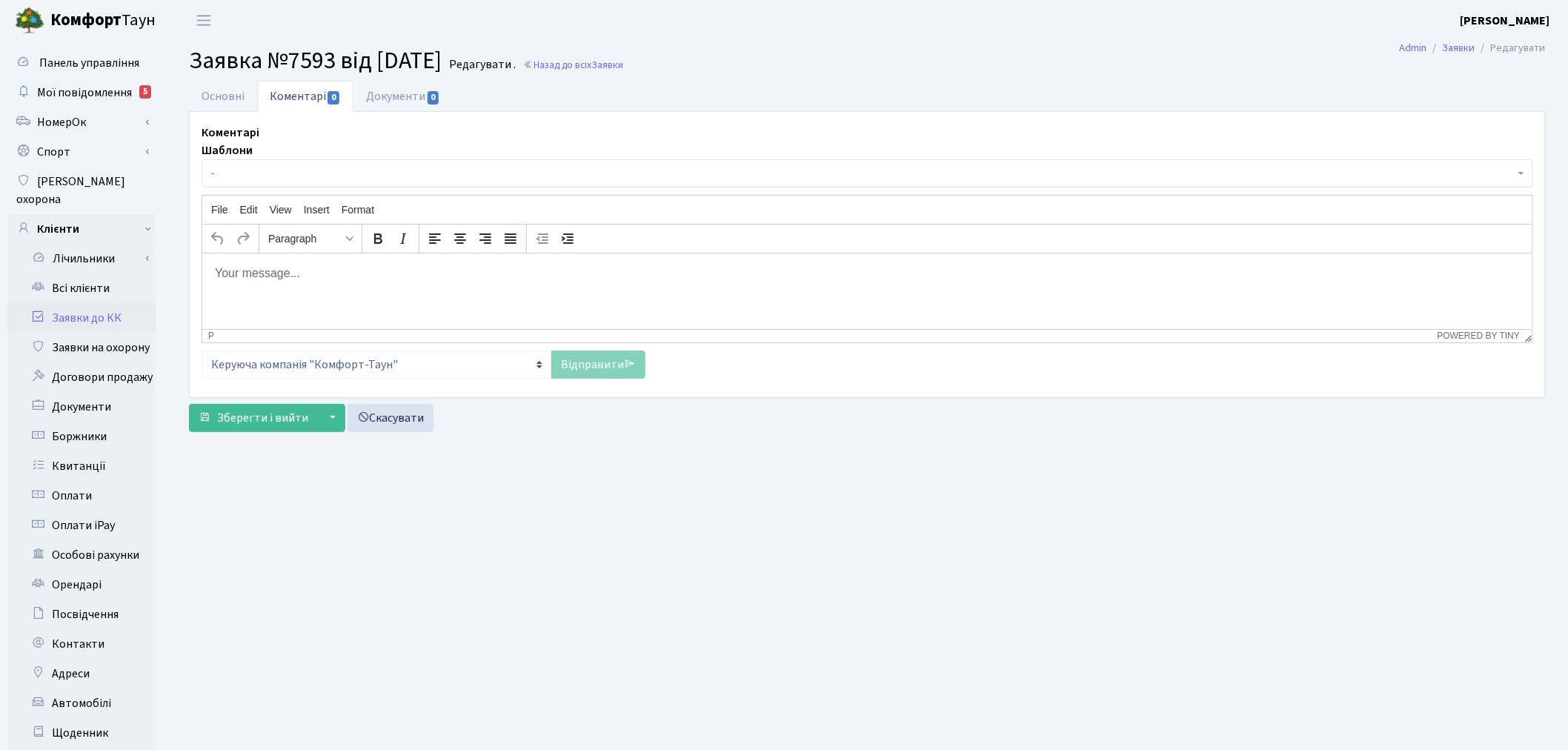
click at [339, 268] on p "Rich Text Area. Press ALT-0 for help." at bounding box center [866, 272] width 1307 height 16
click at [386, 285] on html at bounding box center [866, 272] width 1330 height 40
paste body "Rich Text Area. Press ALT-0 for help."
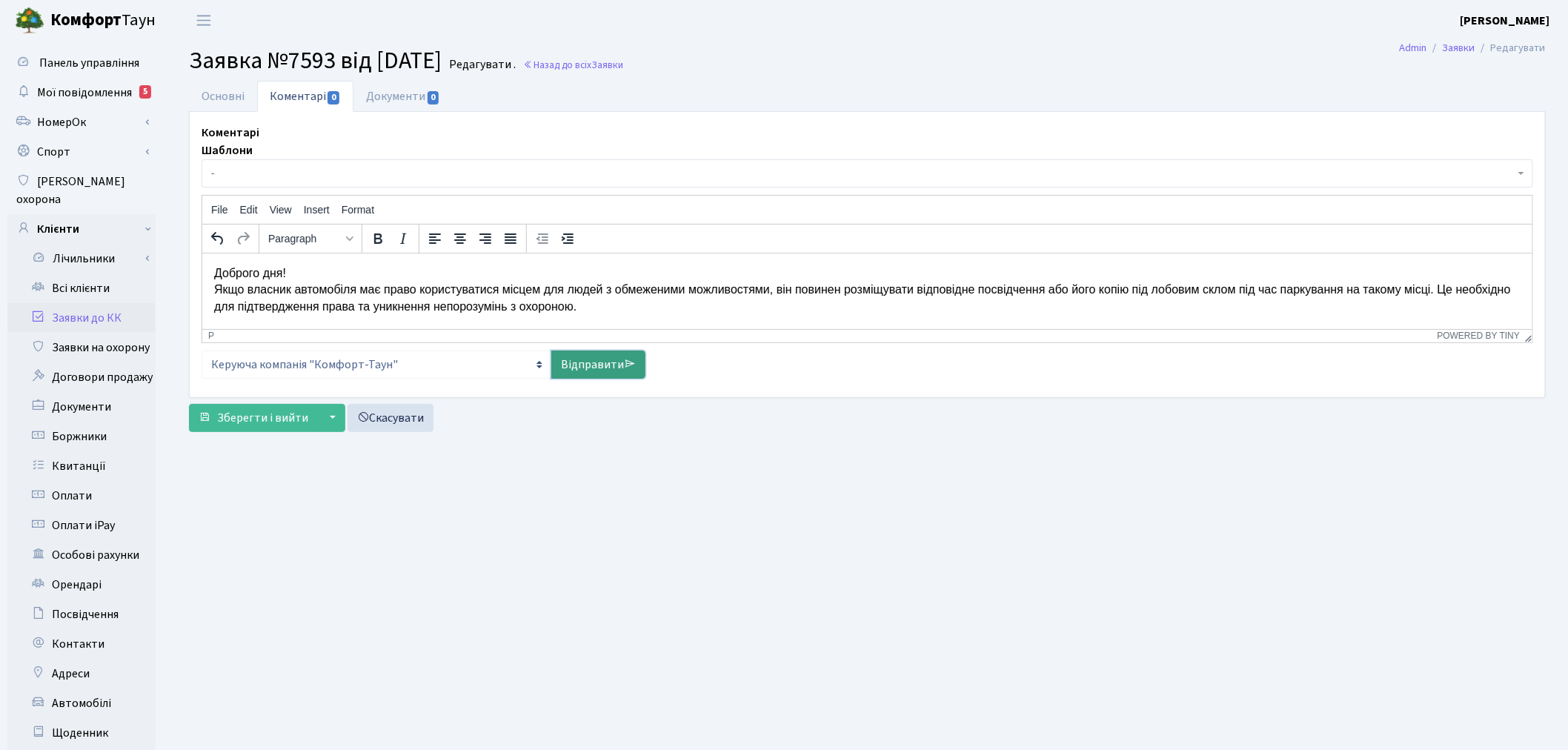
click at [617, 367] on link "Відправити" at bounding box center [598, 365] width 94 height 28
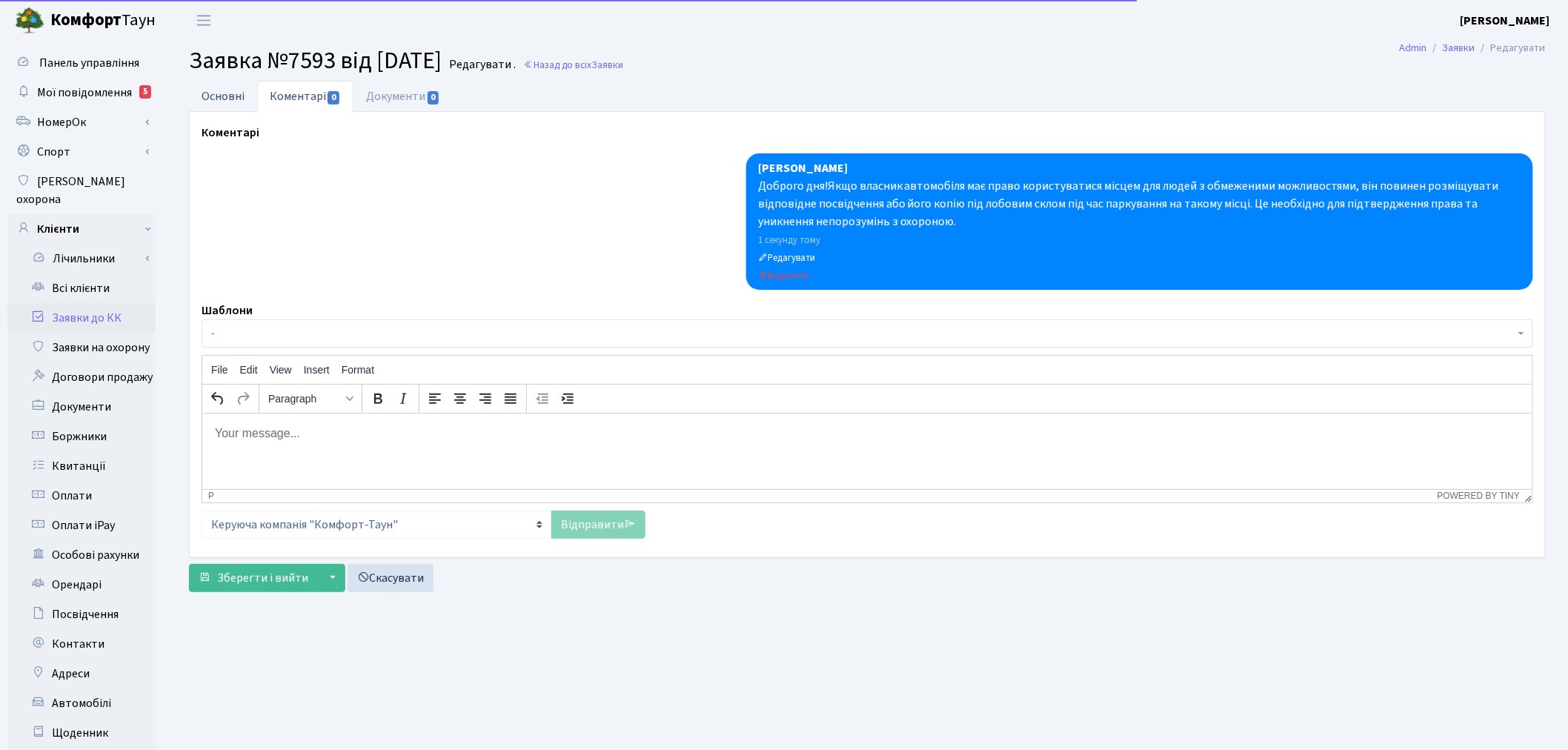
click at [238, 101] on link "Основні" at bounding box center [222, 96] width 68 height 30
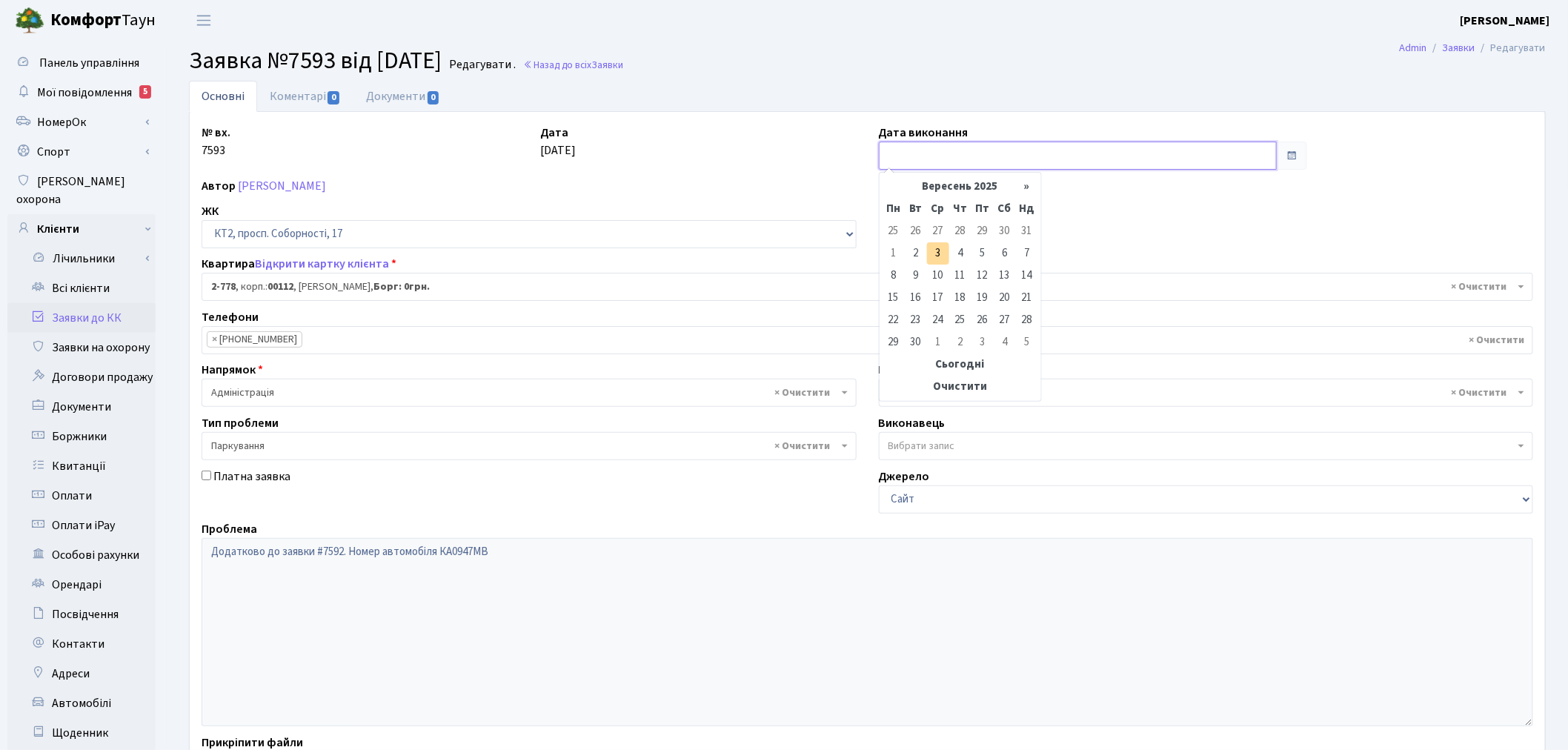
click at [919, 149] on input "text" at bounding box center [1077, 155] width 398 height 28
click at [937, 255] on td "3" at bounding box center [938, 253] width 22 height 22
type input "03.09.2025"
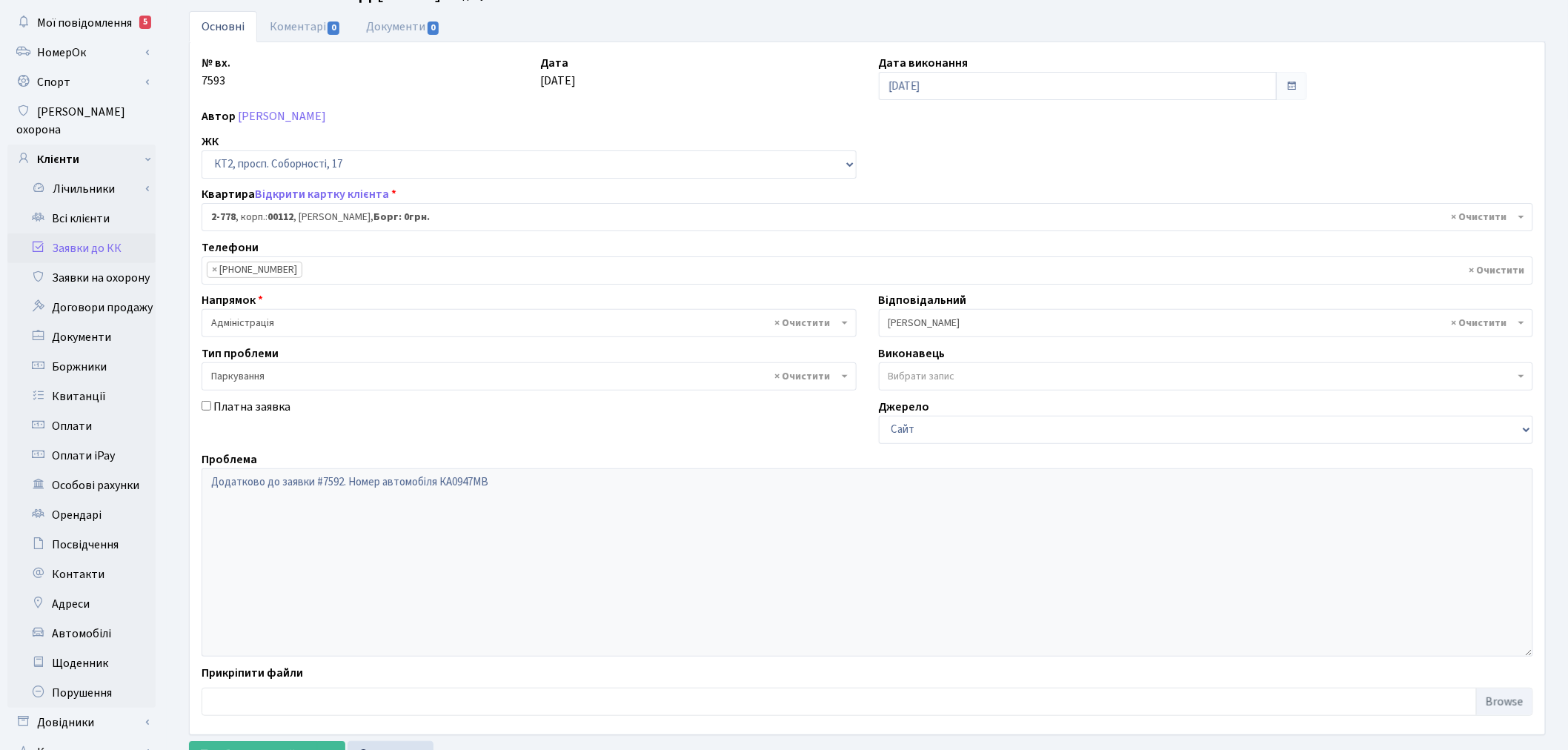
scroll to position [172, 0]
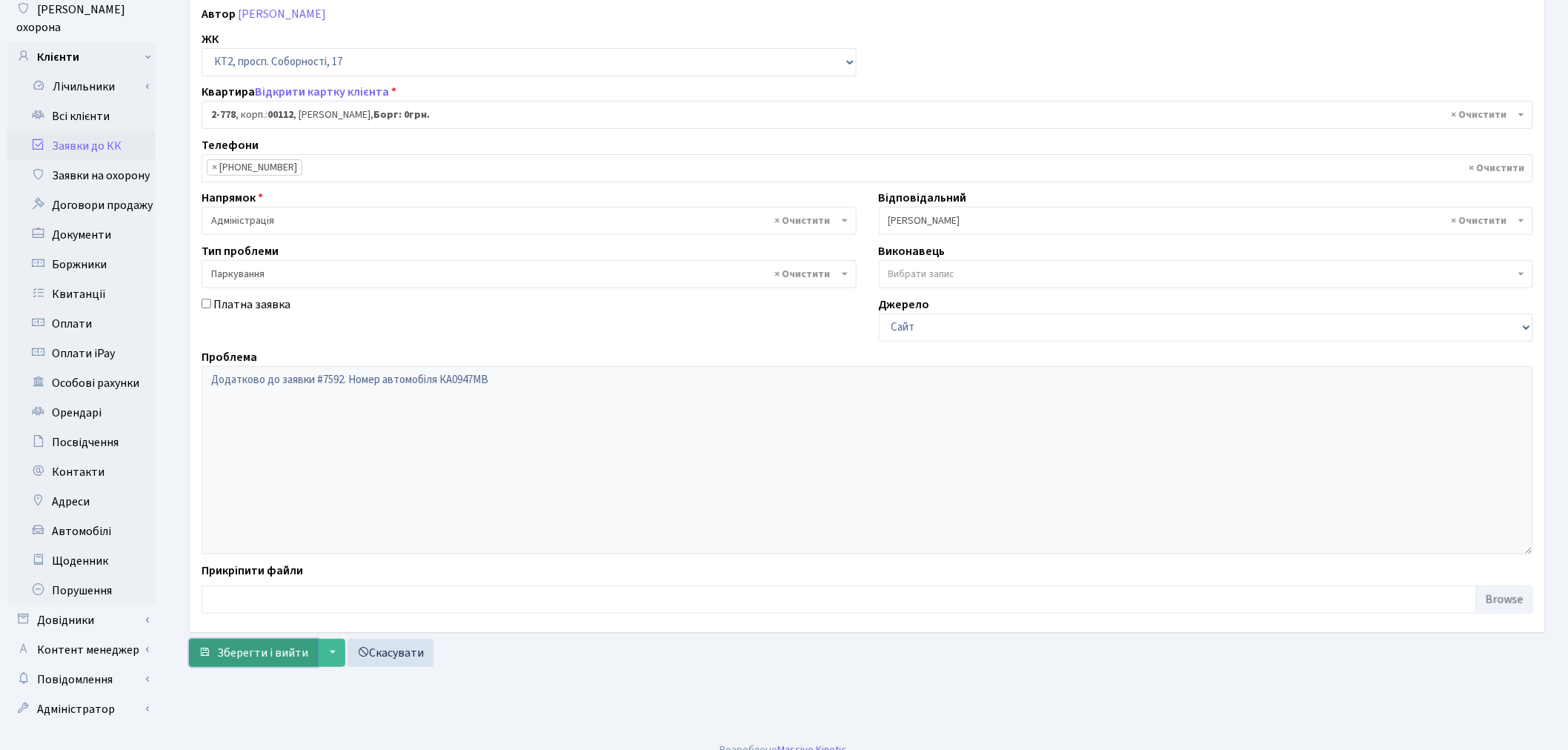
click at [255, 653] on span "Зберегти і вийти" at bounding box center [262, 652] width 91 height 16
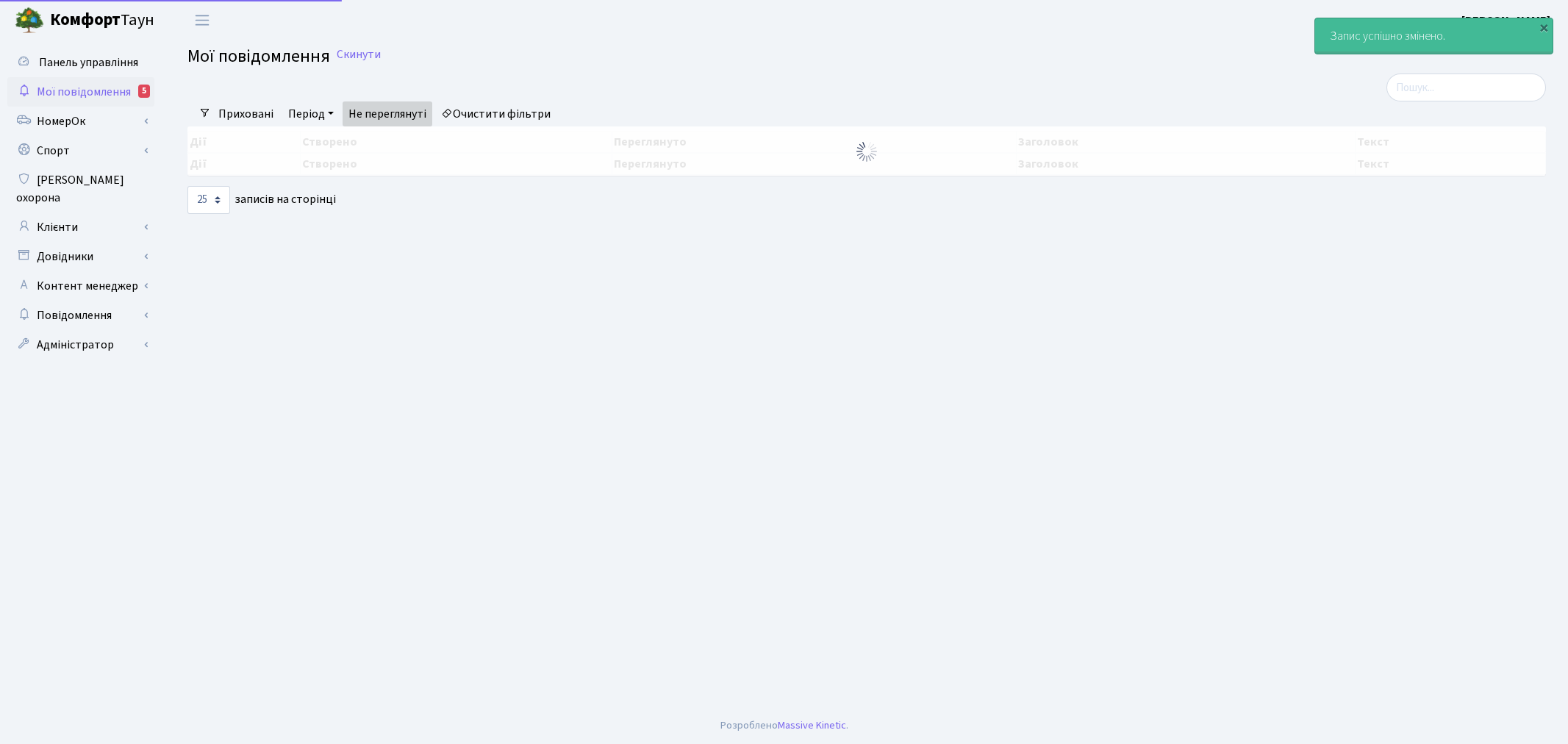
select select "25"
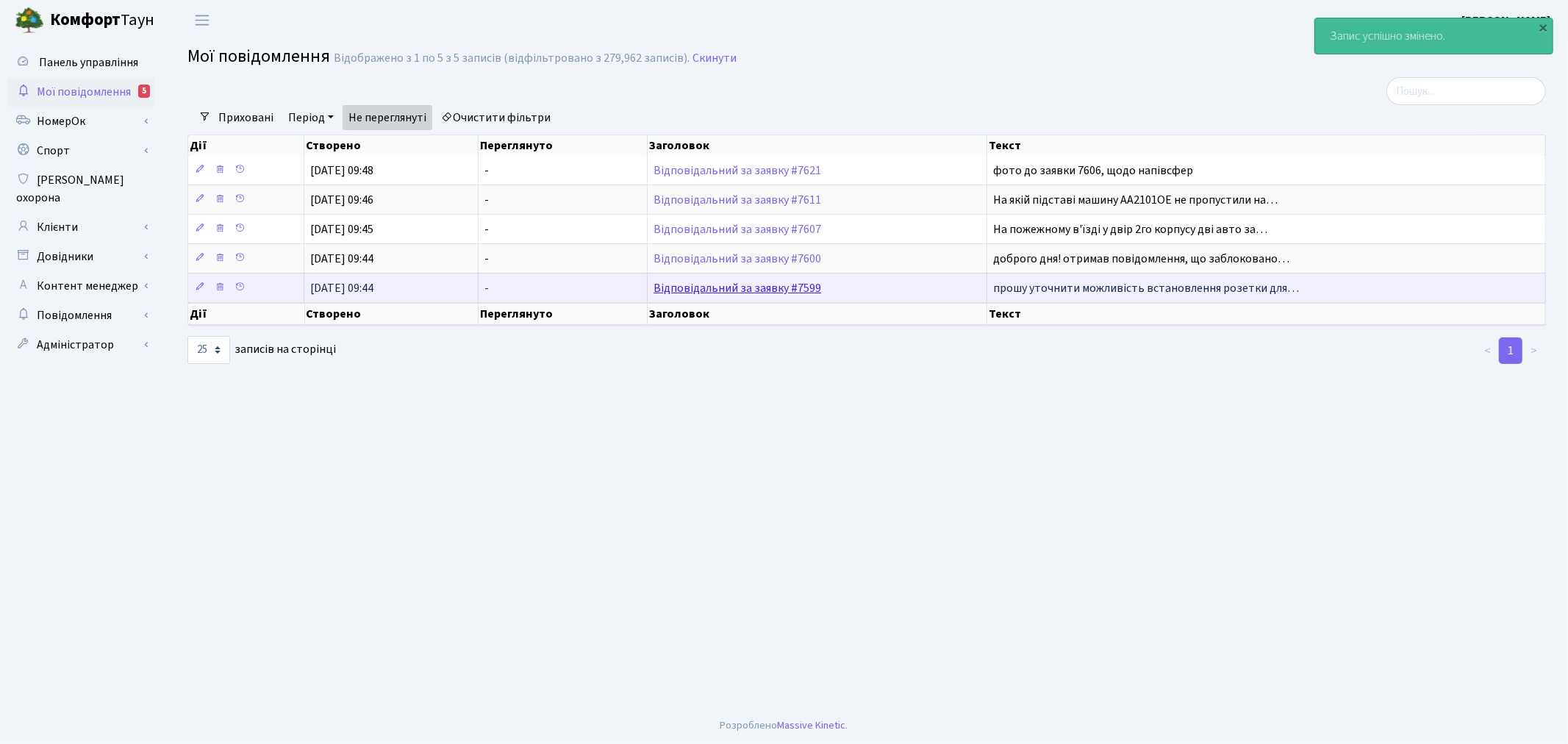
click at [796, 287] on link "Відповідальний за заявку #7599" at bounding box center [737, 288] width 167 height 16
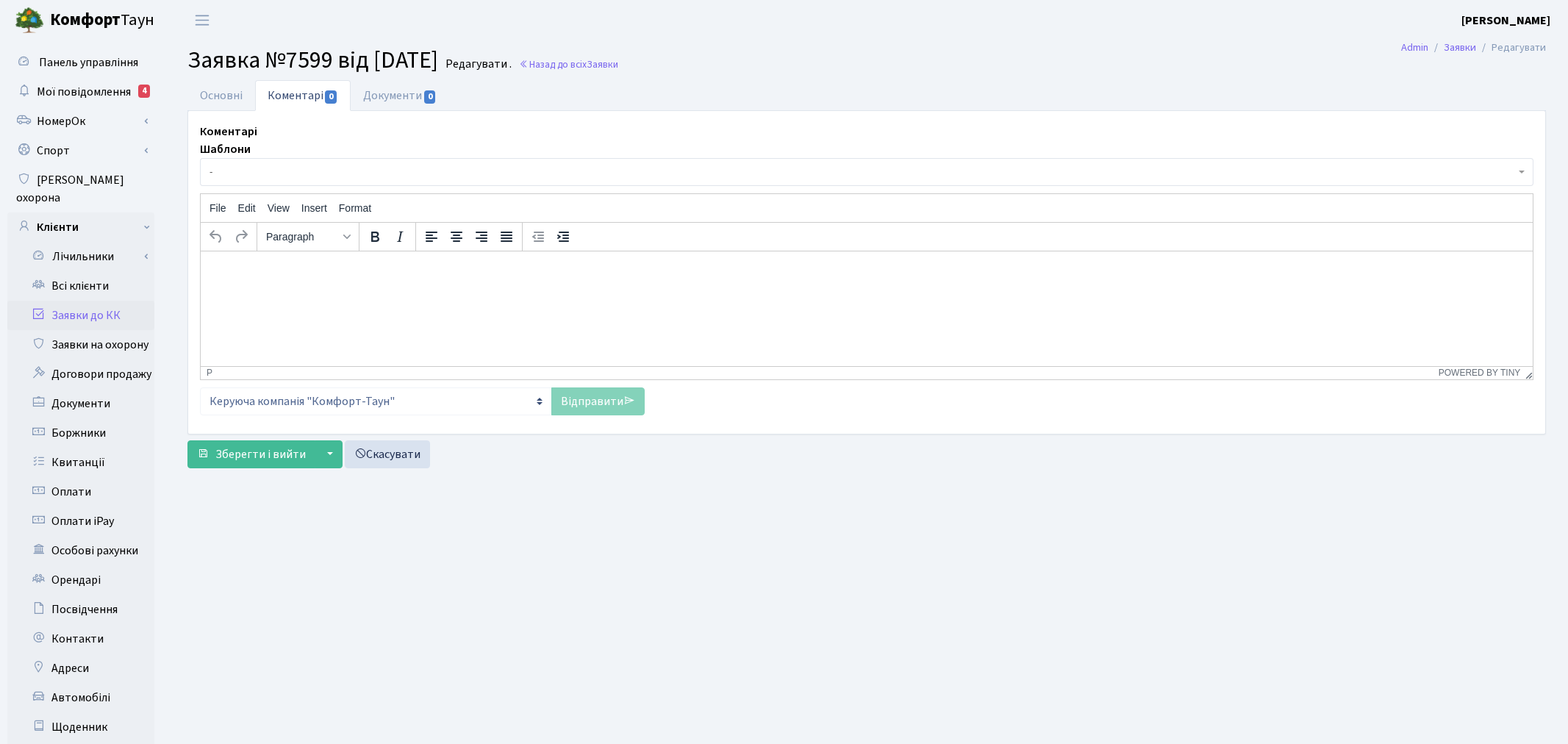
select select "19858"
click at [244, 85] on link "Основні" at bounding box center [221, 95] width 68 height 30
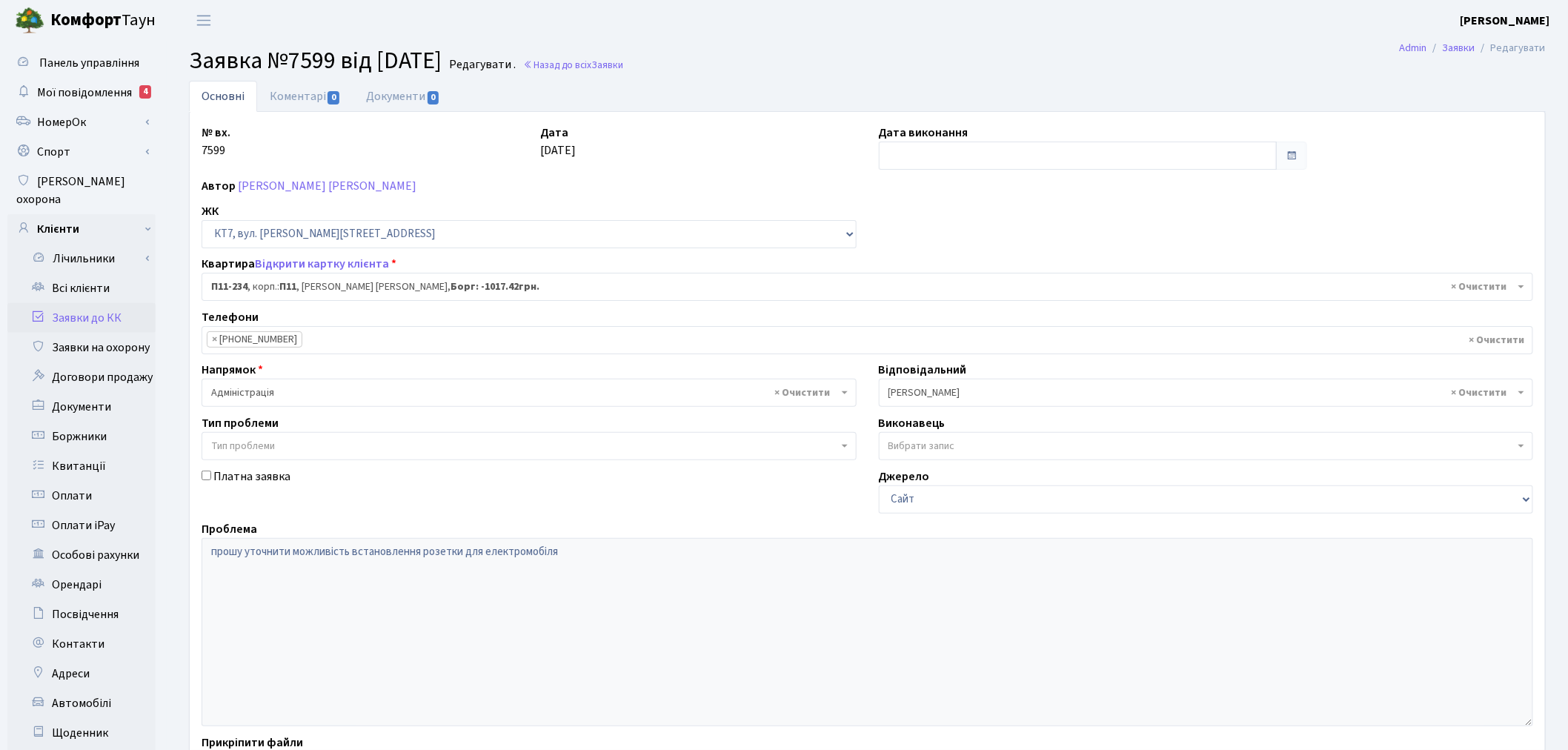
click at [314, 78] on main "Admin Заявки Редагувати Заявка №7599 від 02.09.2025 Редагувати . Назад до всіх …" at bounding box center [867, 472] width 1401 height 863
click at [317, 91] on link "Коментарі 0" at bounding box center [305, 96] width 97 height 30
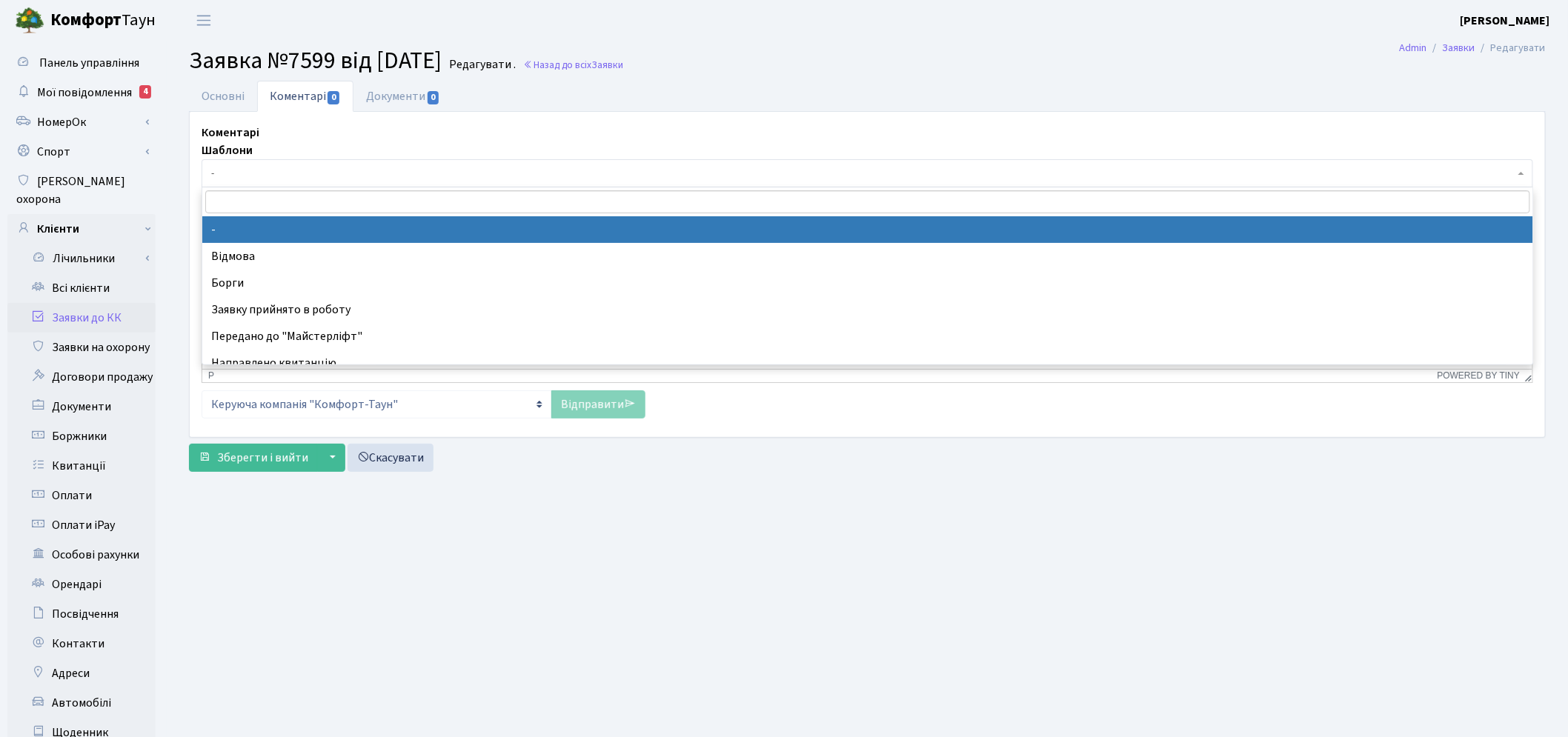
click at [323, 170] on span "-" at bounding box center [863, 173] width 1303 height 15
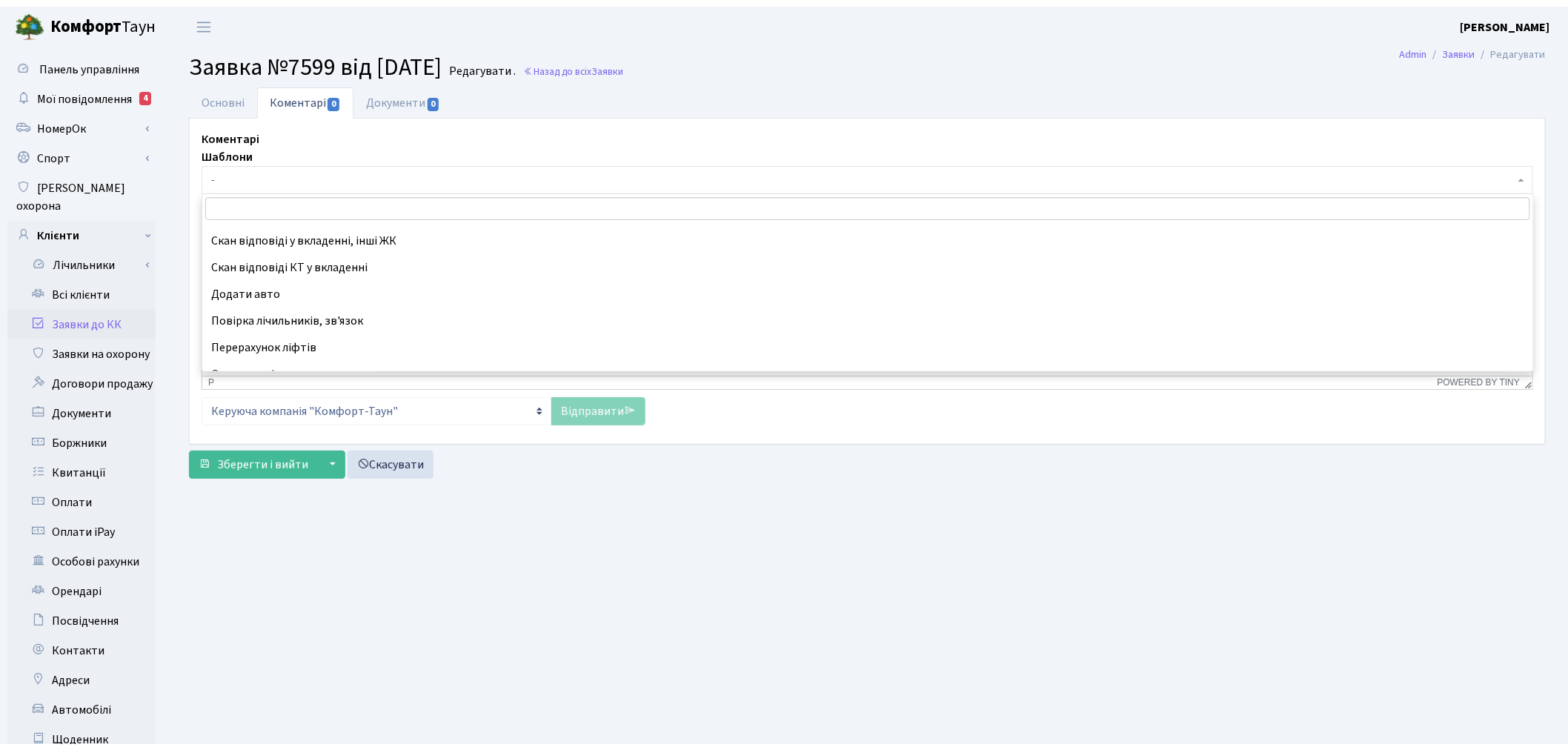
scroll to position [625, 0]
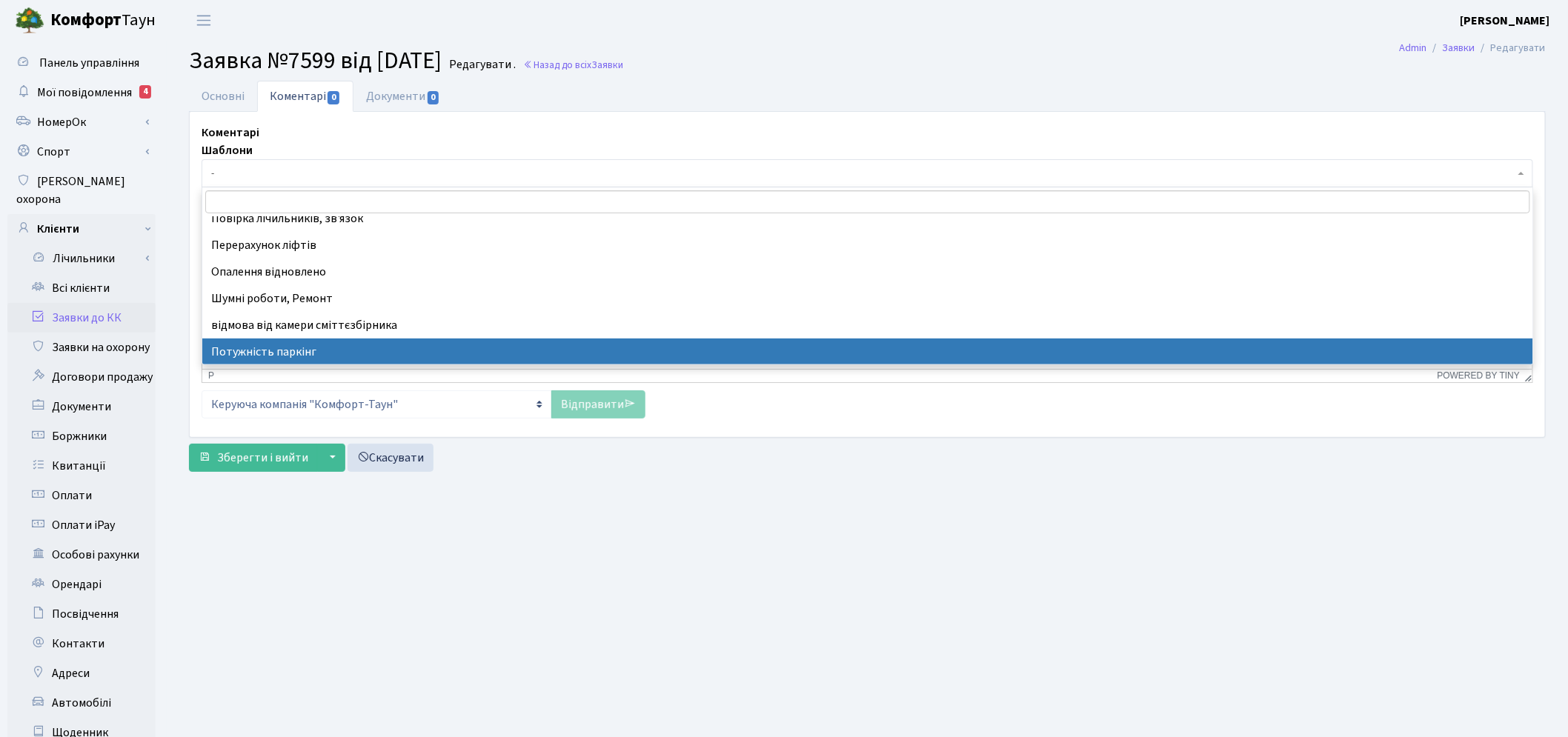
select select "70"
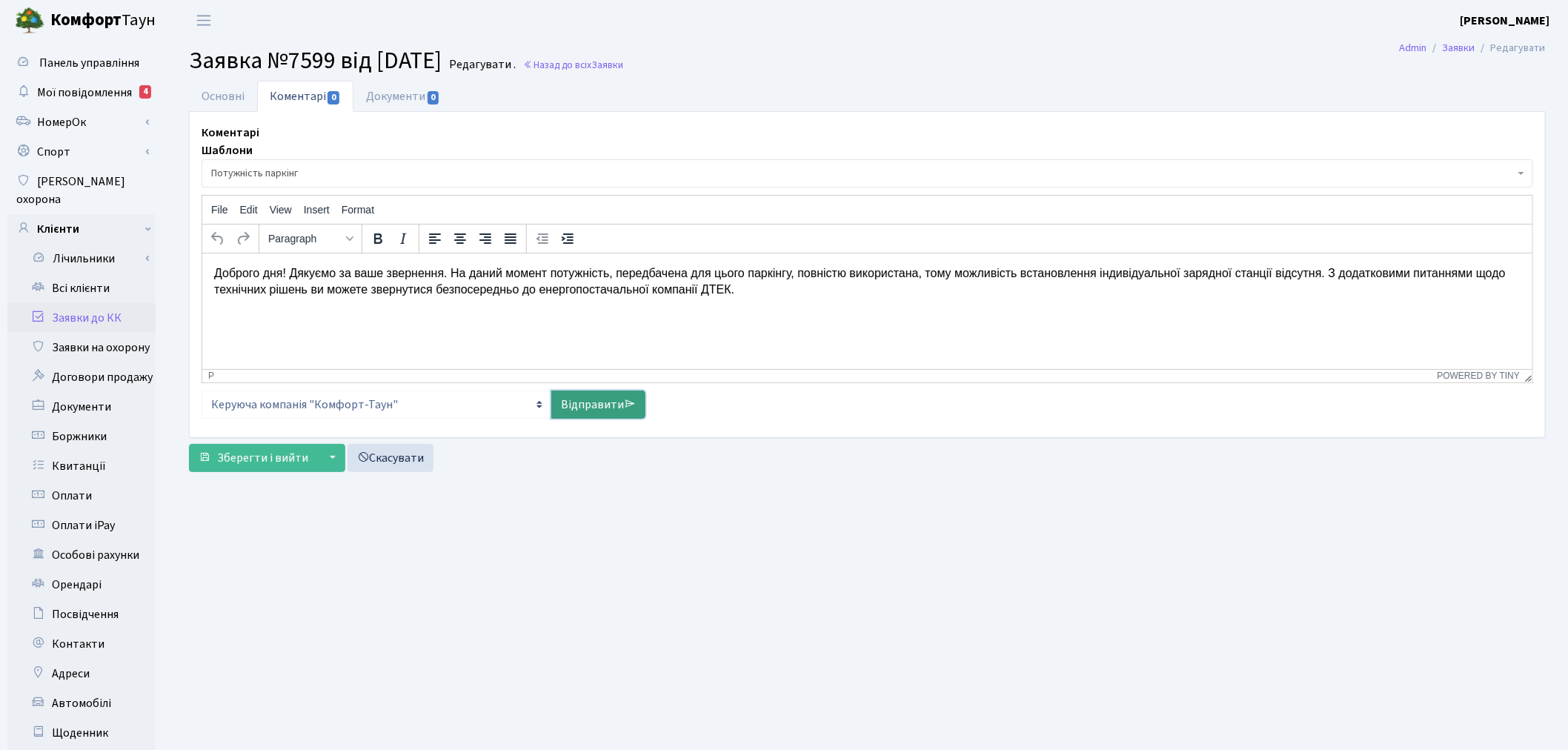
click at [626, 405] on icon at bounding box center [630, 404] width 12 height 12
select select
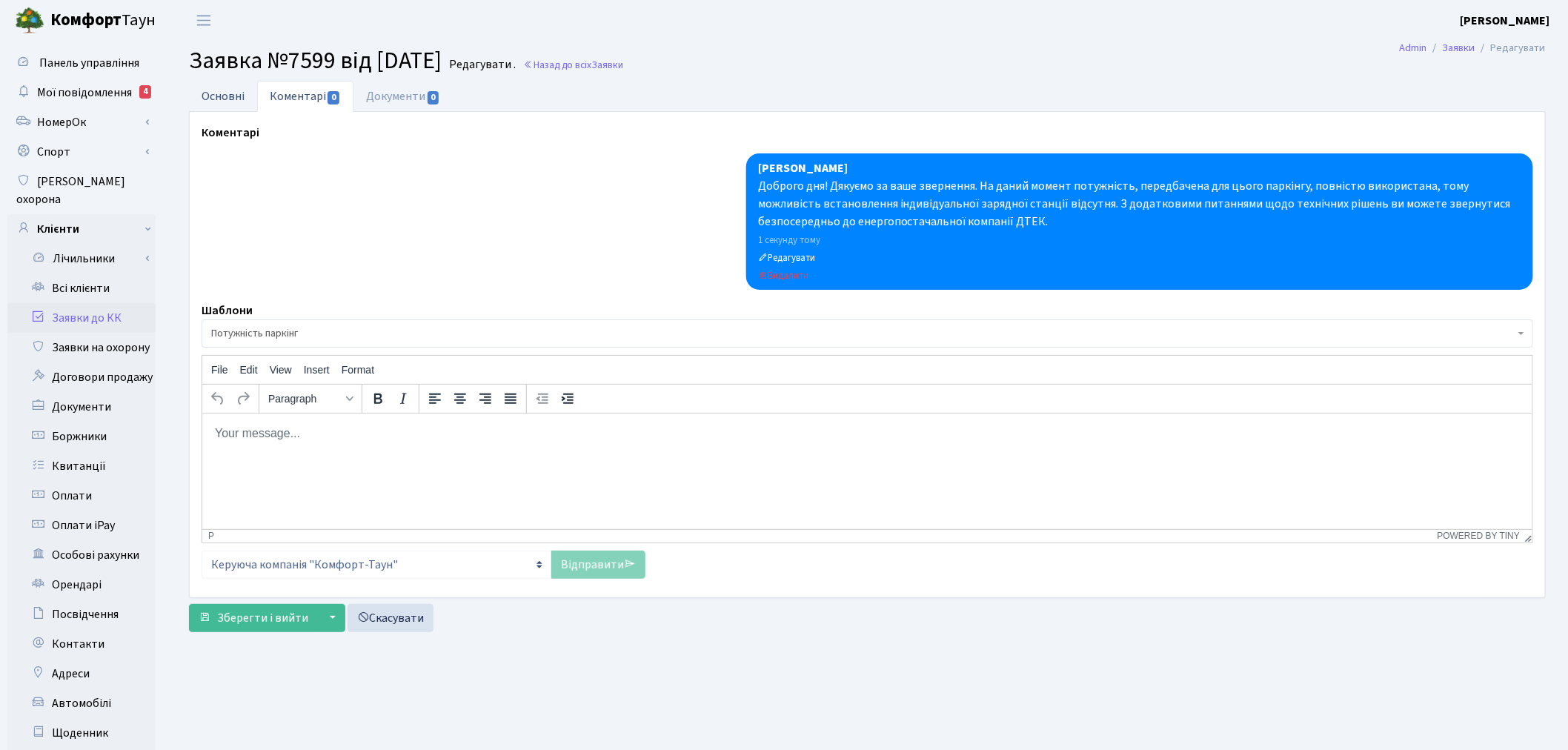
click at [220, 86] on link "Основні" at bounding box center [222, 96] width 68 height 30
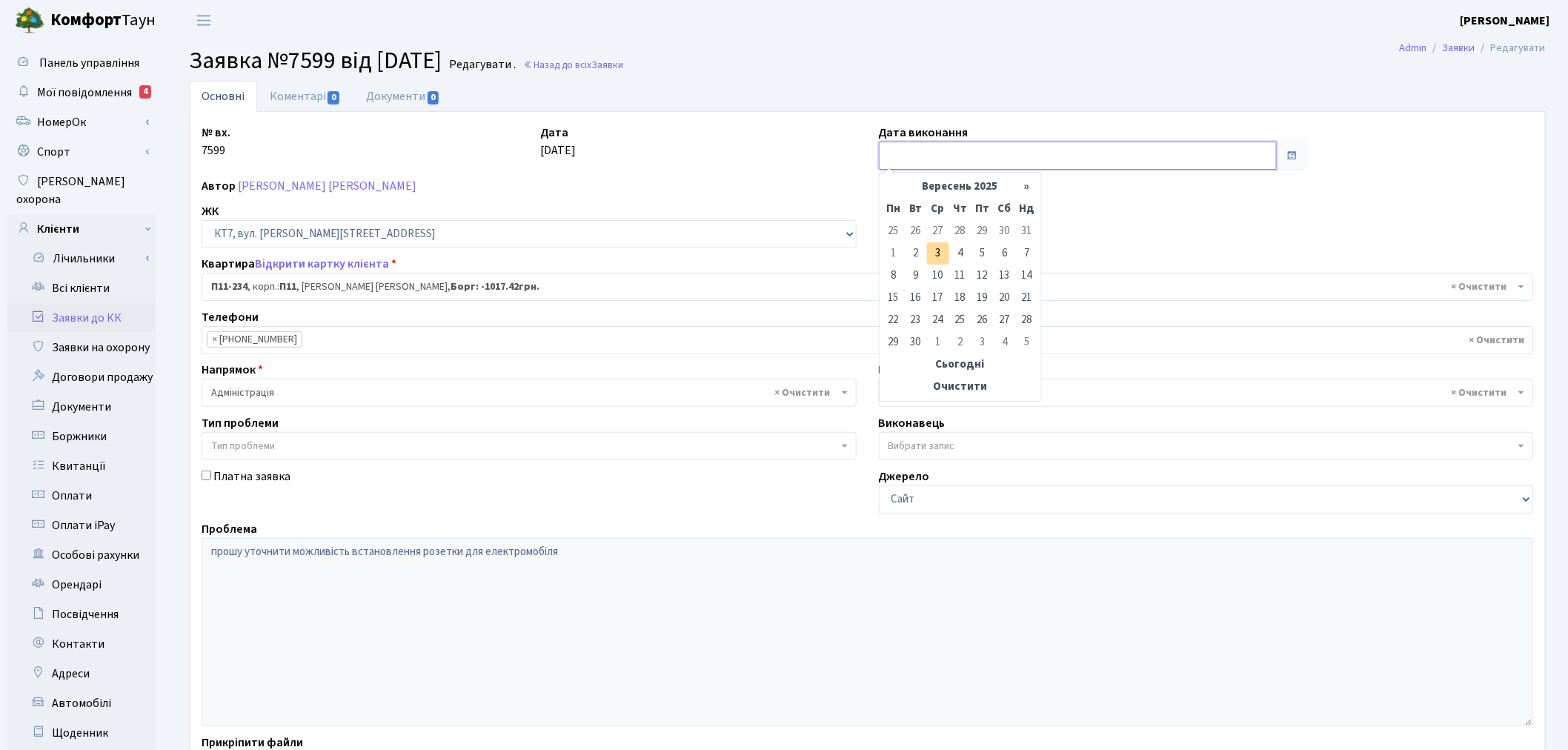
click at [889, 166] on input "text" at bounding box center [1077, 155] width 398 height 28
click at [942, 251] on td "3" at bounding box center [938, 253] width 22 height 22
type input "03.09.2025"
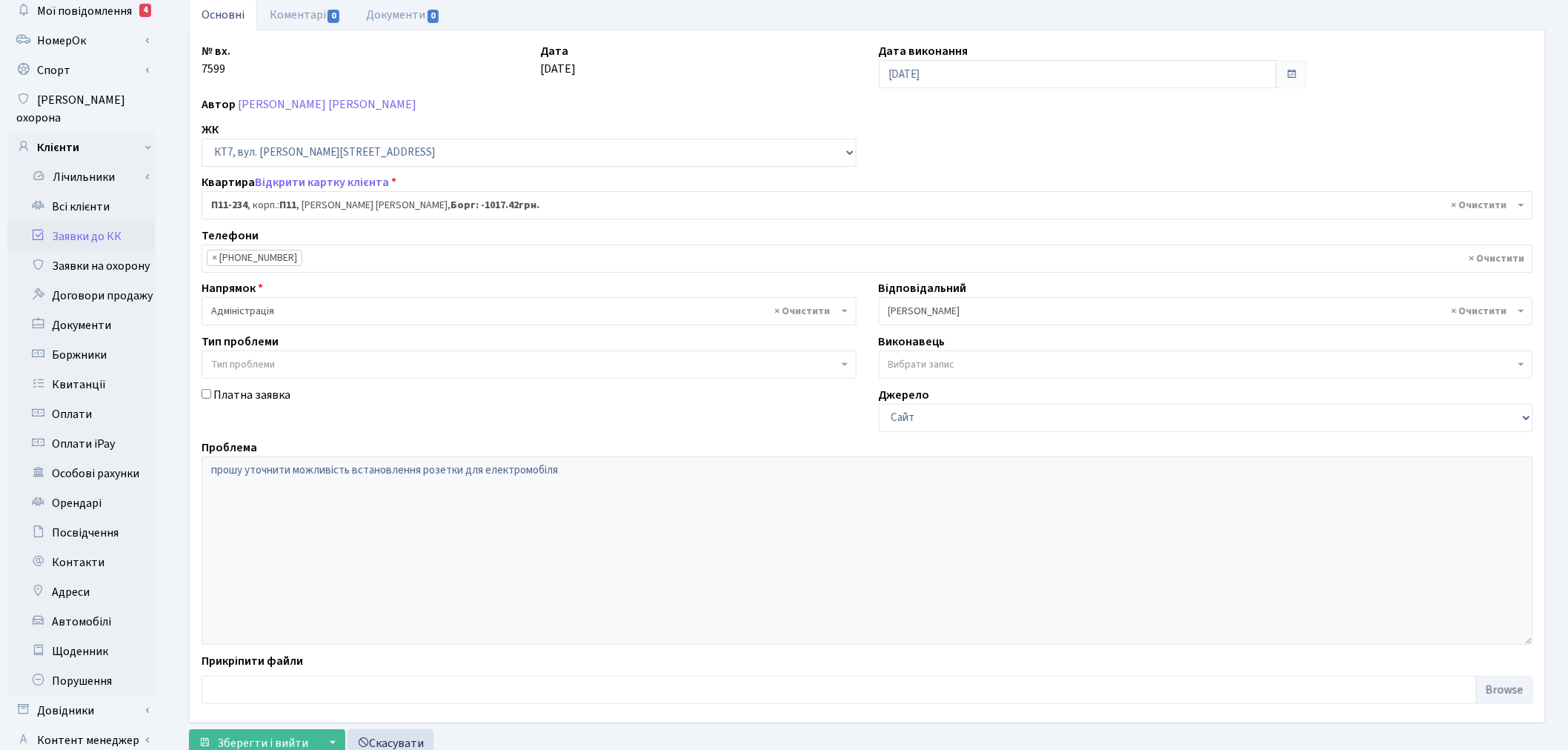
scroll to position [172, 0]
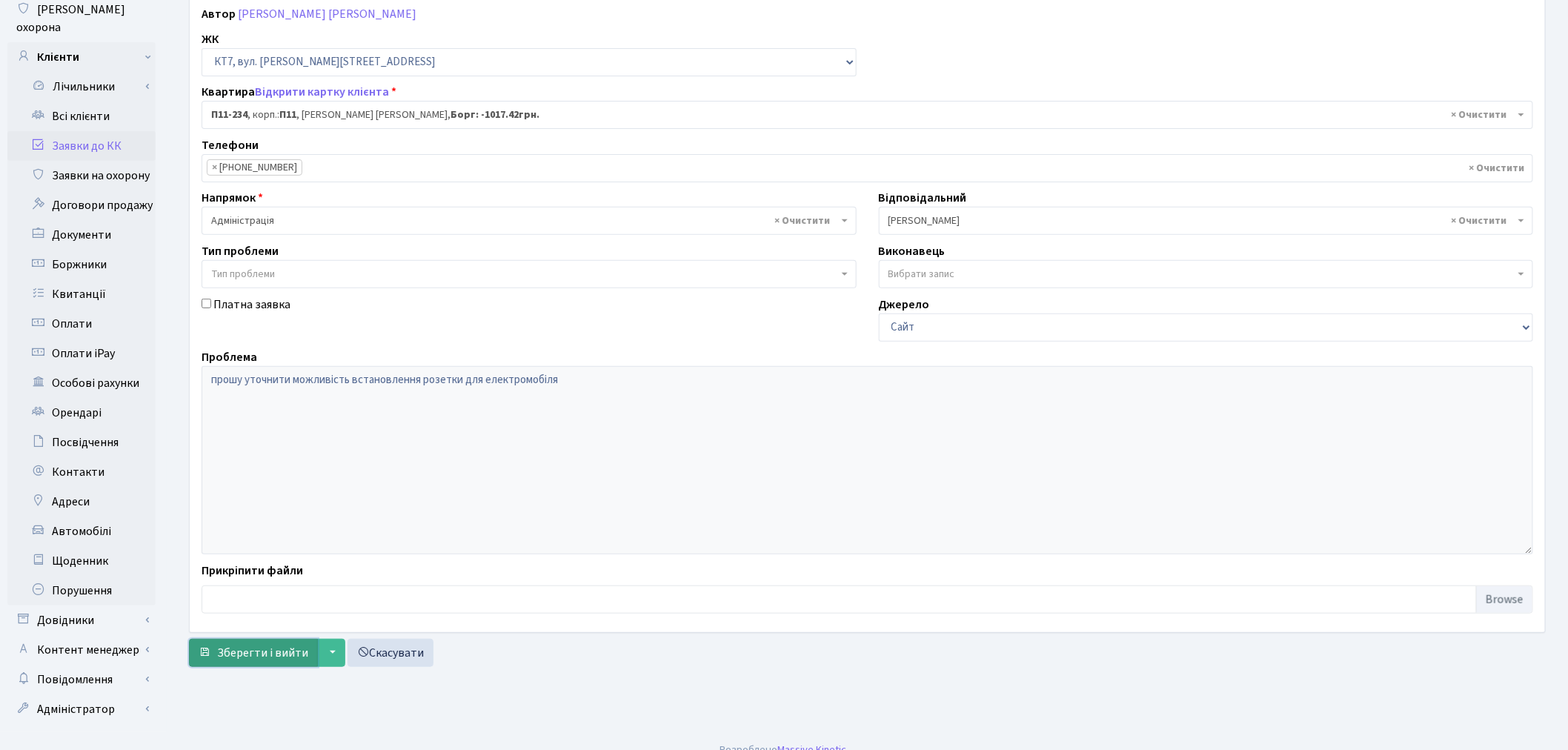
click at [247, 649] on span "Зберегти і вийти" at bounding box center [262, 652] width 91 height 16
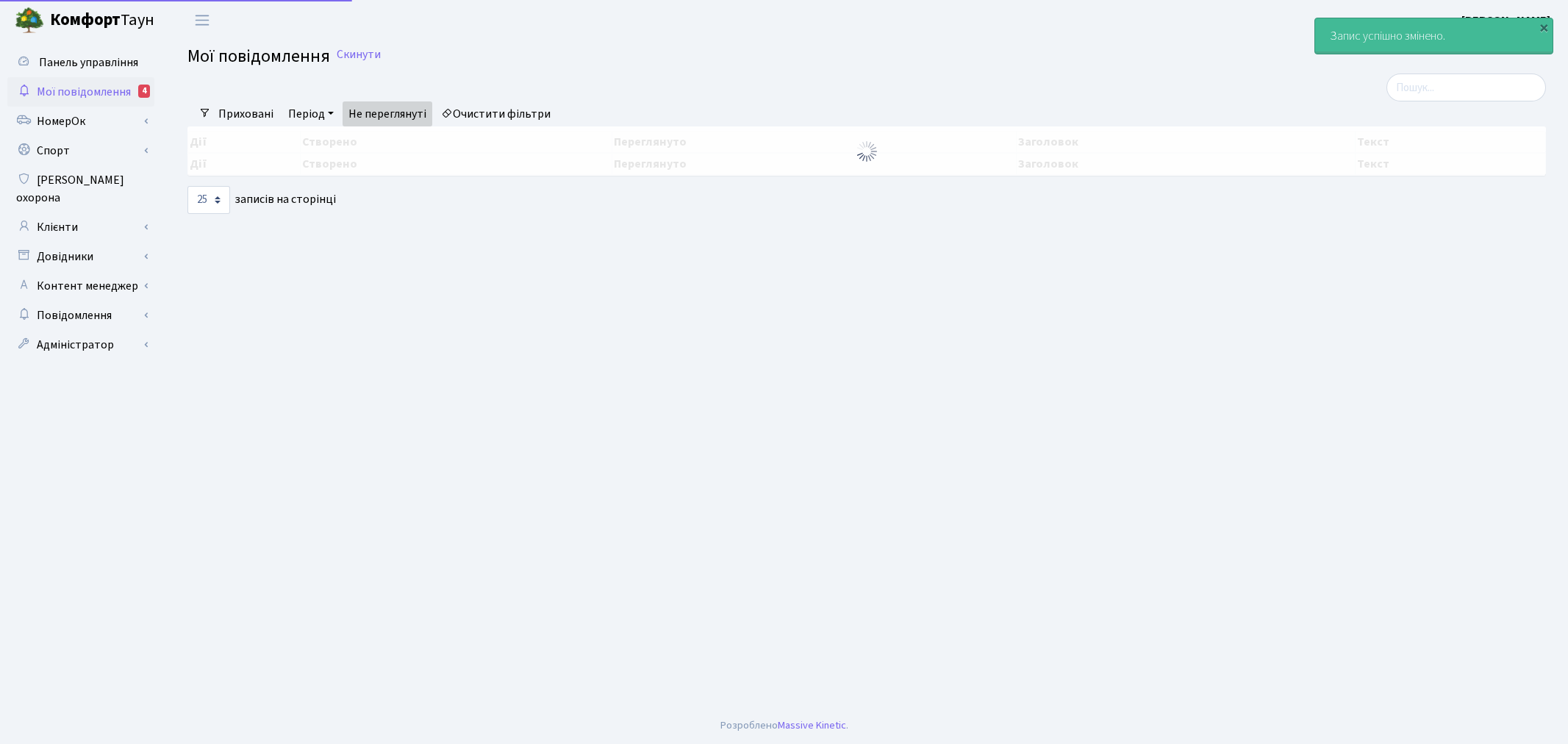
select select "25"
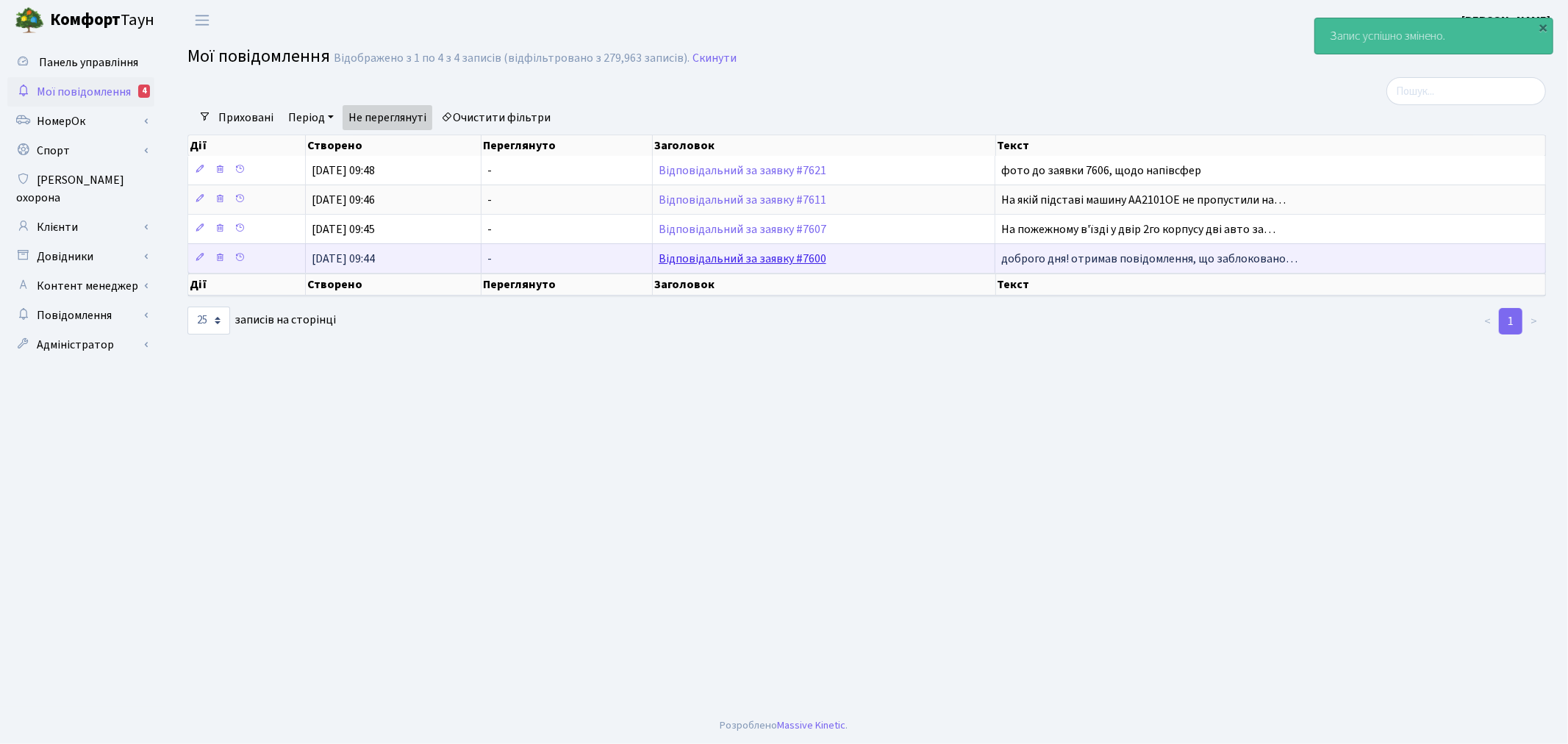
click at [776, 256] on link "Відповідальний за заявку #7600" at bounding box center [742, 259] width 167 height 16
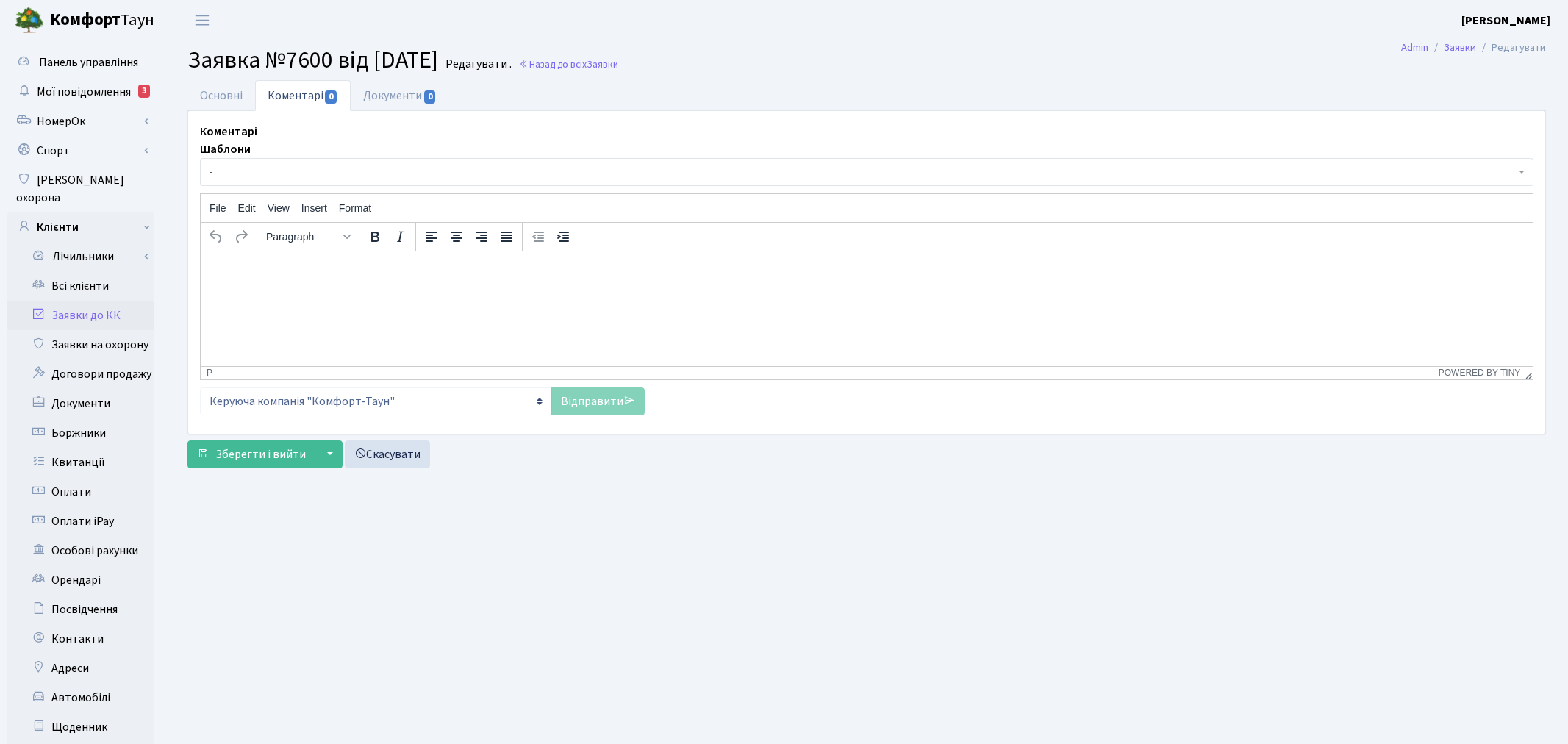
select select "5072"
select select "55"
click at [224, 100] on link "Основні" at bounding box center [221, 95] width 68 height 30
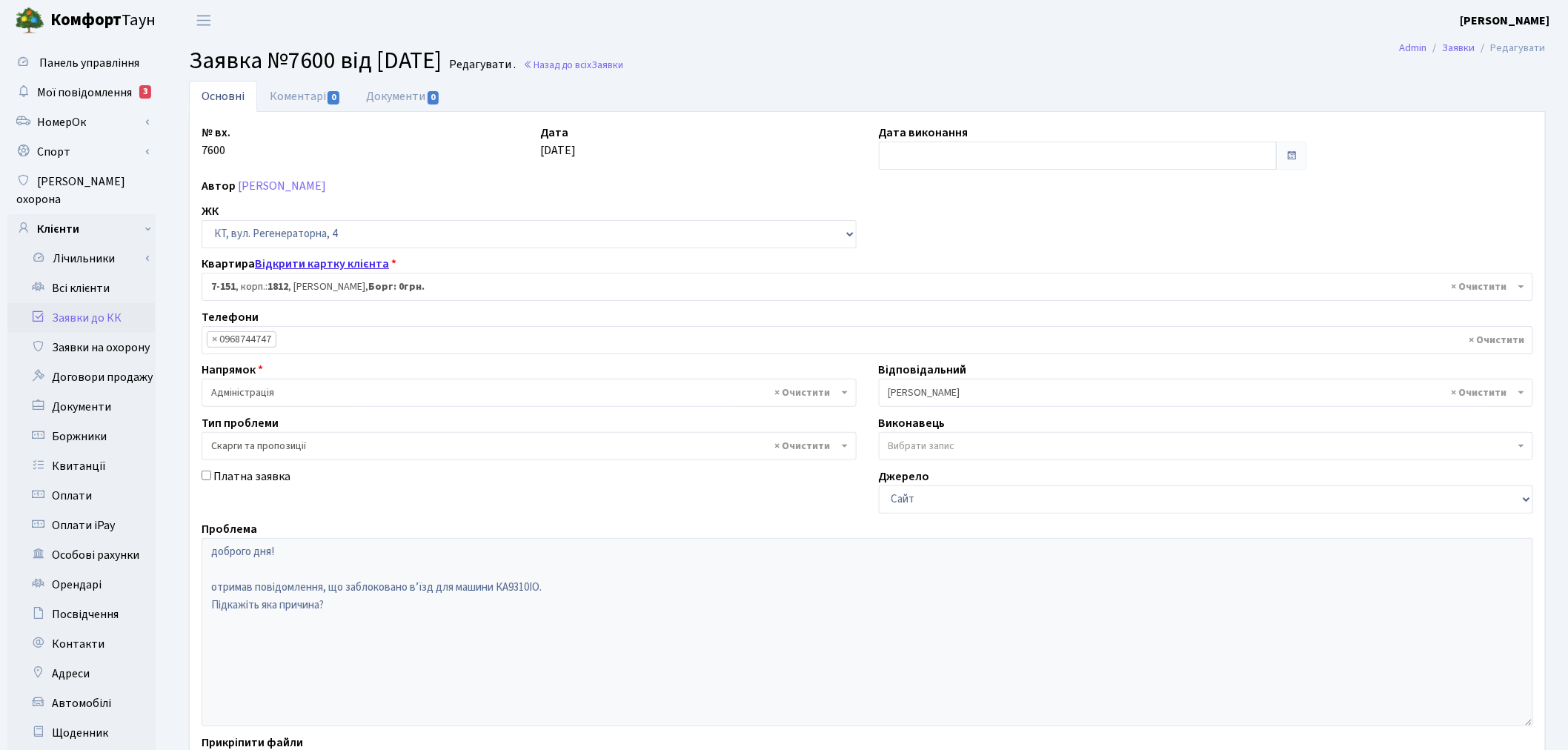
click at [350, 270] on link "Відкрити картку клієнта" at bounding box center [322, 264] width 134 height 16
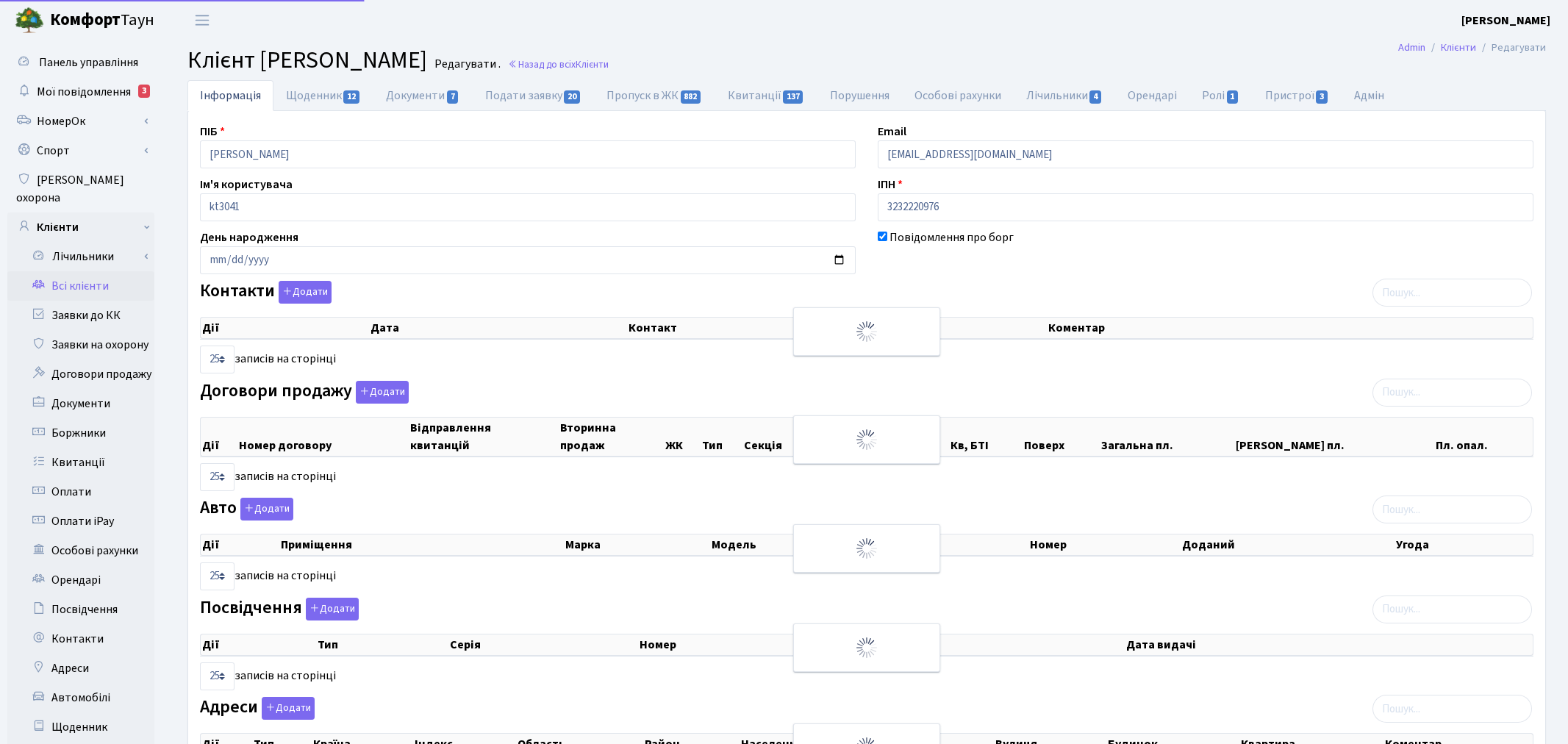
select select "25"
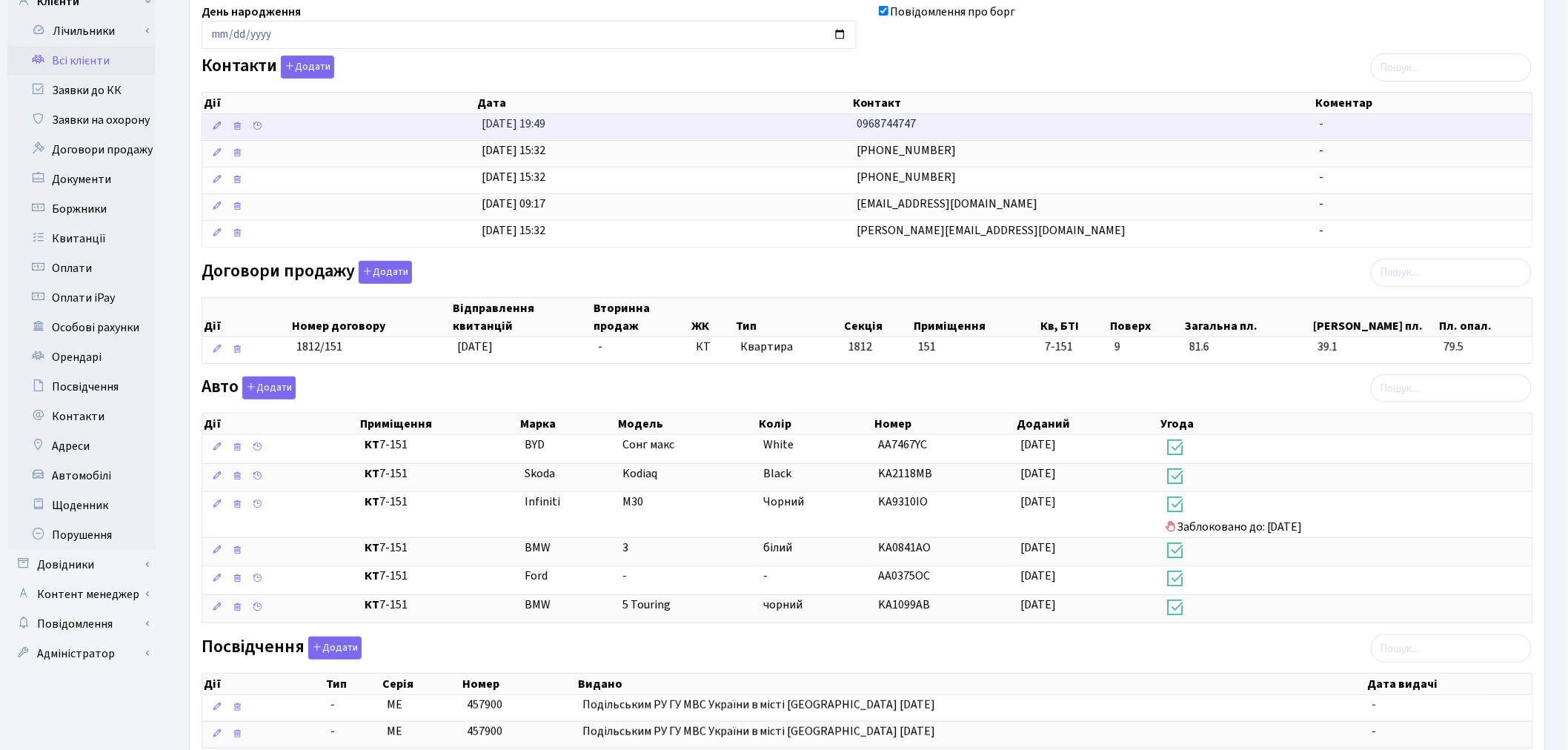
scroll to position [247, 0]
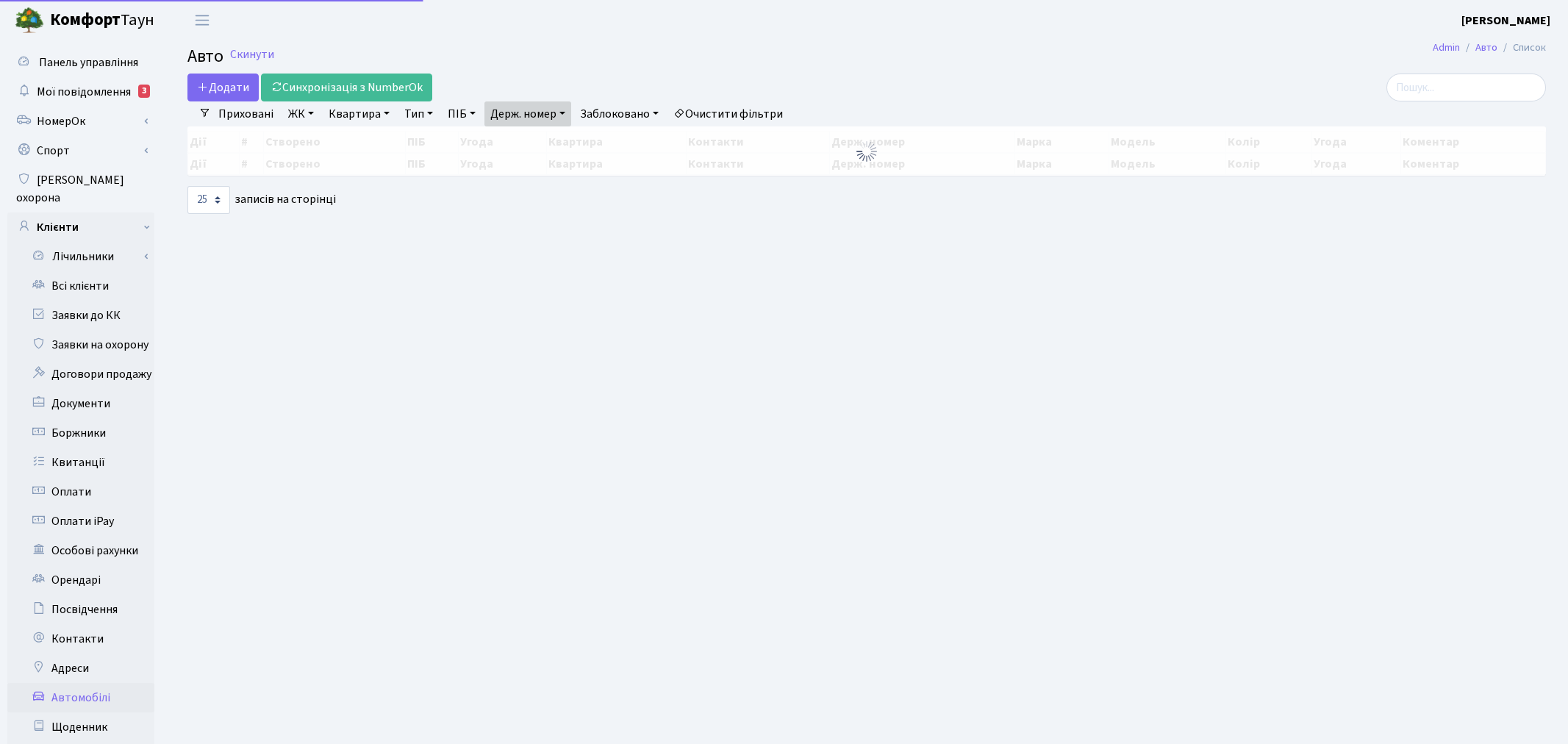
select select "25"
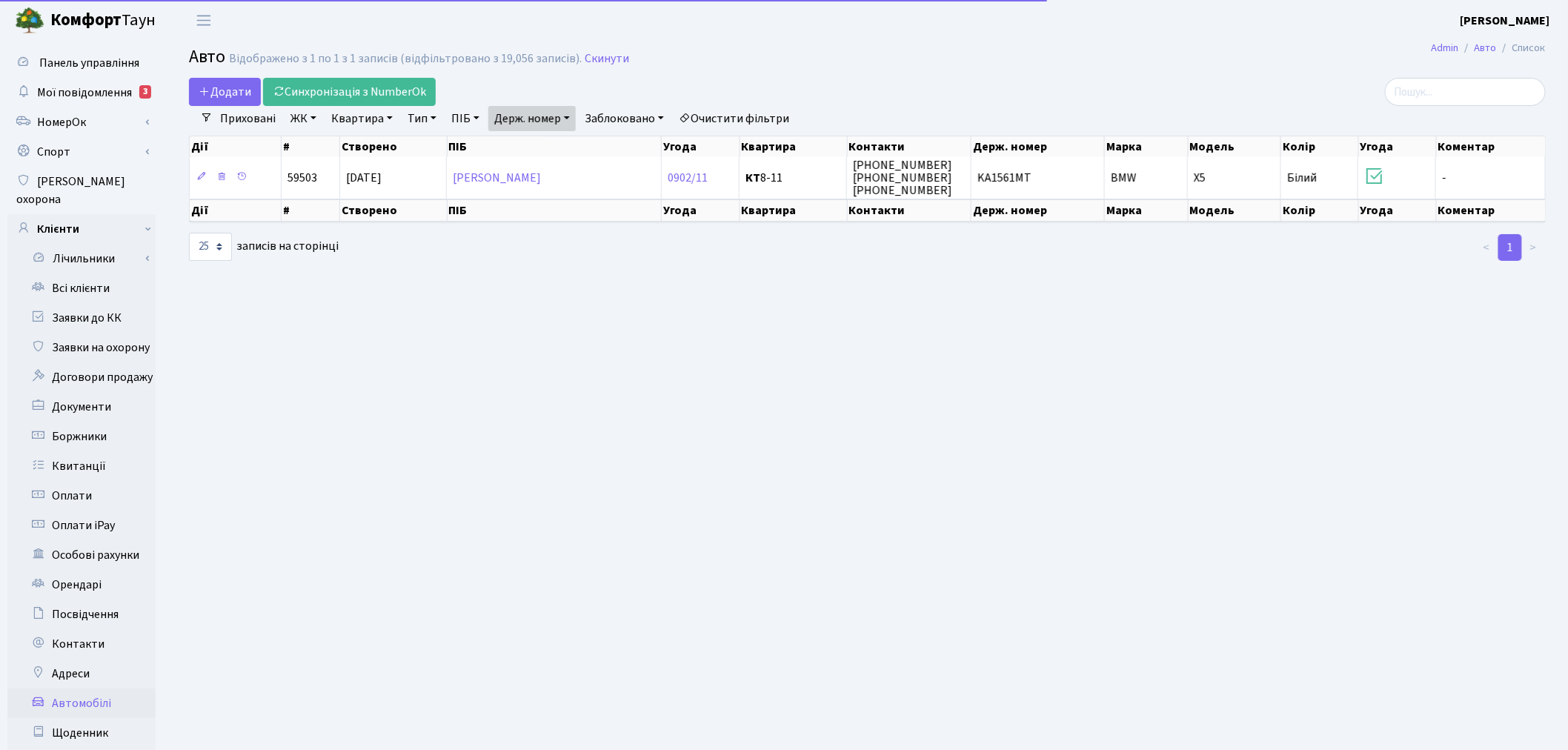
click at [536, 121] on link "Держ. номер" at bounding box center [532, 118] width 87 height 26
click at [543, 146] on input "1561" at bounding box center [532, 147] width 87 height 28
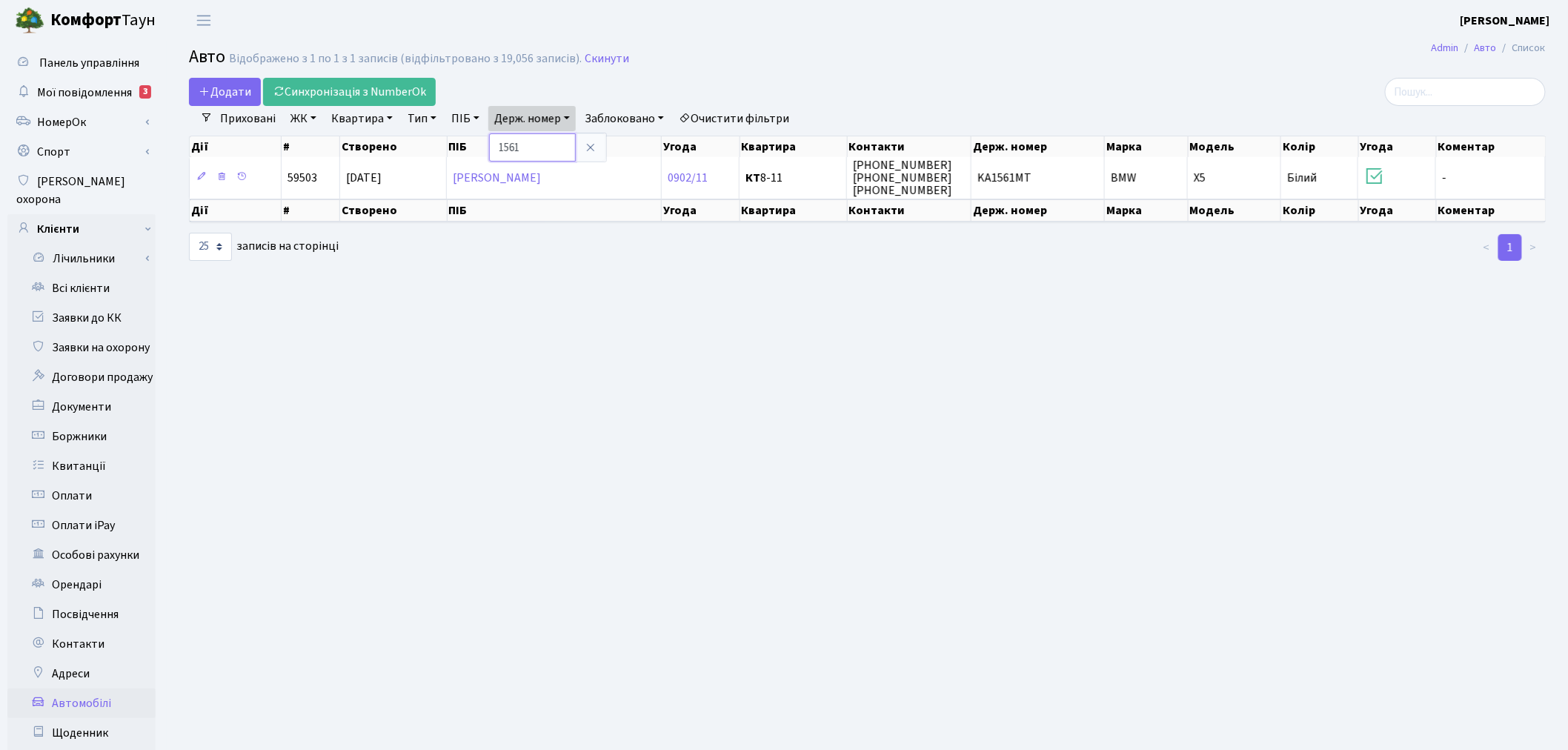
click at [543, 146] on input "1561" at bounding box center [532, 147] width 87 height 28
type input "9310"
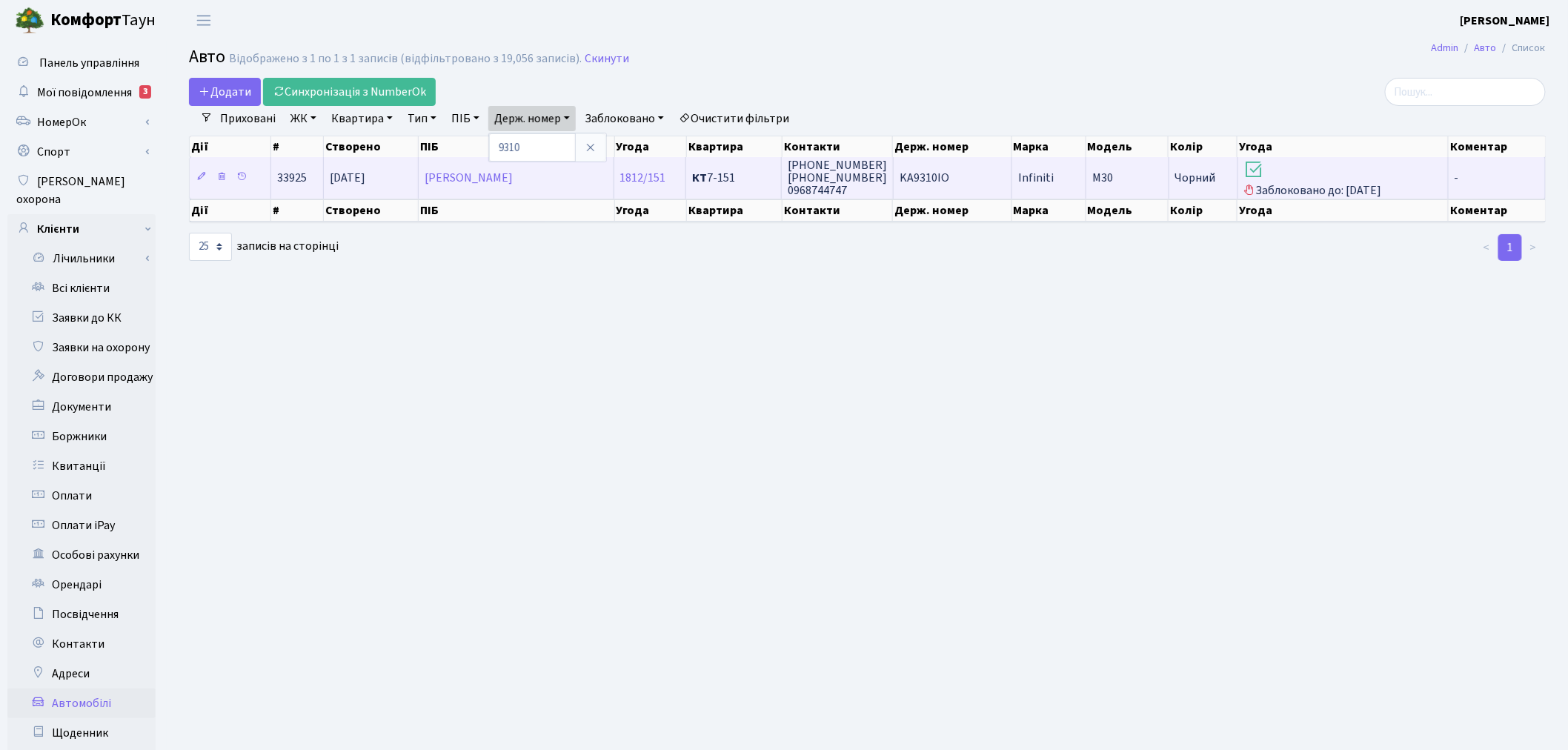
click at [1120, 168] on td "M30" at bounding box center [1127, 177] width 83 height 41
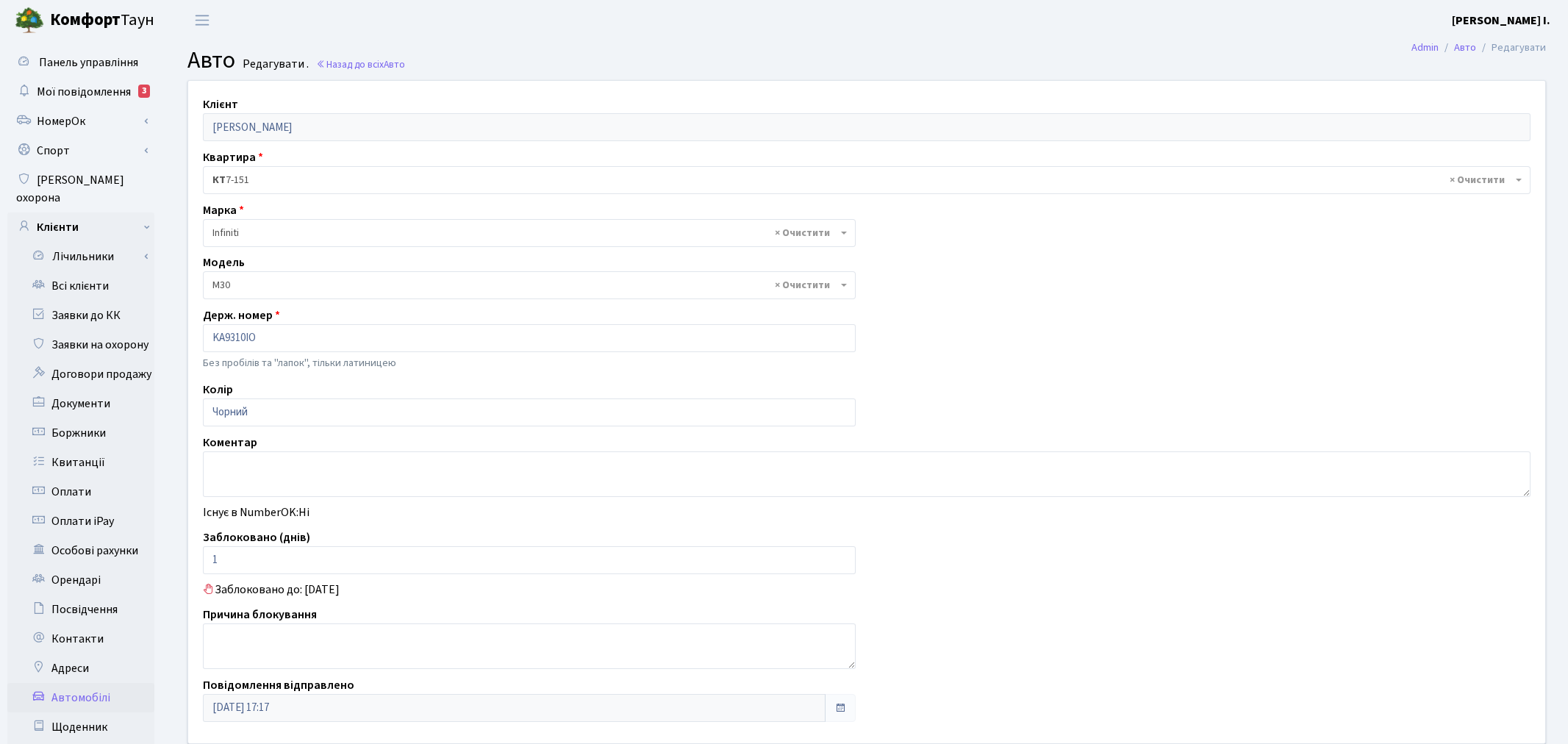
select select "1048"
drag, startPoint x: 247, startPoint y: 564, endPoint x: 206, endPoint y: 560, distance: 41.2
click at [206, 560] on input "1" at bounding box center [526, 560] width 647 height 28
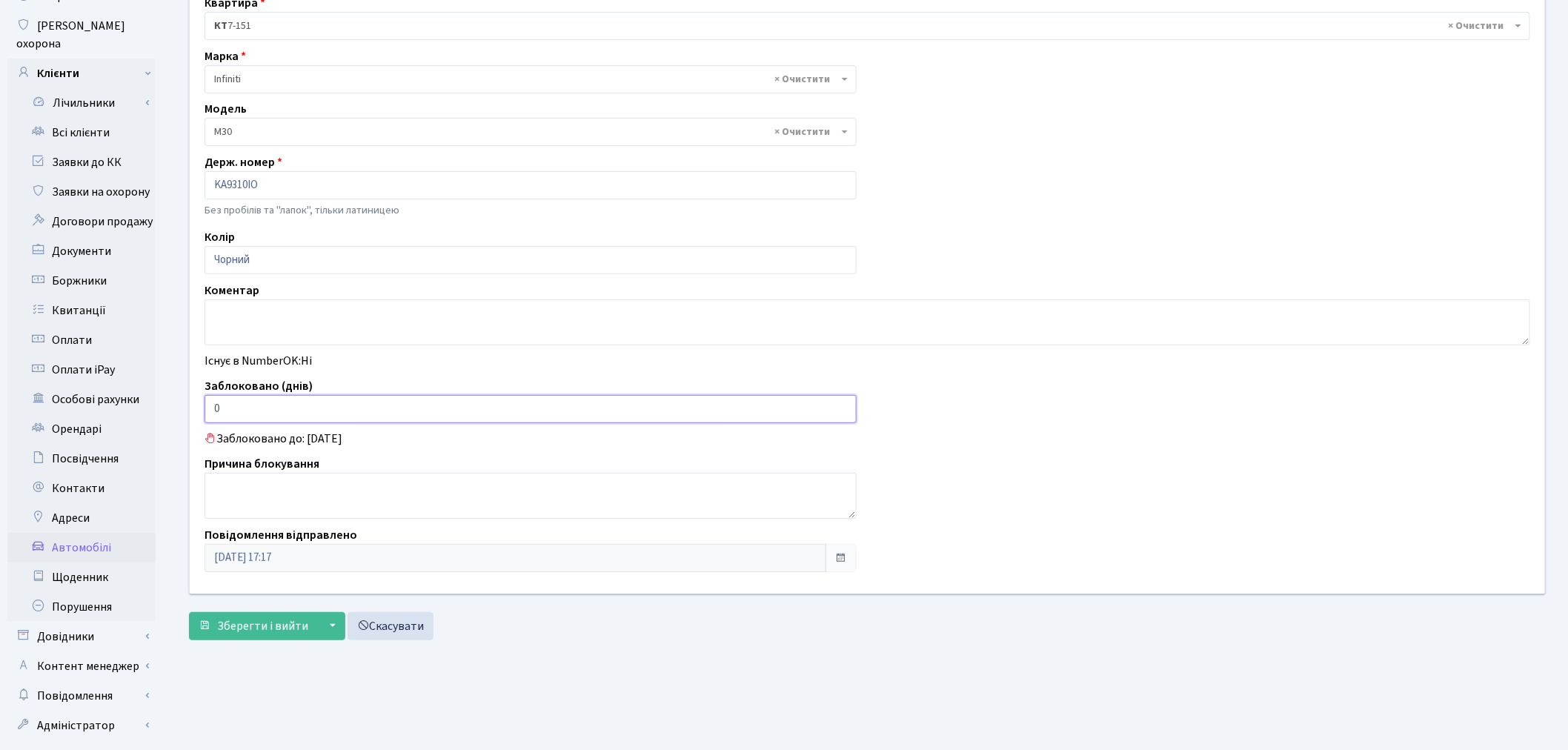
scroll to position [172, 0]
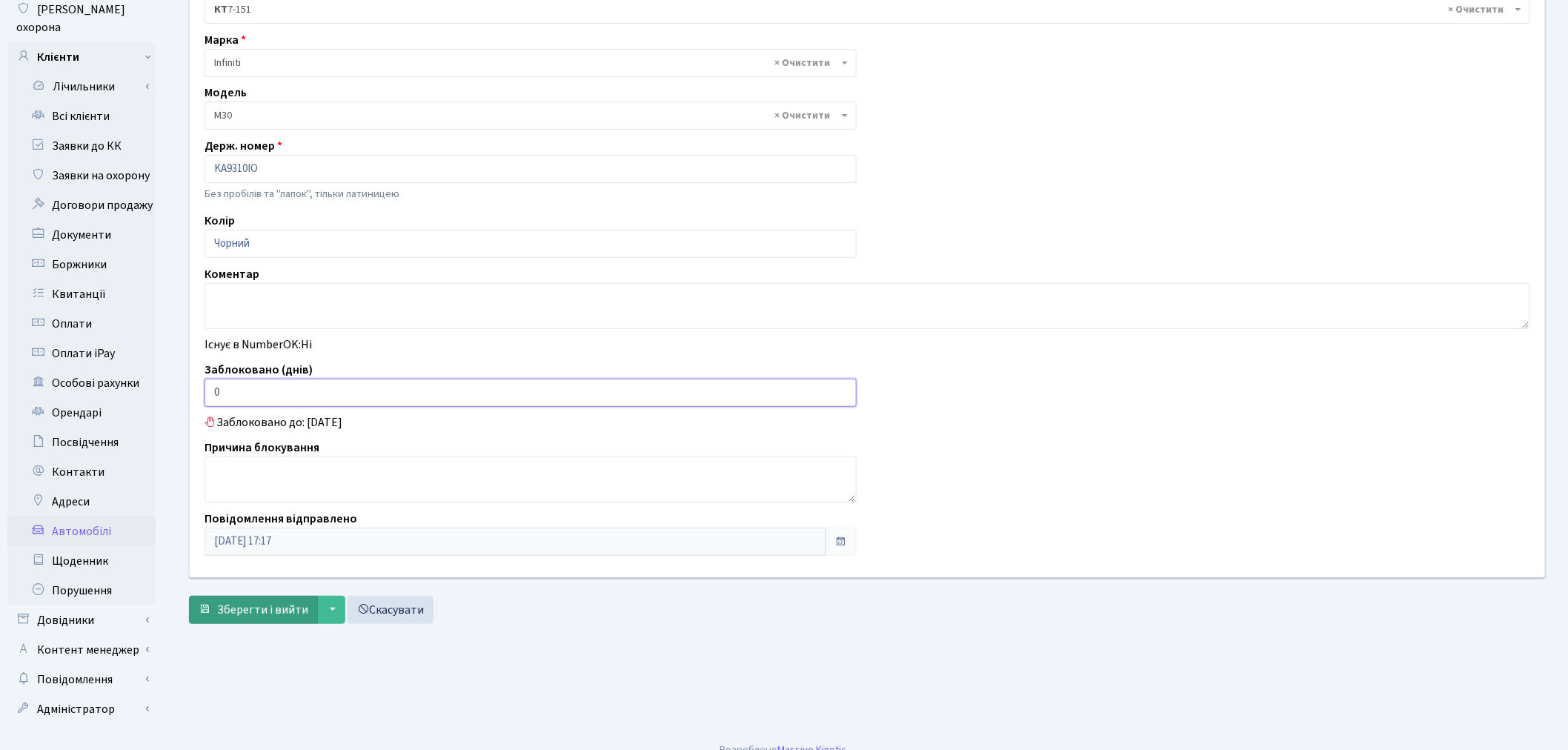
type input "0"
click at [222, 605] on span "Зберегти і вийти" at bounding box center [262, 610] width 91 height 16
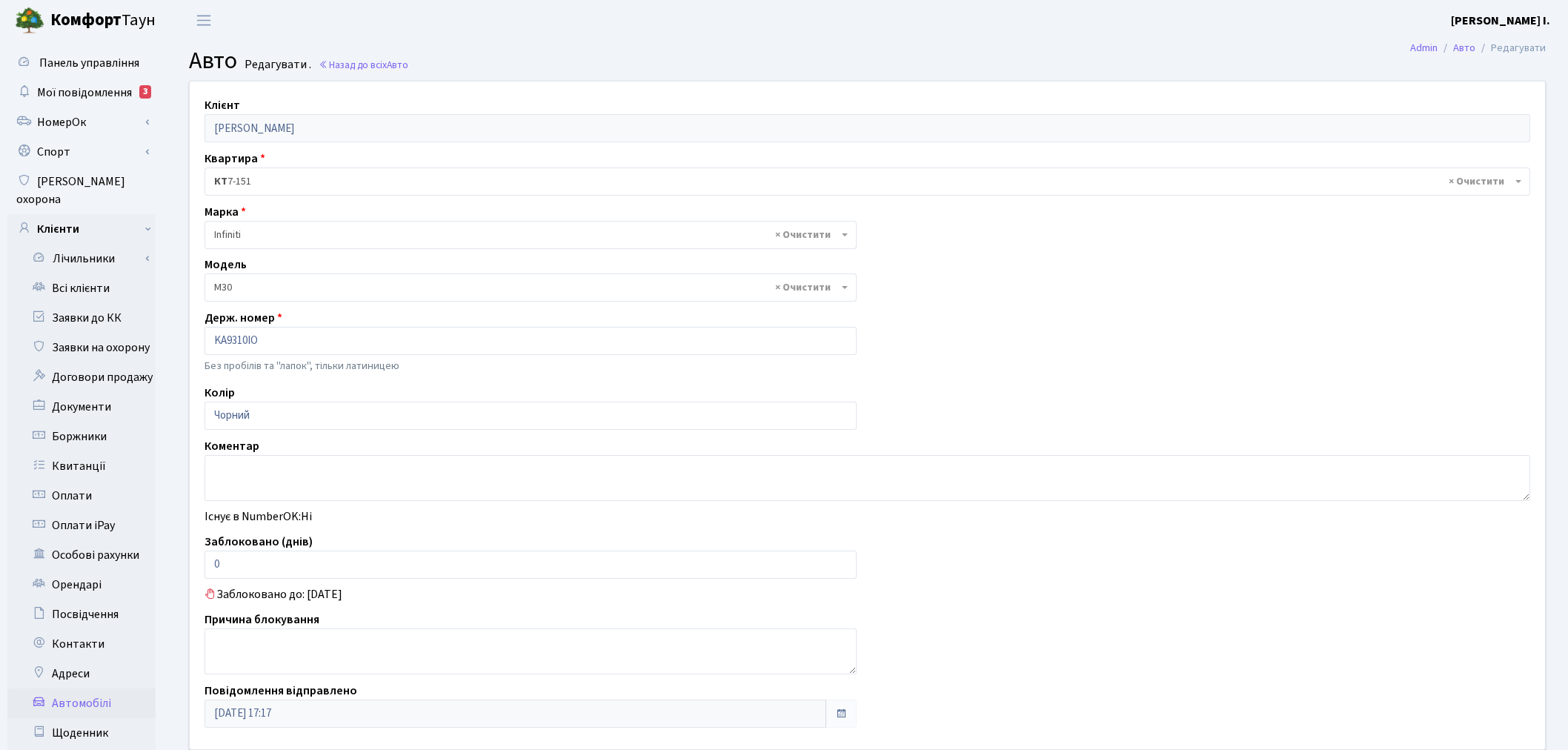
select select "1048"
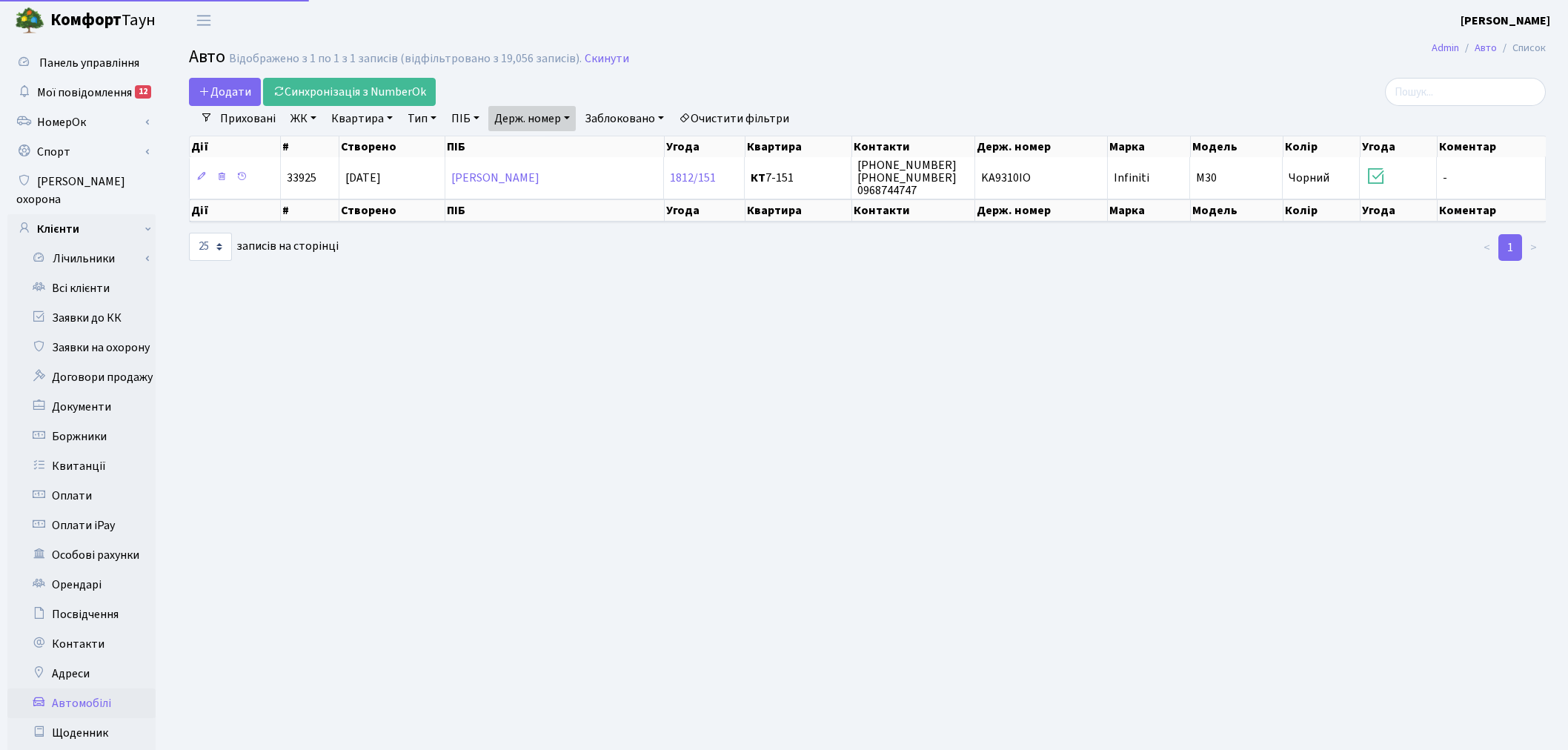
select select "25"
click at [349, 89] on link "Синхронізація з NumberOk" at bounding box center [349, 91] width 172 height 28
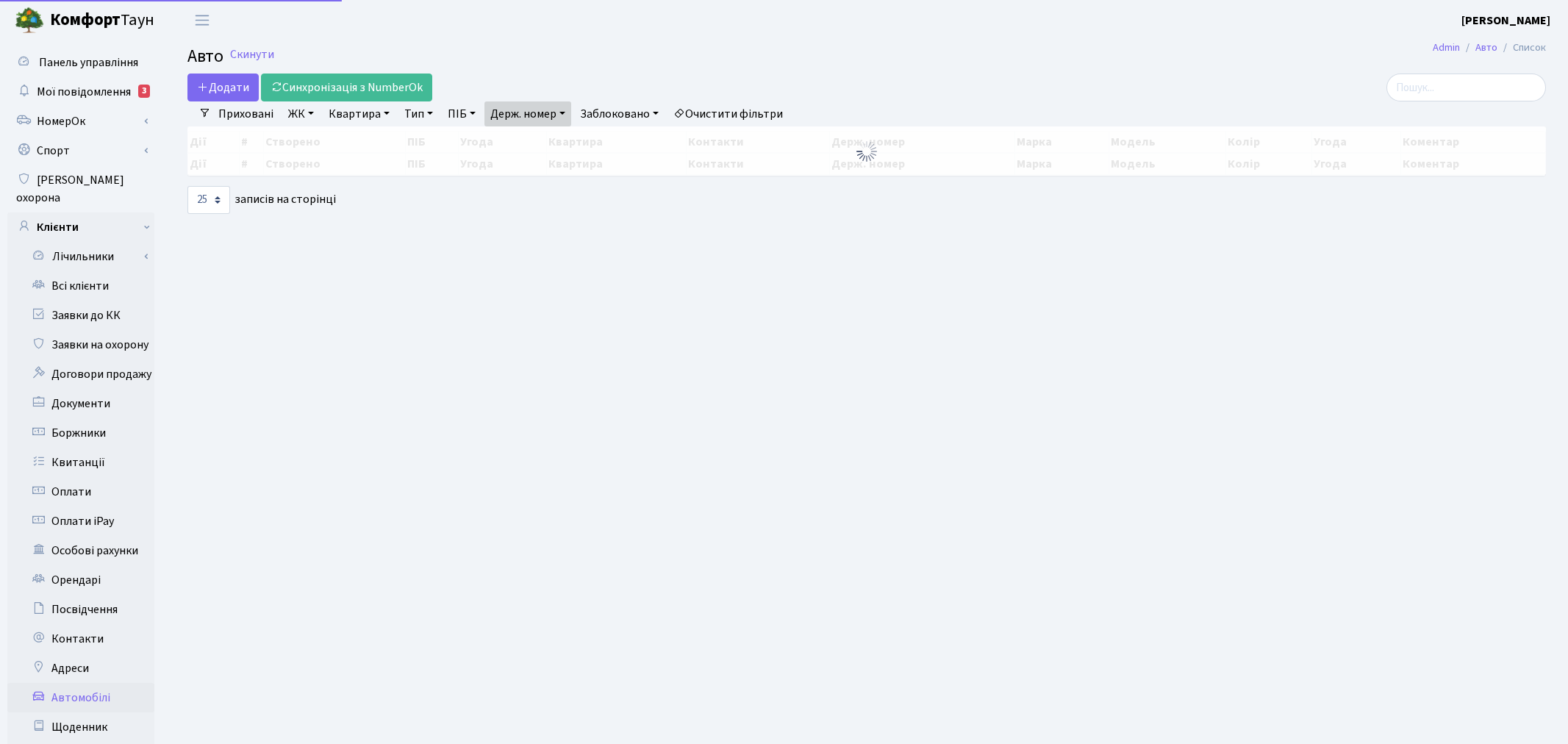
select select "25"
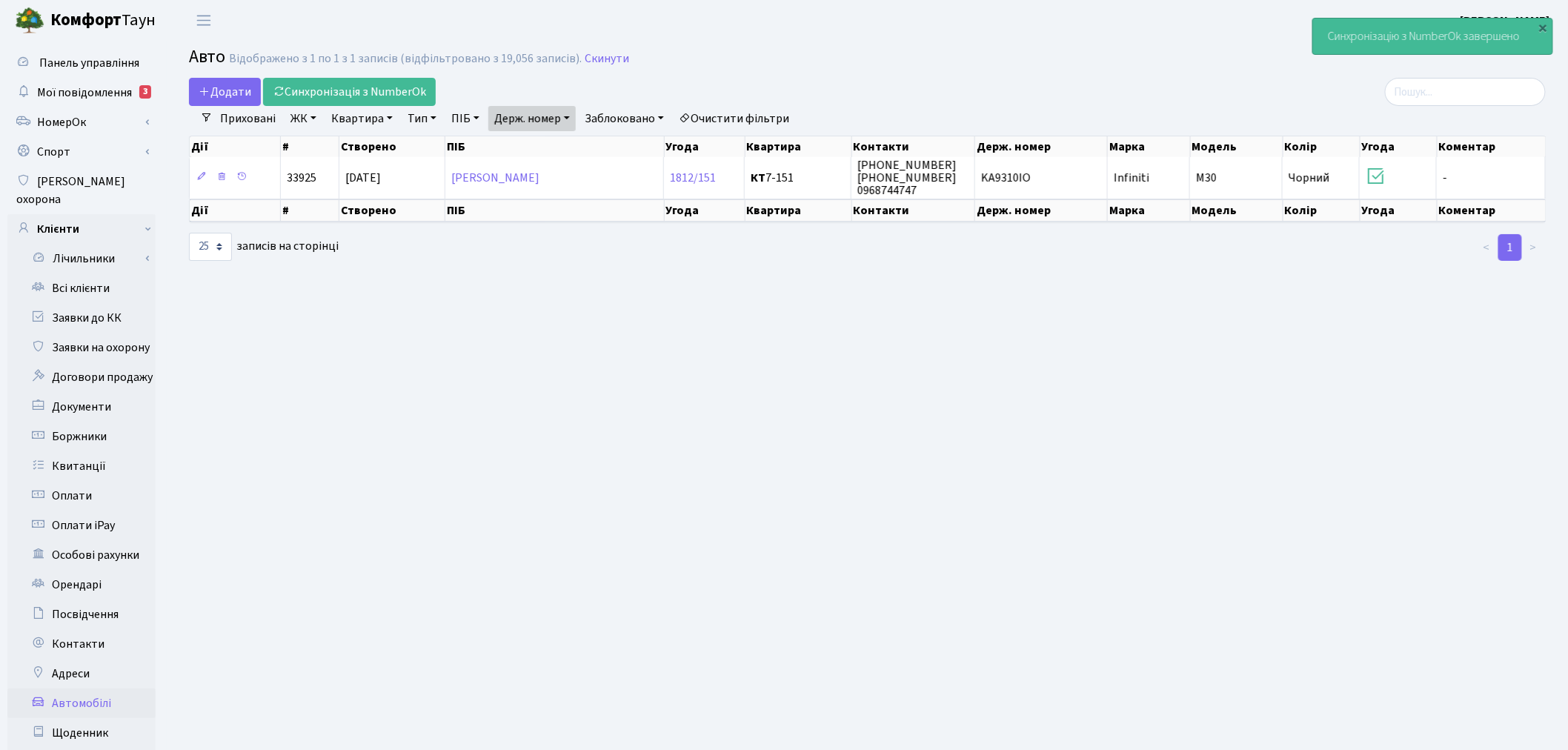
click at [573, 119] on link "Держ. номер" at bounding box center [532, 118] width 87 height 26
click at [568, 137] on input "9310" at bounding box center [532, 147] width 87 height 28
type input "0056"
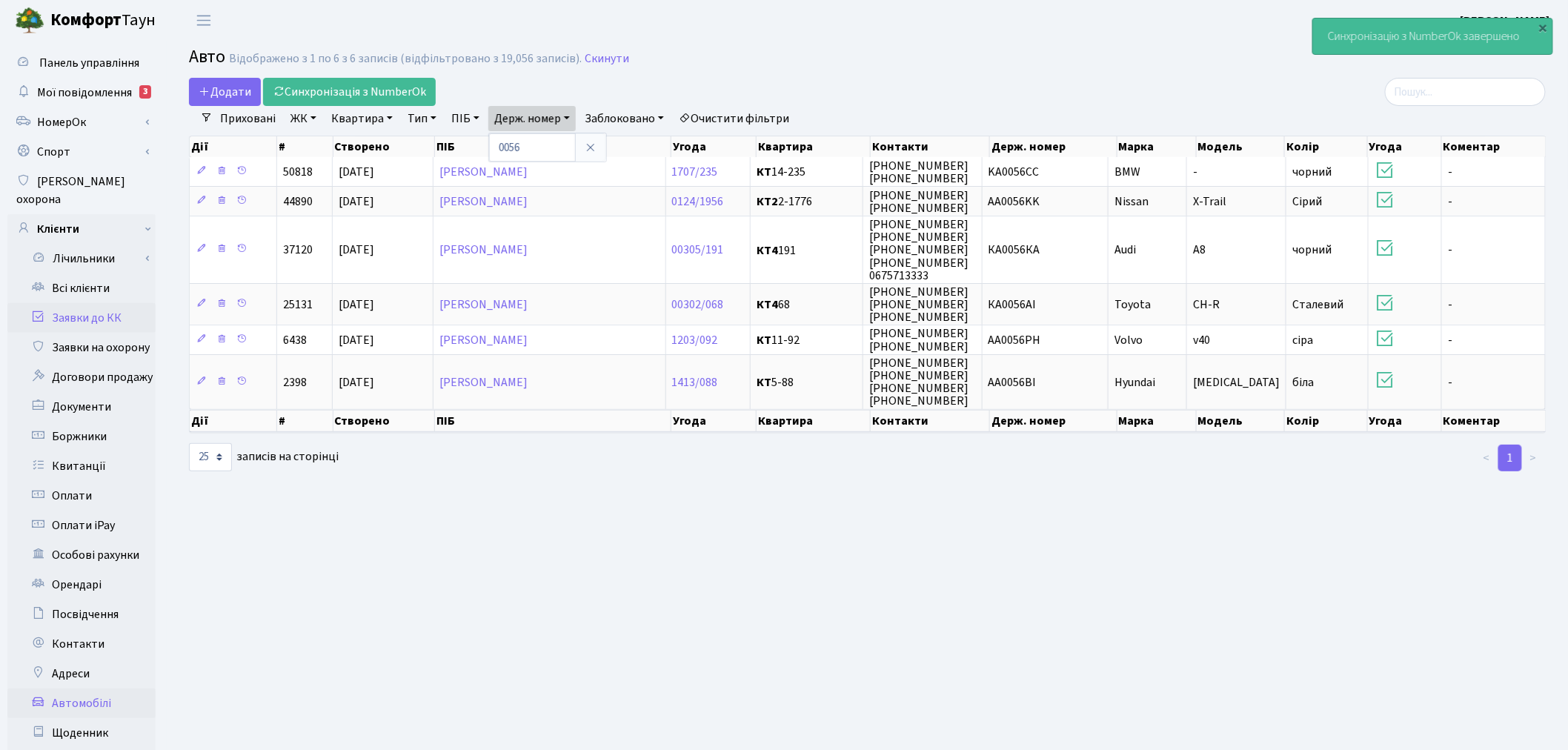
click at [136, 307] on link "Заявки до КК" at bounding box center [81, 318] width 149 height 30
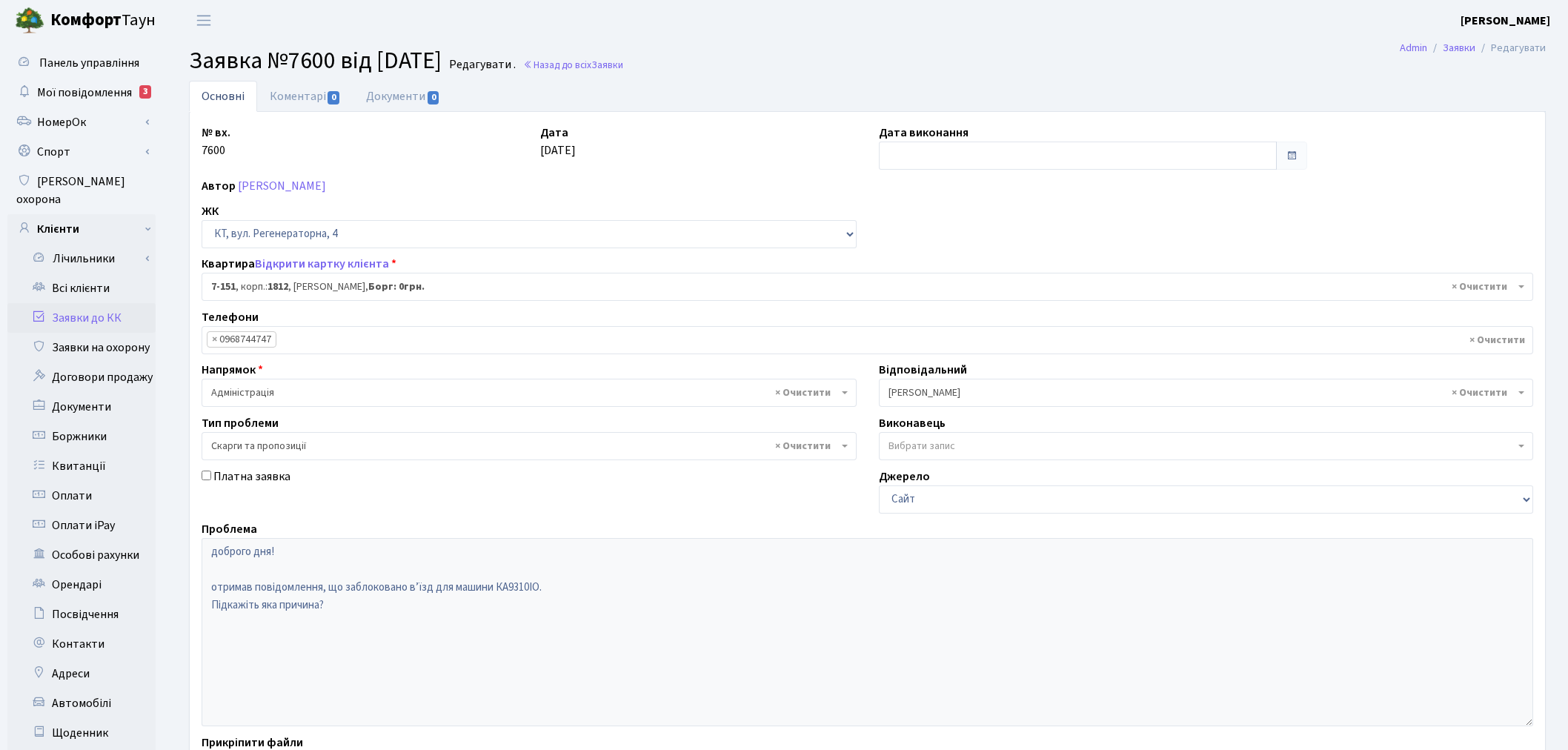
select select "5072"
select select "55"
click at [310, 87] on link "Коментарі 0" at bounding box center [305, 96] width 97 height 30
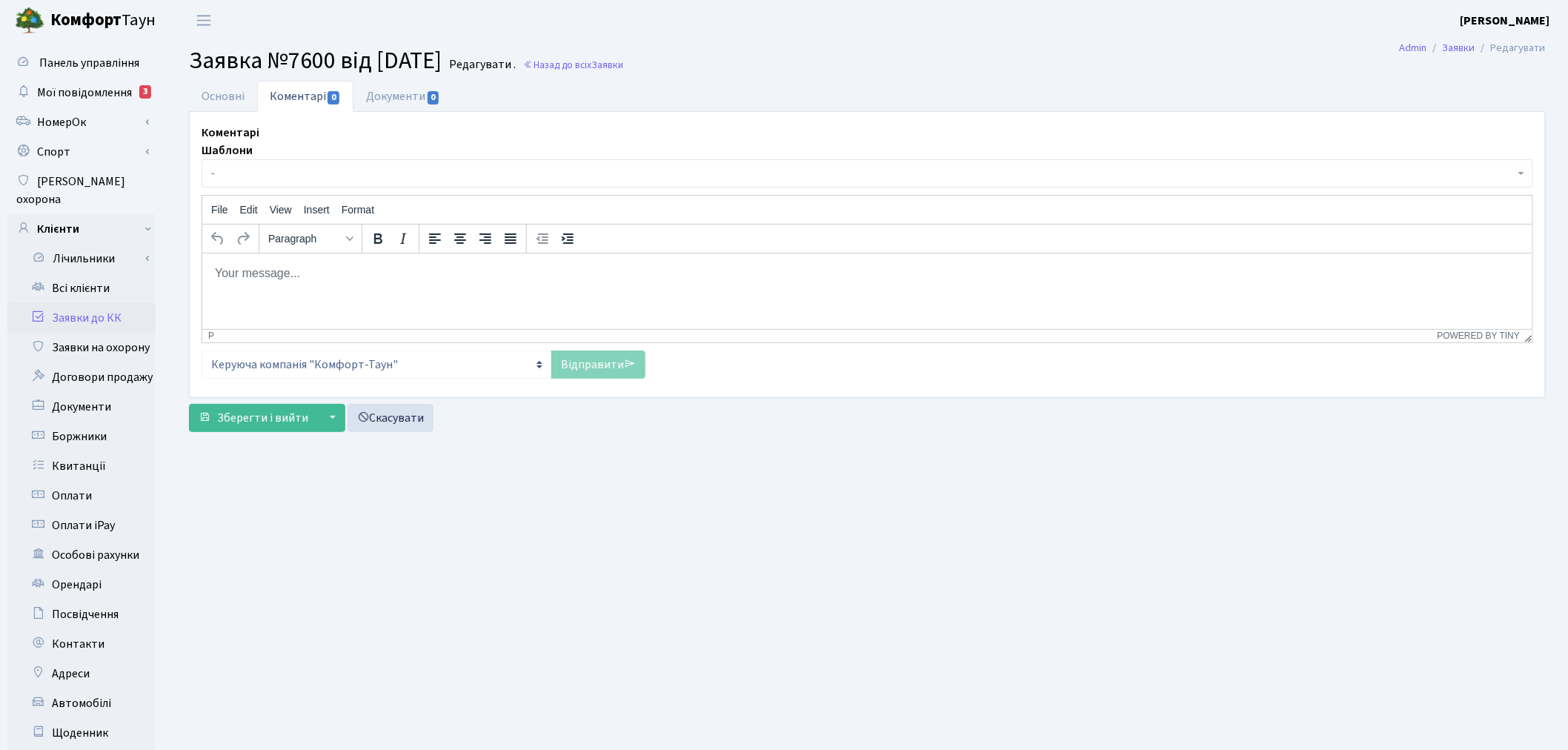
click at [343, 263] on html at bounding box center [866, 272] width 1330 height 40
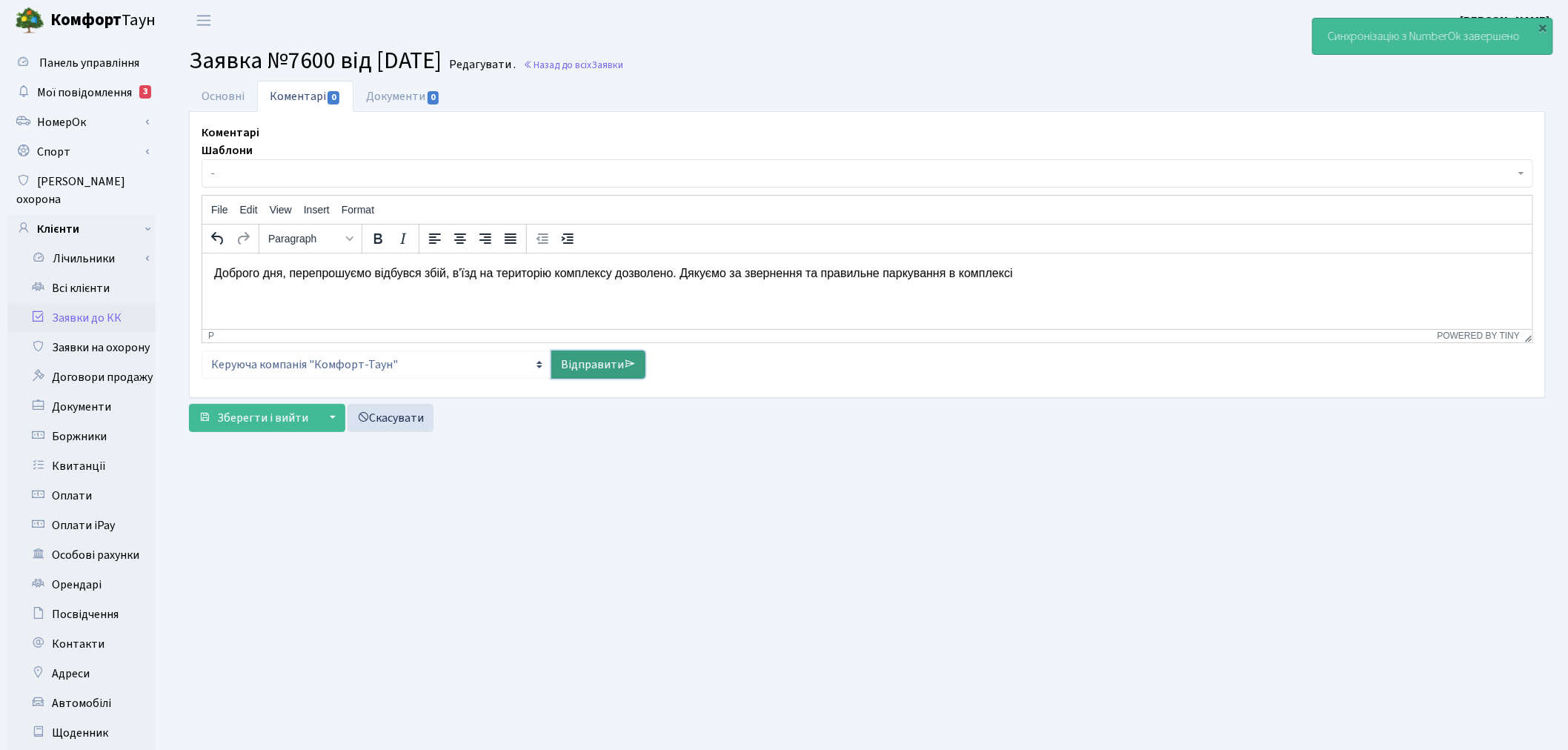
click at [625, 364] on icon at bounding box center [630, 364] width 12 height 12
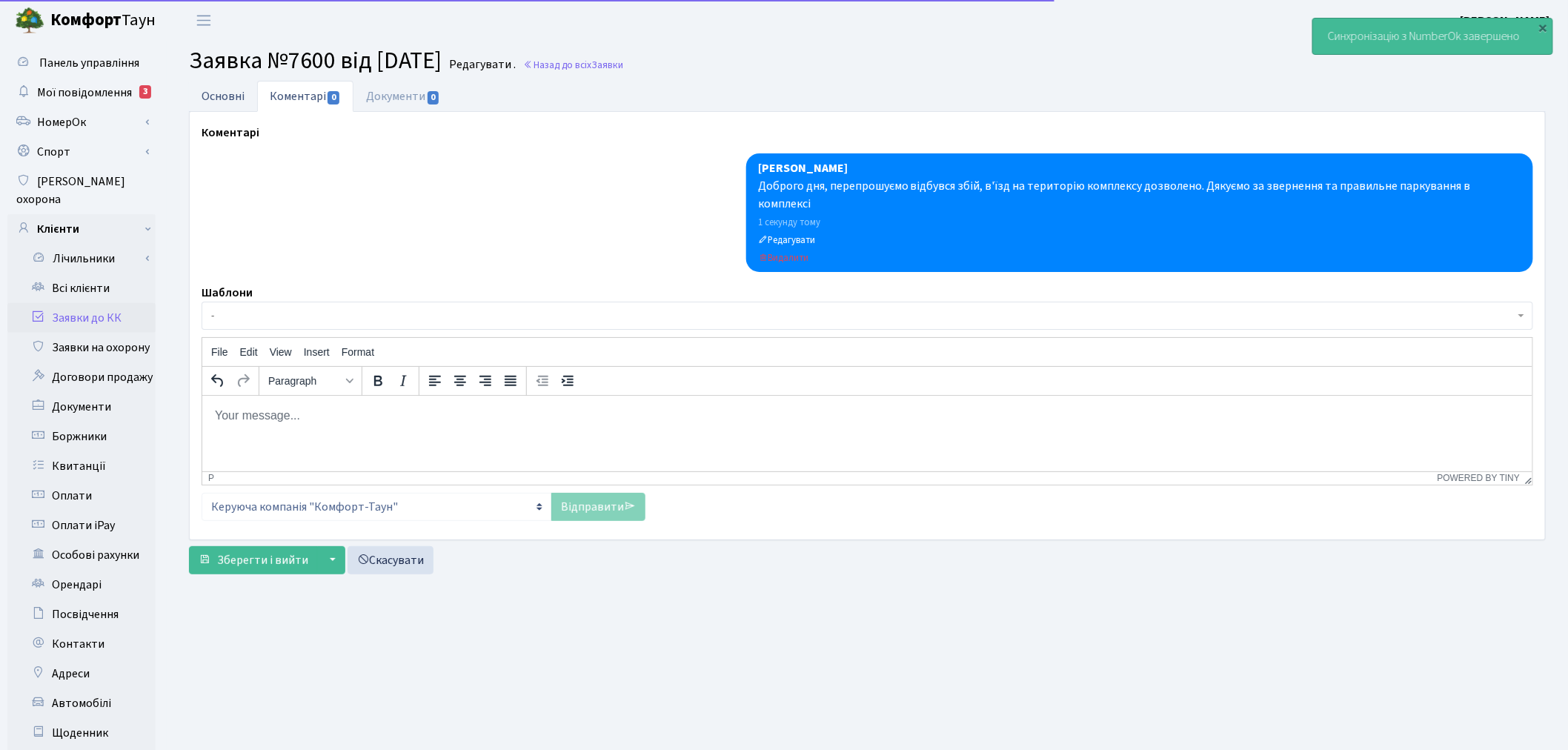
click at [240, 93] on link "Основні" at bounding box center [222, 96] width 68 height 30
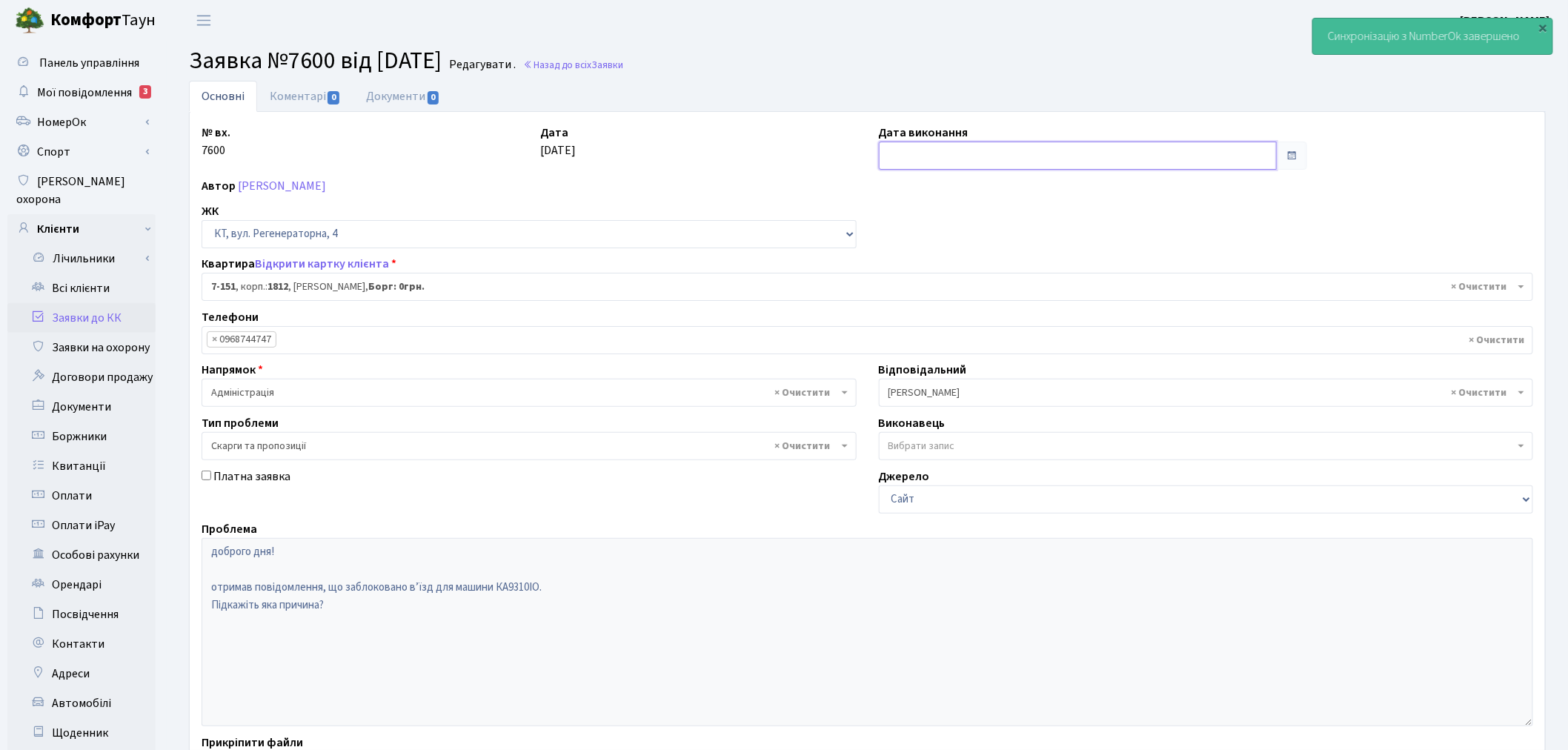
click at [967, 153] on input "text" at bounding box center [1077, 155] width 398 height 28
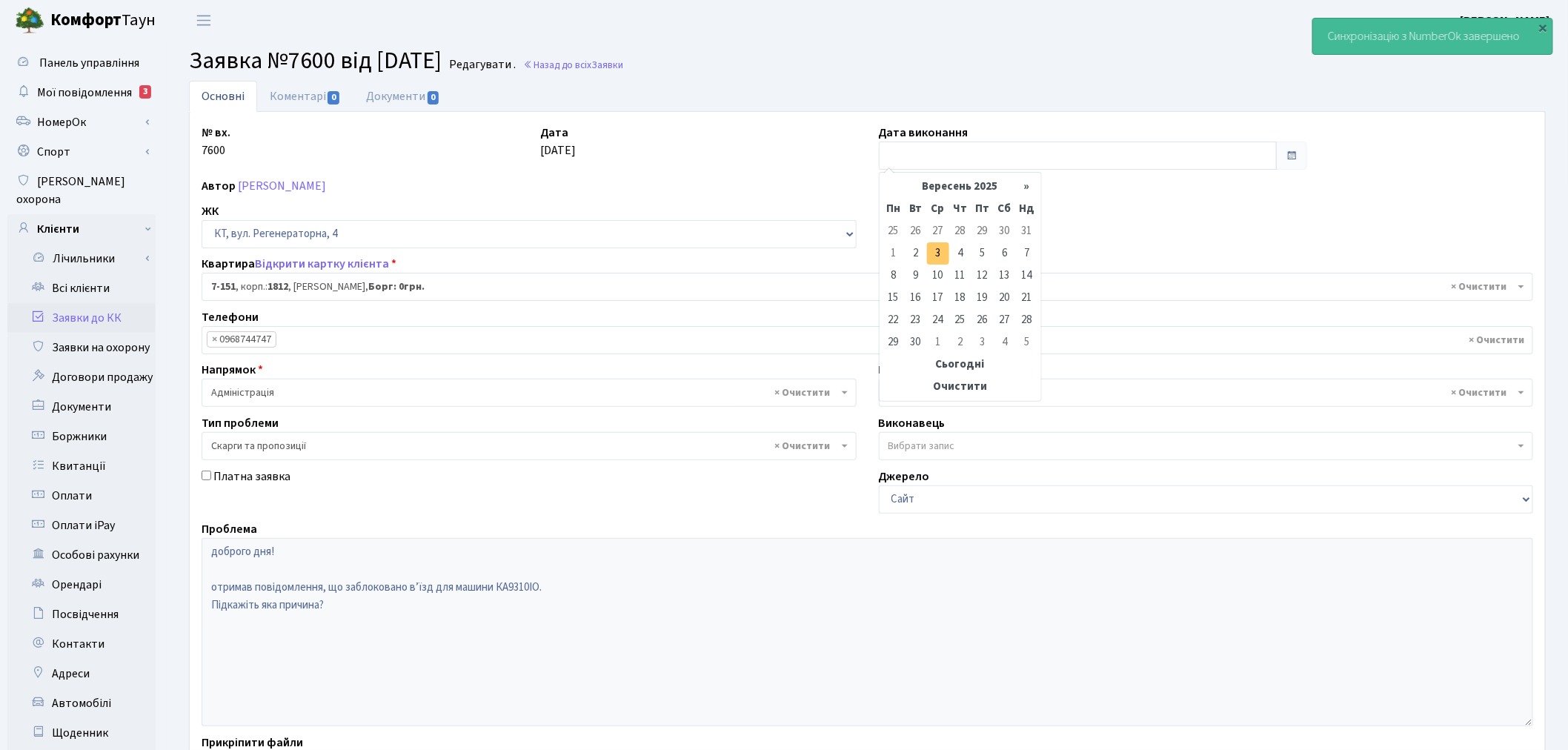
click at [932, 252] on td "3" at bounding box center [938, 253] width 22 height 22
type input "[DATE]"
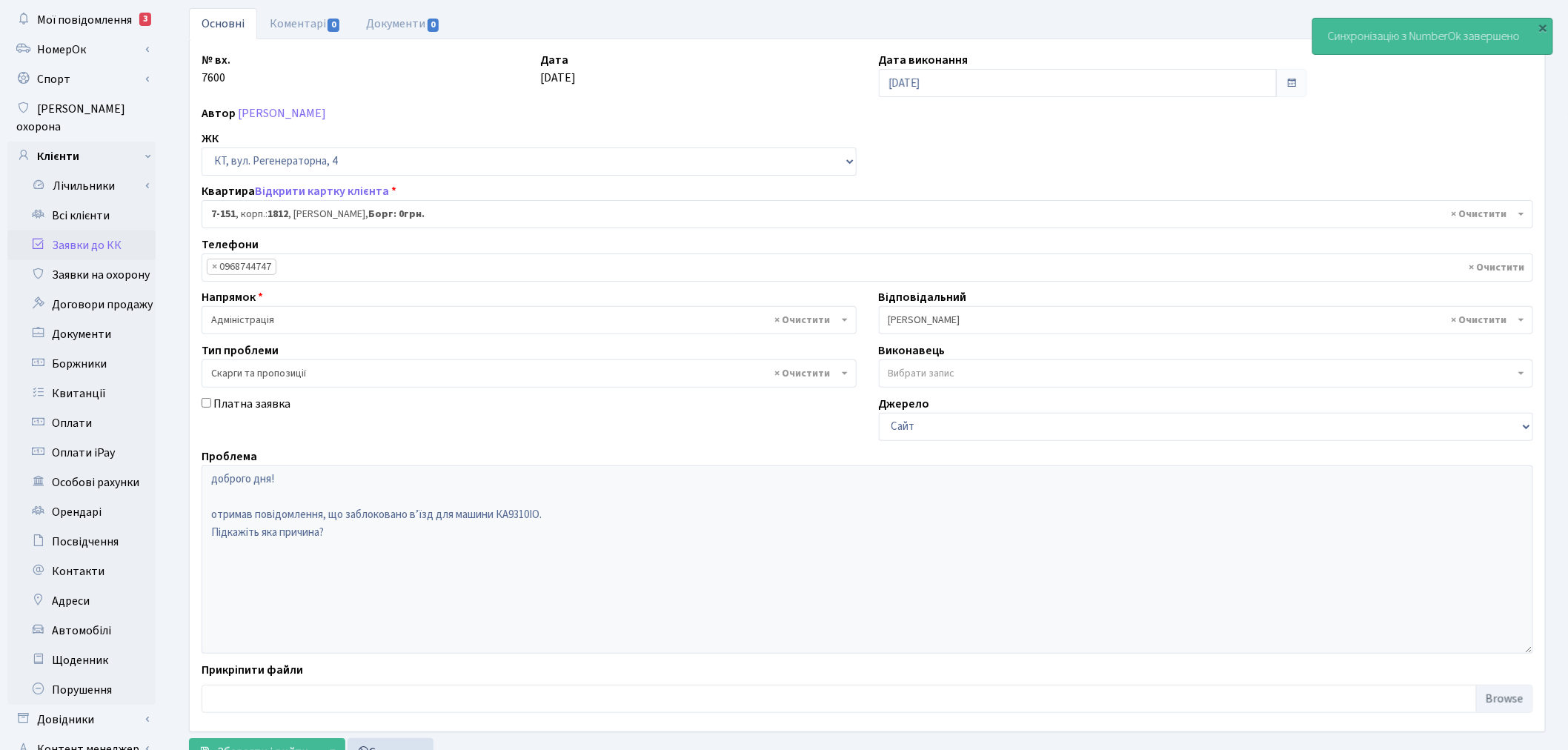
scroll to position [172, 0]
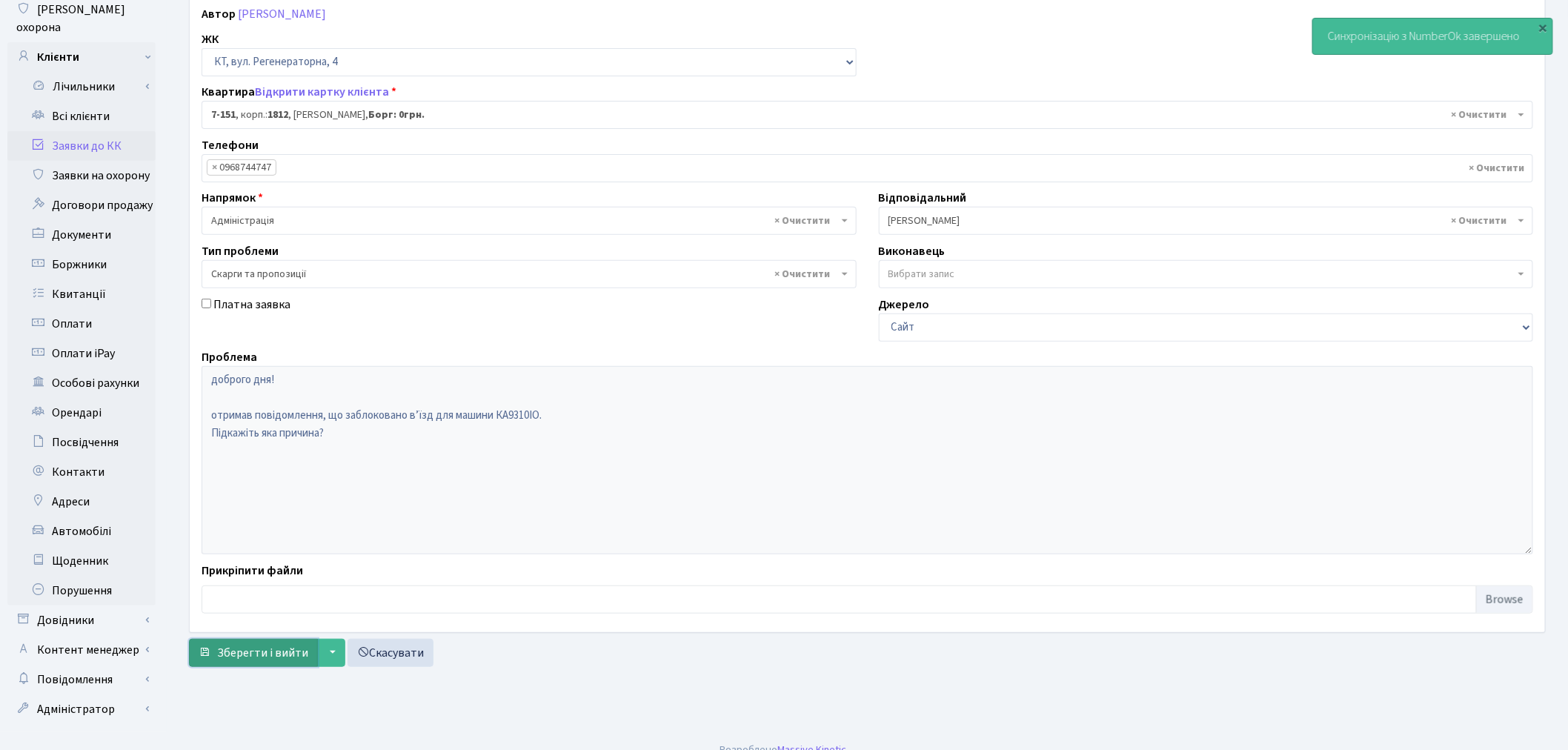
click at [245, 656] on span "Зберегти і вийти" at bounding box center [262, 652] width 91 height 16
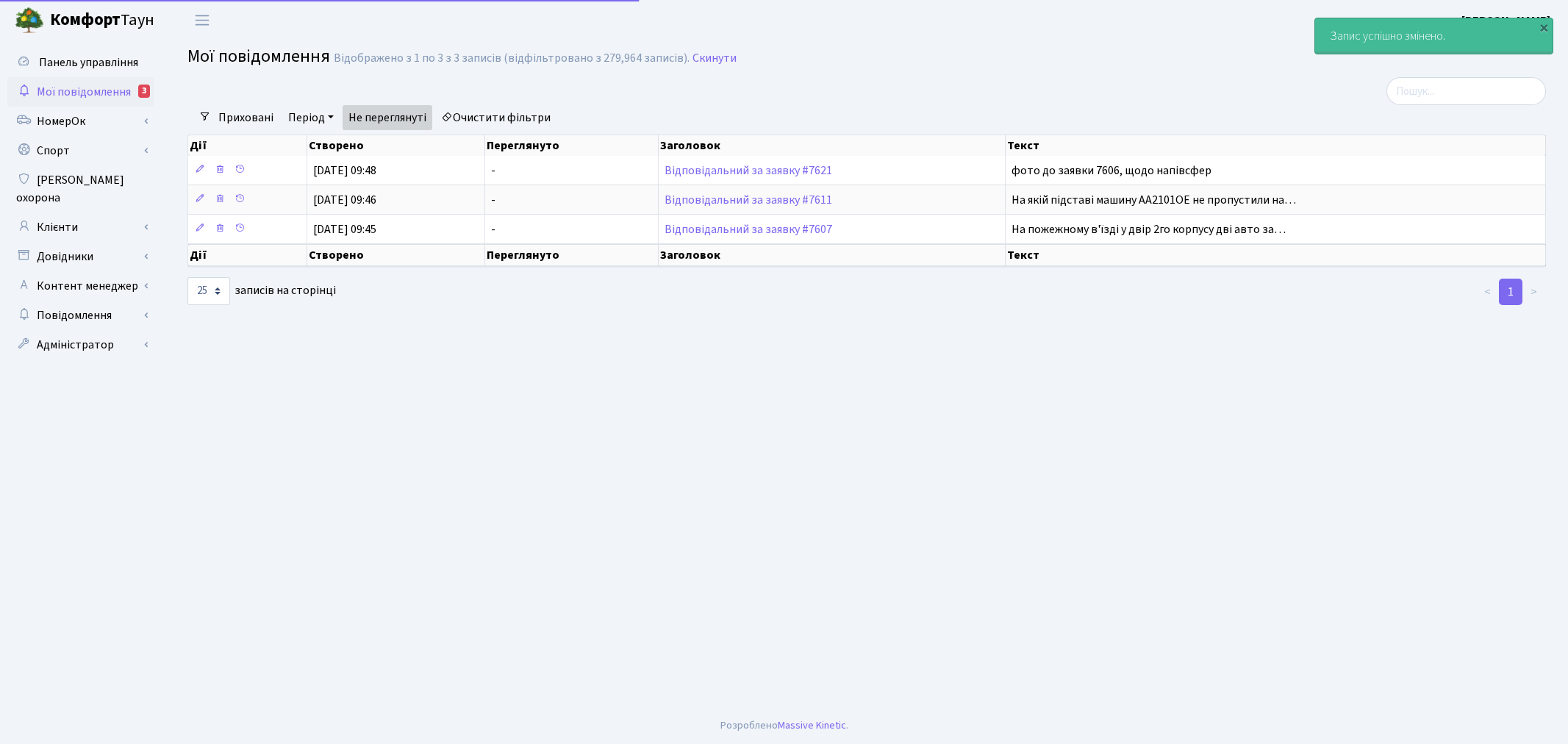
select select "25"
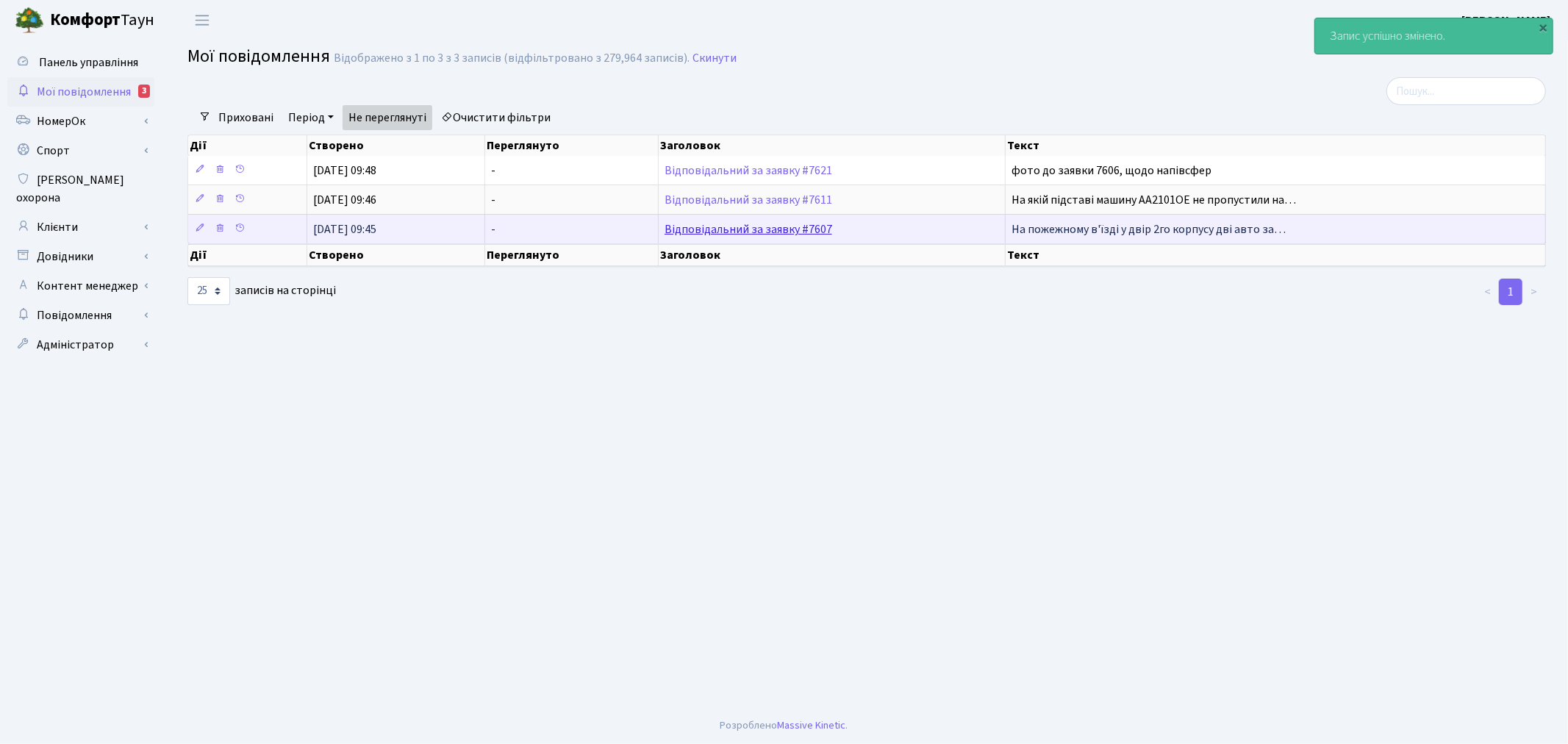
click at [757, 231] on link "Відповідальний за заявку #7607" at bounding box center [747, 230] width 167 height 16
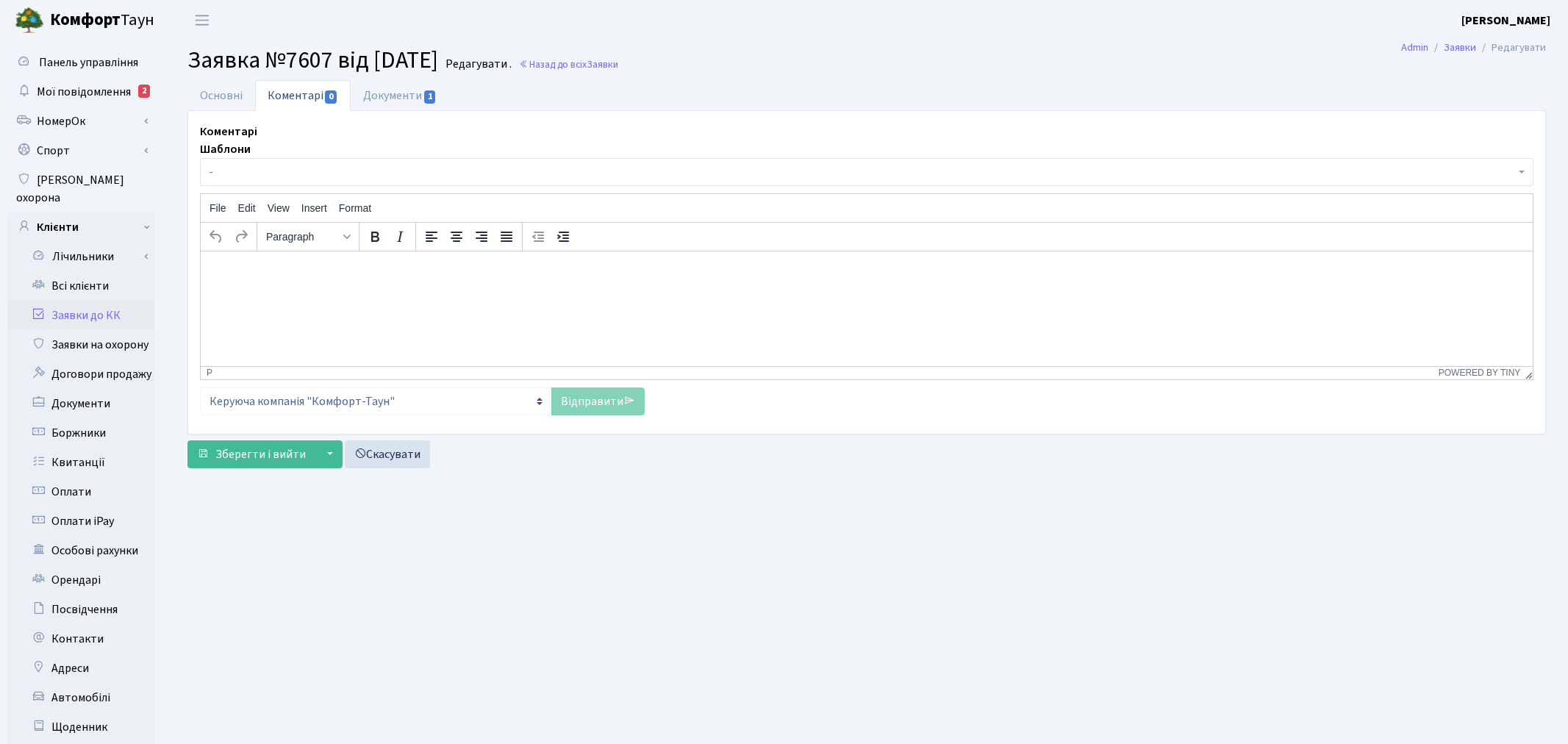
select select "1641"
select select "66"
click at [189, 97] on link "Основні" at bounding box center [221, 95] width 68 height 30
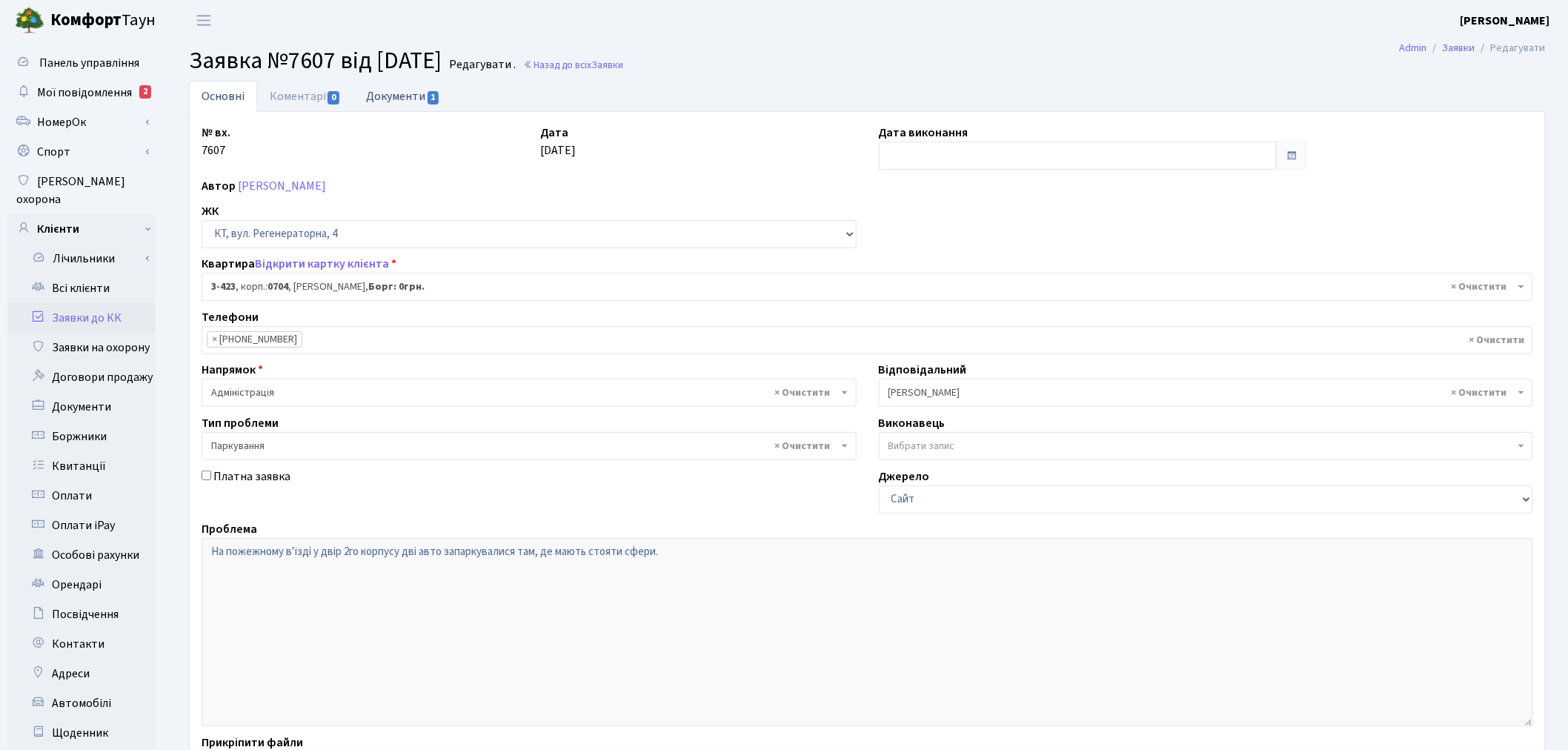
click at [410, 91] on link "Документи 1" at bounding box center [403, 96] width 99 height 30
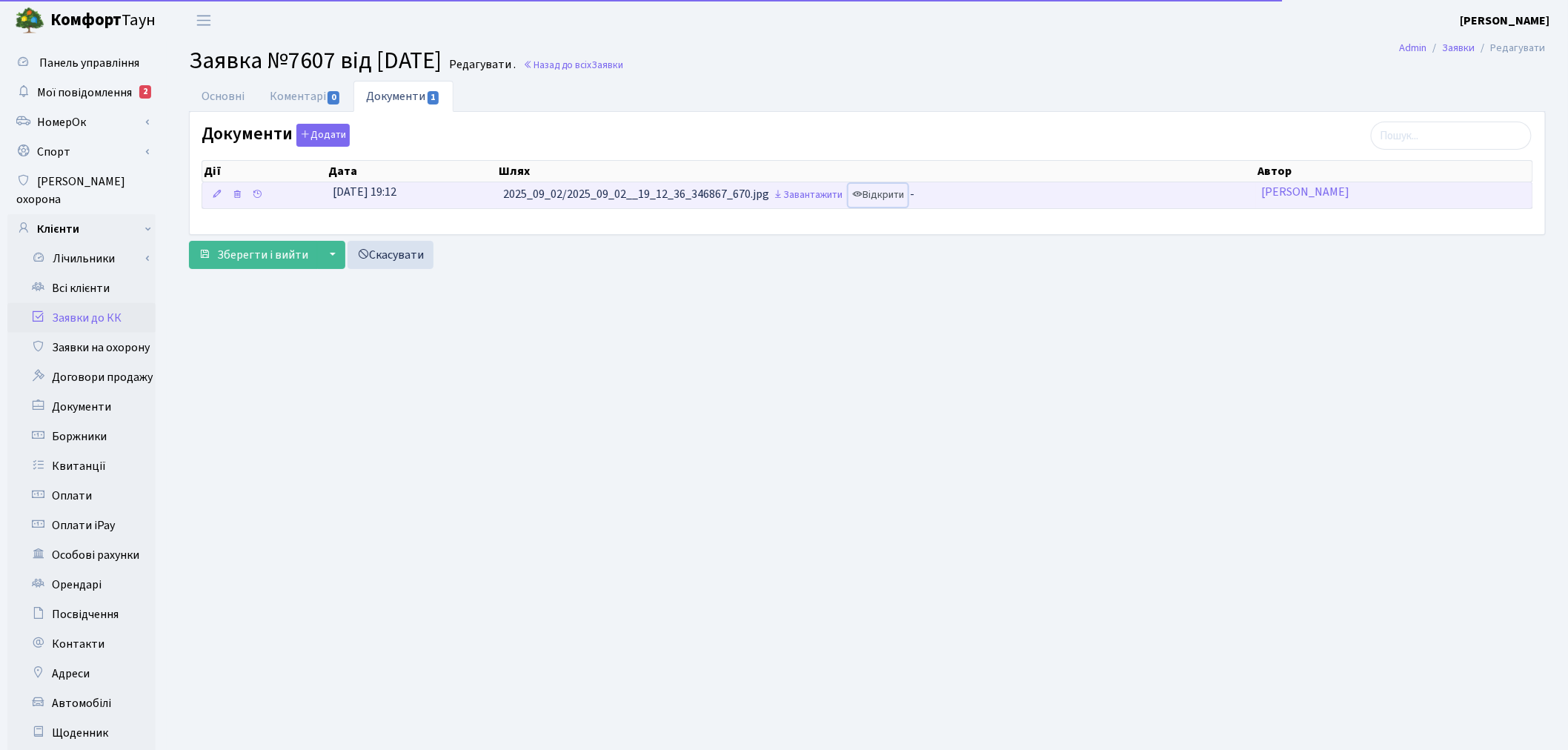
click at [880, 193] on link "Відкрити" at bounding box center [877, 195] width 59 height 23
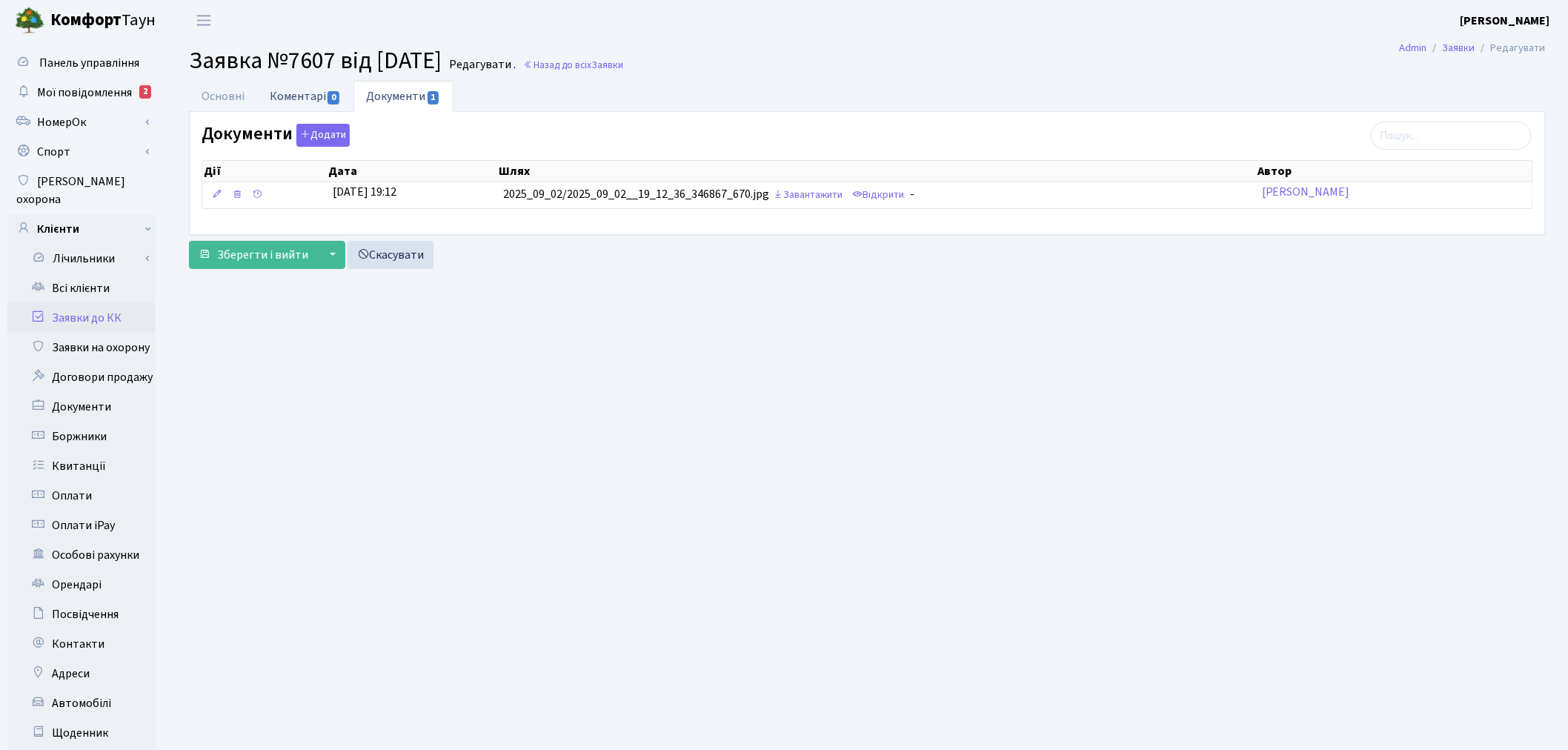
click at [313, 95] on link "Коментарі 0" at bounding box center [305, 96] width 97 height 30
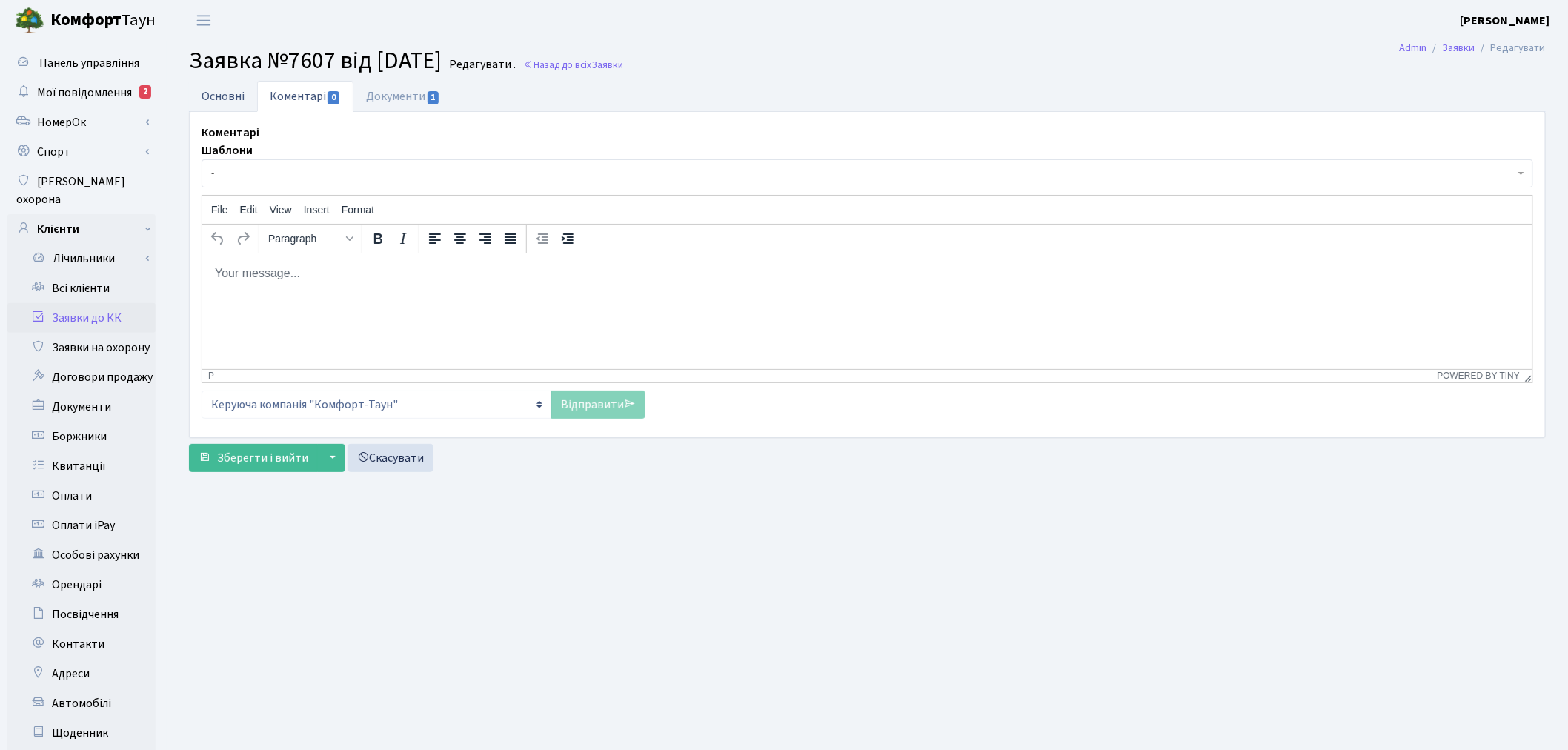
click at [225, 93] on link "Основні" at bounding box center [222, 96] width 68 height 30
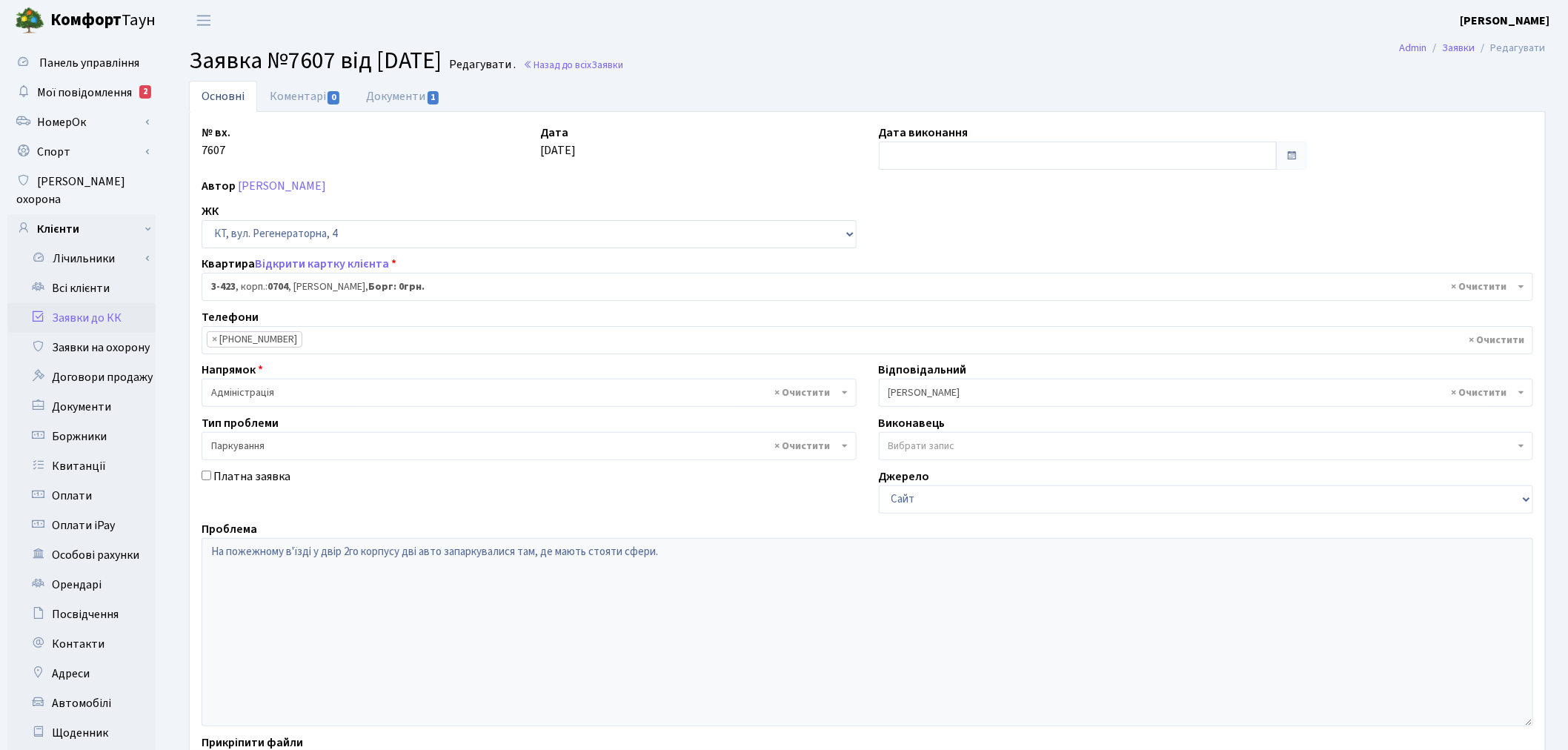
click at [190, 544] on div "№ вх. 7607 Дата 02.09.2025 Дата виконання Автор Корчова Ольга Ярославівна ЖК - …" at bounding box center [866, 458] width 1355 height 693
click at [314, 100] on link "Коментарі 0" at bounding box center [305, 96] width 97 height 30
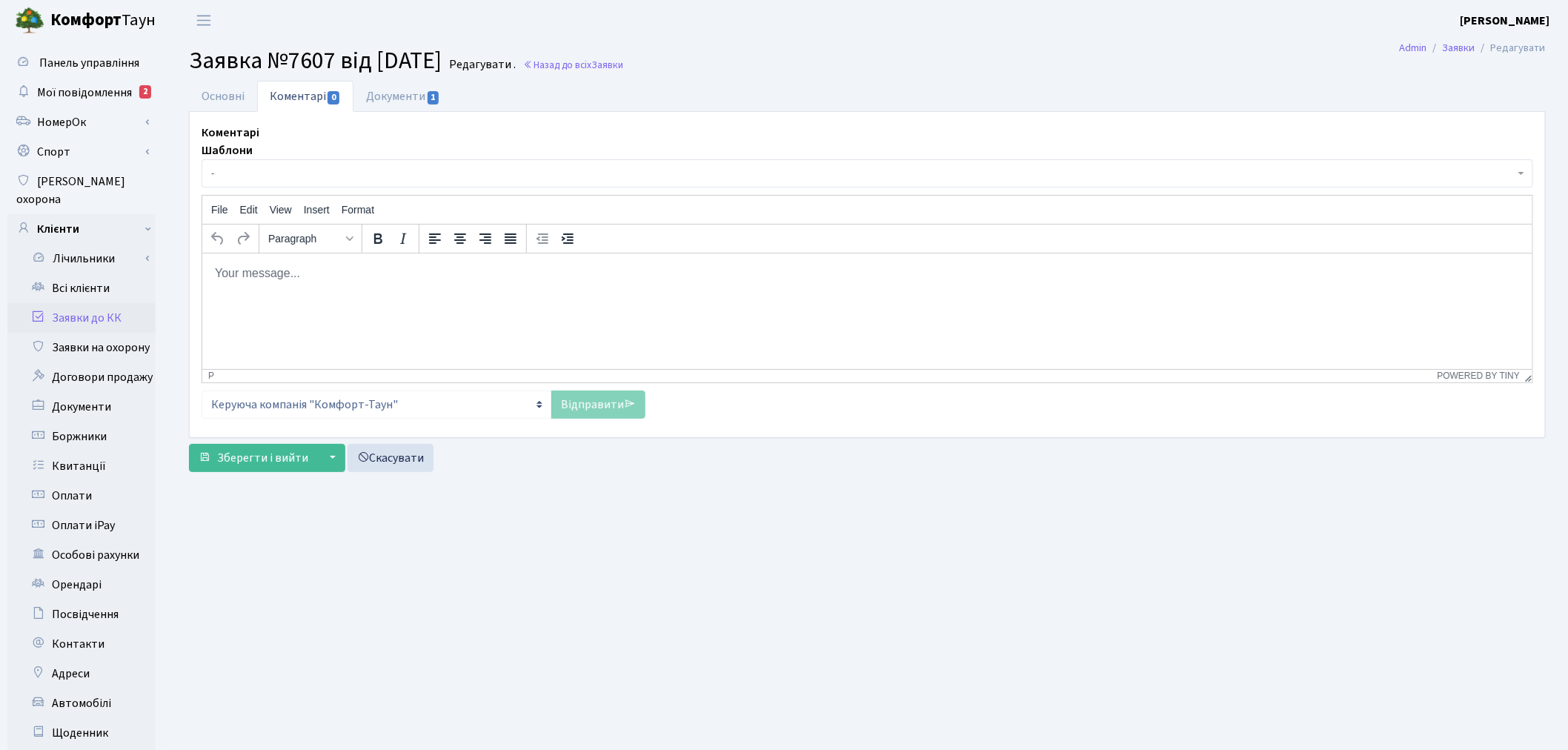
drag, startPoint x: 361, startPoint y: 273, endPoint x: 351, endPoint y: 272, distance: 10.0
click at [361, 275] on p "Rich Text Area. Press ALT-0 for help." at bounding box center [866, 272] width 1307 height 16
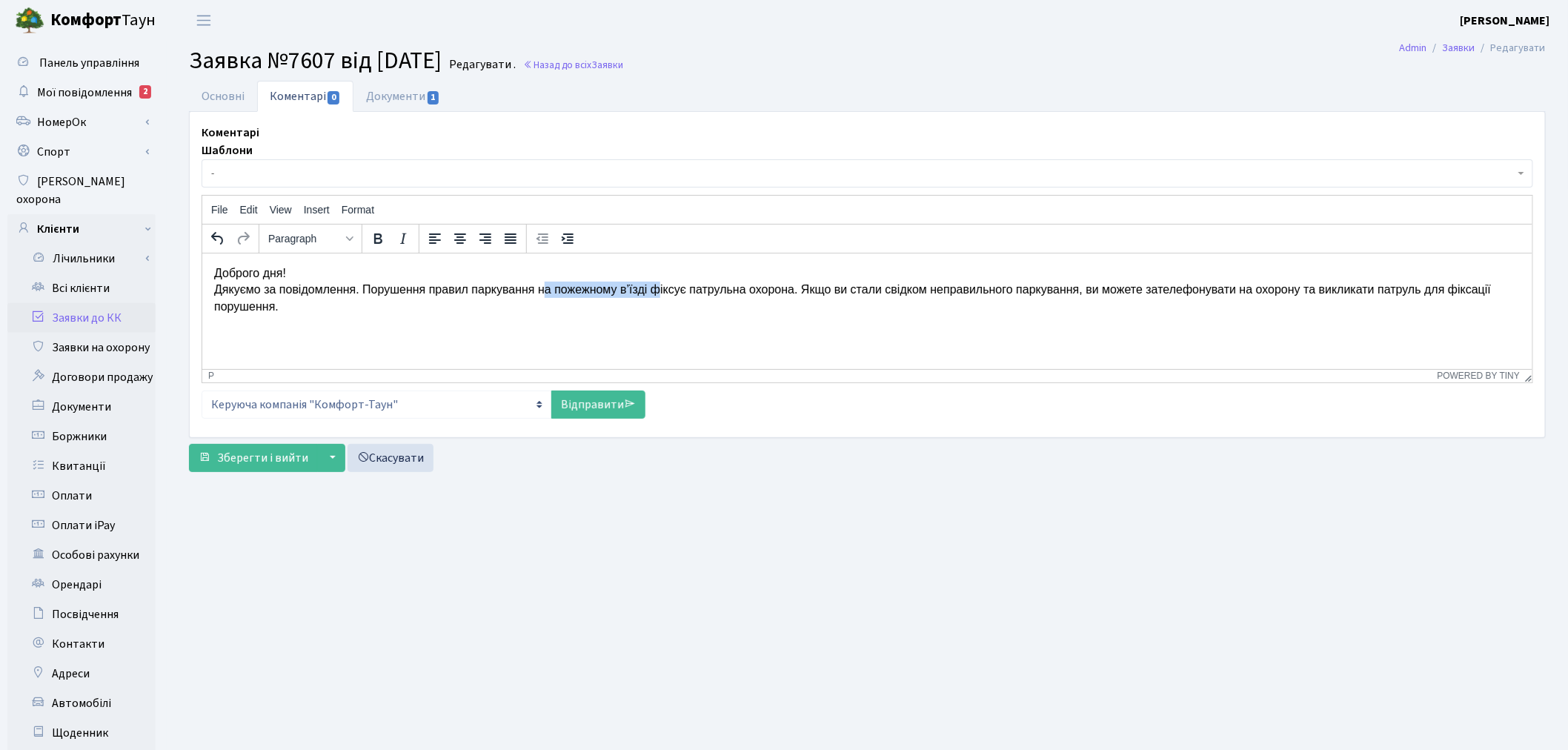
drag, startPoint x: 535, startPoint y: 289, endPoint x: 649, endPoint y: 293, distance: 114.1
click at [649, 293] on p "Доброго дня! Дякуємо за повідомлення. Порушення правил паркування на пожежному …" at bounding box center [866, 289] width 1307 height 49
click at [606, 403] on link "Відправити" at bounding box center [598, 405] width 94 height 28
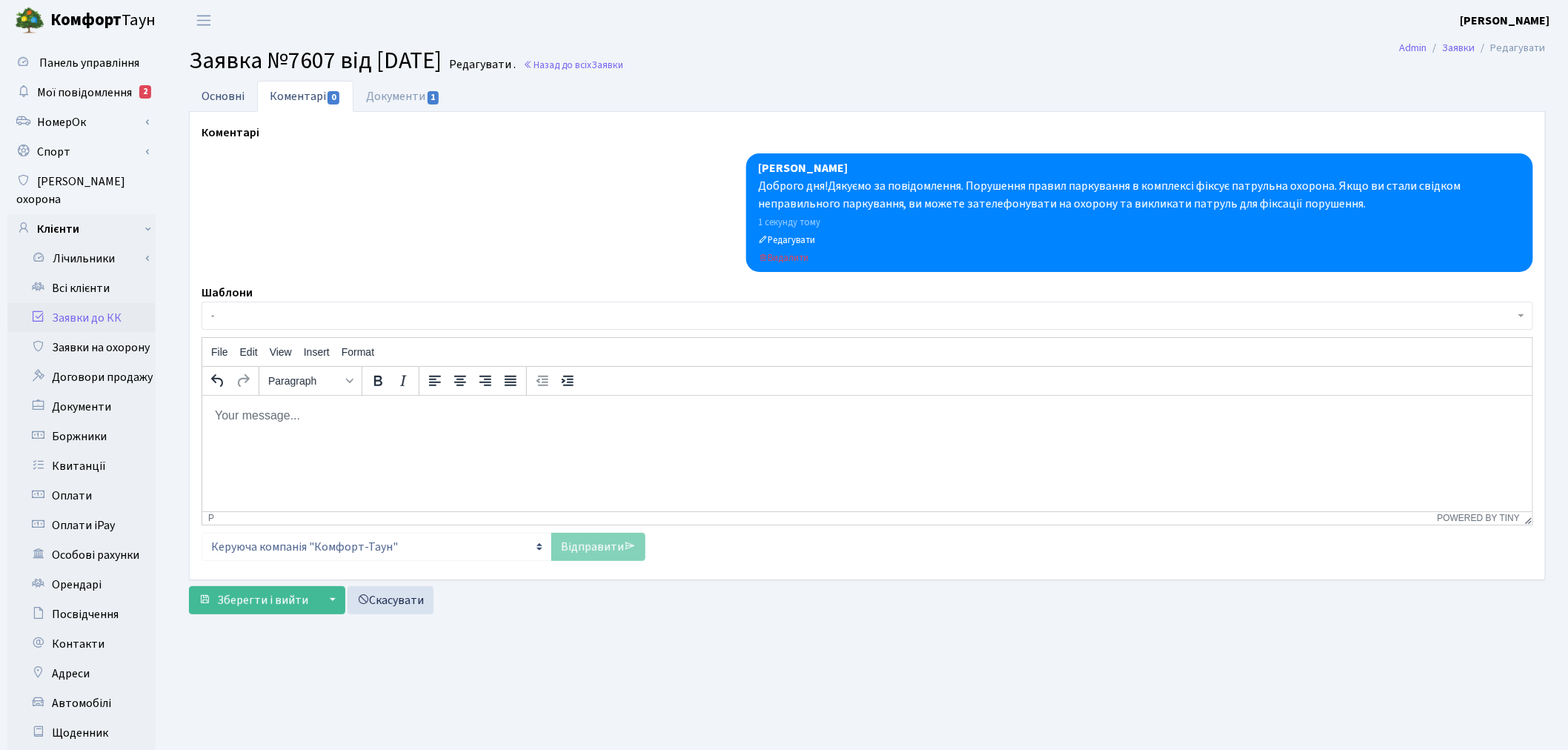
drag, startPoint x: 239, startPoint y: 94, endPoint x: 268, endPoint y: 98, distance: 29.3
click at [240, 95] on link "Основні" at bounding box center [222, 96] width 68 height 30
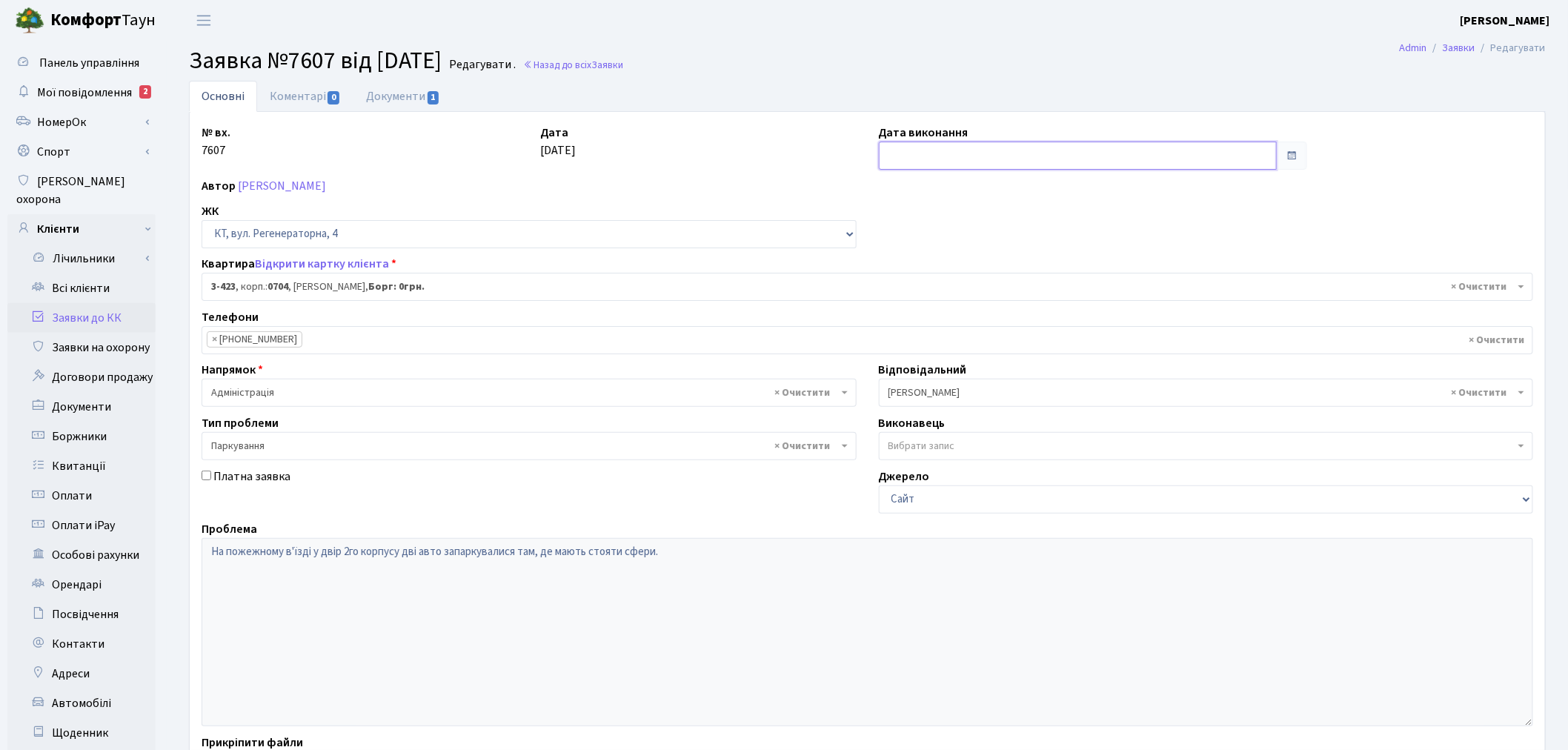
drag, startPoint x: 1180, startPoint y: 149, endPoint x: 1151, endPoint y: 187, distance: 47.8
click at [1180, 149] on input "text" at bounding box center [1077, 155] width 398 height 28
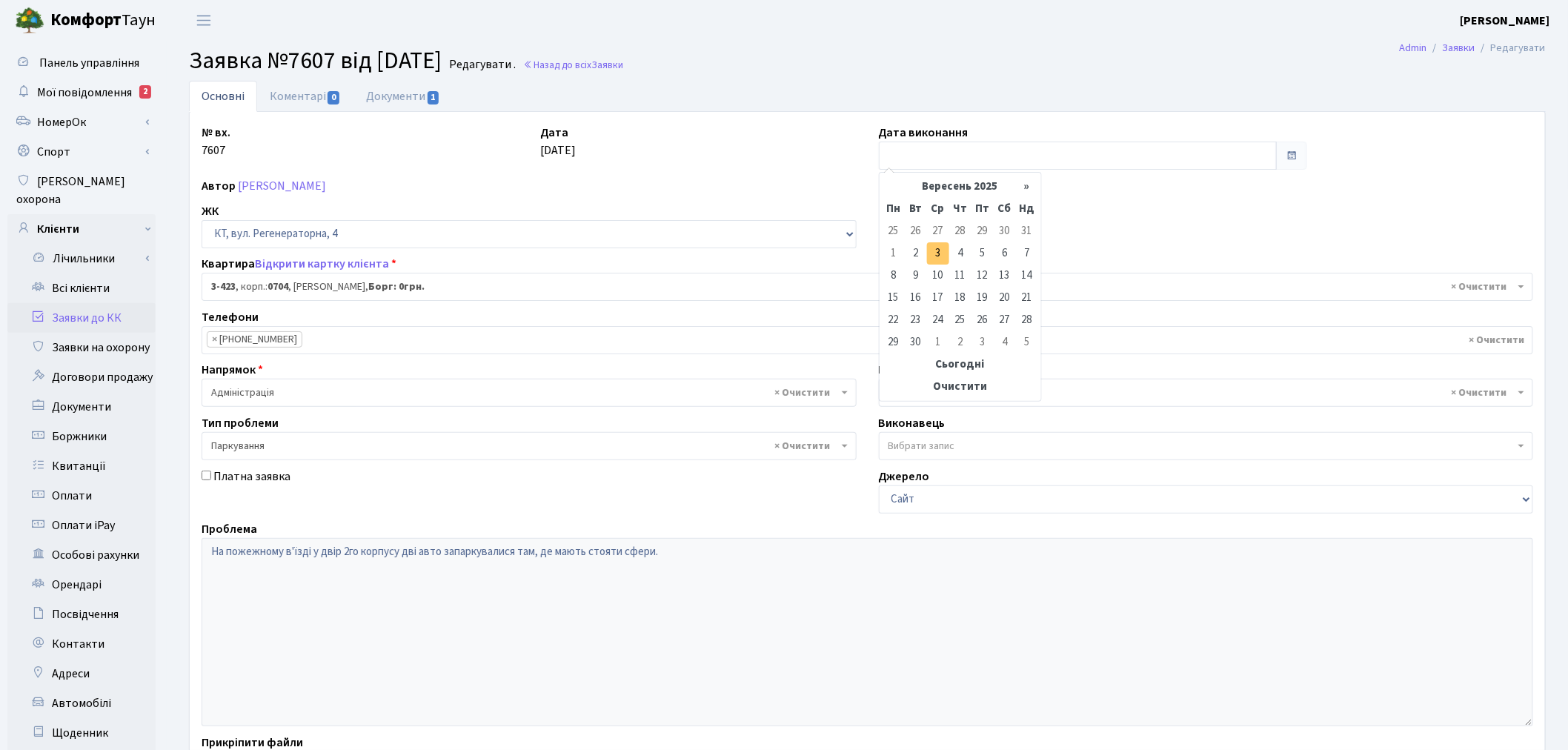
click at [944, 253] on td "3" at bounding box center [938, 253] width 22 height 22
type input "[DATE]"
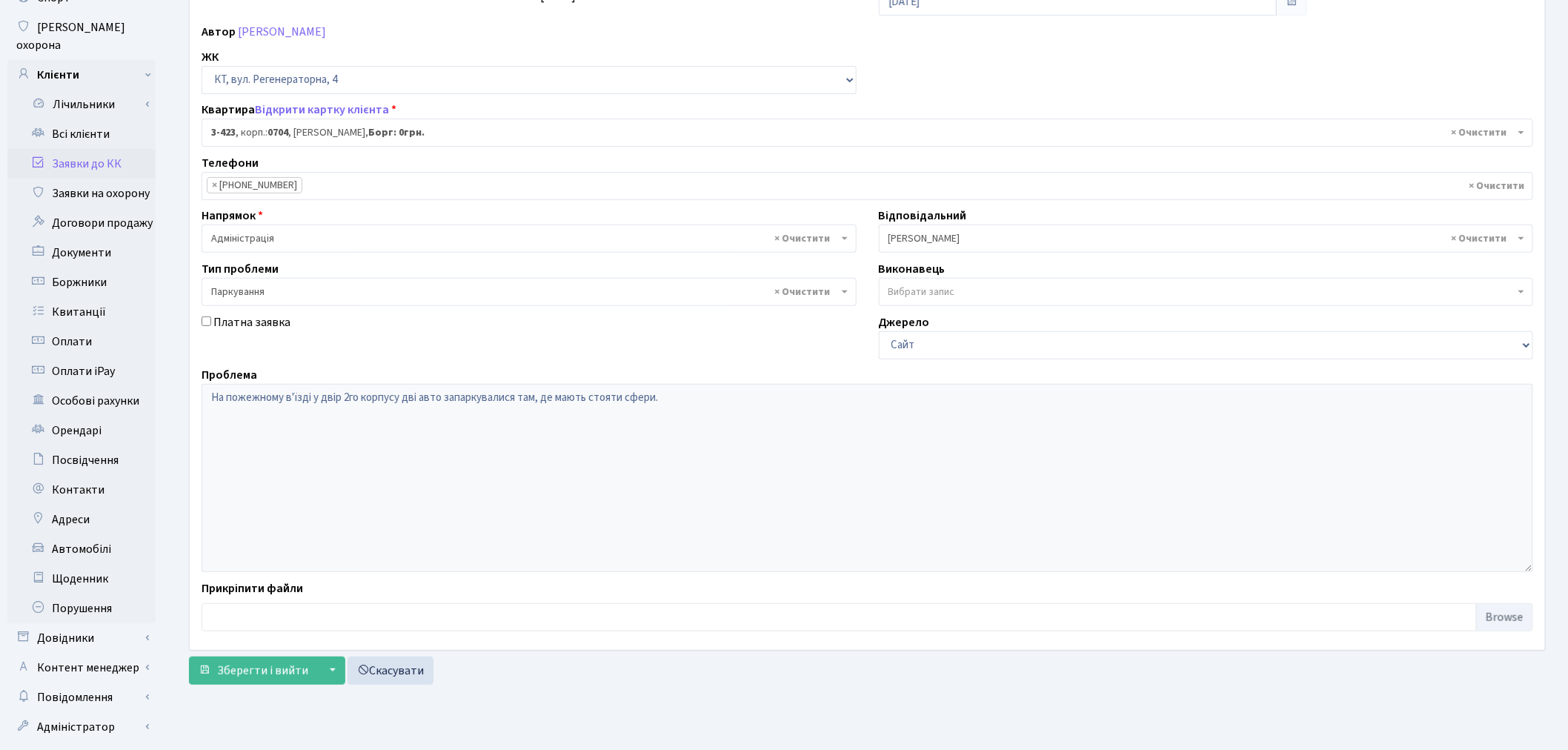
scroll to position [172, 0]
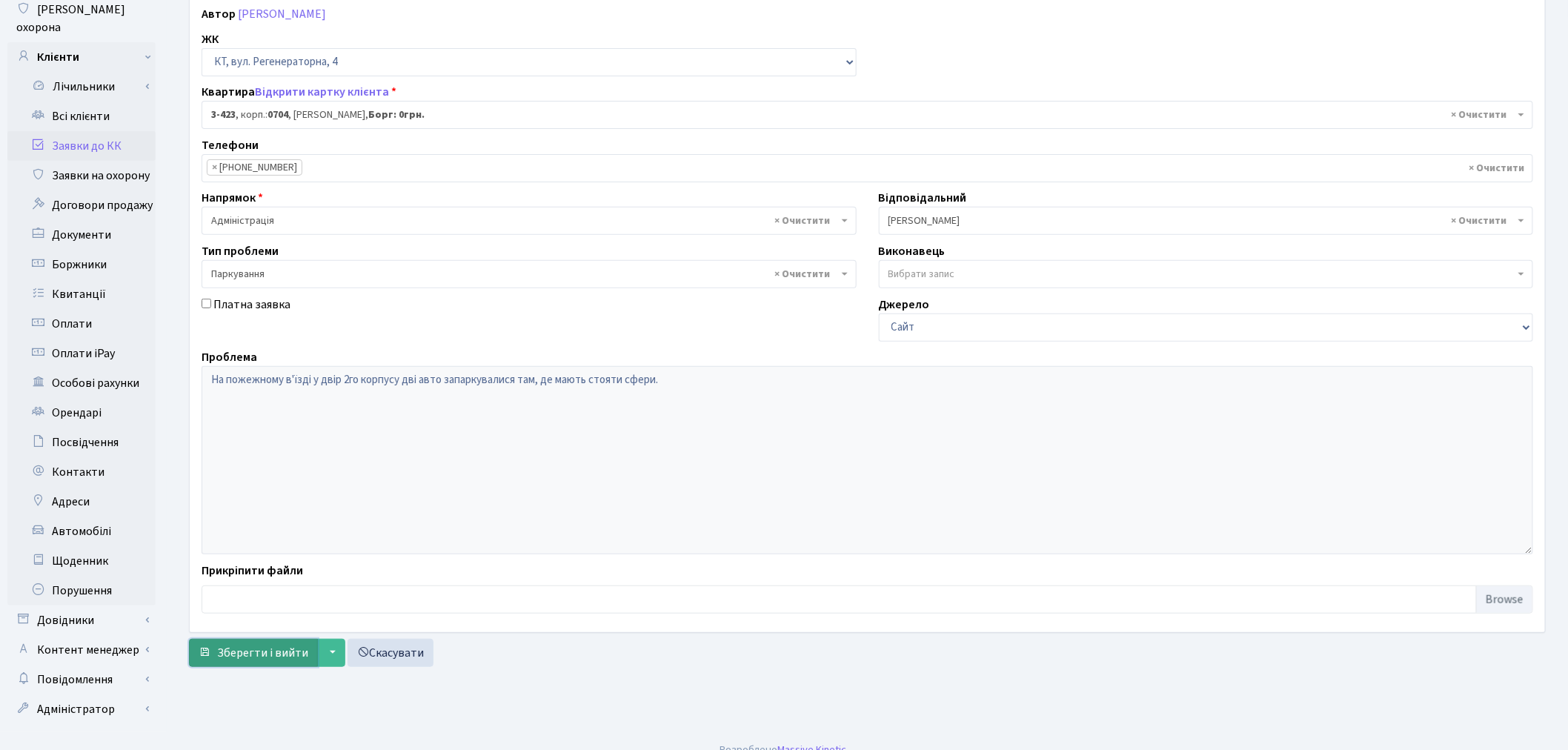
click at [263, 652] on span "Зберегти і вийти" at bounding box center [262, 652] width 91 height 16
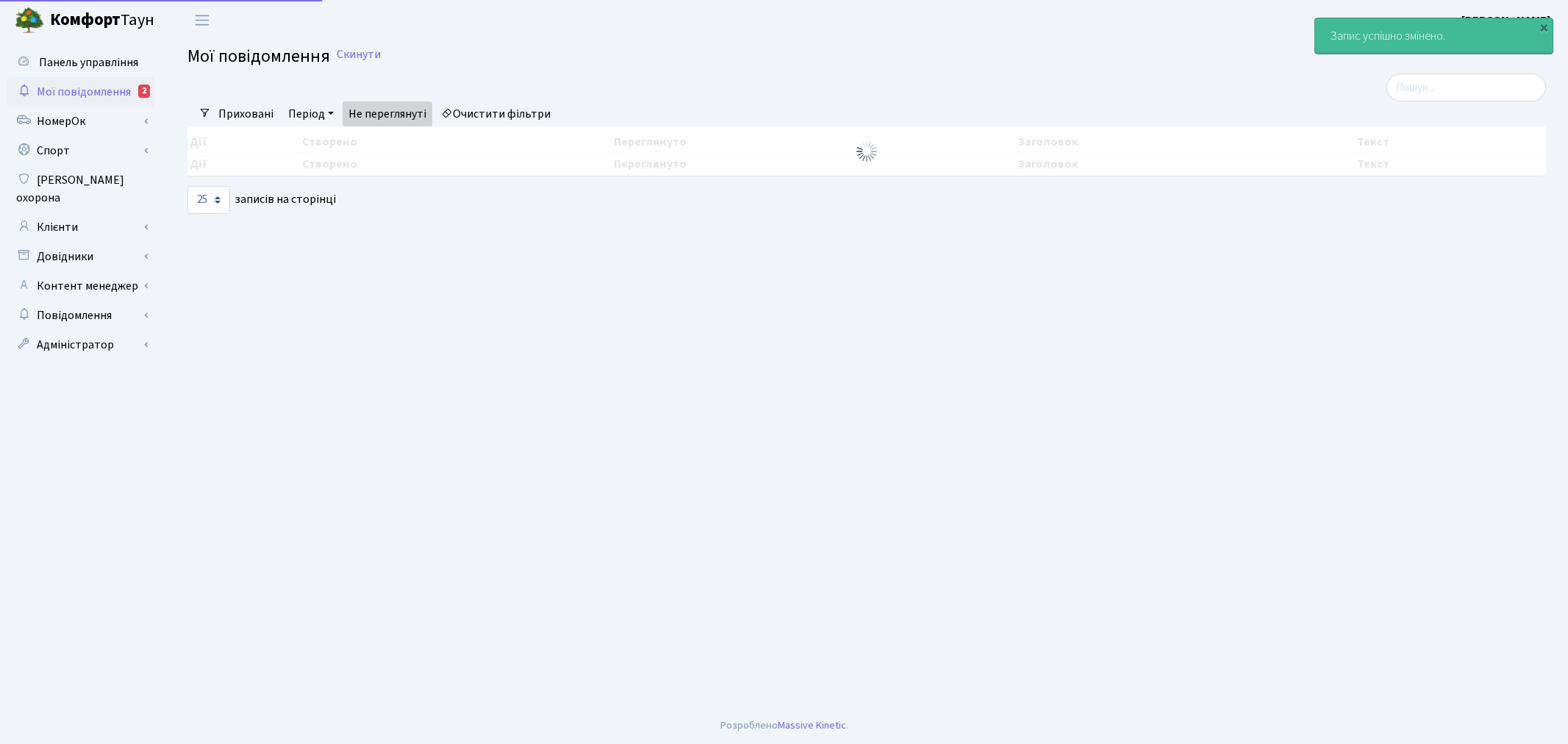
select select "25"
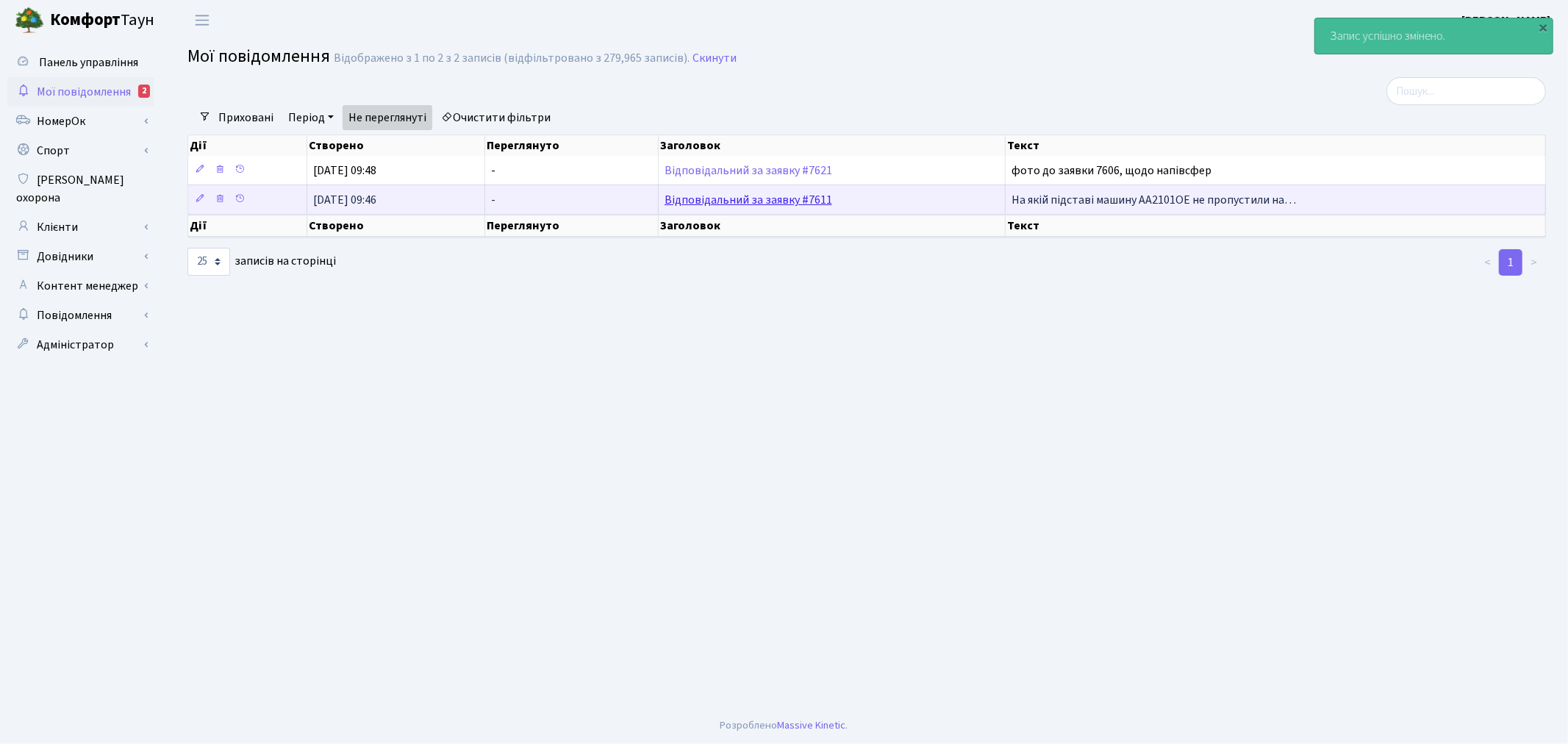
click at [781, 194] on link "Відповідальний за заявку #7611" at bounding box center [747, 200] width 167 height 16
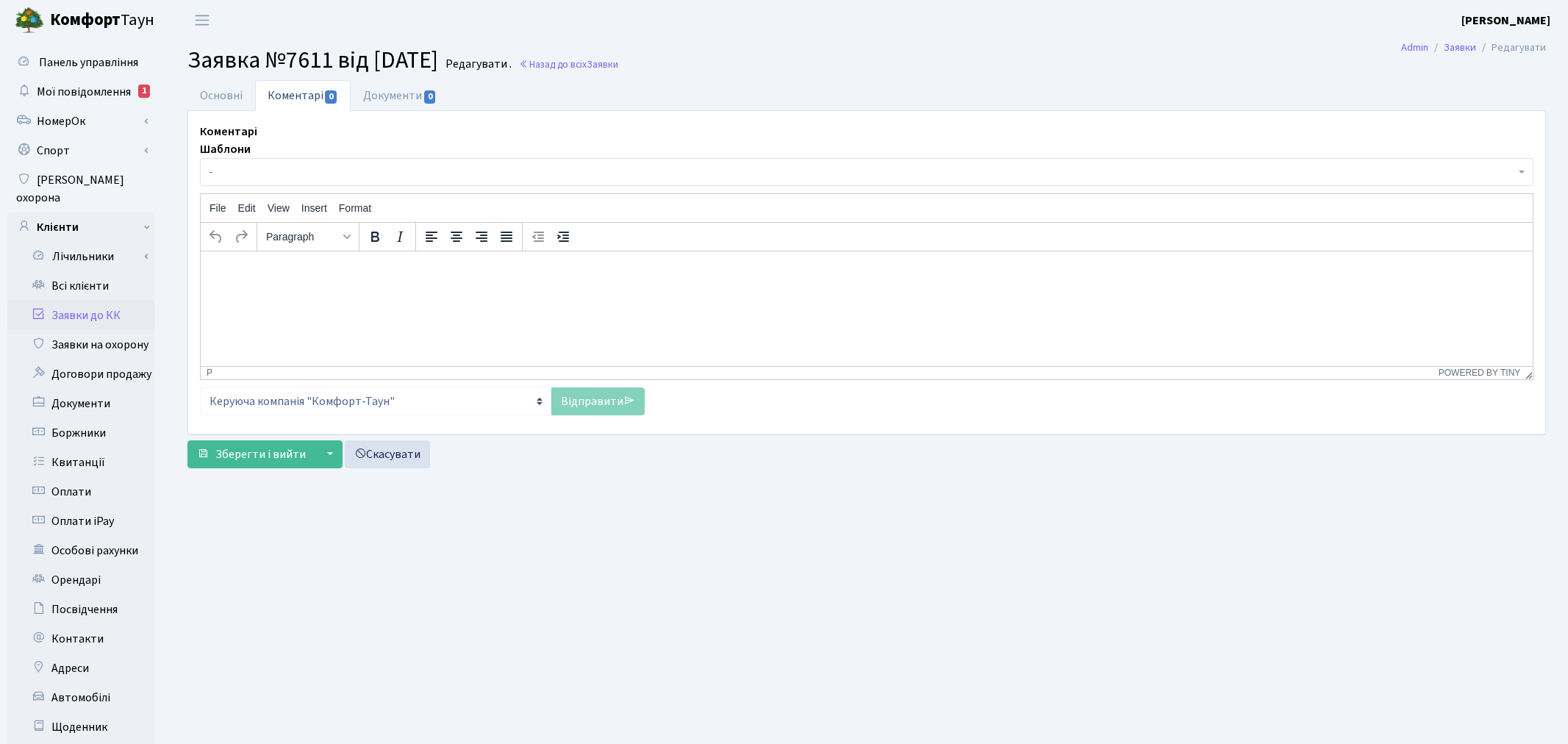
select select "1085"
select select "66"
click at [216, 100] on link "Основні" at bounding box center [221, 95] width 68 height 30
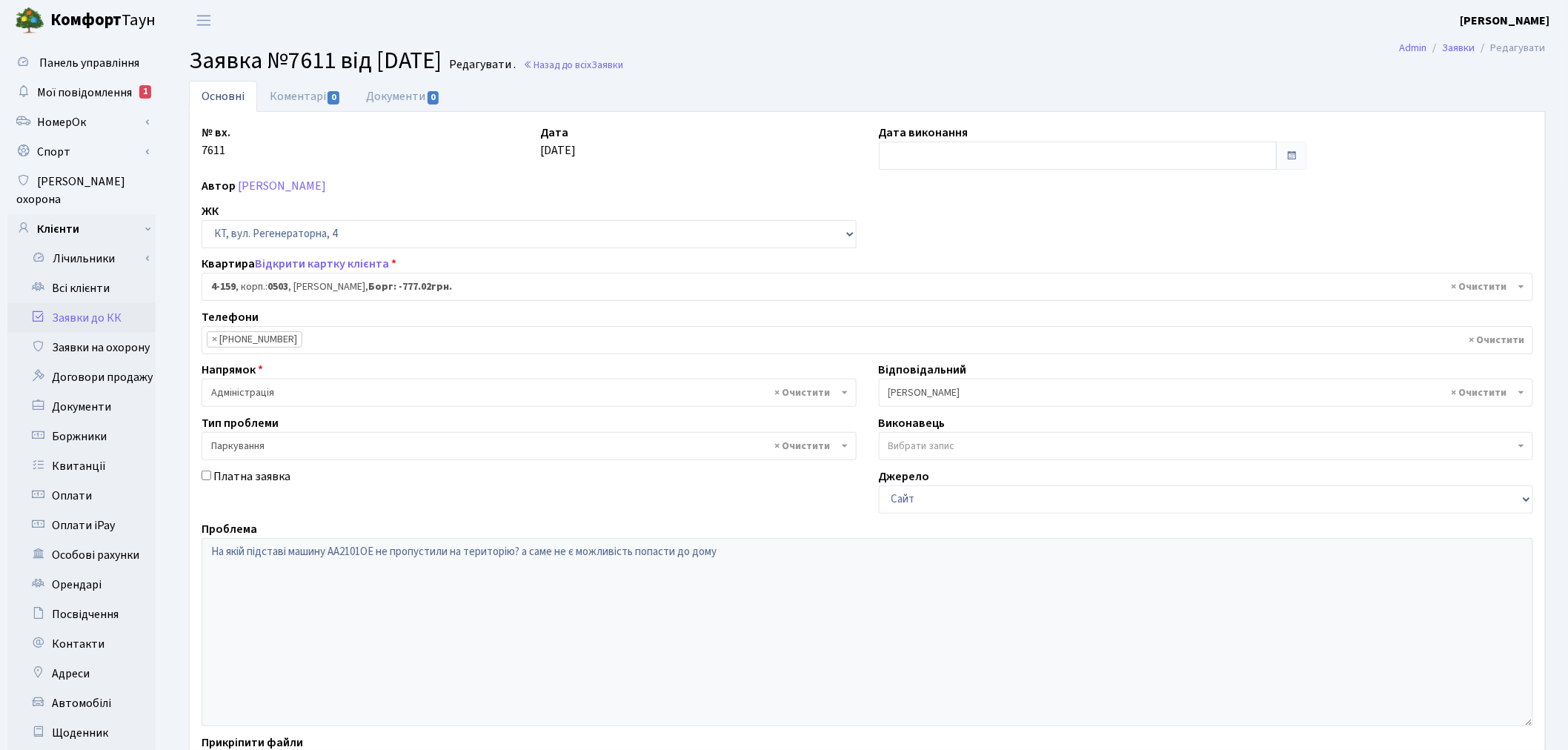
click at [196, 552] on div "Проблема На якій підставі машину АА2101ОЕ не пропустили на територію? а саме не…" at bounding box center [867, 623] width 1354 height 206
click at [320, 87] on link "Коментарі 0" at bounding box center [305, 96] width 97 height 30
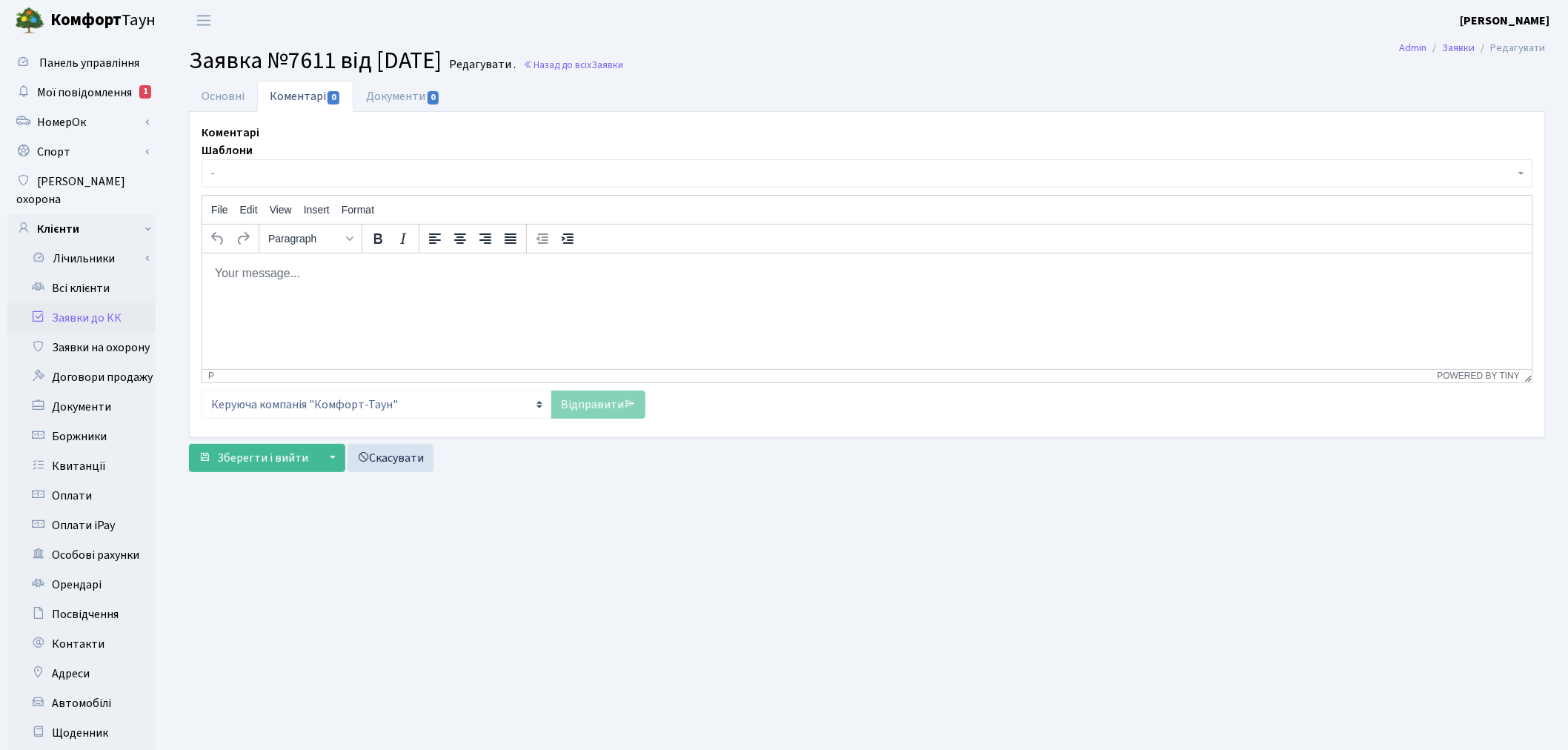
click at [355, 280] on p "Rich Text Area. Press ALT-0 for help." at bounding box center [866, 272] width 1307 height 16
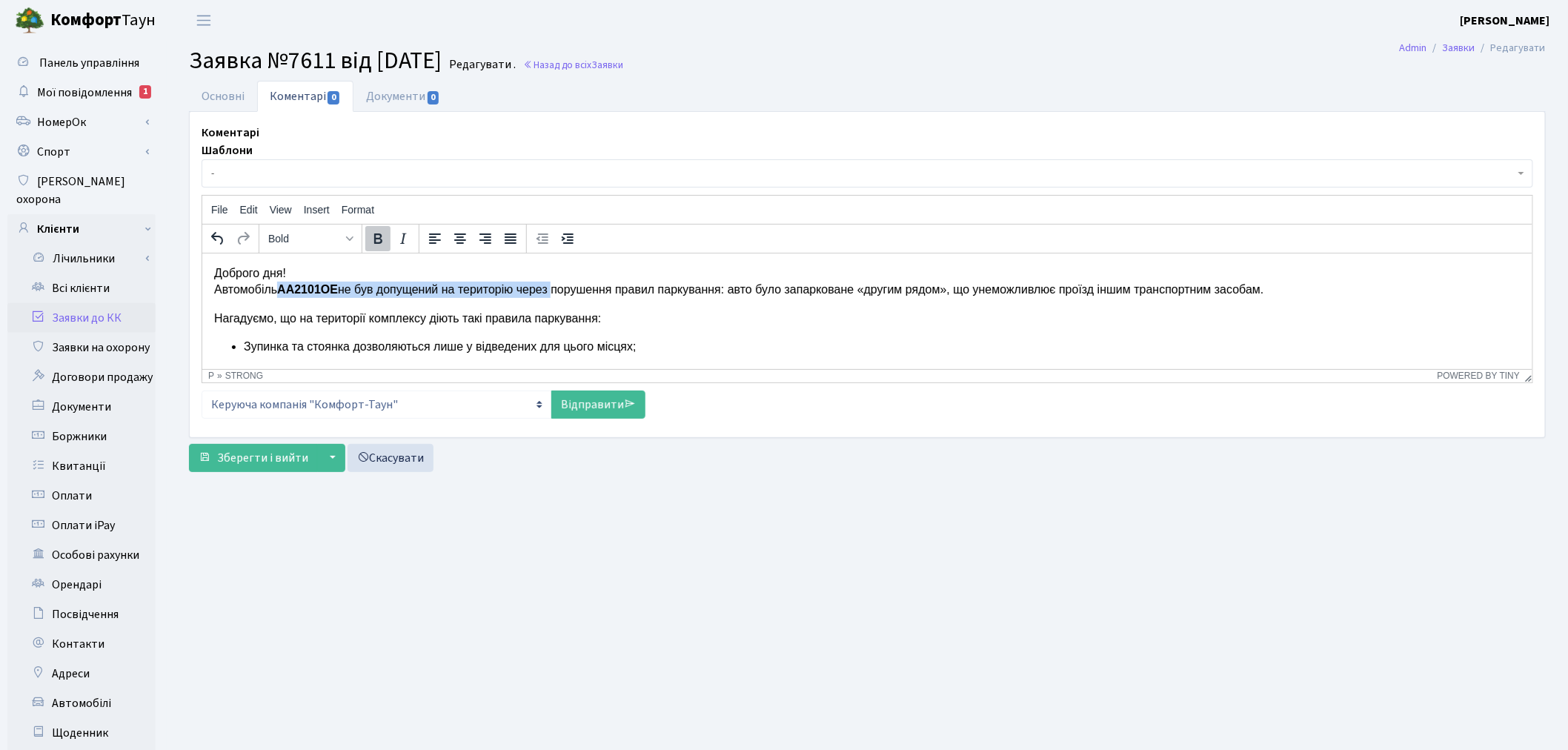
drag, startPoint x: 553, startPoint y: 291, endPoint x: 281, endPoint y: 286, distance: 272.0
click at [281, 286] on p "Доброго дня! Автомобіль АА2101ОЕ не був допущений на територію через порушення …" at bounding box center [866, 281] width 1307 height 34
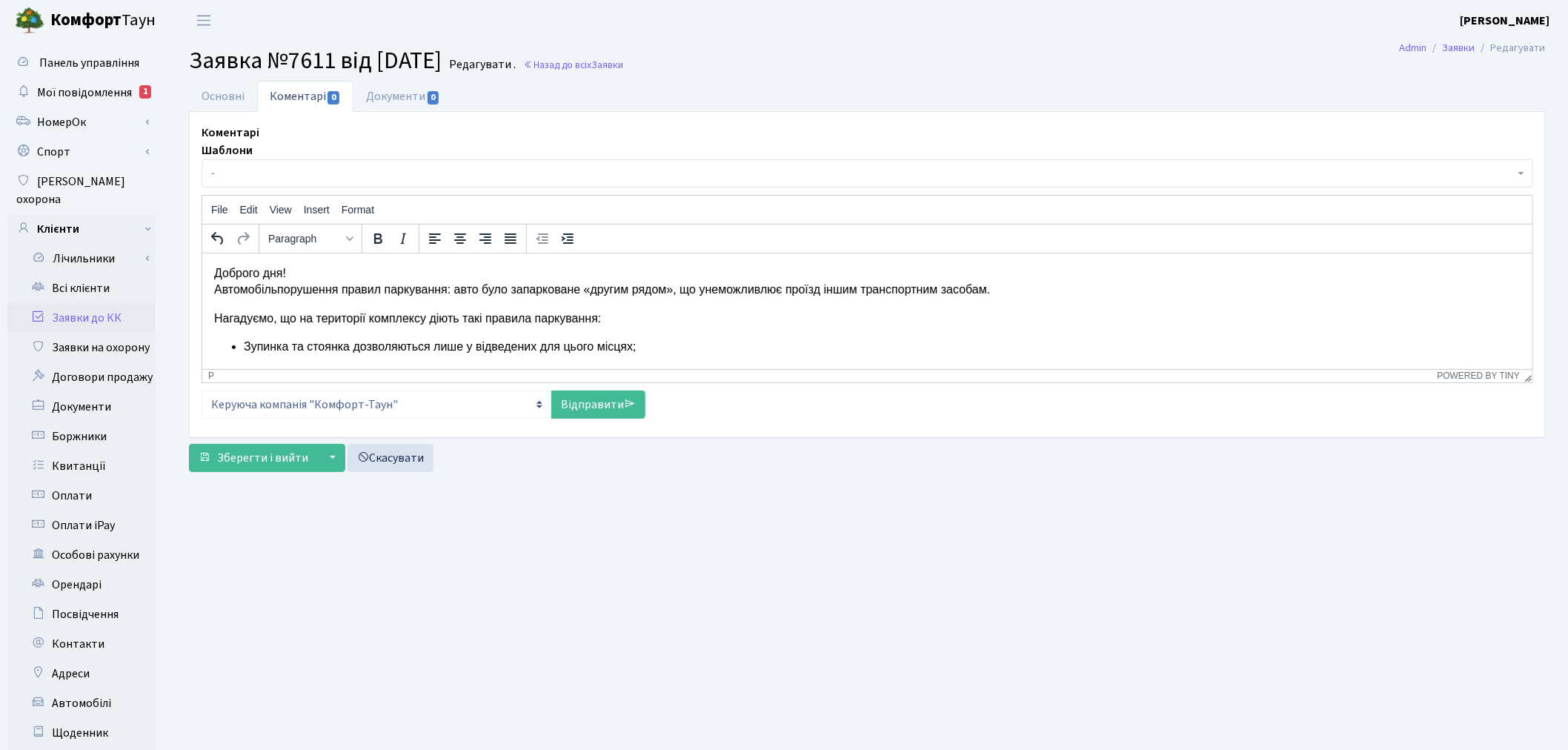
click at [343, 293] on p "Доброго дня! Автомобіль порушення правил паркування: авто було запарковане «дру…" at bounding box center [866, 281] width 1307 height 34
click at [371, 290] on p "Доброго дня! Автомобіль порушив правил паркування: авто було запарковане «други…" at bounding box center [866, 281] width 1307 height 34
click at [374, 295] on p "Доброго дня! Автомобіль порушив правил паркування: авто було запарковане «други…" at bounding box center [866, 281] width 1307 height 34
click at [521, 315] on p "Нагадуємо, що на території комплексу діють такі правила паркування:" at bounding box center [866, 318] width 1307 height 16
click at [708, 327] on body "Доброго дня! Автомобіль порушив правила паркування: авто було запарковане «друг…" at bounding box center [866, 352] width 1307 height 176
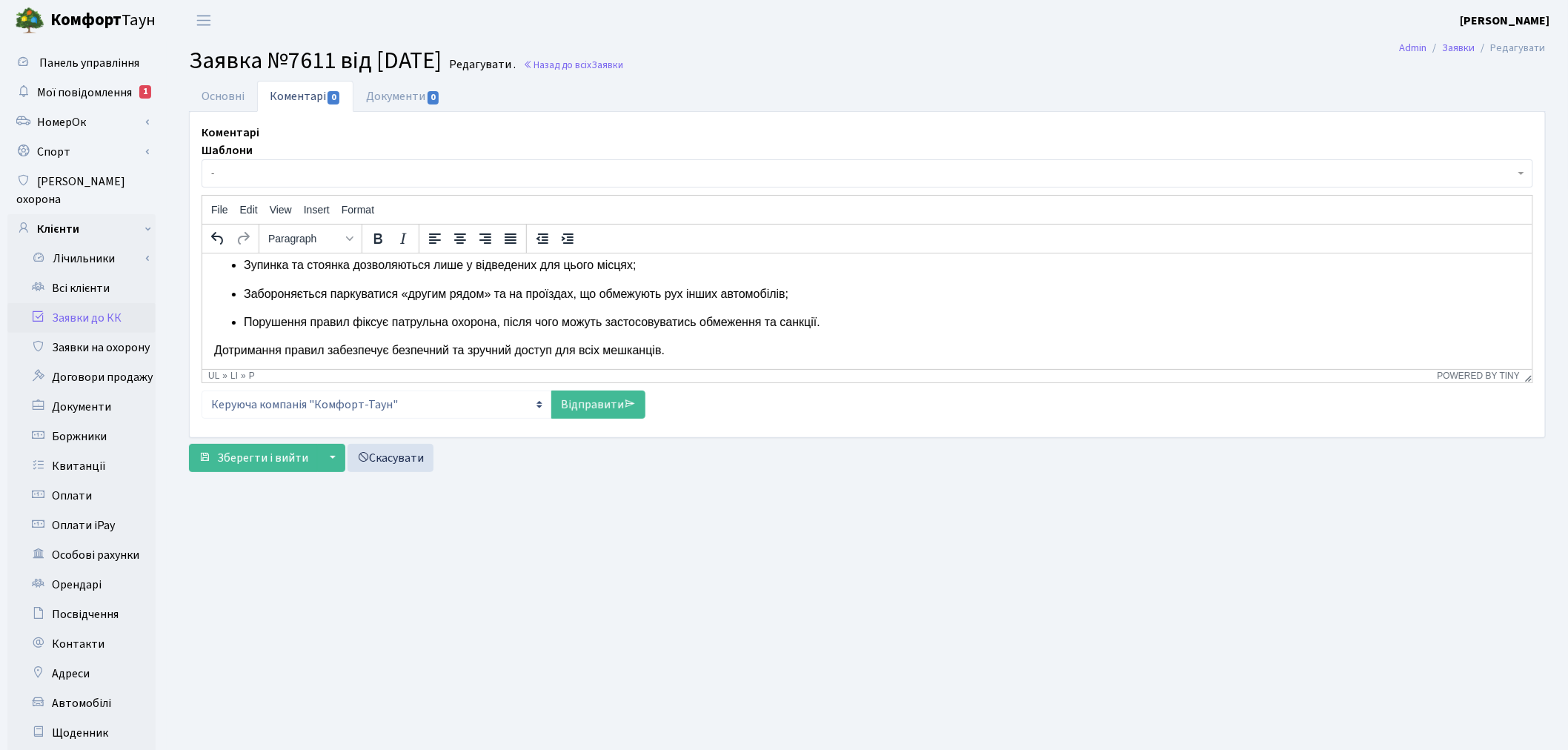
scroll to position [84, 0]
click at [618, 396] on link "Відправити" at bounding box center [598, 405] width 94 height 28
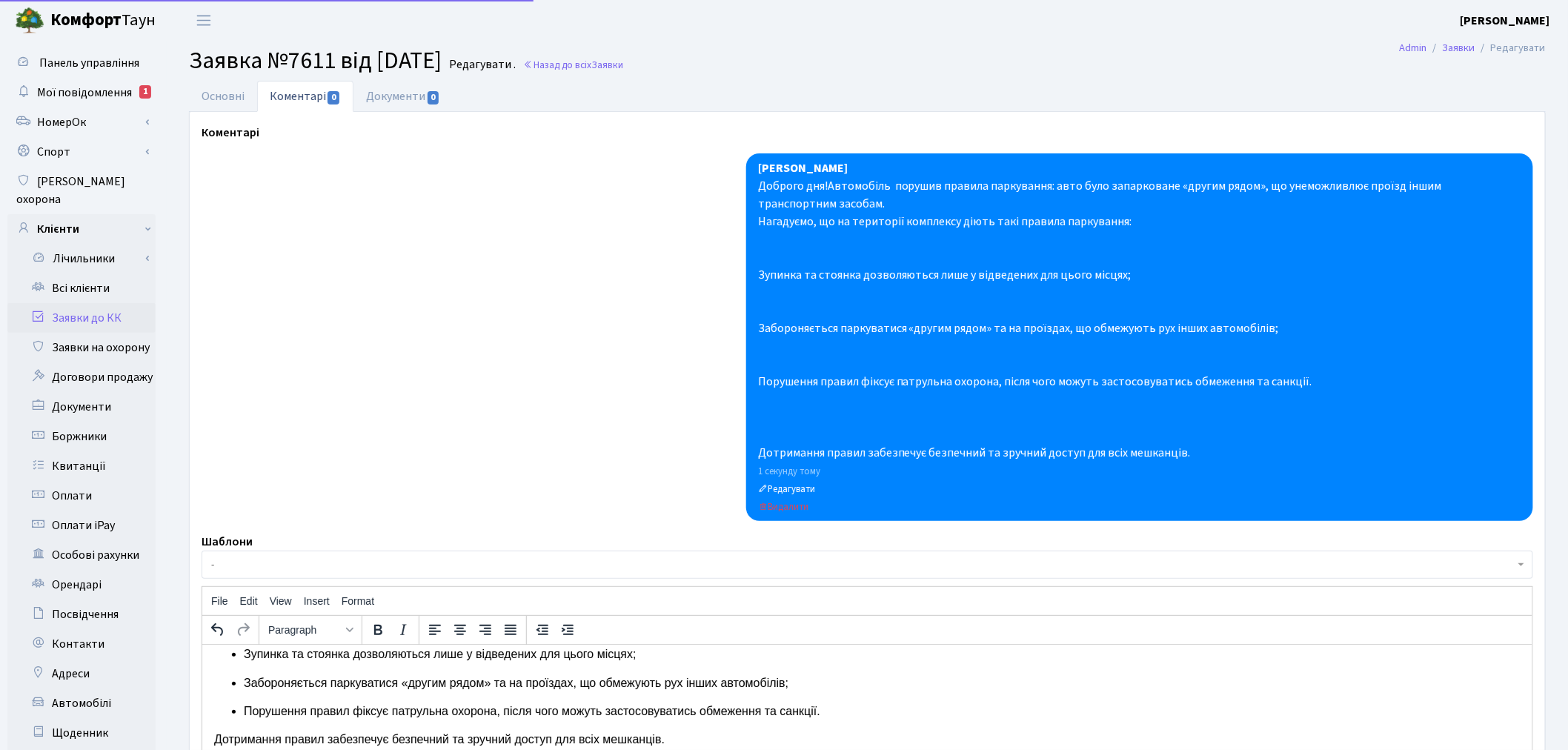
scroll to position [0, 0]
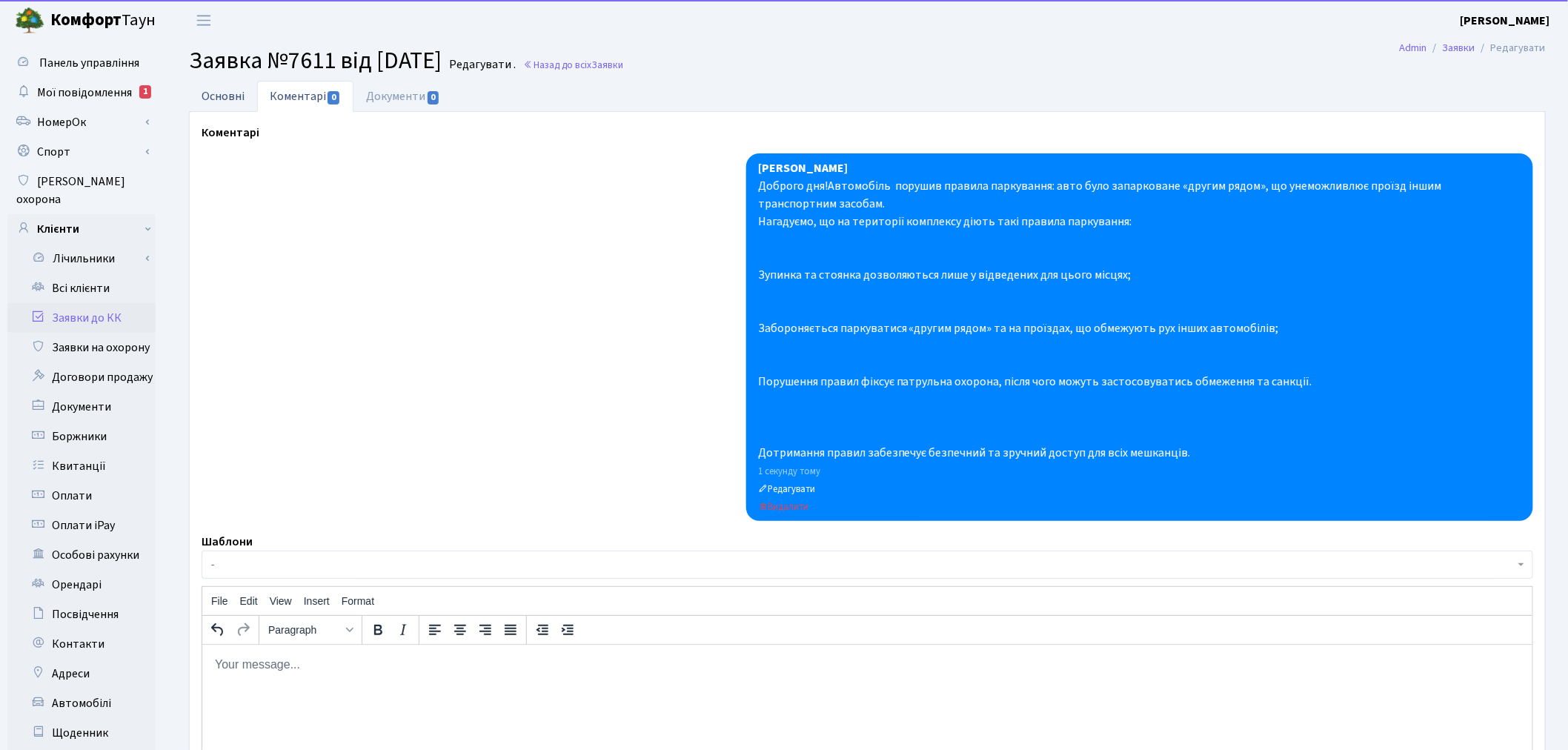
click at [224, 95] on link "Основні" at bounding box center [222, 96] width 68 height 30
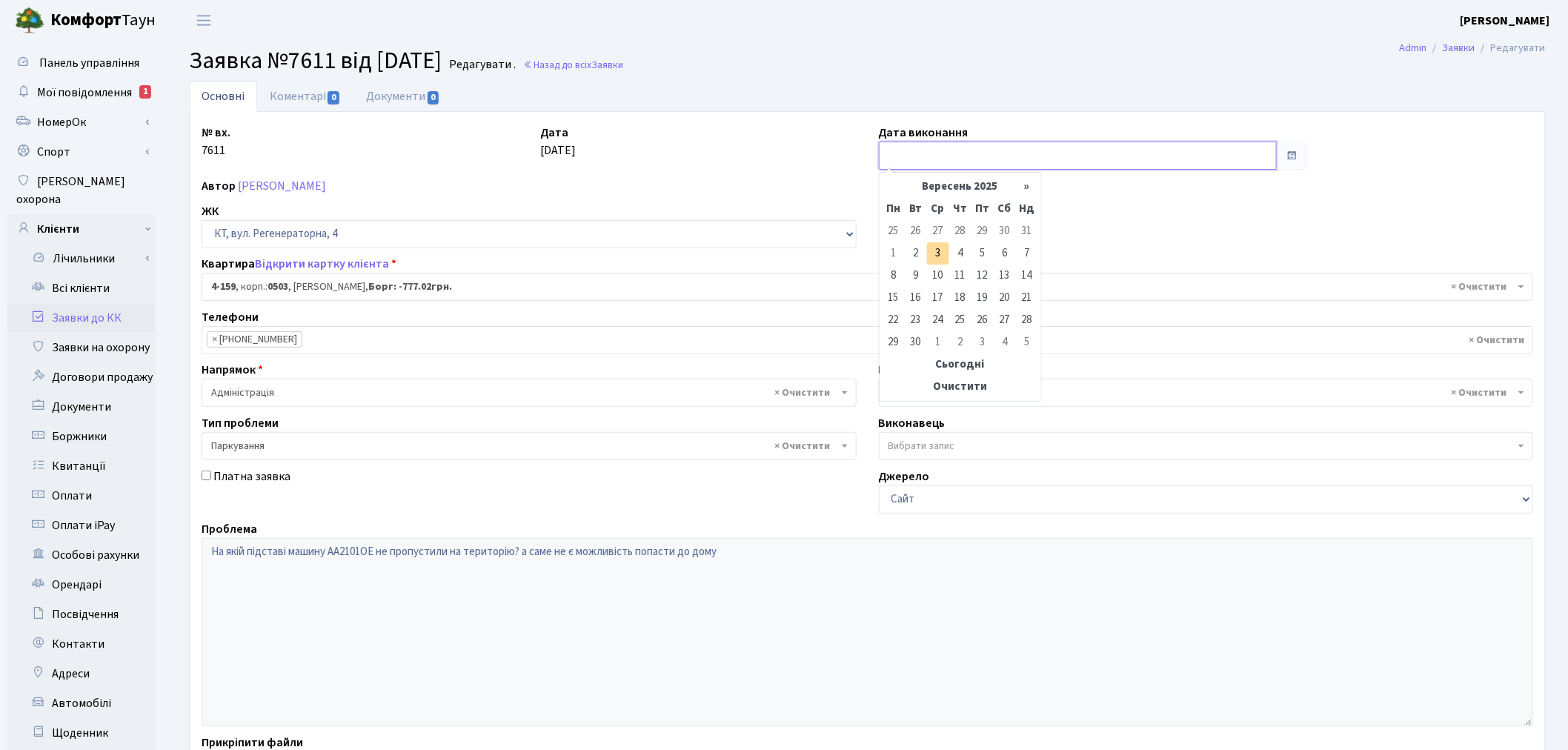
click at [961, 153] on input "text" at bounding box center [1077, 155] width 398 height 28
click at [937, 252] on td "3" at bounding box center [938, 253] width 22 height 22
type input "[DATE]"
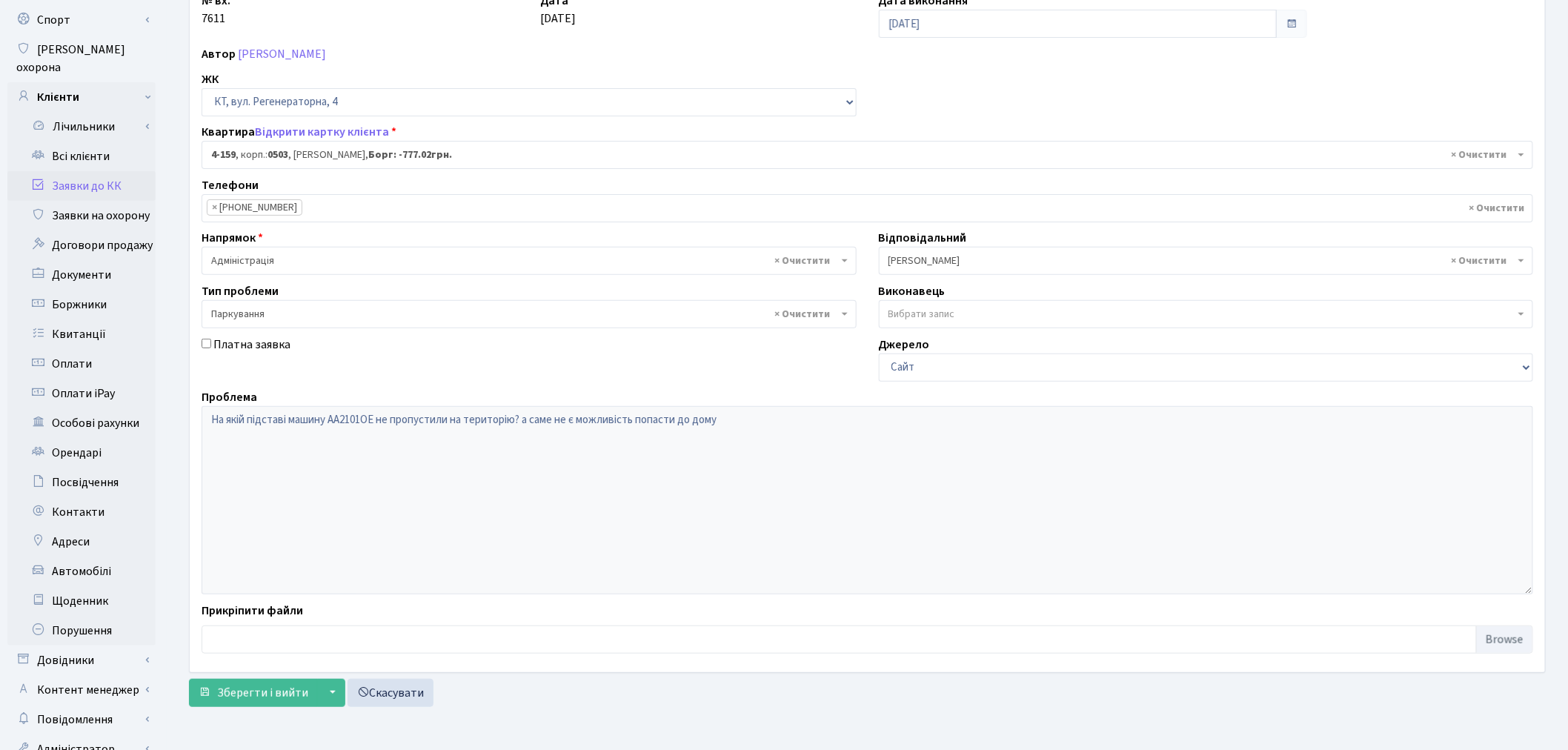
scroll to position [172, 0]
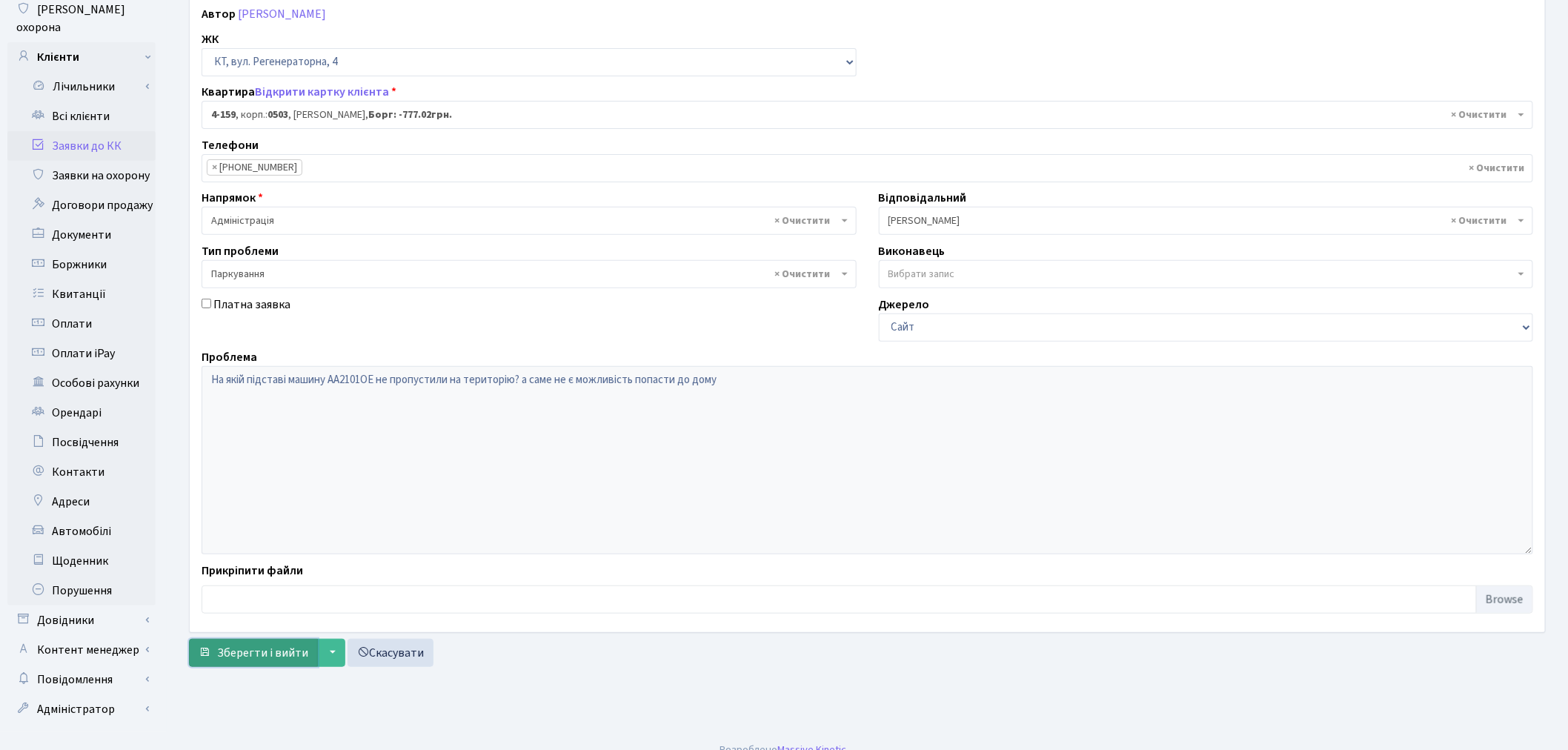
click at [224, 652] on span "Зберегти і вийти" at bounding box center [262, 652] width 91 height 16
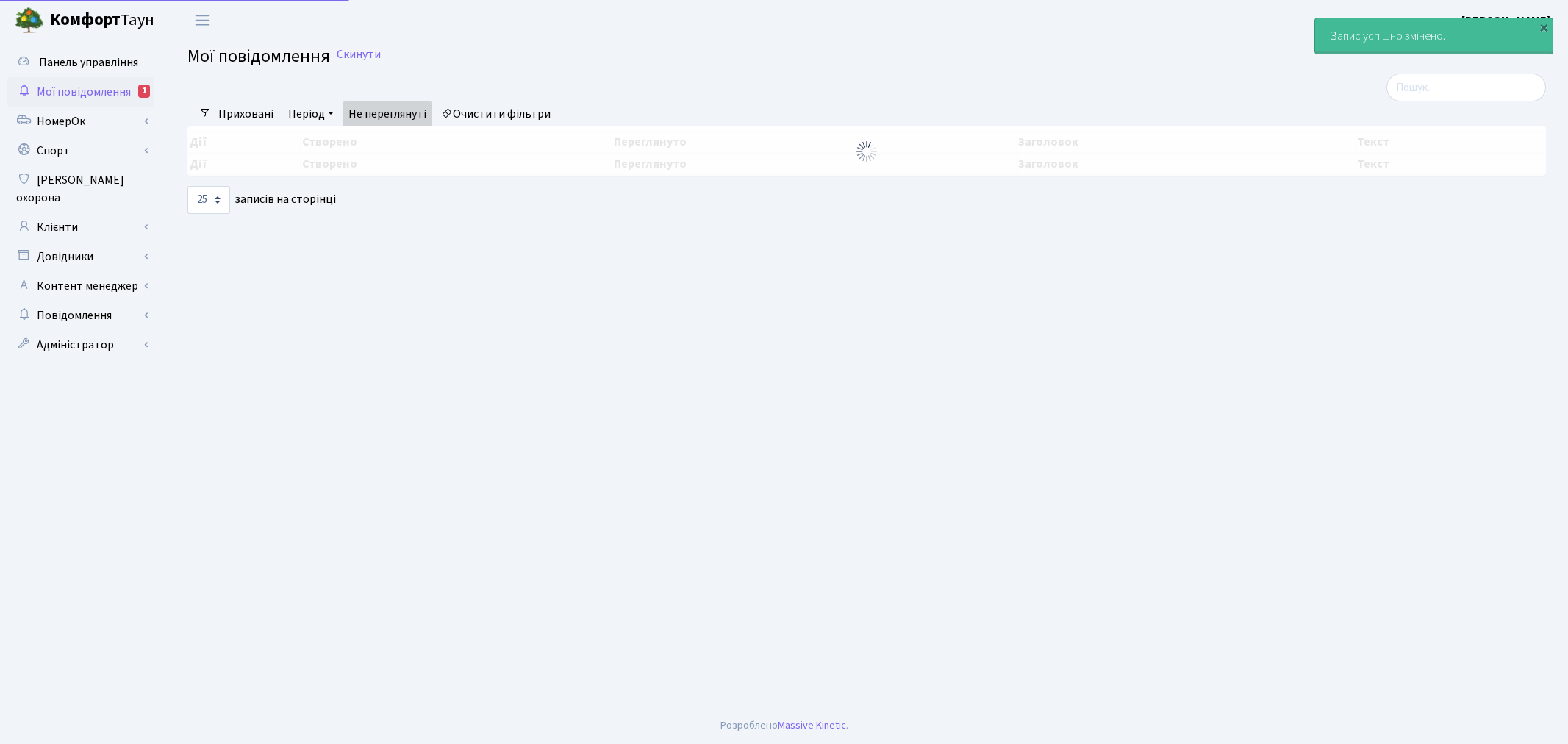
select select "25"
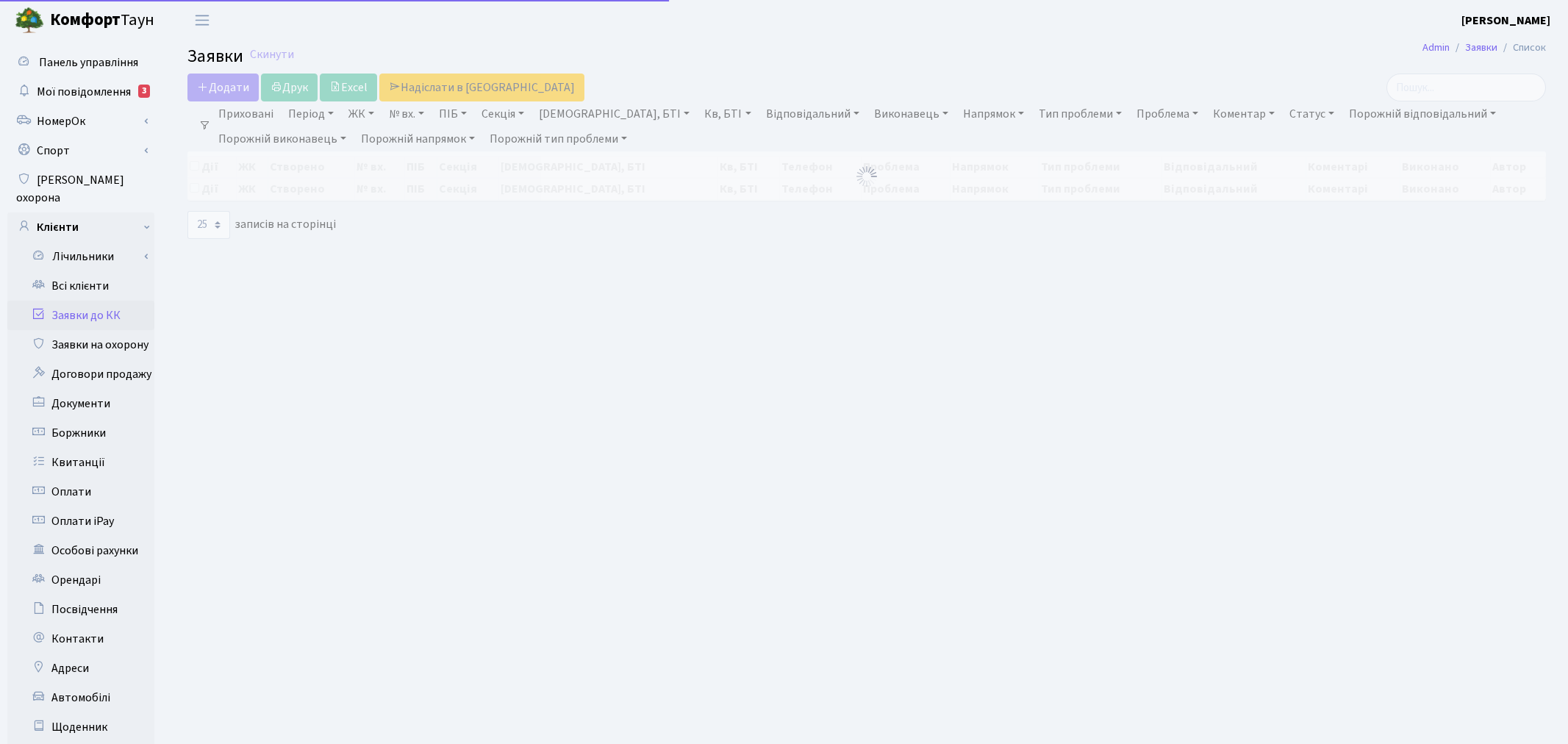
select select "25"
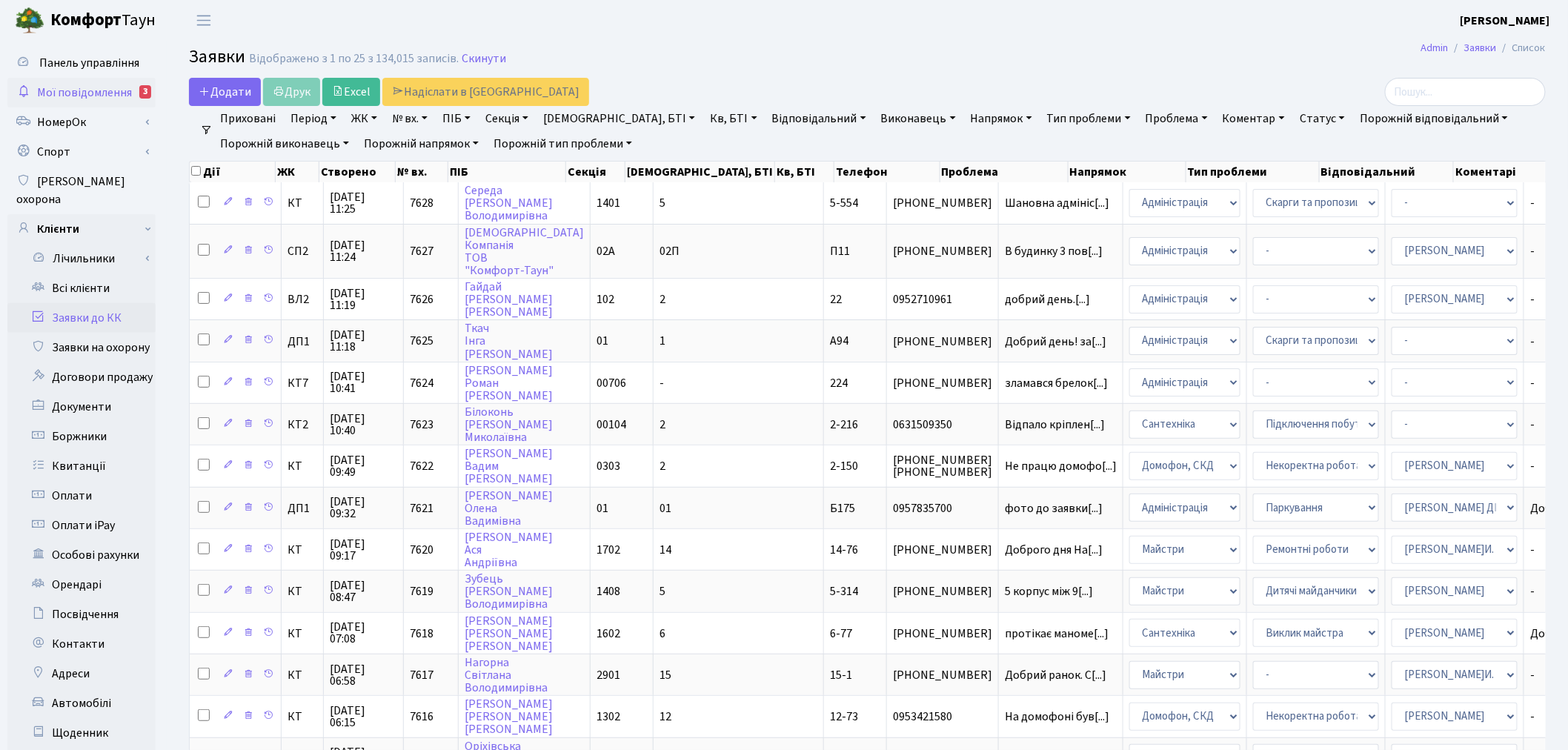
click at [113, 93] on span "Мої повідомлення" at bounding box center [85, 93] width 95 height 16
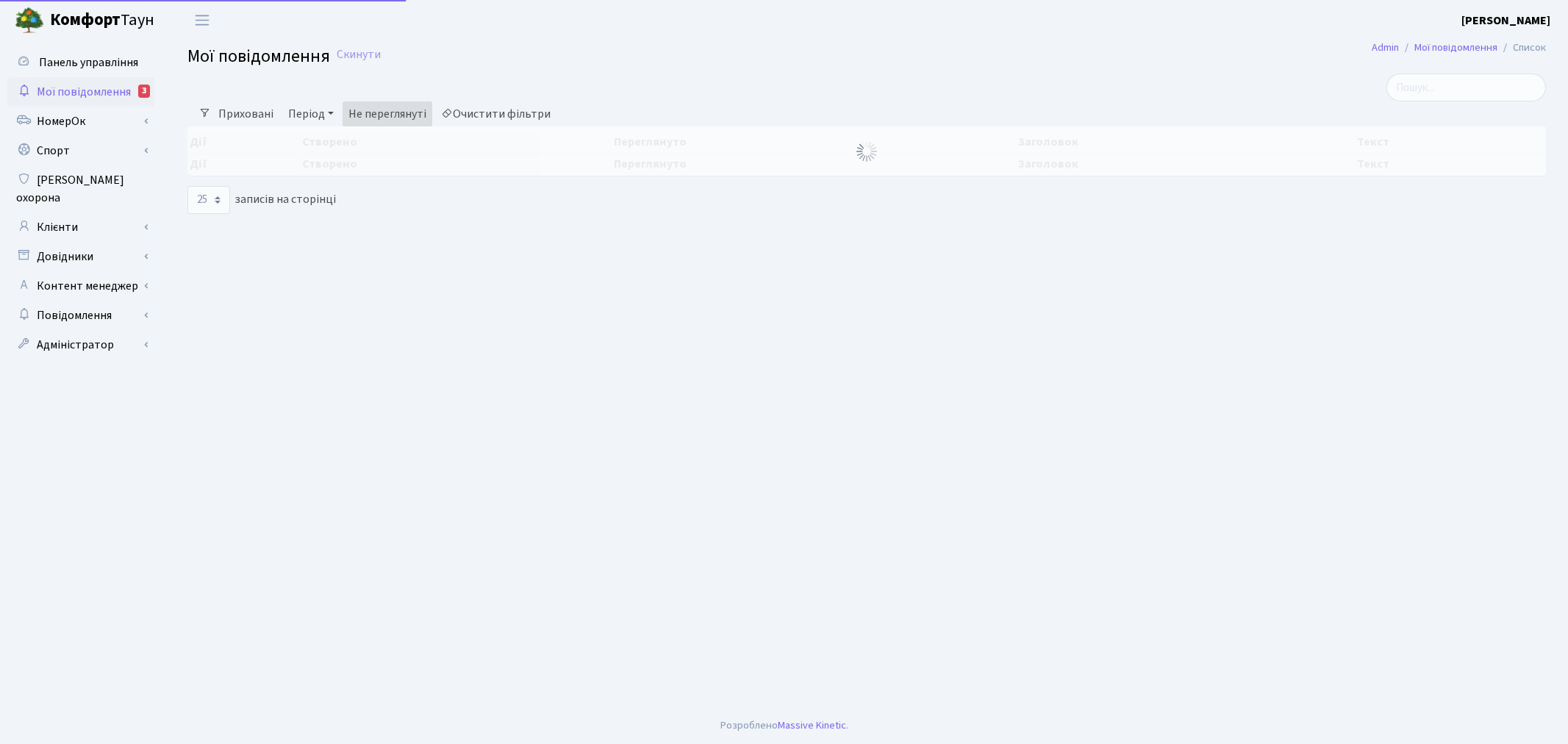
select select "25"
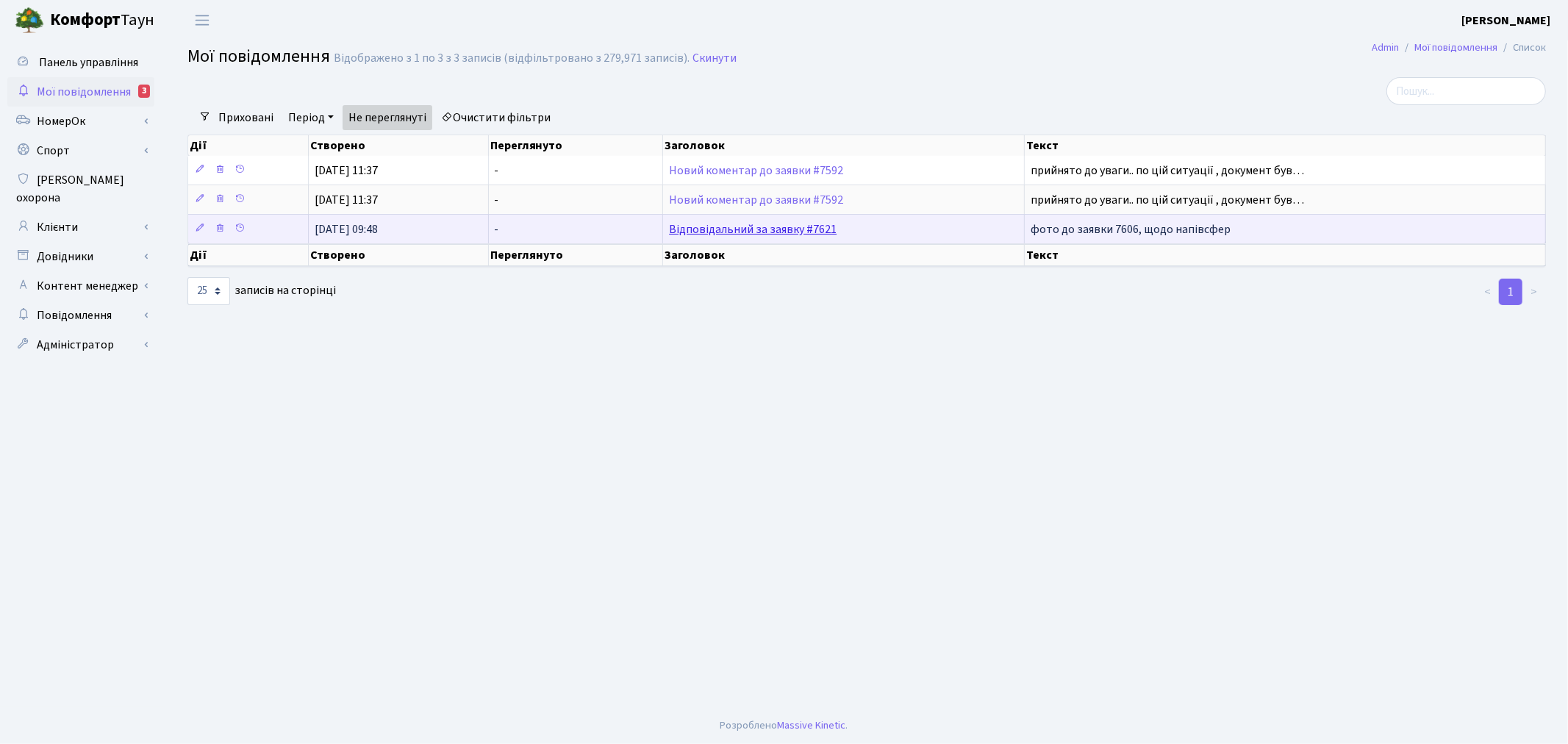
click at [781, 231] on link "Відповідальний за заявку #7621" at bounding box center [752, 230] width 167 height 16
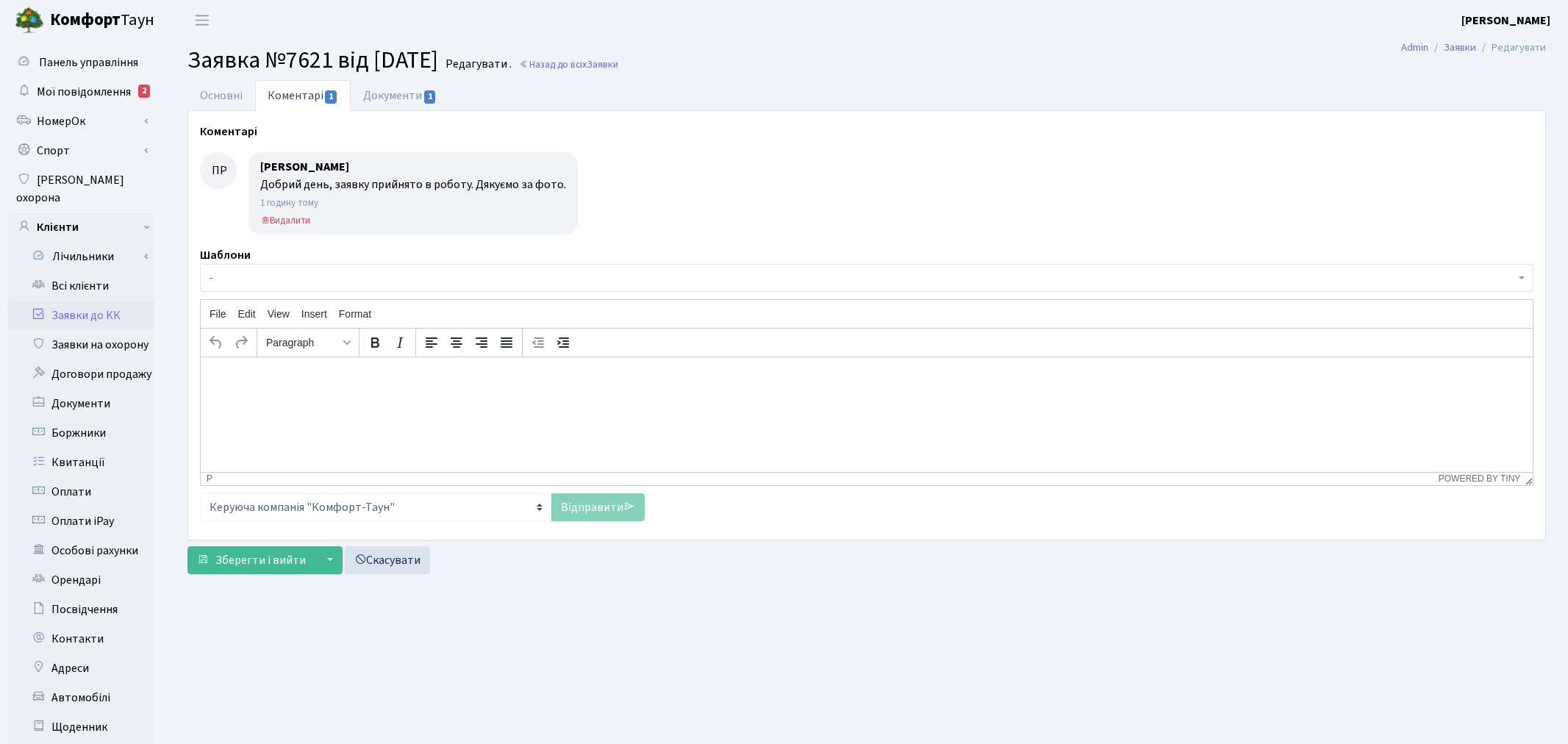
select select "30586"
select select "66"
click at [211, 85] on link "Основні" at bounding box center [221, 95] width 68 height 30
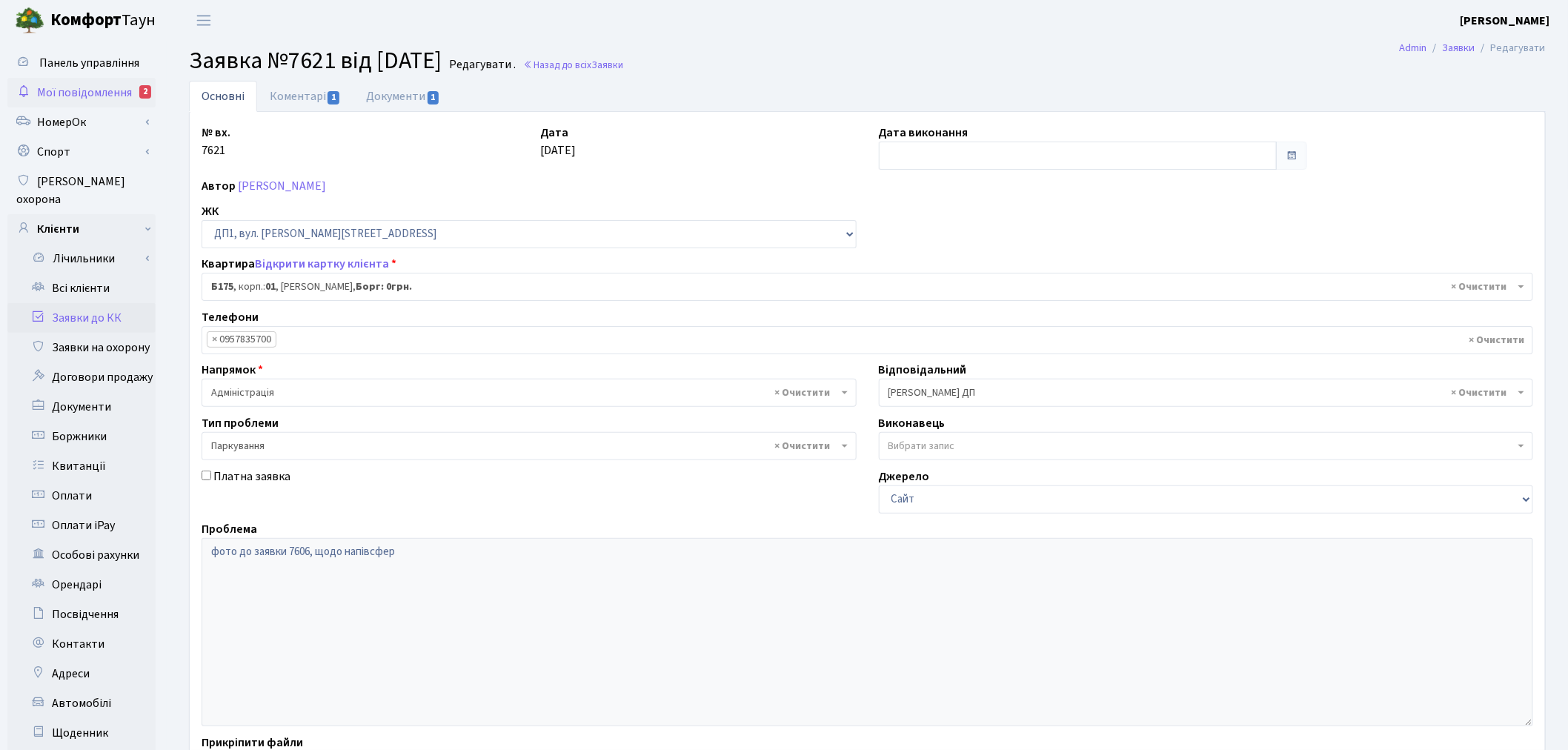
click at [98, 93] on span "Мої повідомлення" at bounding box center [85, 93] width 95 height 16
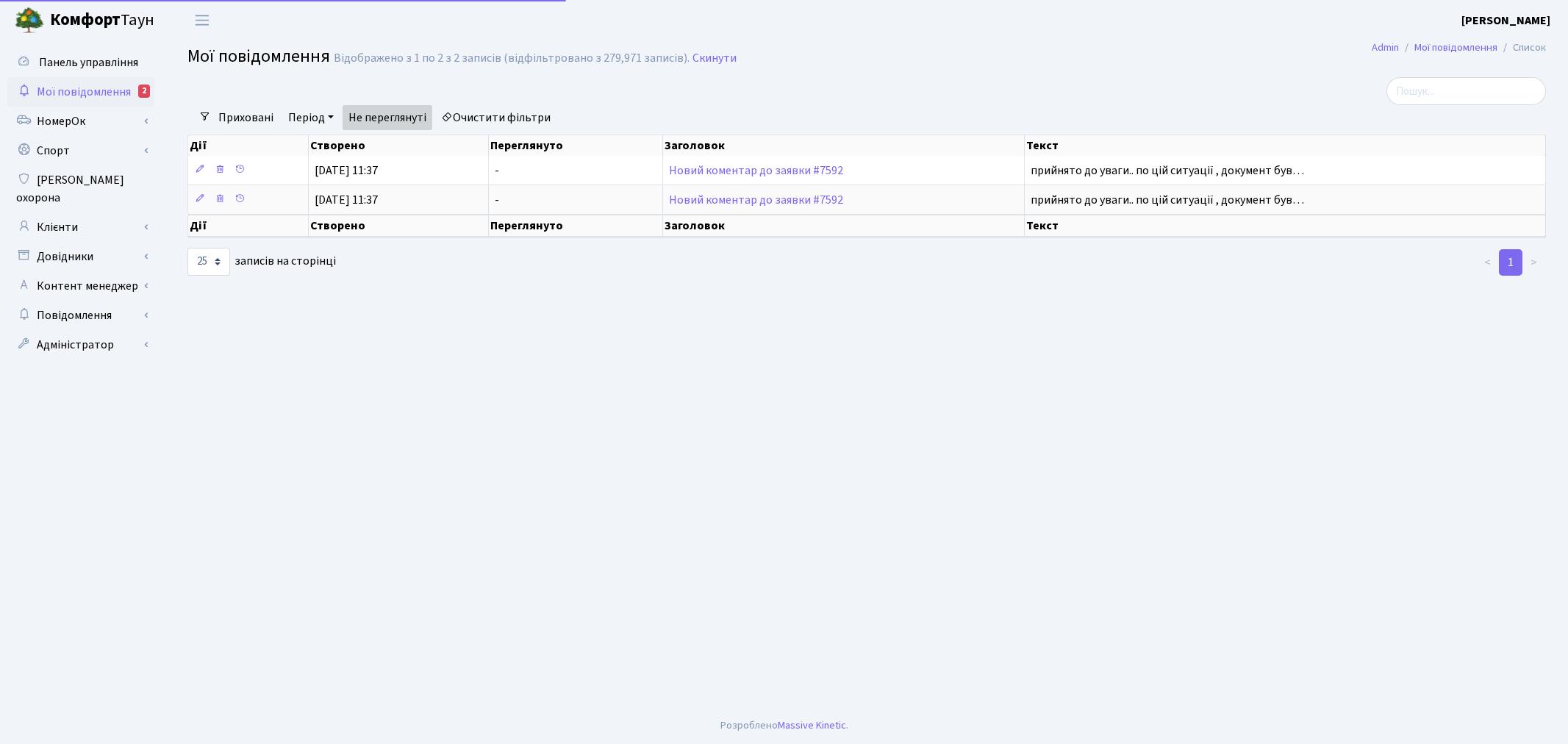
select select "25"
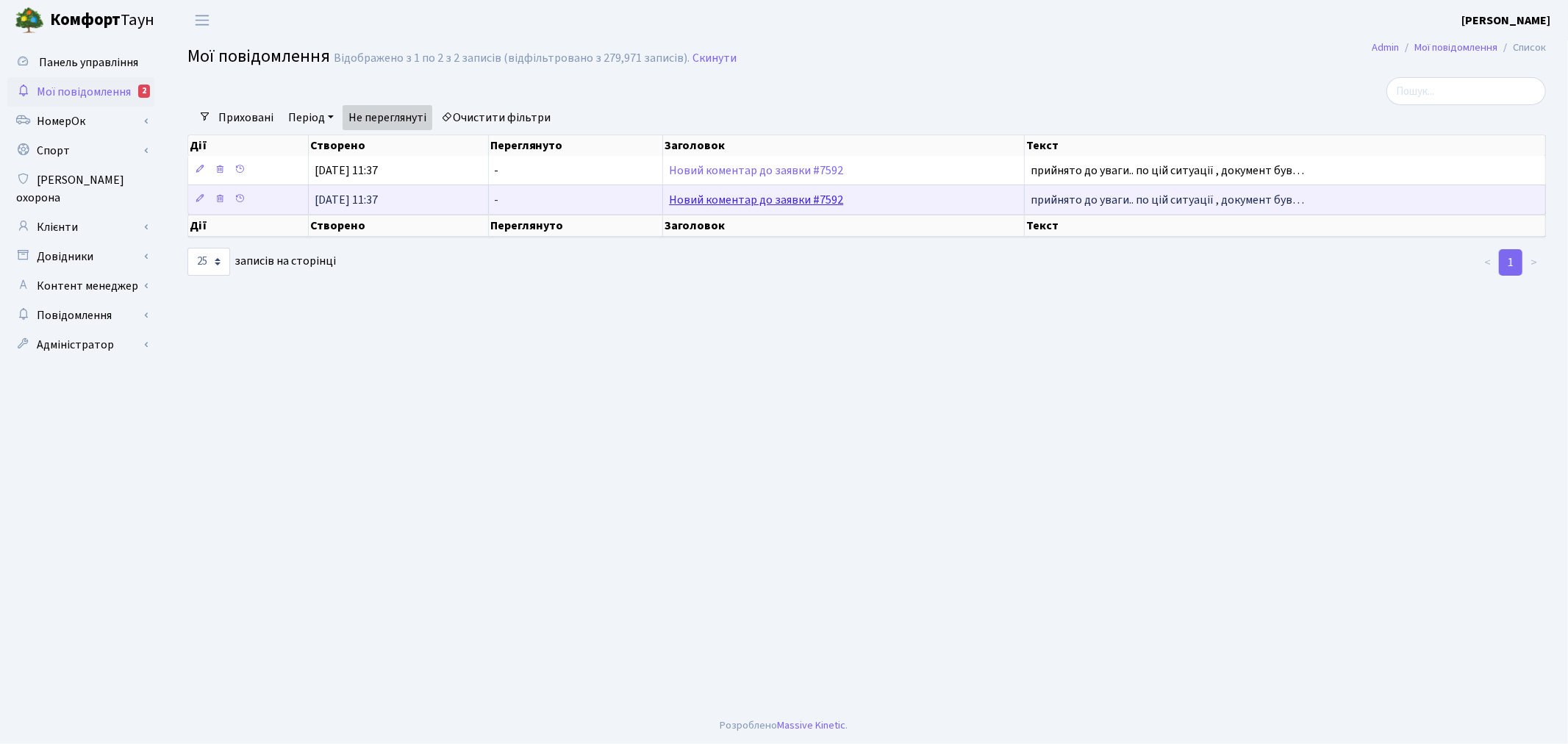
click at [728, 203] on link "Новий коментар до заявки #7592" at bounding box center [756, 200] width 174 height 16
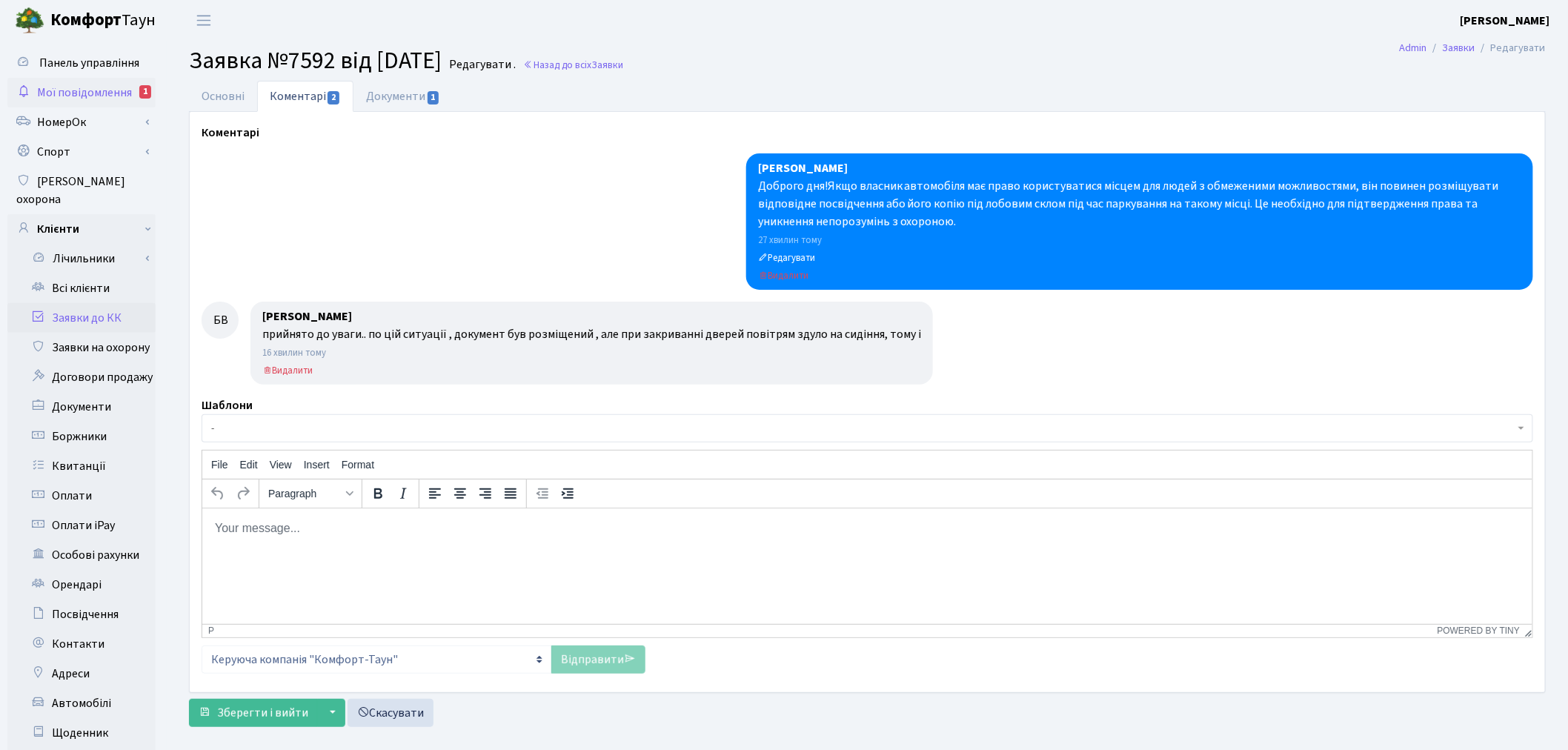
click at [102, 92] on span "Мої повідомлення" at bounding box center [85, 93] width 95 height 16
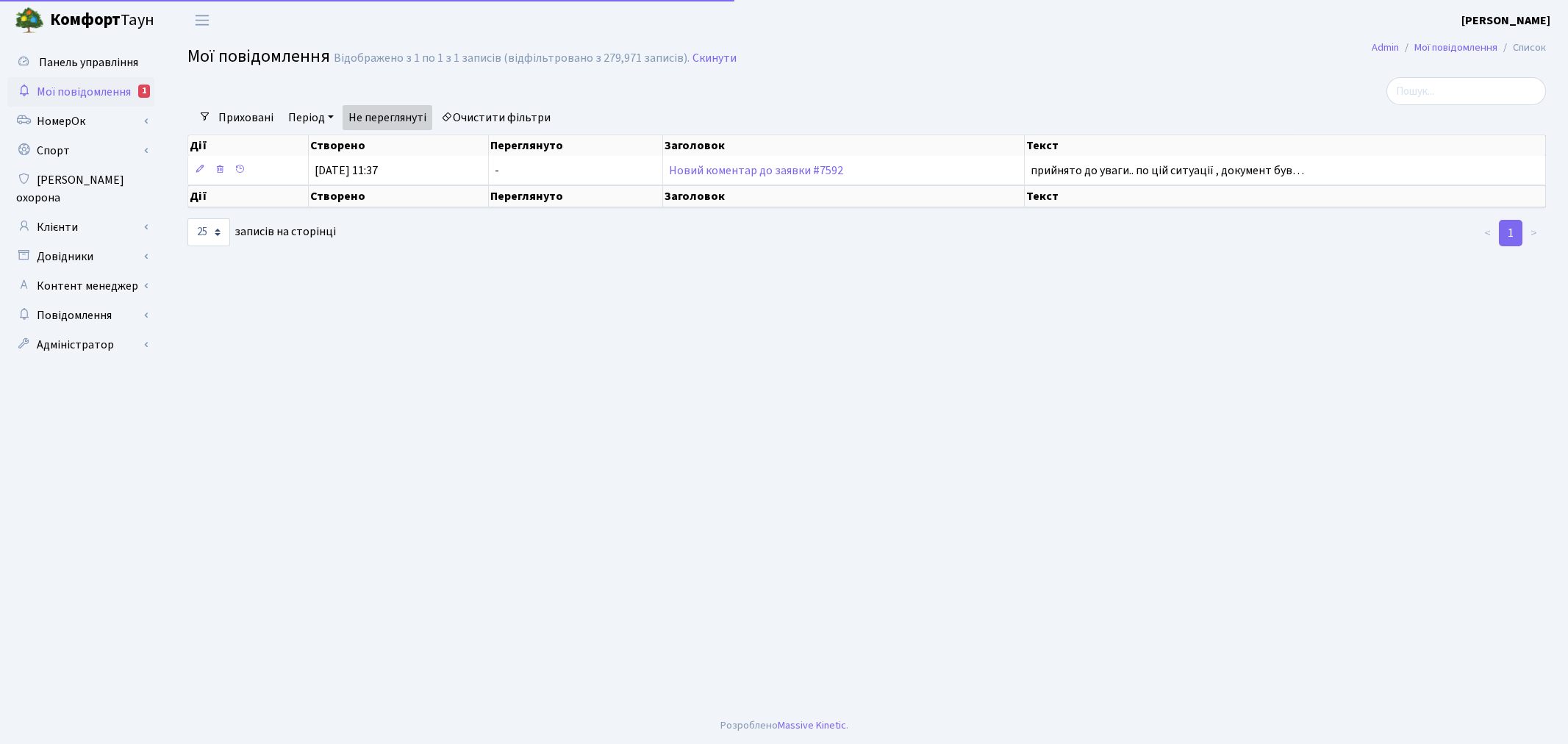
select select "25"
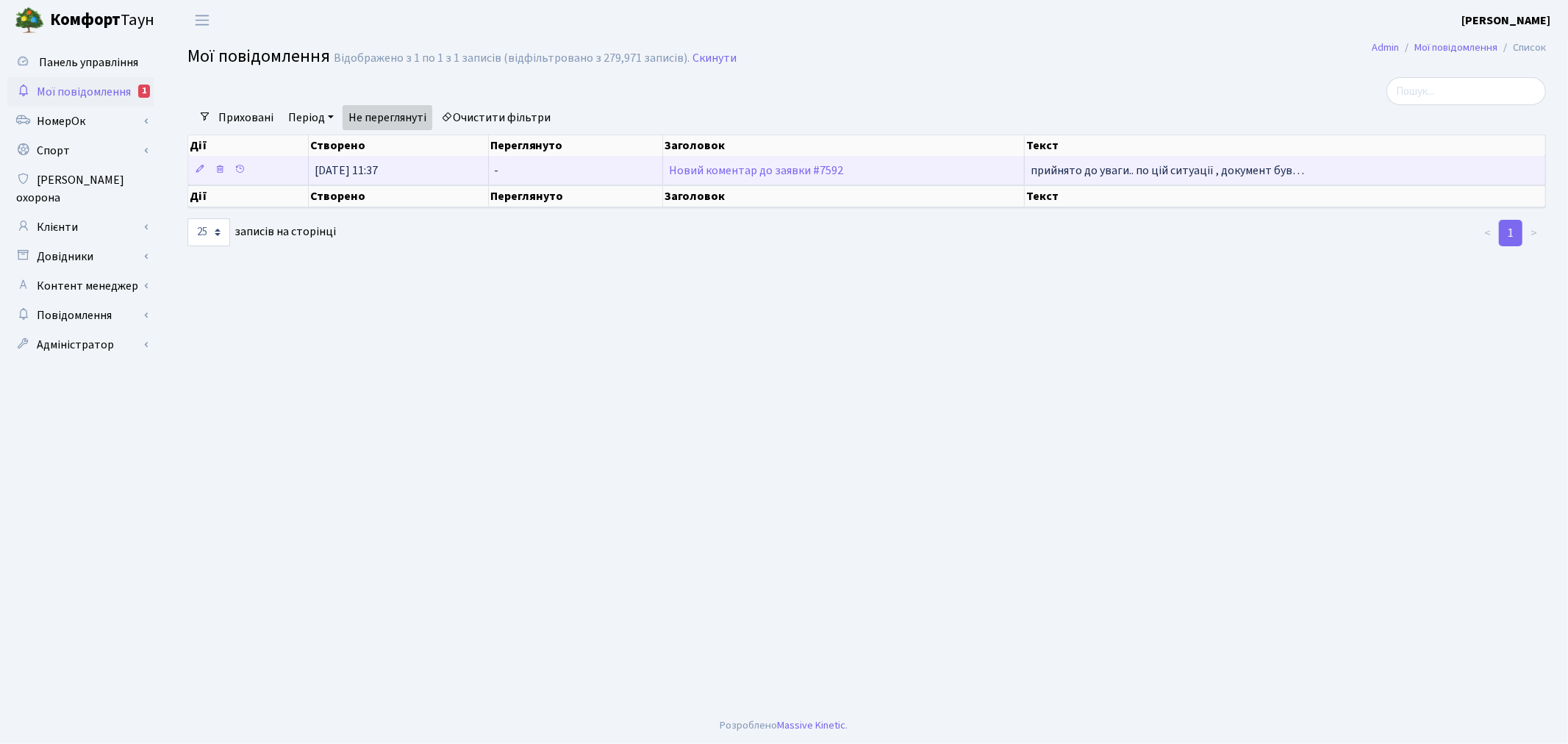
click at [1088, 164] on span "прийнято до уваги.. по цій ситуації , документ був…" at bounding box center [1167, 171] width 274 height 16
click at [831, 171] on link "Новий коментар до заявки #7592" at bounding box center [756, 171] width 174 height 16
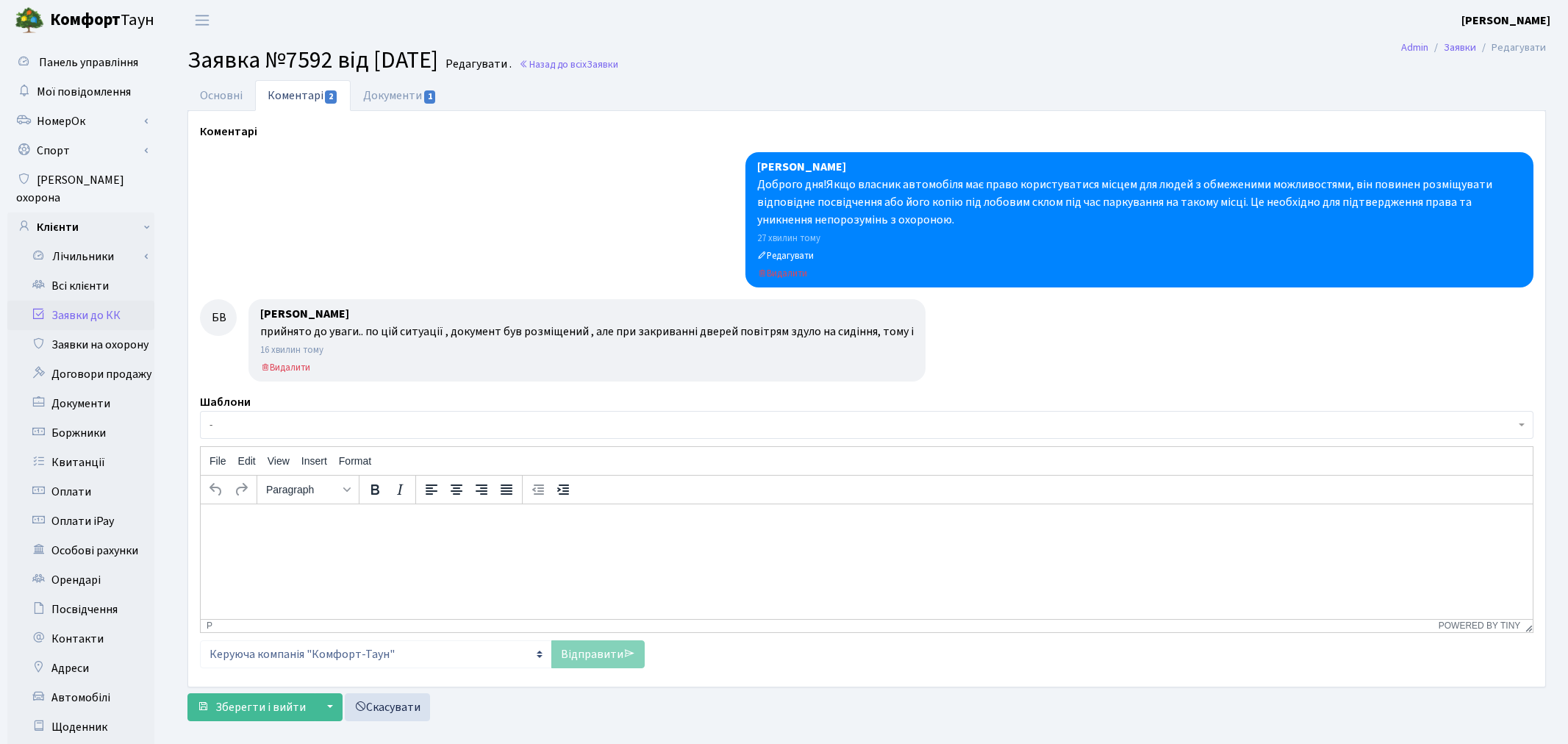
select select "15833"
select select "66"
click at [239, 87] on link "Основні" at bounding box center [221, 95] width 68 height 30
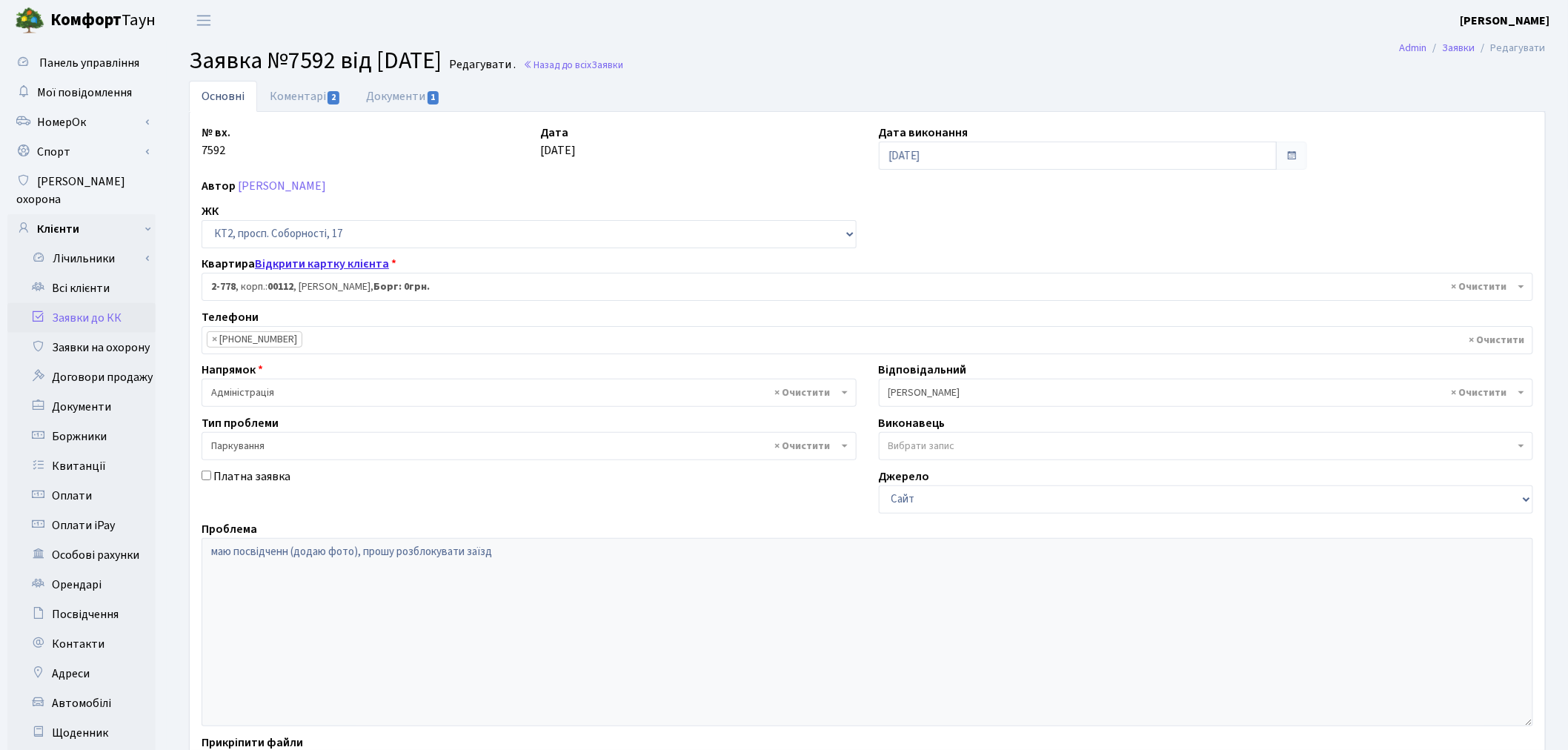
click at [354, 268] on link "Відкрити картку клієнта" at bounding box center [322, 264] width 134 height 16
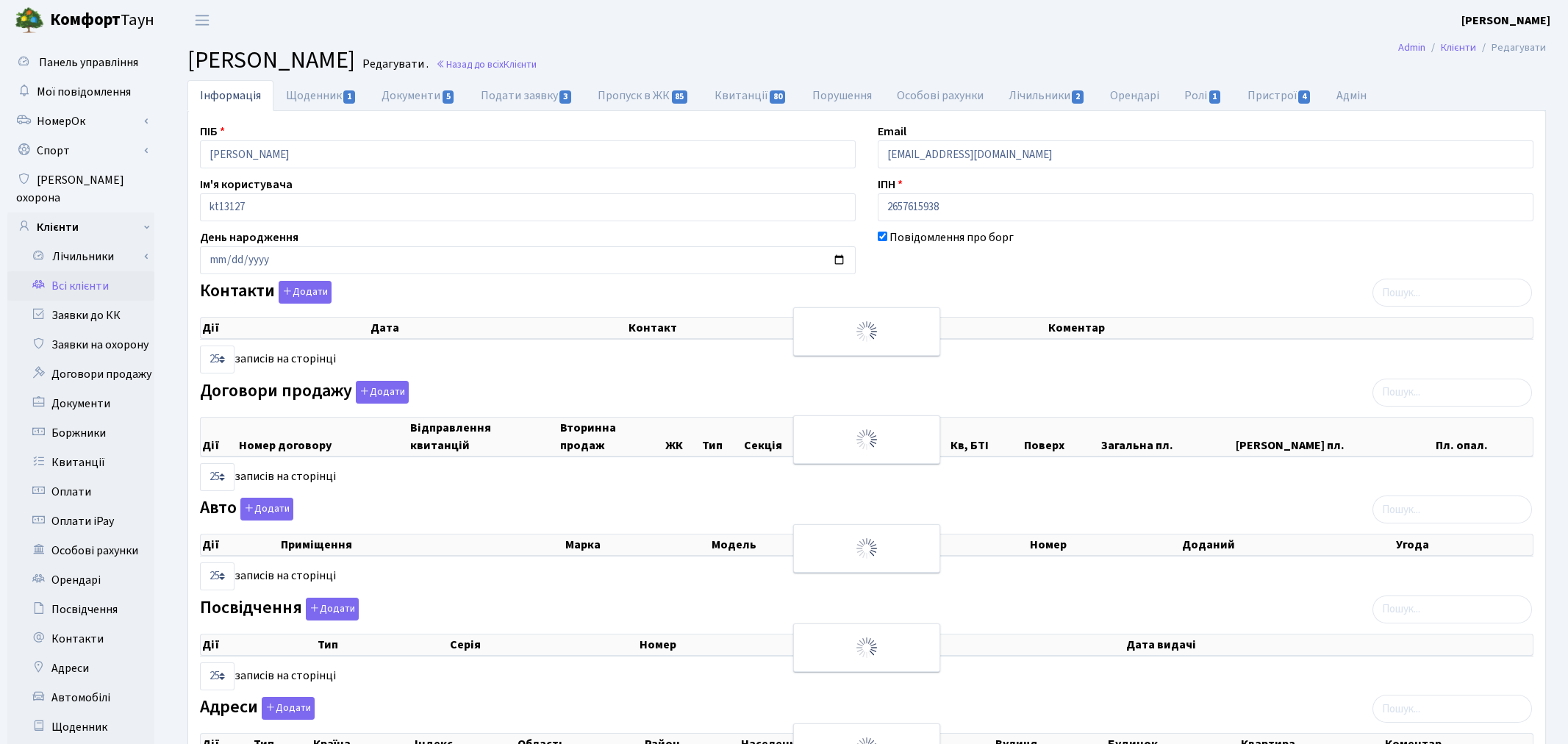
select select "25"
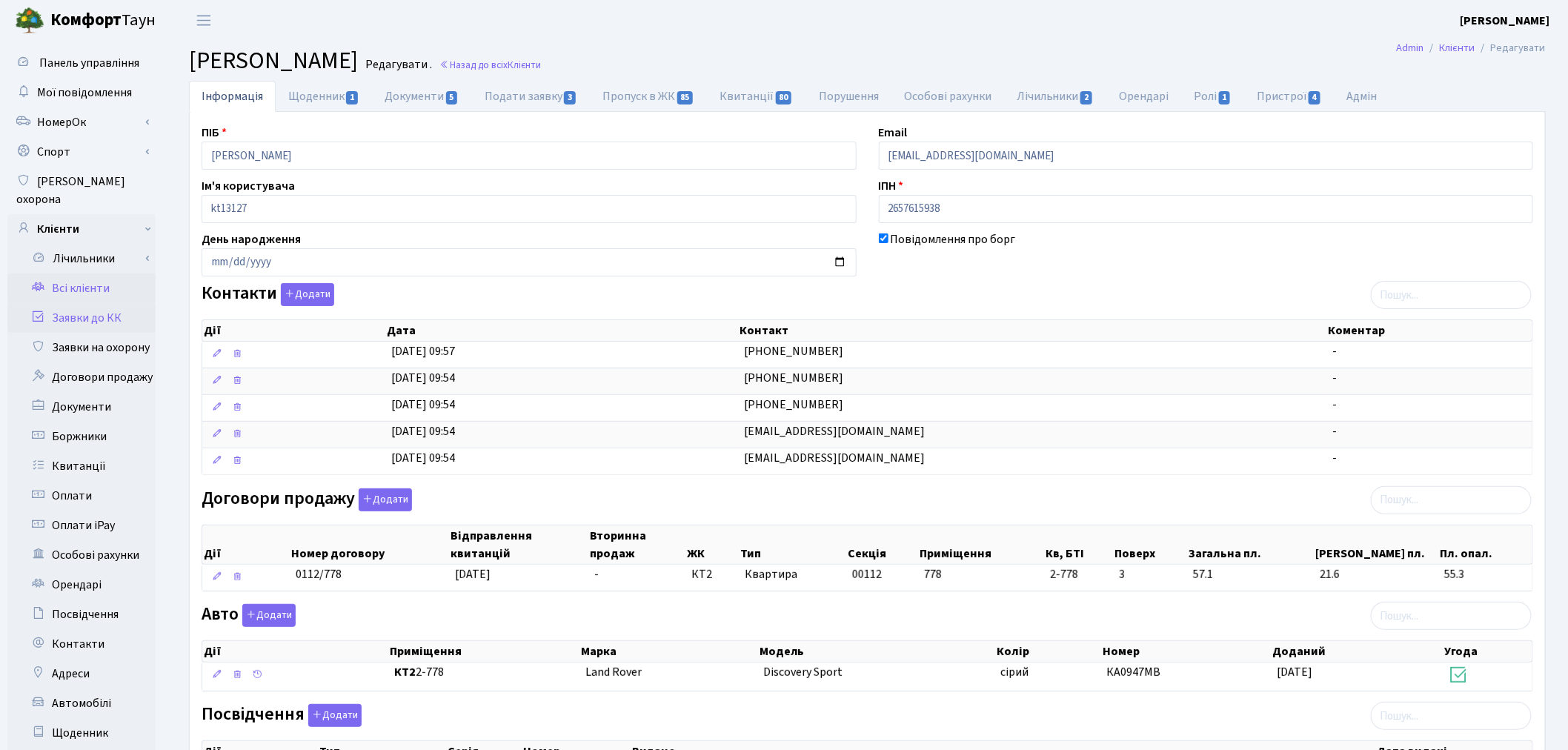
click at [89, 303] on link "Заявки до КК" at bounding box center [81, 318] width 149 height 30
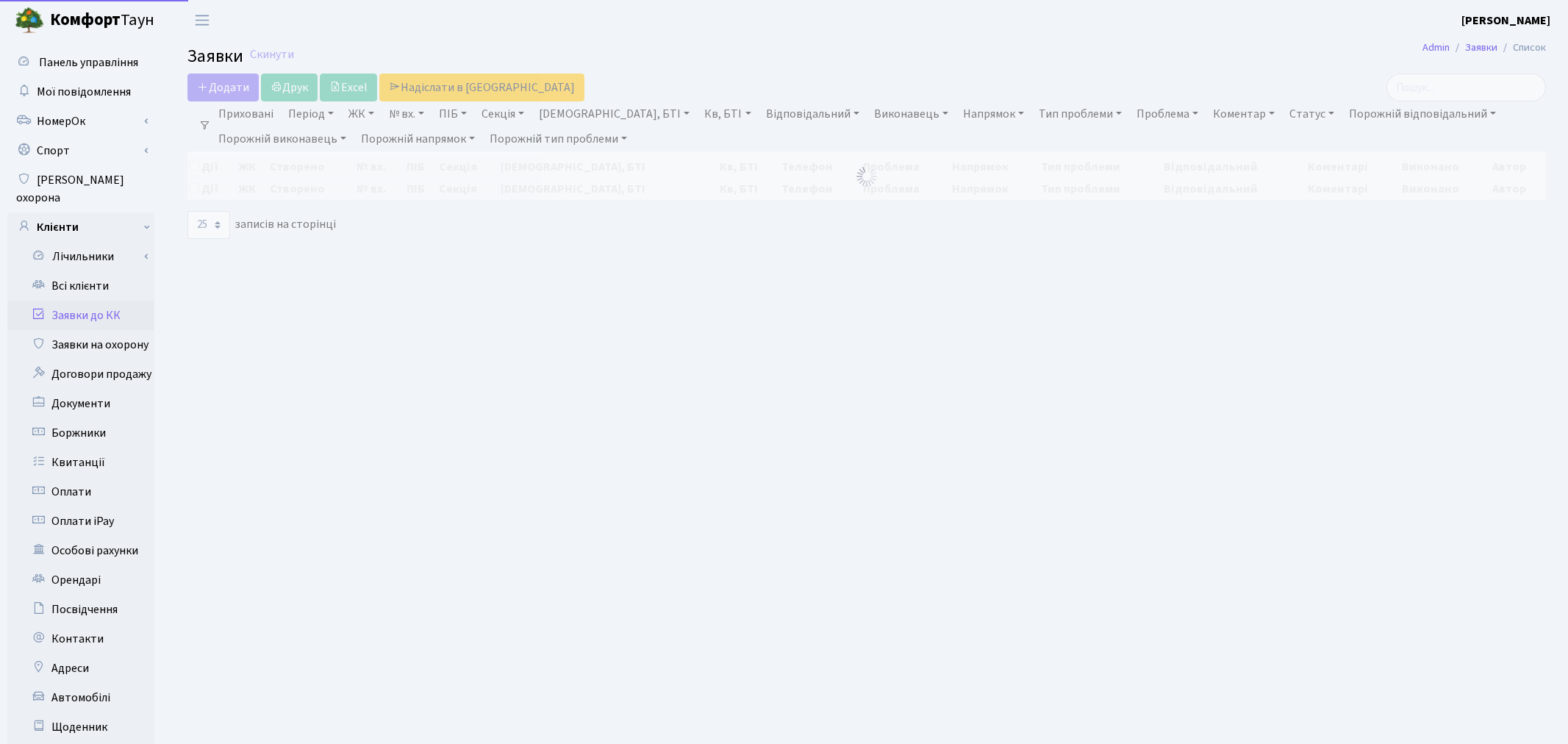
select select "25"
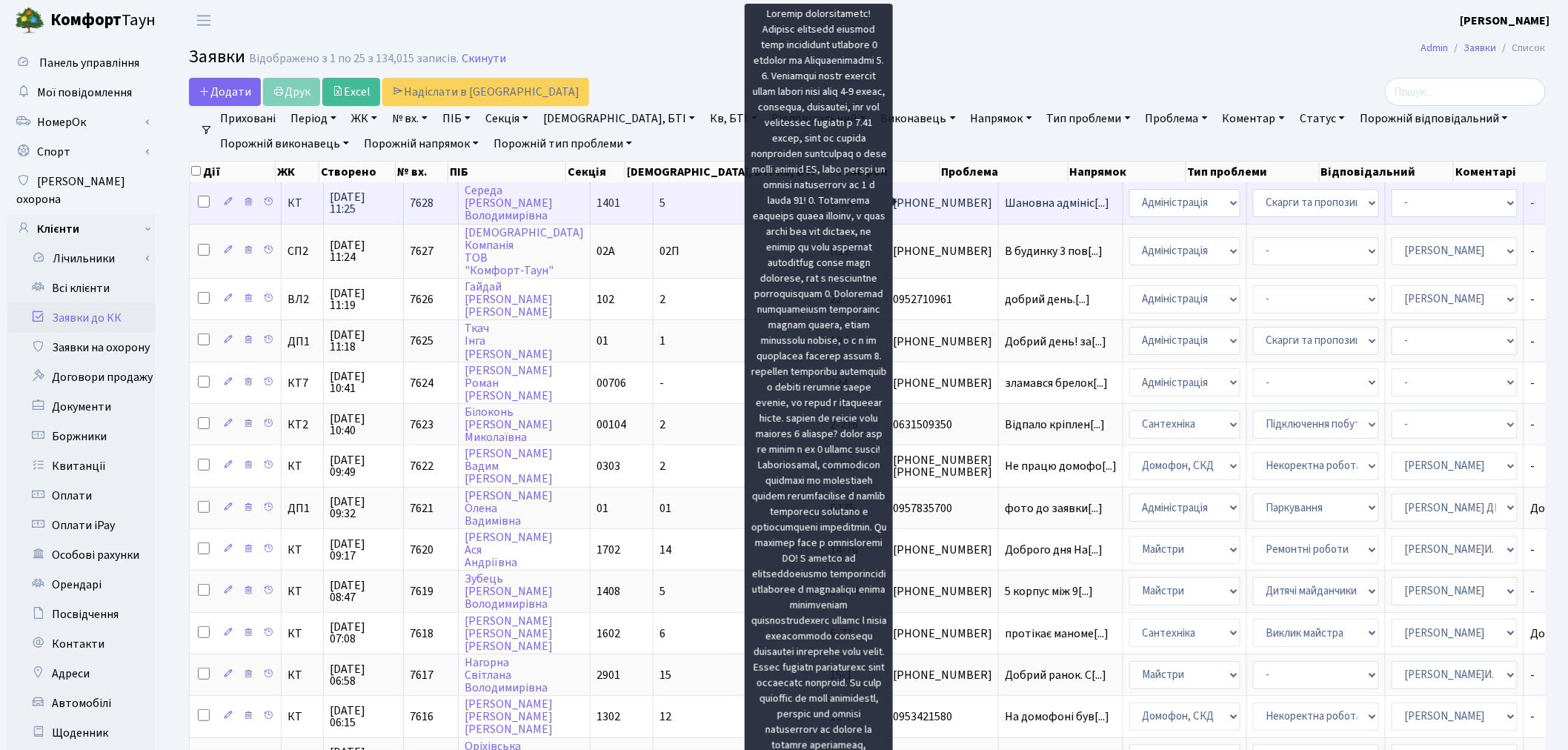
click at [1005, 200] on span "Шановна адмініс[...]" at bounding box center [1057, 203] width 105 height 16
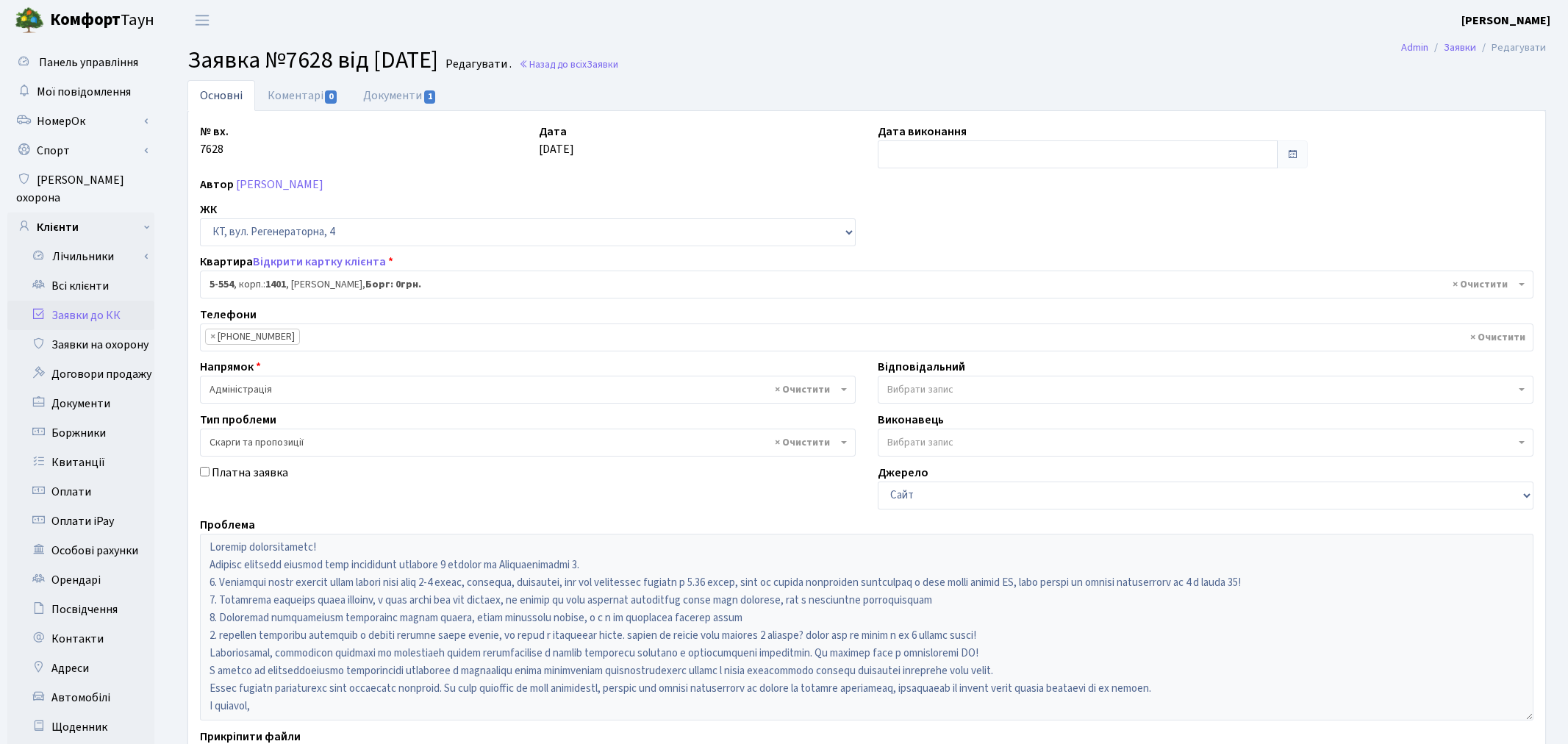
select select "1948"
select select "55"
click at [313, 96] on link "Коментарі 0" at bounding box center [303, 95] width 96 height 30
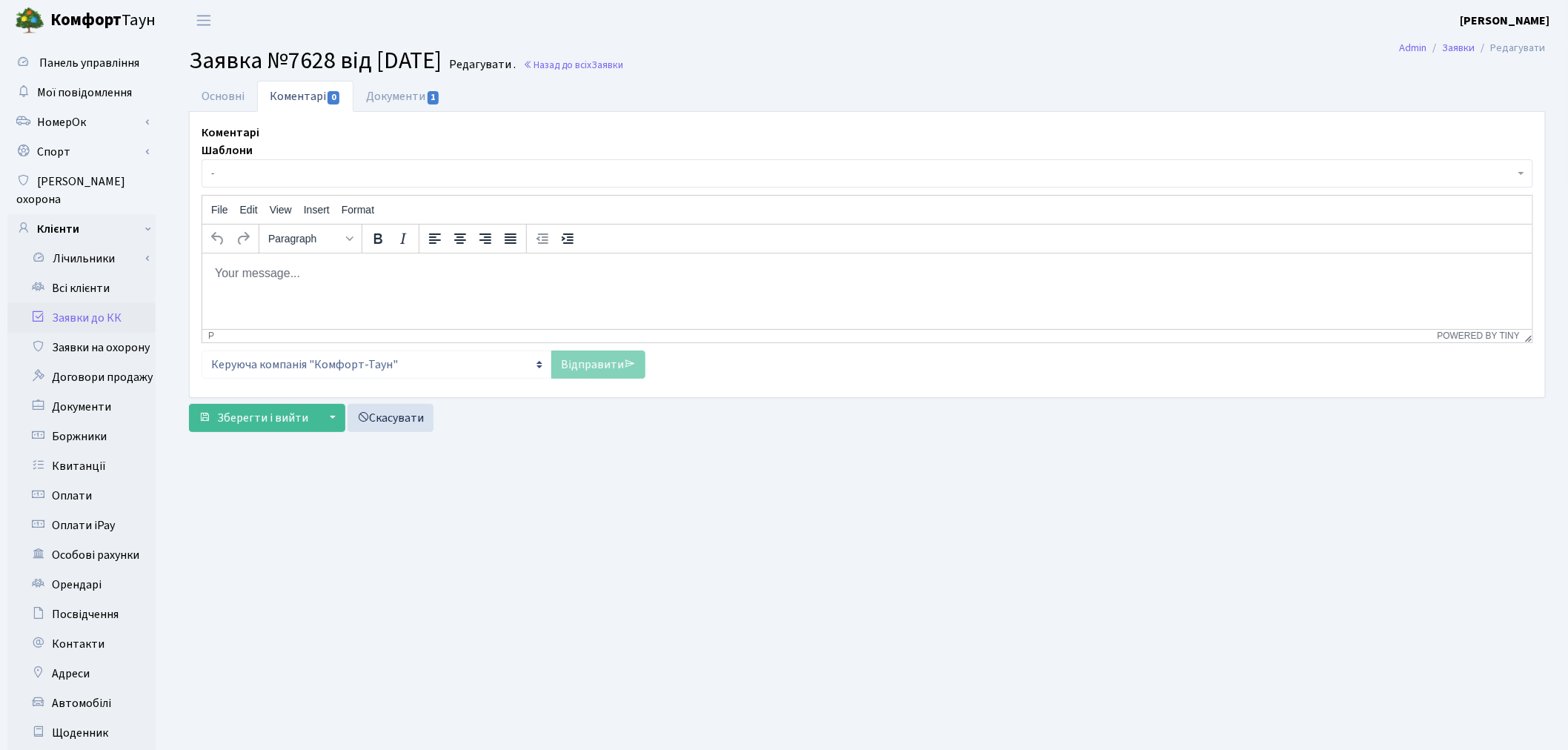
click at [391, 77] on main "Admin Заявки Редагувати Заявка №7628 від 03.09.2025 Редагувати . Назад до всіх …" at bounding box center [867, 472] width 1401 height 863
click at [396, 91] on link "Документи 1" at bounding box center [403, 96] width 99 height 30
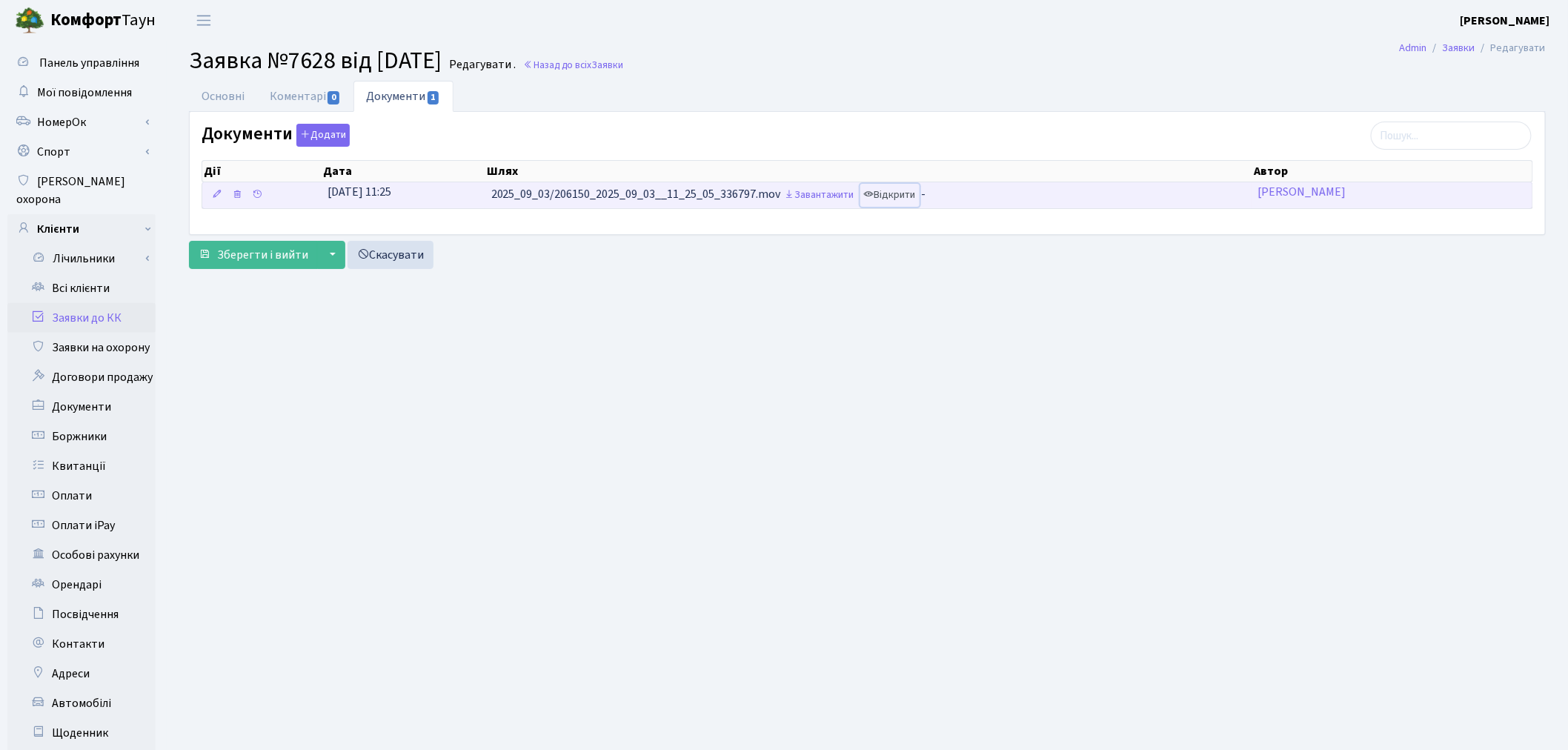
click at [910, 200] on link "Відкрити" at bounding box center [889, 195] width 59 height 23
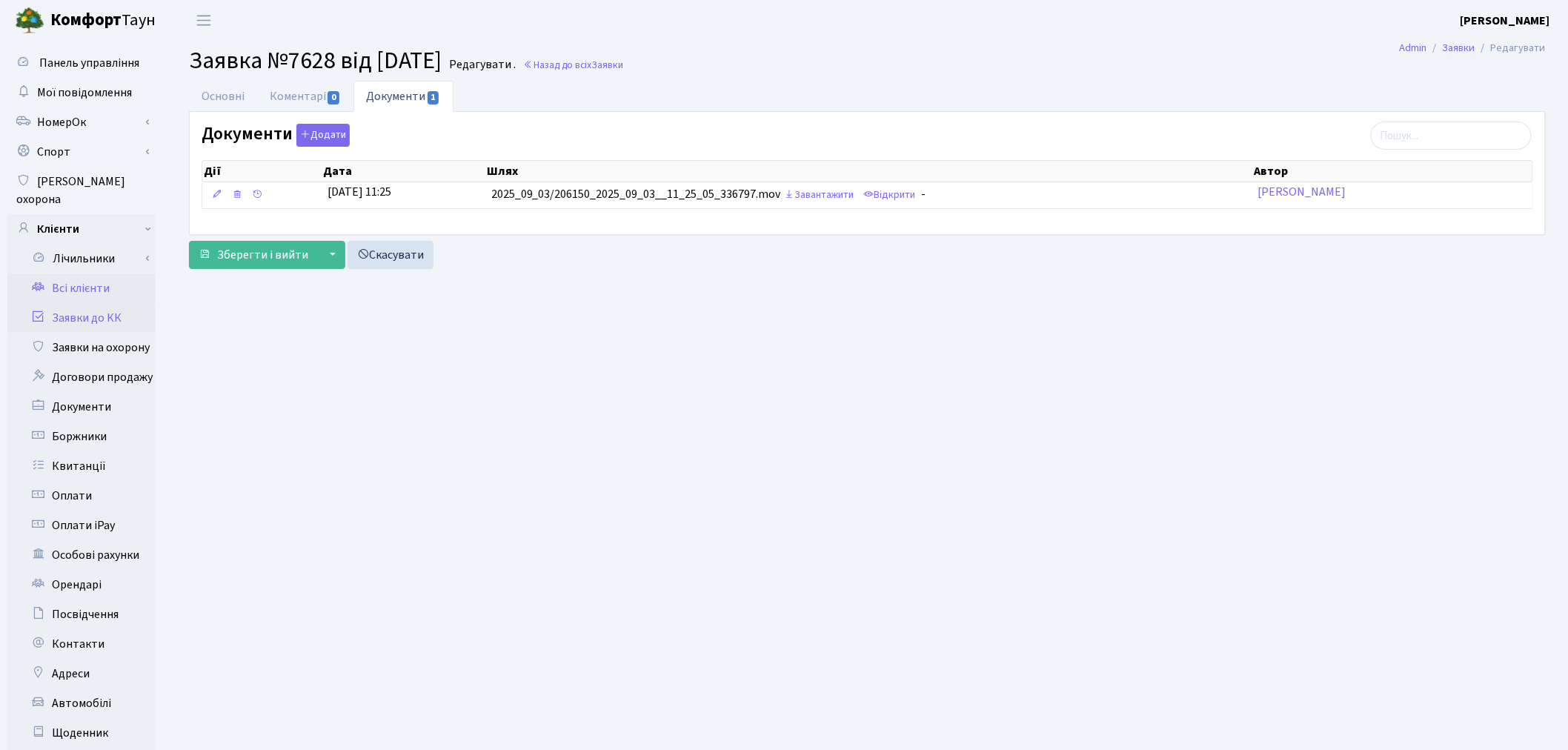
click at [125, 274] on link "Всі клієнти" at bounding box center [81, 288] width 149 height 30
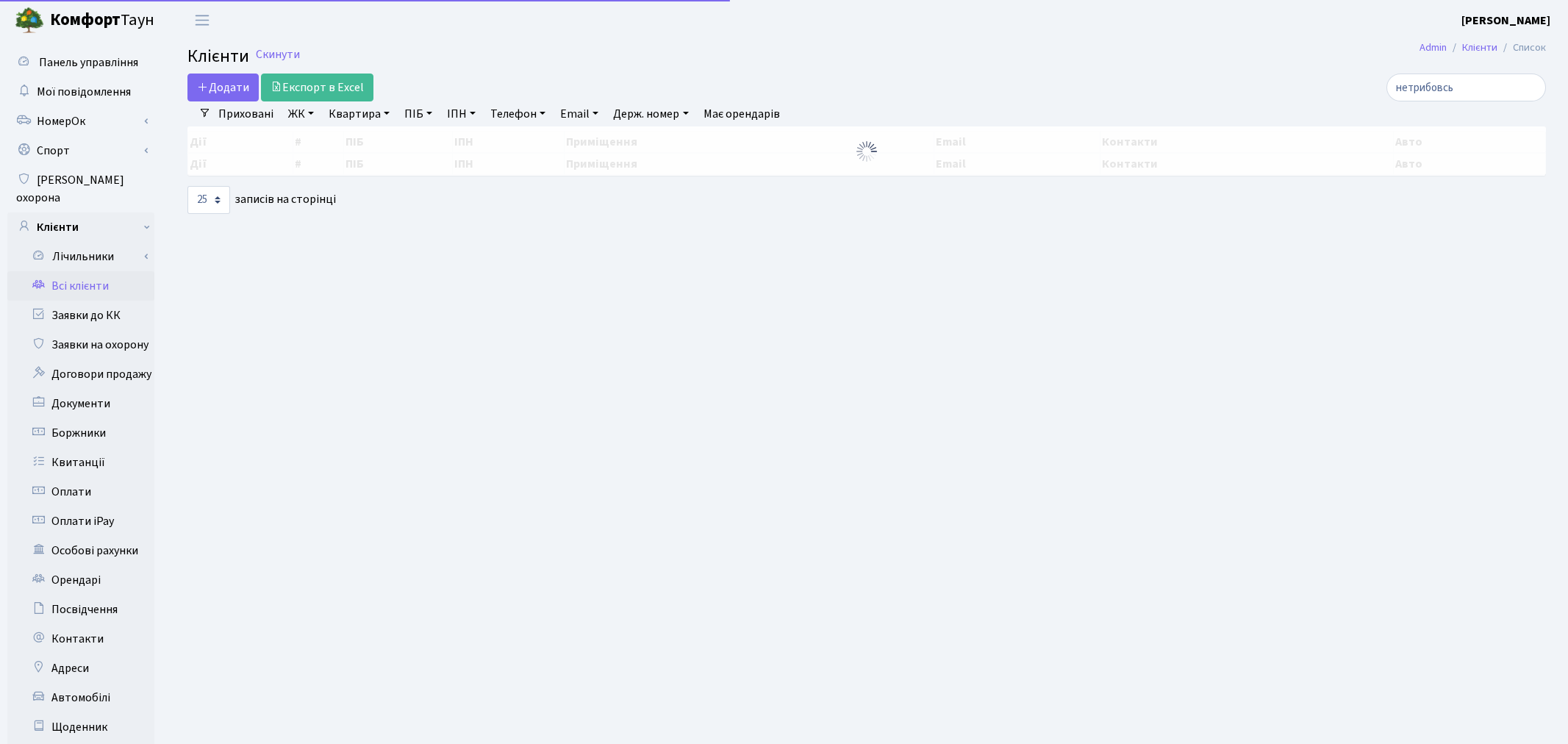
select select "25"
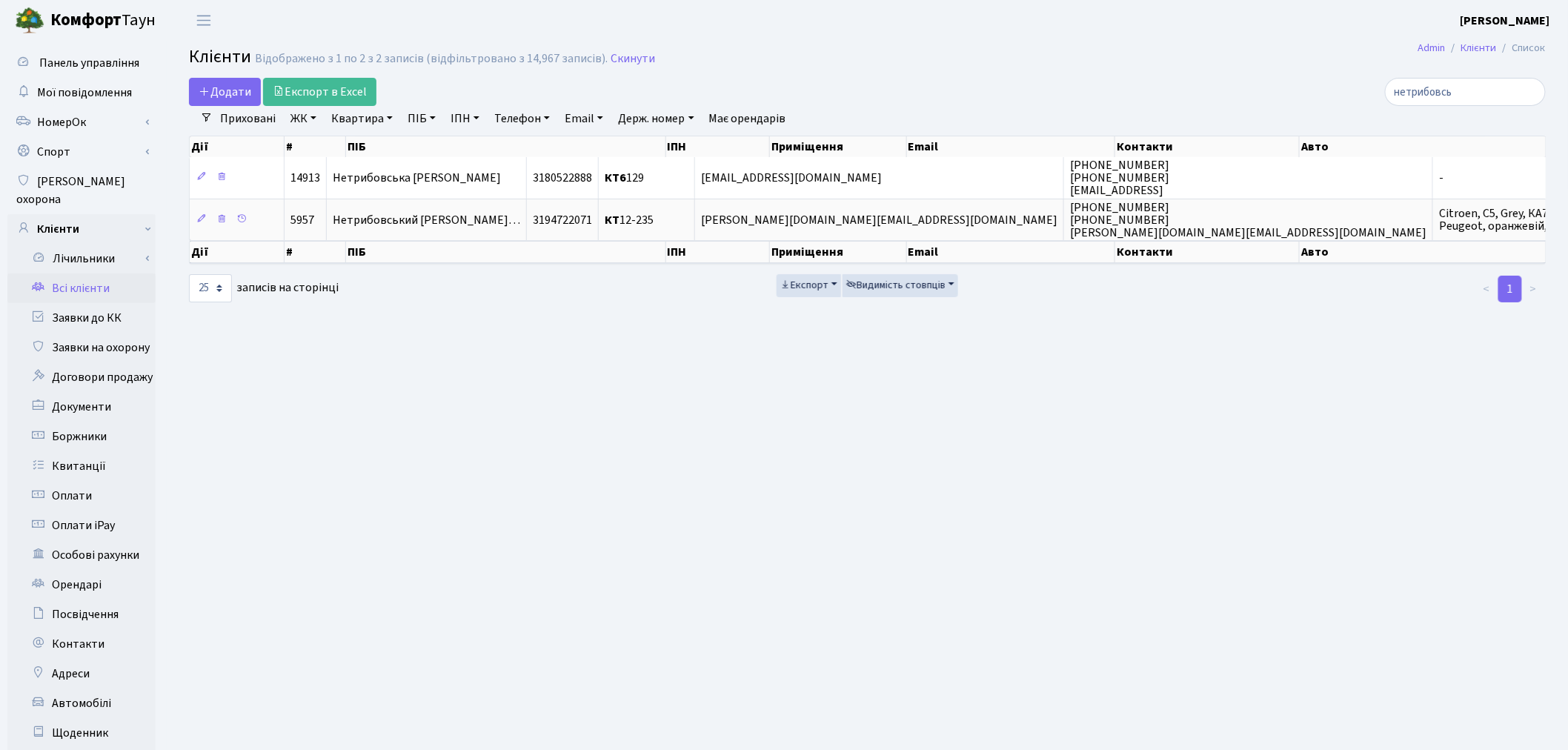
click at [616, 67] on h2 "Клієнти Відображено з 1 по 2 з 2 записів (відфільтровано з 14,967 записів). Ски…" at bounding box center [866, 59] width 1357 height 26
click at [293, 121] on link "ЖК" at bounding box center [302, 118] width 37 height 26
click at [1528, 93] on input "нетрибовсь" at bounding box center [1465, 91] width 160 height 28
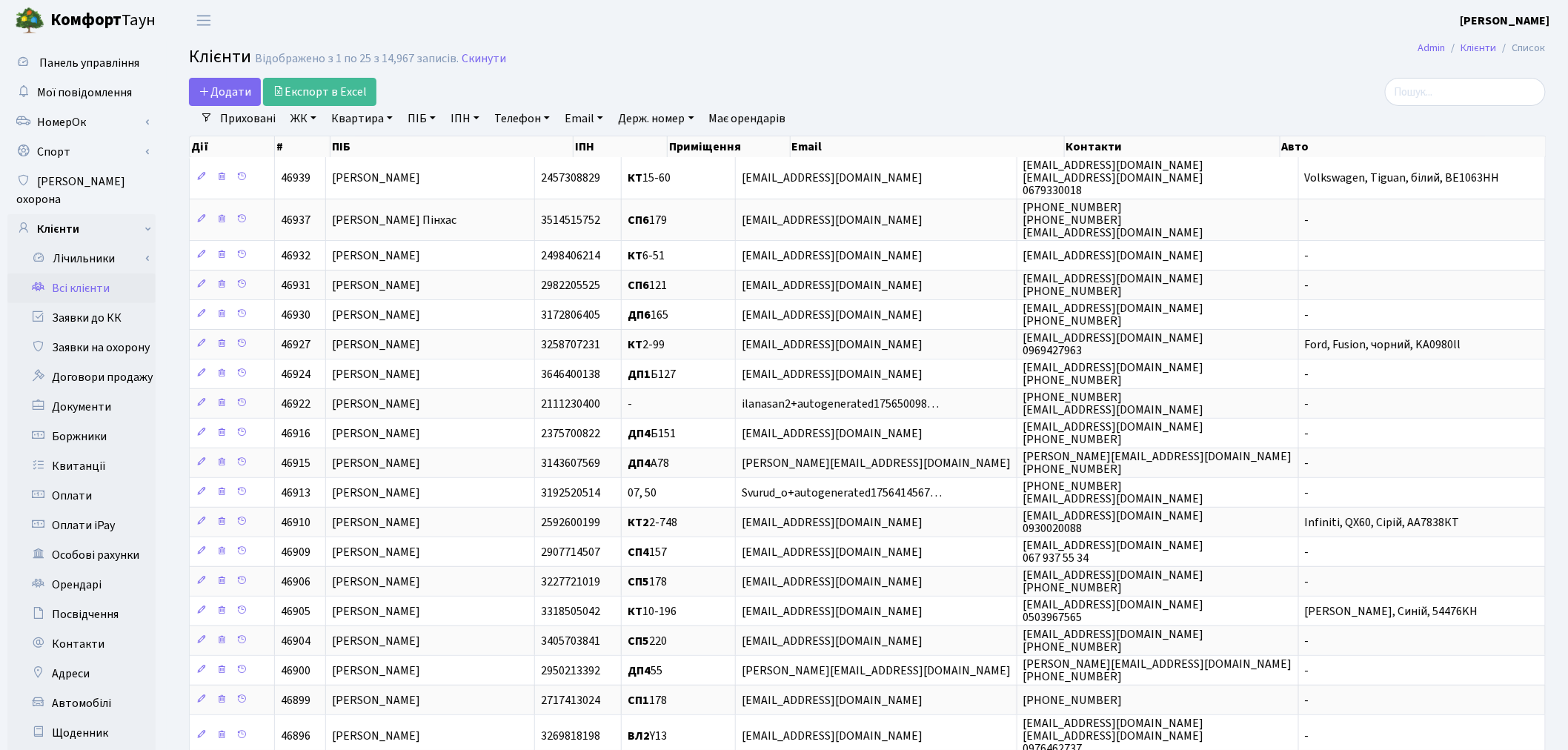
click at [312, 119] on link "ЖК" at bounding box center [302, 118] width 37 height 26
click at [346, 189] on li "КТ, вул. Регенераторна, 4" at bounding box center [377, 196] width 179 height 26
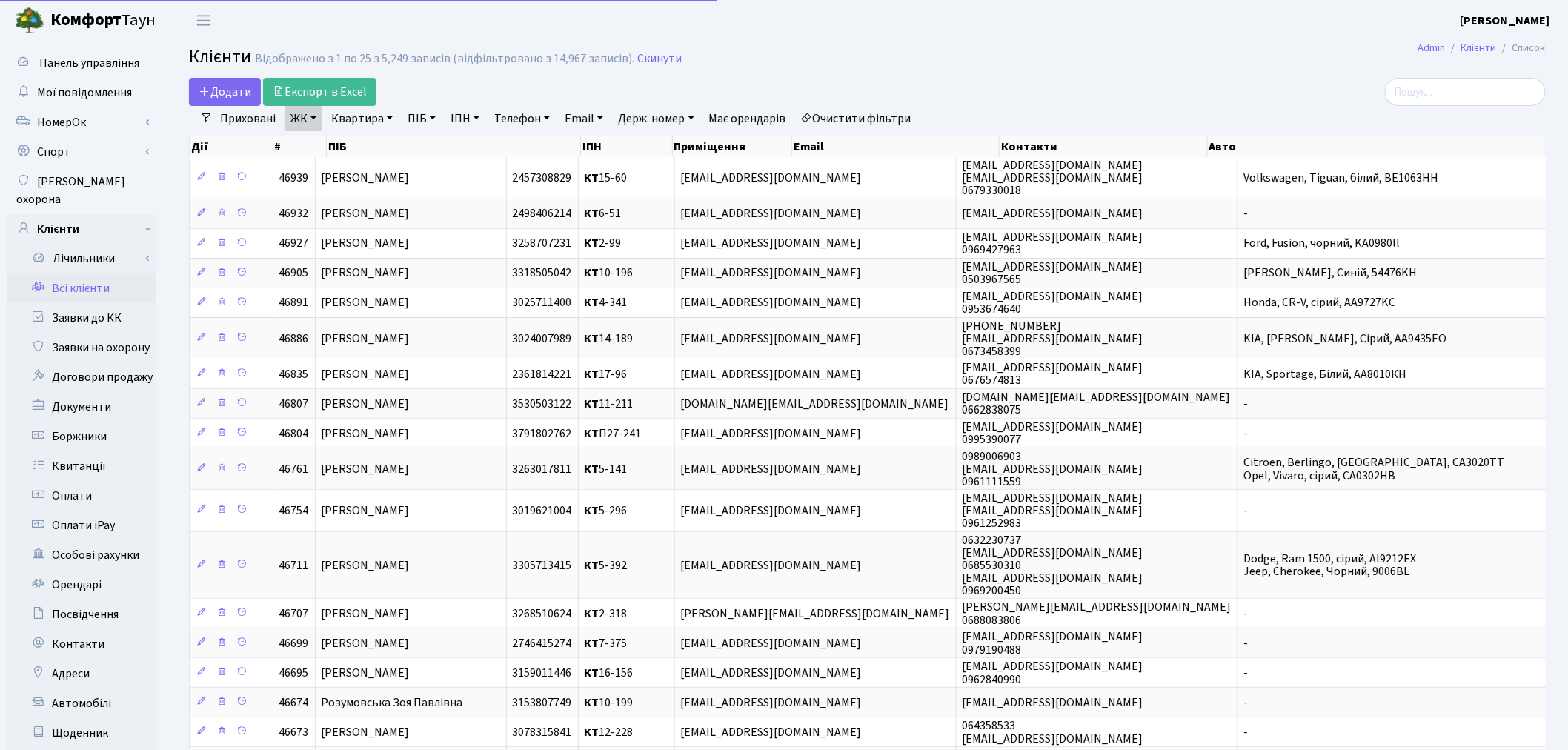
click at [352, 121] on link "Квартира" at bounding box center [362, 118] width 74 height 26
click at [359, 145] on input "text" at bounding box center [369, 147] width 87 height 28
type input "12-4"
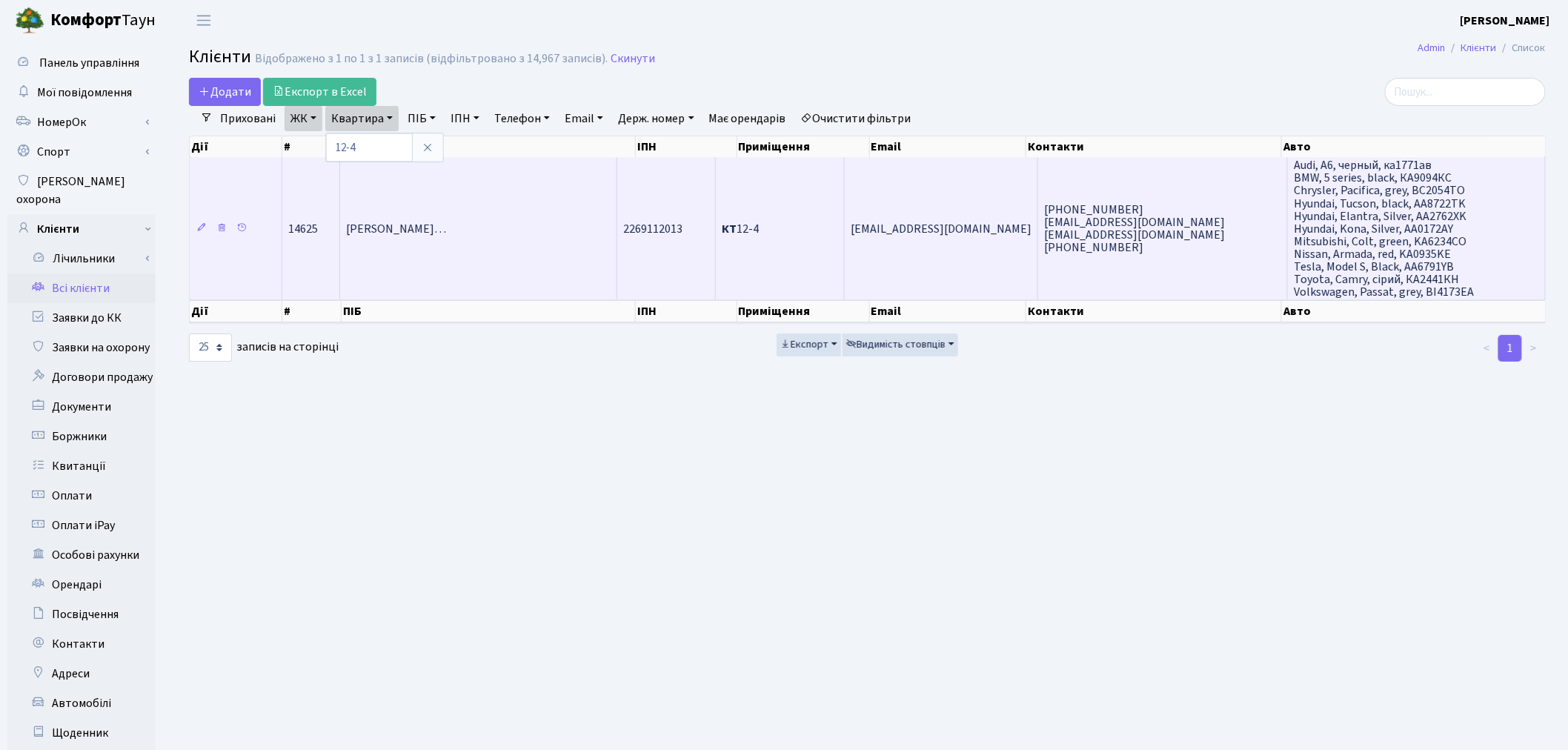
click at [906, 262] on td "[EMAIL_ADDRESS][DOMAIN_NAME]" at bounding box center [941, 228] width 193 height 142
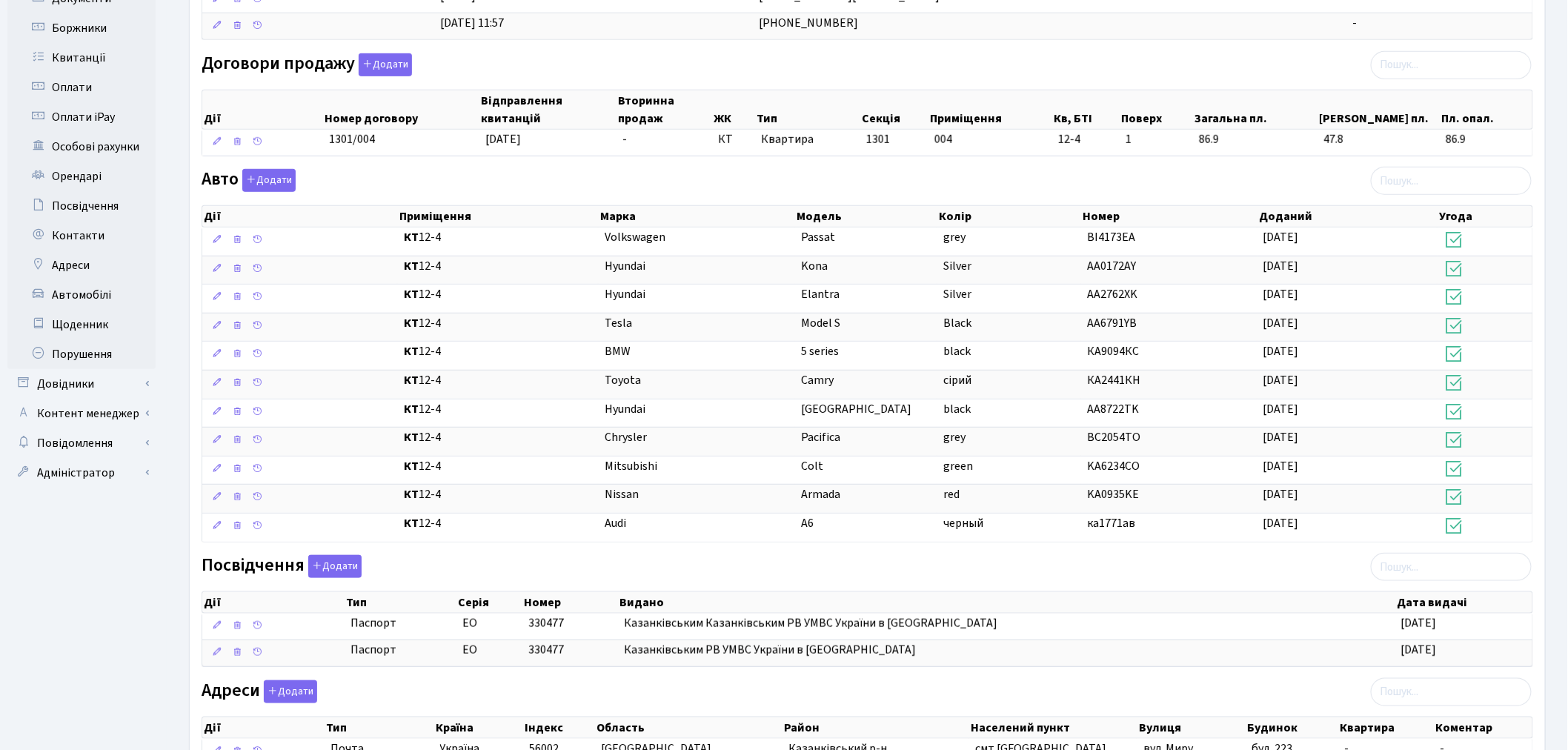
scroll to position [411, 0]
